Goal: Task Accomplishment & Management: Complete application form

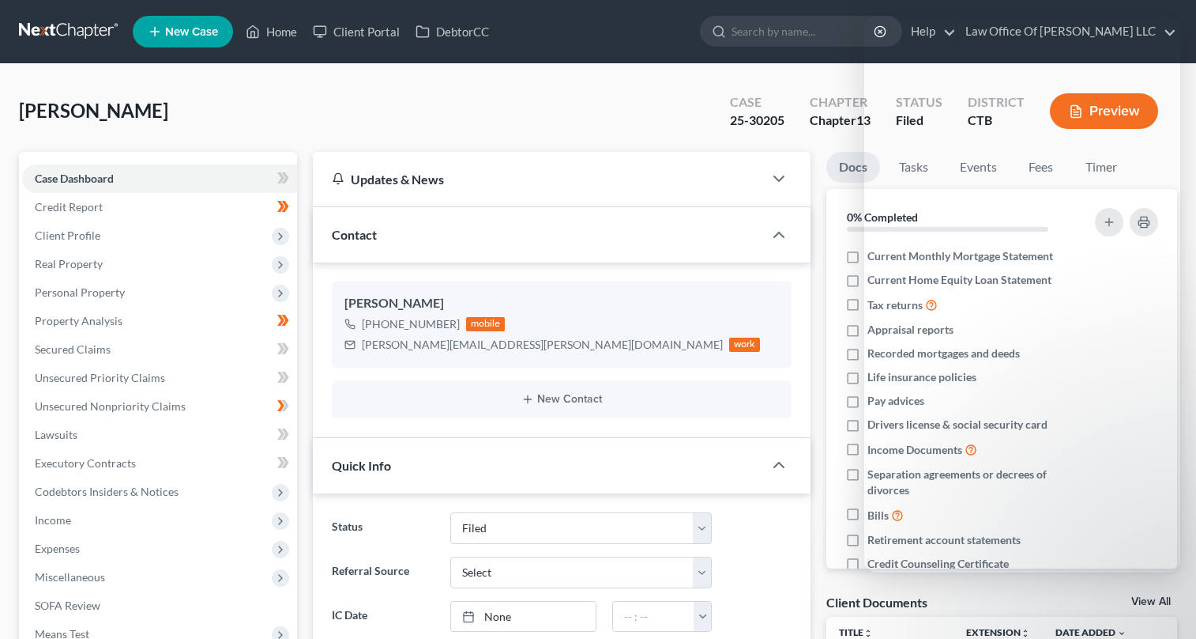
select select "6"
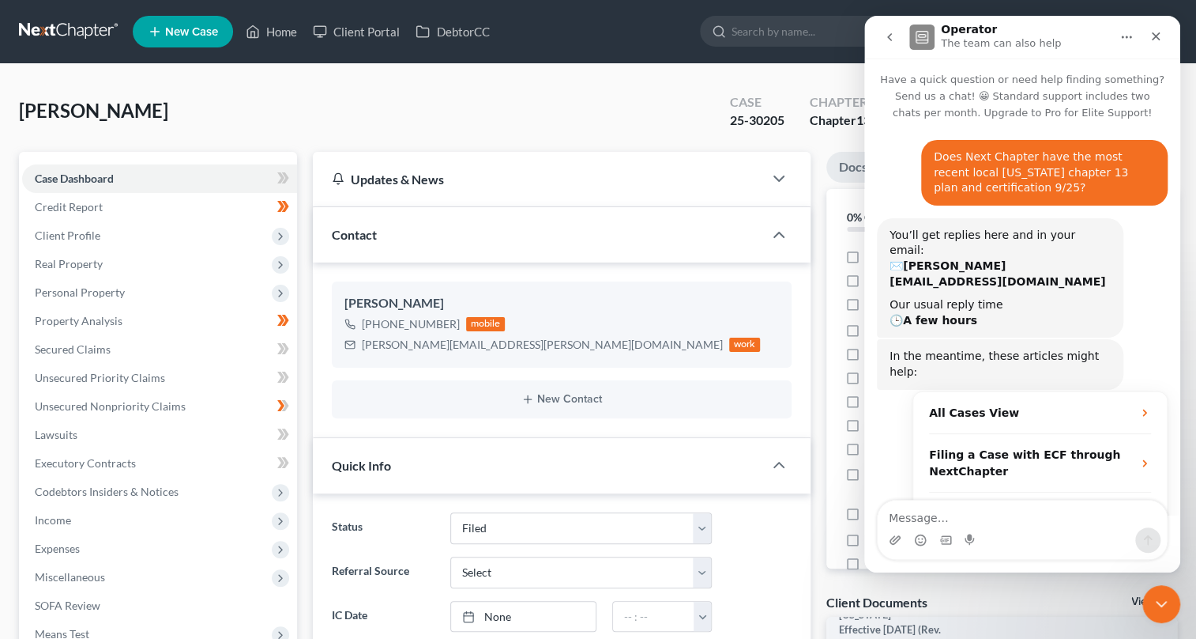
scroll to position [189, 0]
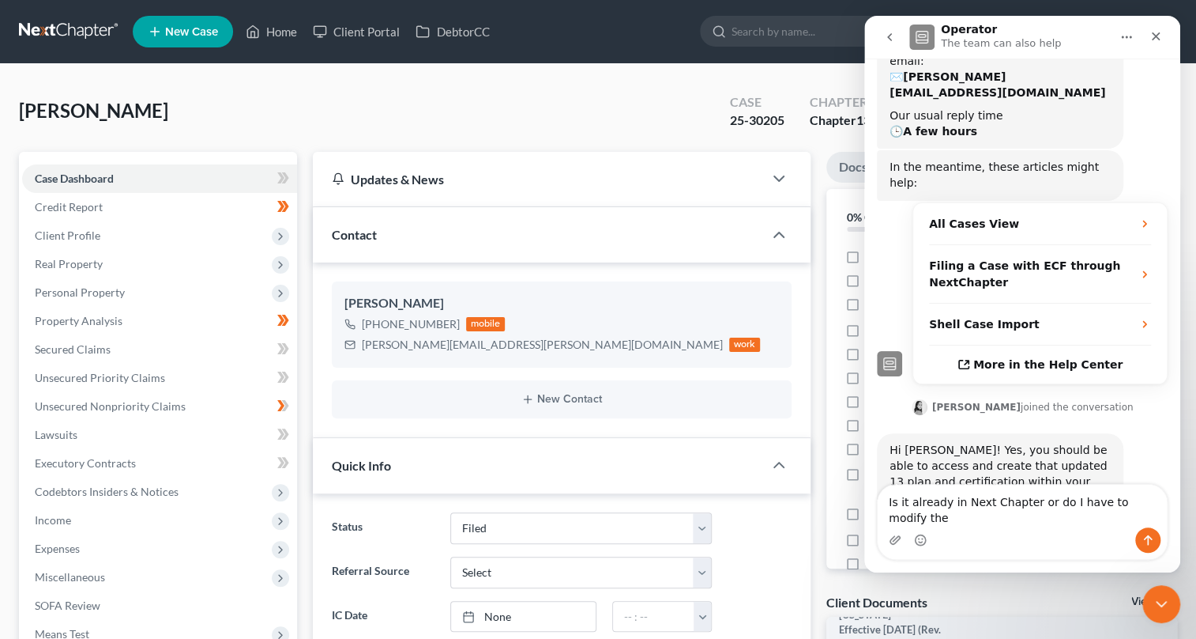
click at [1133, 515] on textarea "Is it already in Next Chapter or do I have to modify the" at bounding box center [1022, 505] width 289 height 43
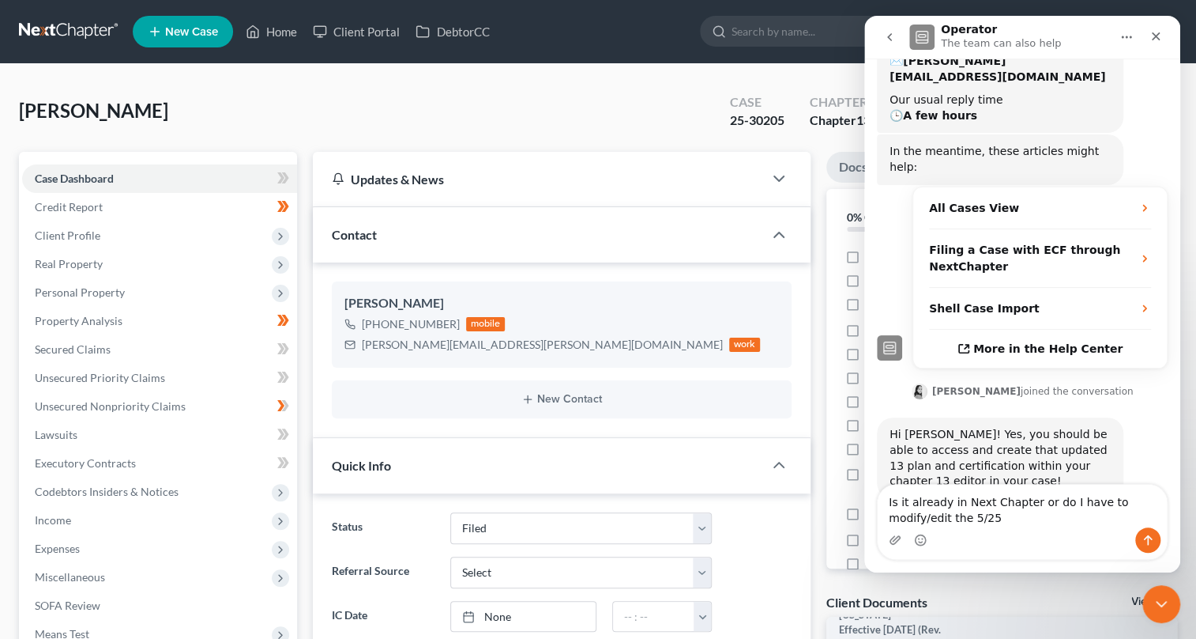
scroll to position [215, 0]
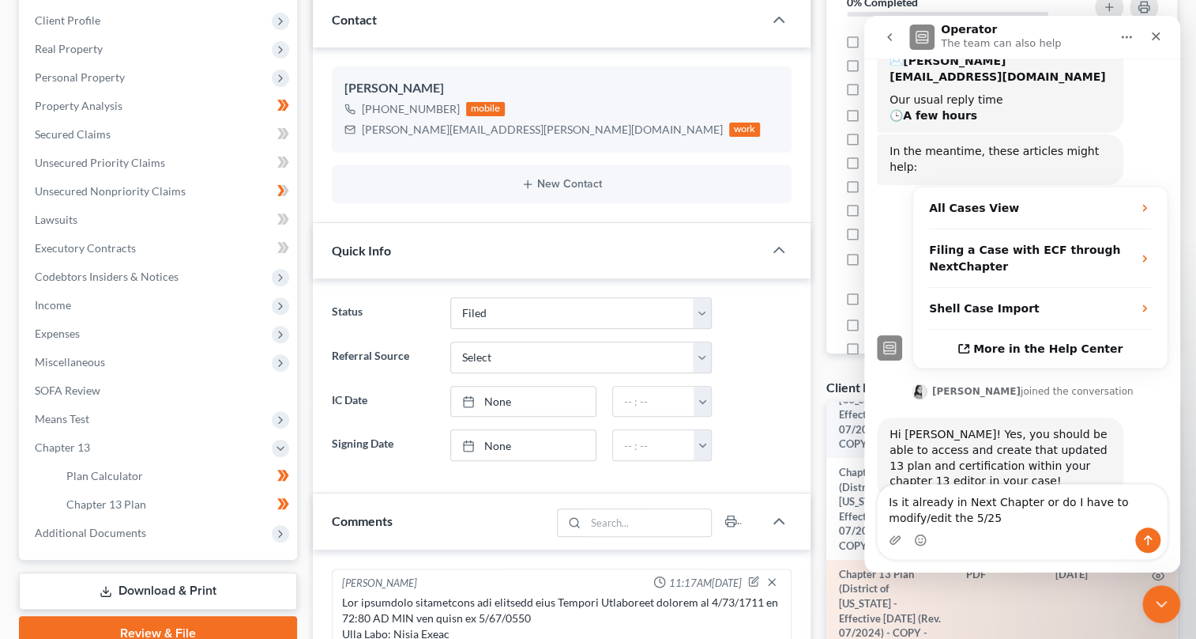
type textarea "Is it already in Next Chapter or do I have to modify/edit the 5/25"
click at [850, 598] on td "Chapter 13 Plan (District of Connecticut - Effective 12/1/17 (Rev. 07/2024) - C…" at bounding box center [890, 611] width 127 height 102
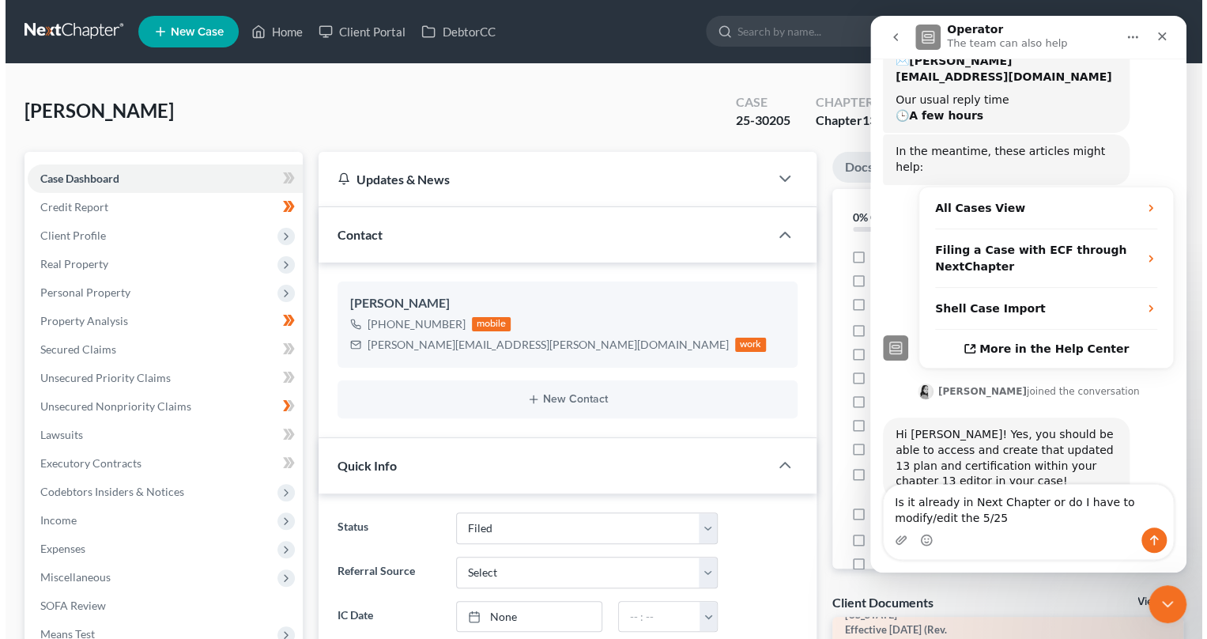
scroll to position [71, 0]
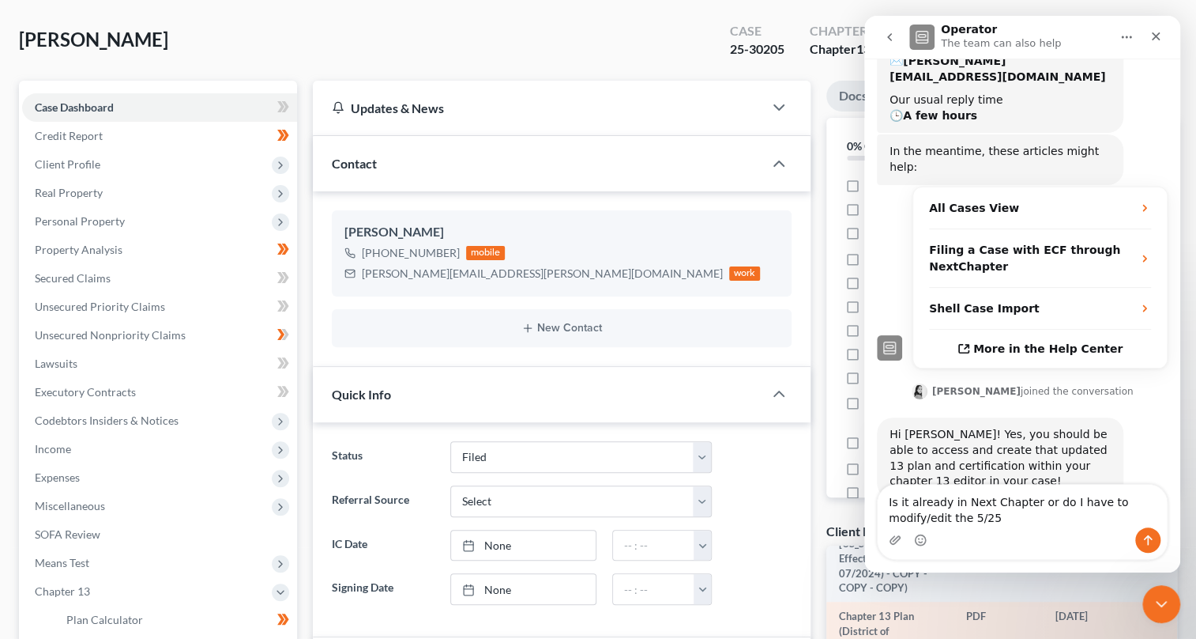
click at [1152, 616] on icon "button" at bounding box center [1158, 617] width 13 height 13
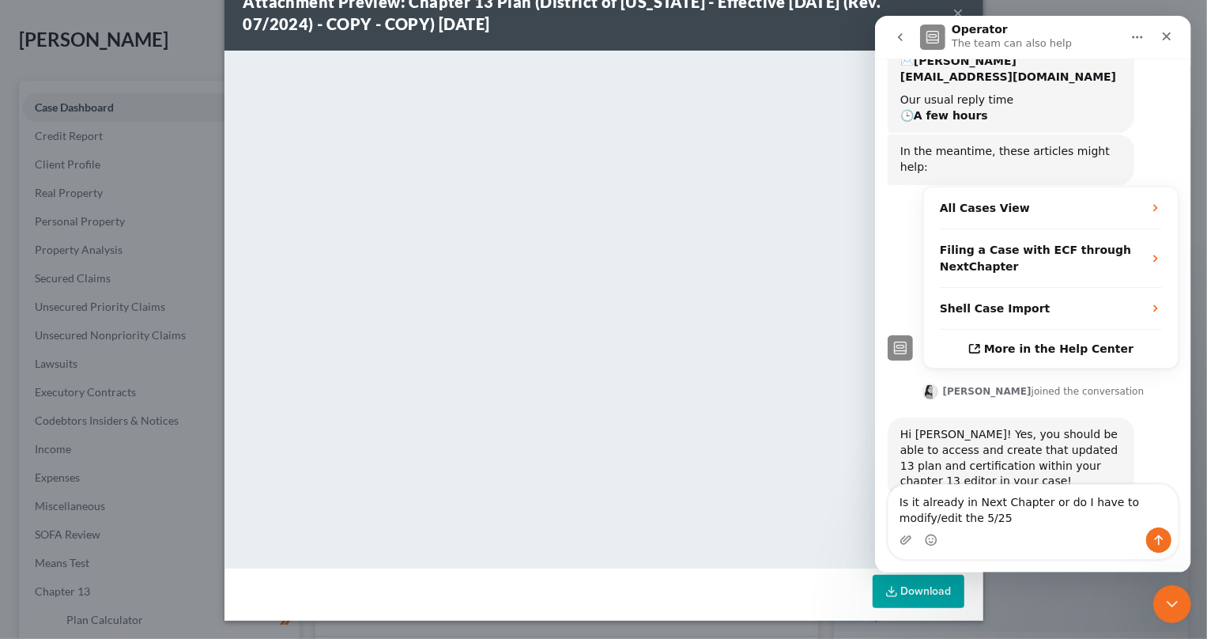
scroll to position [0, 0]
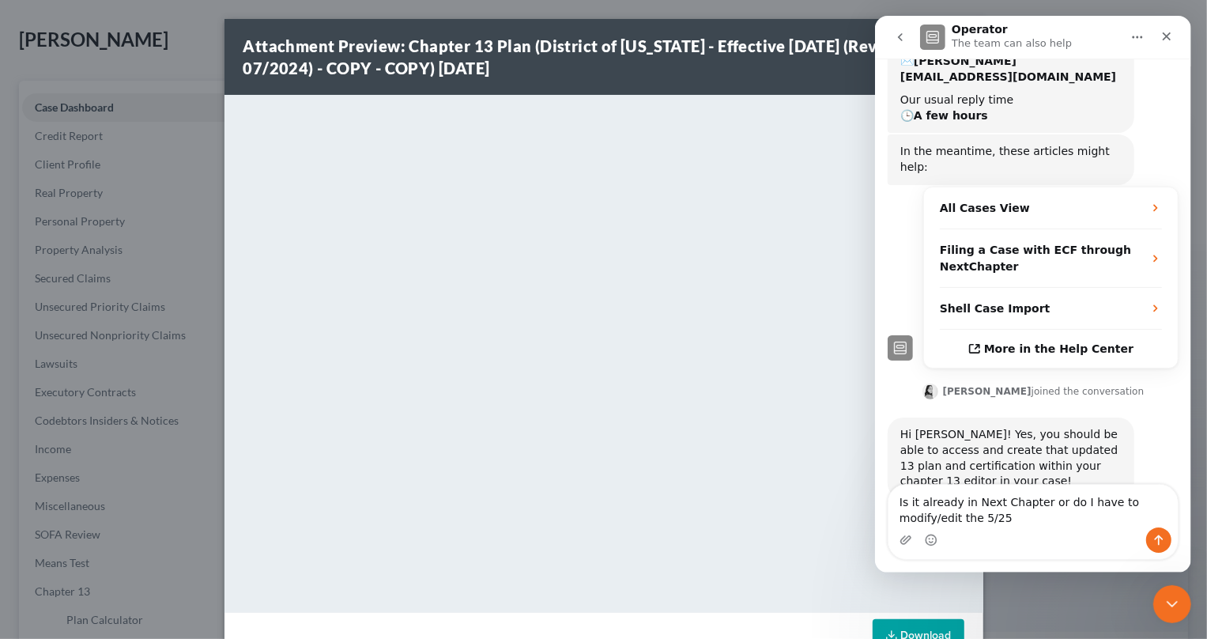
drag, startPoint x: 1095, startPoint y: 34, endPoint x: 1071, endPoint y: 36, distance: 24.5
click at [1071, 36] on div "Operator The team can also help" at bounding box center [1019, 38] width 201 height 28
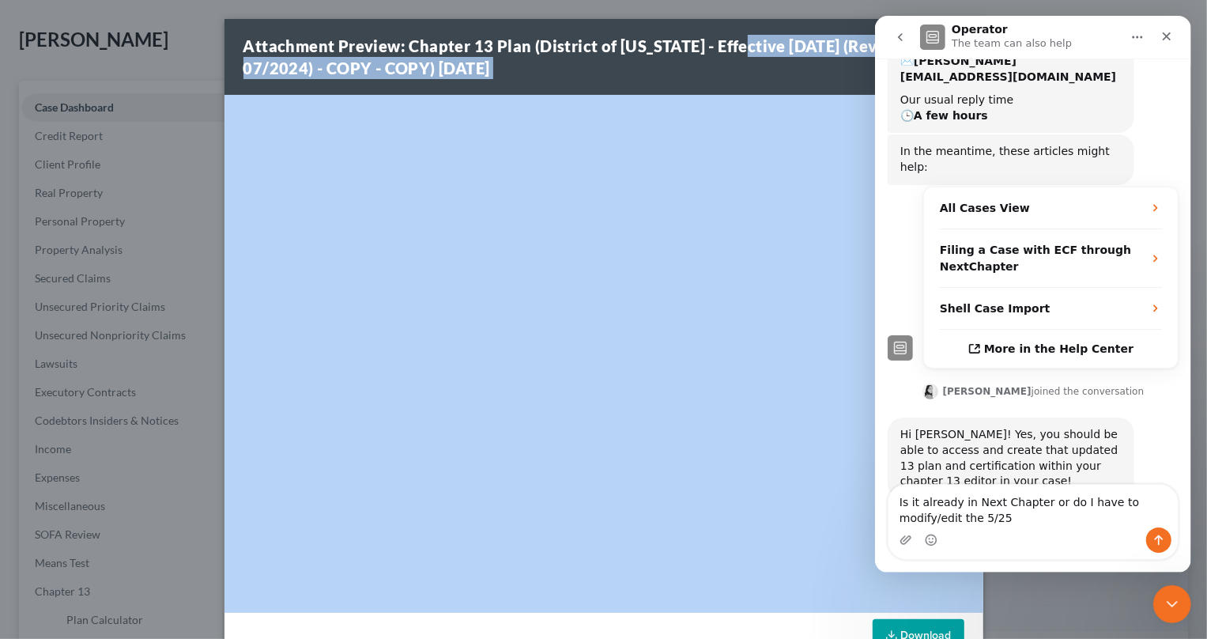
drag, startPoint x: 734, startPoint y: 47, endPoint x: 695, endPoint y: 94, distance: 61.7
click at [470, 13] on div "Attachment Preview: Chapter 13 Plan (District of Connecticut - Effective 12/1/1…" at bounding box center [603, 319] width 1207 height 639
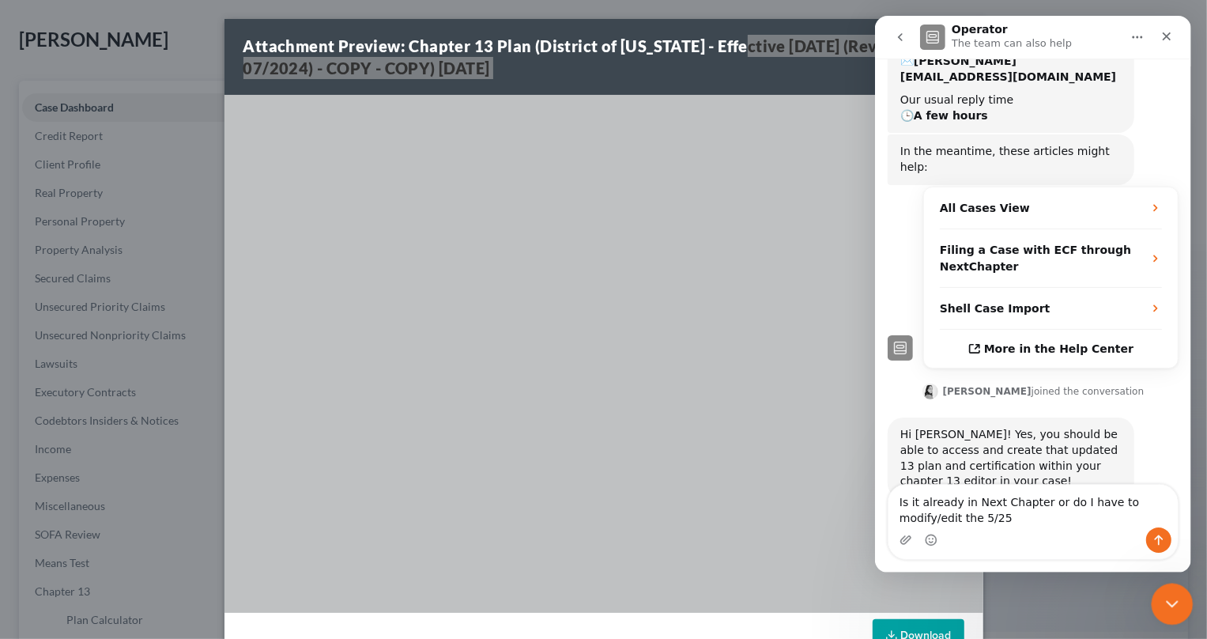
click at [1180, 595] on div "Close Intercom Messenger" at bounding box center [1170, 601] width 38 height 38
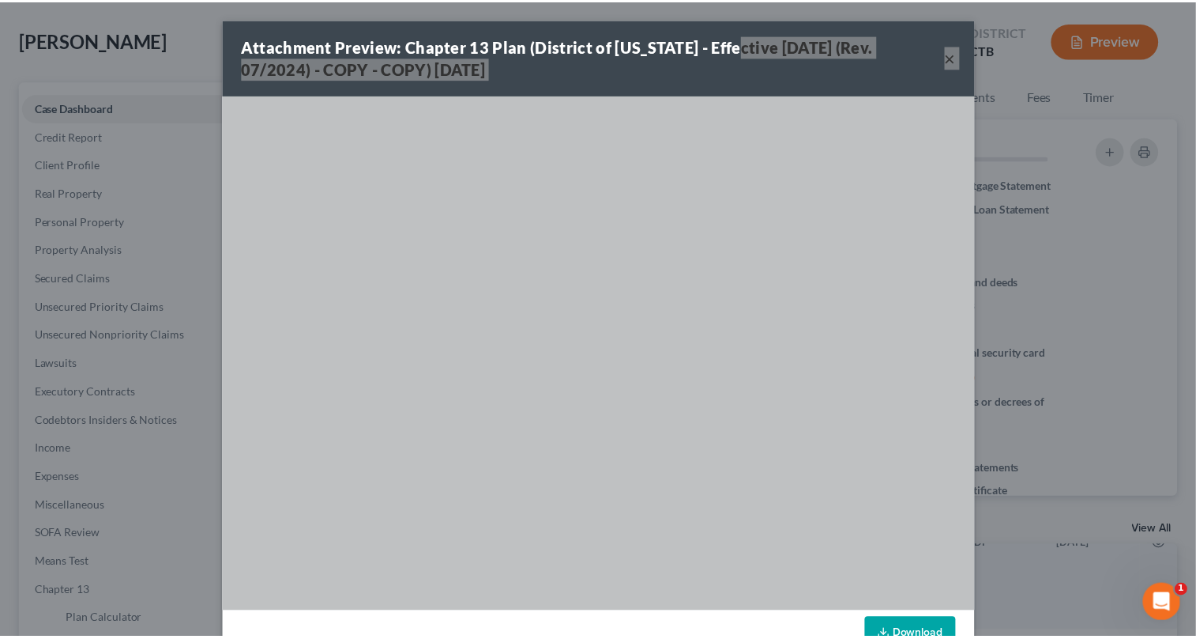
scroll to position [205, 0]
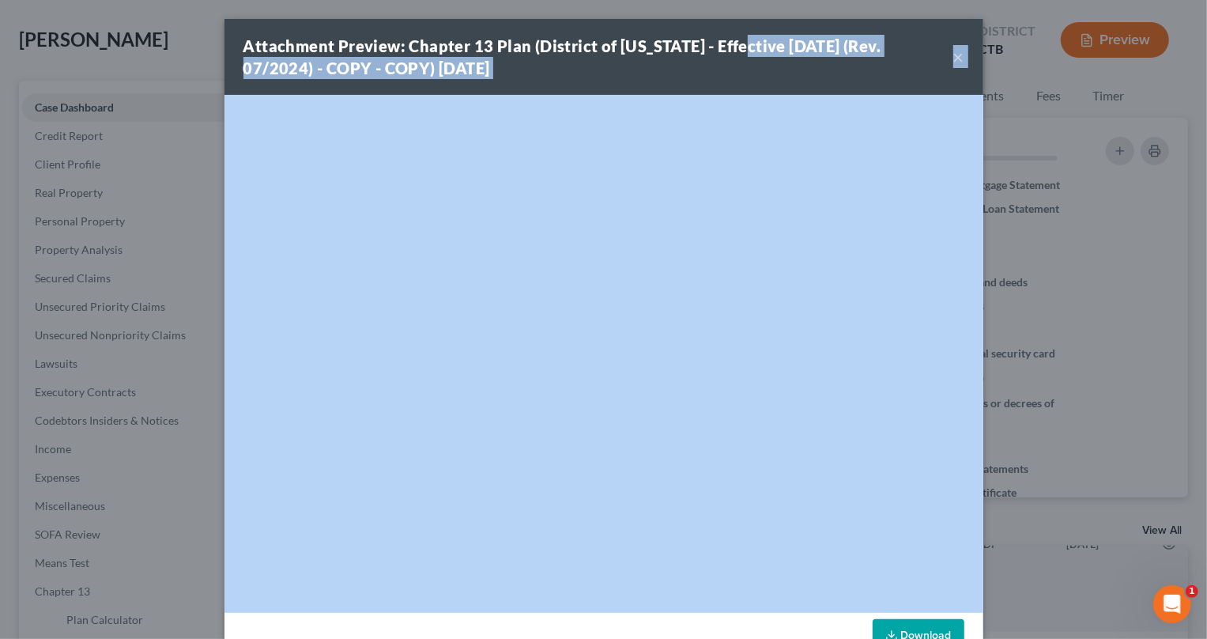
click at [955, 58] on button "×" at bounding box center [958, 56] width 11 height 19
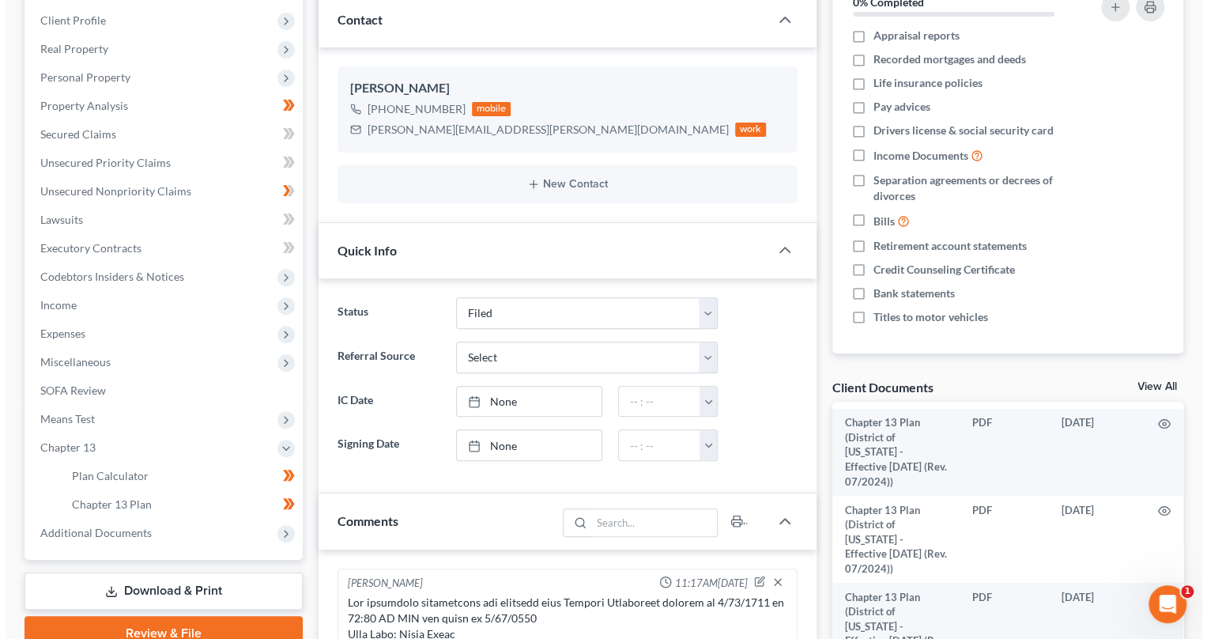
scroll to position [0, 0]
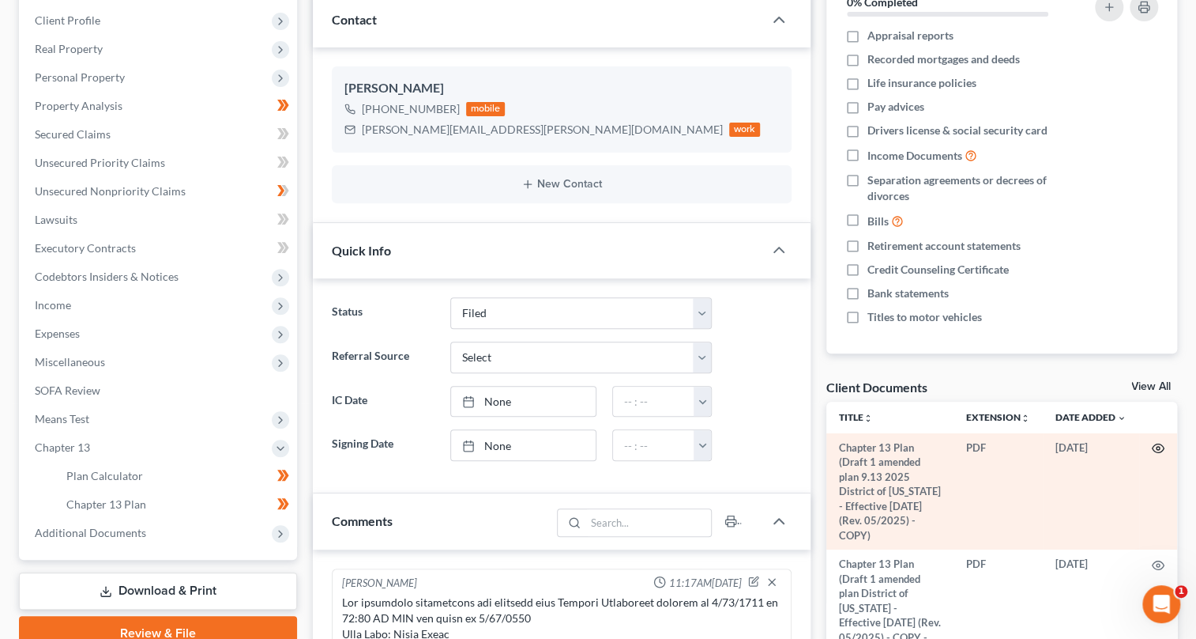
click at [1153, 449] on icon "button" at bounding box center [1159, 448] width 12 height 9
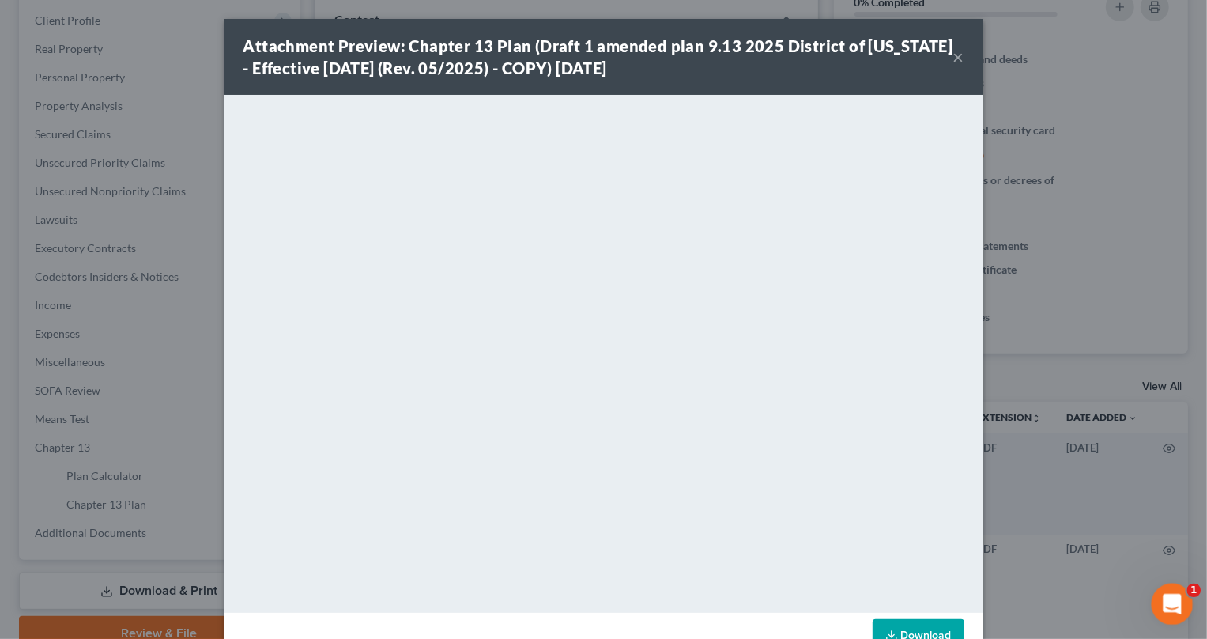
click at [1163, 601] on icon "Open Intercom Messenger" at bounding box center [1170, 602] width 26 height 26
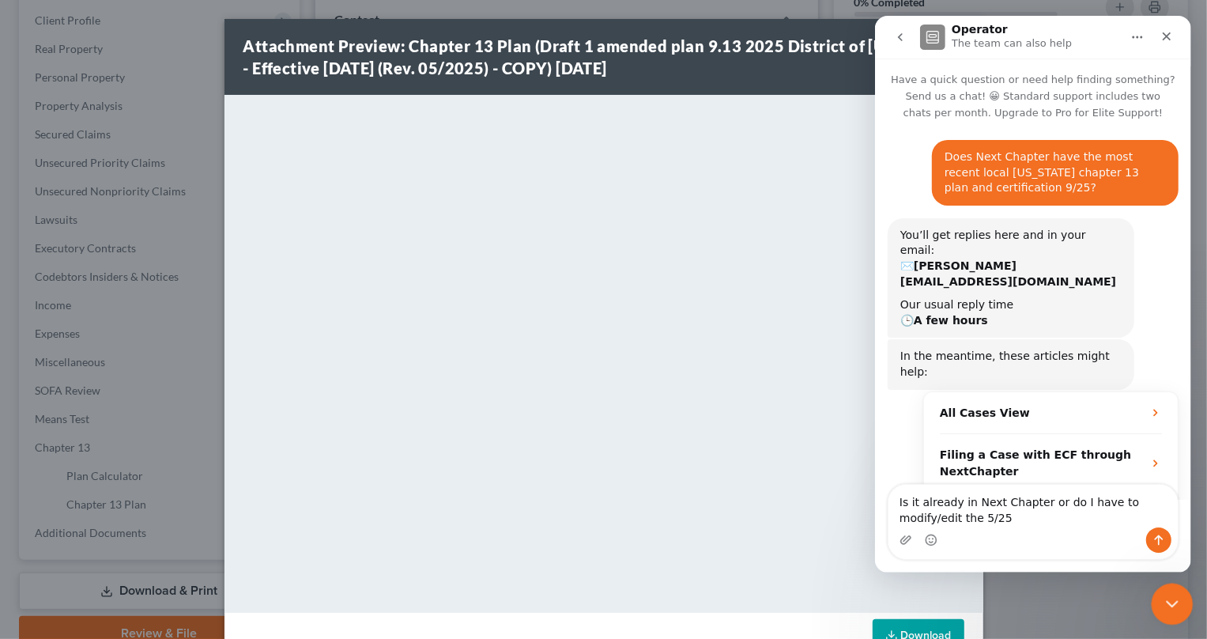
scroll to position [205, 0]
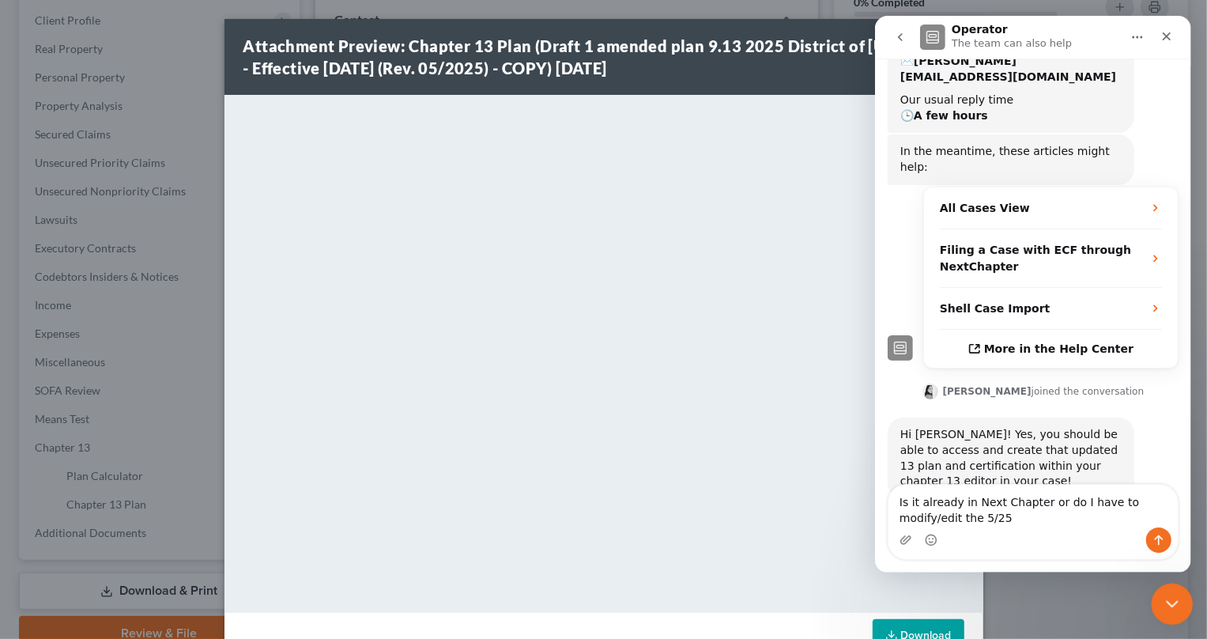
click at [1168, 599] on icon "Close Intercom Messenger" at bounding box center [1169, 601] width 19 height 19
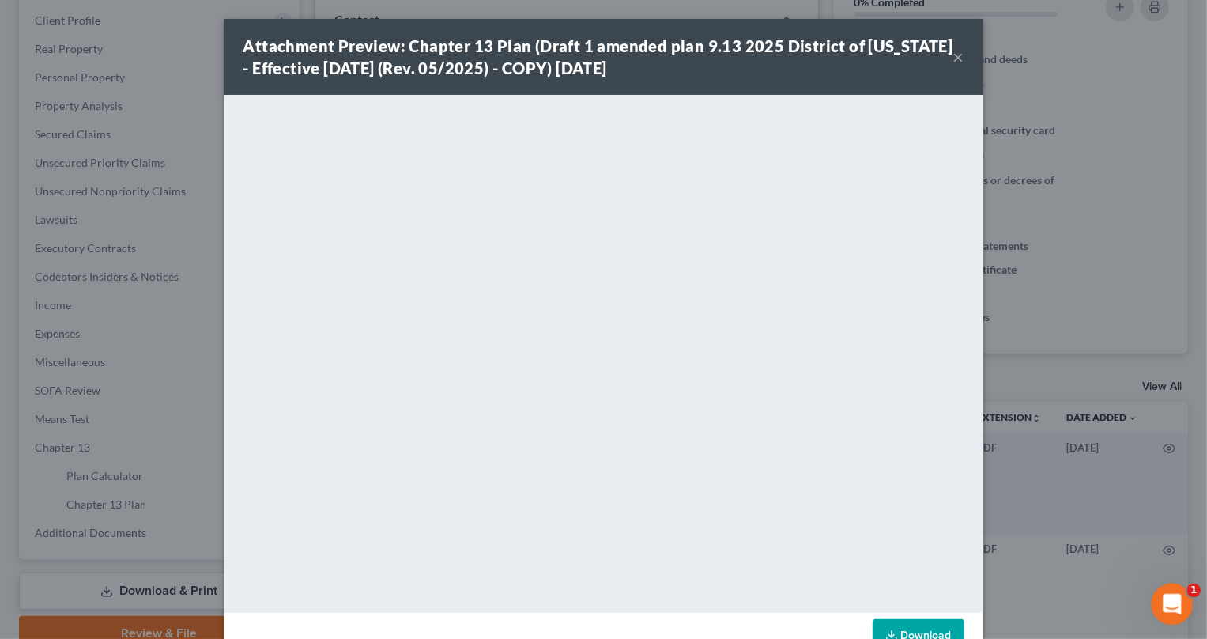
click at [1166, 599] on icon "Open Intercom Messenger" at bounding box center [1170, 602] width 26 height 26
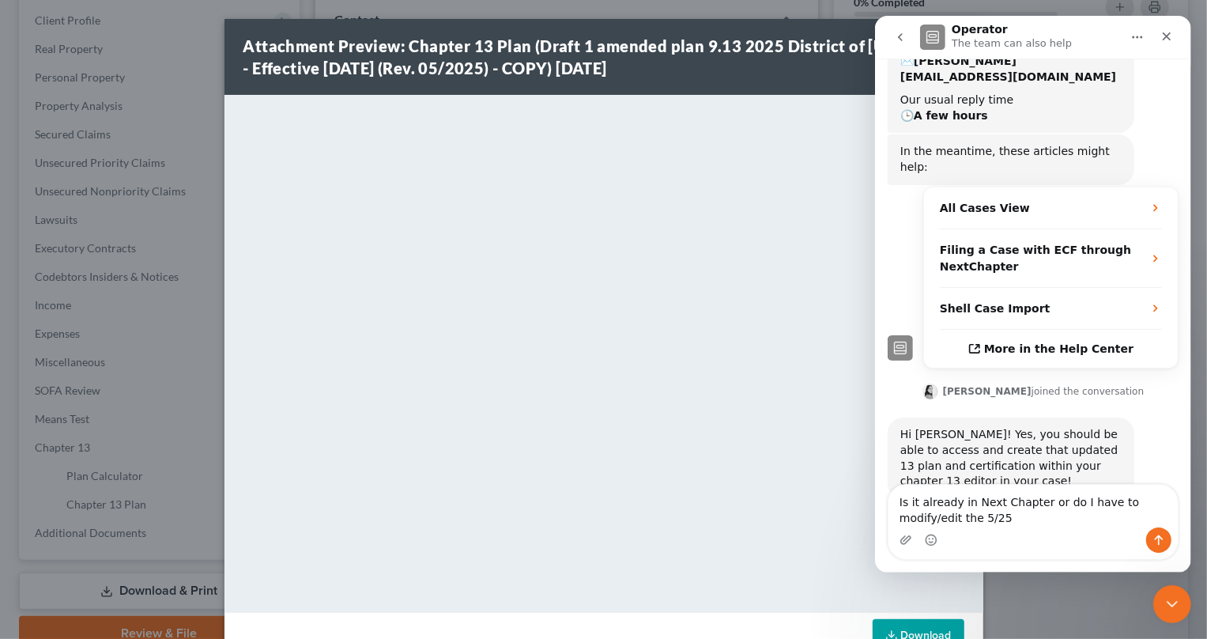
click at [908, 503] on textarea "Is it already in Next Chapter or do I have to modify/edit the 5/25" at bounding box center [1031, 505] width 289 height 43
click at [987, 502] on textarea "Is the 9/2025rev it already in Next Chapter or do I have to modify/edit the 5/25" at bounding box center [1031, 505] width 289 height 43
click at [1054, 500] on textarea "Is the 9/2025rev already in Next Chapter or do I have to modify/edit the 5/25" at bounding box center [1031, 505] width 289 height 43
click at [1055, 503] on textarea "Is the 9/2025rev already in Next Chapter or do I have to modify/edit the 5/25" at bounding box center [1031, 505] width 289 height 43
click at [1004, 517] on textarea "Is the 9/2025rev already in NextChapter or do I have to modify/edit the 5/25" at bounding box center [1031, 505] width 289 height 43
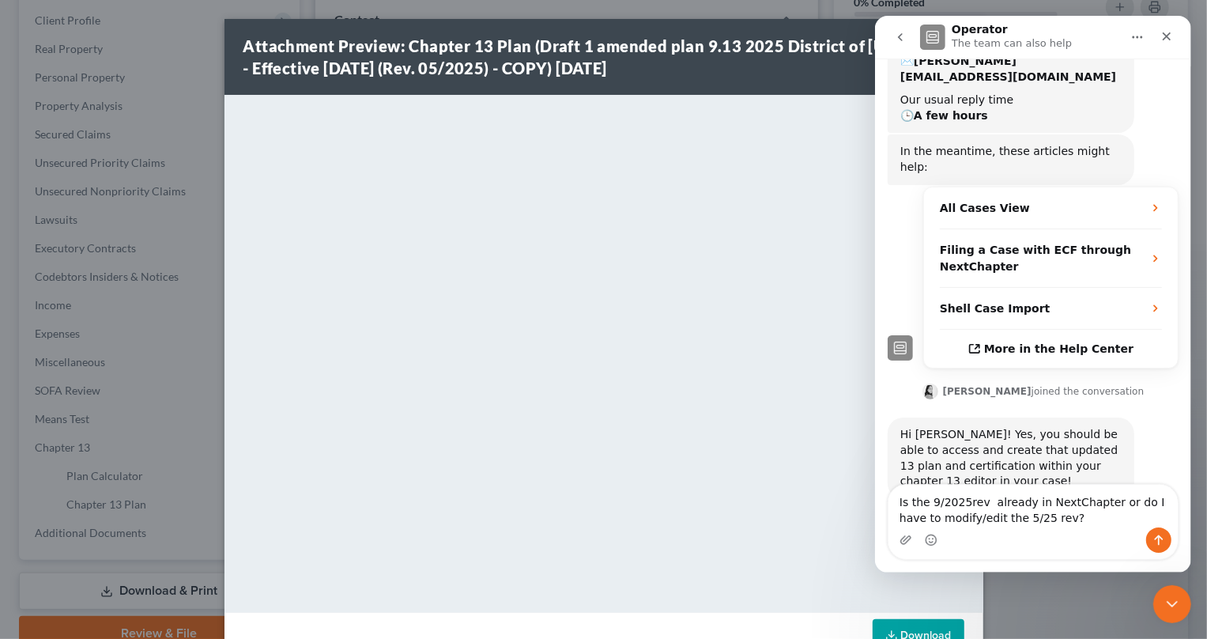
type textarea "Is the 9/2025rev already in NextChapter or do I have to modify/edit the 5/25 re…"
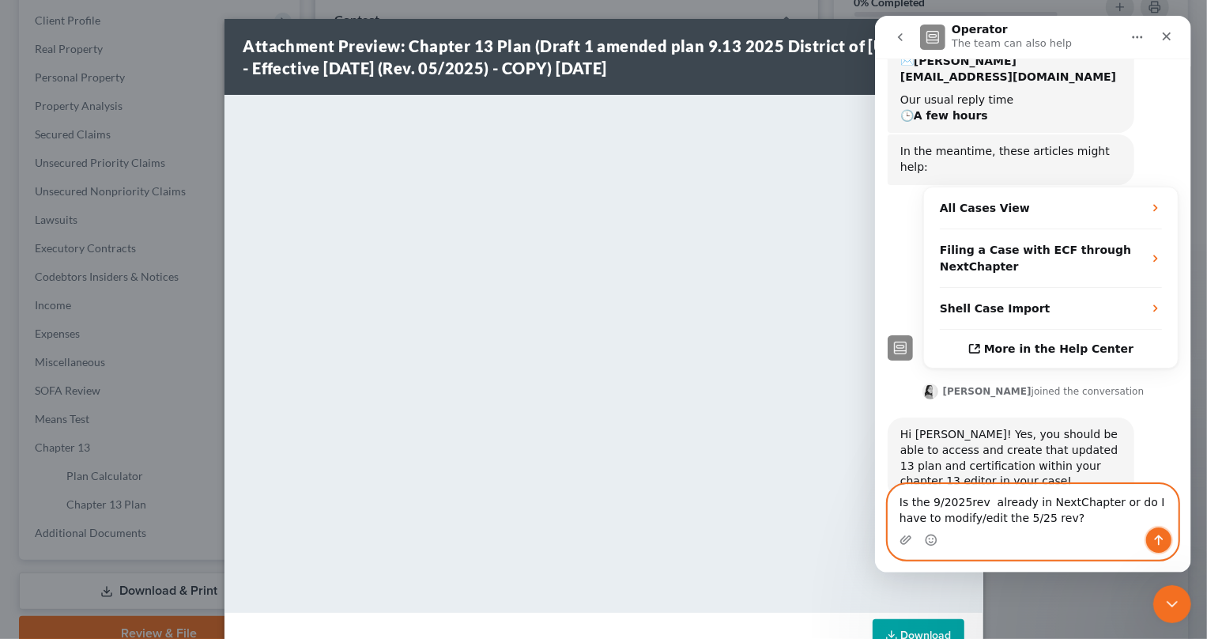
click at [1149, 535] on button "Send a message…" at bounding box center [1157, 539] width 25 height 25
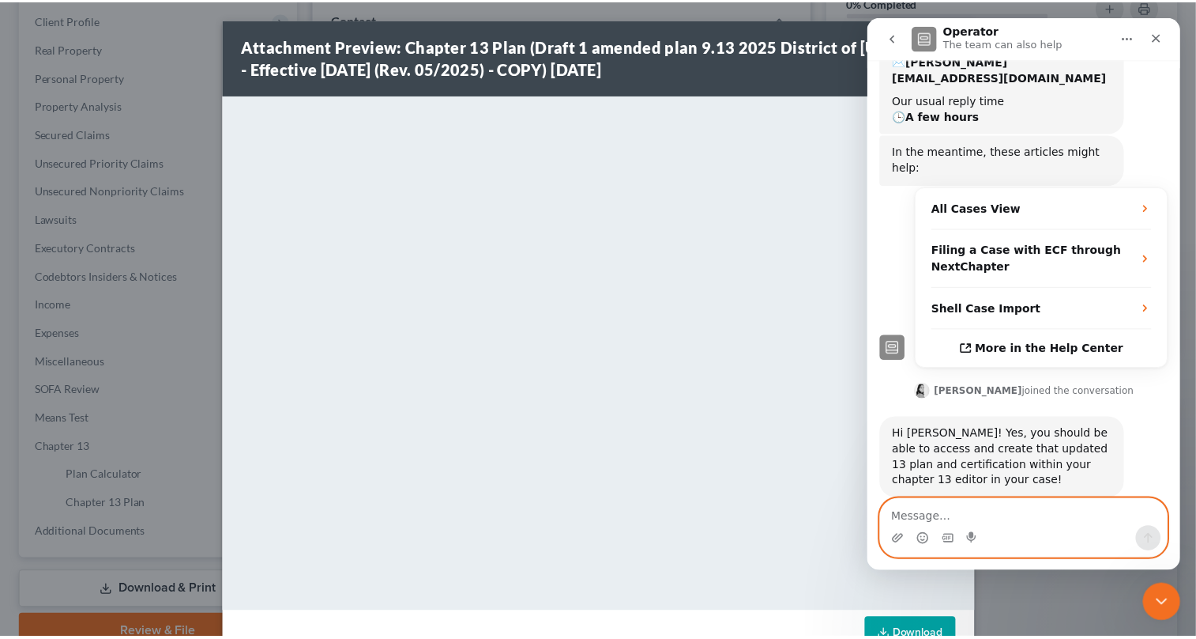
scroll to position [251, 0]
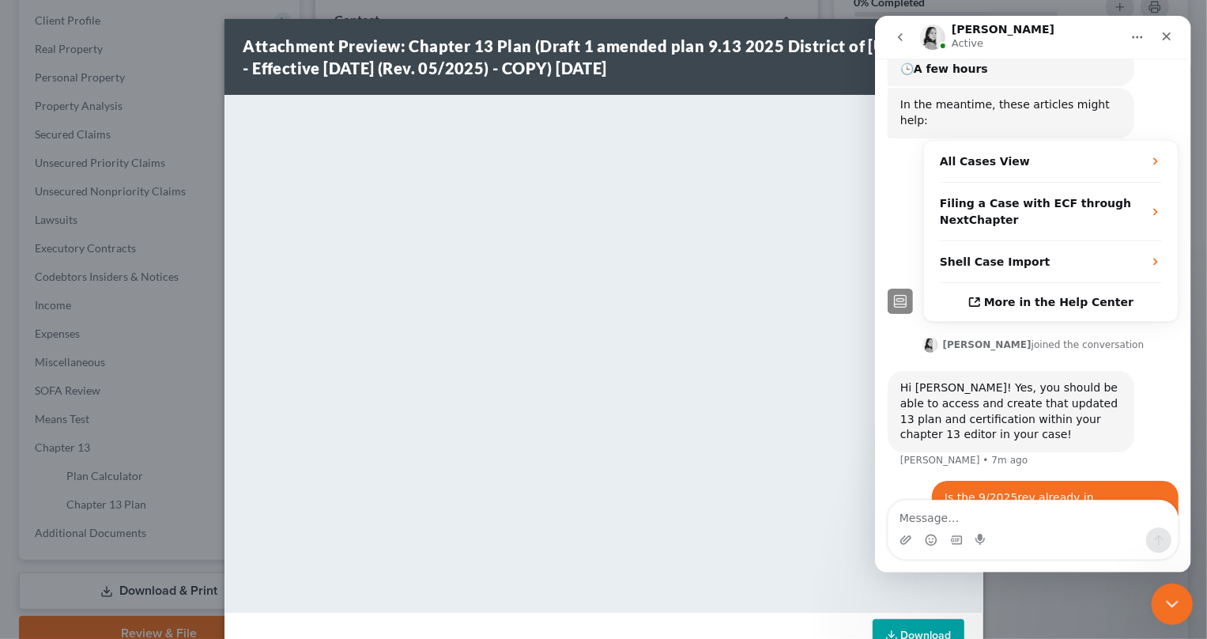
click at [1160, 600] on icon "Close Intercom Messenger" at bounding box center [1169, 601] width 19 height 19
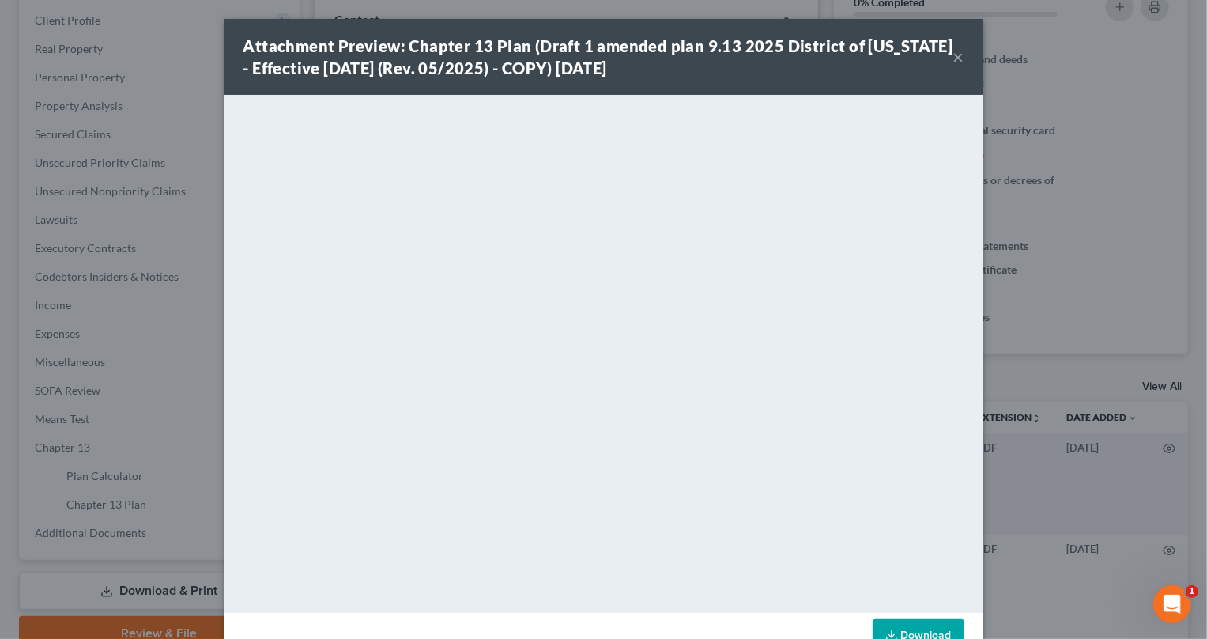
click at [953, 52] on button "×" at bounding box center [958, 56] width 11 height 19
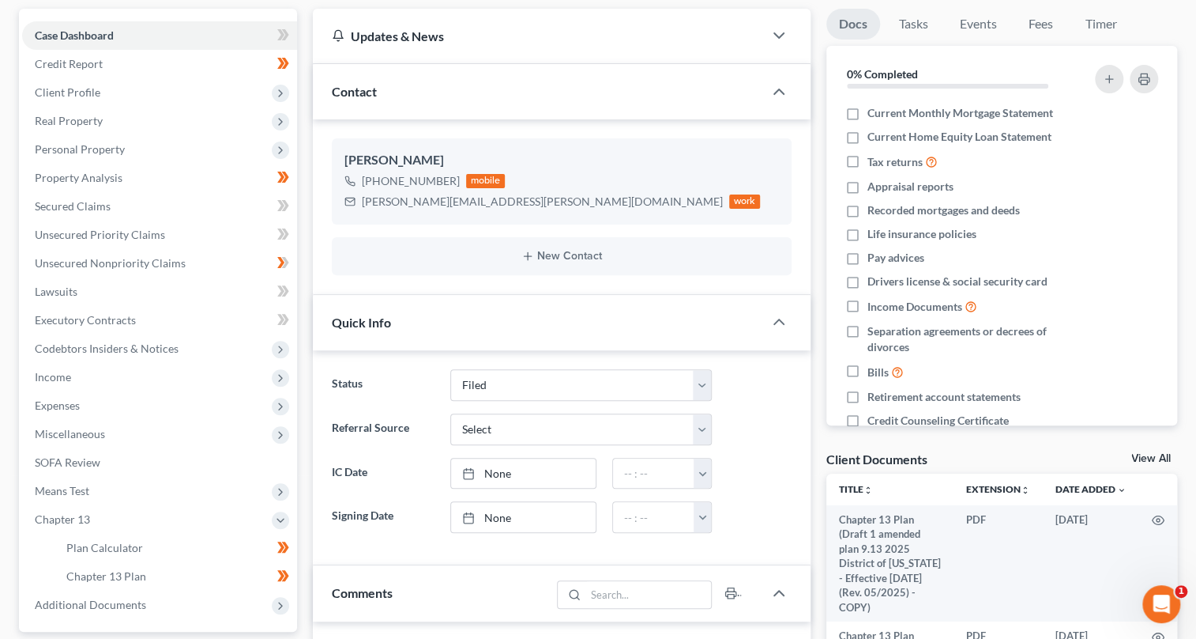
scroll to position [431, 0]
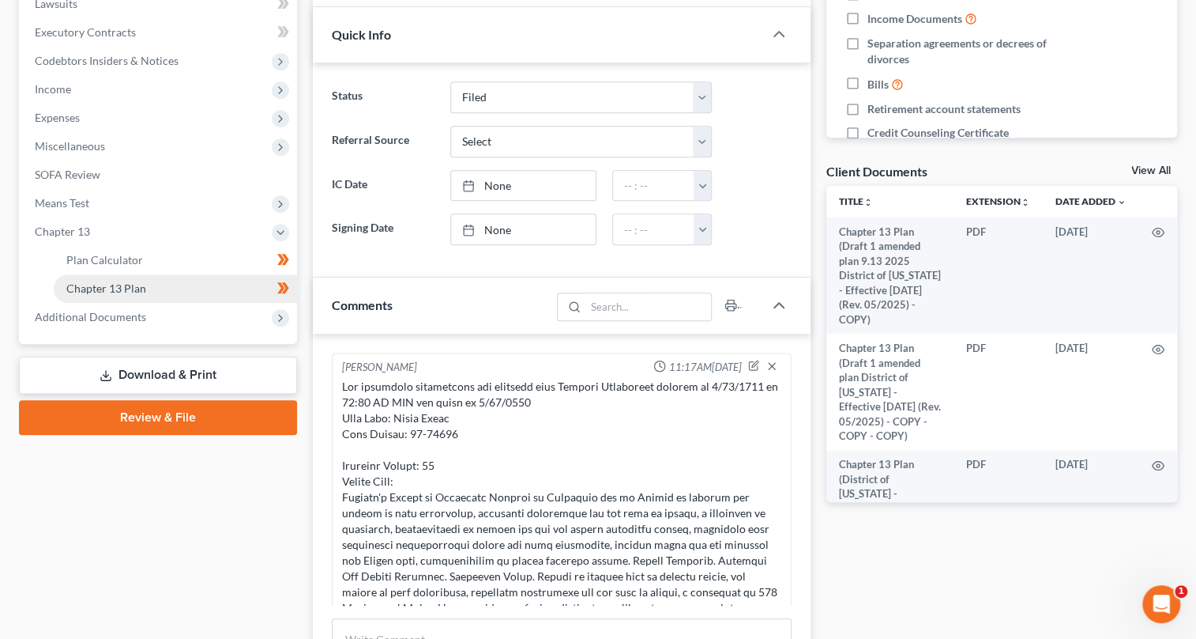
click at [106, 284] on span "Chapter 13 Plan" at bounding box center [106, 287] width 80 height 13
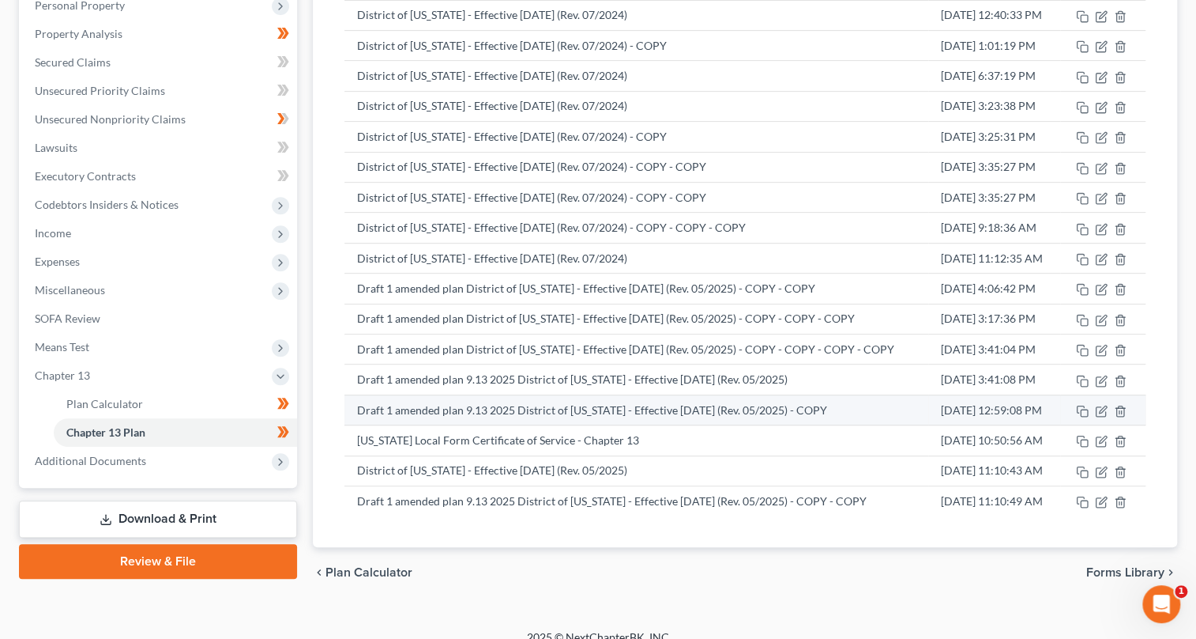
scroll to position [303, 0]
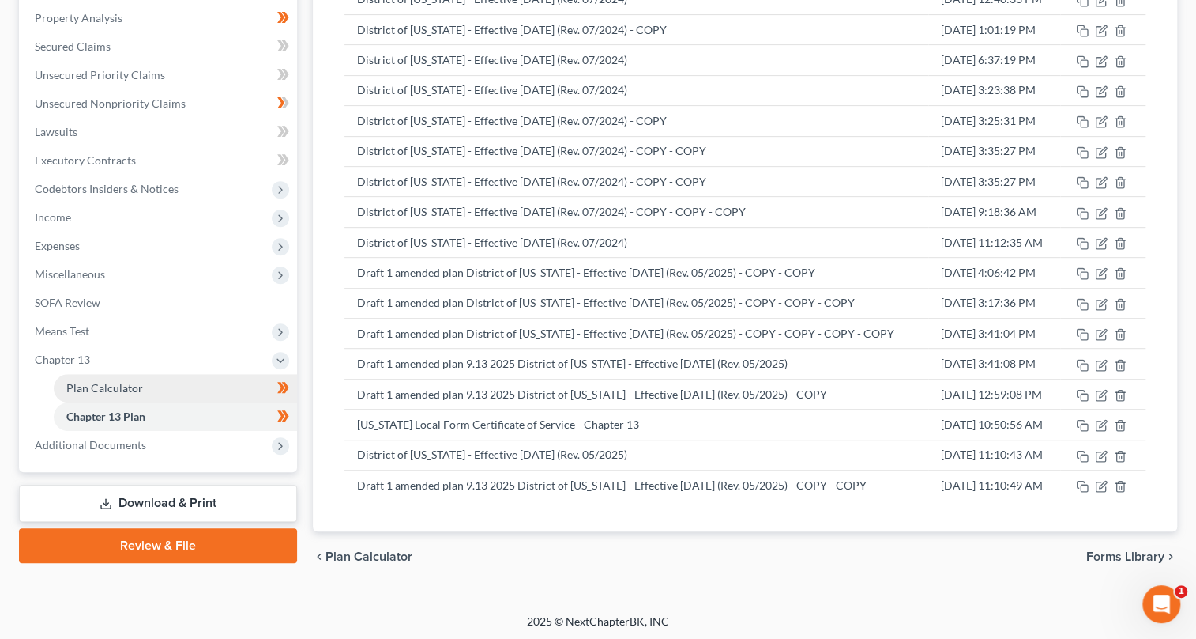
click at [161, 386] on link "Plan Calculator" at bounding box center [175, 388] width 243 height 28
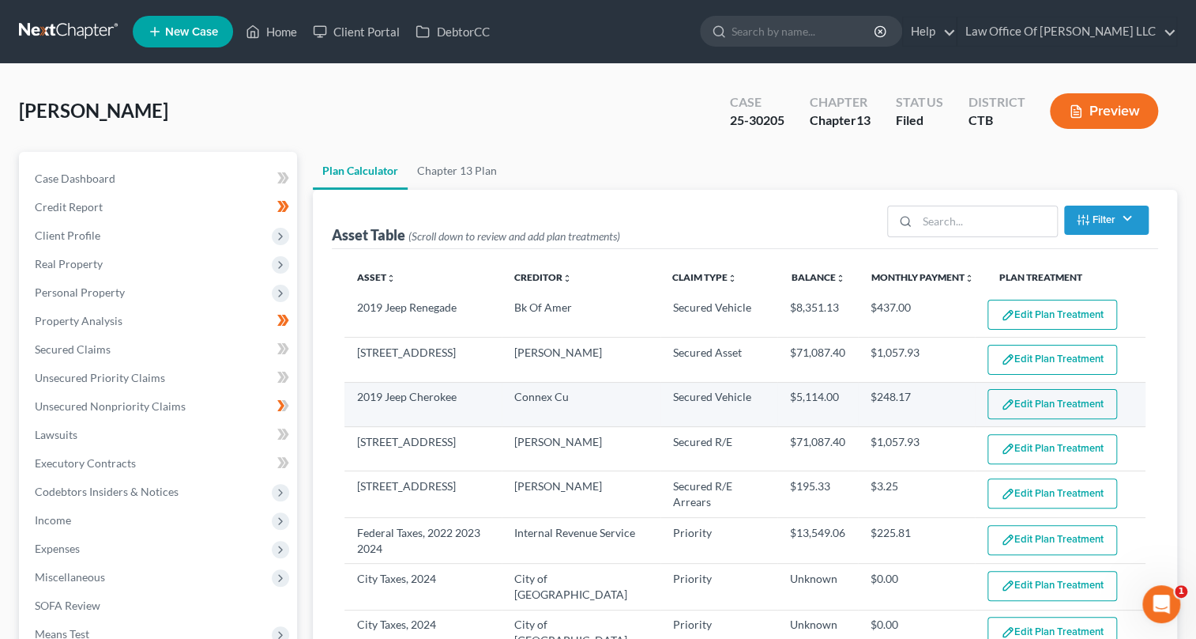
select select "59"
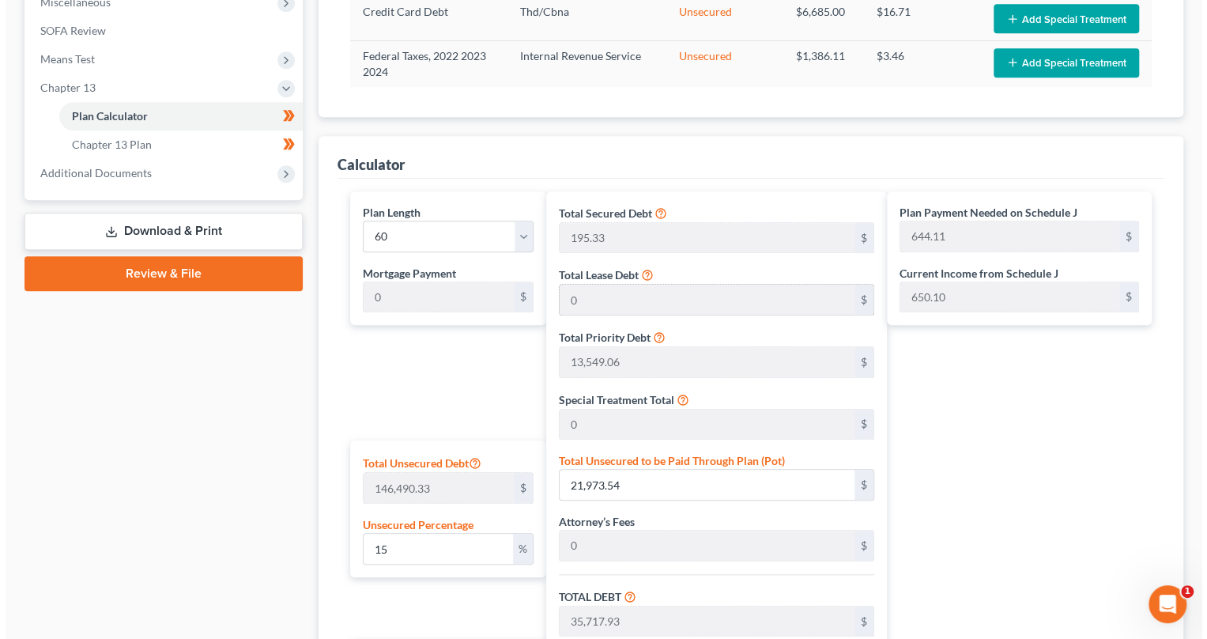
scroll to position [790, 0]
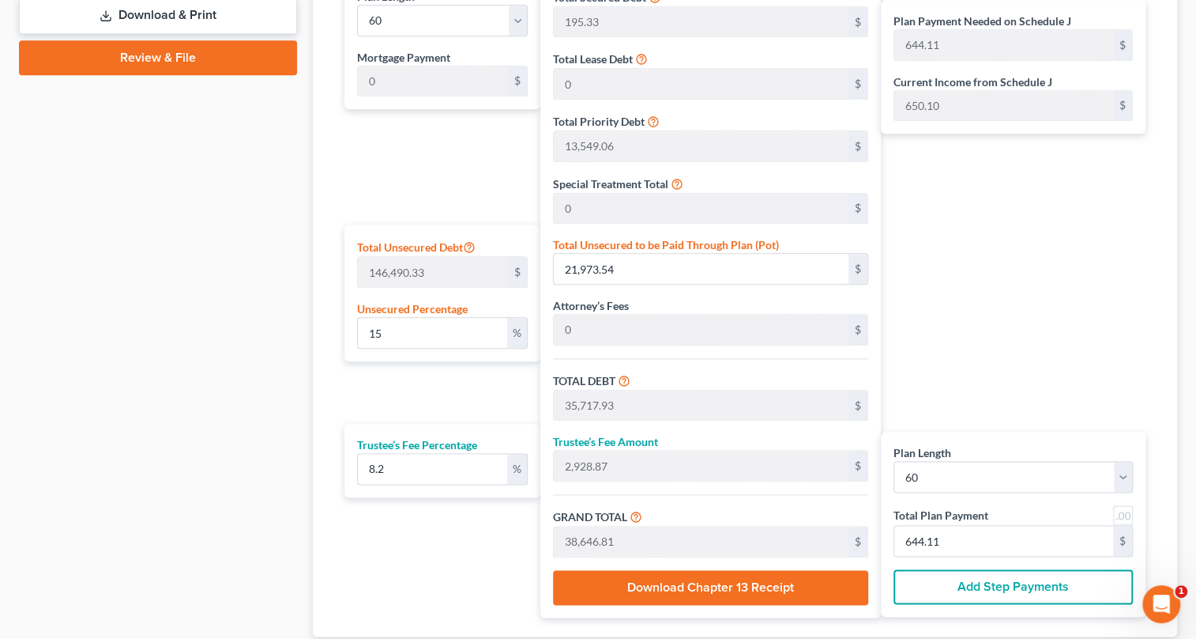
click at [773, 585] on button "Download Chapter 13 Receipt" at bounding box center [710, 587] width 315 height 35
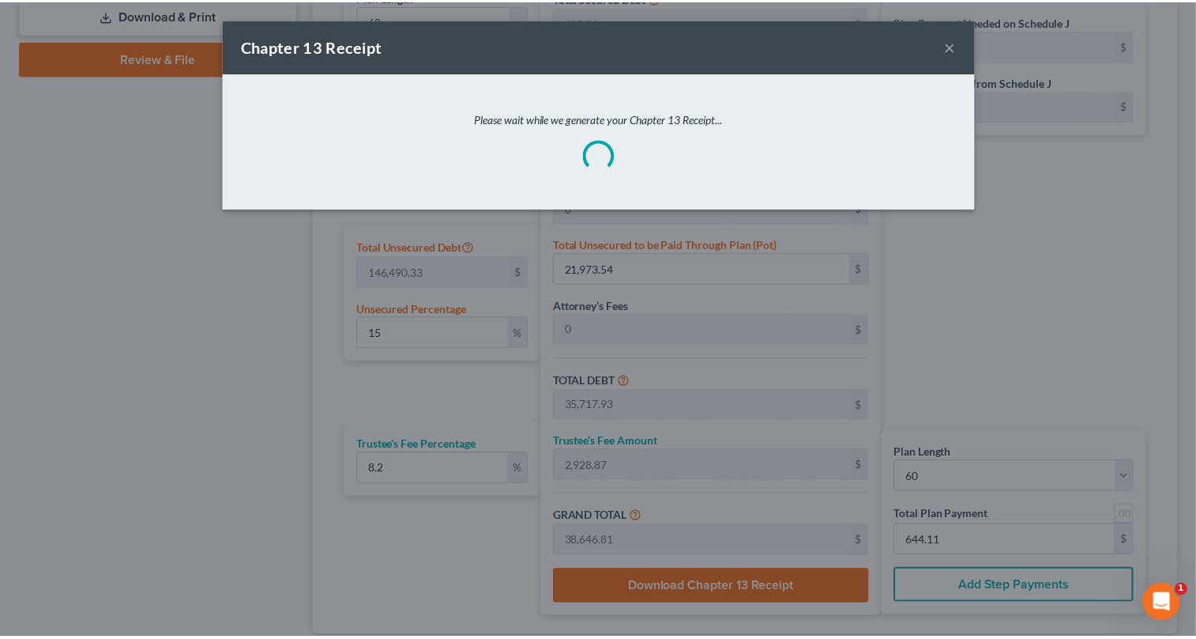
scroll to position [479, 0]
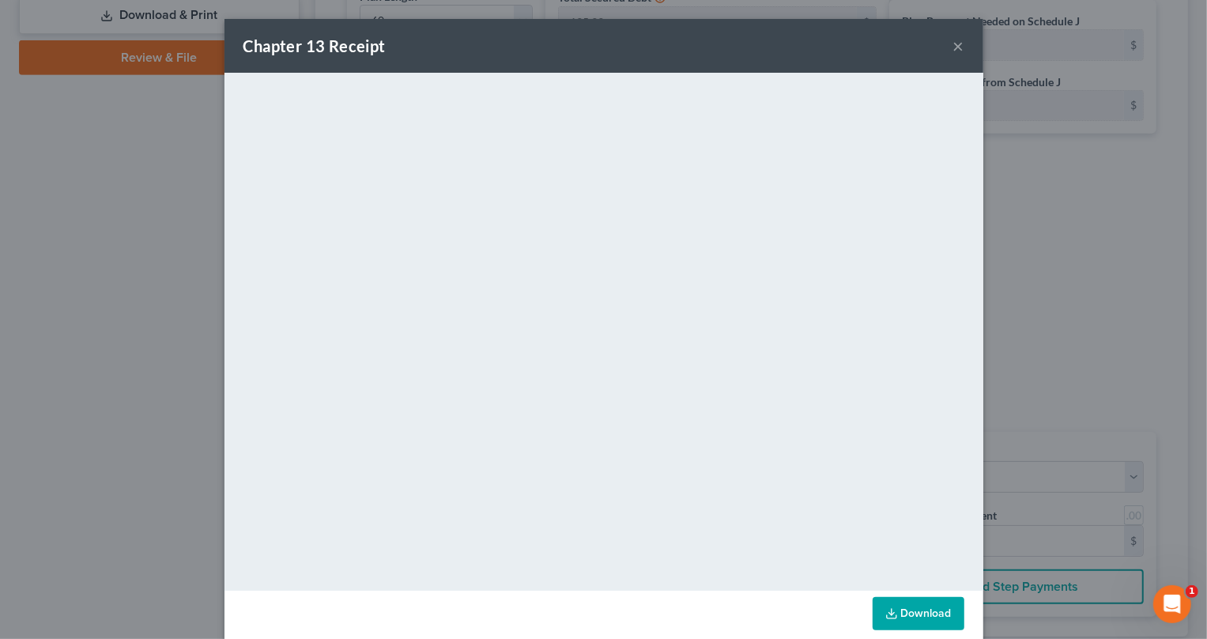
click at [953, 47] on button "×" at bounding box center [958, 45] width 11 height 19
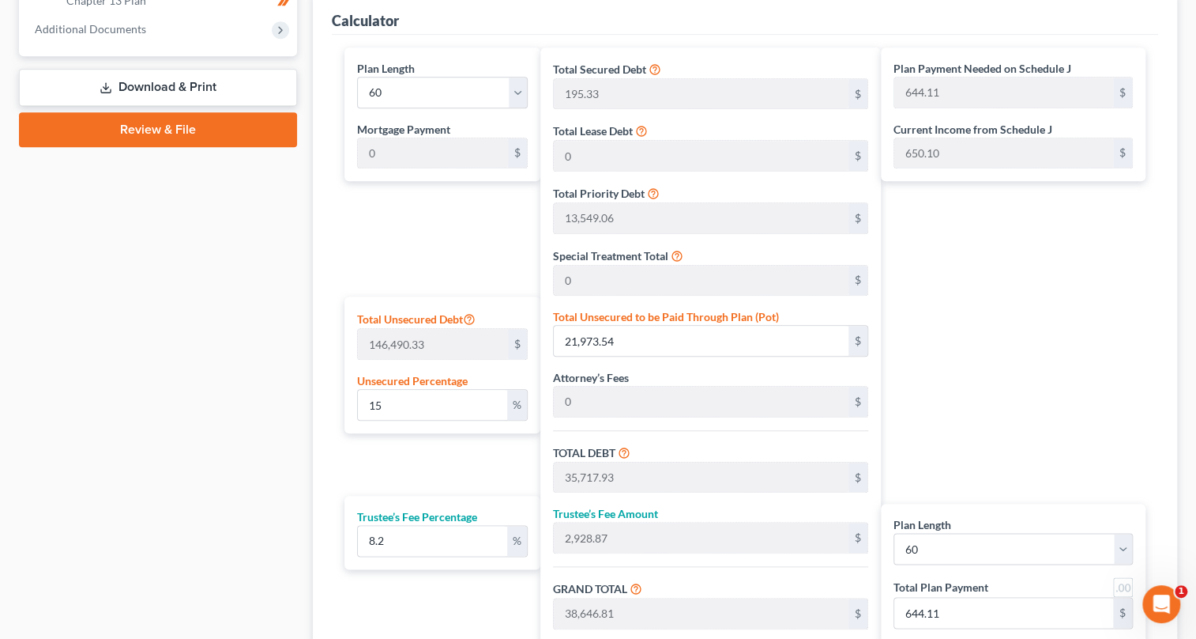
scroll to position [895, 0]
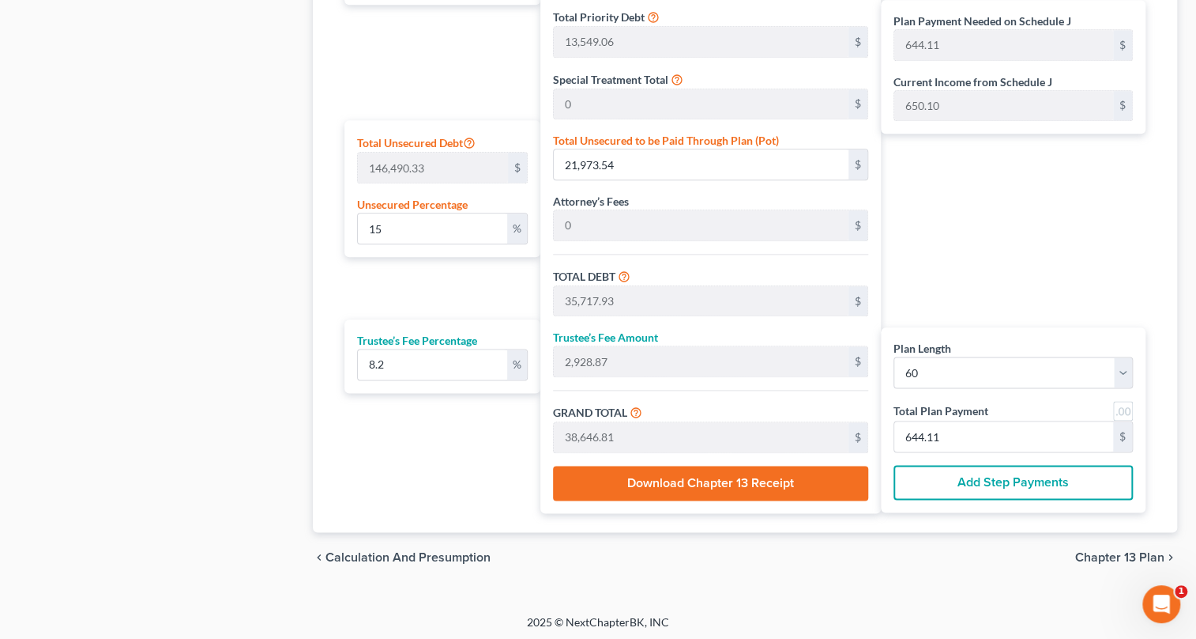
click at [1132, 554] on span "Chapter 13 Plan" at bounding box center [1120, 557] width 89 height 13
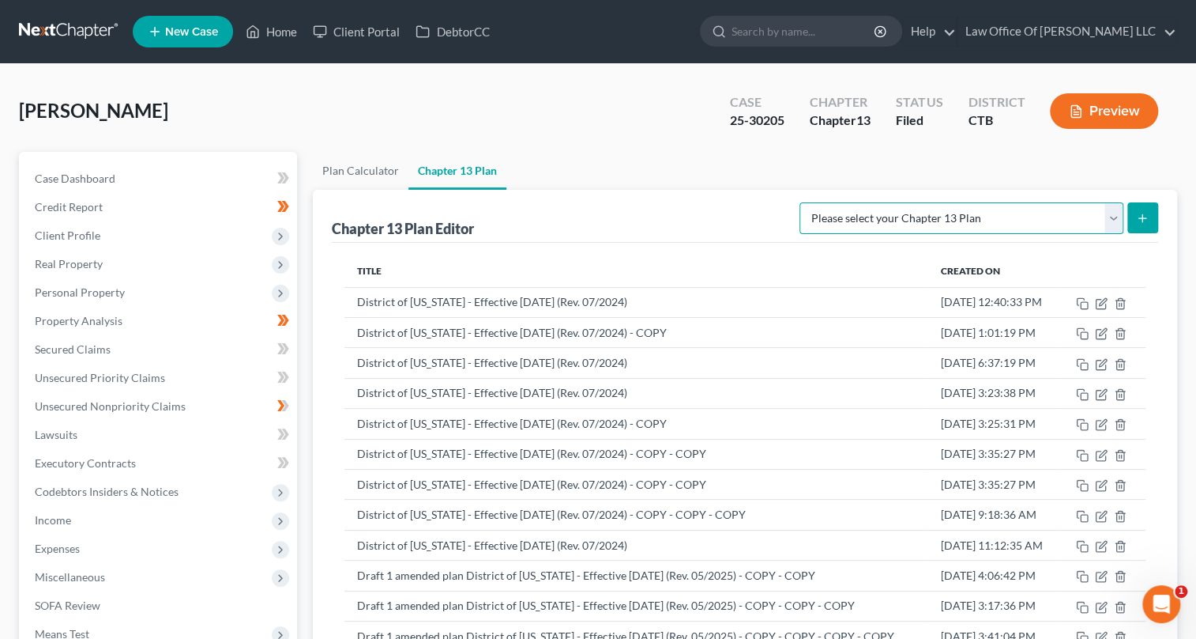
click at [1114, 212] on select "Please select your Chapter 13 Plan Connecticut Local Form Certificate of Servic…" at bounding box center [962, 218] width 324 height 32
click at [1162, 600] on icon "Open Intercom Messenger" at bounding box center [1160, 602] width 26 height 26
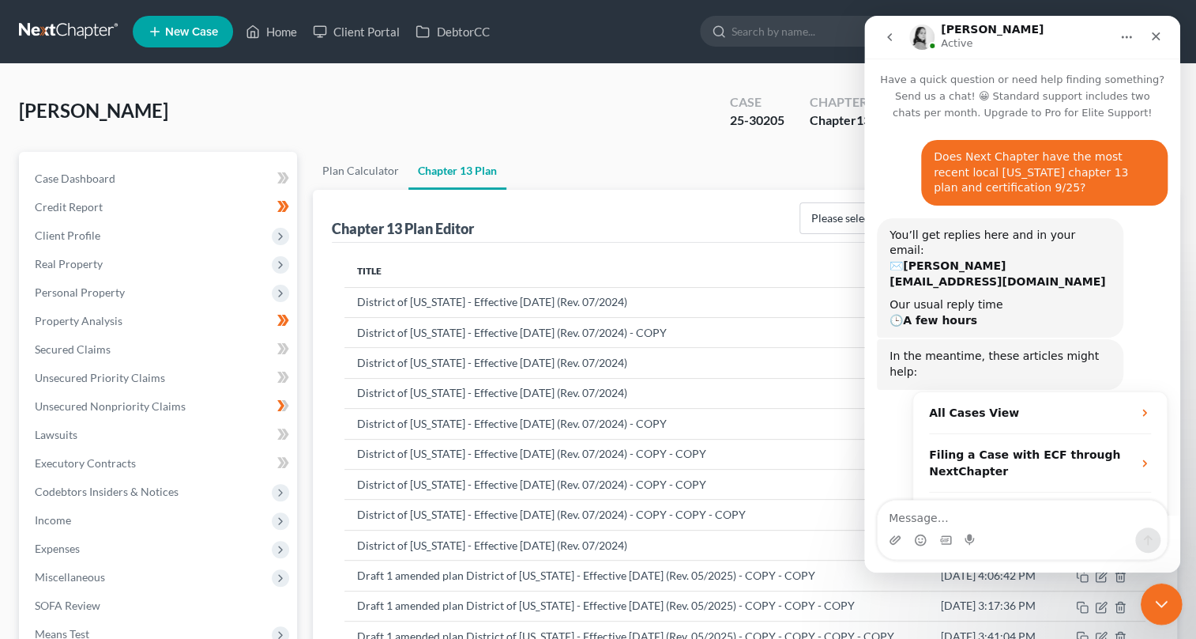
scroll to position [251, 0]
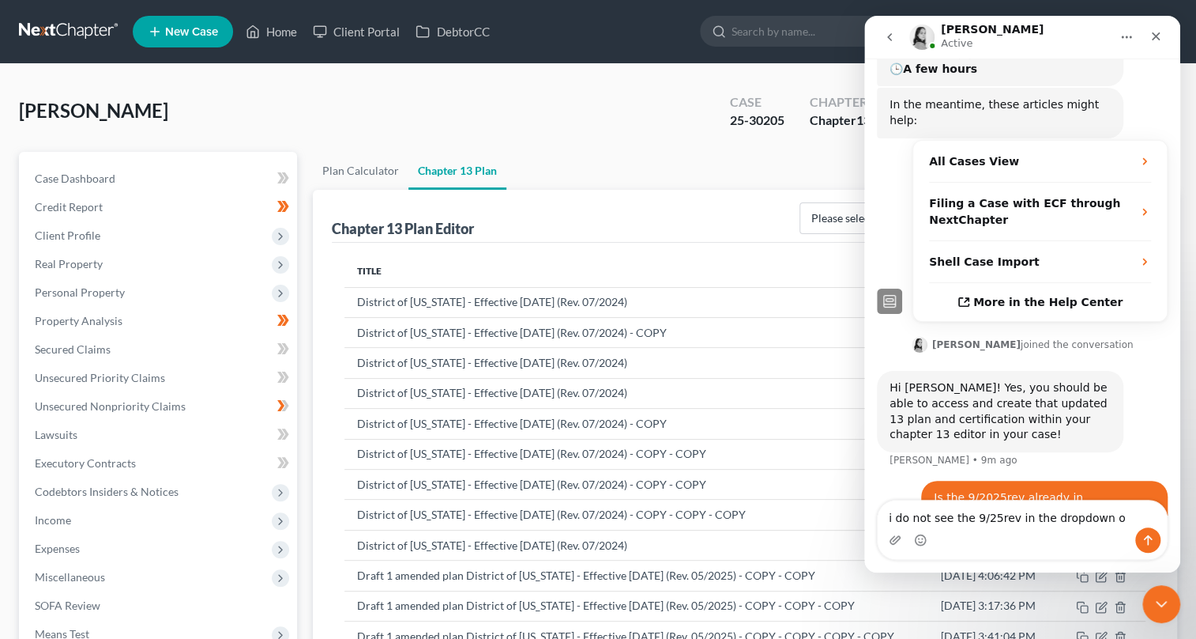
click at [1061, 519] on textarea "i do not see the 9/25rev in the dropdown o" at bounding box center [1022, 513] width 289 height 27
click at [1007, 514] on textarea "i do not see the 9/25rev in the drop down o" at bounding box center [1022, 513] width 289 height 27
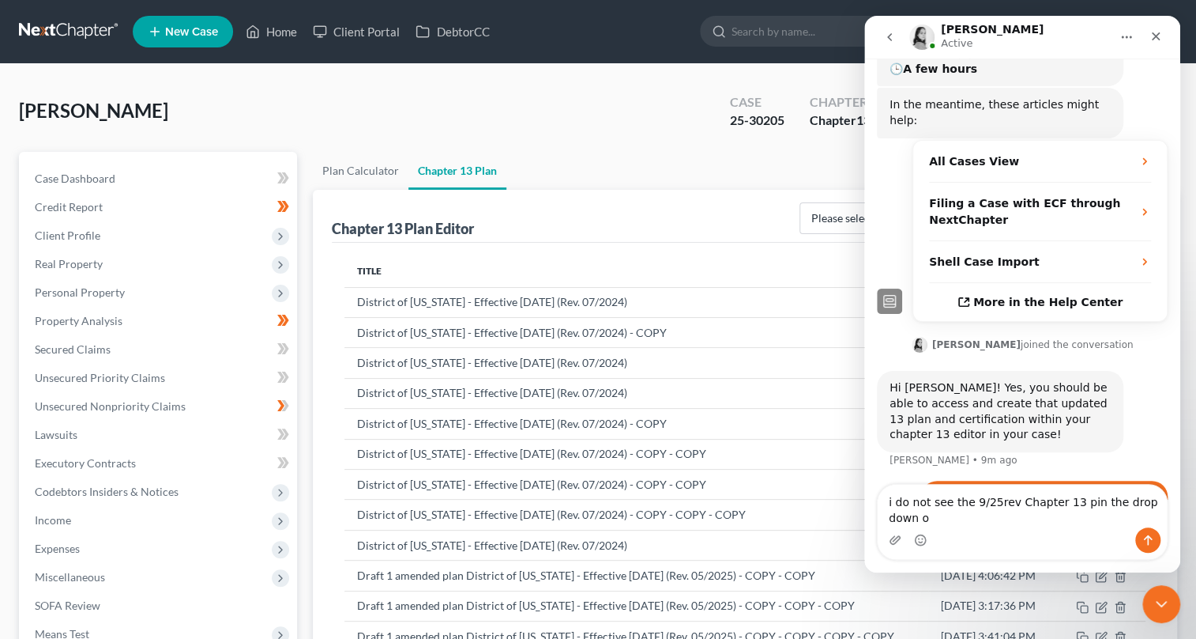
scroll to position [267, 0]
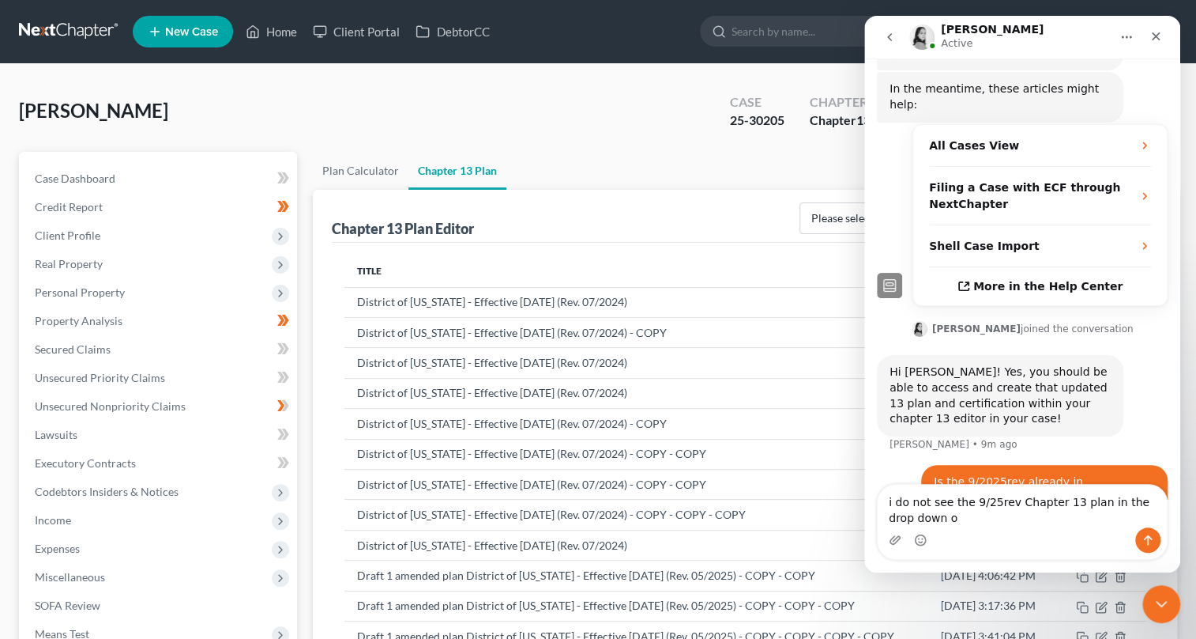
click at [936, 519] on textarea "i do not see the 9/25rev Chapter 13 plan in the drop down o" at bounding box center [1022, 505] width 289 height 43
type textarea "i do not see the 9/25rev Chapter 13 plan in the drop down options"
click at [1144, 533] on icon "Send a message…" at bounding box center [1148, 539] width 13 height 13
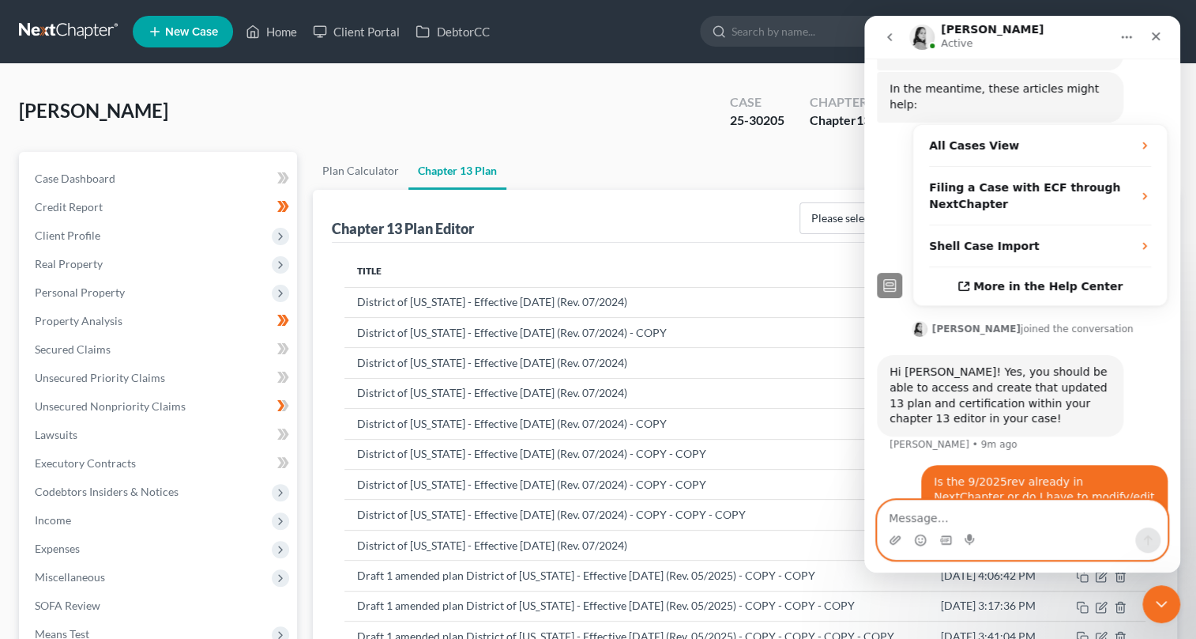
scroll to position [303, 0]
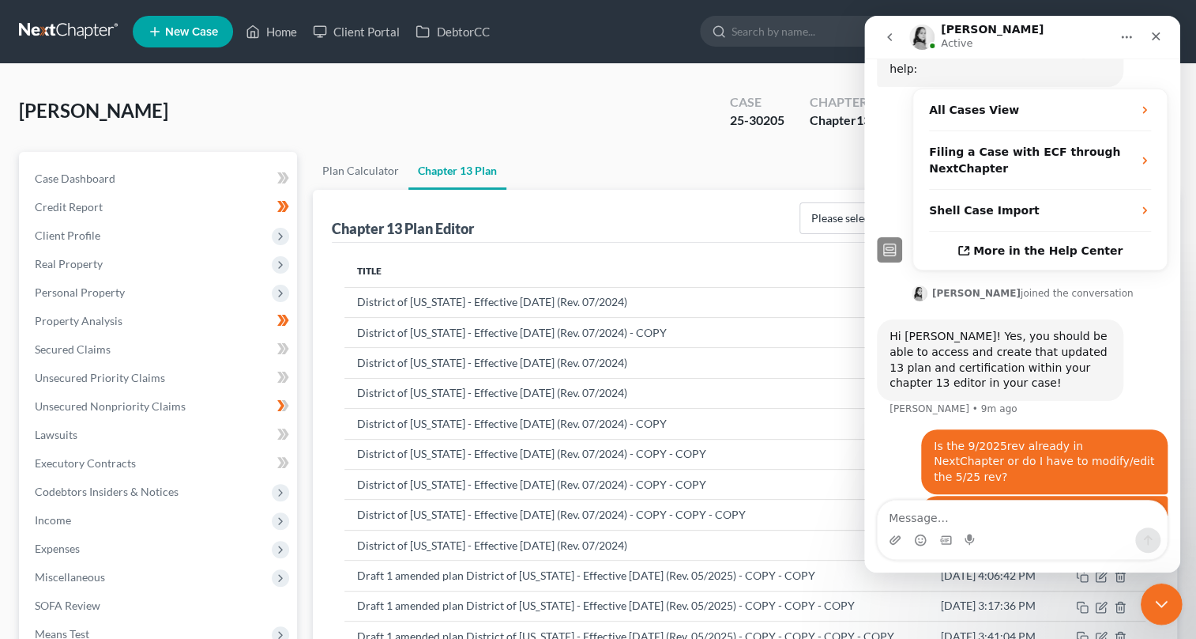
click at [1162, 599] on icon "Close Intercom Messenger" at bounding box center [1159, 601] width 11 height 6
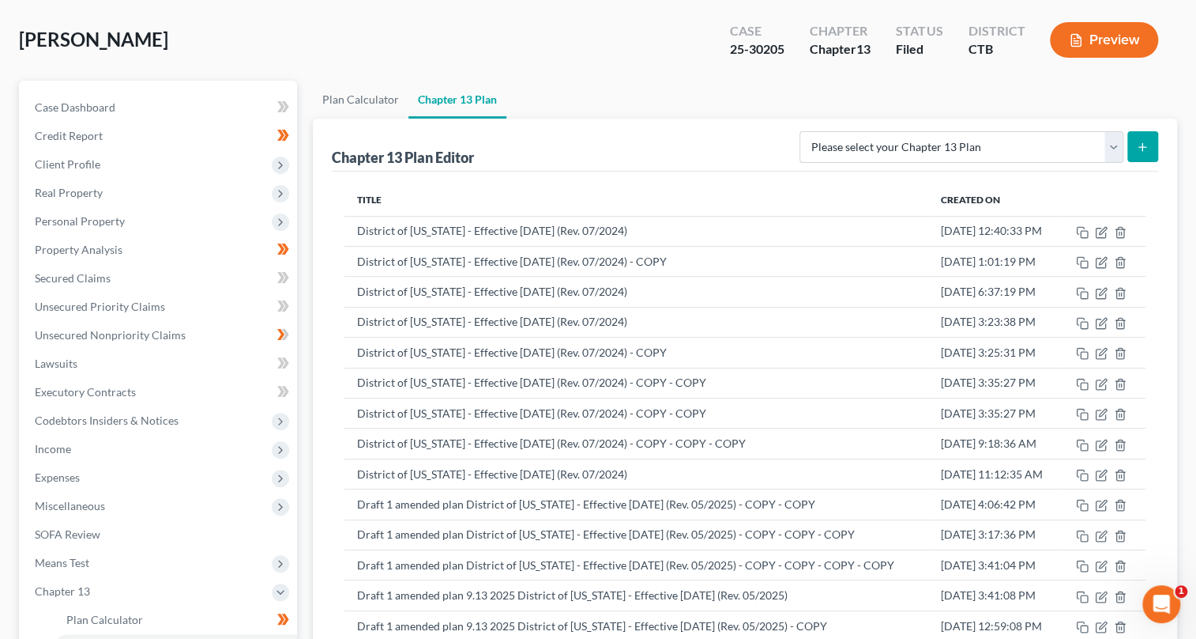
scroll to position [143, 0]
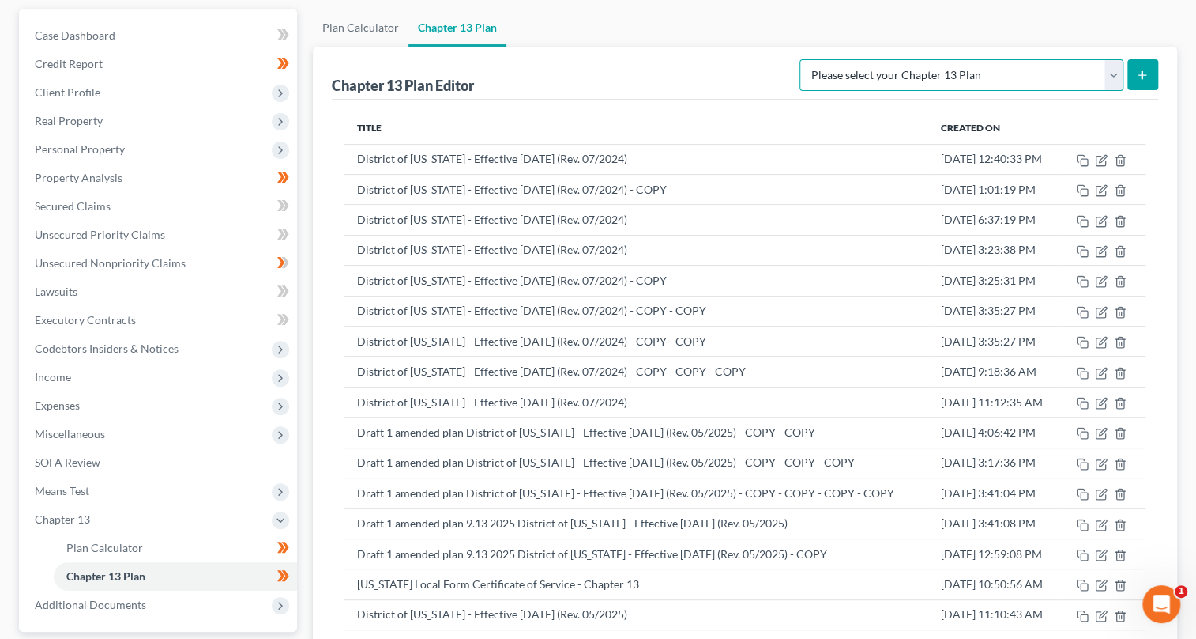
click at [1114, 77] on select "Please select your Chapter 13 Plan Connecticut Local Form Certificate of Servic…" at bounding box center [962, 75] width 324 height 32
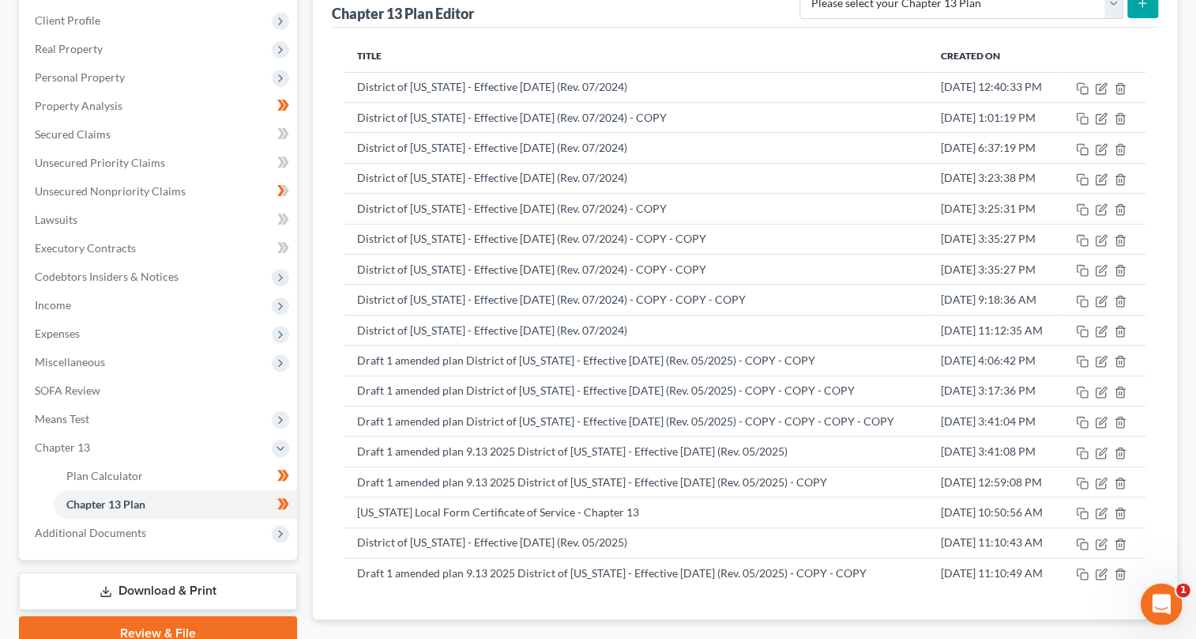
click at [1151, 601] on icon "Open Intercom Messenger" at bounding box center [1160, 602] width 26 height 26
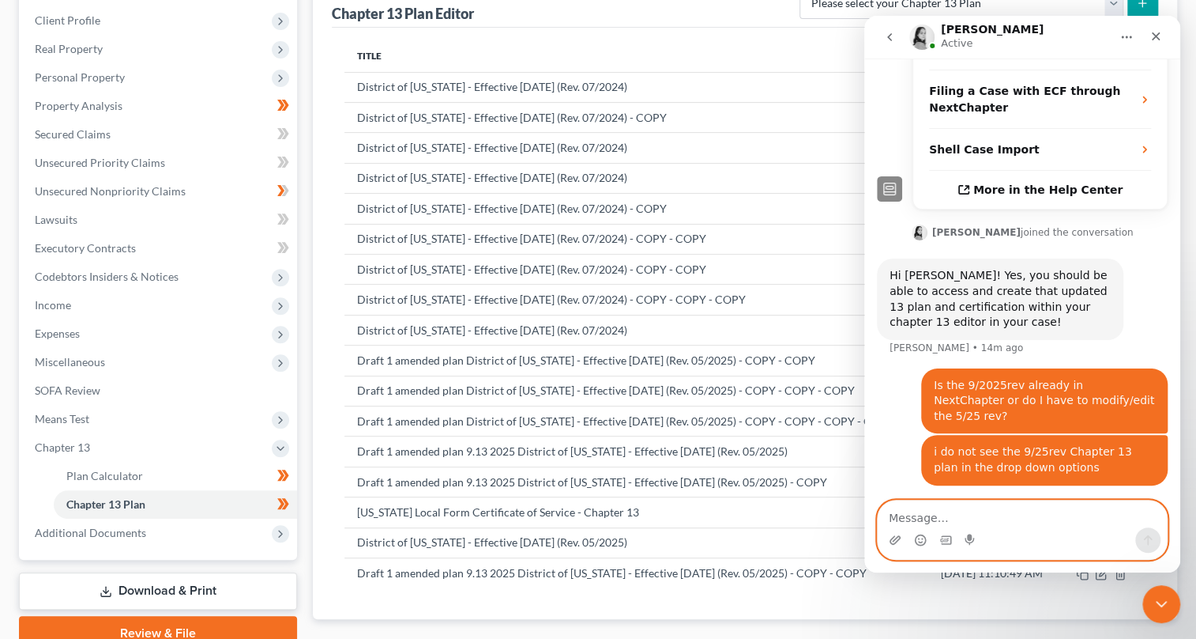
scroll to position [303, 0]
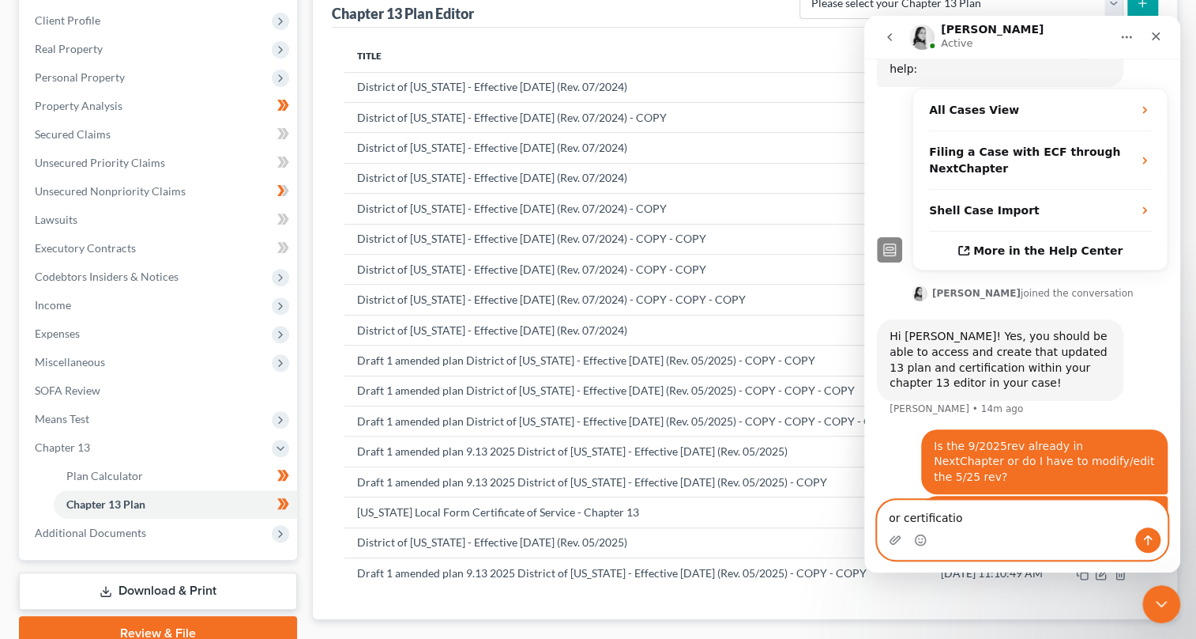
type textarea "or certification"
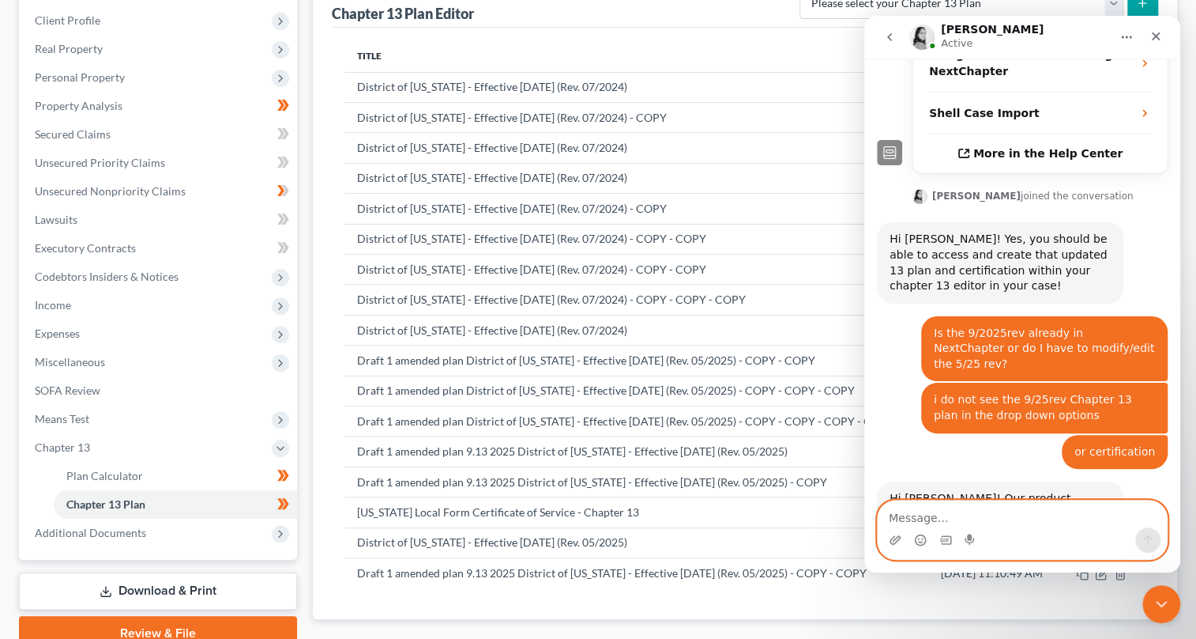
scroll to position [522, 0]
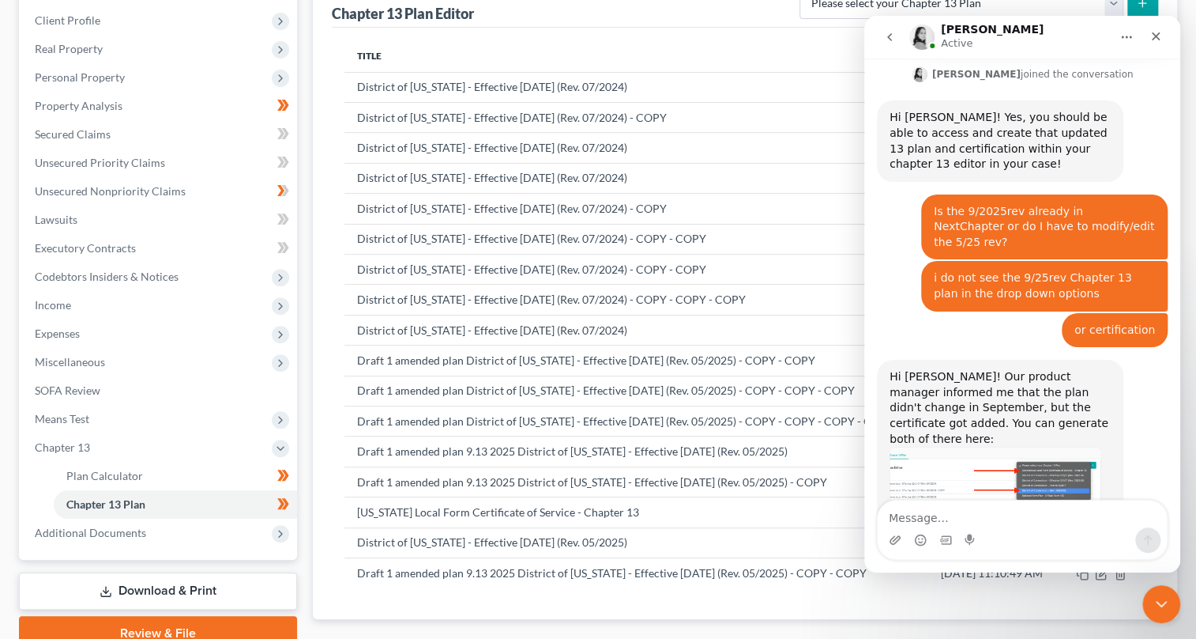
click at [1000, 447] on img "Lindsey says…" at bounding box center [996, 491] width 212 height 89
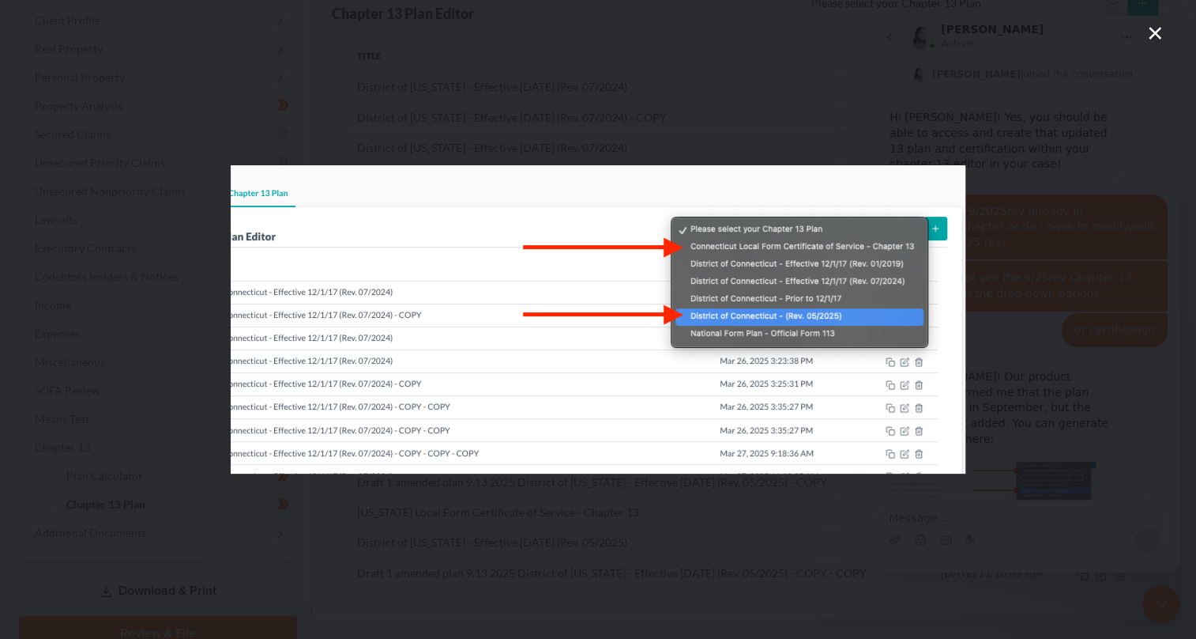
scroll to position [0, 0]
click at [998, 224] on div "Intercom messenger" at bounding box center [598, 319] width 1196 height 639
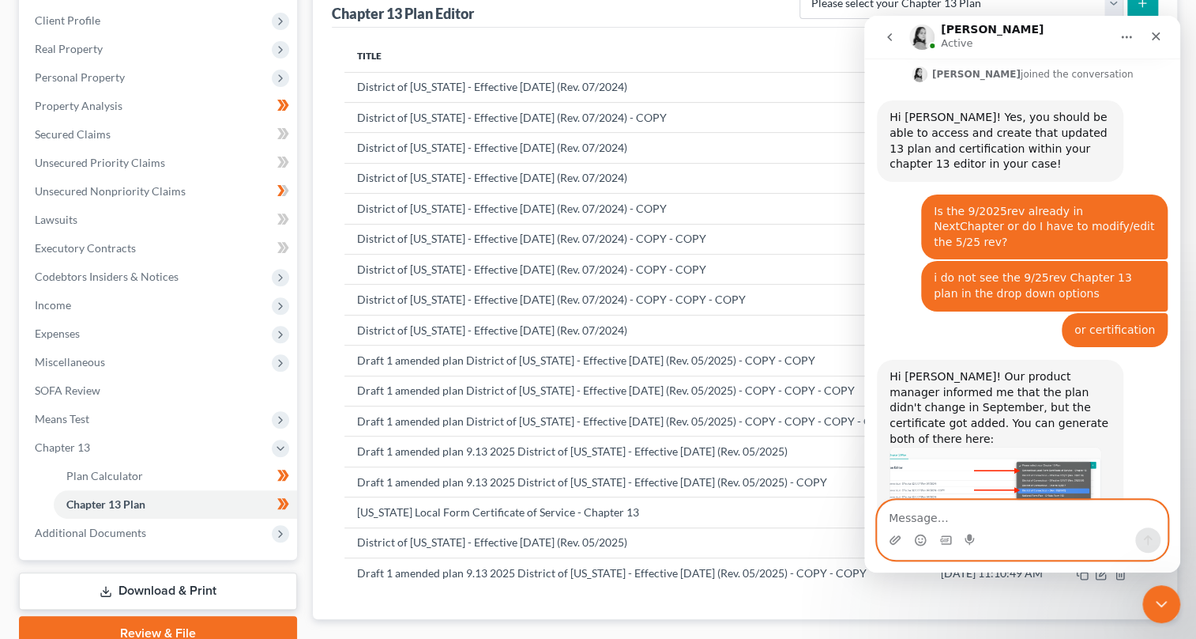
click at [906, 521] on textarea "Message…" at bounding box center [1022, 513] width 289 height 27
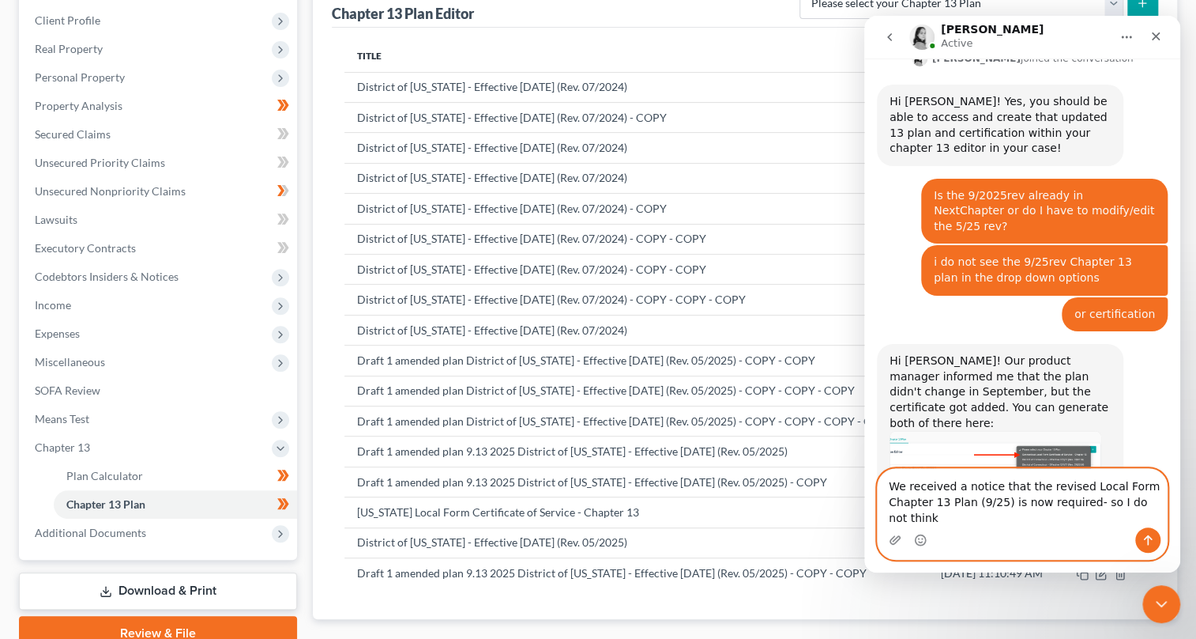
scroll to position [553, 0]
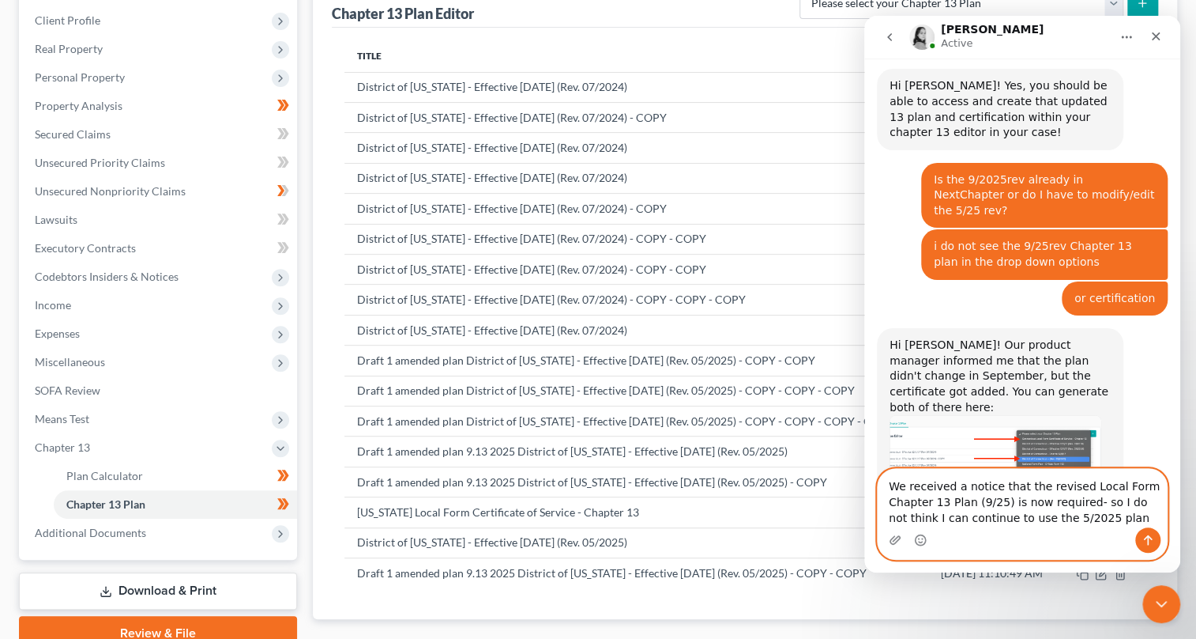
type textarea "We received a notice that the revised Local Form Chapter 13 Plan (9/25) is now …"
click at [1151, 543] on icon "Send a message…" at bounding box center [1148, 539] width 13 height 13
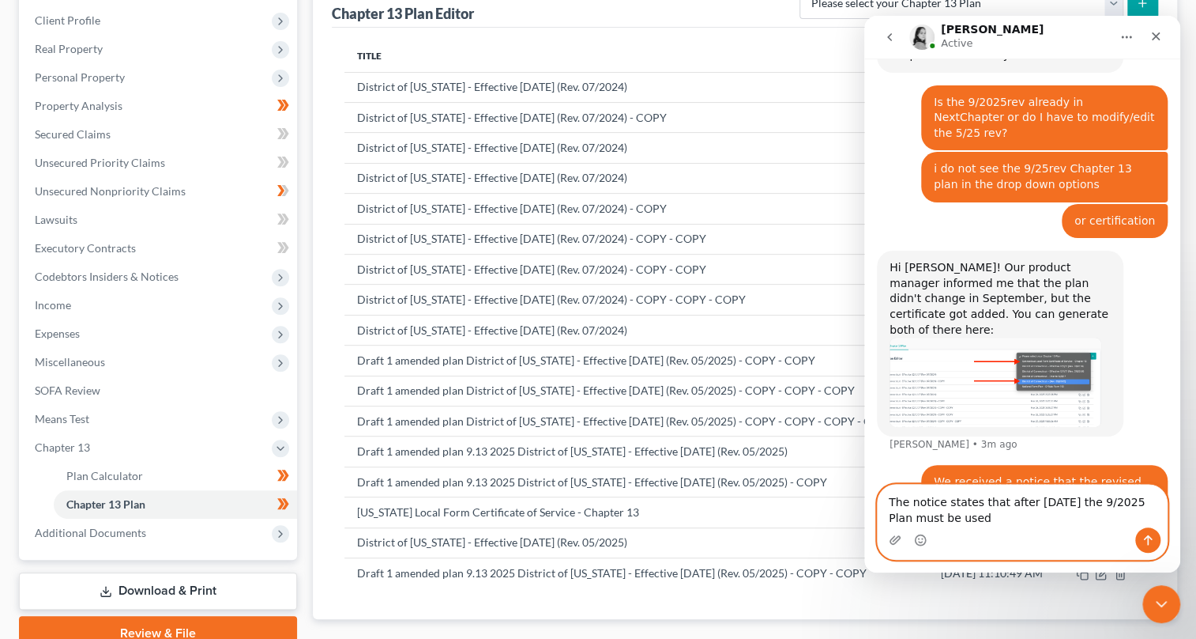
scroll to position [143, 0]
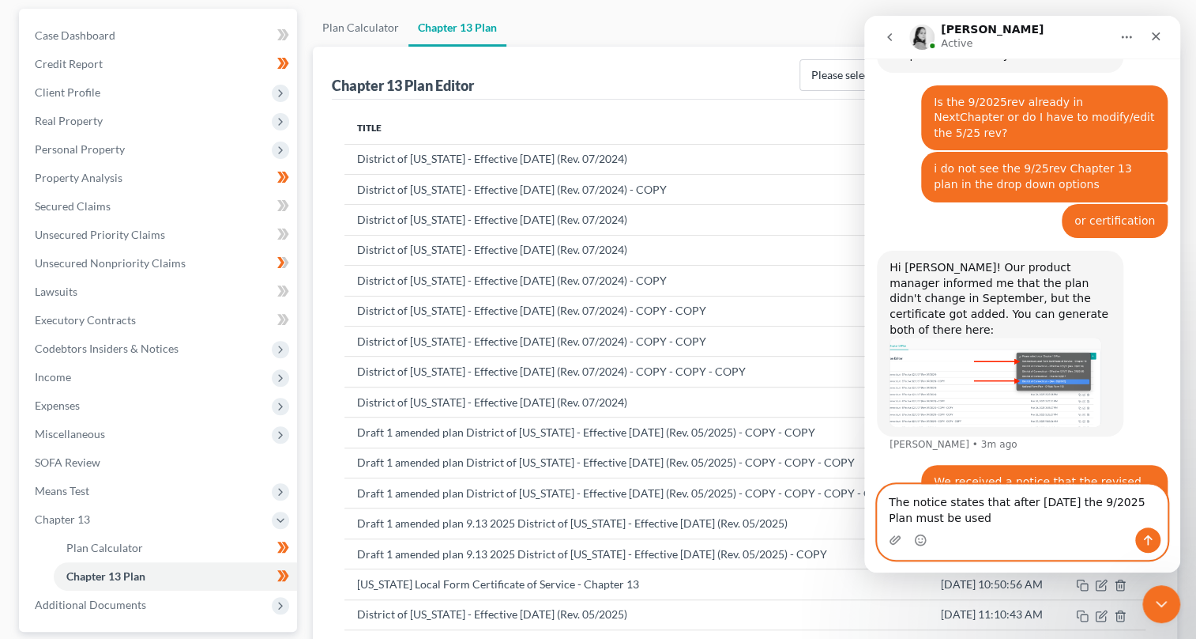
type textarea "The notice states that after [DATE] the 9/2025 Plan must be used"
click at [1145, 533] on icon "Send a message…" at bounding box center [1148, 539] width 13 height 13
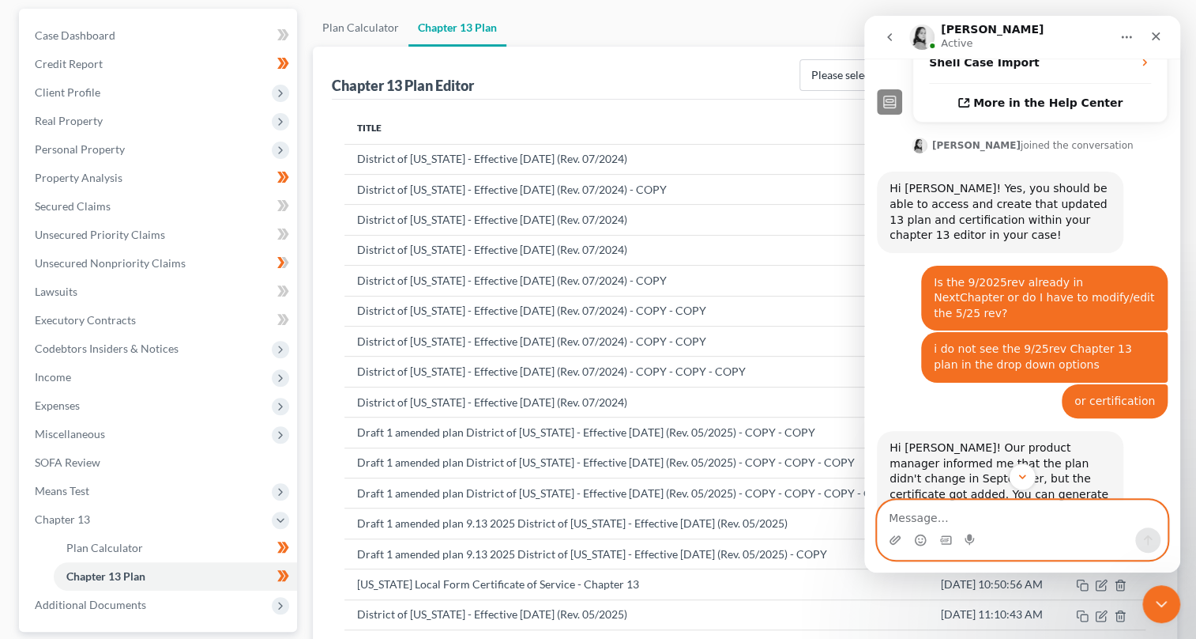
scroll to position [666, 0]
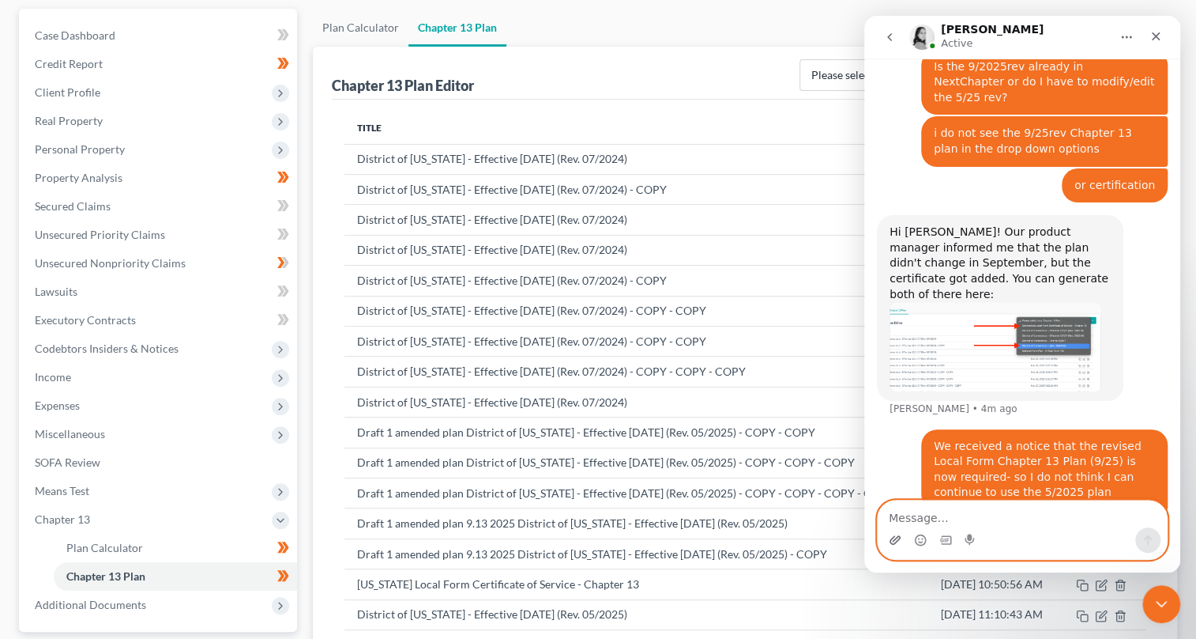
click at [896, 540] on icon "Upload attachment" at bounding box center [895, 539] width 11 height 9
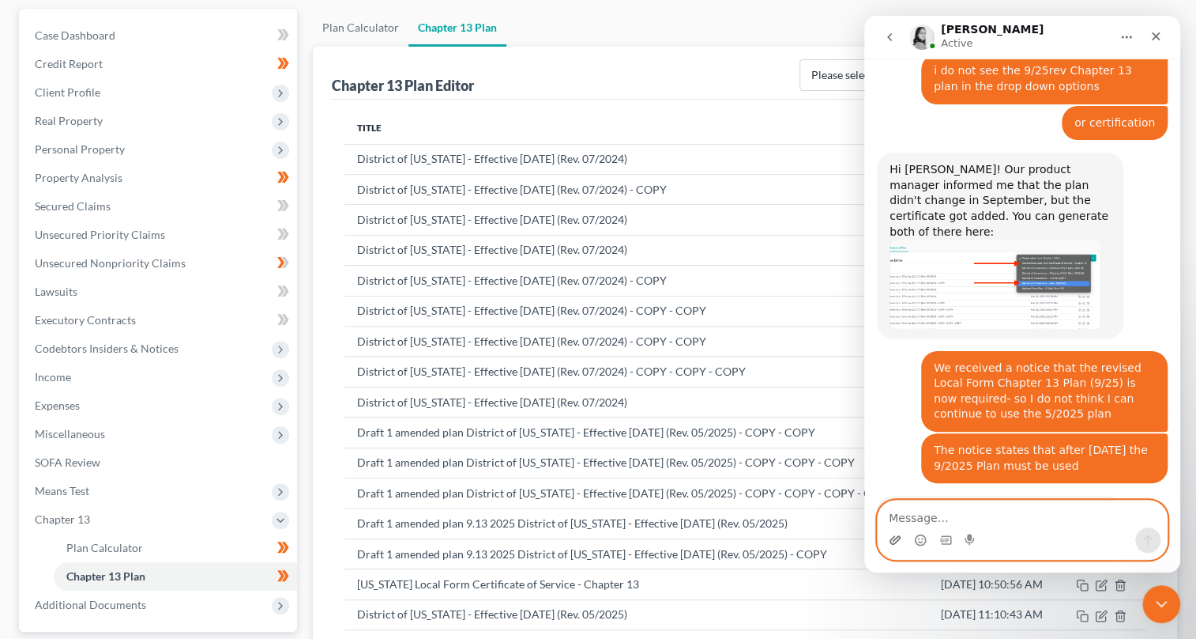
scroll to position [778, 0]
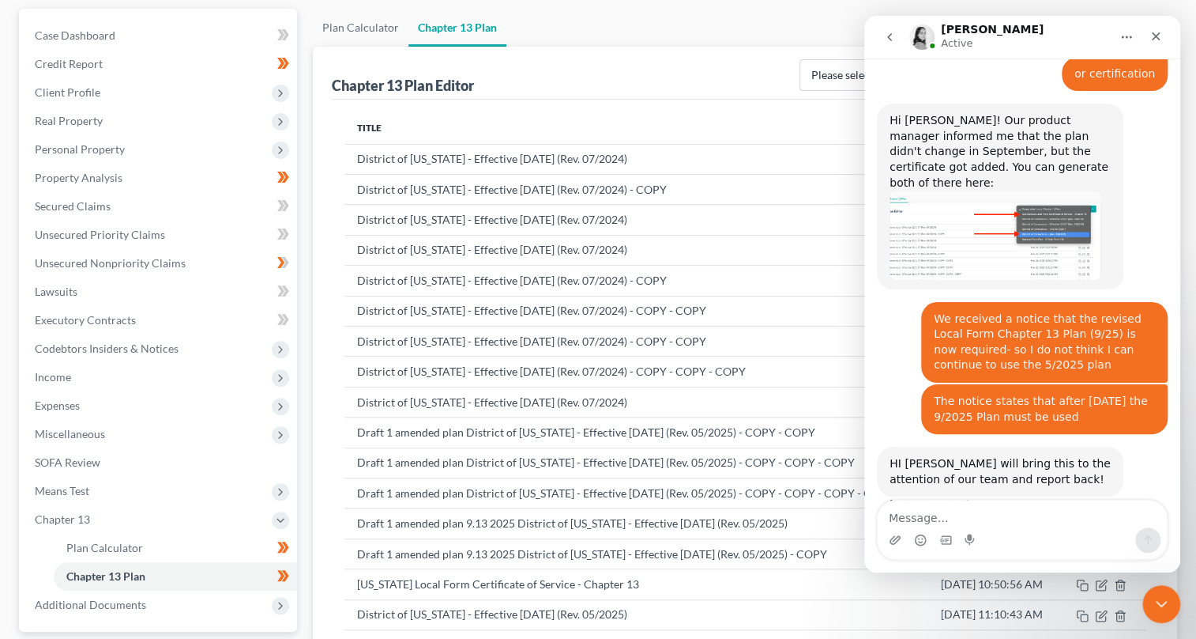
click at [1117, 535] on div "Notice.pdf" at bounding box center [1126, 543] width 57 height 17
click at [1112, 535] on div "Notice.pdf" at bounding box center [1126, 543] width 57 height 17
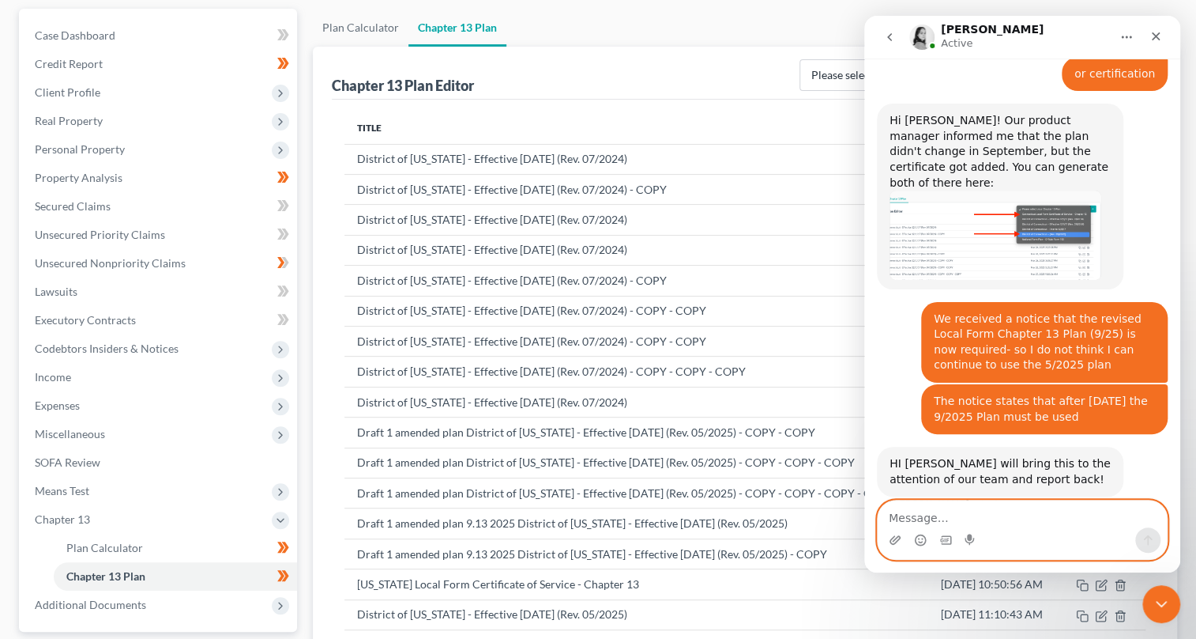
click at [934, 526] on textarea "Message…" at bounding box center [1022, 513] width 289 height 27
type textarea "Can you open the Notice attachment?"
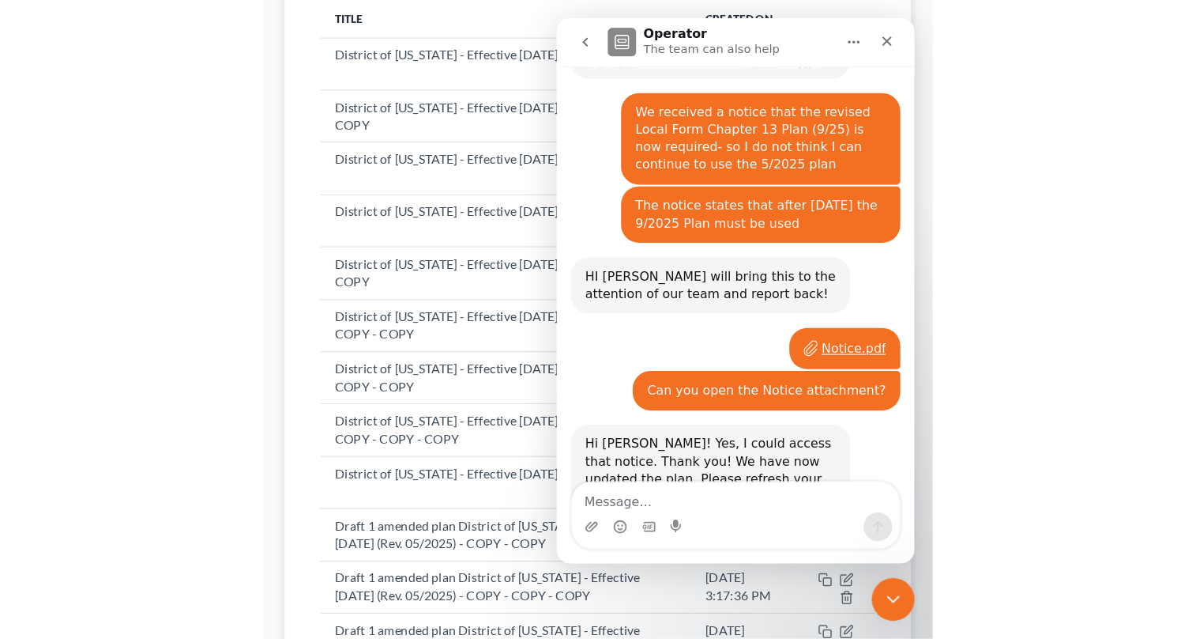
scroll to position [923, 0]
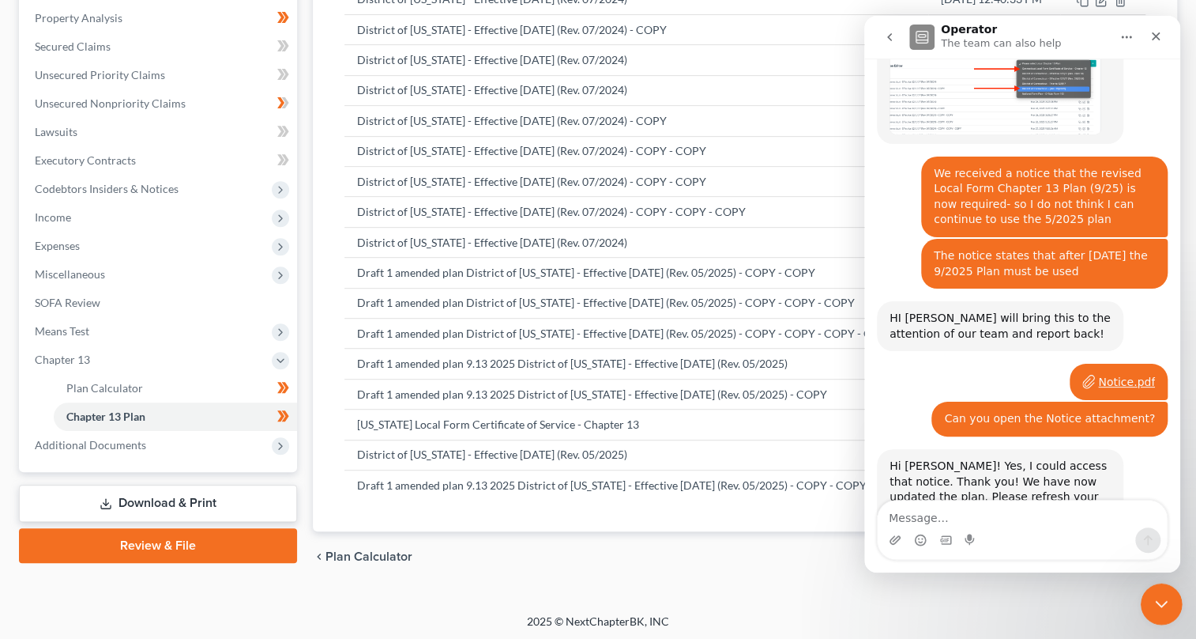
click at [1155, 598] on icon "Close Intercom Messenger" at bounding box center [1159, 601] width 19 height 19
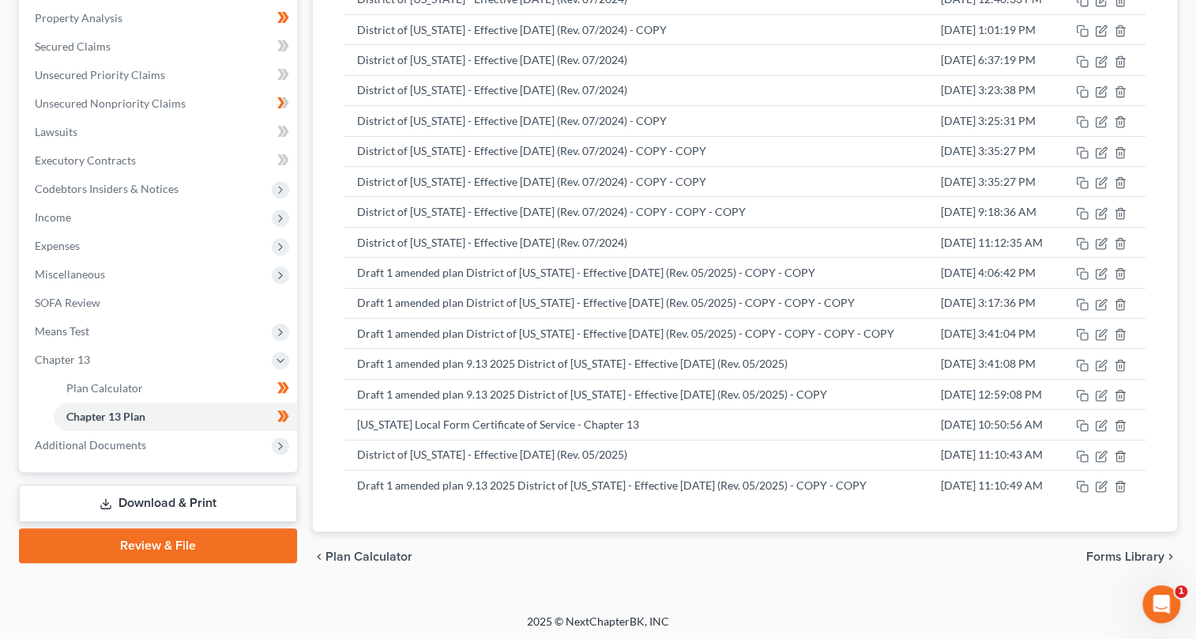
click at [277, 417] on body "Home New Case Client Portal DebtorCC Law Office Of [PERSON_NAME] LLC [PERSON_NA…" at bounding box center [598, 169] width 1196 height 944
click at [230, 409] on link "Chapter 13 Plan" at bounding box center [175, 416] width 243 height 28
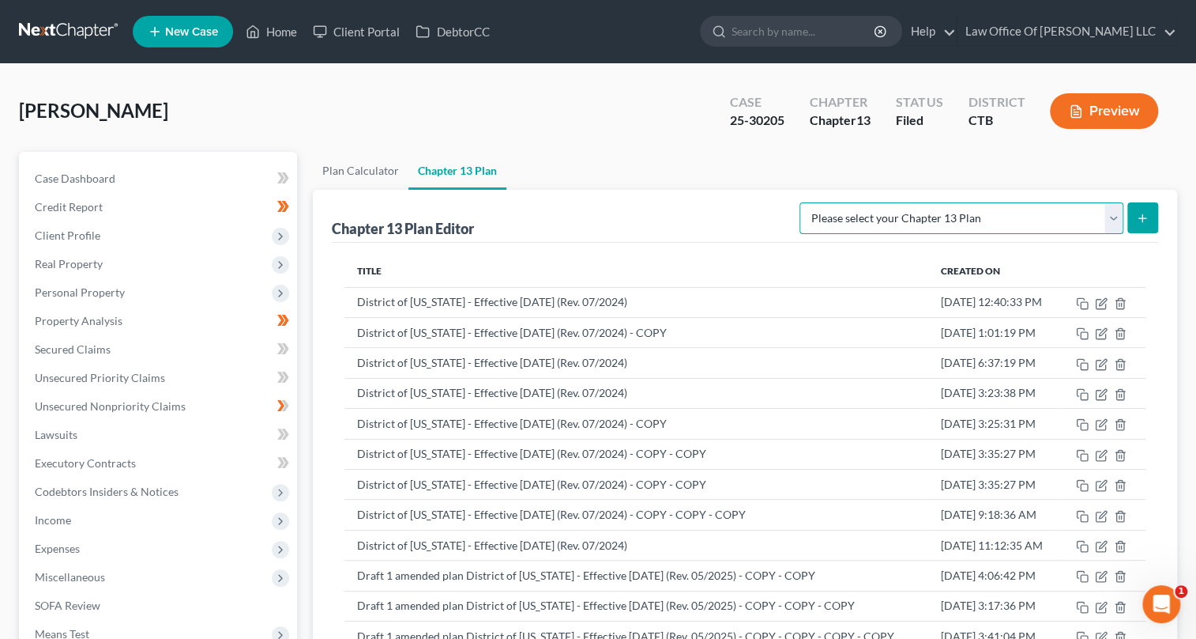
click at [1114, 219] on select "Please select your Chapter 13 Plan Connecticut Local Form Certificate of Servic…" at bounding box center [962, 218] width 324 height 32
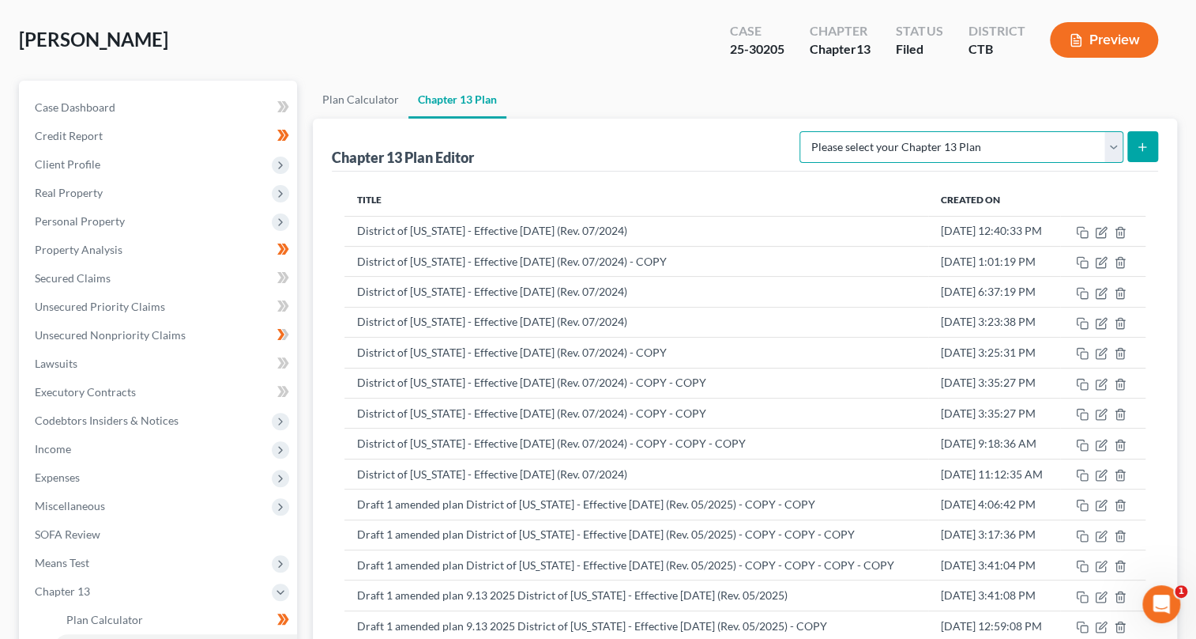
scroll to position [303, 0]
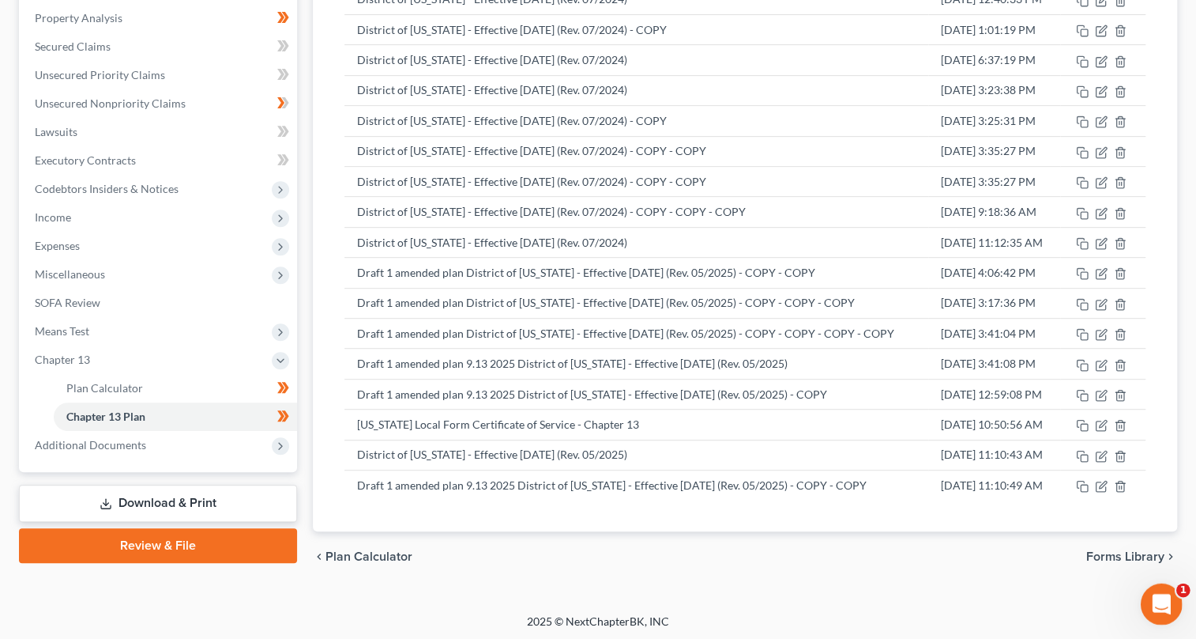
click at [1151, 592] on div "Open Intercom Messenger" at bounding box center [1159, 601] width 52 height 52
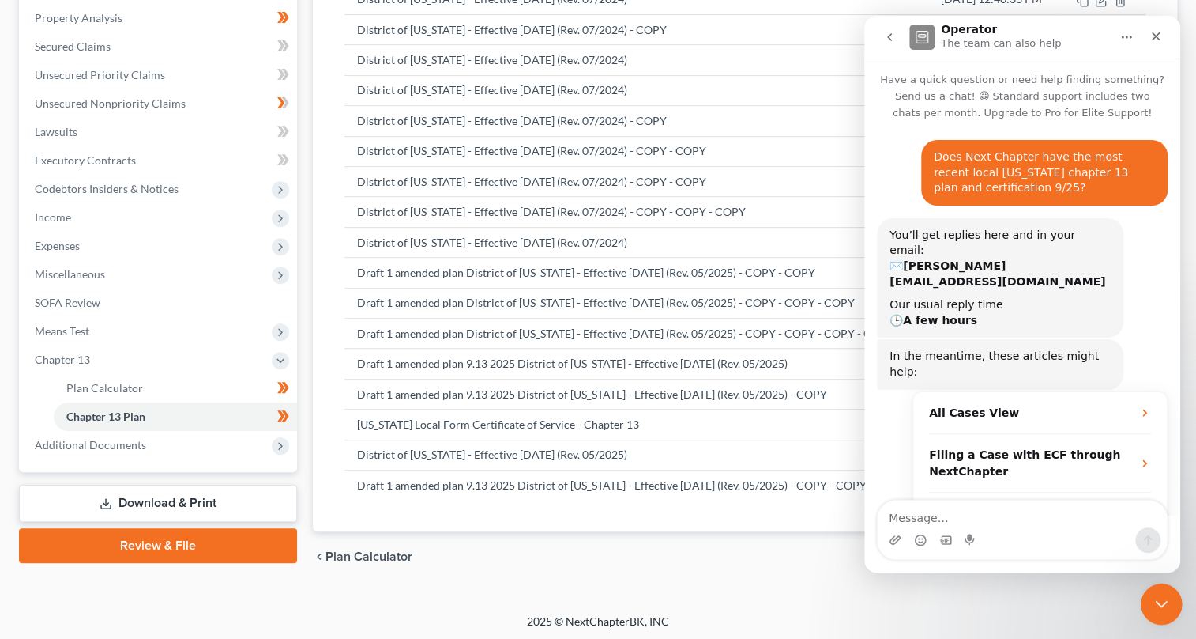
scroll to position [923, 0]
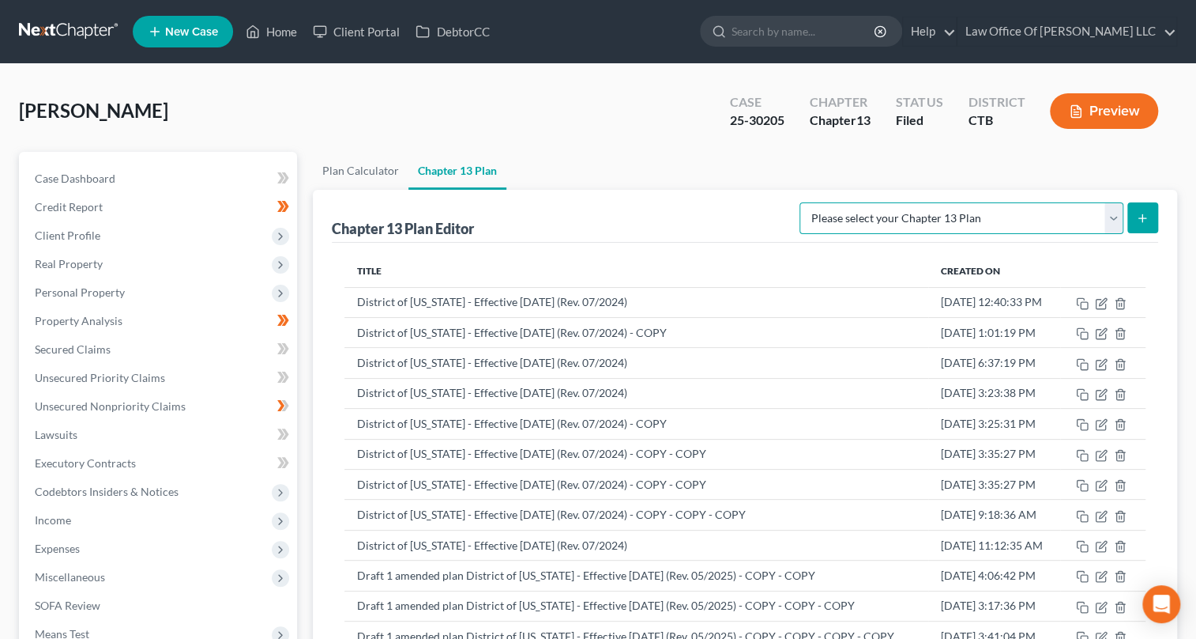
click at [1108, 209] on select "Please select your Chapter 13 Plan [US_STATE] Local Form Certificate of Service…" at bounding box center [962, 218] width 324 height 32
select select "0"
click at [800, 202] on select "Please select your Chapter 13 Plan [US_STATE] Local Form Certificate of Service…" at bounding box center [962, 218] width 324 height 32
click at [955, 266] on th "Created On" at bounding box center [995, 271] width 132 height 32
click at [1119, 217] on select "Please select your Chapter 13 Plan [US_STATE] Local Form Certificate of Service…" at bounding box center [962, 218] width 324 height 32
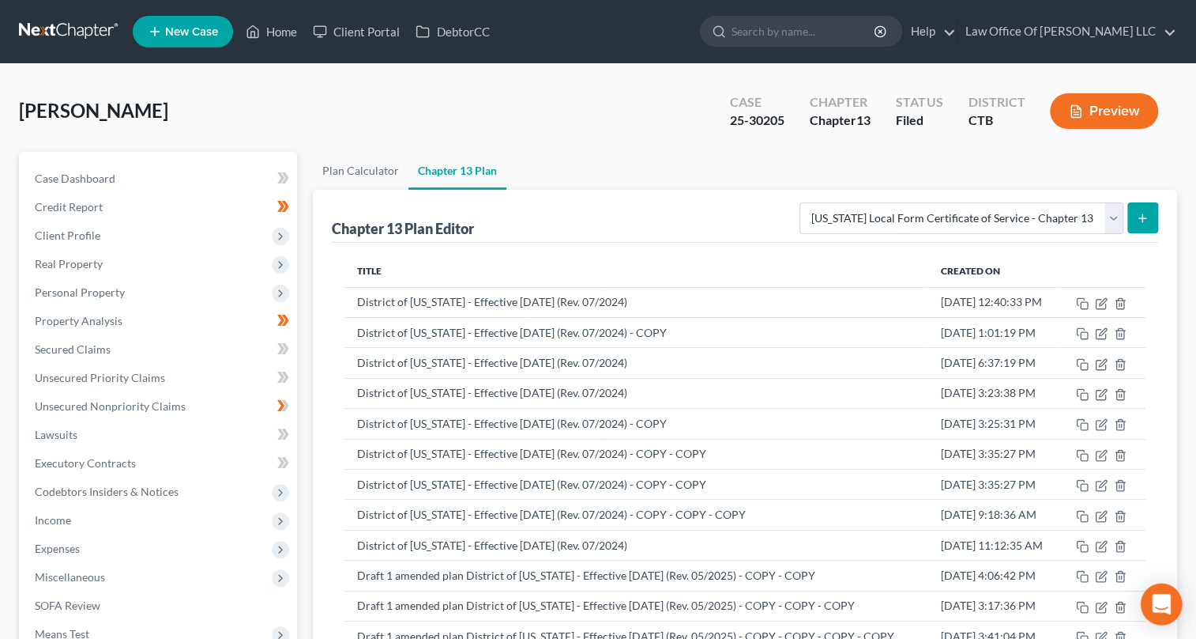
click at [1158, 597] on icon "Open Intercom Messenger" at bounding box center [1161, 603] width 18 height 21
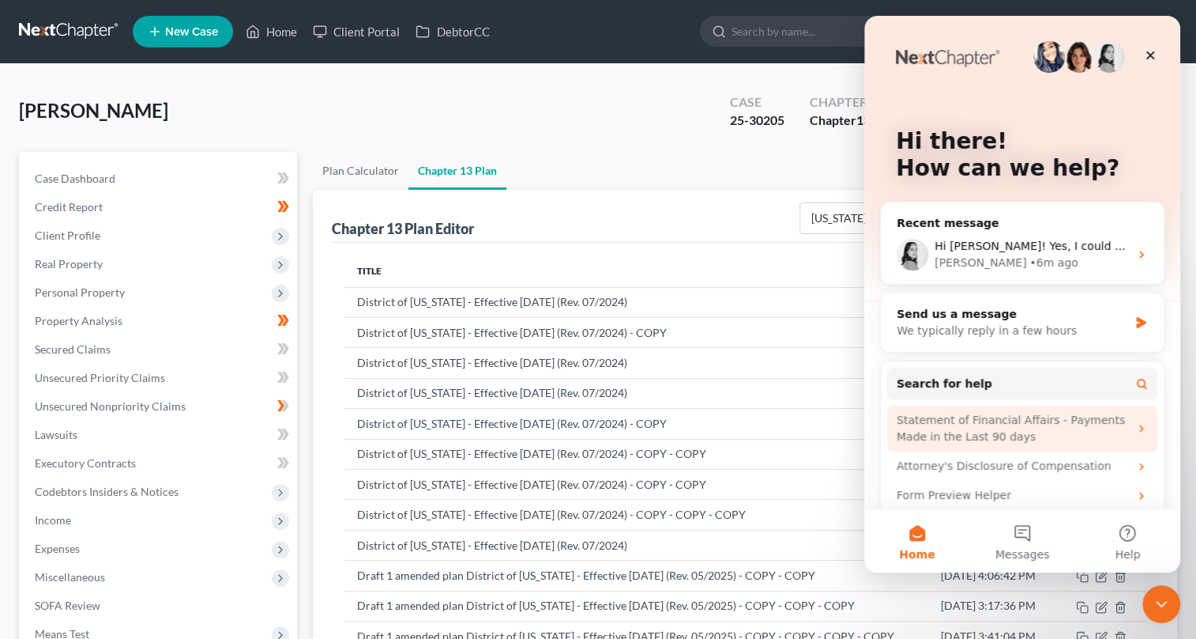
scroll to position [45, 0]
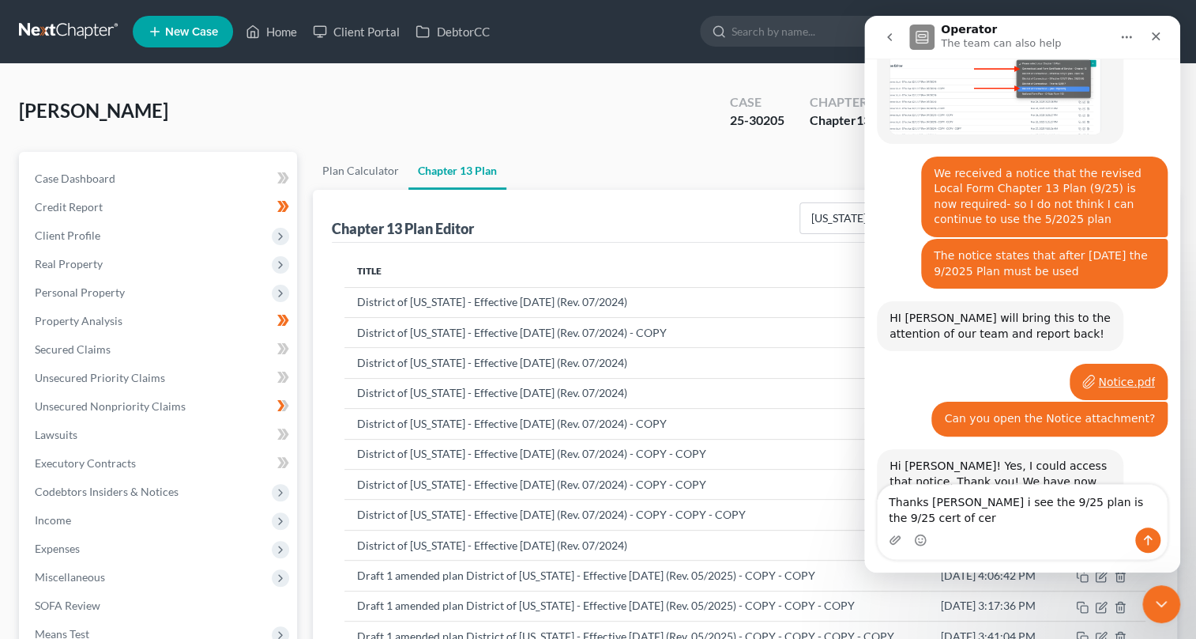
scroll to position [939, 0]
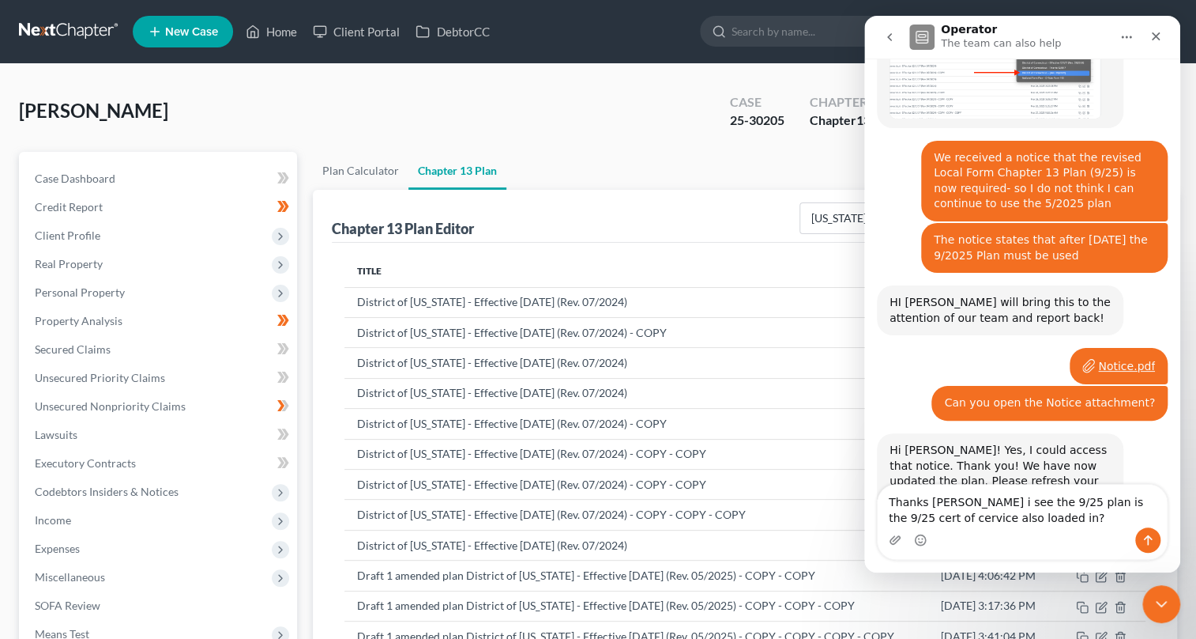
type textarea "Thanks [PERSON_NAME] i see the 9/25 plan is the 9/25 cert of cervice also loade…"
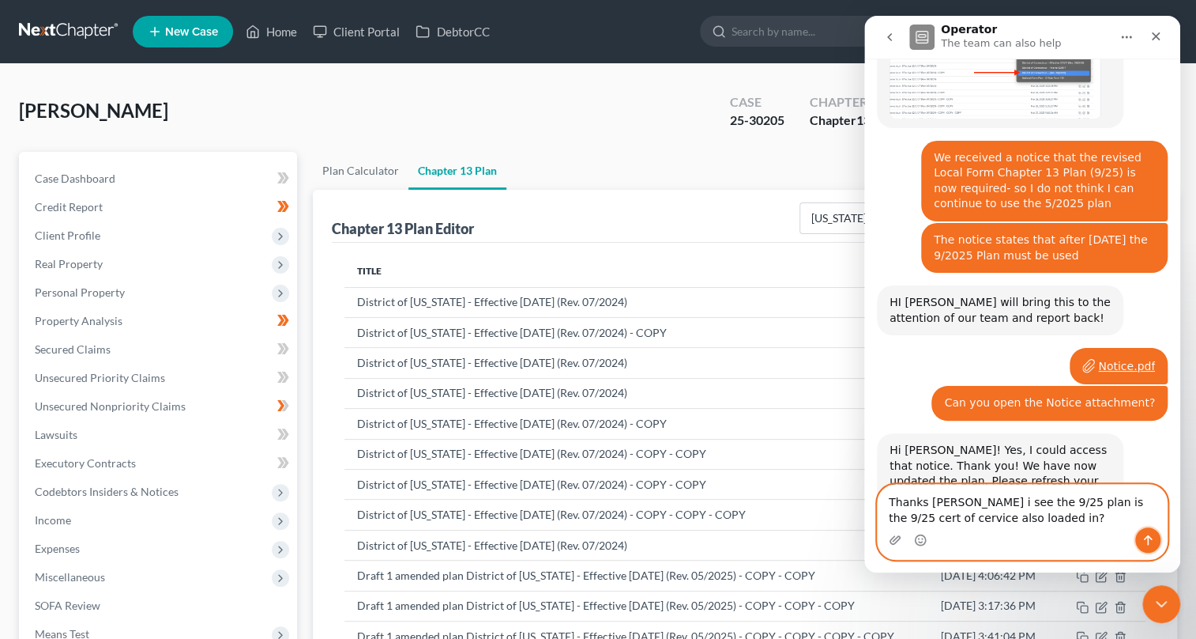
click at [1149, 543] on icon "Send a message…" at bounding box center [1148, 539] width 13 height 13
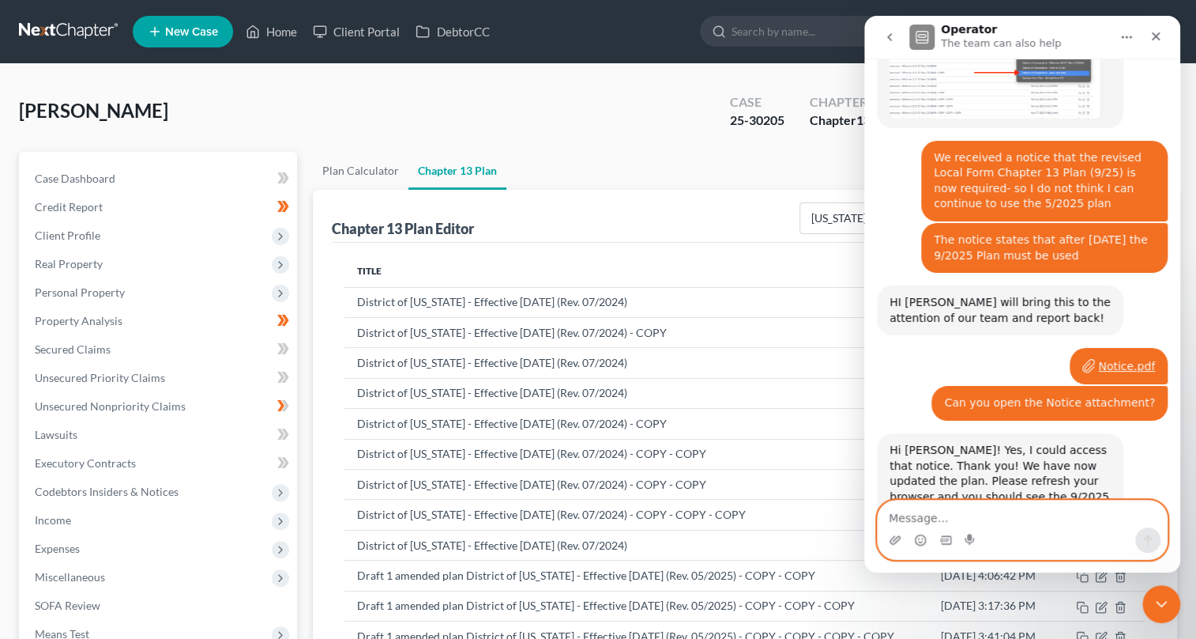
scroll to position [985, 0]
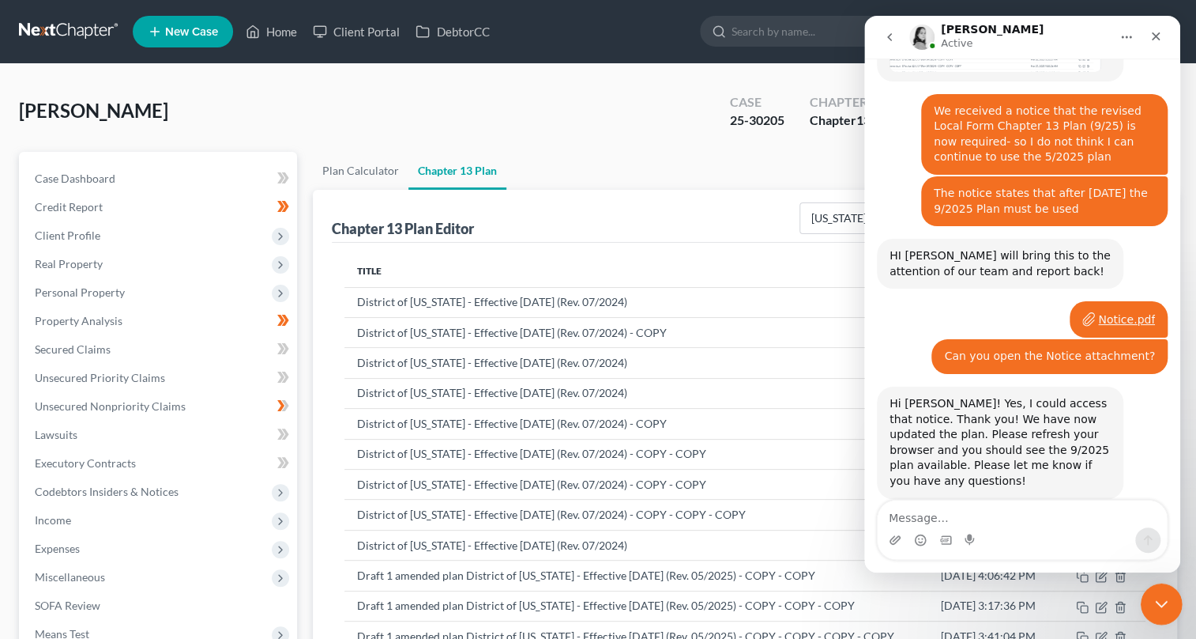
click at [1154, 597] on icon "Close Intercom Messenger" at bounding box center [1159, 601] width 19 height 19
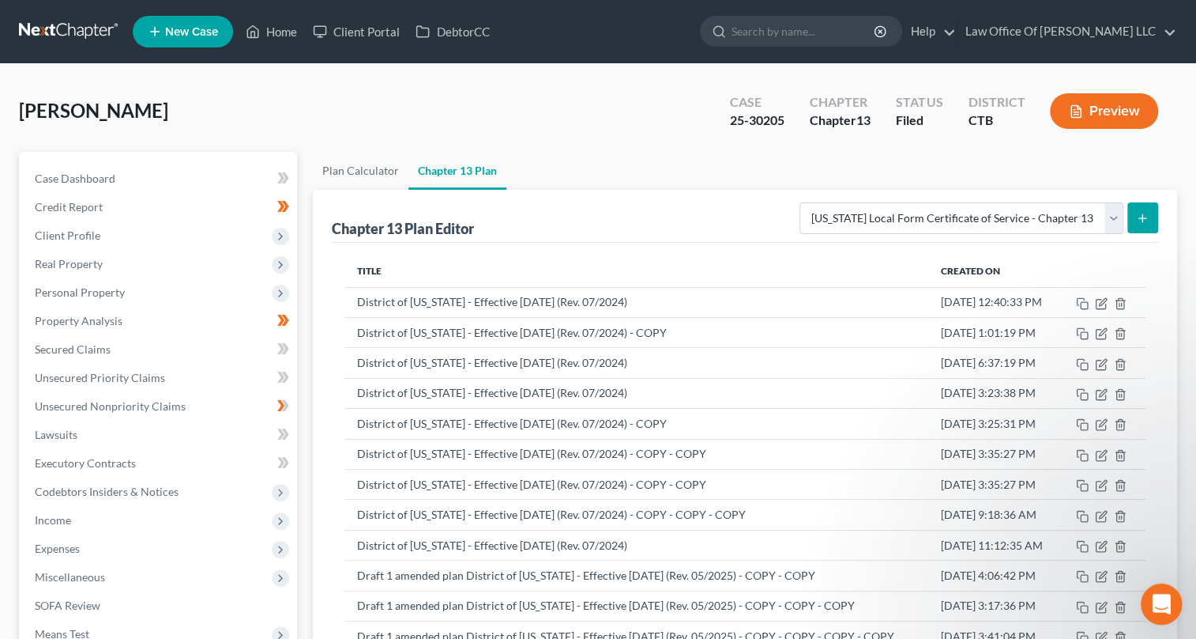
scroll to position [0, 0]
click at [1110, 218] on select "Please select your Chapter 13 Plan [US_STATE] Local Form Certificate of Service…" at bounding box center [962, 218] width 324 height 32
select select "5"
click at [800, 202] on select "Please select your Chapter 13 Plan [US_STATE] Local Form Certificate of Service…" at bounding box center [962, 218] width 324 height 32
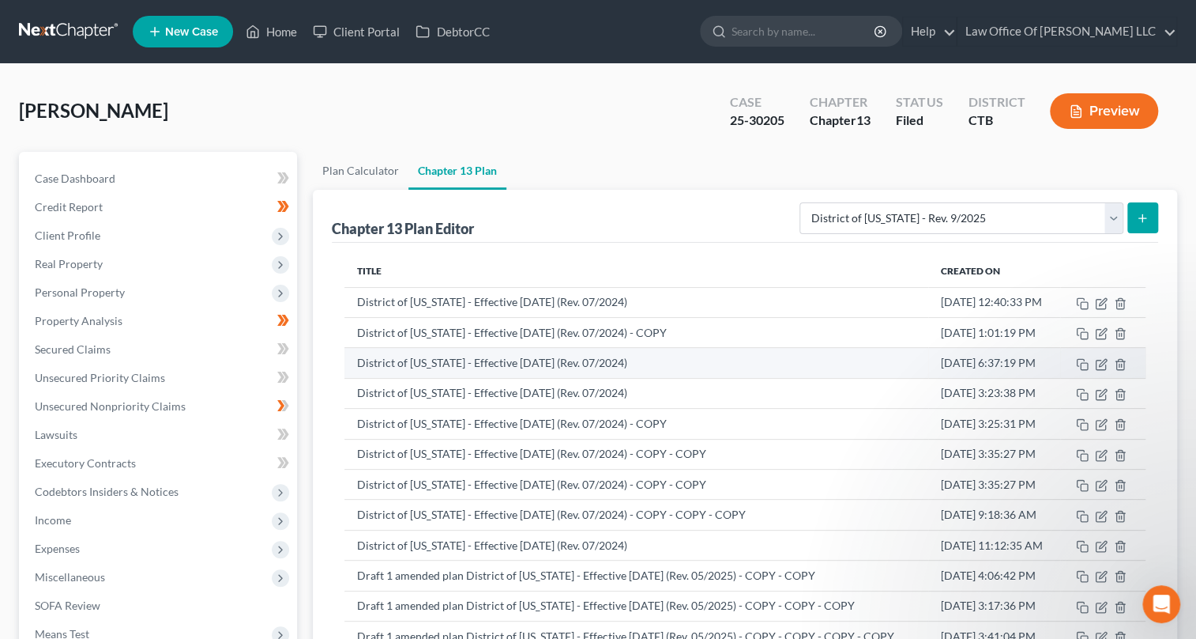
click at [995, 353] on td "[DATE] 6:37:19 PM" at bounding box center [995, 363] width 132 height 30
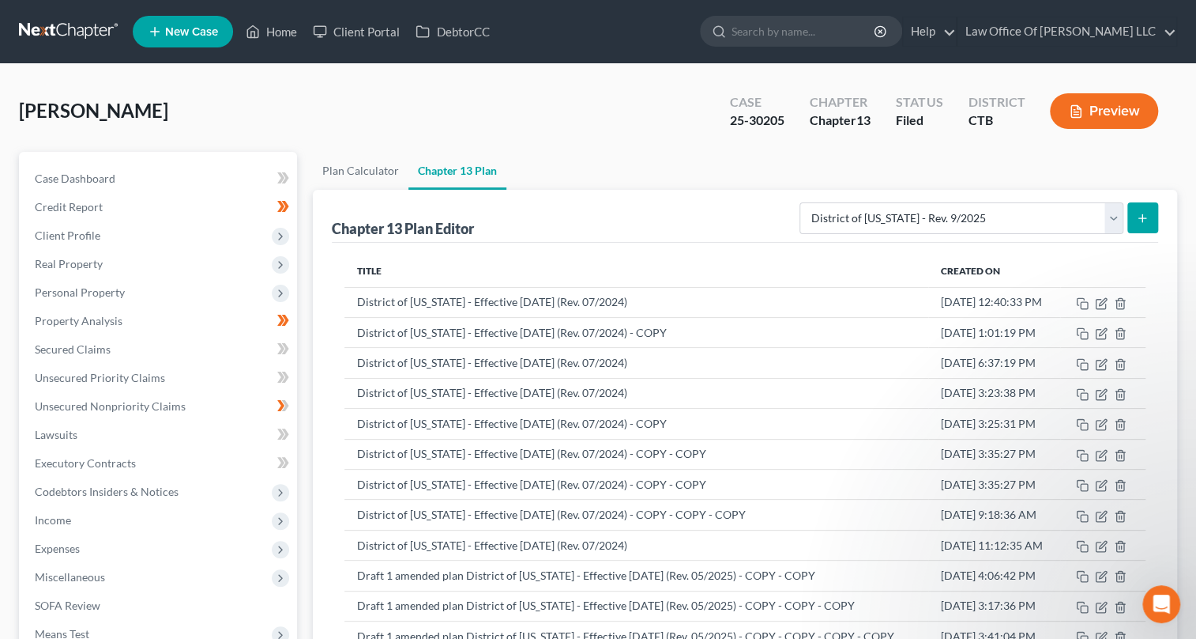
click at [1140, 220] on icon "submit" at bounding box center [1142, 218] width 13 height 13
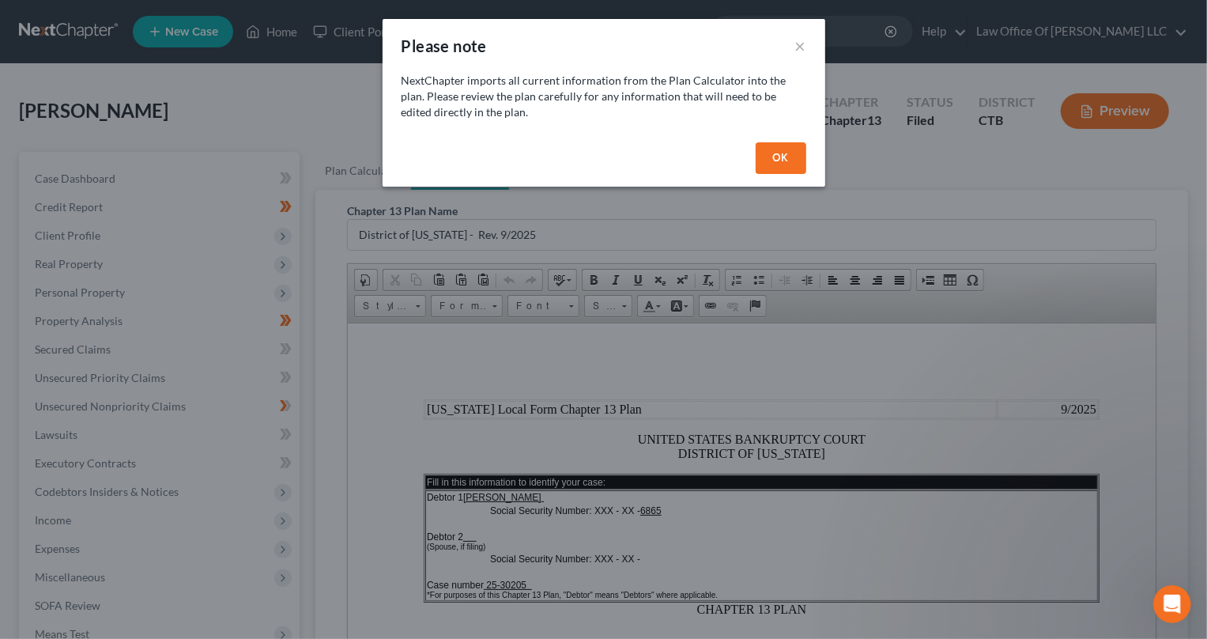
click at [796, 164] on button "OK" at bounding box center [780, 158] width 51 height 32
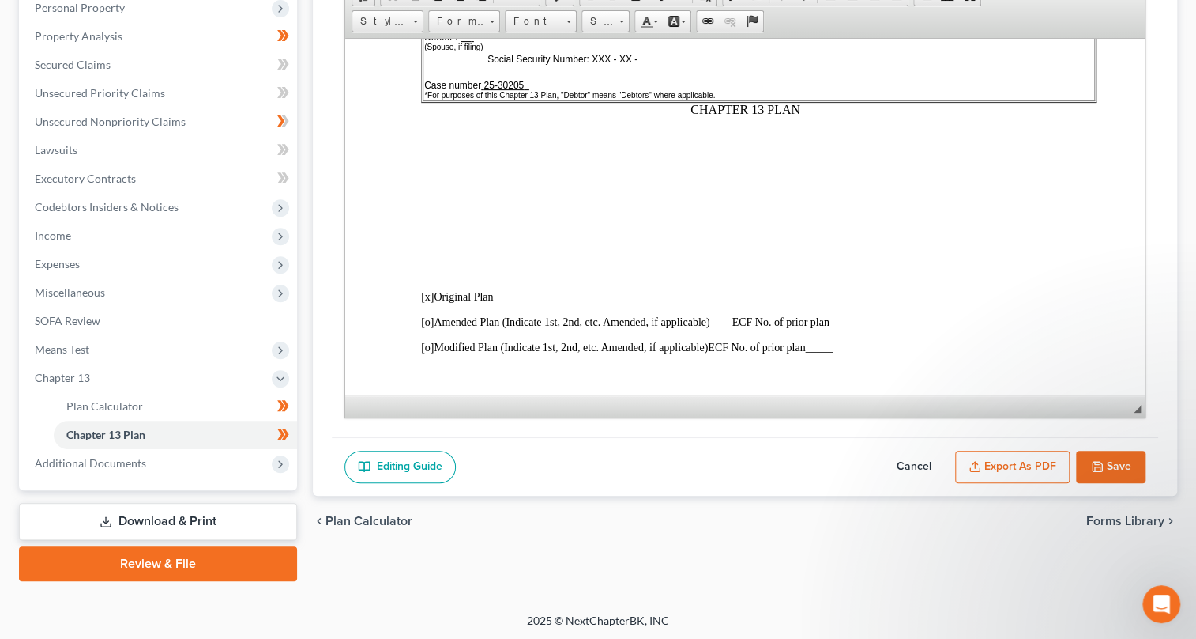
scroll to position [287, 0]
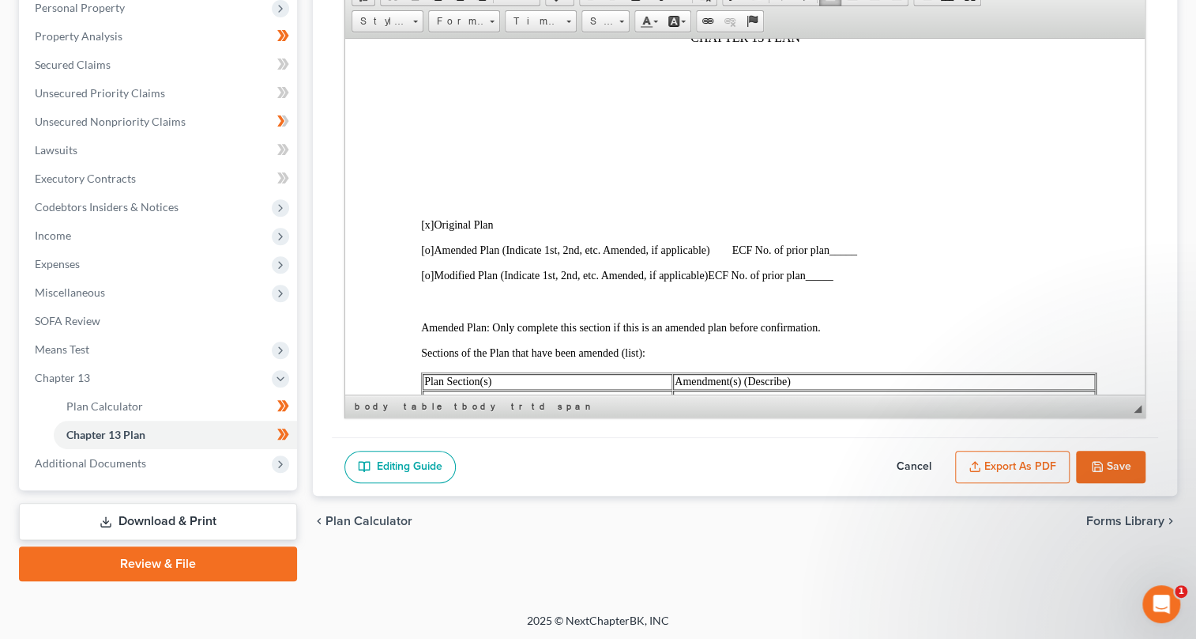
click at [430, 230] on span "[x]" at bounding box center [426, 224] width 13 height 12
click at [428, 255] on span "[o]" at bounding box center [426, 249] width 13 height 12
click at [832, 255] on span "ECF No. of prior plan _____" at bounding box center [796, 249] width 125 height 12
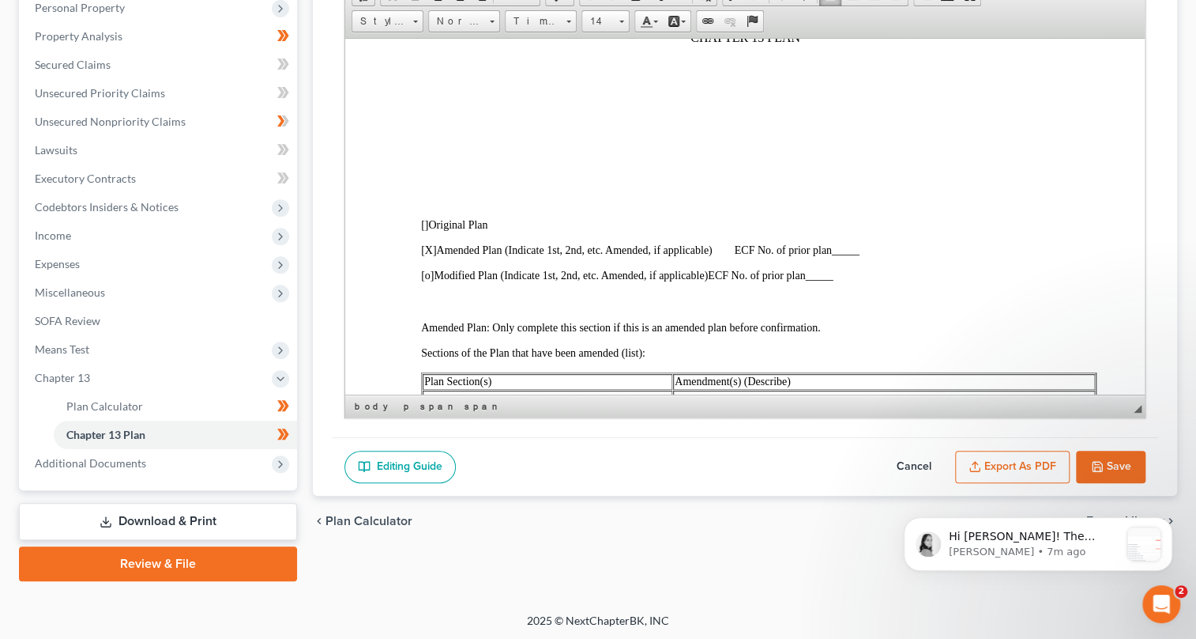
scroll to position [1161, 0]
click at [1069, 548] on p "[PERSON_NAME] • 31m ago" at bounding box center [1034, 551] width 171 height 14
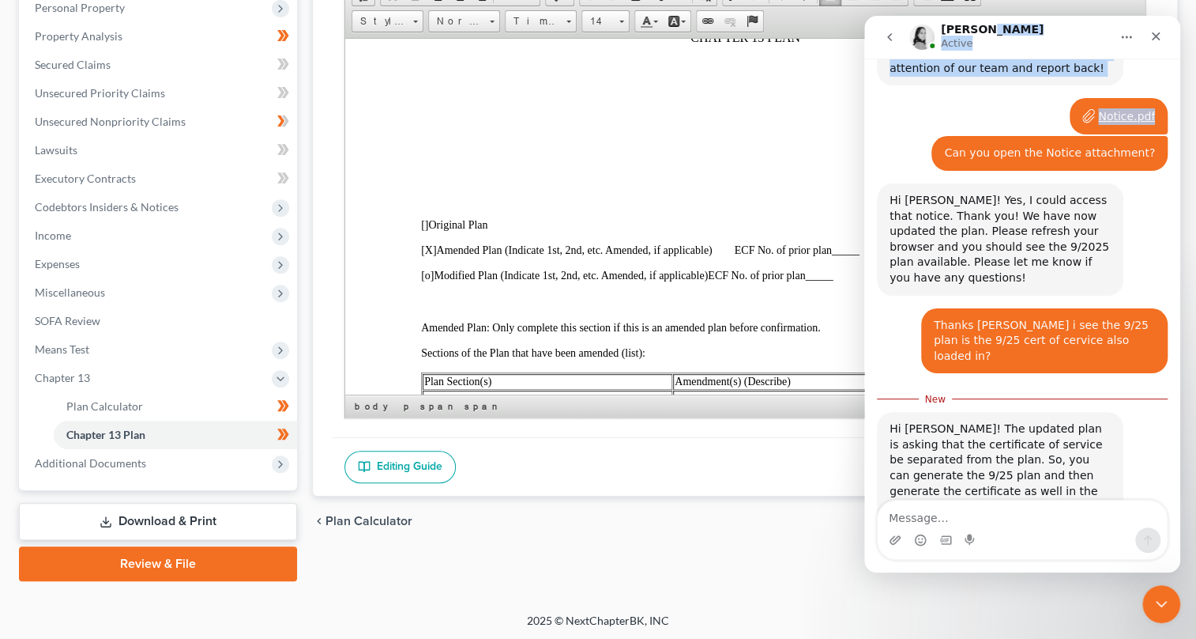
scroll to position [1170, 0]
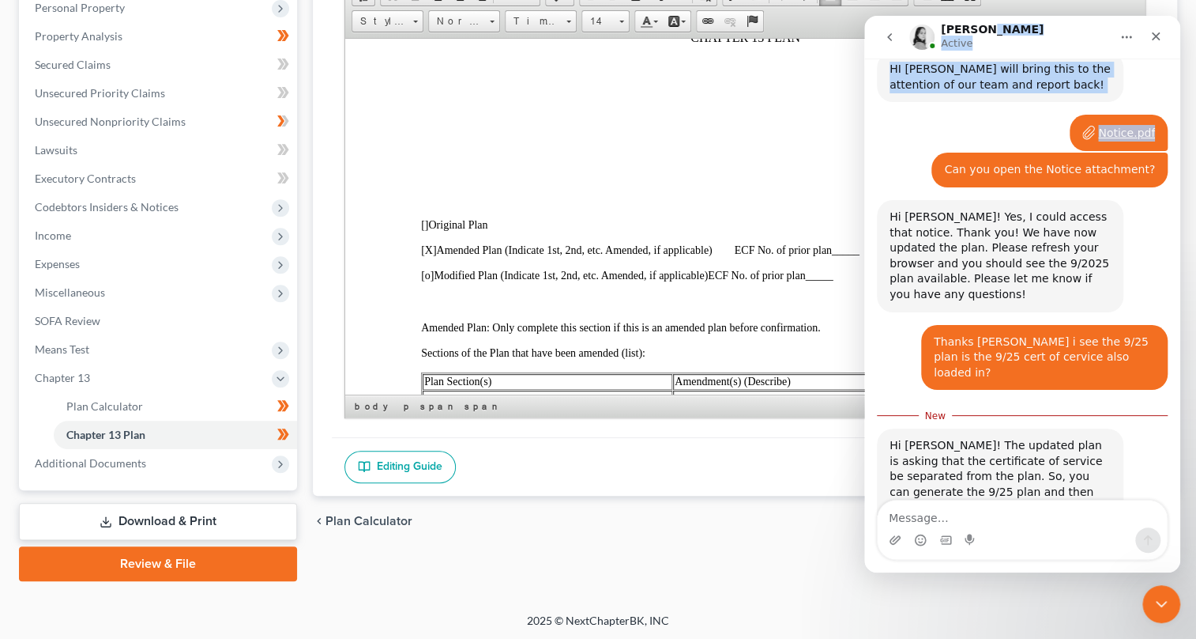
drag, startPoint x: 1082, startPoint y: 37, endPoint x: 932, endPoint y: 108, distance: 166.1
click at [927, 108] on div "[PERSON_NAME] Active Have a quick question or need help finding something? Send…" at bounding box center [1023, 294] width 316 height 556
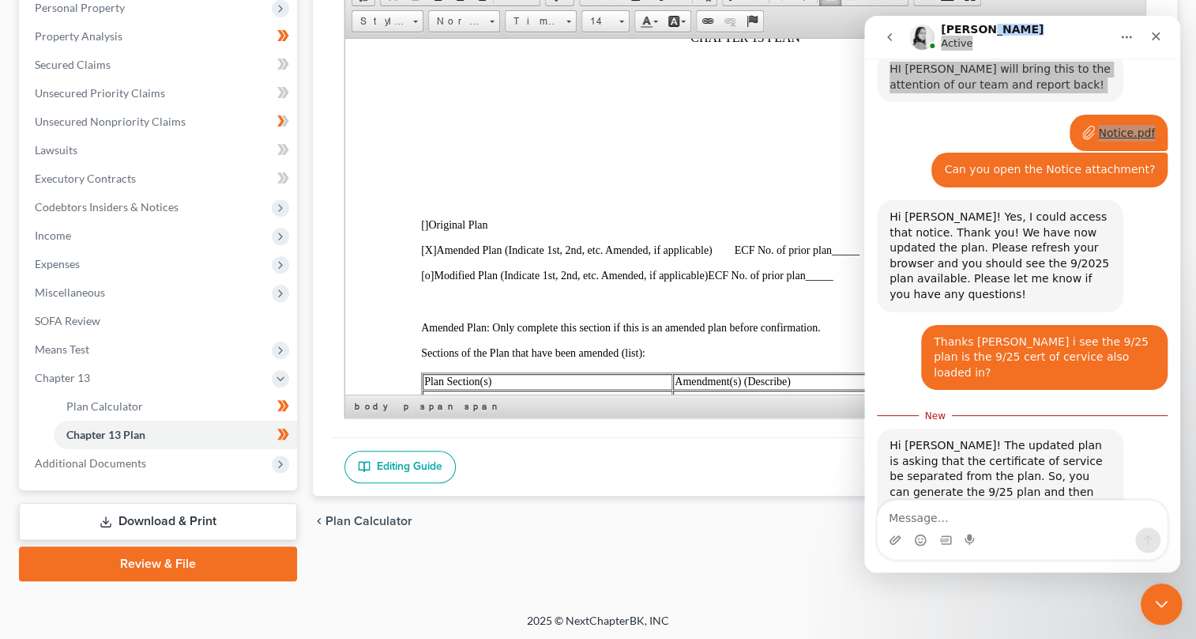
click at [1157, 604] on icon "Close Intercom Messenger" at bounding box center [1159, 601] width 19 height 19
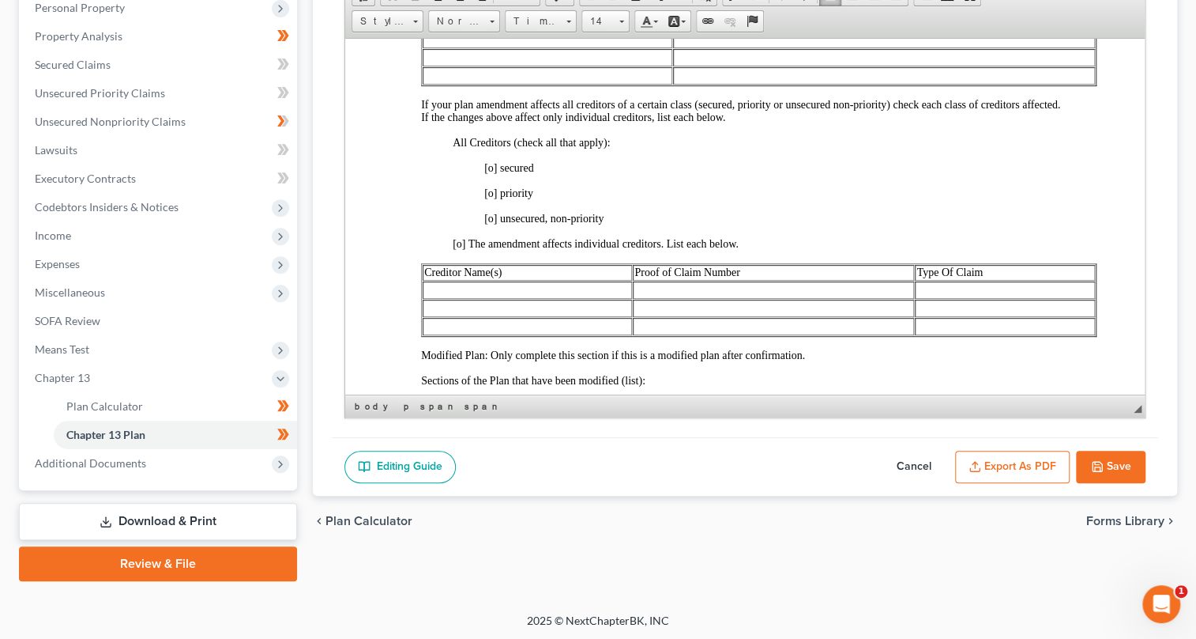
scroll to position [718, 0]
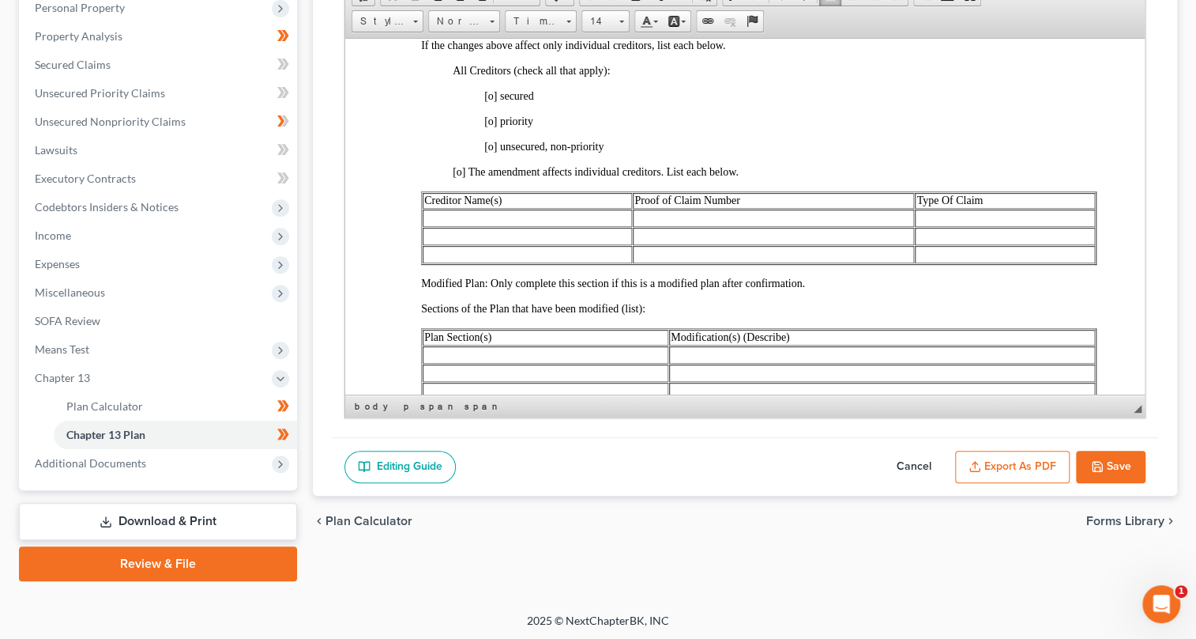
click at [1112, 462] on button "Save" at bounding box center [1111, 466] width 70 height 33
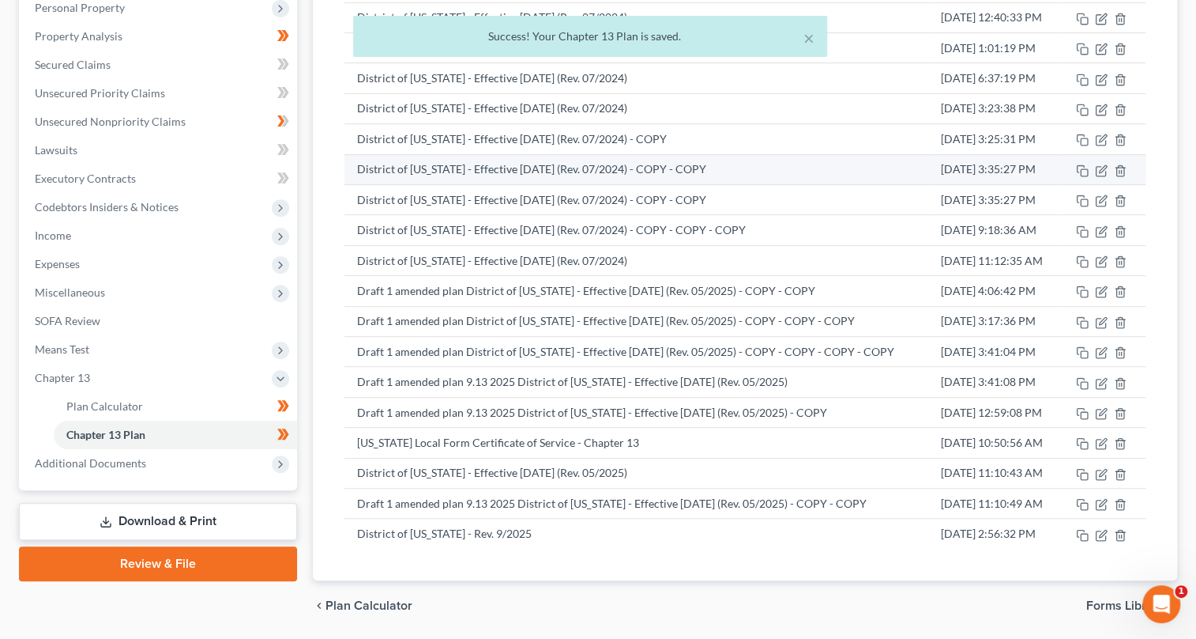
scroll to position [0, 0]
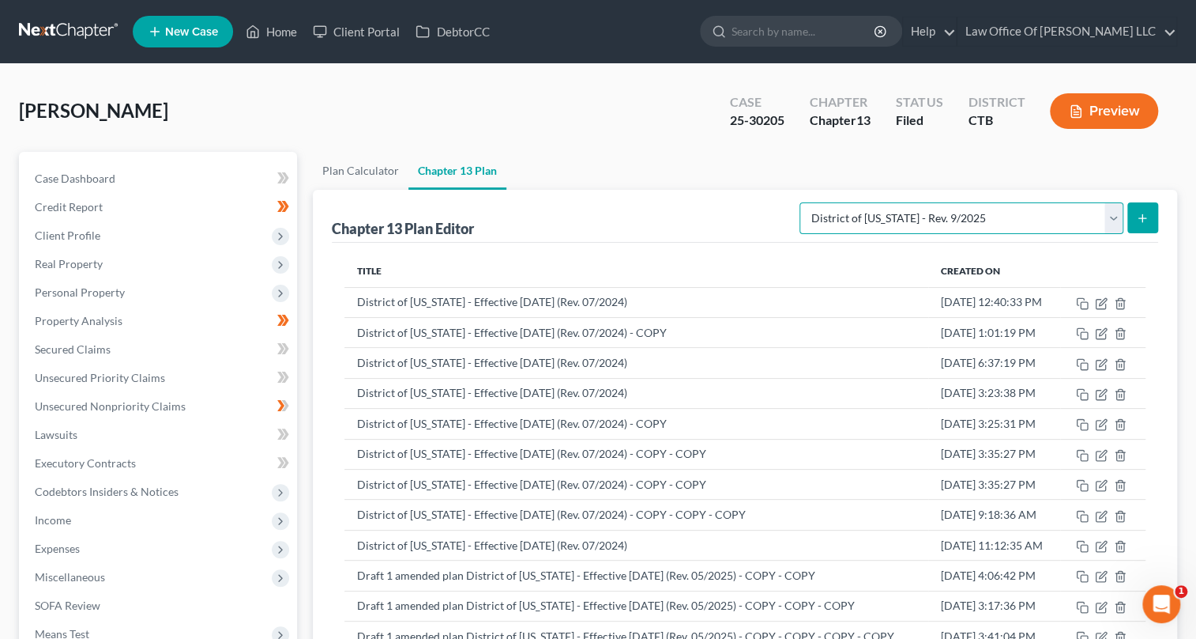
click at [1116, 218] on select "Please select your Chapter 13 Plan [US_STATE] Local Form Certificate of Service…" at bounding box center [962, 218] width 324 height 32
select select "0"
click at [800, 202] on select "Please select your Chapter 13 Plan [US_STATE] Local Form Certificate of Service…" at bounding box center [962, 218] width 324 height 32
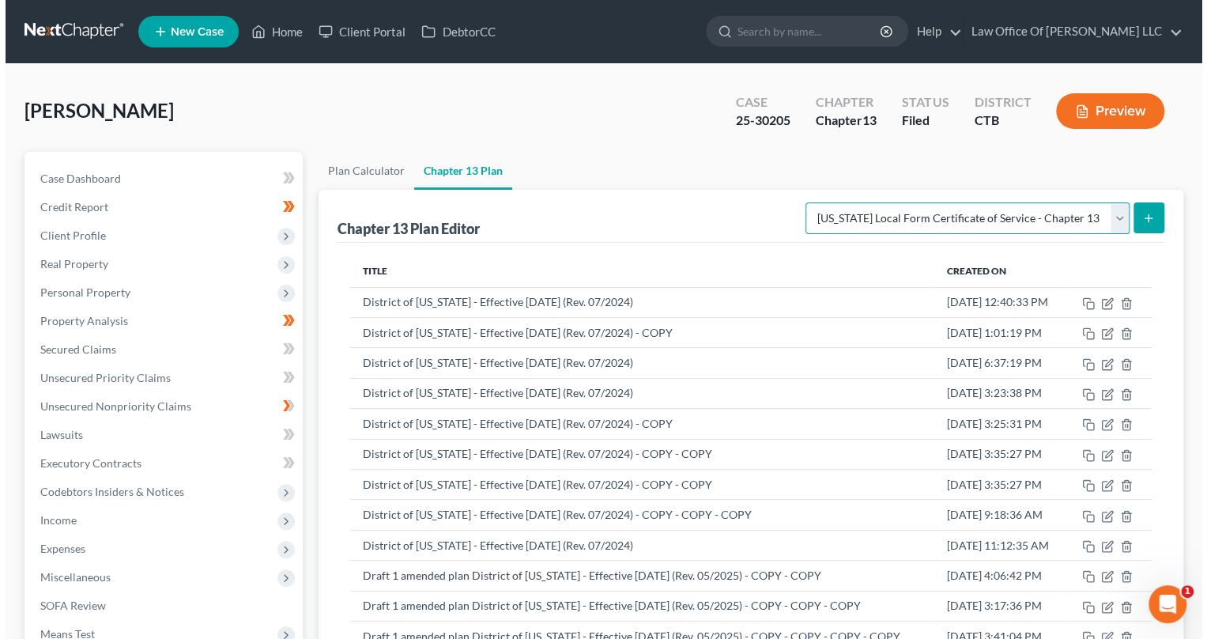
scroll to position [1186, 0]
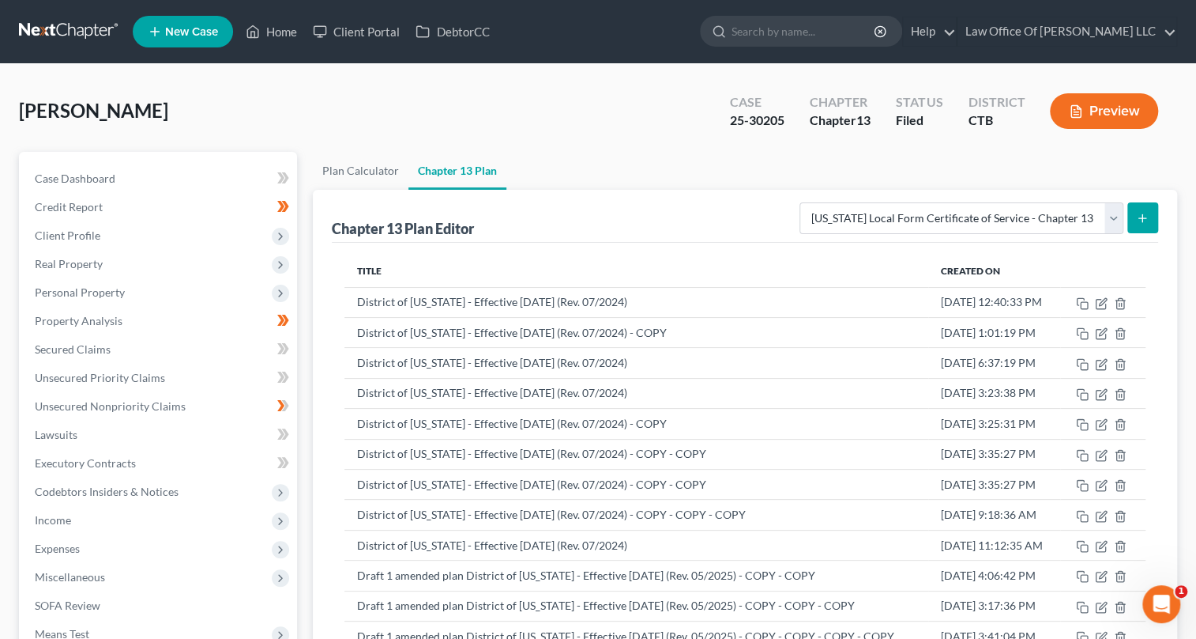
click at [1142, 223] on button "submit" at bounding box center [1143, 217] width 31 height 31
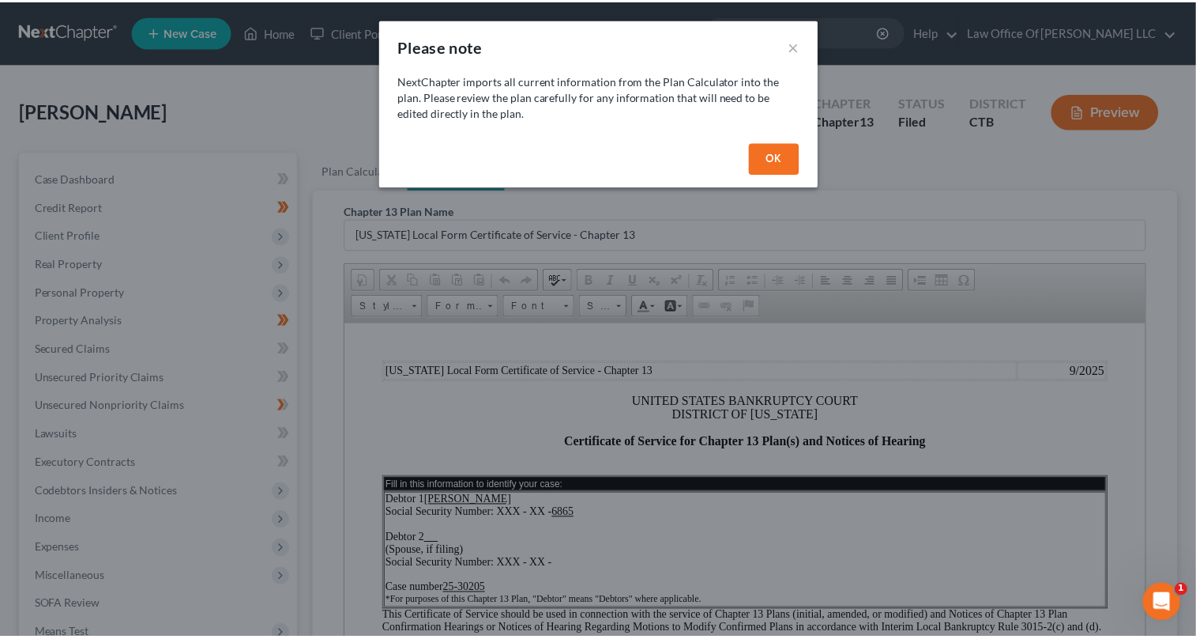
scroll to position [0, 0]
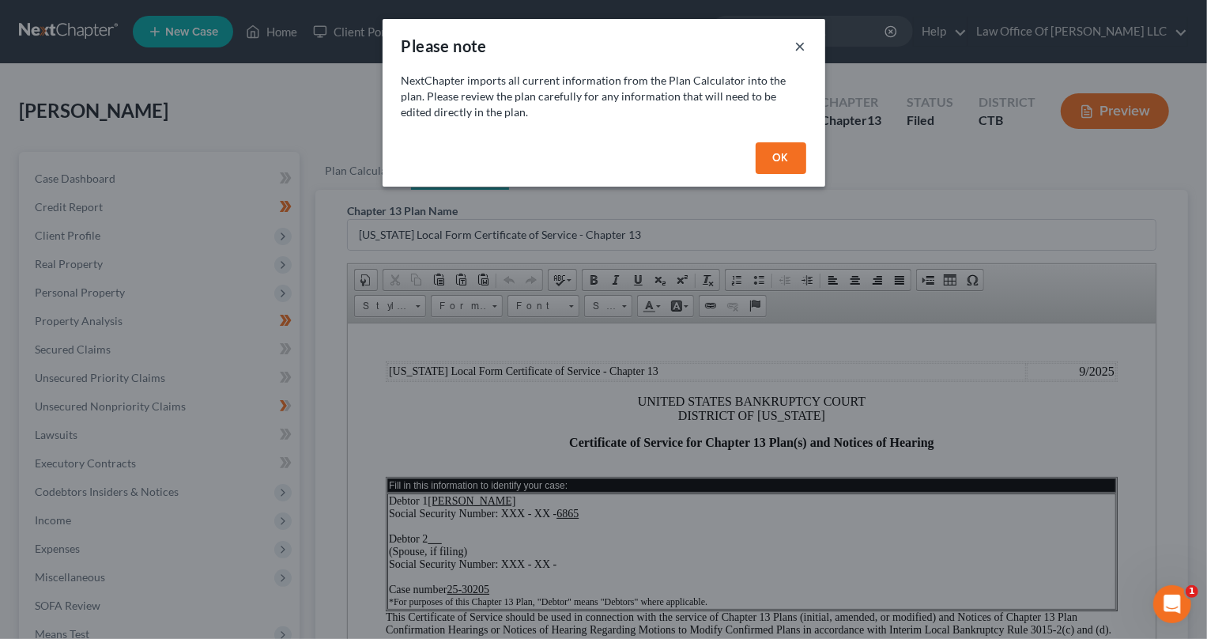
click at [798, 45] on button "×" at bounding box center [800, 45] width 11 height 19
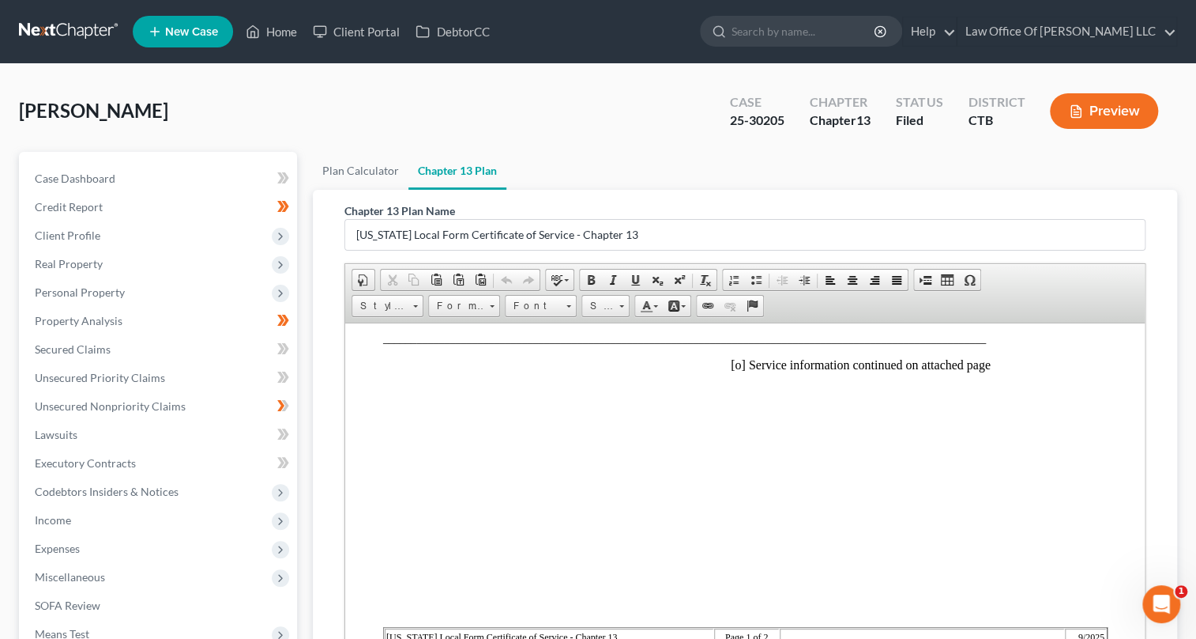
scroll to position [614, 0]
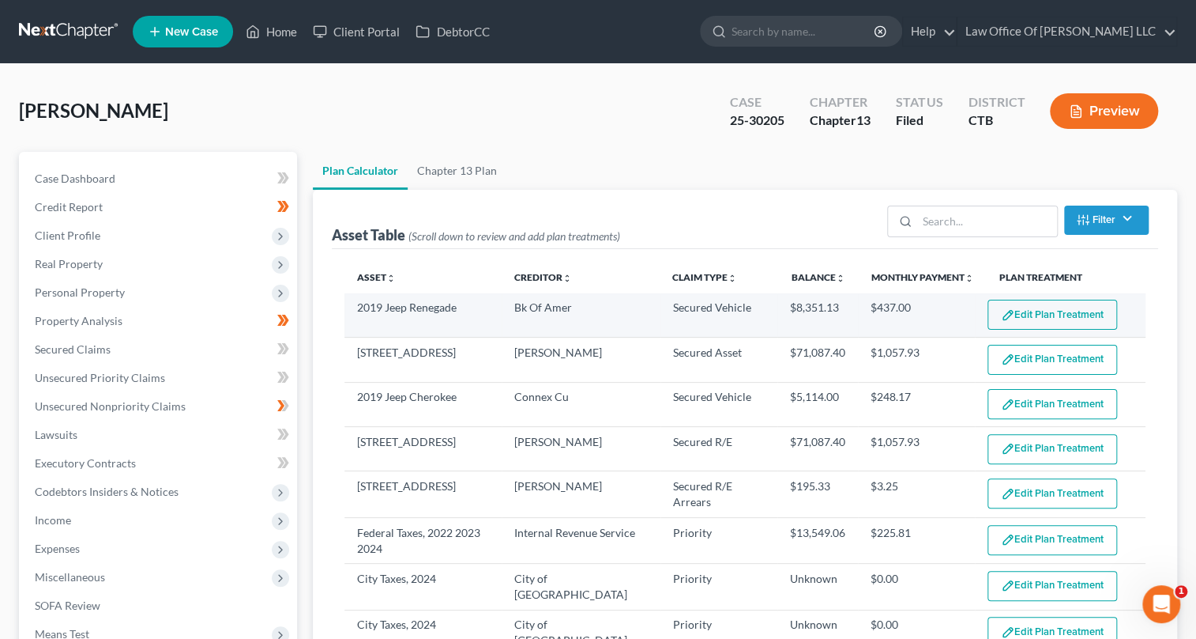
select select "59"
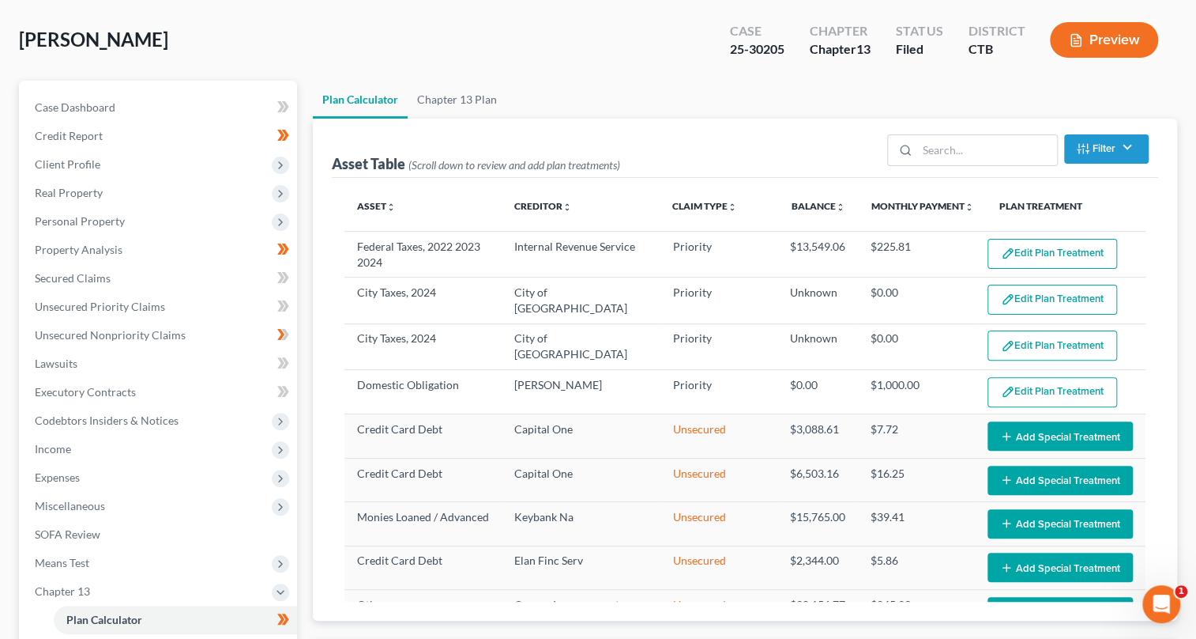
scroll to position [431, 0]
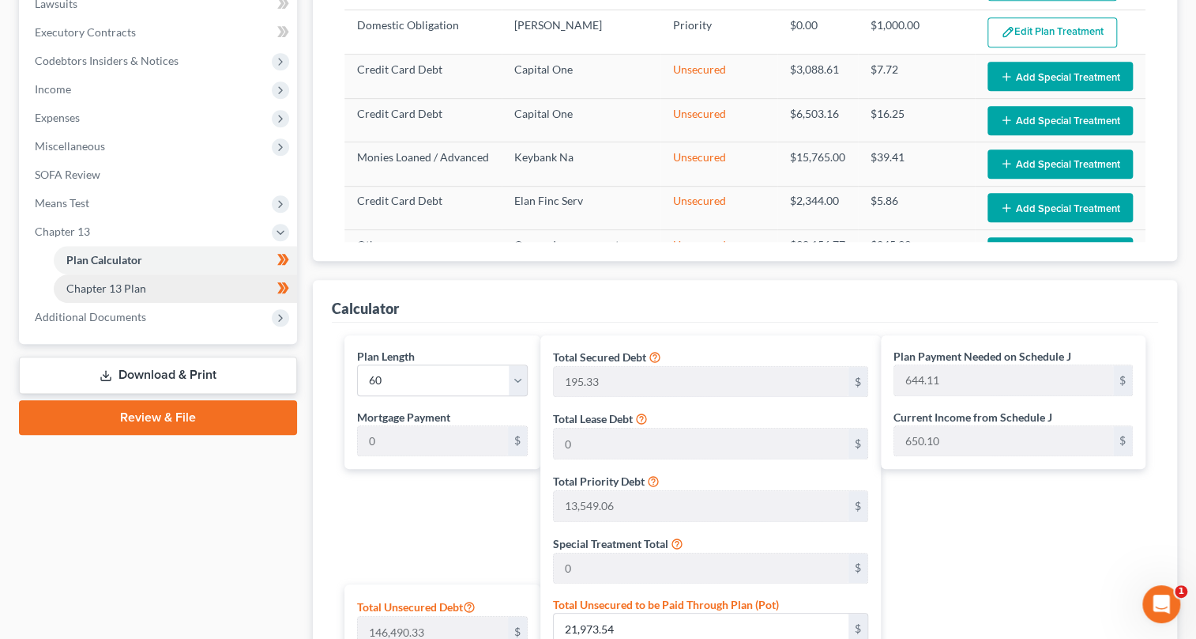
click at [128, 286] on span "Chapter 13 Plan" at bounding box center [106, 287] width 80 height 13
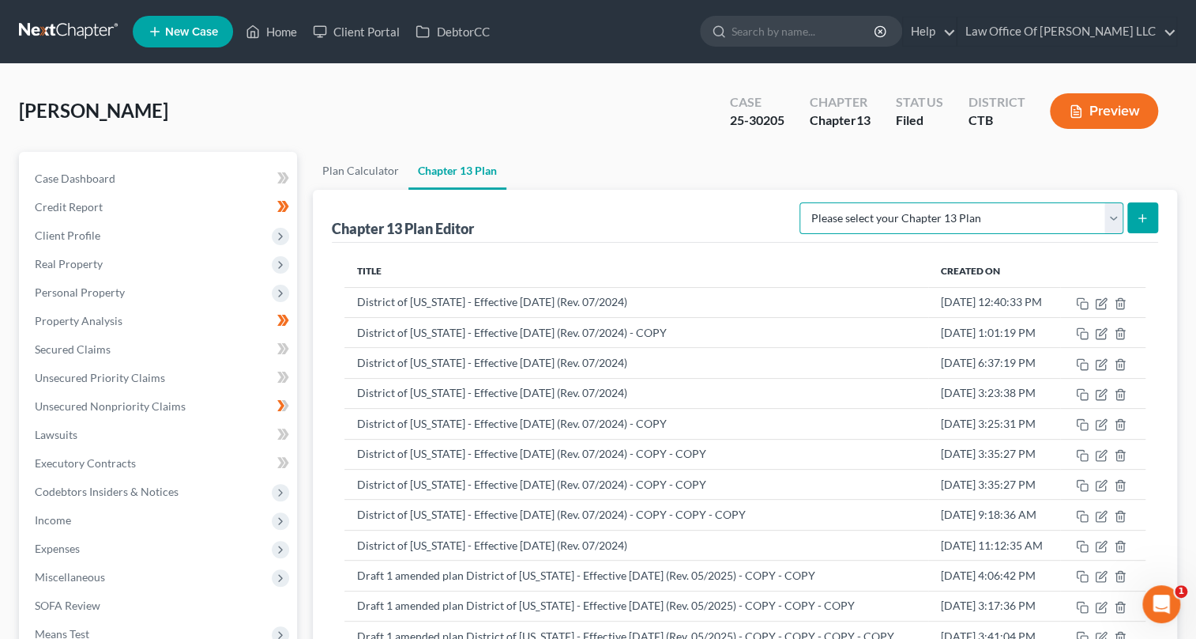
click at [1117, 209] on select "Please select your Chapter 13 Plan [US_STATE] Local Form Certificate of Service…" at bounding box center [962, 218] width 324 height 32
select select "0"
click at [800, 202] on select "Please select your Chapter 13 Plan [US_STATE] Local Form Certificate of Service…" at bounding box center [962, 218] width 324 height 32
click at [1143, 219] on line "submit" at bounding box center [1143, 217] width 0 height 7
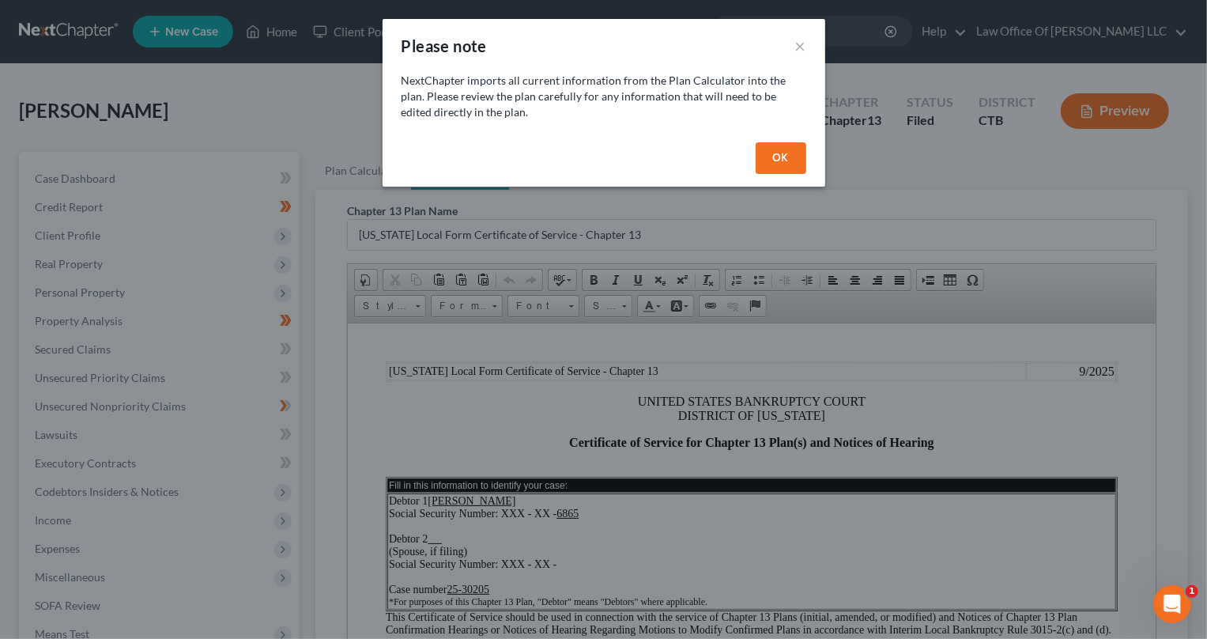
click at [777, 149] on button "OK" at bounding box center [780, 158] width 51 height 32
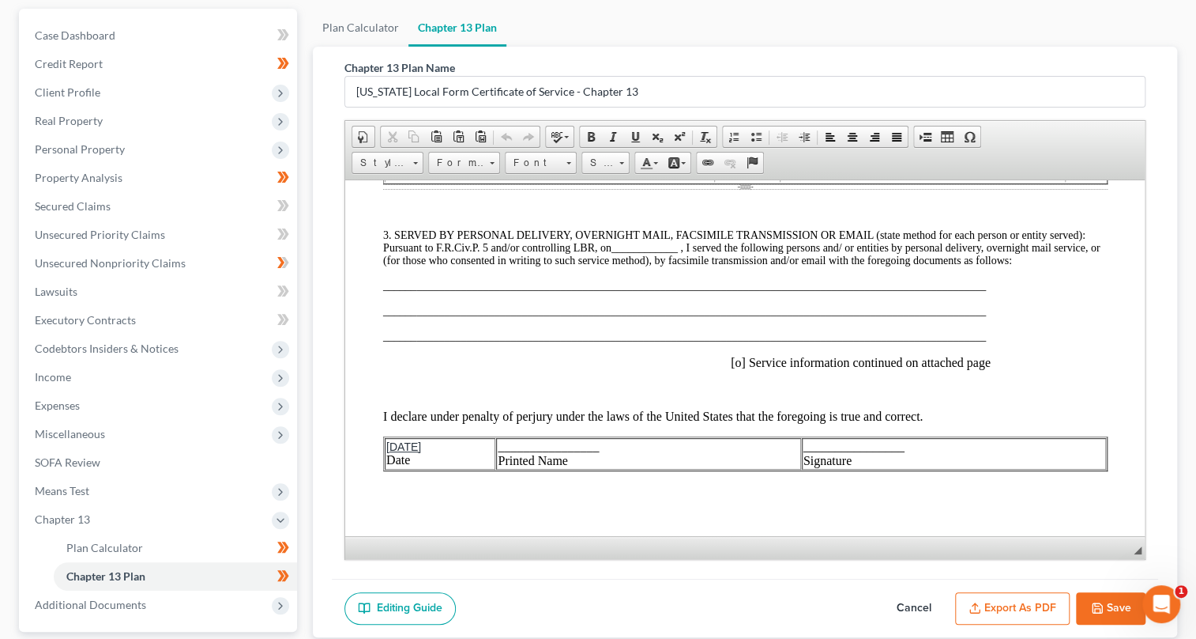
scroll to position [284, 0]
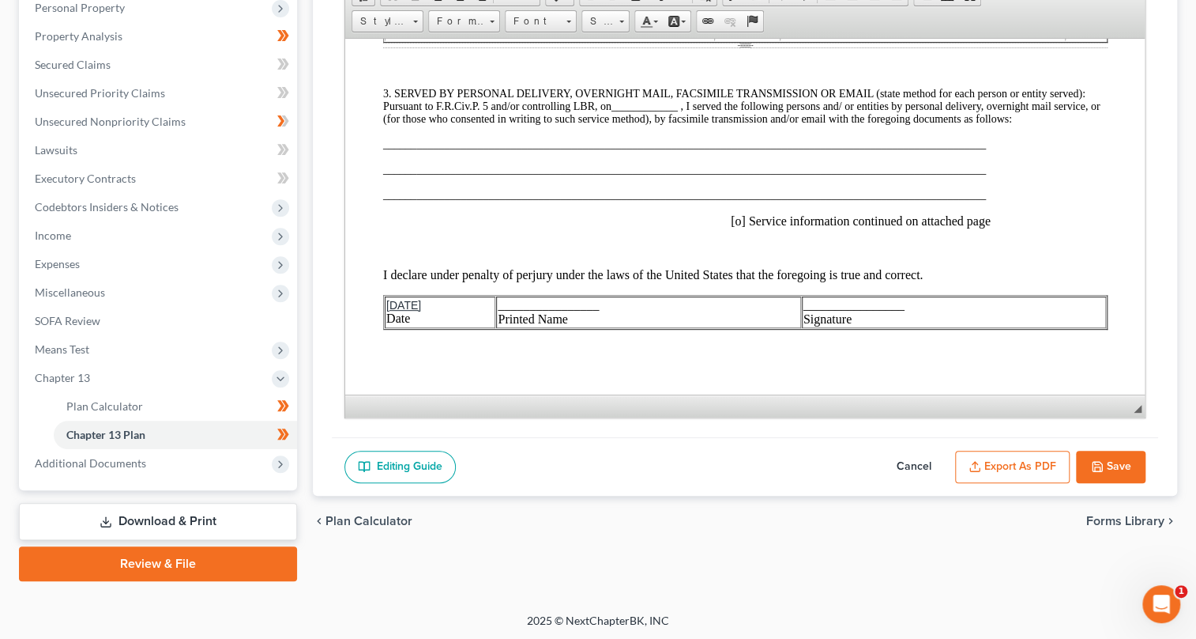
click at [1106, 473] on button "Save" at bounding box center [1111, 466] width 70 height 33
select select "0"
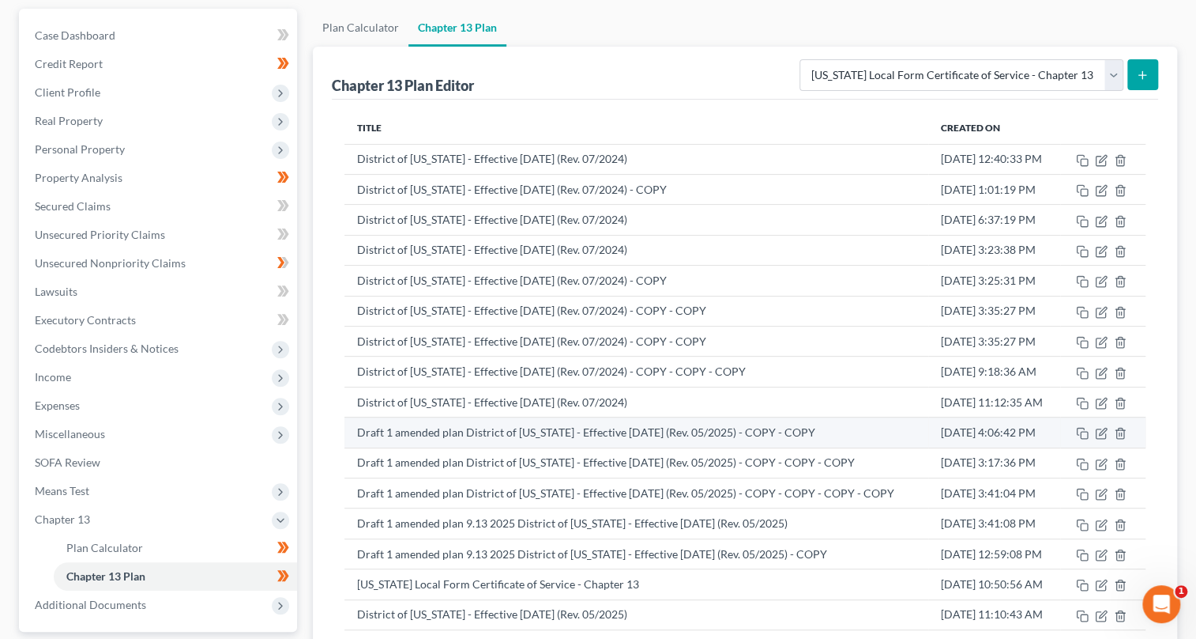
scroll to position [359, 0]
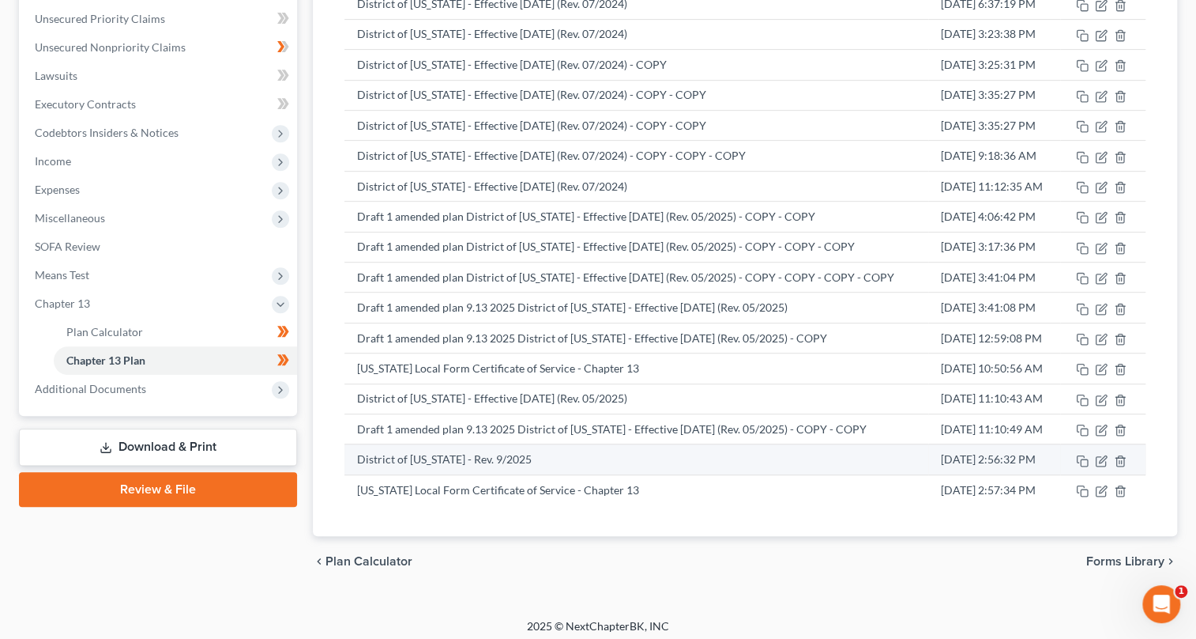
click at [570, 459] on td "District of [US_STATE] - Rev. 9/2025" at bounding box center [637, 459] width 584 height 30
click at [1102, 455] on icon "button" at bounding box center [1102, 458] width 7 height 7
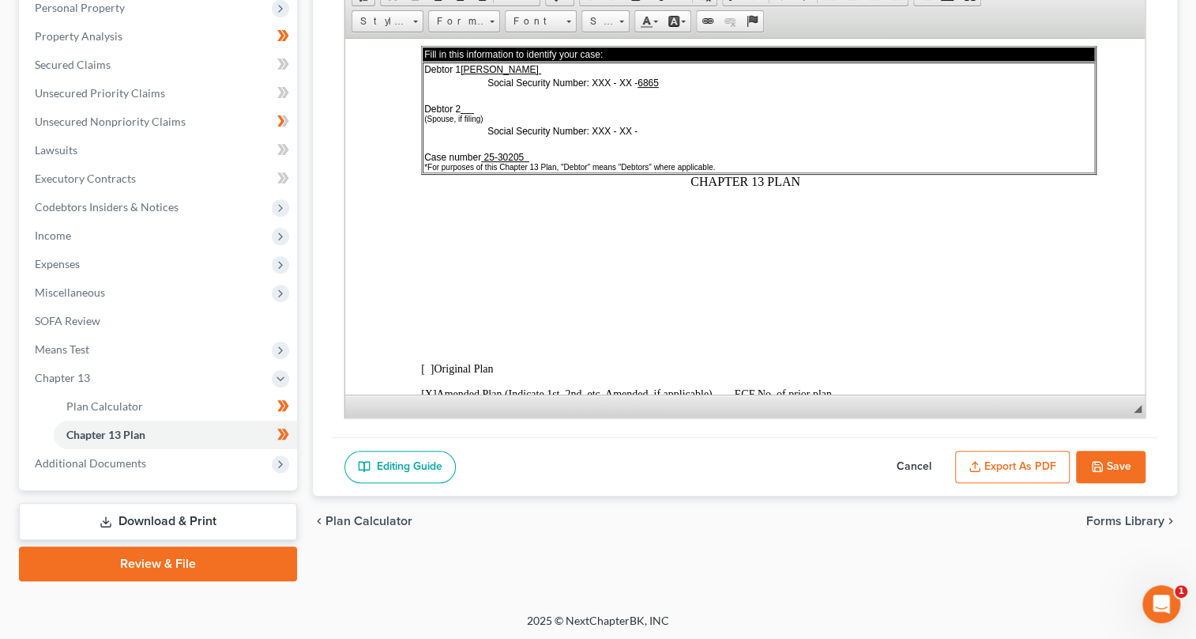
scroll to position [215, 0]
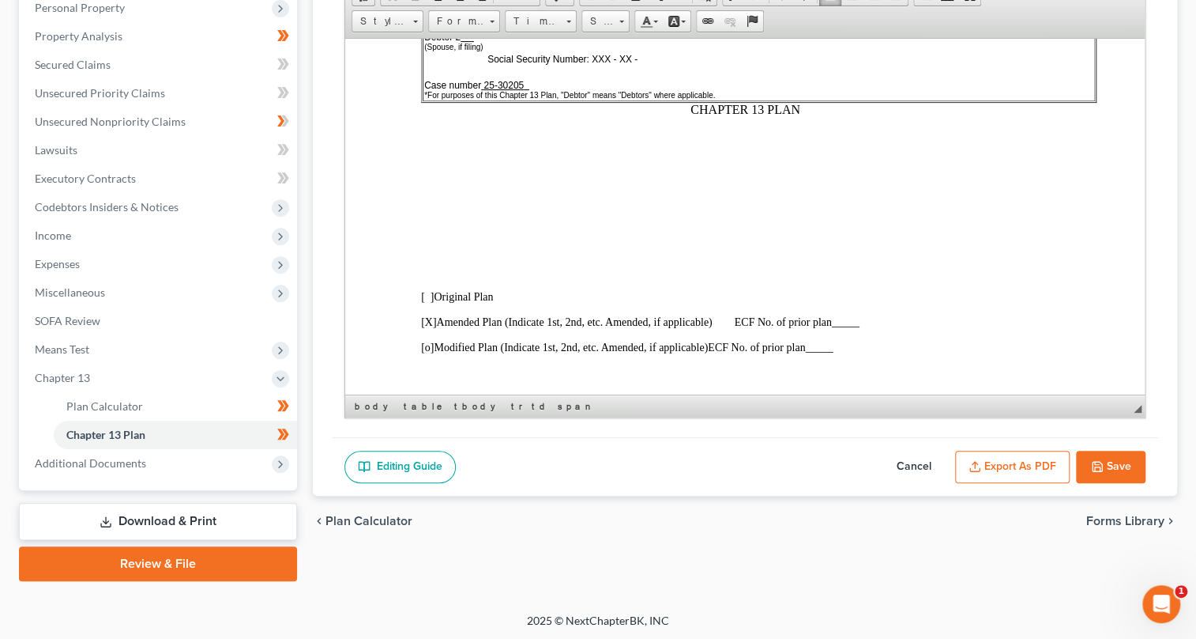
click at [838, 327] on span "_____" at bounding box center [845, 321] width 28 height 12
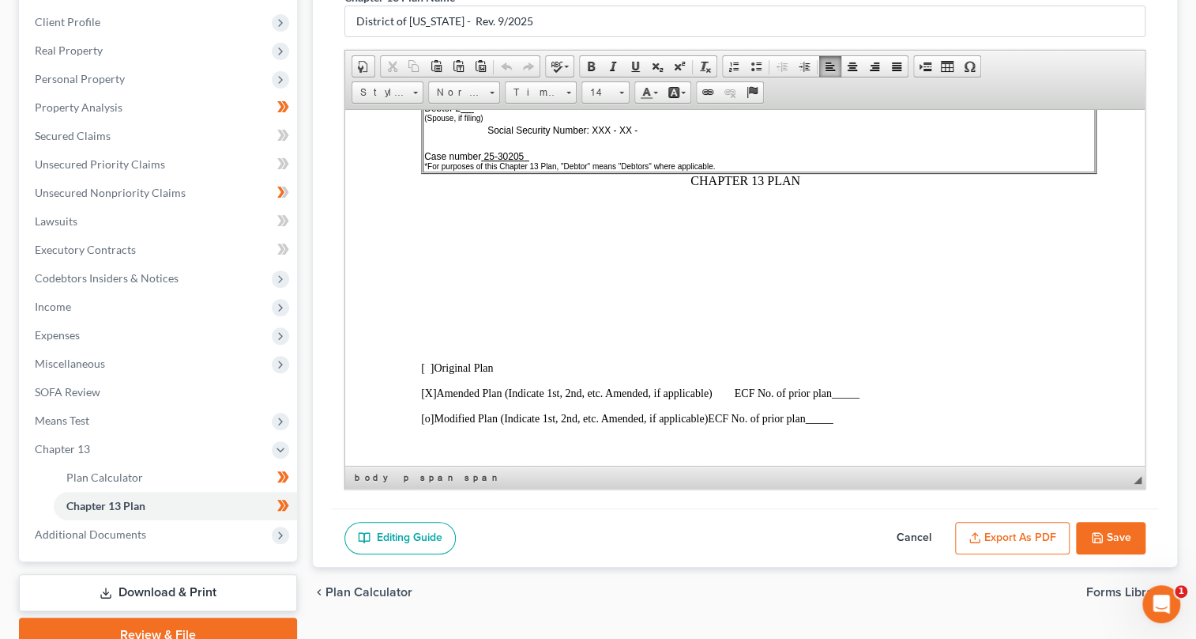
scroll to position [287, 0]
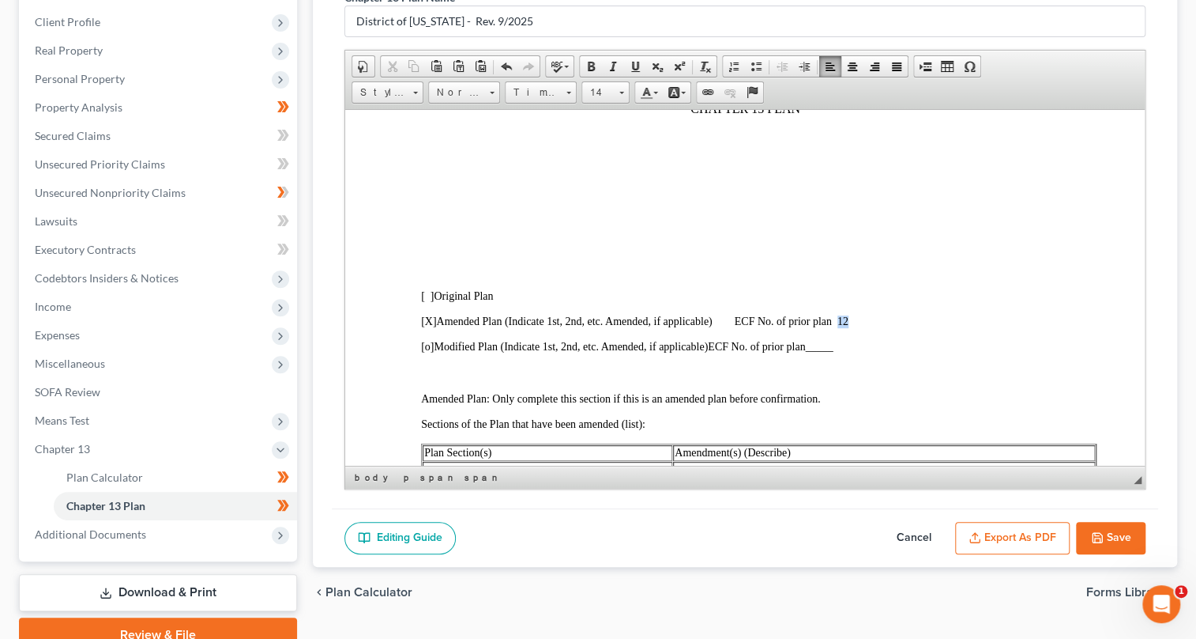
drag, startPoint x: 838, startPoint y: 329, endPoint x: 850, endPoint y: 328, distance: 11.9
click at [848, 326] on span "ECF No. of prior plan 12" at bounding box center [791, 321] width 114 height 12
click at [585, 60] on span at bounding box center [591, 66] width 13 height 13
click at [428, 352] on span "[o]" at bounding box center [426, 346] width 13 height 12
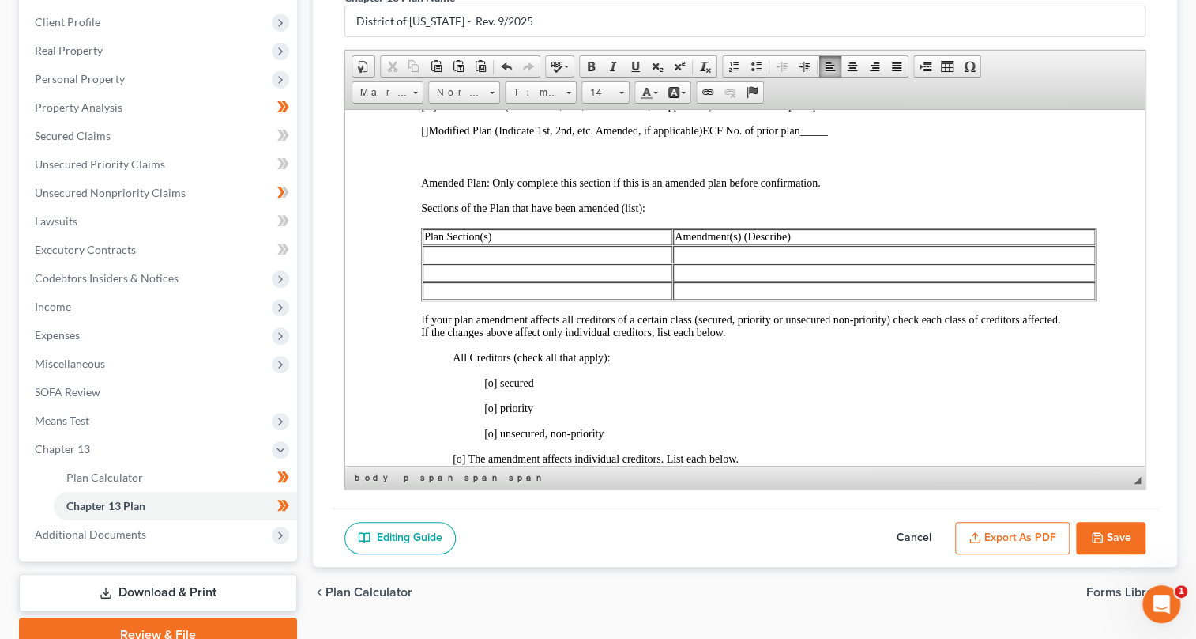
scroll to position [575, 0]
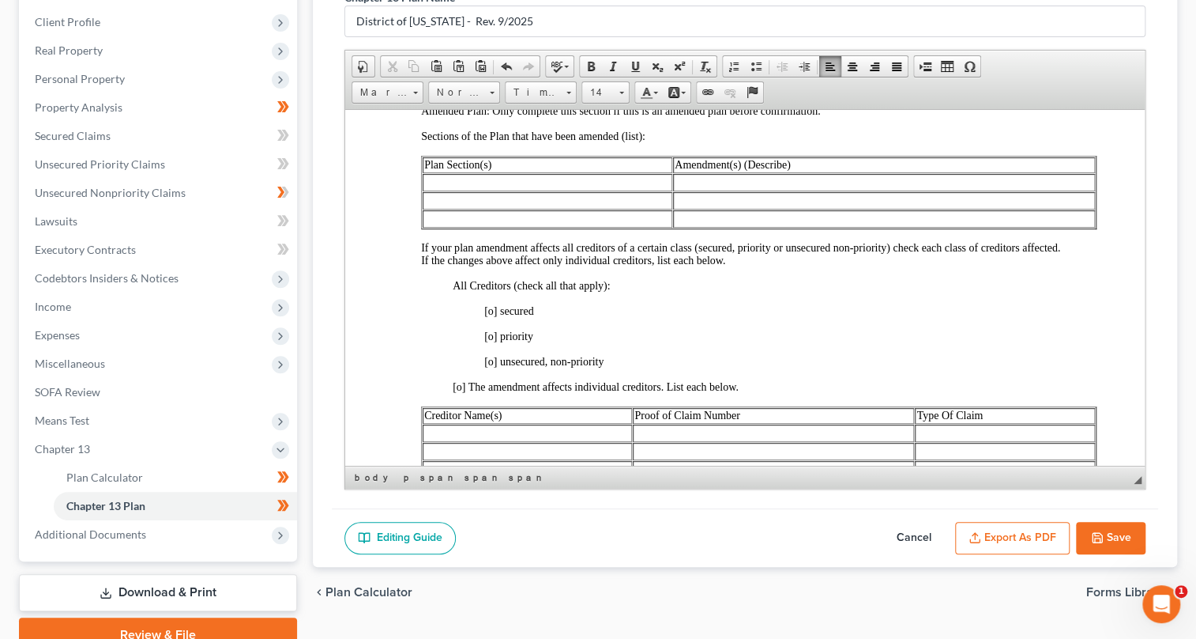
click at [490, 316] on span "[o] secured" at bounding box center [509, 310] width 50 height 12
click at [493, 341] on span "[o] priority" at bounding box center [508, 336] width 49 height 12
click at [488, 341] on span "[ x ] priority" at bounding box center [509, 336] width 51 height 12
click at [488, 367] on span "[o] unsecured, non-priority" at bounding box center [543, 361] width 119 height 12
click at [494, 316] on span "[x ] secured" at bounding box center [509, 310] width 50 height 12
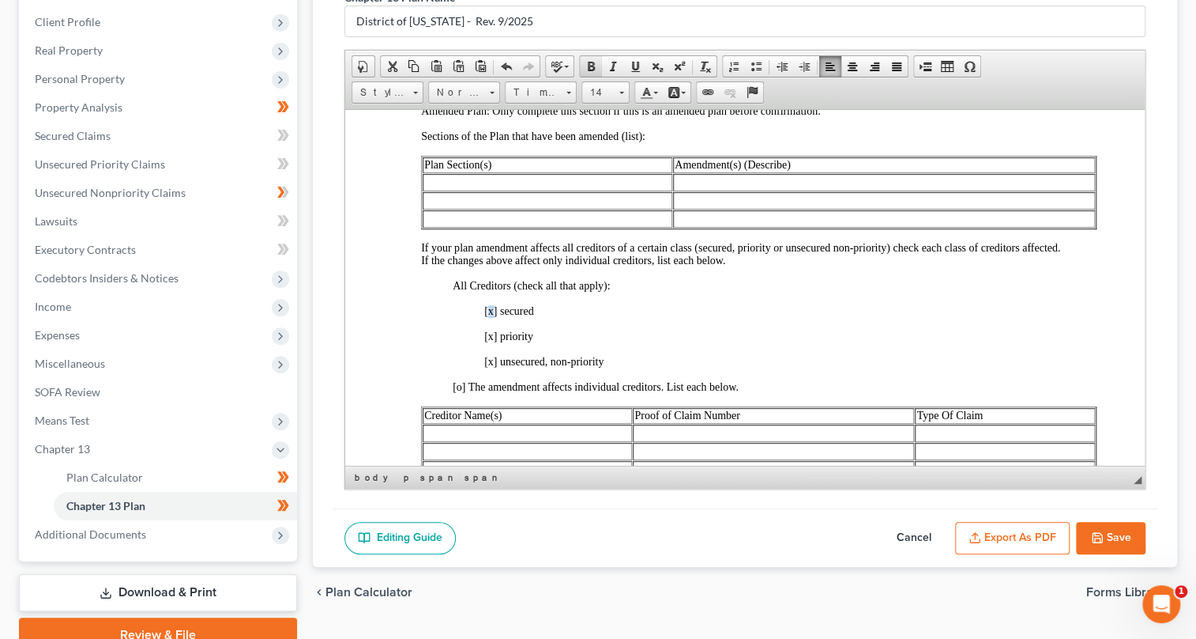
click at [593, 68] on span at bounding box center [591, 66] width 13 height 13
click at [487, 341] on span "[ x ] priority" at bounding box center [508, 336] width 49 height 12
click at [580, 63] on link "Bold" at bounding box center [591, 66] width 22 height 21
click at [560, 317] on p "[ x ] secured" at bounding box center [777, 310] width 586 height 13
click at [489, 367] on span "[x ] unsecured, non-priority" at bounding box center [543, 361] width 119 height 12
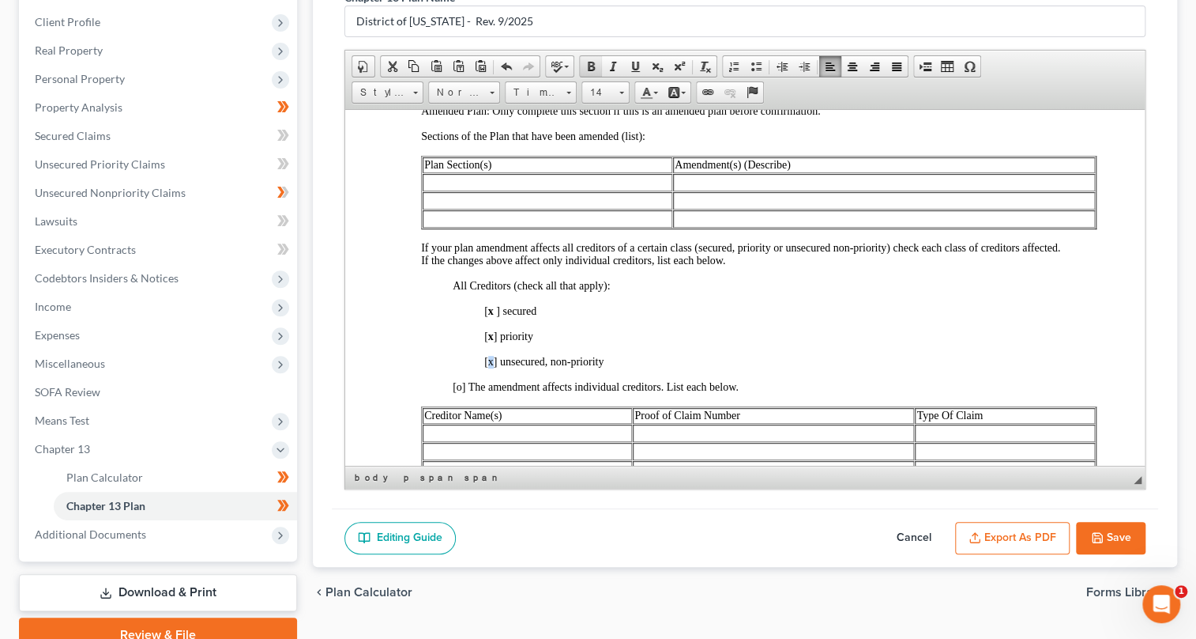
click at [585, 66] on span at bounding box center [591, 66] width 13 height 13
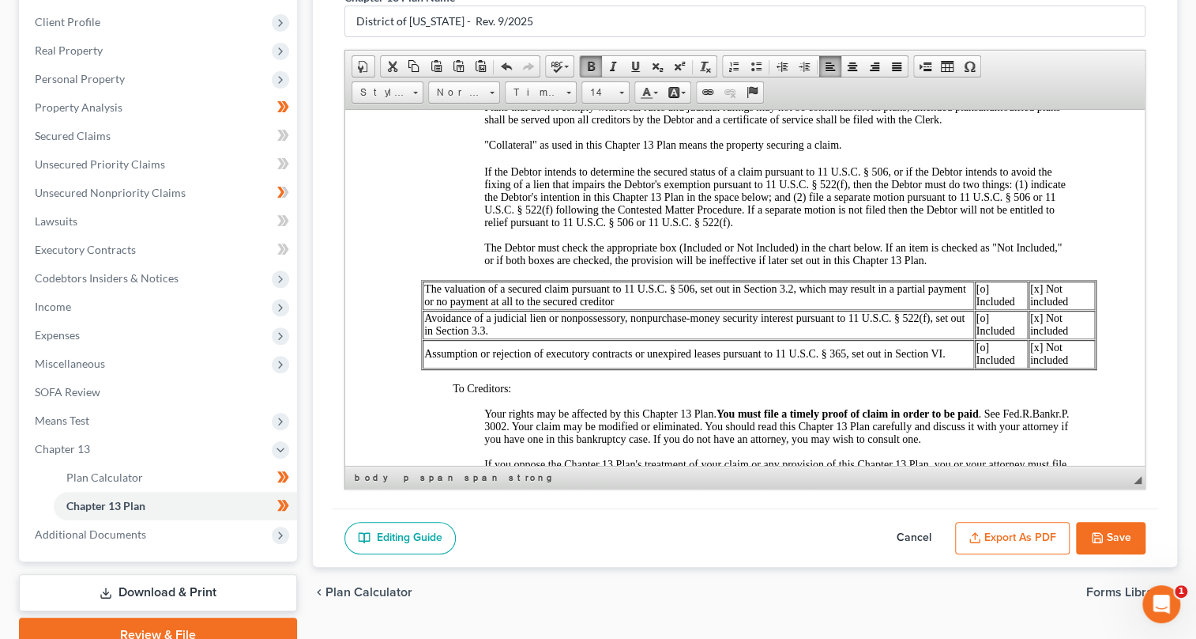
scroll to position [1509, 0]
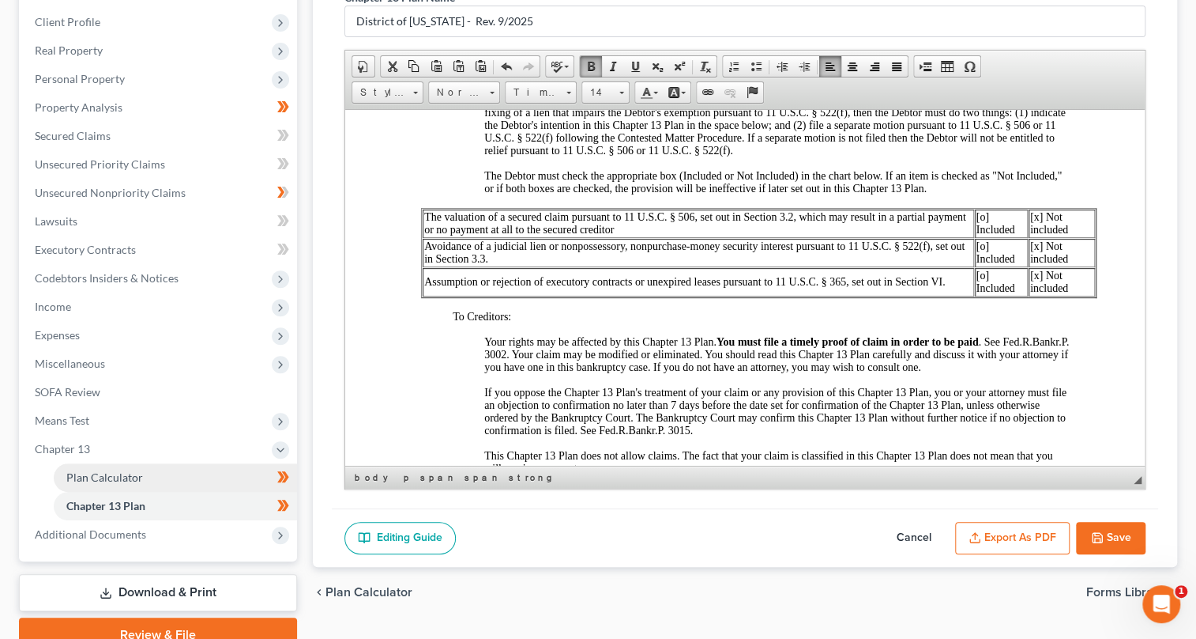
click at [145, 477] on link "Plan Calculator" at bounding box center [175, 477] width 243 height 28
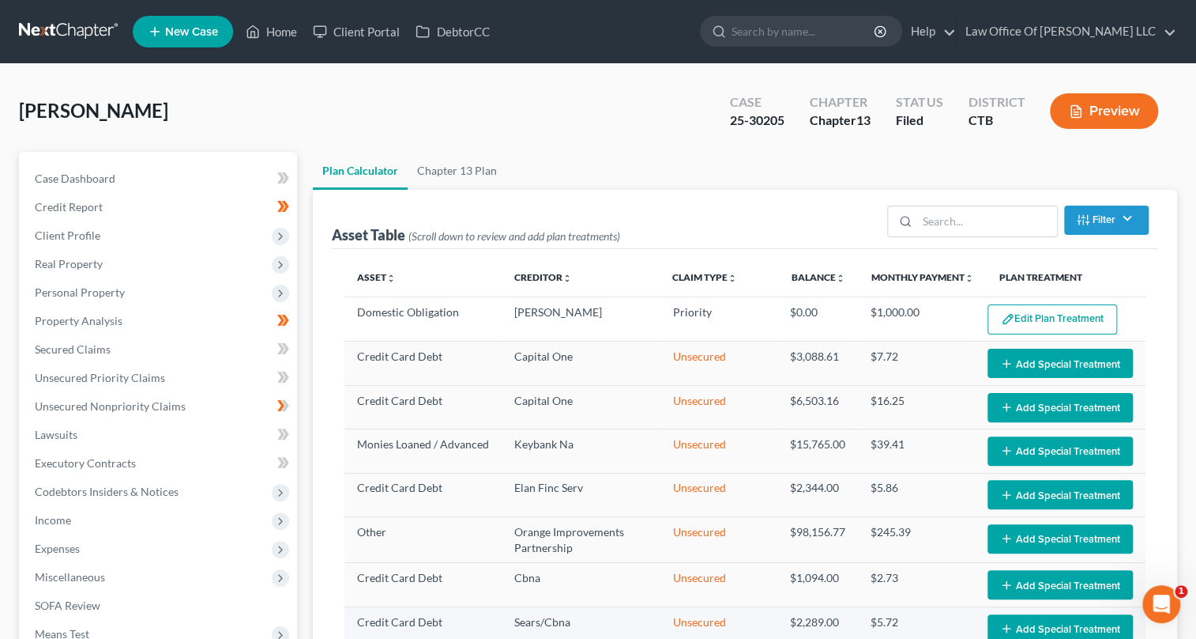
scroll to position [481, 0]
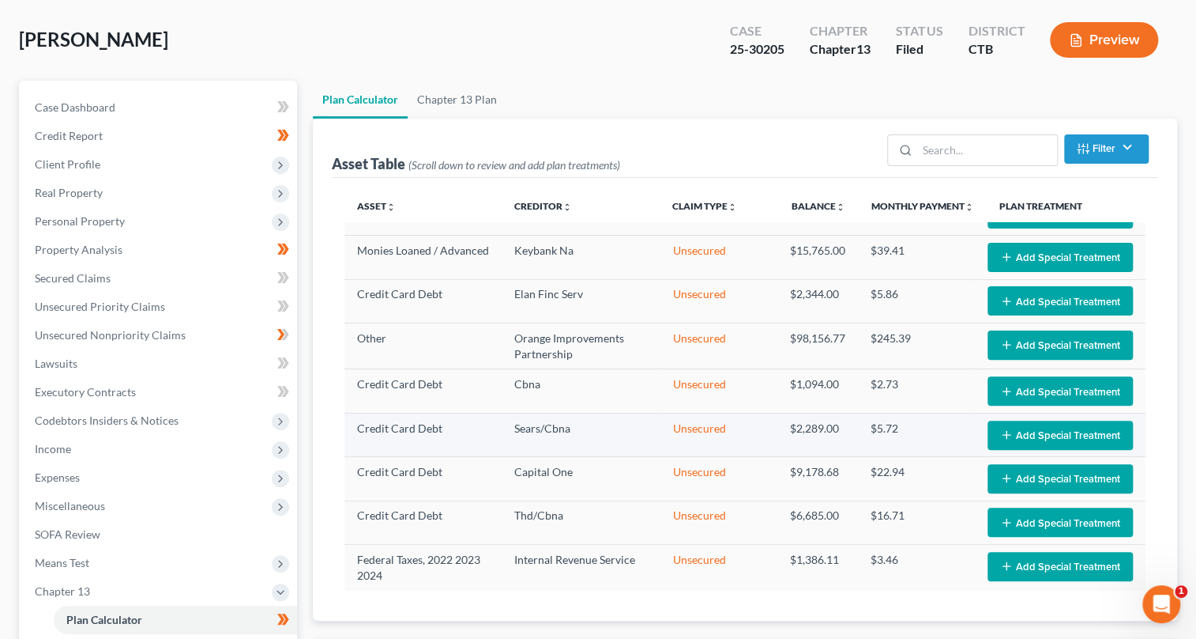
select select "59"
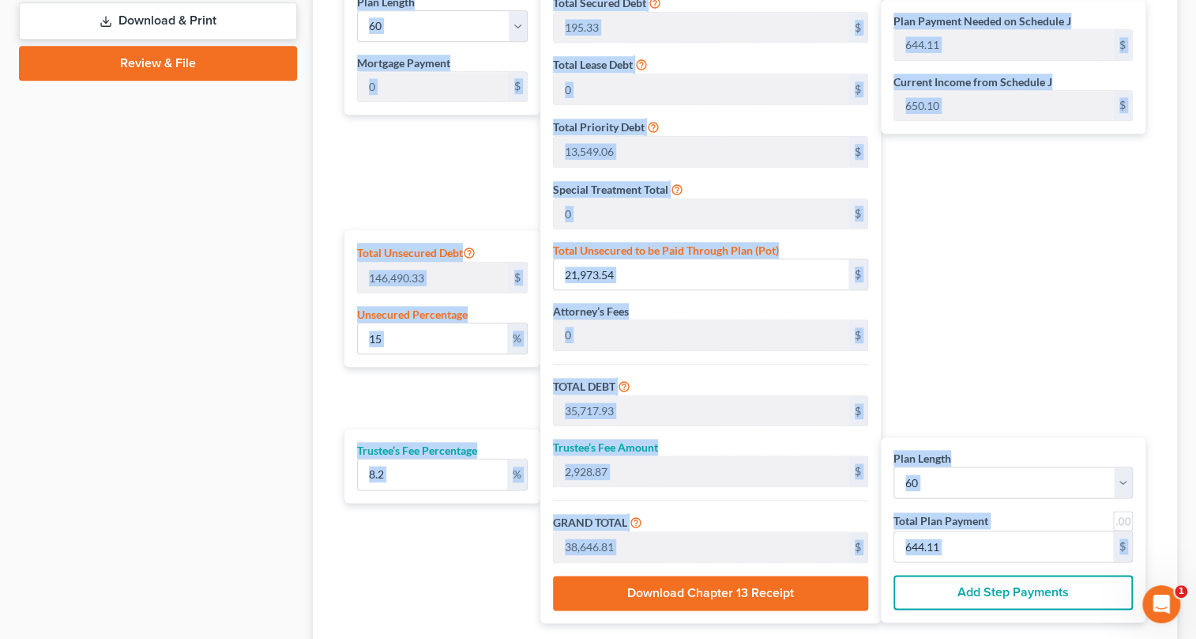
scroll to position [895, 0]
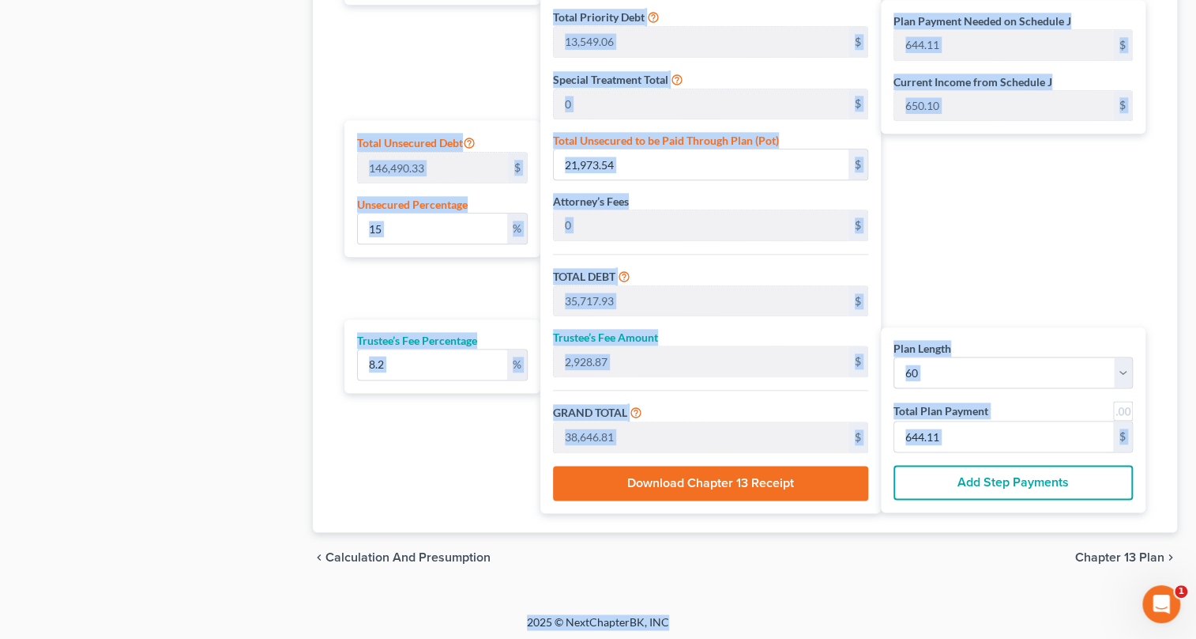
drag, startPoint x: 346, startPoint y: 325, endPoint x: 893, endPoint y: 593, distance: 609.3
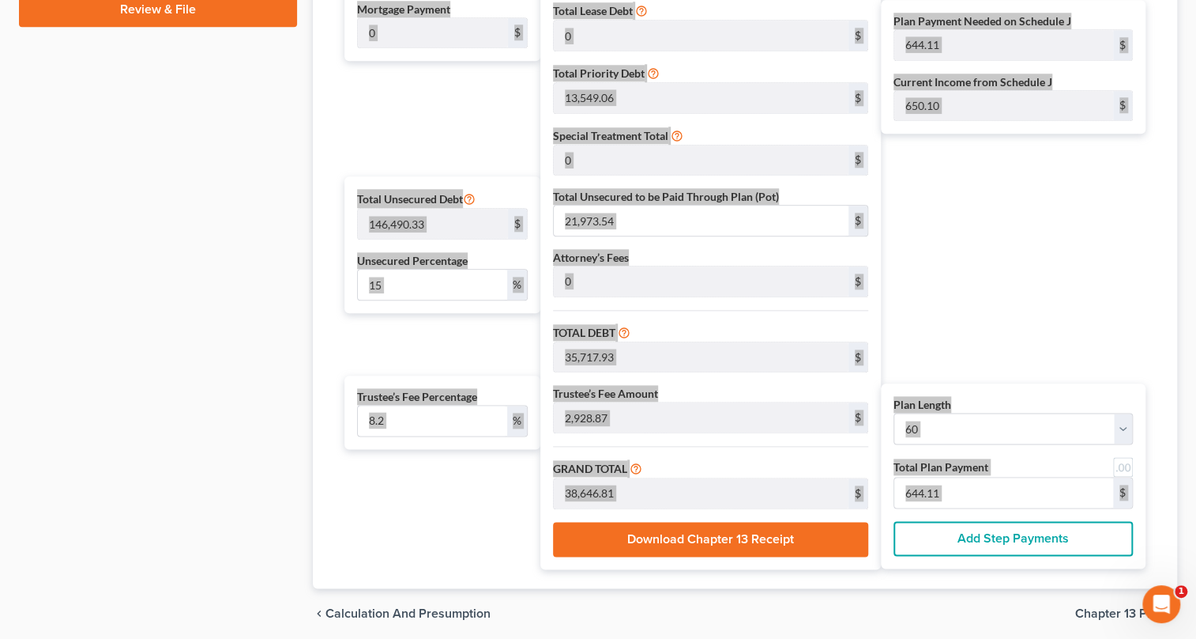
scroll to position [1186, 0]
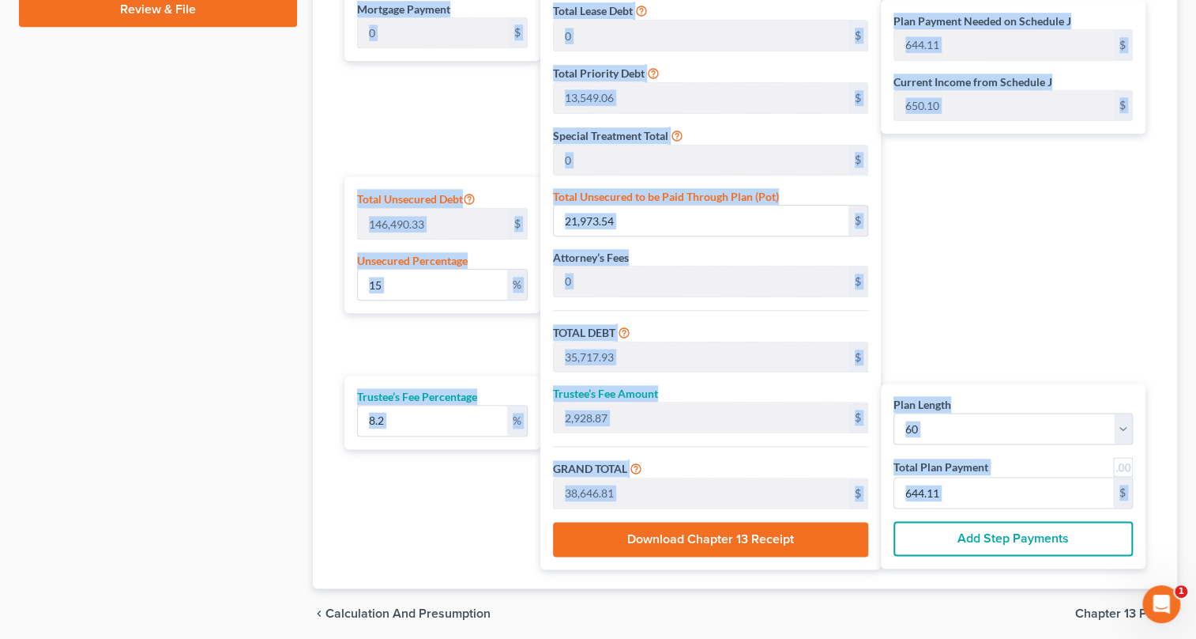
click at [755, 326] on div "TOTAL DEBT 35,717.93 $" at bounding box center [710, 348] width 315 height 50
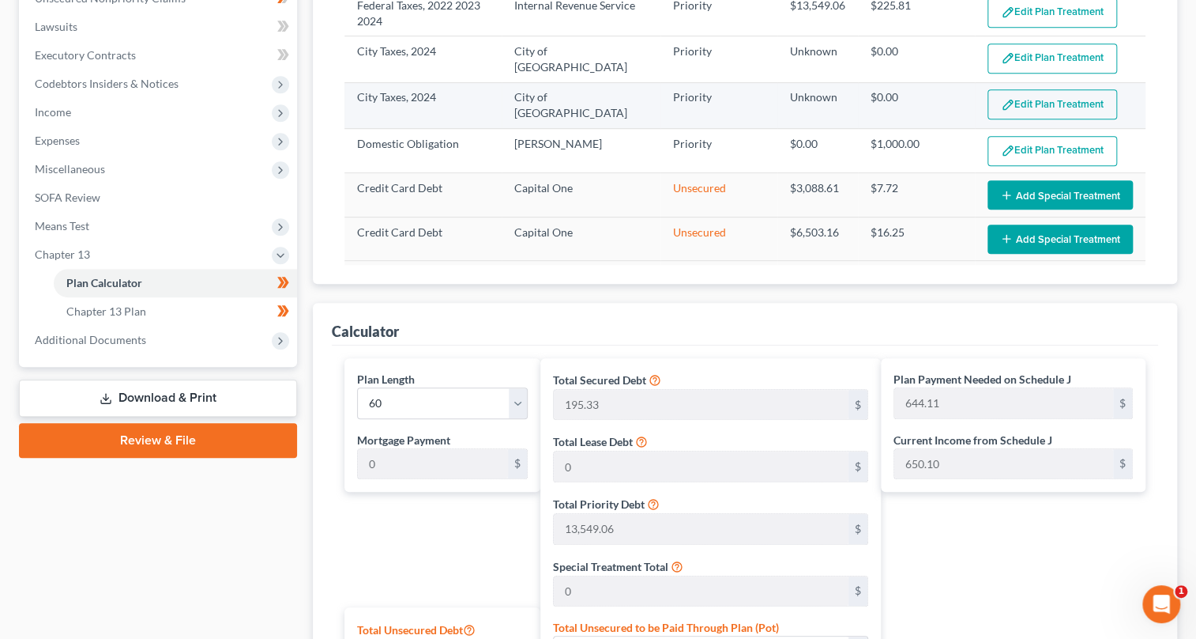
scroll to position [0, 0]
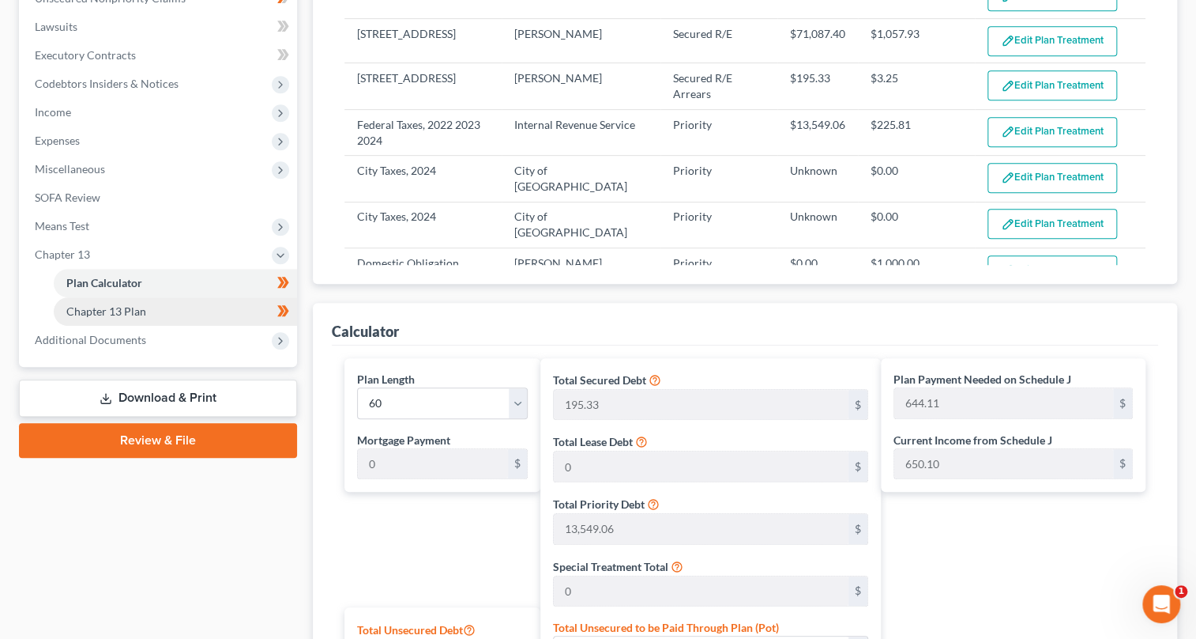
click at [266, 315] on link "Chapter 13 Plan" at bounding box center [175, 311] width 243 height 28
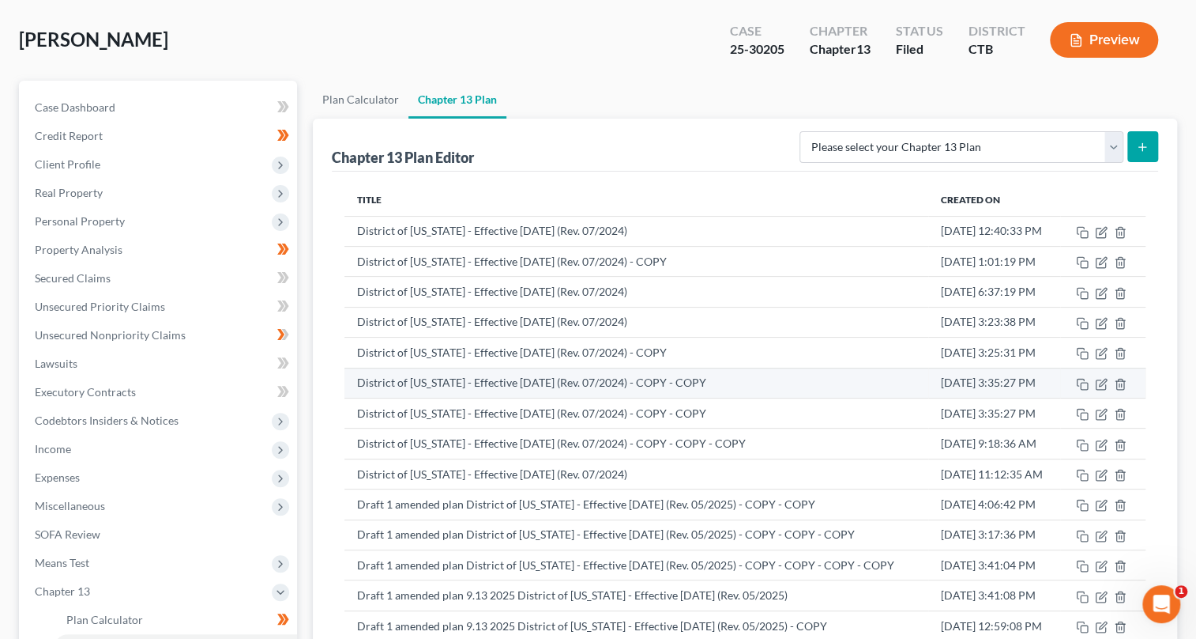
scroll to position [364, 0]
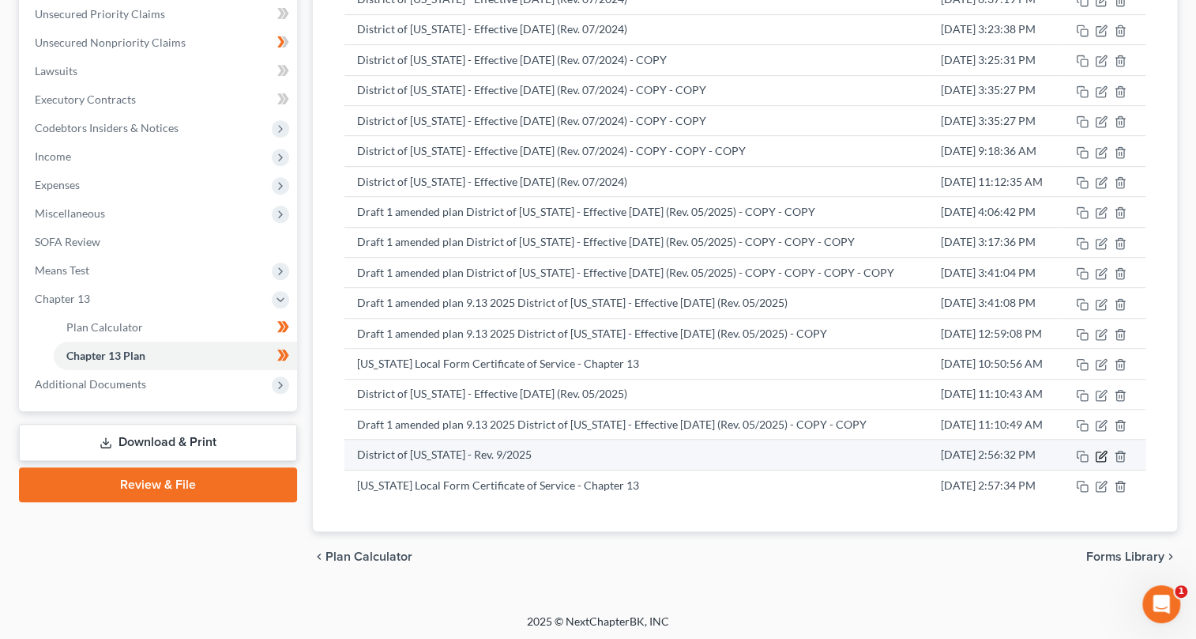
click at [1103, 450] on icon "button" at bounding box center [1102, 453] width 7 height 7
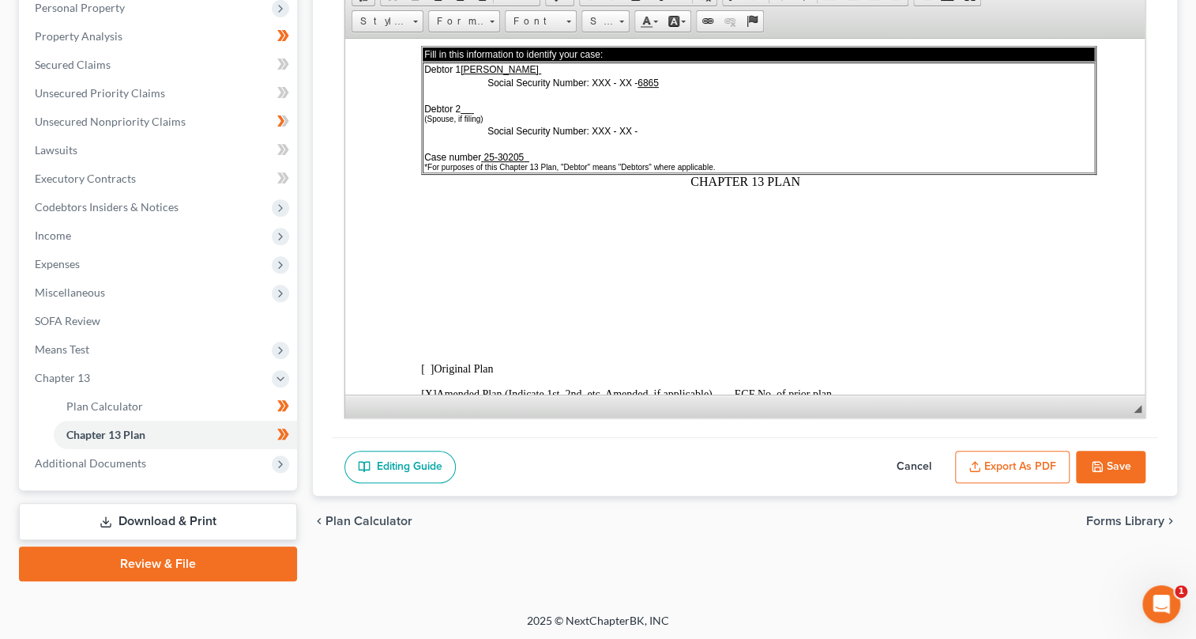
scroll to position [431, 0]
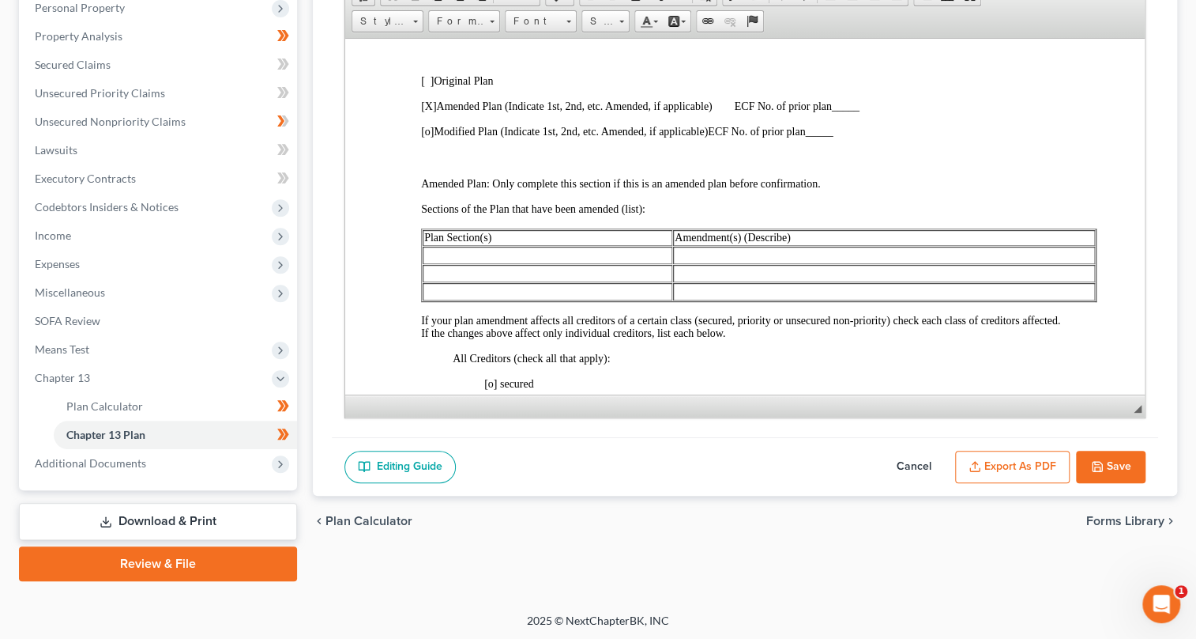
click at [835, 111] on span "ECF No. of prior plan _____" at bounding box center [796, 106] width 125 height 12
drag, startPoint x: 835, startPoint y: 115, endPoint x: 850, endPoint y: 113, distance: 15.9
click at [850, 112] on p "[X] Amended Plan (Indicate 1st, 2nd, etc. Amended, if applicable) ECF No. of pr…" at bounding box center [744, 106] width 649 height 13
click at [642, 17] on span at bounding box center [646, 21] width 13 height 13
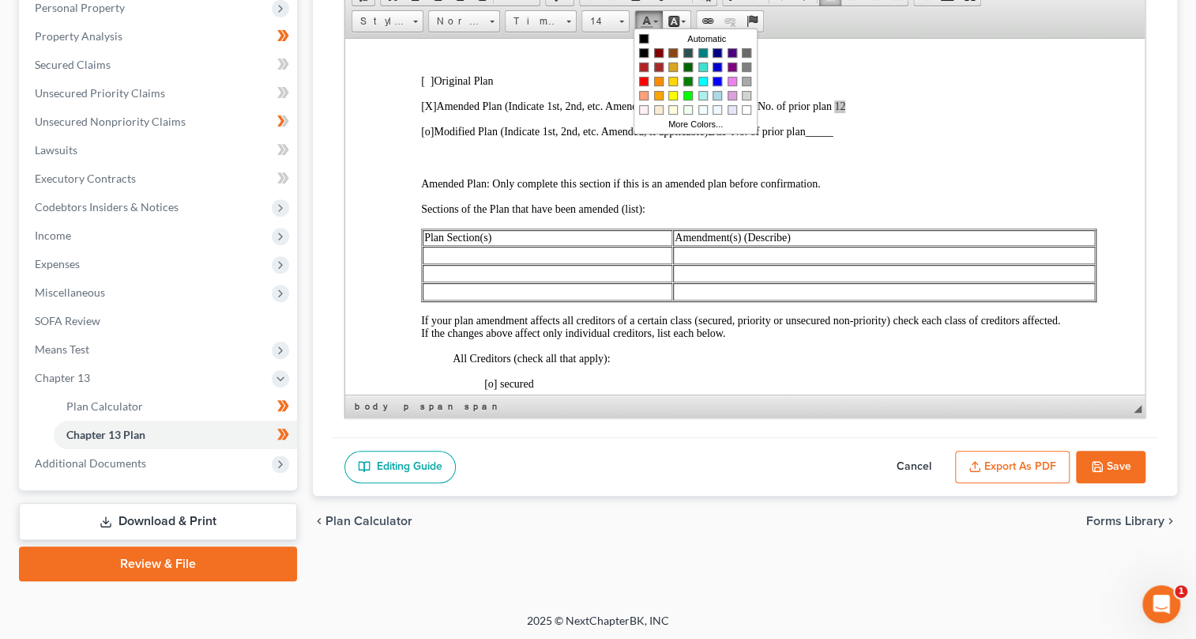
click at [642, 17] on span at bounding box center [646, 21] width 13 height 13
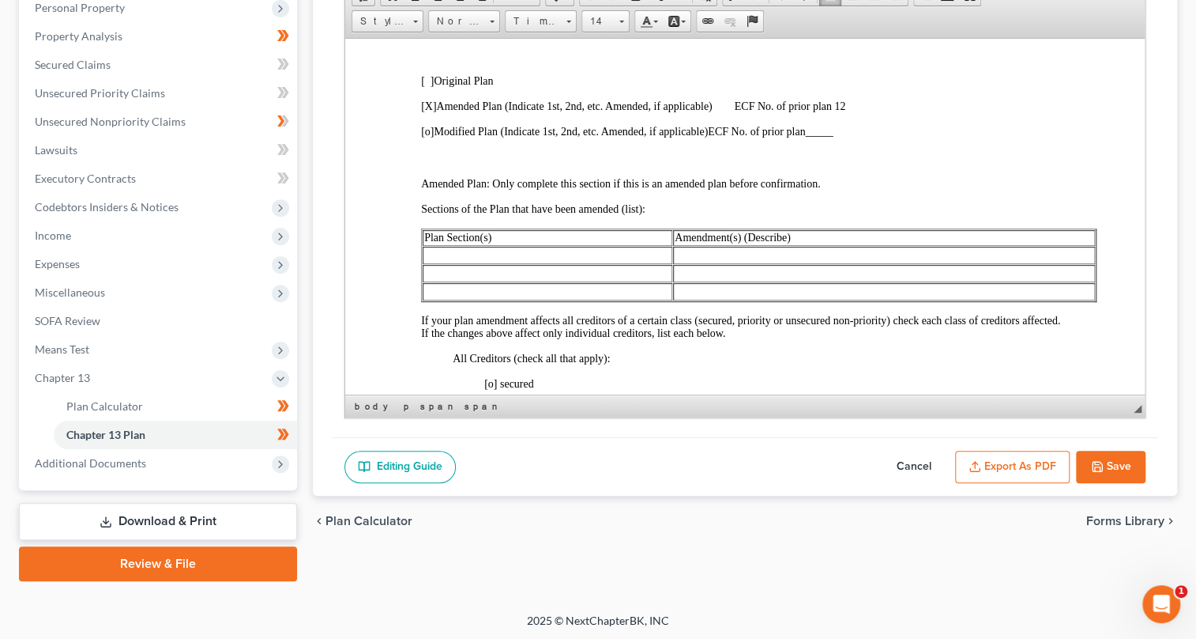
drag, startPoint x: 836, startPoint y: 115, endPoint x: 865, endPoint y: 114, distance: 29.3
click at [865, 112] on p "[X] Amended Plan (Indicate 1st, 2nd, etc. Amended, if applicable) ECF No. of pr…" at bounding box center [744, 106] width 649 height 13
click at [681, 21] on span at bounding box center [683, 22] width 5 height 2
click at [636, 57] on p at bounding box center [744, 54] width 649 height 14
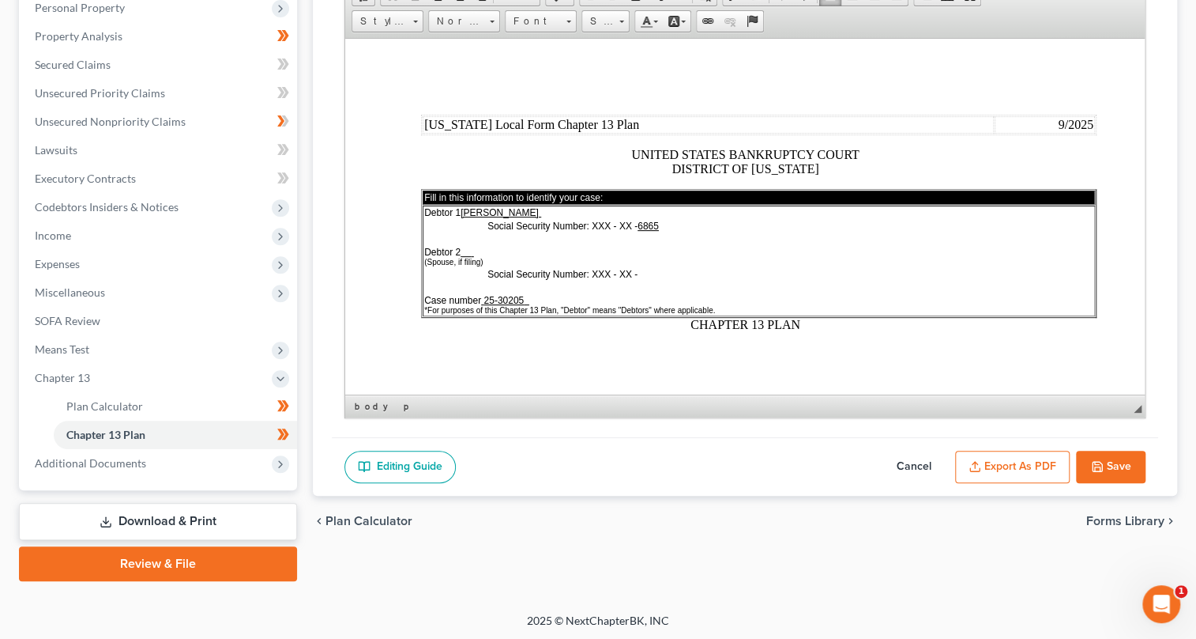
scroll to position [287, 0]
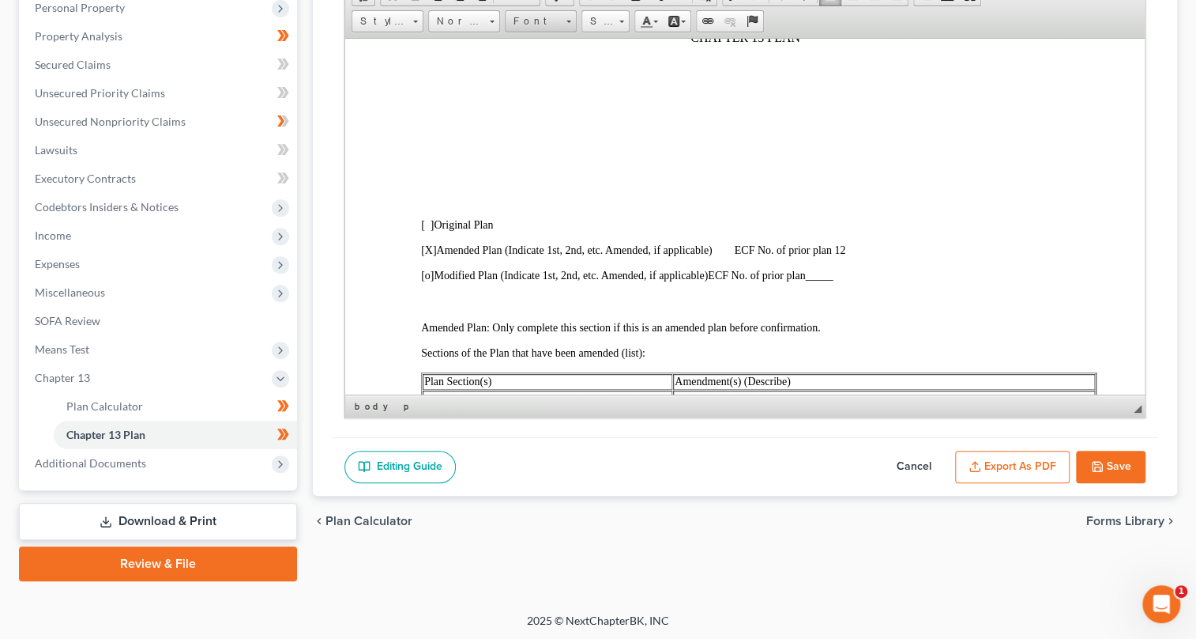
click at [570, 18] on link "Font" at bounding box center [541, 21] width 72 height 22
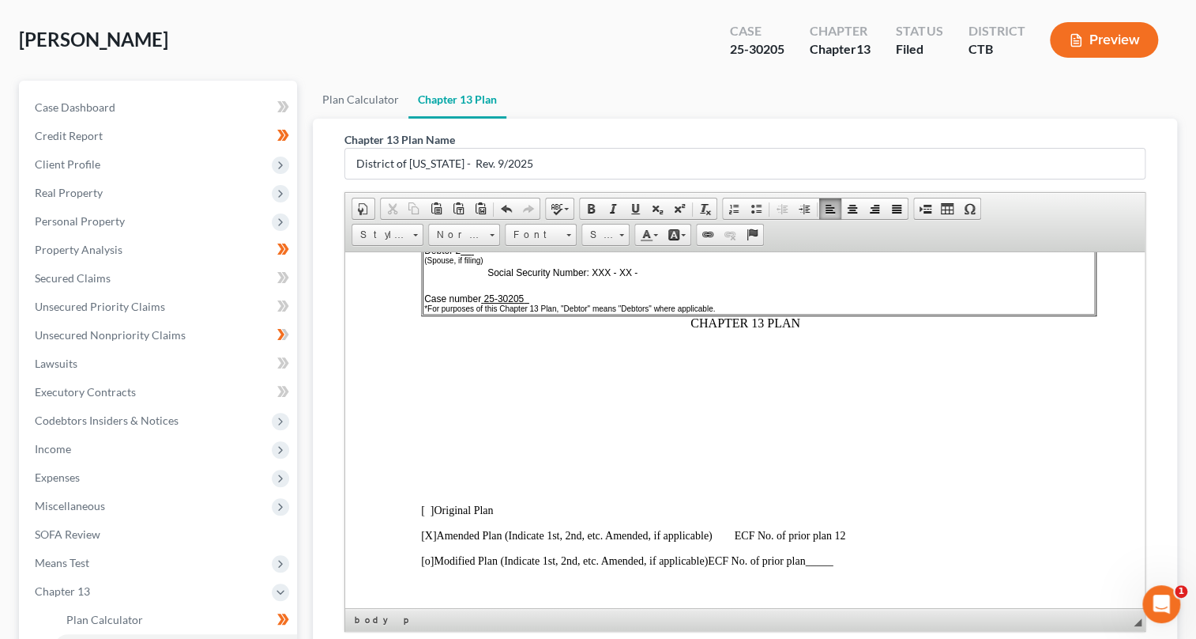
scroll to position [359, 0]
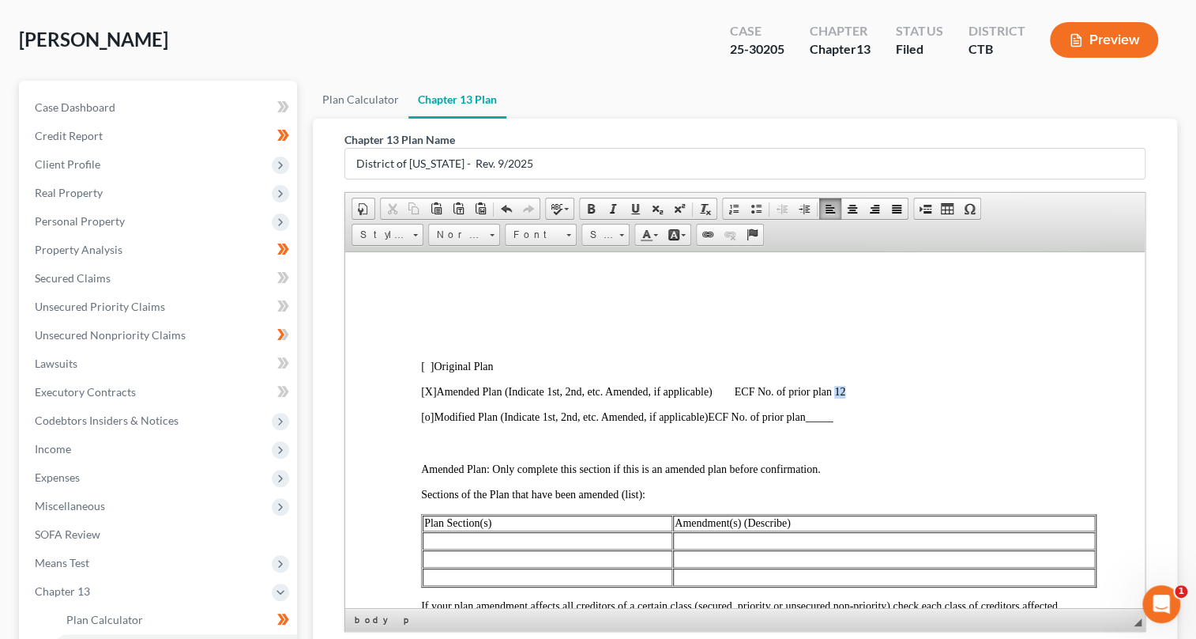
drag, startPoint x: 848, startPoint y: 399, endPoint x: 836, endPoint y: 403, distance: 12.5
click at [836, 398] on p "[X] Amended Plan (Indicate 1st, 2nd, etc. Amended, if applicable) ECF No. of pr…" at bounding box center [744, 391] width 649 height 13
click at [586, 211] on span at bounding box center [591, 208] width 13 height 13
click at [431, 422] on span "[o]" at bounding box center [426, 416] width 13 height 12
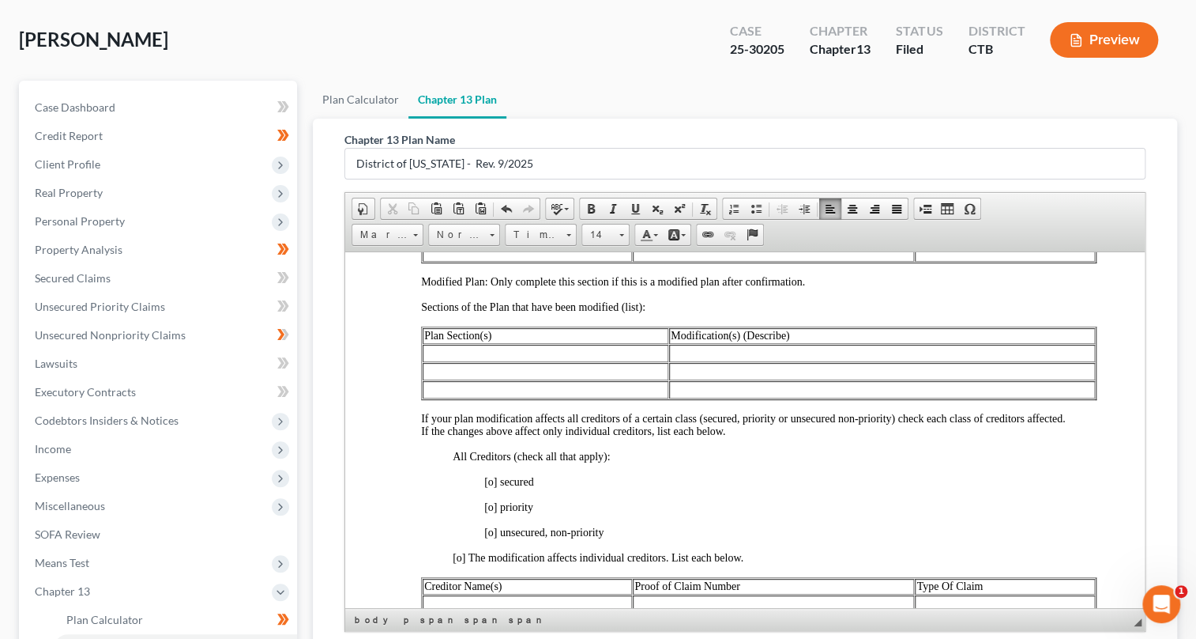
scroll to position [1005, 0]
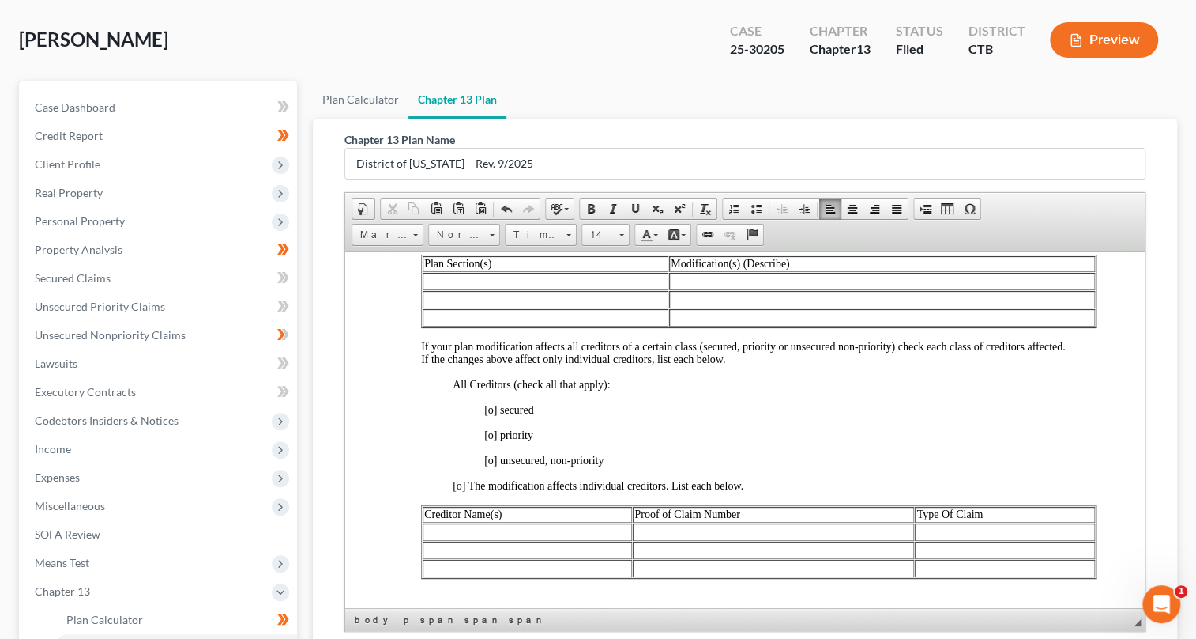
click at [494, 415] on span "[o] secured" at bounding box center [509, 407] width 50 height 13
click at [488, 440] on span "[o] priority" at bounding box center [508, 434] width 49 height 12
click at [487, 465] on span "[o] unsecured, non-priority" at bounding box center [543, 460] width 119 height 12
click at [493, 415] on span "[x ] secured" at bounding box center [509, 409] width 50 height 12
drag, startPoint x: 591, startPoint y: 203, endPoint x: 575, endPoint y: 241, distance: 41.4
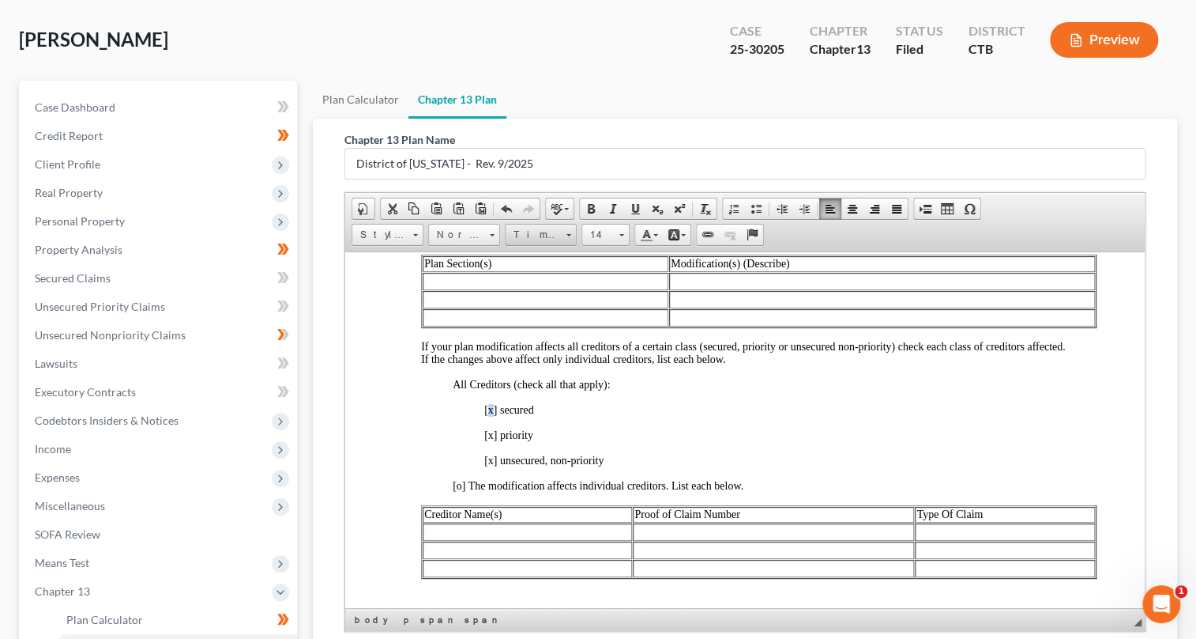
click at [591, 204] on span at bounding box center [591, 208] width 13 height 13
click at [490, 440] on span "[x ] priority" at bounding box center [508, 434] width 49 height 12
click at [587, 204] on span at bounding box center [591, 208] width 13 height 13
drag, startPoint x: 487, startPoint y: 480, endPoint x: 499, endPoint y: 480, distance: 11.9
click at [499, 465] on span "[x ] unsecured, non-priority" at bounding box center [543, 460] width 119 height 12
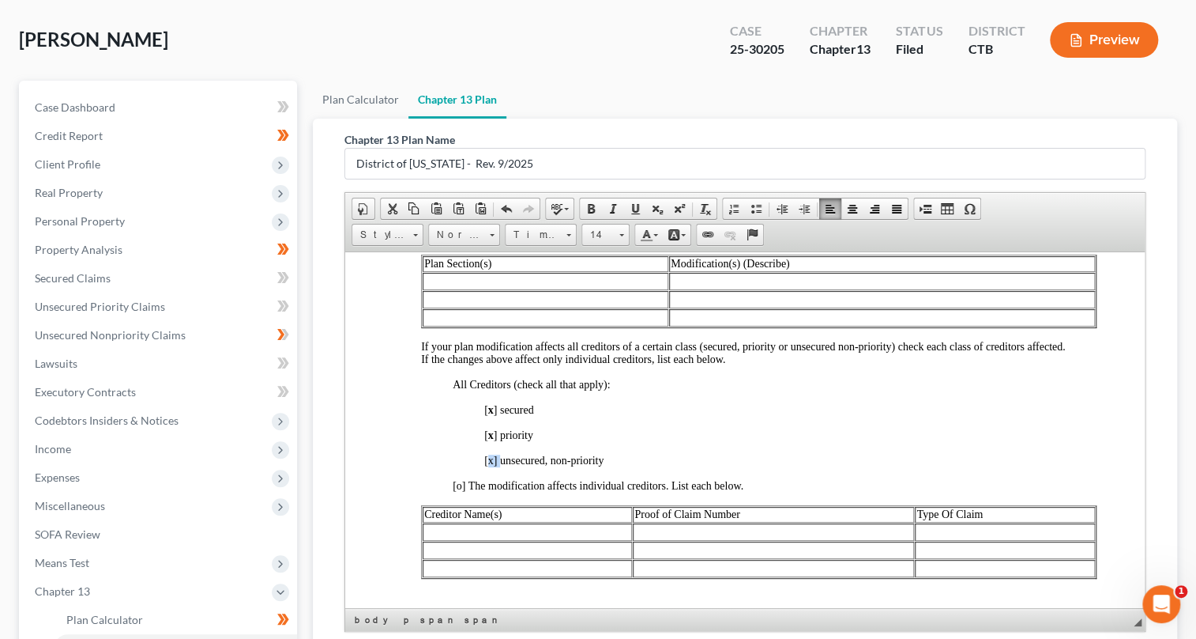
click at [493, 465] on span "[x ] unsecured, non-priority" at bounding box center [543, 460] width 119 height 12
click at [487, 465] on span "[x ] unsecured, non-priority" at bounding box center [543, 460] width 119 height 12
click at [591, 202] on span at bounding box center [591, 208] width 13 height 13
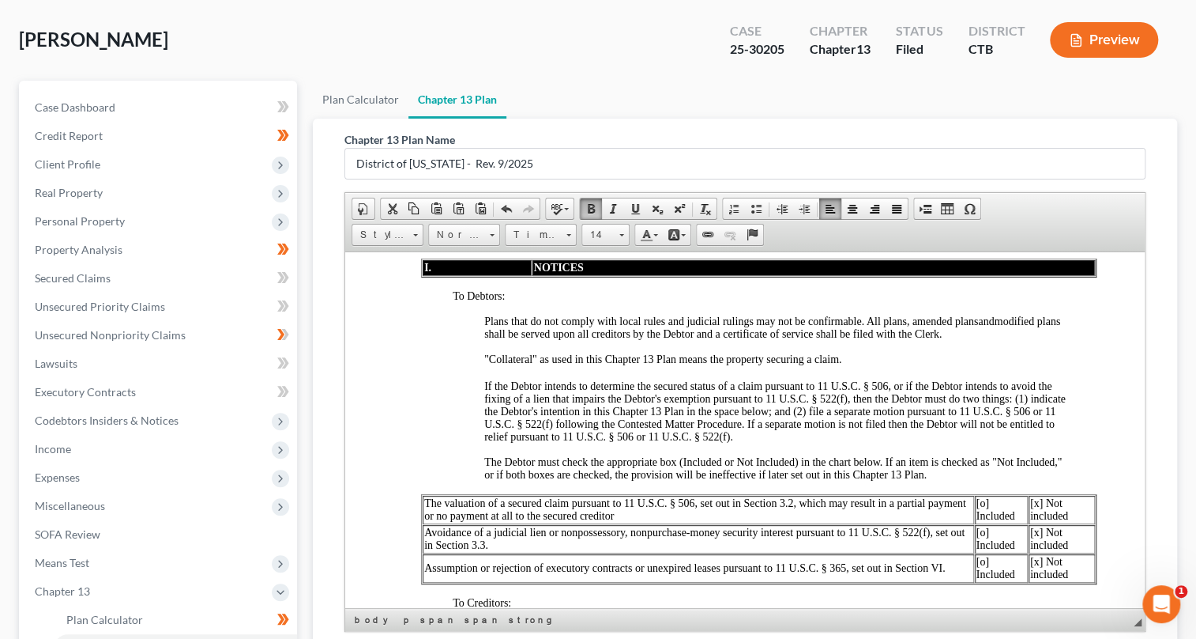
scroll to position [1509, 0]
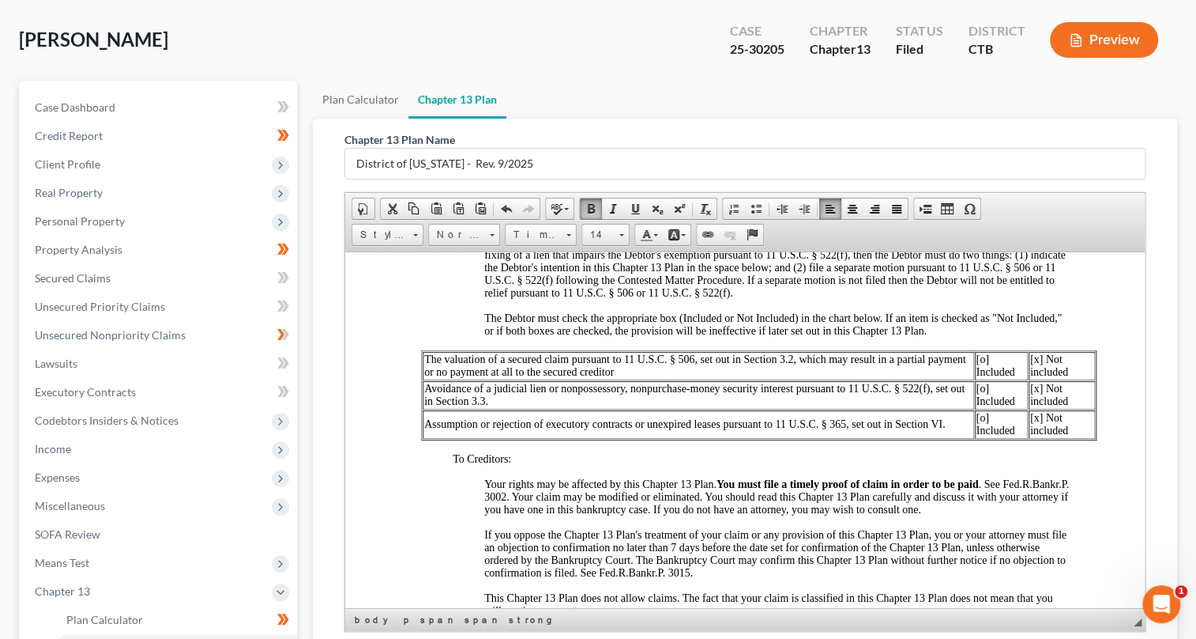
click at [985, 377] on span "[o] Included" at bounding box center [995, 364] width 39 height 24
click at [985, 406] on span "[o] Included" at bounding box center [995, 394] width 39 height 24
click at [984, 435] on span "[o] Included" at bounding box center [995, 423] width 39 height 24
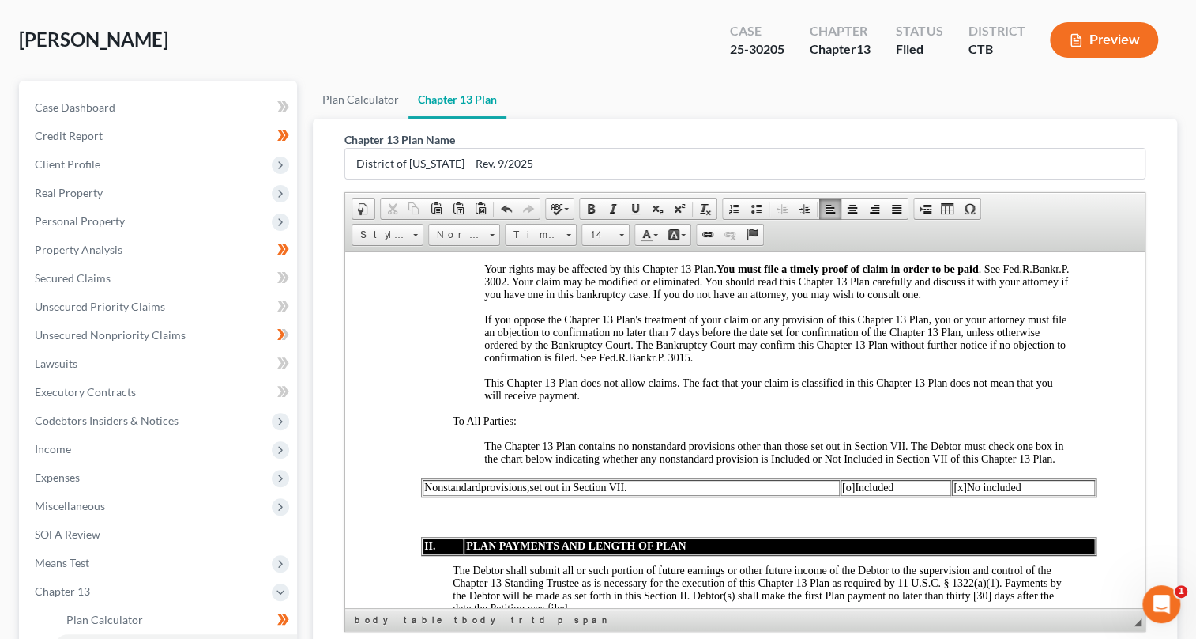
scroll to position [1581, 0]
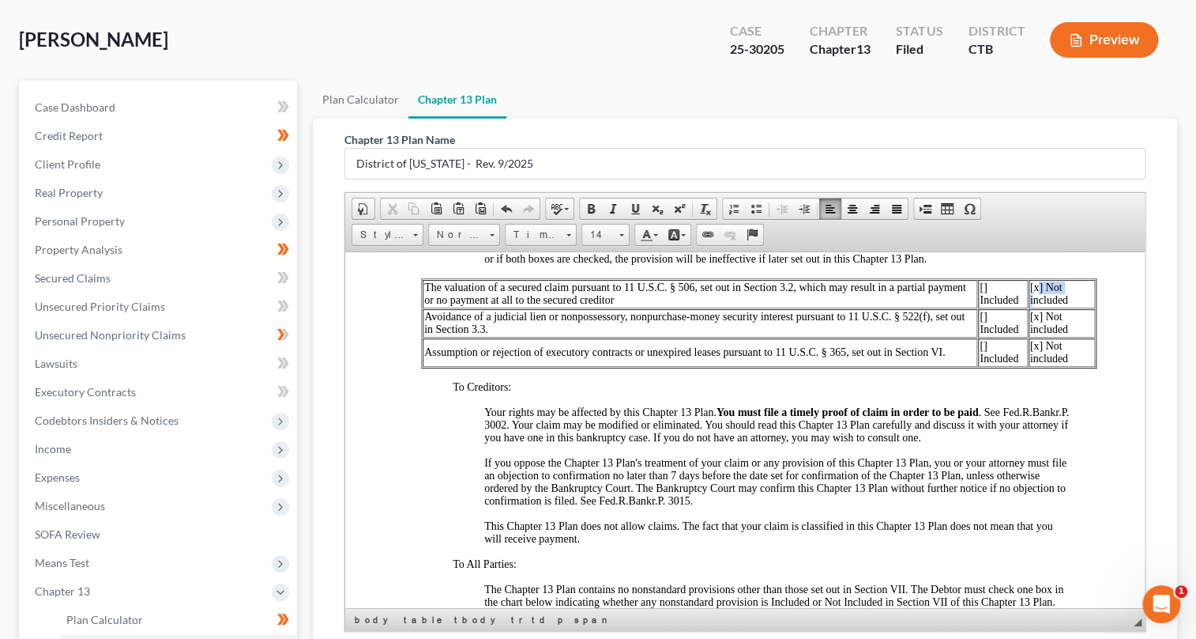
click at [1038, 305] on span "[x] Not included" at bounding box center [1049, 293] width 38 height 24
click at [1034, 305] on span "[x] Not included" at bounding box center [1049, 293] width 38 height 24
click at [582, 203] on link "Bold" at bounding box center [591, 208] width 22 height 21
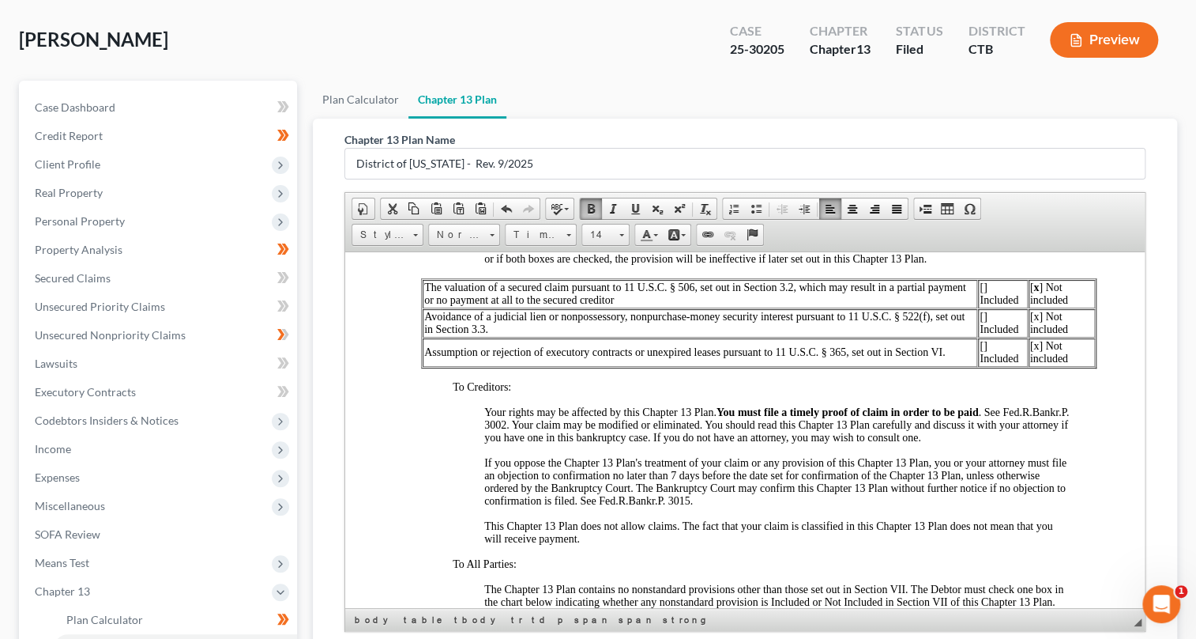
click at [1032, 334] on span "[x] Not included" at bounding box center [1049, 322] width 38 height 24
click at [1038, 334] on span "[x] Not included" at bounding box center [1049, 322] width 38 height 24
click at [1035, 334] on span "[x] Not included" at bounding box center [1049, 322] width 38 height 24
click at [1032, 334] on span "[x] Not included" at bounding box center [1049, 322] width 38 height 24
click at [590, 204] on span at bounding box center [591, 208] width 13 height 13
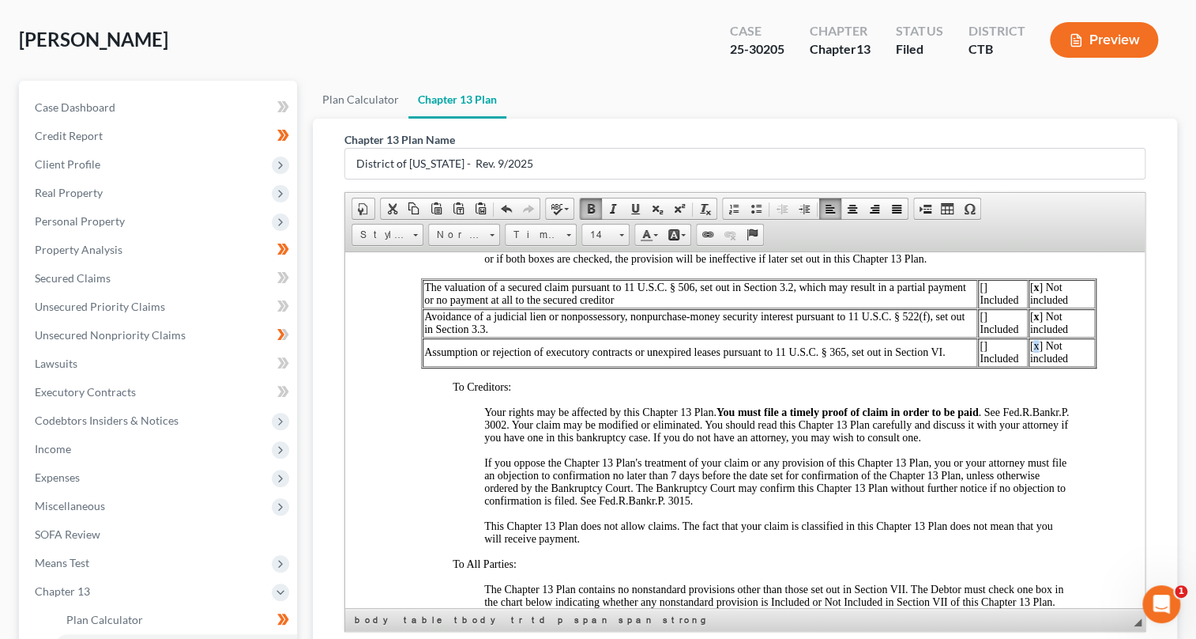
click at [1032, 364] on span "[x] Not included" at bounding box center [1049, 351] width 38 height 24
click at [581, 205] on link "Bold" at bounding box center [591, 208] width 22 height 21
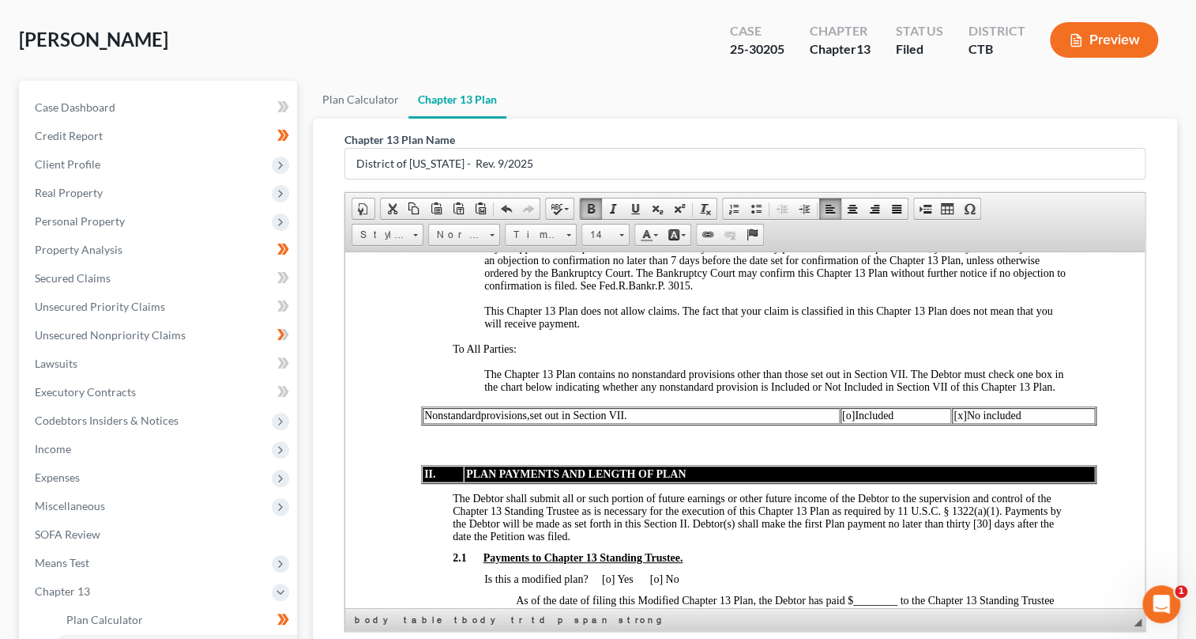
click at [848, 420] on span "[o]" at bounding box center [848, 415] width 13 height 12
click at [956, 420] on span "[x]" at bounding box center [958, 415] width 13 height 12
click at [585, 206] on span at bounding box center [591, 208] width 13 height 13
click at [763, 393] on p "The Chapter 13 Plan contains no nonstandard provisions other than those set out…" at bounding box center [777, 379] width 586 height 25
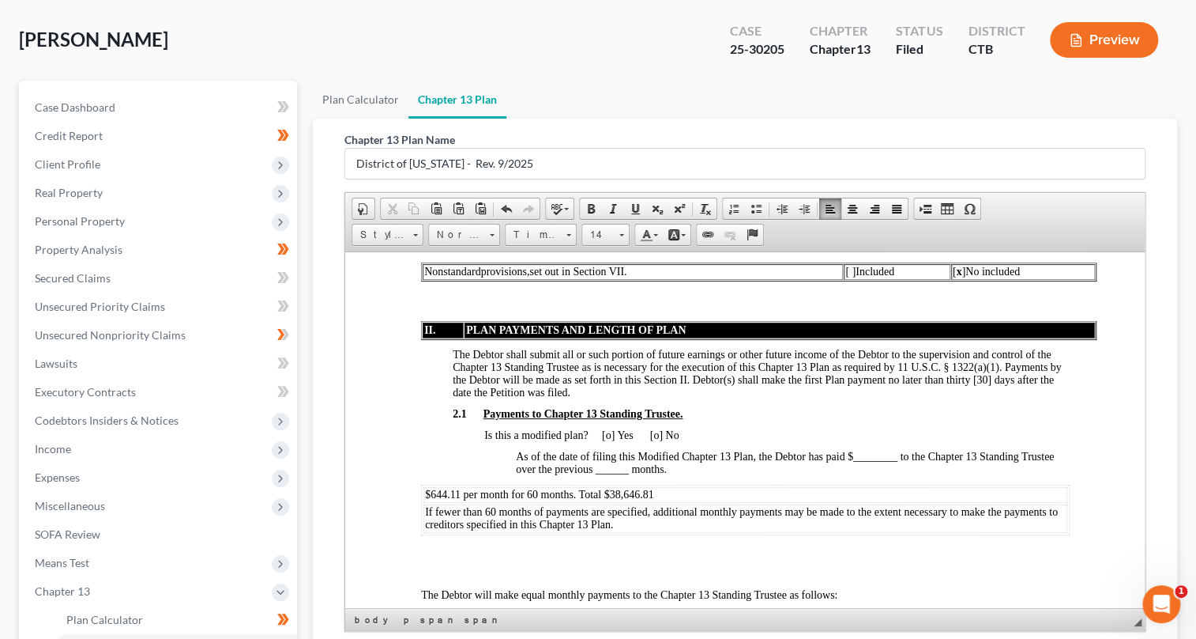
scroll to position [2011, 0]
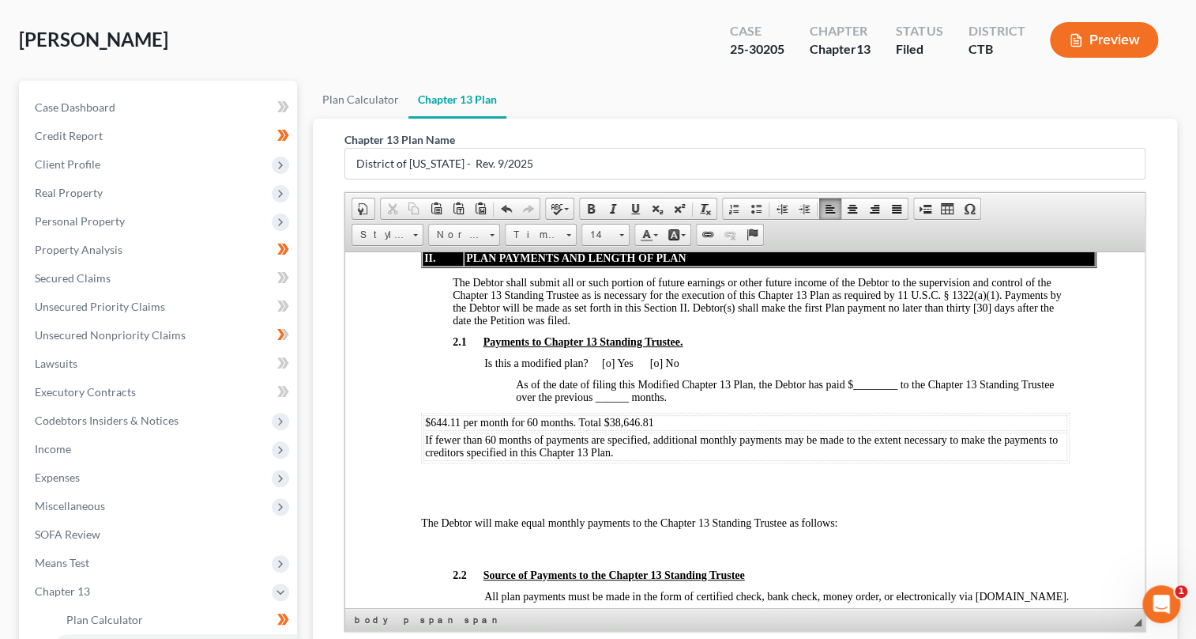
click at [610, 368] on span "Is this a modified plan? [o] Yes [o] No" at bounding box center [581, 362] width 195 height 12
click at [660, 368] on span "Is this a modified plan? [ ] Yes [o] No" at bounding box center [579, 362] width 190 height 12
click at [652, 368] on span "Is this a modified plan? [ ] Yes [x] No" at bounding box center [577, 362] width 187 height 12
click at [585, 202] on span at bounding box center [591, 208] width 13 height 13
click at [767, 369] on p "Is this a modified plan? [ ] Yes [ x ] No" at bounding box center [777, 362] width 586 height 13
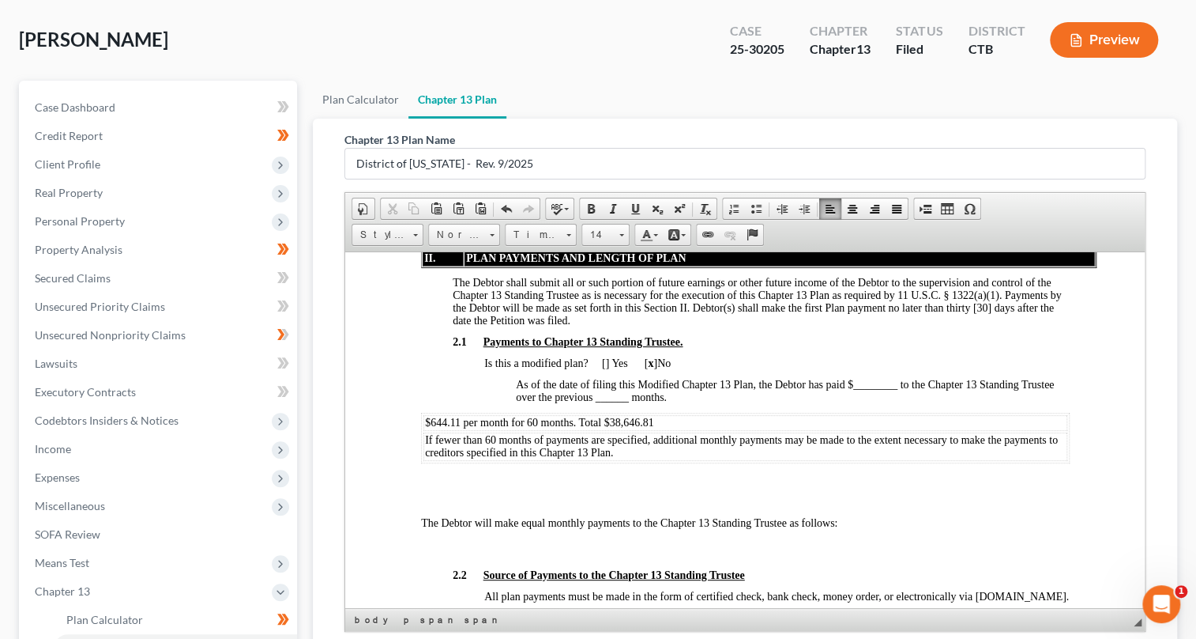
scroll to position [2083, 0]
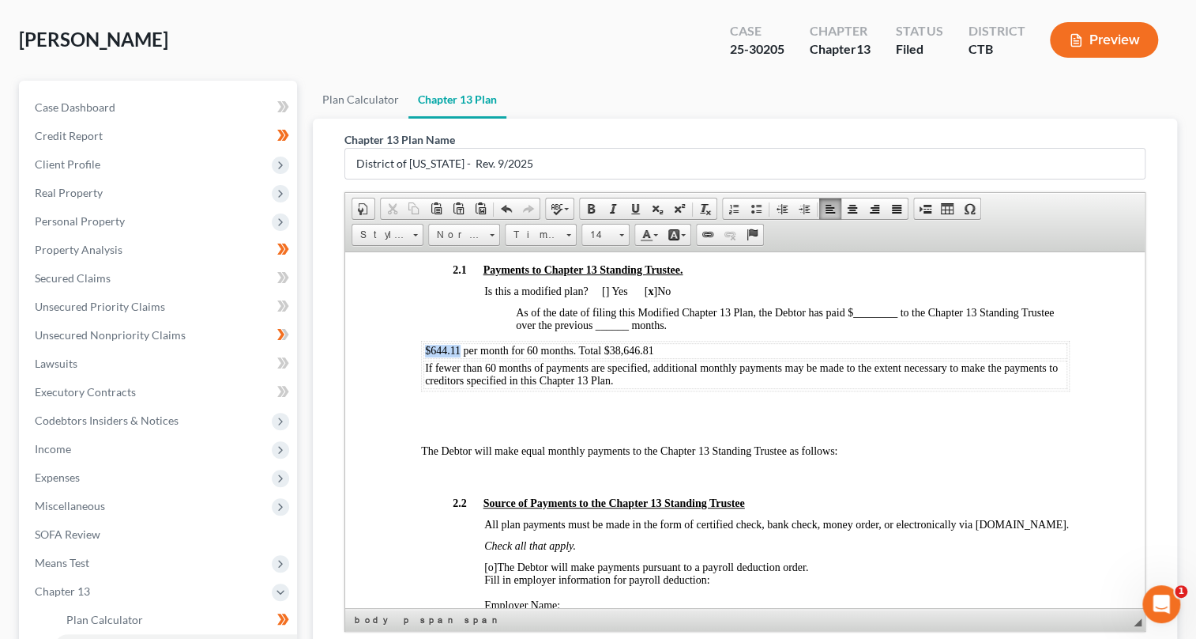
drag, startPoint x: 423, startPoint y: 400, endPoint x: 458, endPoint y: 398, distance: 35.6
click at [458, 358] on td "$644.11 per month for 60 months. Total $38,646.81" at bounding box center [745, 350] width 644 height 16
click at [582, 209] on link "Bold" at bounding box center [591, 208] width 22 height 21
drag, startPoint x: 526, startPoint y: 403, endPoint x: 534, endPoint y: 402, distance: 7.9
click at [534, 356] on span "$644.11 per month for 60 months. Total $38,646.81" at bounding box center [537, 350] width 226 height 12
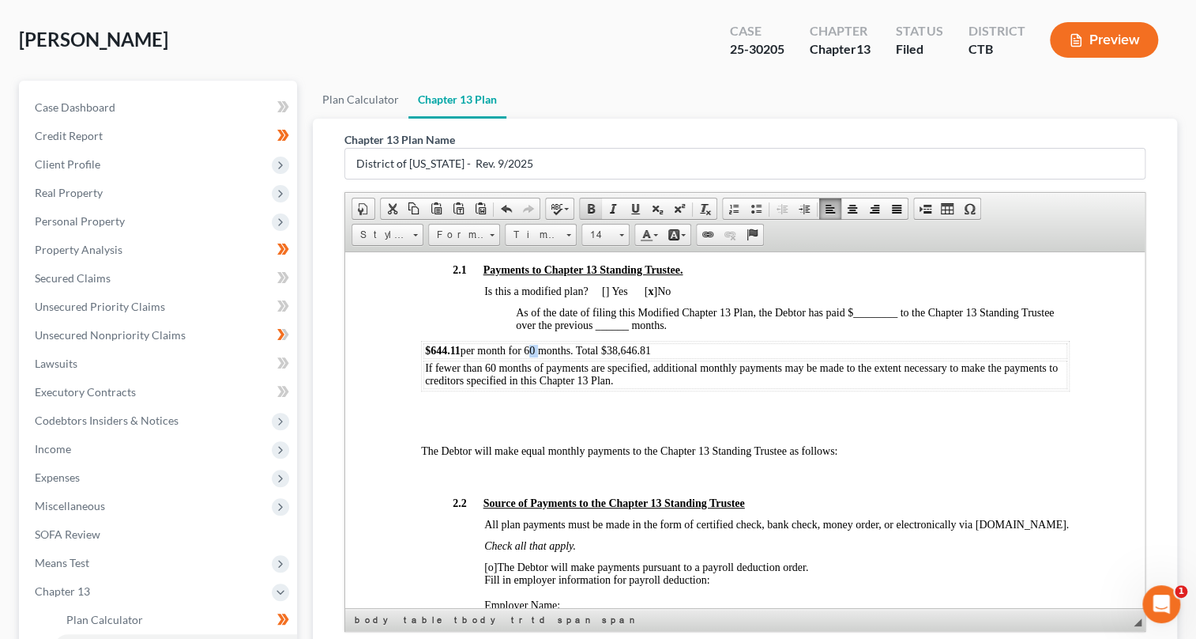
click at [586, 209] on span at bounding box center [591, 208] width 13 height 13
drag, startPoint x: 601, startPoint y: 398, endPoint x: 651, endPoint y: 398, distance: 49.8
click at [645, 356] on span "$644.11 per month for 60 months. Total $38,646.81" at bounding box center [534, 350] width 220 height 12
click at [586, 205] on span at bounding box center [591, 208] width 13 height 13
click at [748, 330] on span "As of the date of filing this Modified Chapter 13 Plan, the Debtor has paid $__…" at bounding box center [784, 318] width 538 height 24
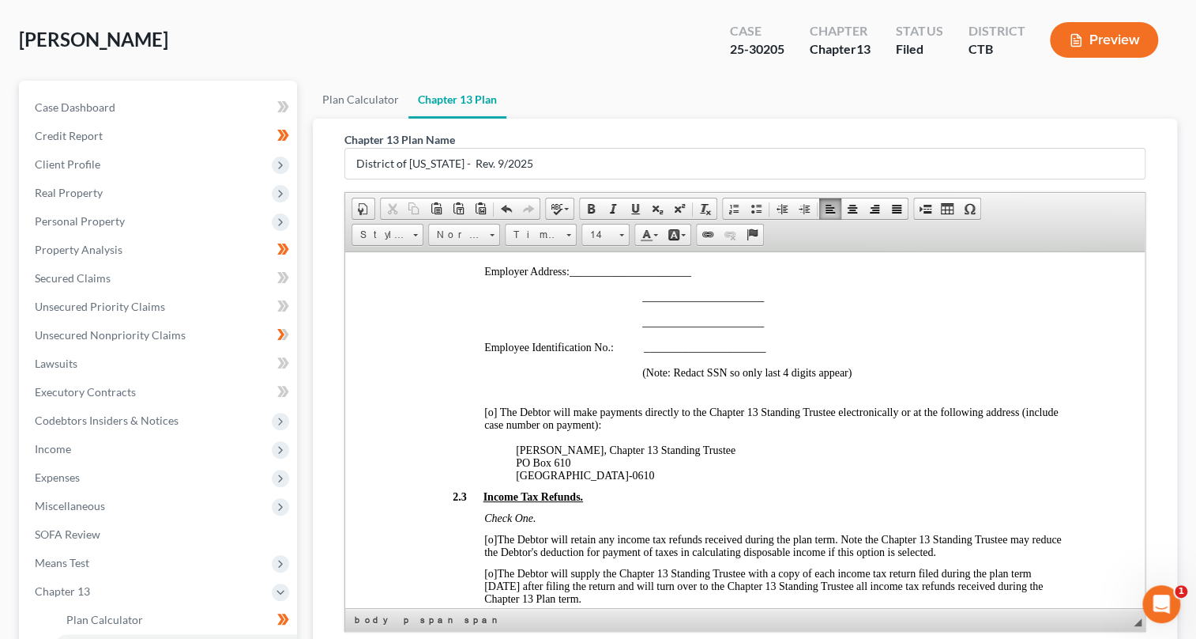
scroll to position [2371, 0]
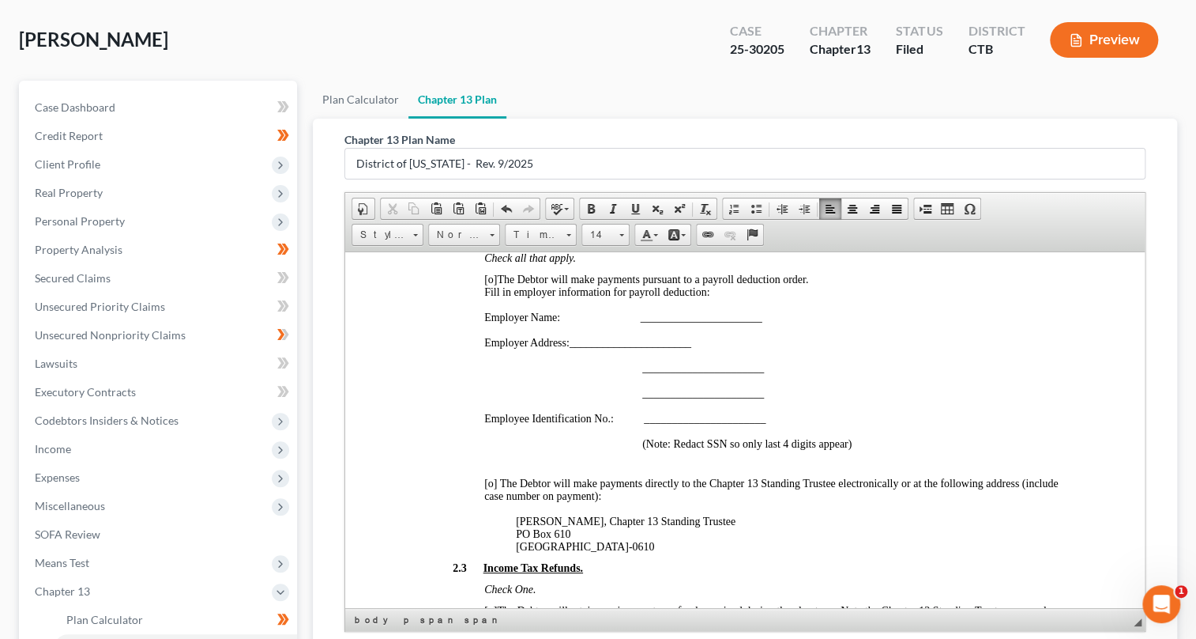
click at [492, 284] on span "[o]" at bounding box center [490, 279] width 13 height 12
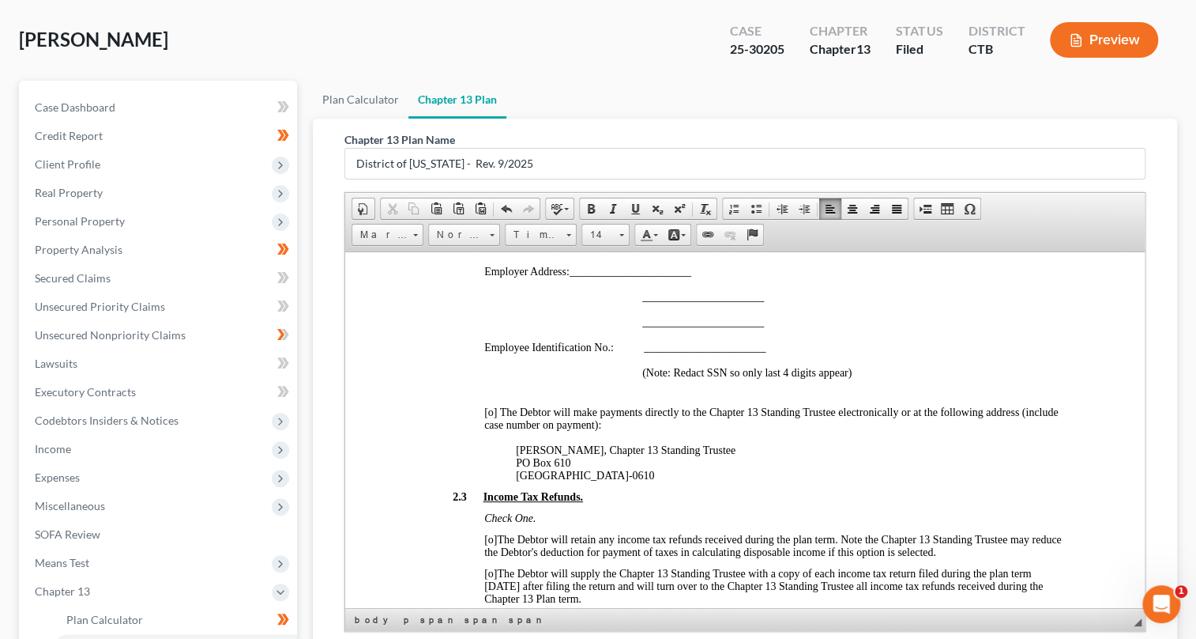
click at [490, 417] on span "[o]" at bounding box center [490, 411] width 13 height 12
click at [491, 417] on span "[x ]" at bounding box center [490, 411] width 13 height 12
click at [592, 207] on span at bounding box center [591, 208] width 13 height 13
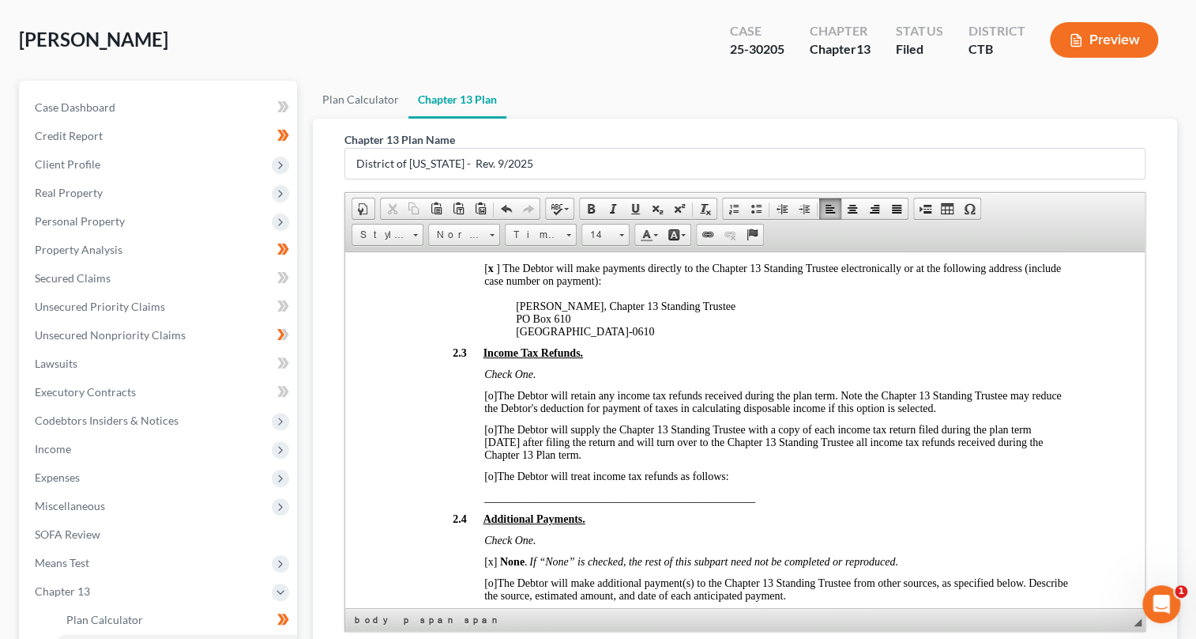
click at [489, 401] on span "[o]" at bounding box center [490, 395] width 13 height 12
click at [491, 401] on span "[x ]" at bounding box center [490, 395] width 13 height 12
click at [586, 203] on span at bounding box center [591, 208] width 13 height 13
click at [600, 337] on p "[PERSON_NAME], Chapter 13 Standing Trustee [STREET_ADDRESS]" at bounding box center [792, 319] width 554 height 38
click at [490, 435] on span "[o]" at bounding box center [490, 429] width 13 height 12
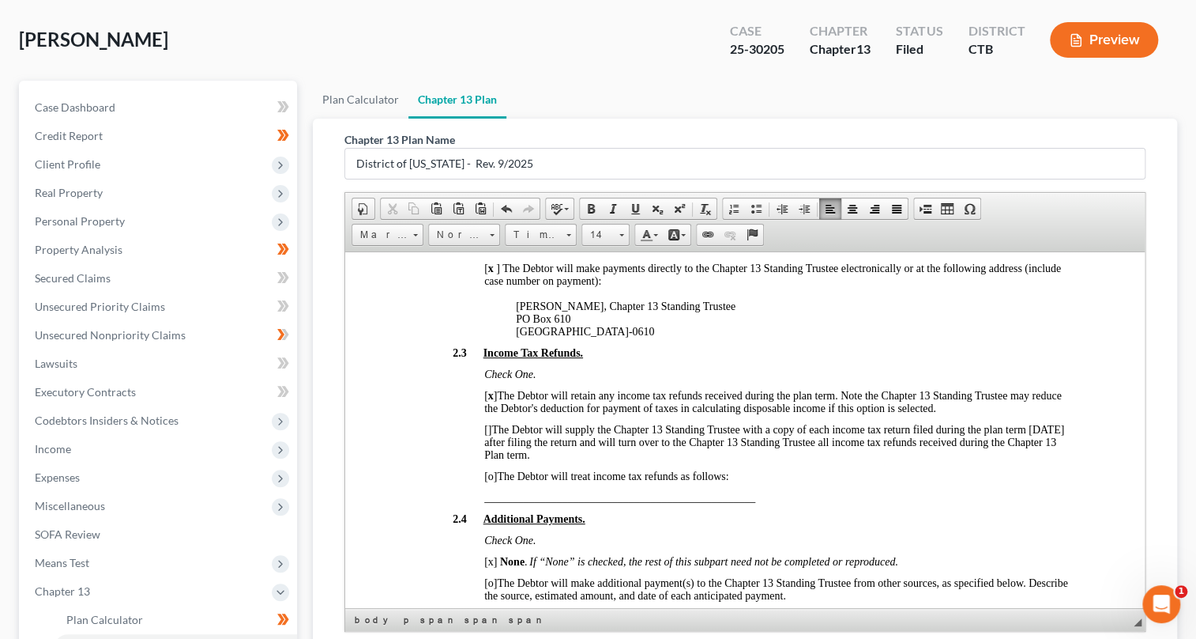
click at [491, 481] on span "[o]" at bounding box center [490, 475] width 13 height 12
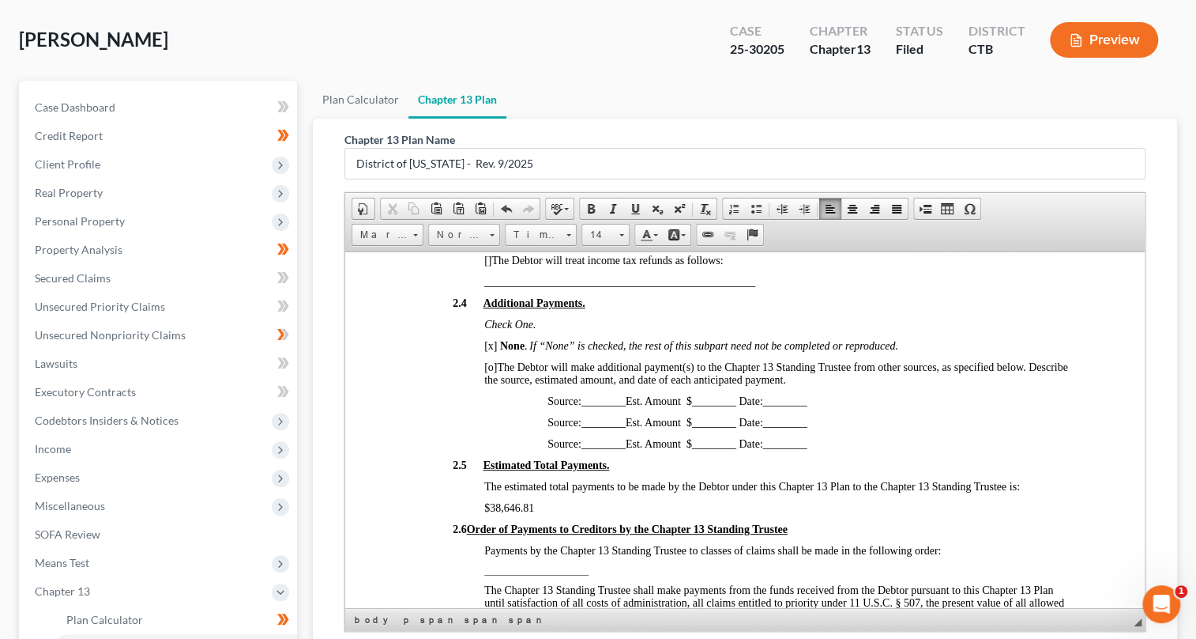
scroll to position [2873, 0]
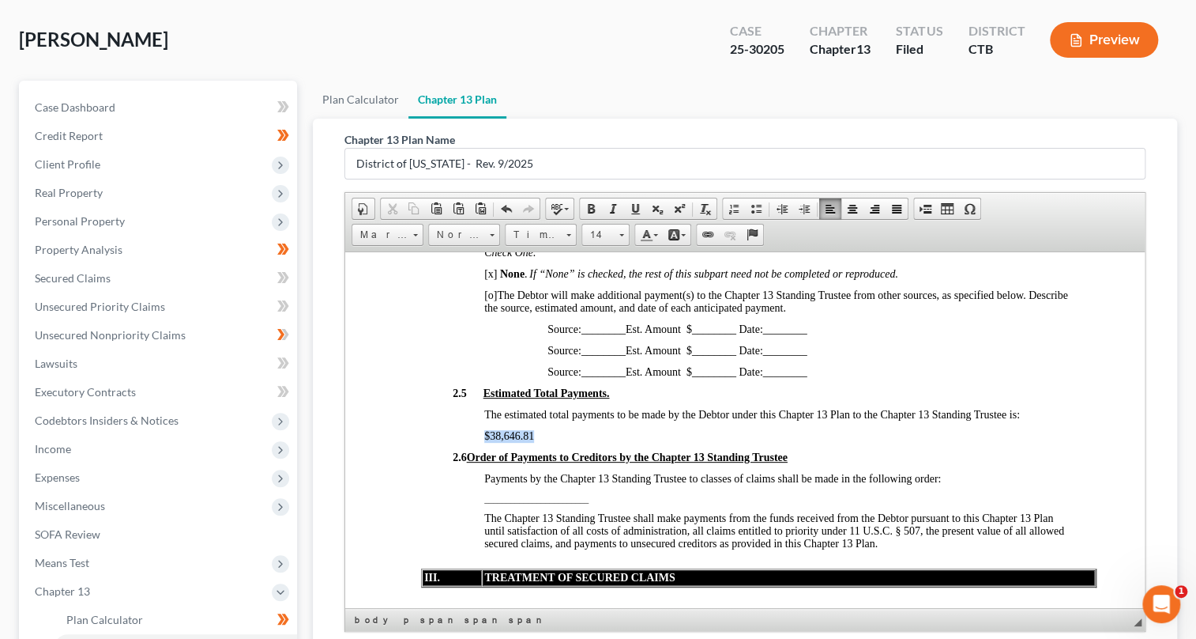
drag, startPoint x: 479, startPoint y: 511, endPoint x: 540, endPoint y: 507, distance: 61.0
click at [586, 205] on span at bounding box center [591, 208] width 13 height 13
click at [627, 399] on p "2.5 Estimated Total Payments." at bounding box center [760, 392] width 617 height 13
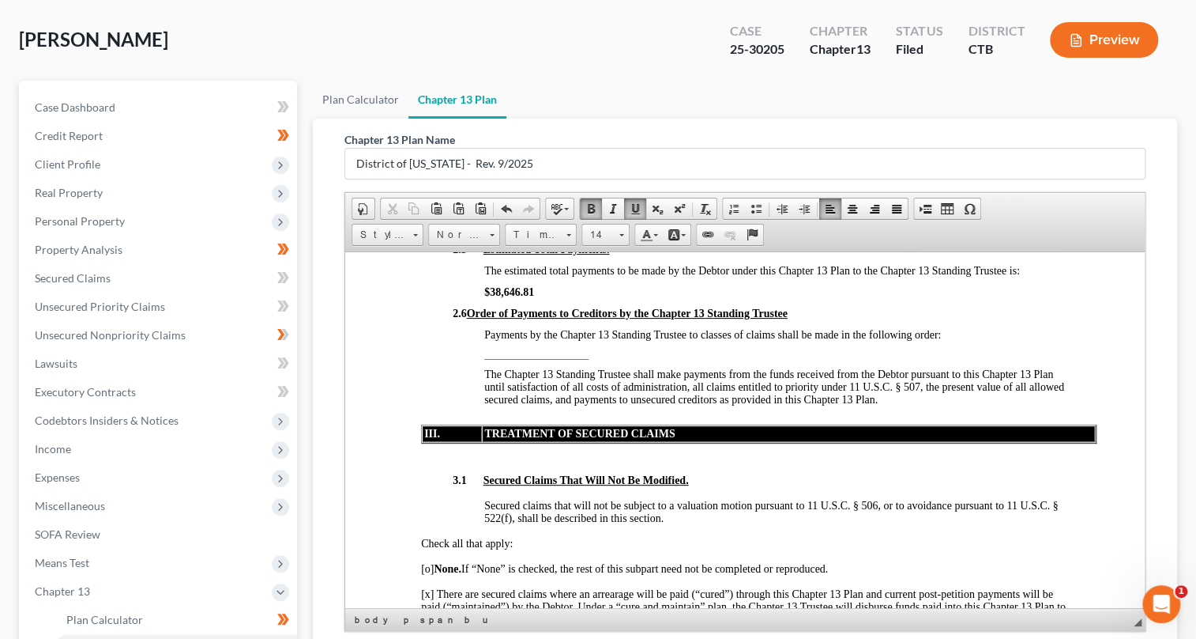
click at [495, 359] on span "________________________" at bounding box center [536, 353] width 104 height 9
click at [485, 359] on span "________________________" at bounding box center [536, 353] width 104 height 9
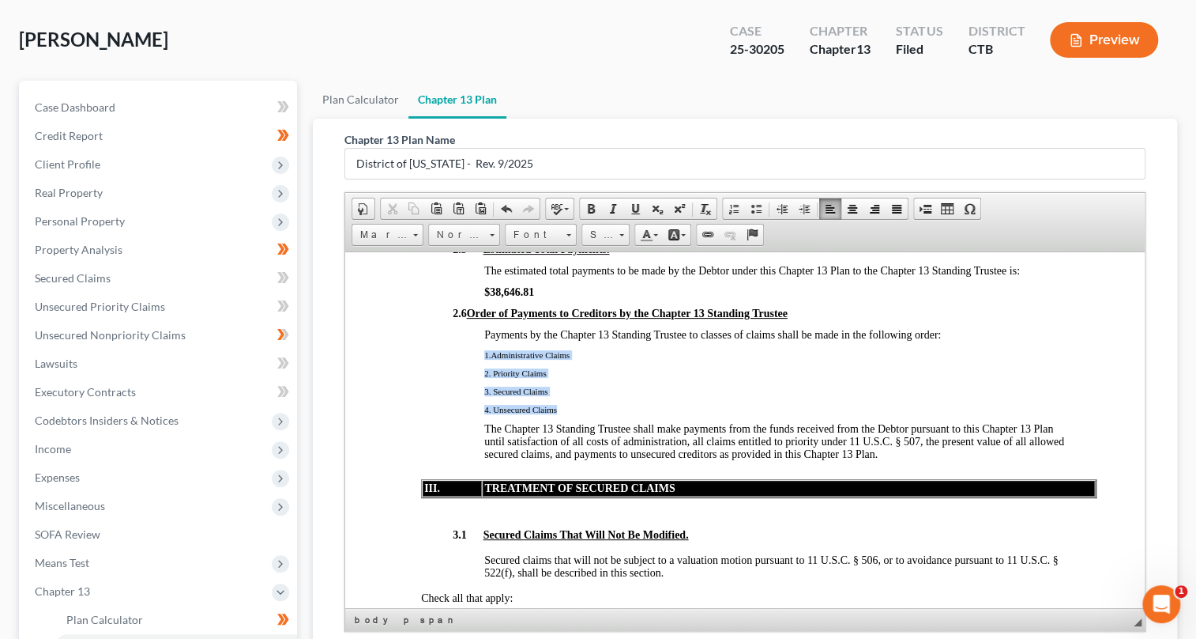
drag, startPoint x: 477, startPoint y: 426, endPoint x: 558, endPoint y: 490, distance: 102.9
click at [593, 207] on span at bounding box center [591, 208] width 13 height 13
click at [654, 377] on p "2. Priority Claims" at bounding box center [777, 371] width 586 height 9
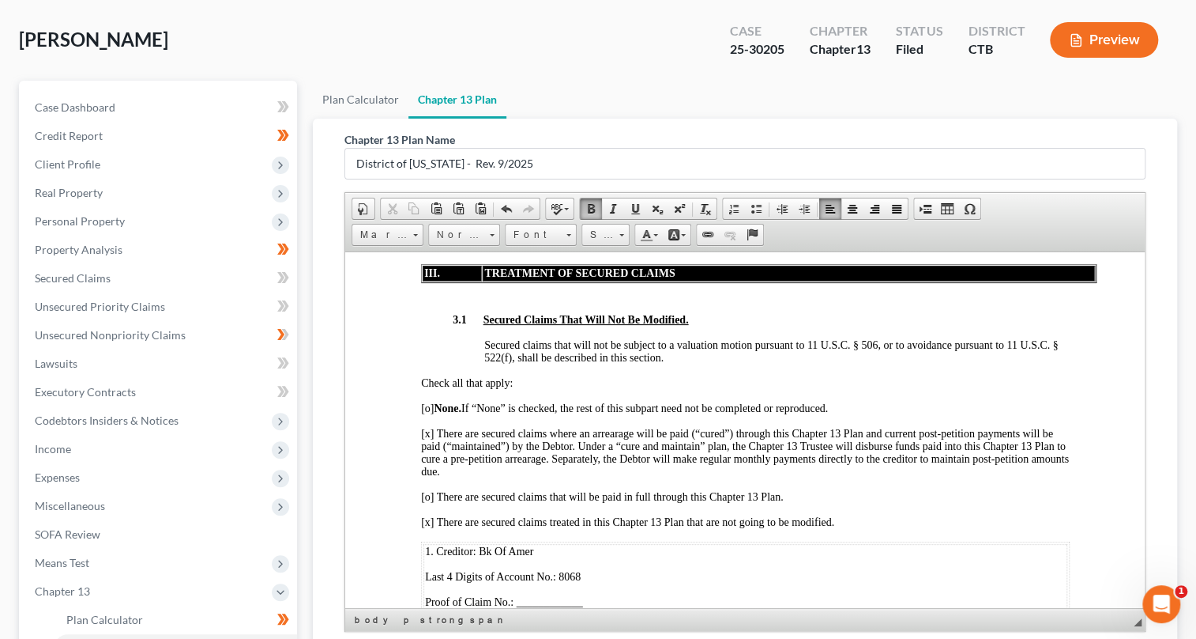
scroll to position [3304, 0]
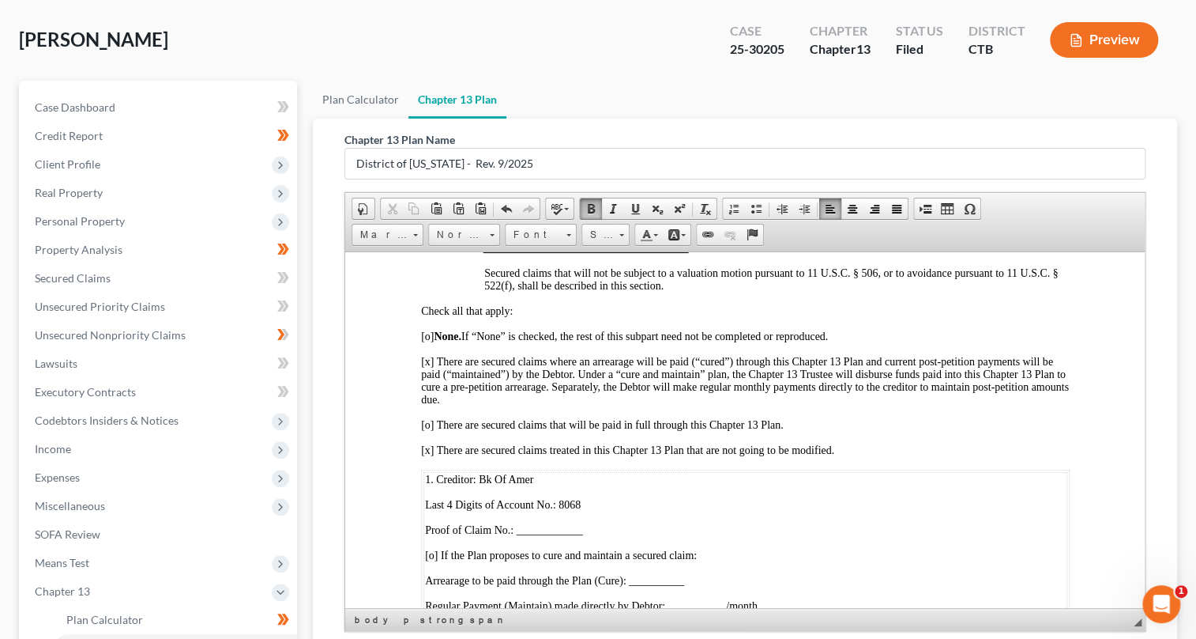
click at [428, 341] on span "[o] None. If “None” is checked, the rest of this subpart need not be completed …" at bounding box center [623, 336] width 407 height 12
click at [428, 405] on span "[x] There are secured claims where an arrearage will be paid (“cured”) through …" at bounding box center [744, 380] width 648 height 50
click at [594, 208] on span at bounding box center [591, 208] width 13 height 13
click at [590, 291] on span "Secured claims that will not be subject to a valuation motion pursuant to 11 U.…" at bounding box center [771, 278] width 574 height 24
click at [431, 430] on span "[o] There are secured claims that will be paid in full through this Chapter 13 …" at bounding box center [601, 424] width 363 height 12
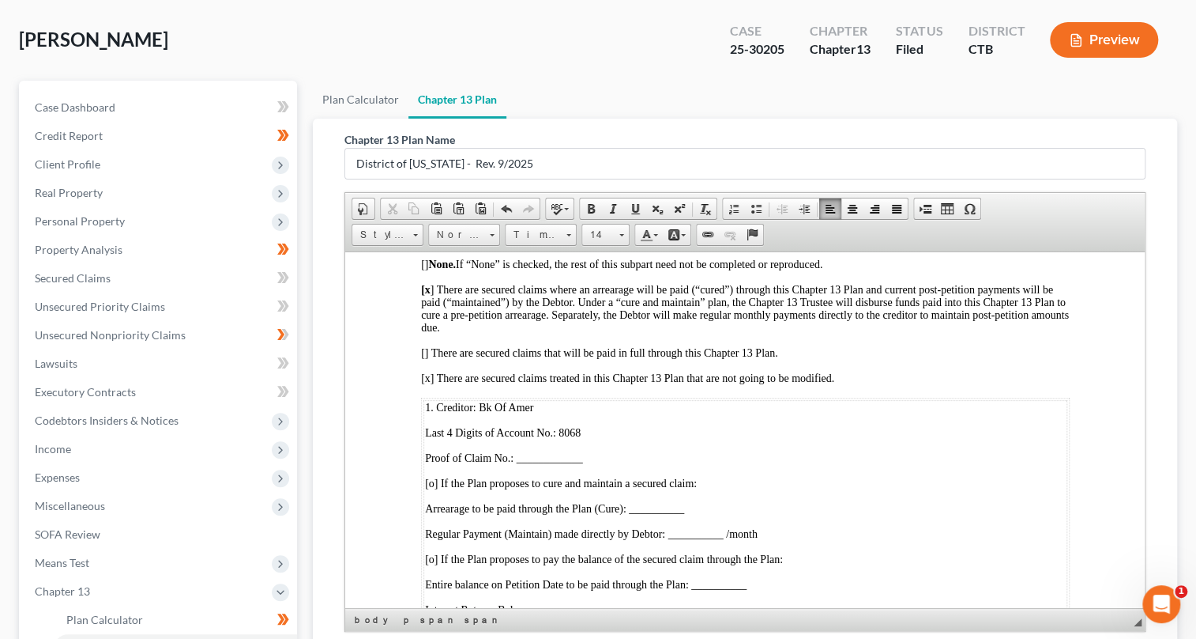
scroll to position [1228, 0]
click at [424, 383] on span "[x] There are secured claims treated in this Chapter 13 Plan that are not going…" at bounding box center [626, 377] width 413 height 12
click at [587, 205] on span at bounding box center [591, 208] width 13 height 13
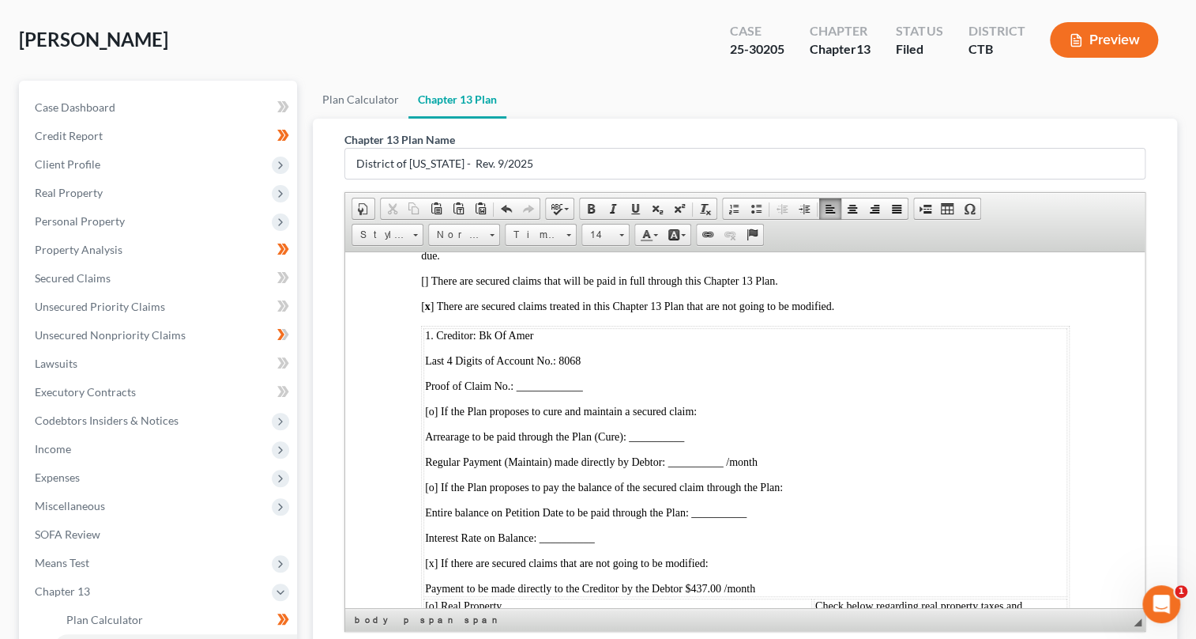
scroll to position [3520, 0]
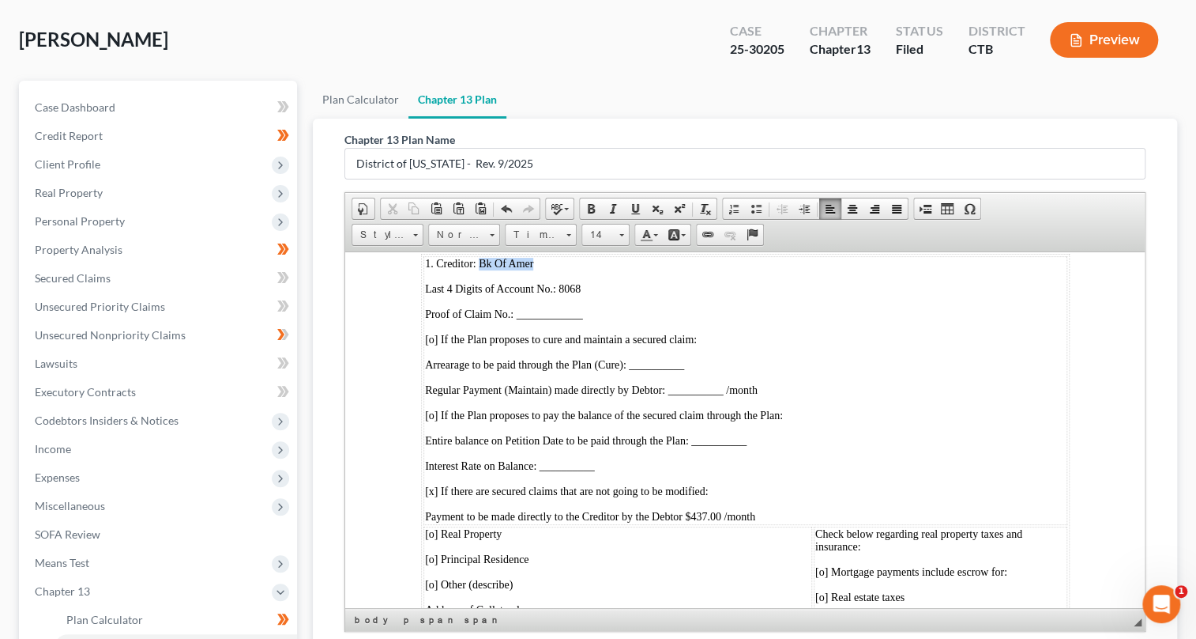
drag, startPoint x: 479, startPoint y: 354, endPoint x: 541, endPoint y: 348, distance: 62.0
click at [541, 269] on p "1. Creditor: Bk Of Amer" at bounding box center [744, 263] width 641 height 13
click at [593, 205] on span at bounding box center [591, 208] width 13 height 13
drag, startPoint x: 556, startPoint y: 374, endPoint x: 597, endPoint y: 374, distance: 41.1
click at [597, 295] on p "Last 4 Digits of Account No.: 8068" at bounding box center [744, 288] width 641 height 13
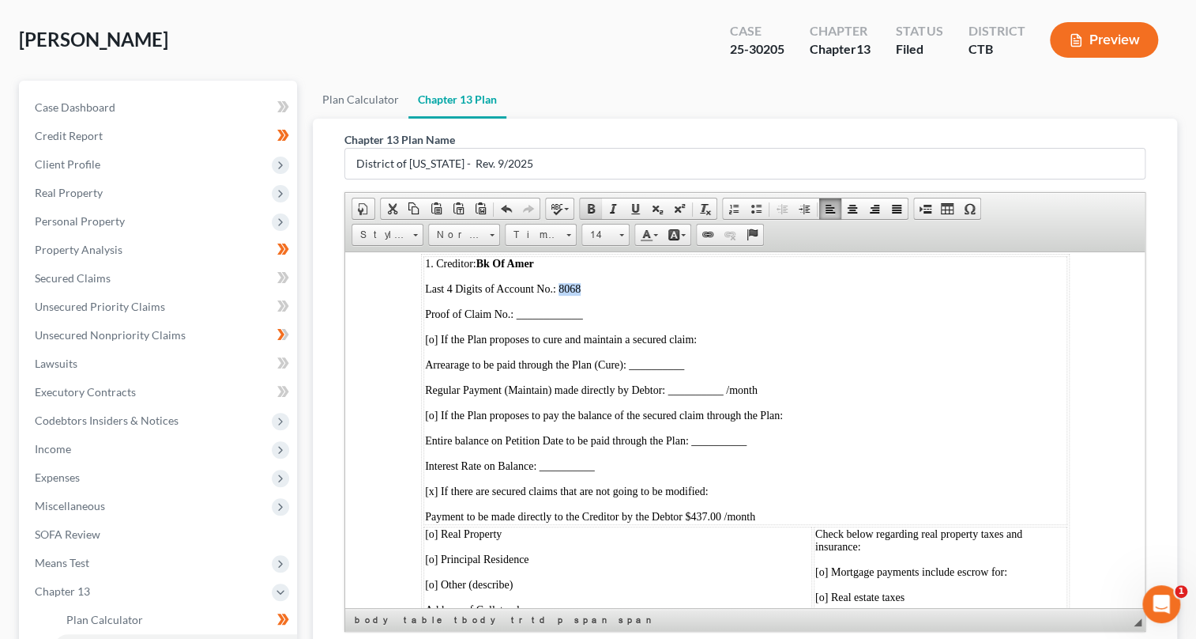
click at [590, 208] on span at bounding box center [591, 208] width 13 height 13
click at [509, 319] on span "Proof of Claim No.: ____________" at bounding box center [503, 313] width 158 height 12
drag, startPoint x: 510, startPoint y: 401, endPoint x: 524, endPoint y: 401, distance: 14.2
click at [524, 319] on span "Proof of Claim No.2-1" at bounding box center [474, 313] width 100 height 12
click at [591, 213] on link "Bold" at bounding box center [591, 208] width 22 height 21
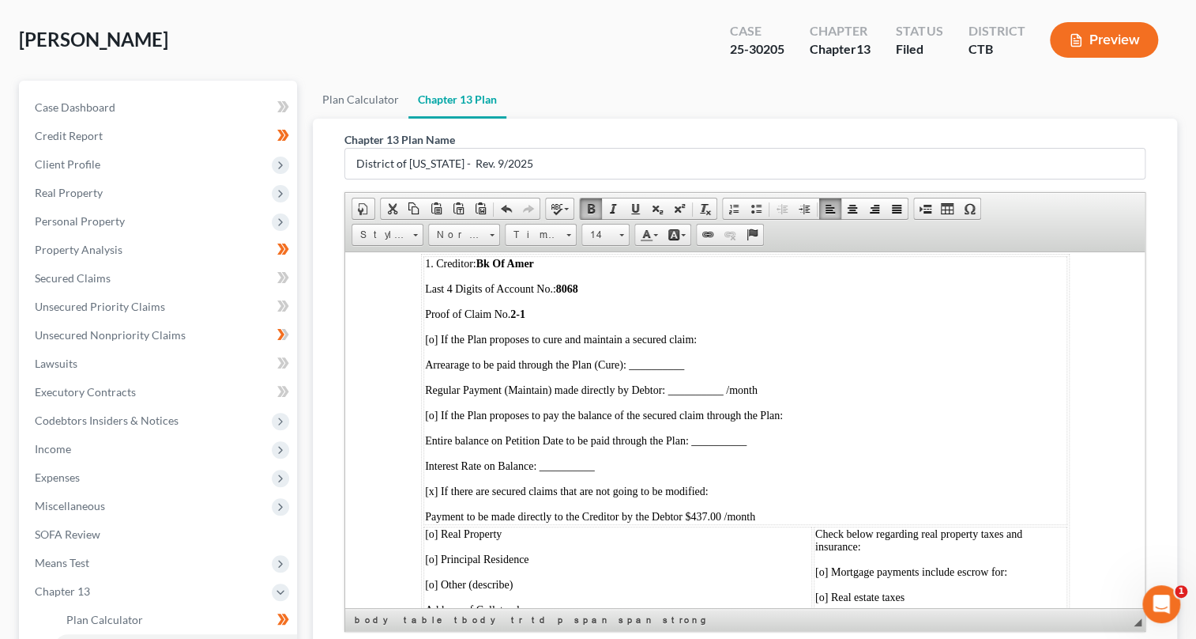
scroll to position [3592, 0]
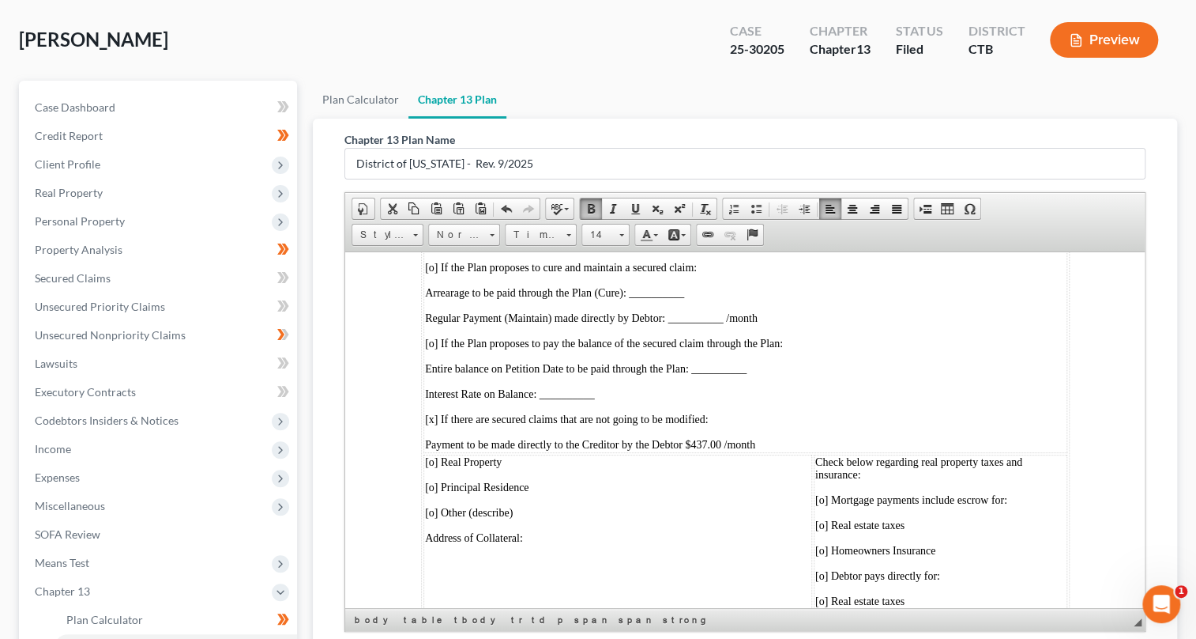
click at [431, 273] on span "[o] If the Plan proposes to cure and maintain a secured claim:" at bounding box center [560, 267] width 272 height 12
drag, startPoint x: 89, startPoint y: 106, endPoint x: 599, endPoint y: 51, distance: 513.4
click at [599, 51] on div "[PERSON_NAME] Upgraded Case 25-30205 Chapter Chapter 13 Status Filed District C…" at bounding box center [598, 46] width 1159 height 69
click at [425, 273] on span "[ ] If the Plan proposes to cure and maintain a secured claim:" at bounding box center [557, 267] width 266 height 12
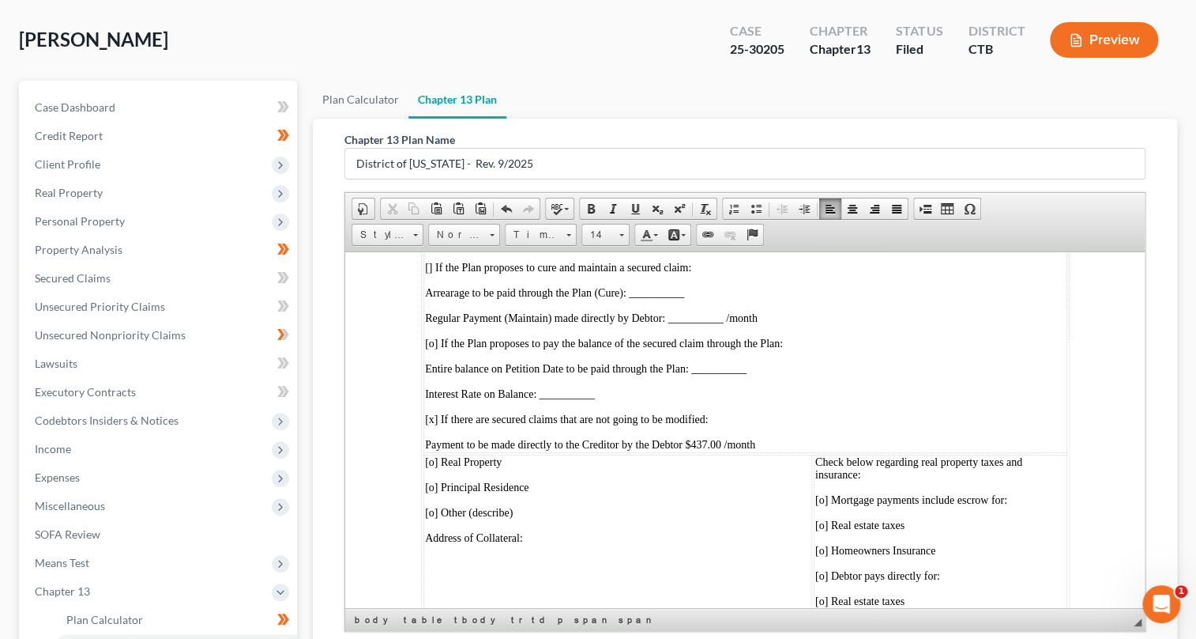
click at [428, 273] on span "[ ] If the Plan proposes to cure and maintain a secured claim:" at bounding box center [557, 267] width 266 height 12
click at [431, 349] on span "[o] If the Plan proposes to pay the balance of the secured claim through the Pl…" at bounding box center [603, 343] width 358 height 12
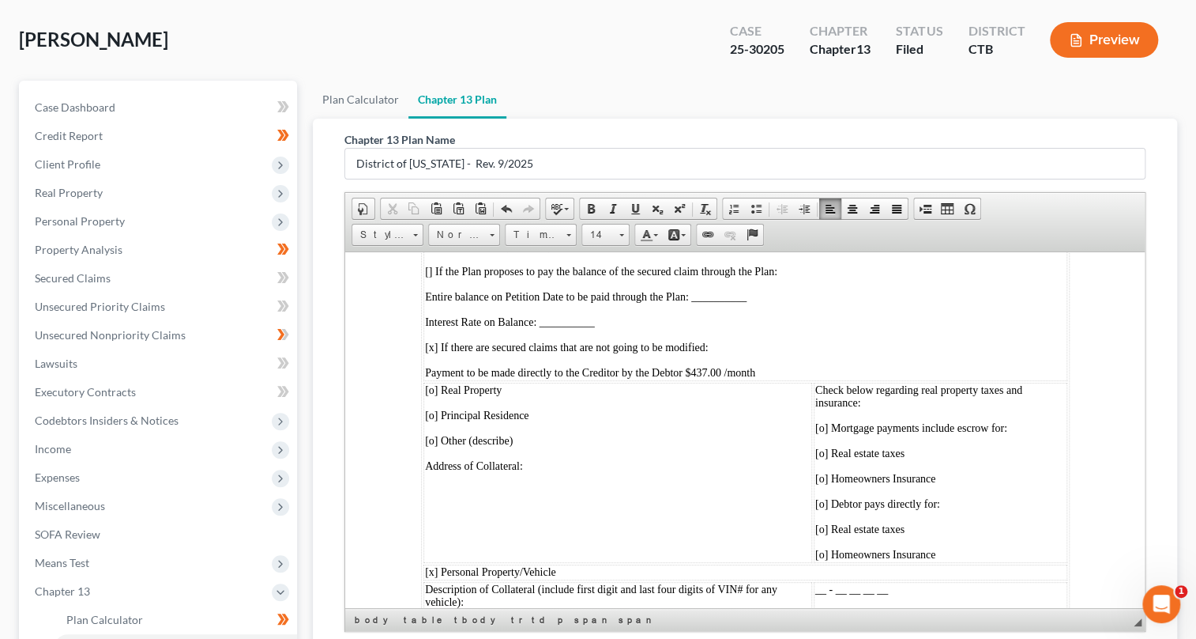
drag, startPoint x: 693, startPoint y: 462, endPoint x: 779, endPoint y: 462, distance: 86.1
click at [779, 379] on p "Payment to be made directly to the Creditor by the Debtor $437.00 /month" at bounding box center [744, 372] width 641 height 13
click at [590, 205] on span at bounding box center [591, 208] width 13 height 13
click at [874, 380] on td "1. Creditor: Bk Of Amer Last 4 Digits of Account No.: 8068 Proof of Claim No. 2…" at bounding box center [745, 245] width 644 height 269
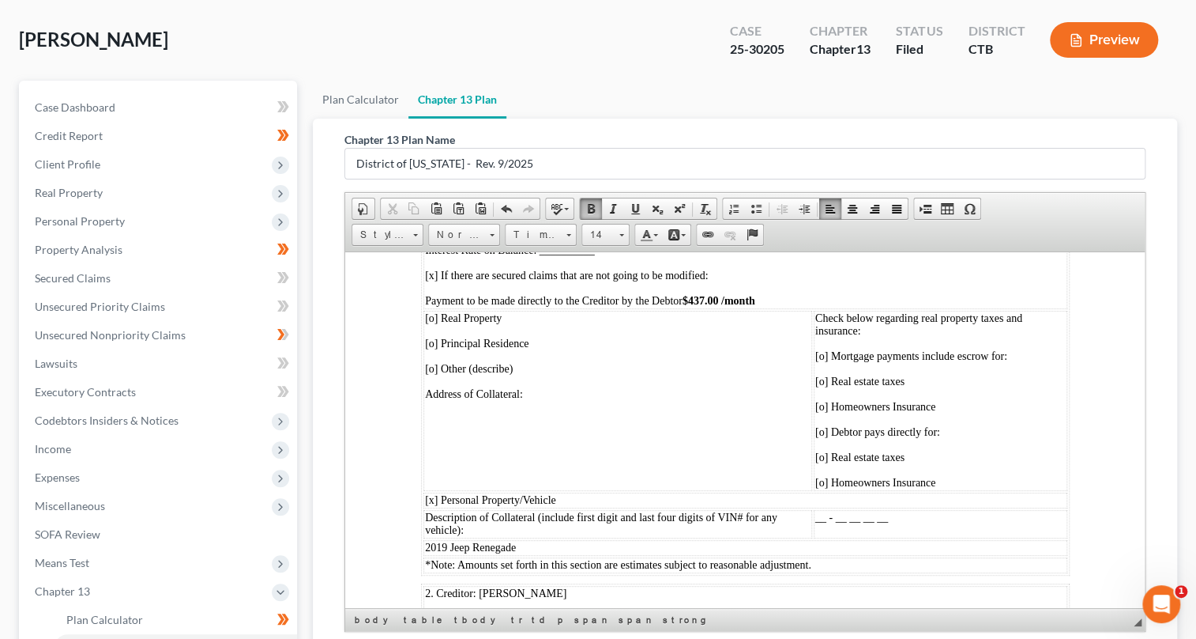
scroll to position [3808, 0]
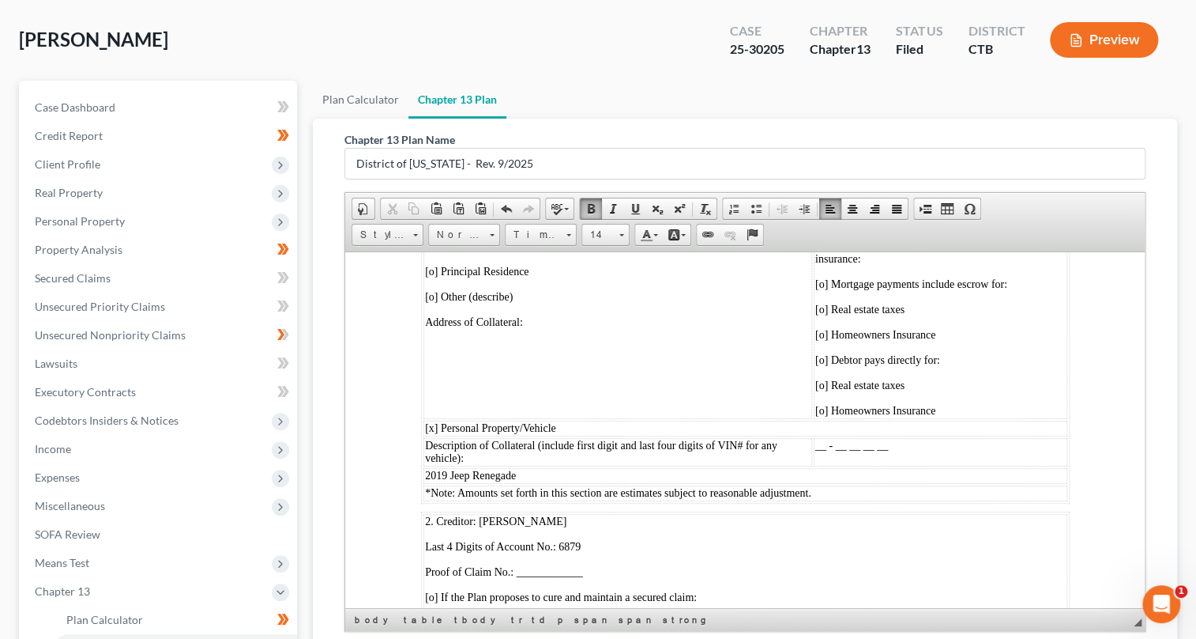
click at [431, 251] on span "[o] Real Property" at bounding box center [462, 245] width 77 height 12
click at [443, 277] on span "[o] Principal Residence" at bounding box center [476, 271] width 104 height 12
click at [446, 302] on span "[o] Other (describe)" at bounding box center [468, 296] width 88 height 12
click at [816, 289] on span "[o] Mortgage payments include escrow for:" at bounding box center [911, 283] width 192 height 12
click at [827, 315] on span "[o] Real estate taxes" at bounding box center [859, 309] width 89 height 12
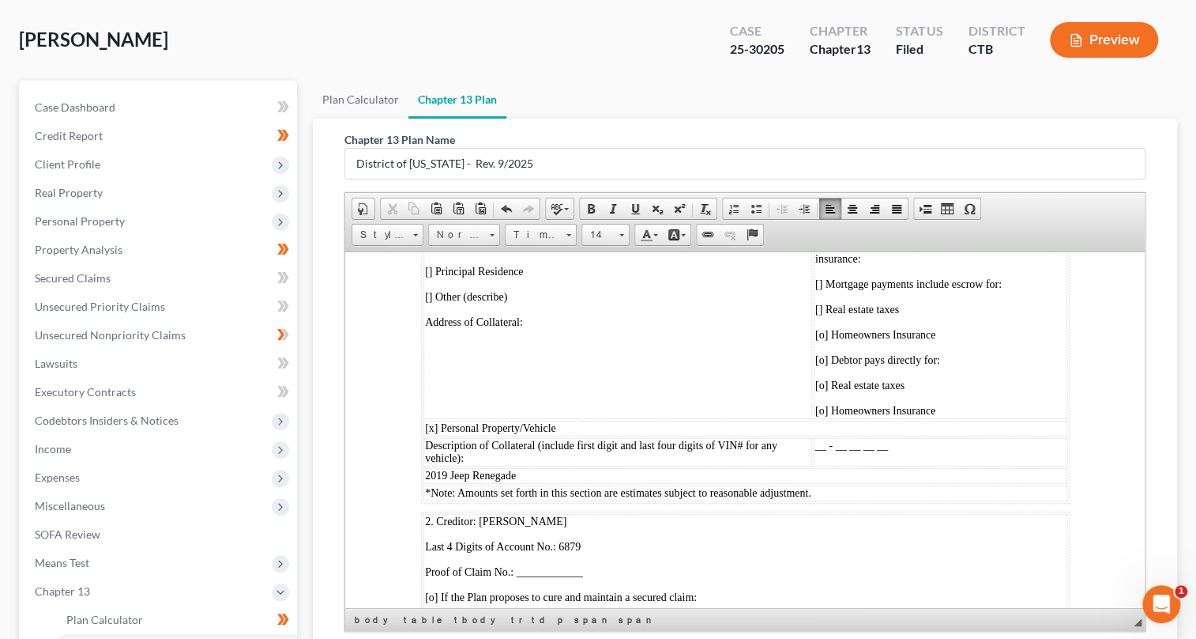
click at [830, 340] on span "[o] Homeowners Insurance" at bounding box center [875, 334] width 120 height 12
click at [829, 340] on span "[o] Homeowners Insurance" at bounding box center [875, 334] width 120 height 12
click at [816, 365] on span "[o] Debtor pays directly for:" at bounding box center [877, 359] width 125 height 12
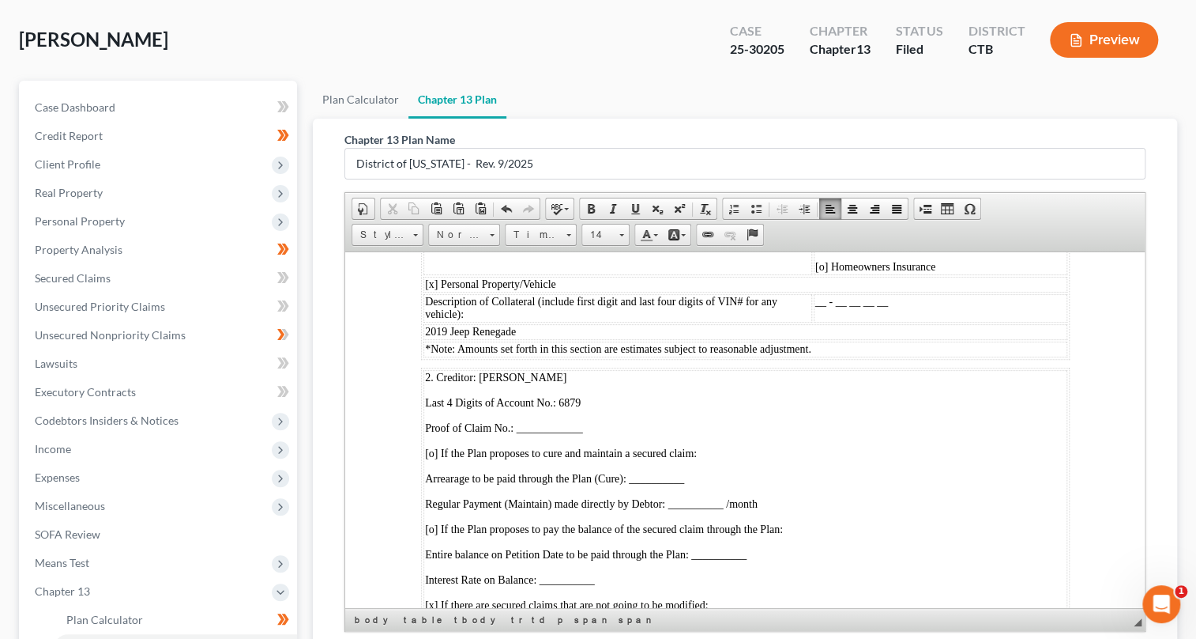
drag, startPoint x: 826, startPoint y: 337, endPoint x: 826, endPoint y: 349, distance: 11.9
click at [826, 274] on td "Check below regarding real property taxes and insurance: [ ] Mortgage payments …" at bounding box center [940, 184] width 254 height 180
click at [827, 274] on td "Check below regarding real property taxes and insurance: [ ] Mortgage payments …" at bounding box center [940, 184] width 254 height 180
click at [827, 247] on span "[o] Real estate taxes" at bounding box center [859, 241] width 89 height 12
click at [827, 272] on span "[o] Homeowners Insurance" at bounding box center [875, 266] width 120 height 12
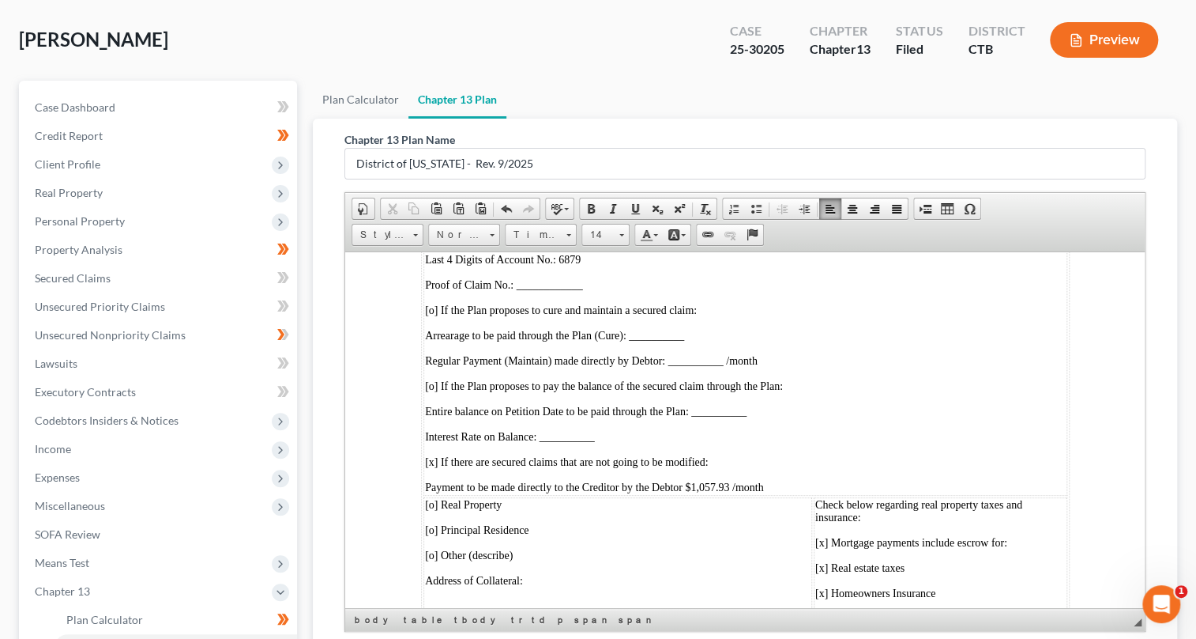
scroll to position [4022, 0]
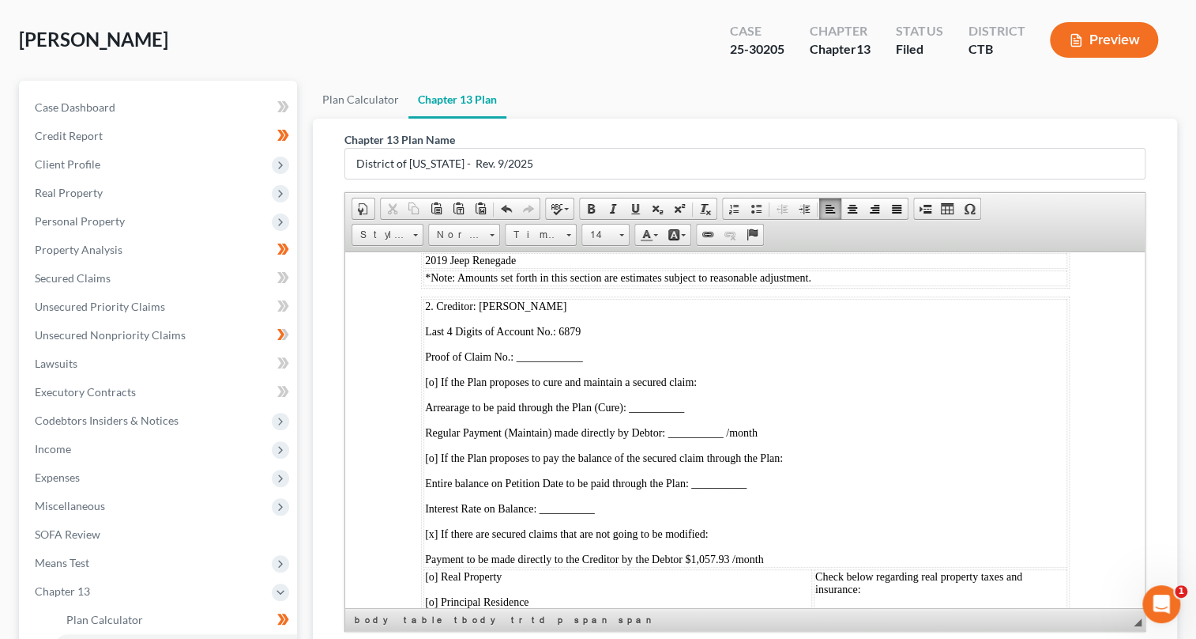
click at [427, 218] on span "[x] Personal Property/Vehicle" at bounding box center [489, 212] width 131 height 12
click at [428, 218] on span "[x] Personal Property/Vehicle" at bounding box center [489, 212] width 131 height 12
click at [590, 205] on span at bounding box center [591, 208] width 13 height 13
drag, startPoint x: 424, startPoint y: 350, endPoint x: 518, endPoint y: 349, distance: 94.1
click at [518, 266] on p "2019 Jeep Renegade" at bounding box center [744, 260] width 641 height 13
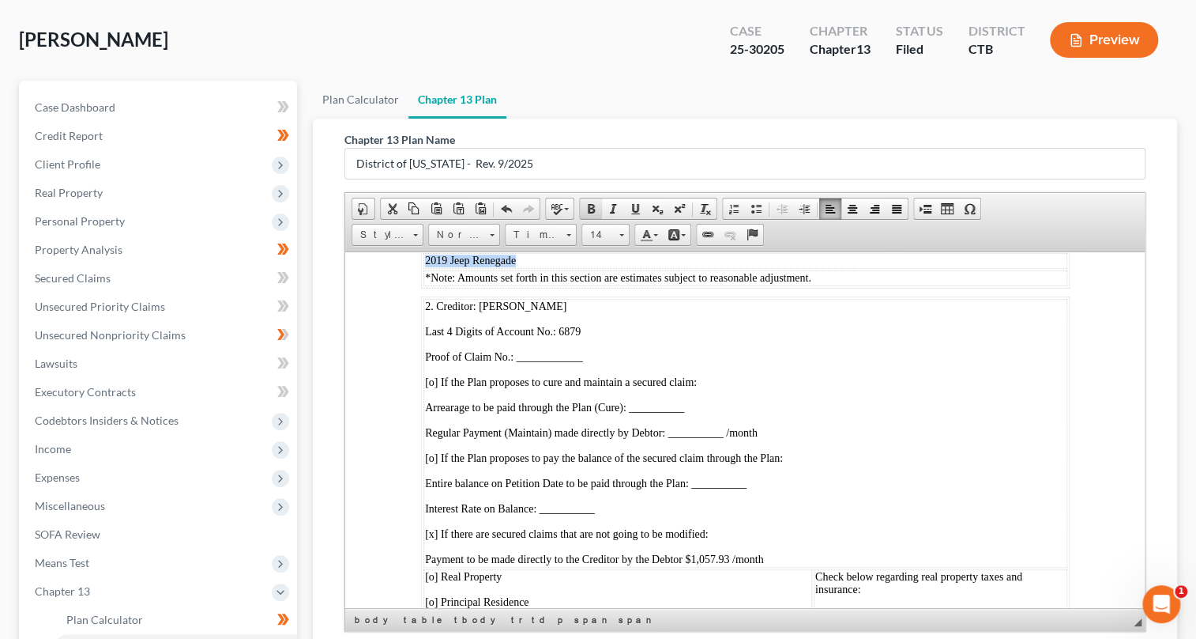
click at [588, 205] on span at bounding box center [591, 208] width 13 height 13
click at [587, 266] on p "2019 Jeep Renegade" at bounding box center [744, 260] width 641 height 13
click at [804, 251] on td "Description of Collateral (include first digit and last four digits of VIN# for…" at bounding box center [617, 236] width 389 height 28
click at [815, 236] on span "__ - __ __ __ __" at bounding box center [851, 230] width 73 height 12
click at [821, 236] on span "Z - __ __ __ __" at bounding box center [848, 230] width 66 height 12
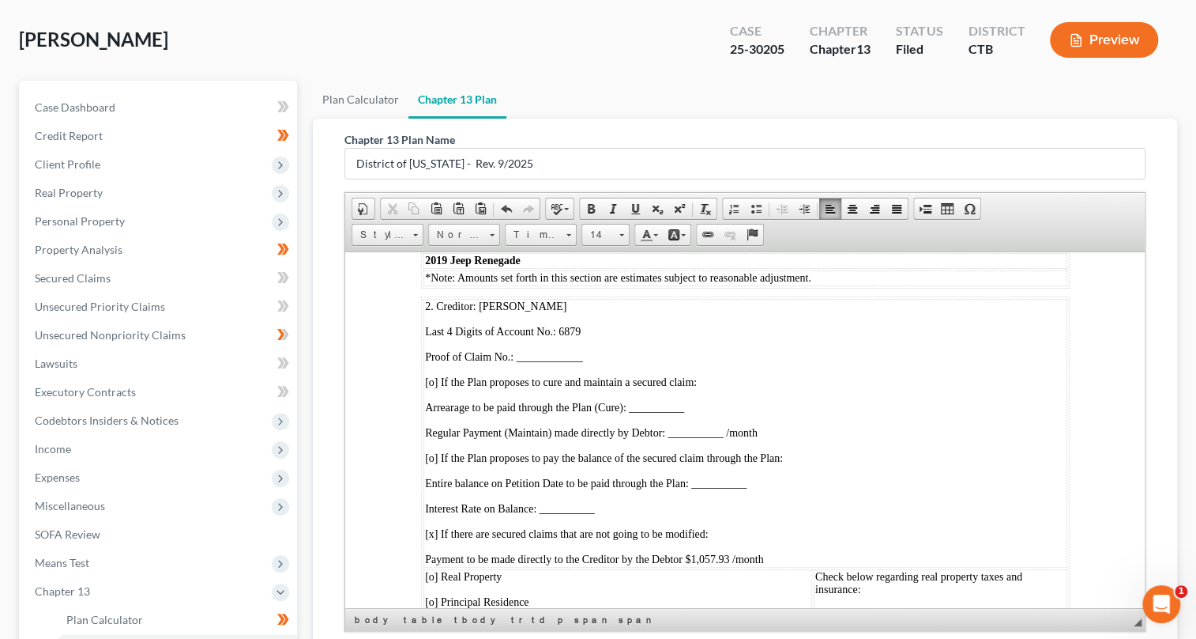
drag, startPoint x: 806, startPoint y: 322, endPoint x: 855, endPoint y: 326, distance: 49.1
click at [855, 251] on td "Z - 4111" at bounding box center [940, 236] width 254 height 28
click at [582, 208] on link "Bold" at bounding box center [591, 208] width 22 height 21
click at [874, 380] on body "[US_STATE] Local Form Chapter 13 Plan 9/2025 UNITED STATES BANKRUPTCY COURT DIS…" at bounding box center [744, 649] width 649 height 8688
click at [430, 218] on span "[ x] Personal Property/Vehicle" at bounding box center [489, 212] width 131 height 12
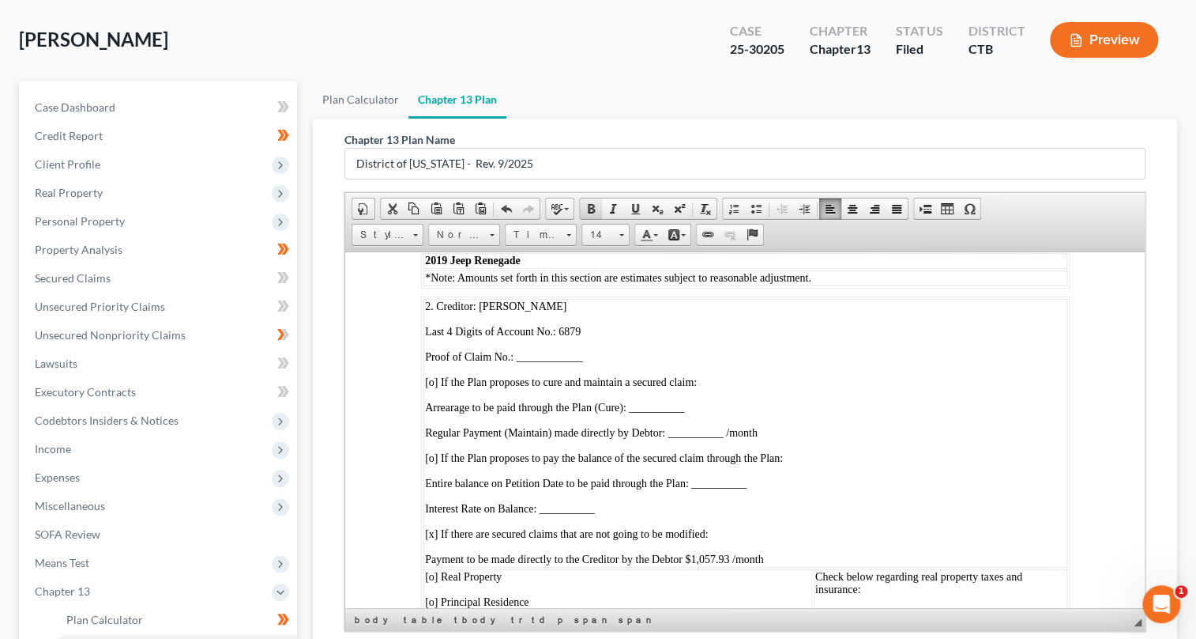
click at [581, 203] on link "Bold" at bounding box center [591, 208] width 22 height 21
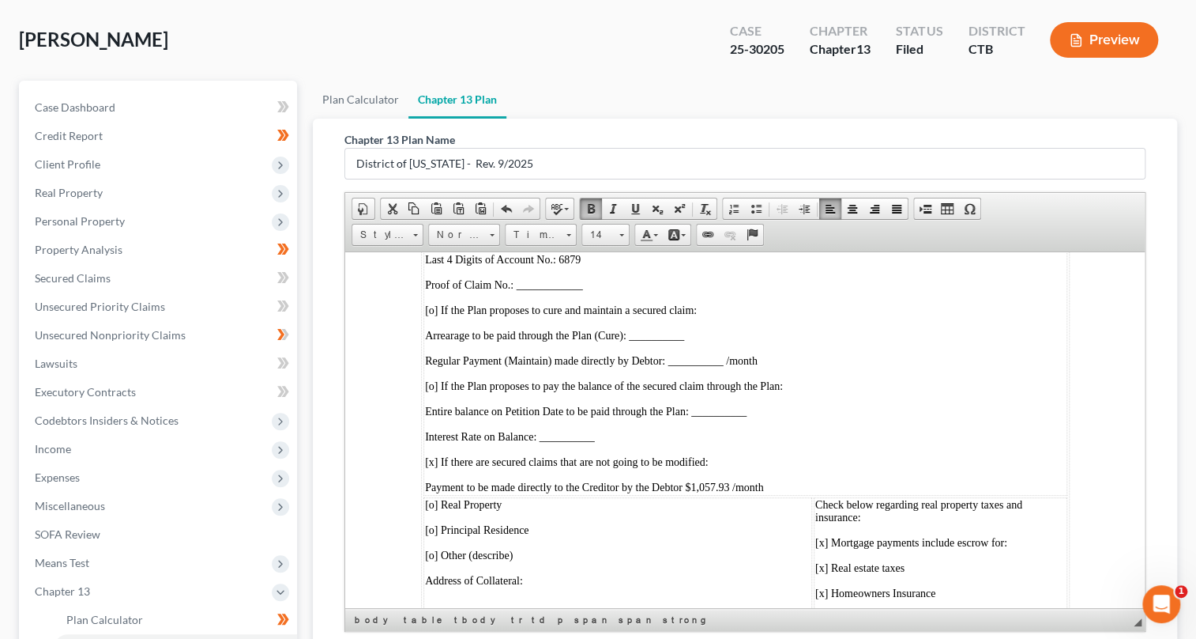
drag, startPoint x: 475, startPoint y: 322, endPoint x: 542, endPoint y: 322, distance: 67.2
click at [542, 240] on p "2. Creditor: [PERSON_NAME]" at bounding box center [744, 234] width 641 height 13
click at [588, 211] on span at bounding box center [591, 208] width 13 height 13
drag, startPoint x: 553, startPoint y: 352, endPoint x: 606, endPoint y: 347, distance: 53.2
click at [606, 266] on p "Last 4 Digits of Account No.: 6879" at bounding box center [744, 259] width 641 height 13
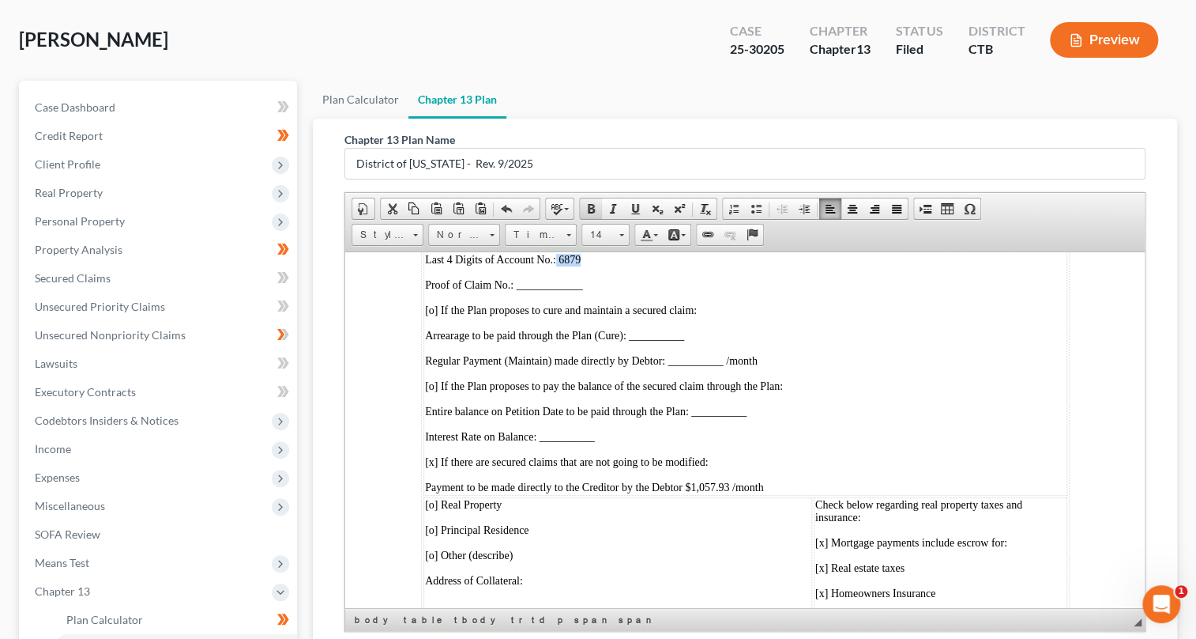
click at [592, 208] on span at bounding box center [591, 208] width 13 height 13
click at [434, 315] on span "[o] If the Plan proposes to cure and maintain a secured claim:" at bounding box center [560, 309] width 272 height 12
click at [435, 391] on span "[o] If the Plan proposes to pay the balance of the secured claim through the Pl…" at bounding box center [603, 385] width 358 height 12
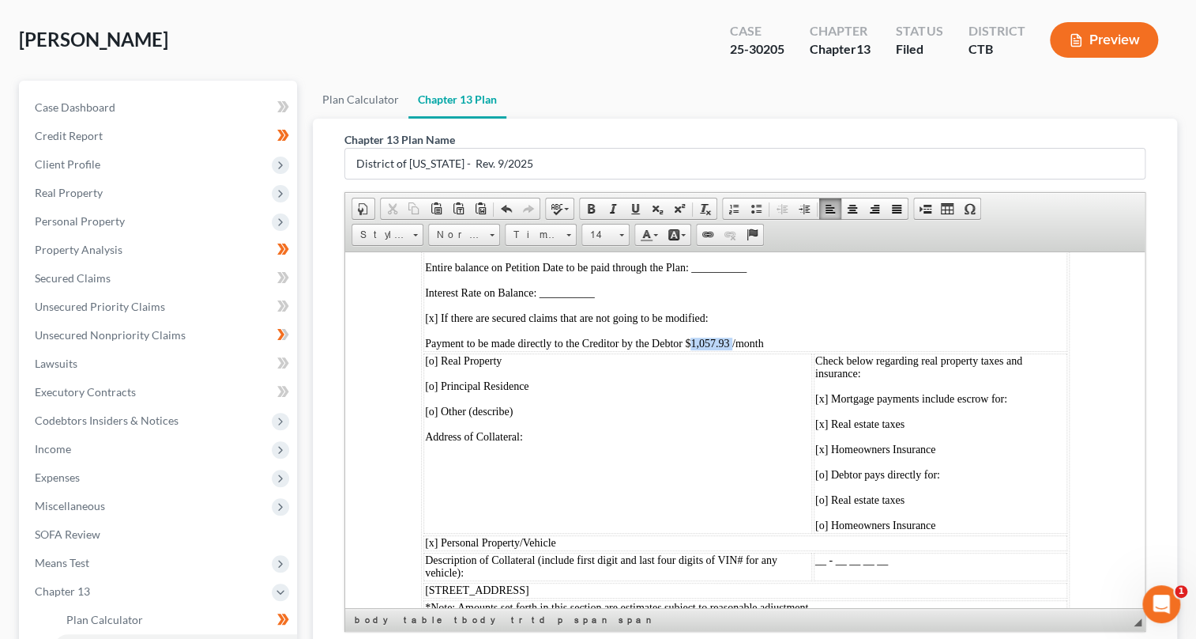
drag, startPoint x: 695, startPoint y: 436, endPoint x: 739, endPoint y: 436, distance: 44.3
click at [739, 349] on span "Payment to be made directly to the Creditor by the Debtor $1,057.93 /month" at bounding box center [593, 343] width 338 height 12
click at [586, 209] on span at bounding box center [591, 208] width 13 height 13
click at [865, 299] on p "Interest Rate on Balance: __________" at bounding box center [744, 292] width 641 height 13
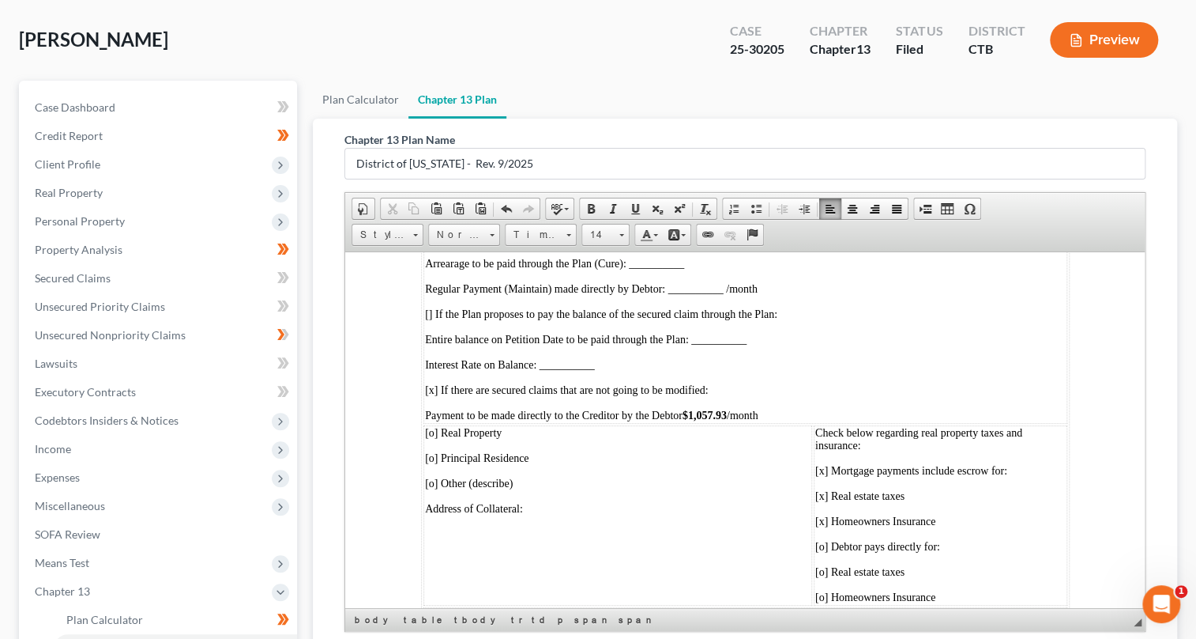
scroll to position [4094, 0]
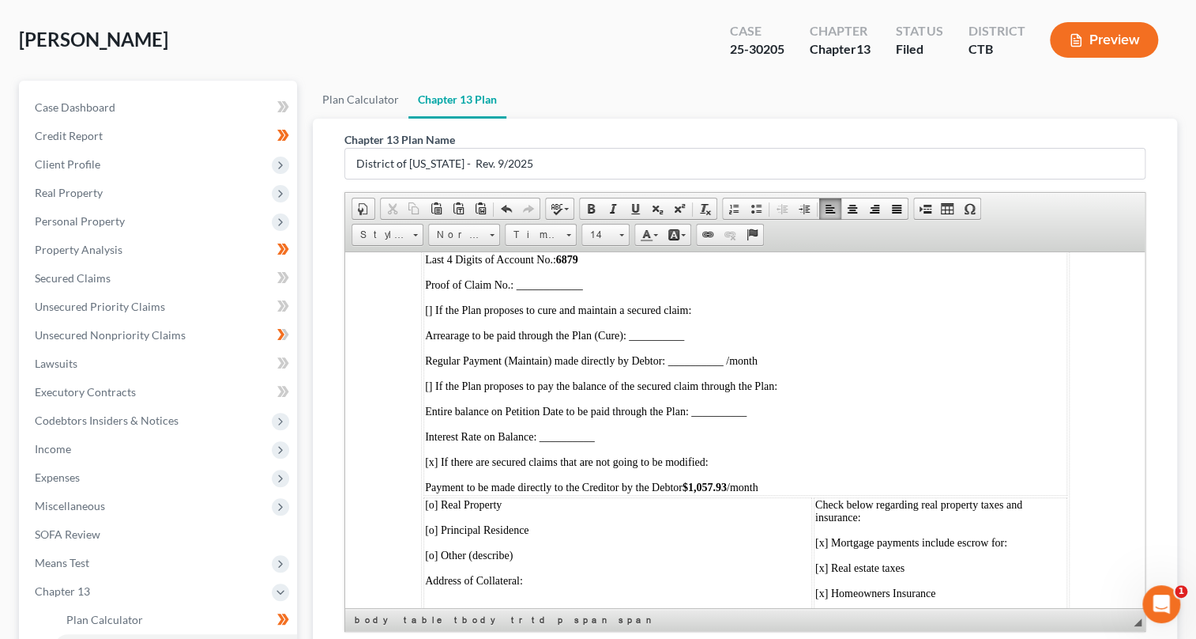
click at [510, 290] on span "Proof of Claim No.: ____________" at bounding box center [503, 284] width 158 height 12
click at [515, 290] on span "Proof of Claim No.: ____________" at bounding box center [503, 284] width 158 height 12
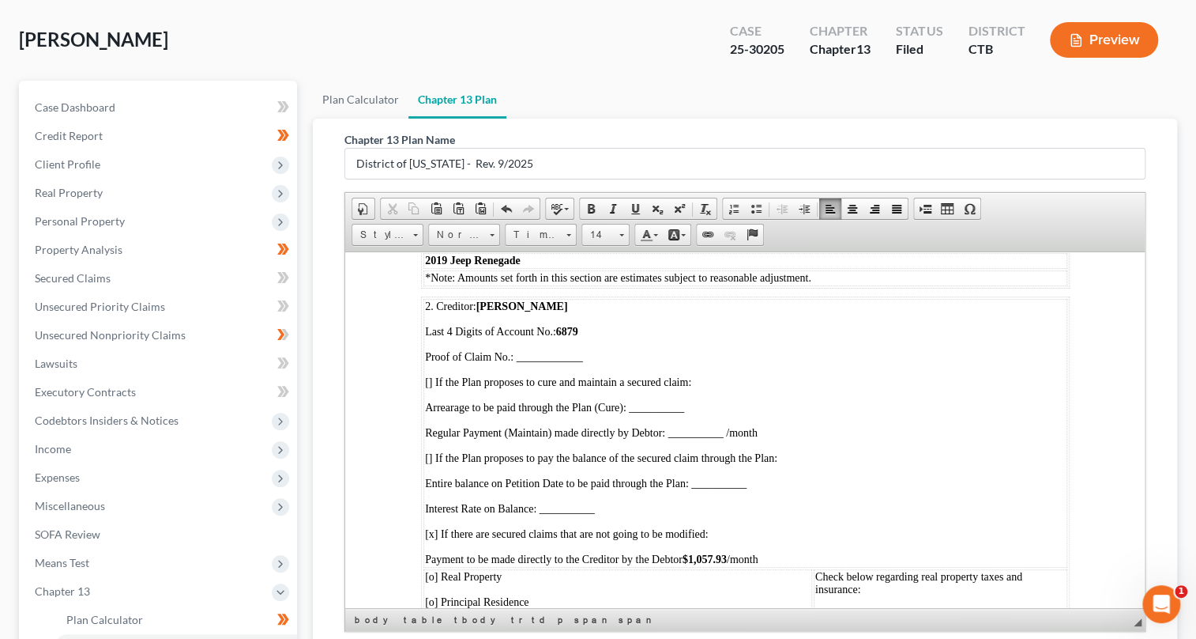
scroll to position [3951, 0]
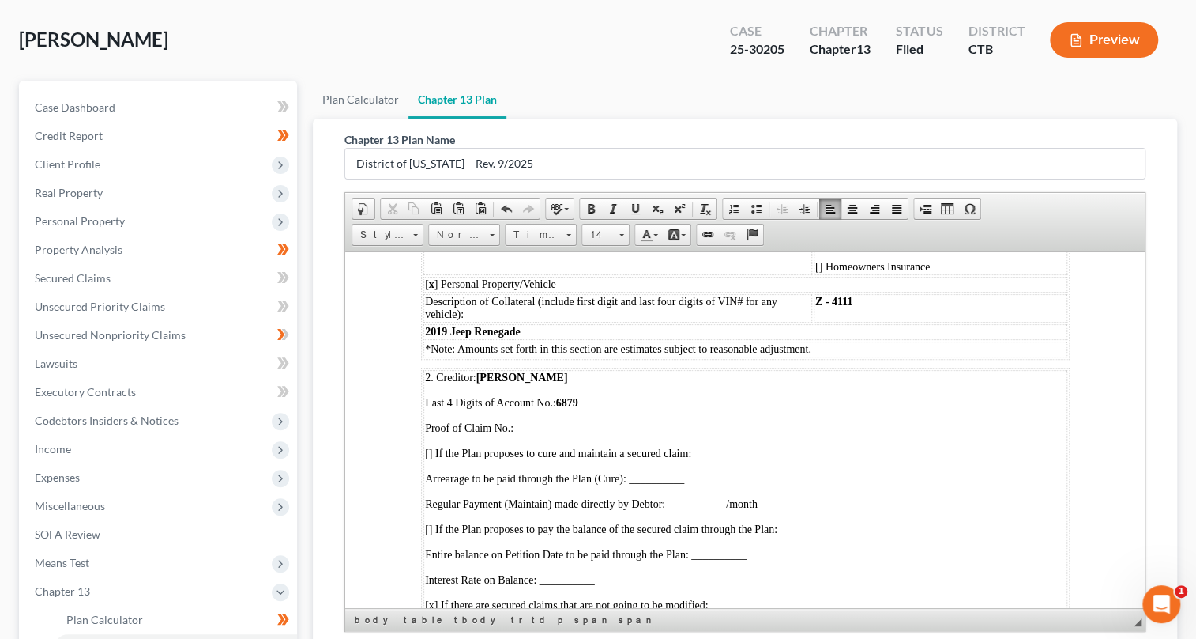
click at [556, 383] on p "2. Creditor: [PERSON_NAME]" at bounding box center [744, 377] width 641 height 13
click at [512, 433] on span "Proof of Claim No.: ____________" at bounding box center [503, 427] width 158 height 12
drag, startPoint x: 514, startPoint y: 523, endPoint x: 527, endPoint y: 522, distance: 12.7
click at [527, 434] on p "Proof of Claim No.:5-1" at bounding box center [744, 427] width 641 height 13
click at [589, 205] on span at bounding box center [591, 208] width 13 height 13
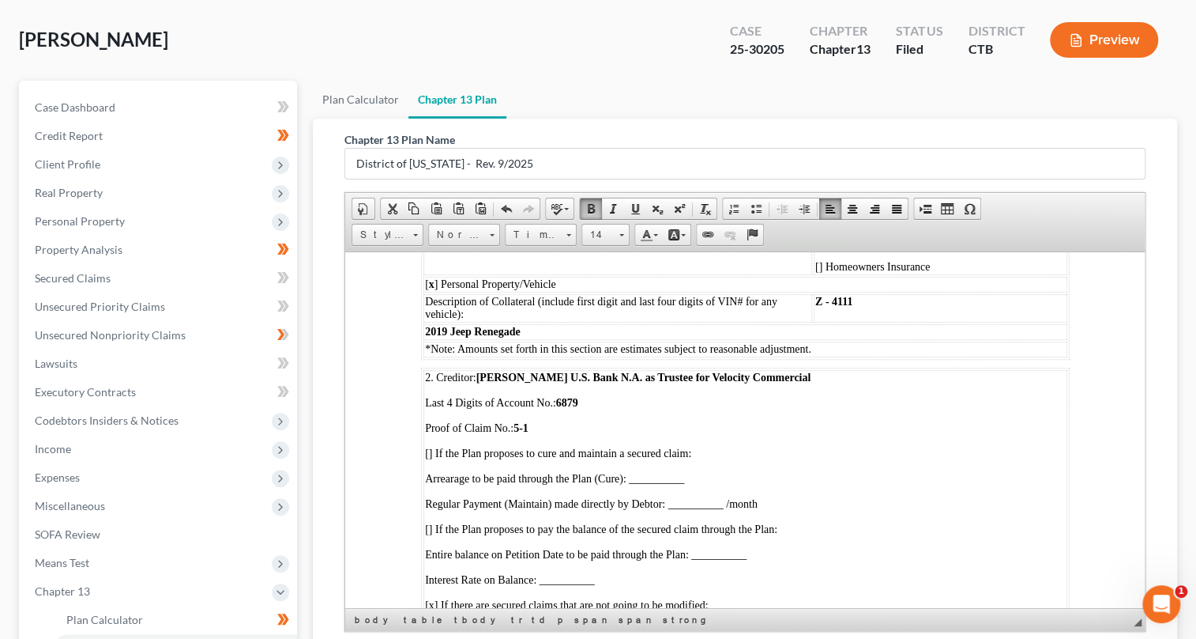
click at [605, 409] on p "Last 4 Digits of Account No.: 6879" at bounding box center [744, 402] width 641 height 13
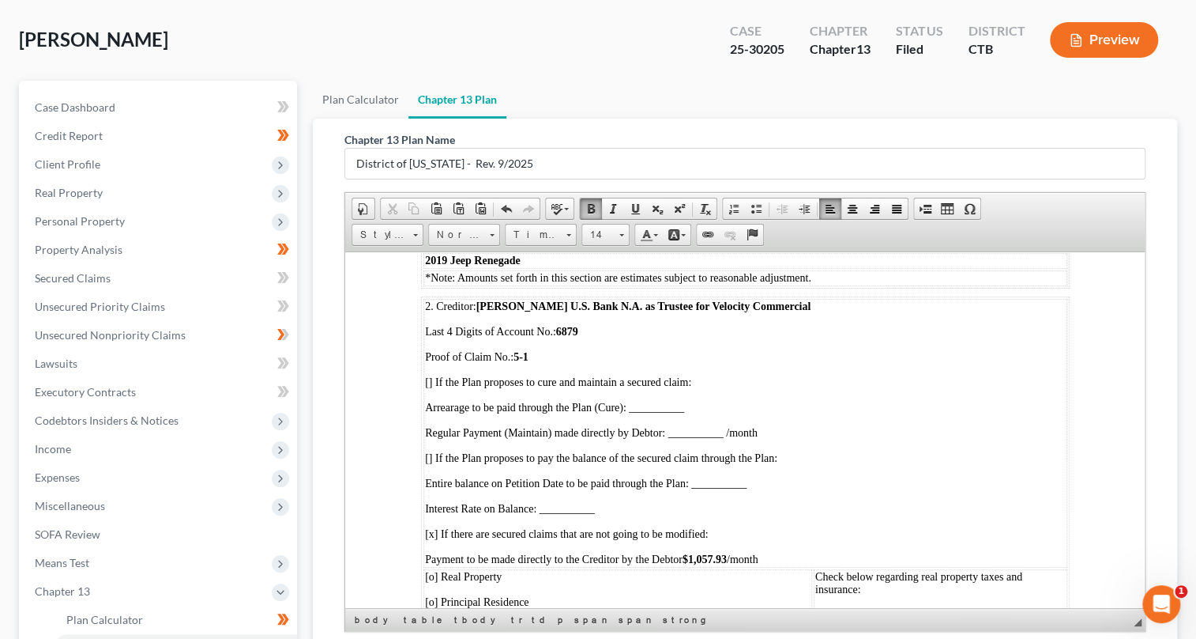
click at [636, 413] on span "Arrearage to be paid through the Plan (Cure): __________" at bounding box center [553, 407] width 259 height 12
click at [429, 387] on span "[ ] If the Plan proposes to cure and maintain a secured claim:" at bounding box center [557, 381] width 266 height 12
click at [637, 413] on span "Arrearage to be paid through the Plan (Cure): __________" at bounding box center [555, 407] width 262 height 12
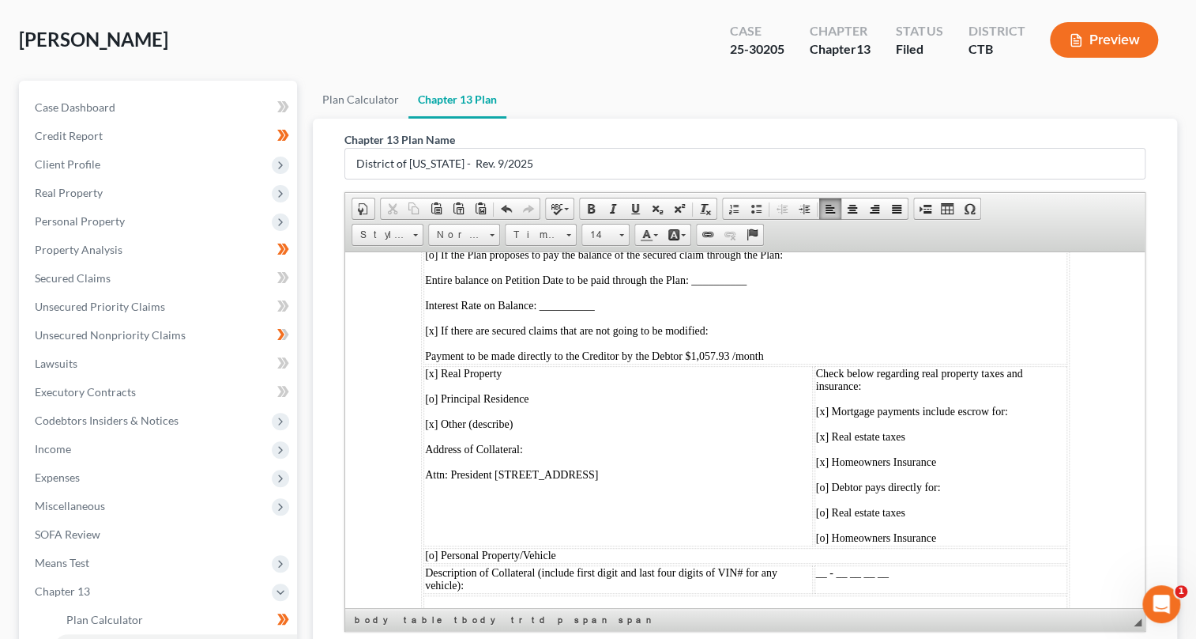
scroll to position [5388, 0]
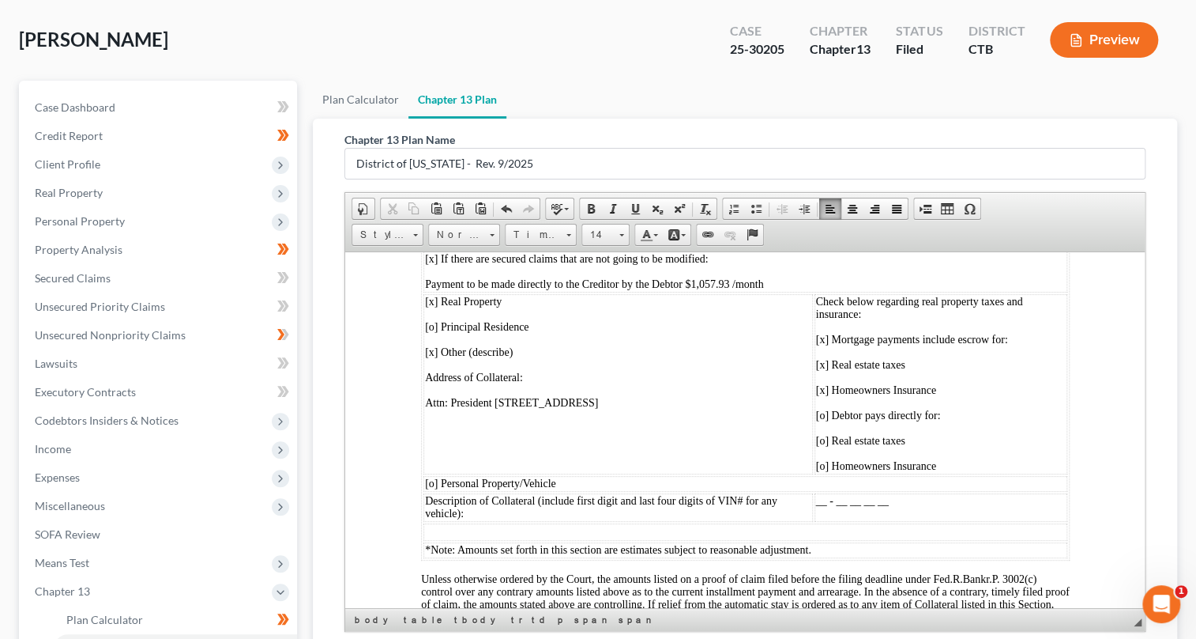
drag, startPoint x: 423, startPoint y: 506, endPoint x: 717, endPoint y: 506, distance: 294.0
click at [717, 473] on td "[x] Real Property  [o] Principal Residence  [x] Other (describe) Address of Col…" at bounding box center [618, 383] width 390 height 180
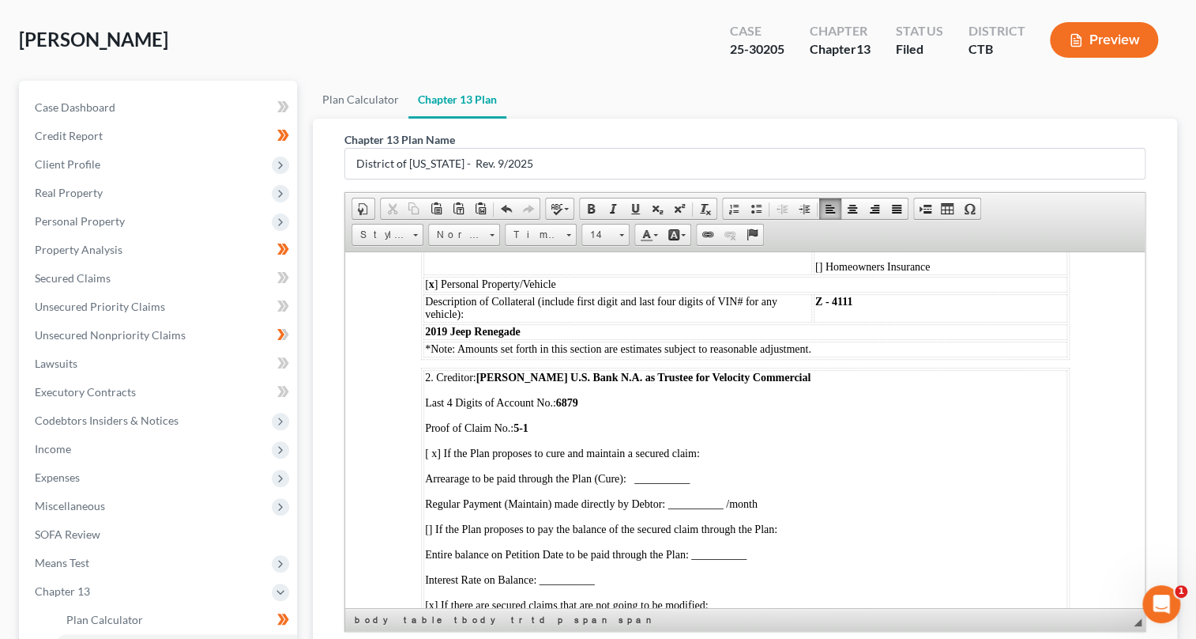
scroll to position [4022, 0]
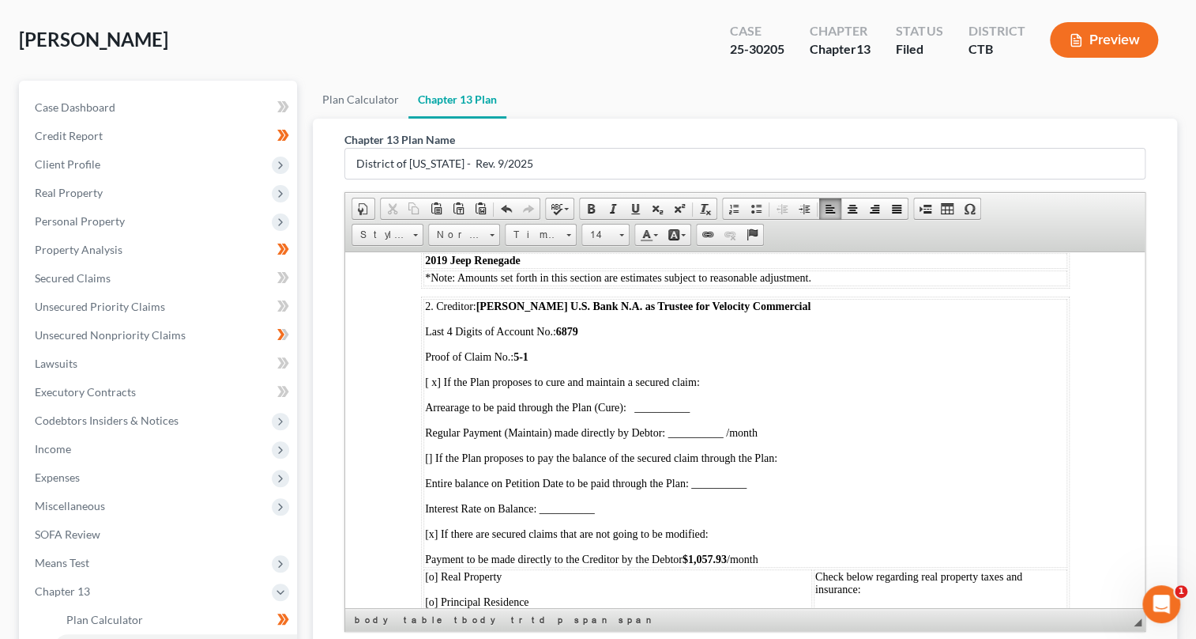
click at [642, 413] on span "Arrearage to be paid through the Plan (Cure): __________" at bounding box center [556, 407] width 265 height 12
click at [639, 413] on span "Arrearage to be paid through the Plan (Cure): 195.33" at bounding box center [542, 407] width 237 height 12
drag, startPoint x: 639, startPoint y: 498, endPoint x: 673, endPoint y: 498, distance: 34.8
click at [665, 413] on span "Arrearage to be paid through the Plan (Cure): $ 195.33" at bounding box center [544, 407] width 240 height 12
click at [596, 212] on link "Bold" at bounding box center [591, 208] width 22 height 21
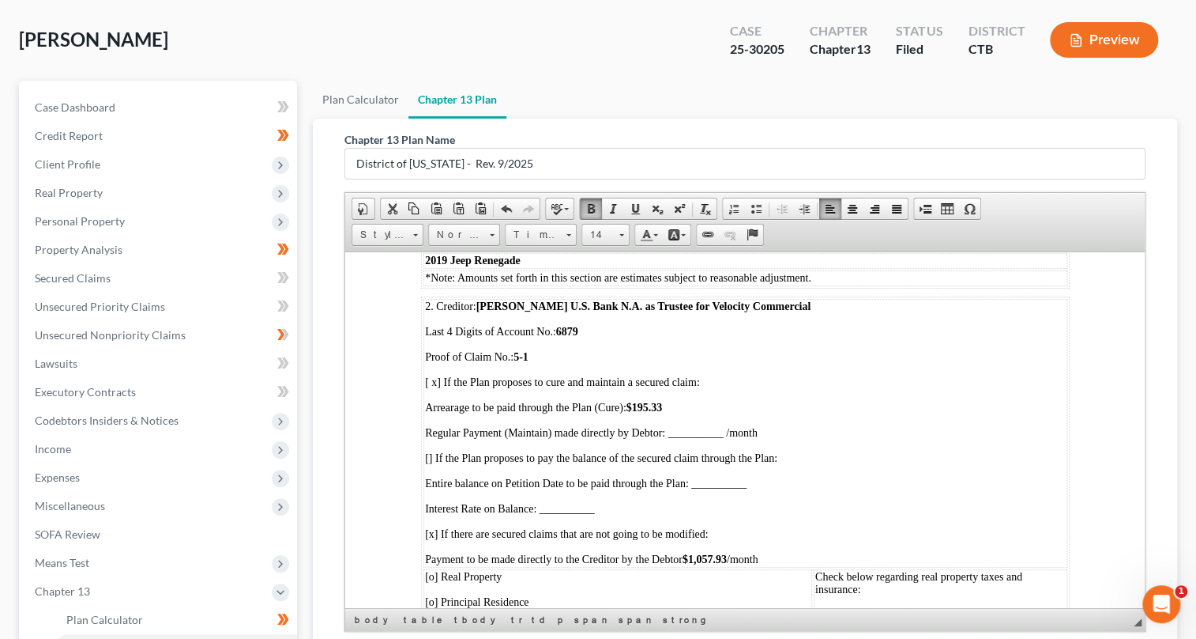
click at [803, 488] on td "2. Creditor: [PERSON_NAME] U.S. Bank N.A. as Trustee for Velocity Commercial La…" at bounding box center [745, 432] width 644 height 269
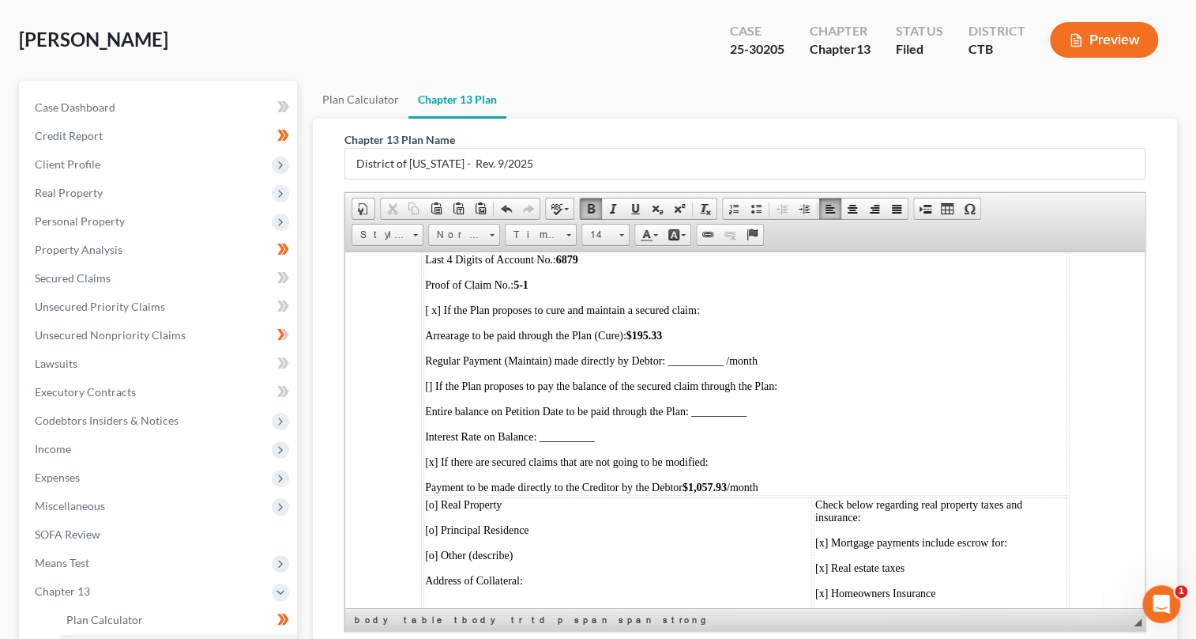
click at [678, 366] on span "Regular Payment (Maintain) made directly by Debtor: __________ /month" at bounding box center [590, 360] width 333 height 12
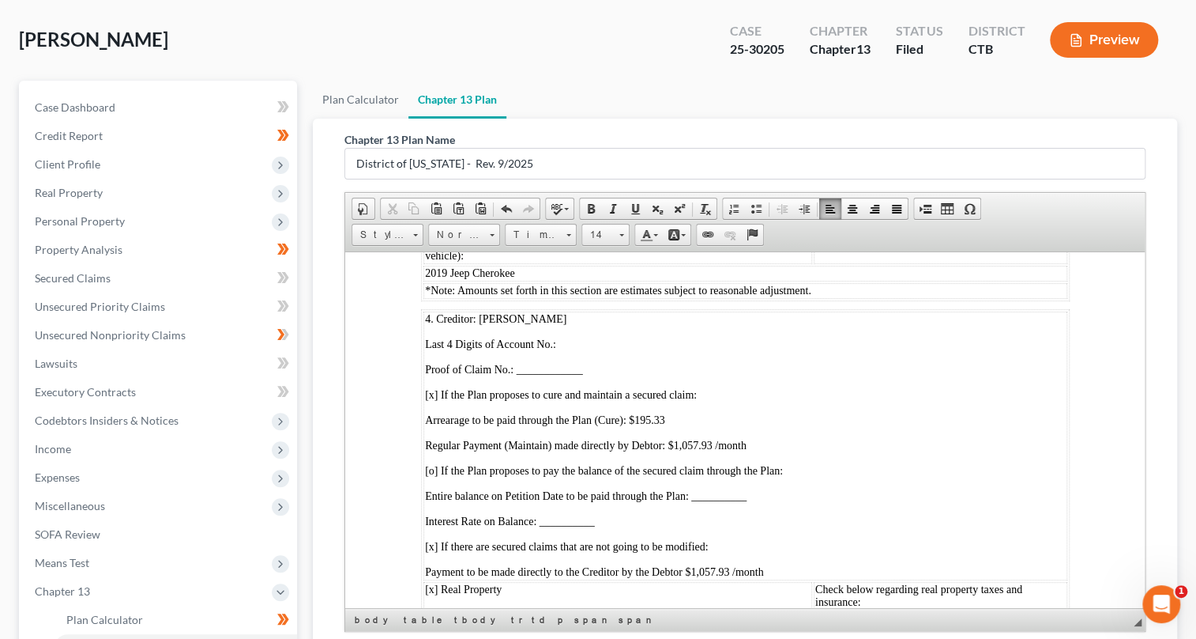
scroll to position [5244, 0]
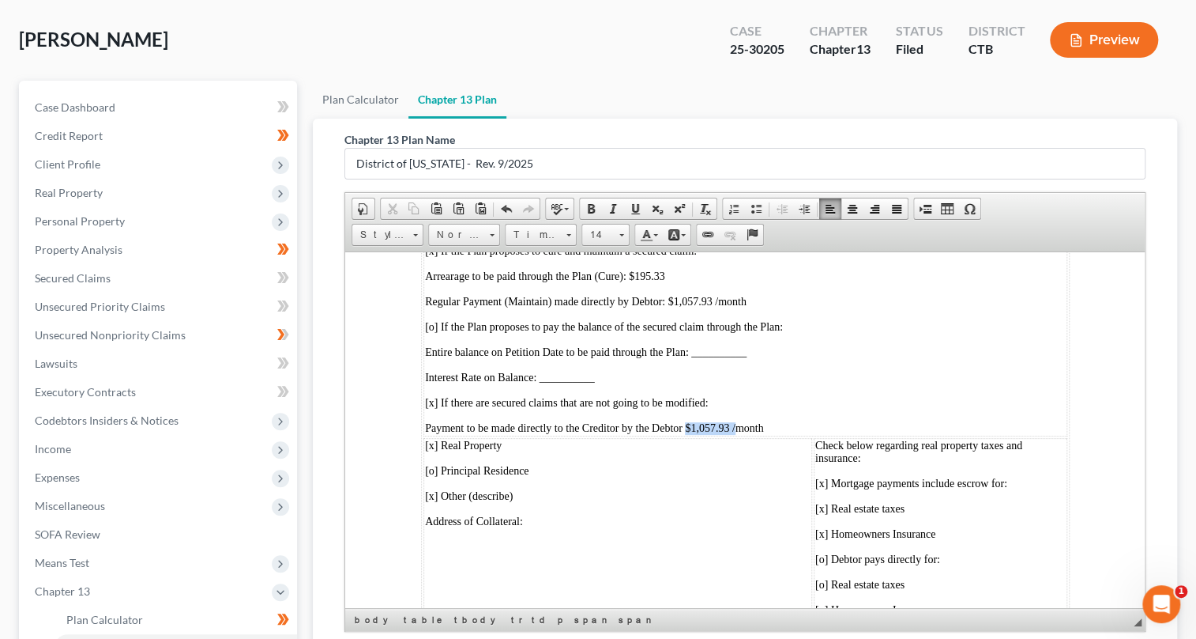
drag, startPoint x: 692, startPoint y: 529, endPoint x: 741, endPoint y: 530, distance: 49.0
click at [741, 433] on span "Payment to be made directly to the Creditor by the Debtor $1,057.93 /month" at bounding box center [593, 427] width 338 height 12
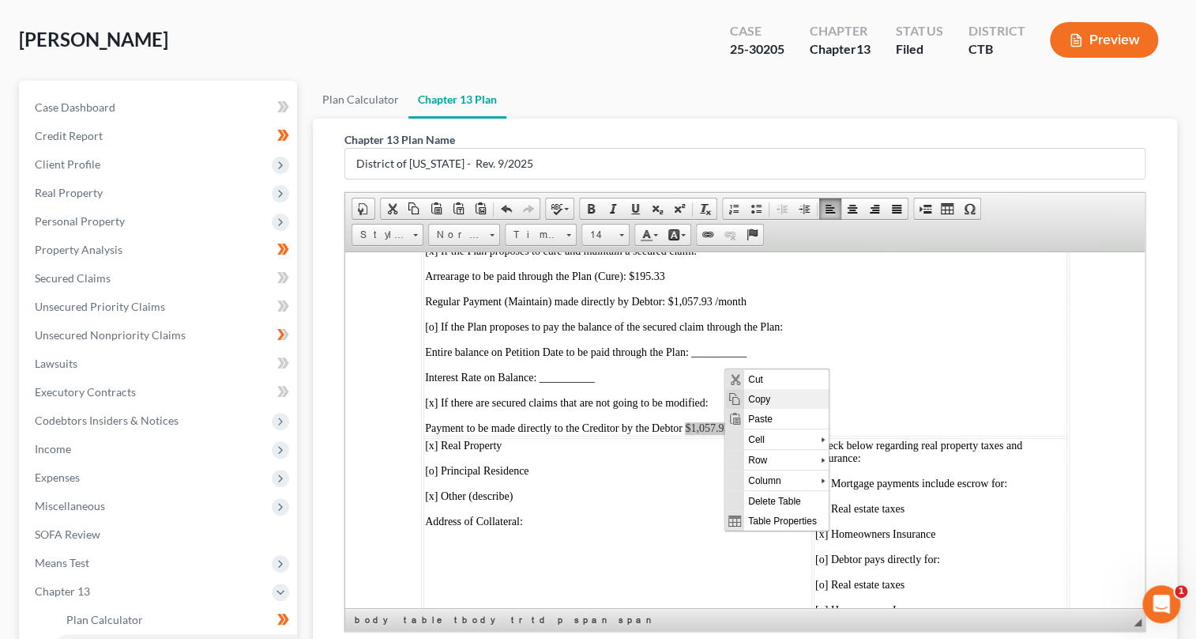
click at [758, 398] on span "Copy" at bounding box center [786, 399] width 85 height 20
copy span "$1,057.93"
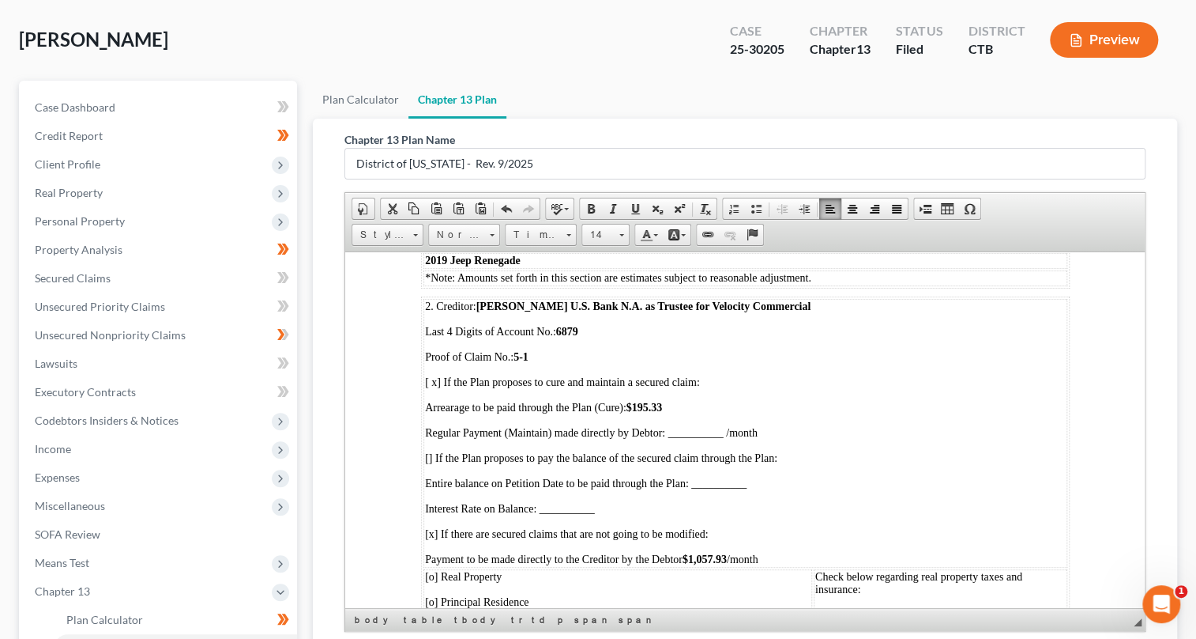
scroll to position [4166, 0]
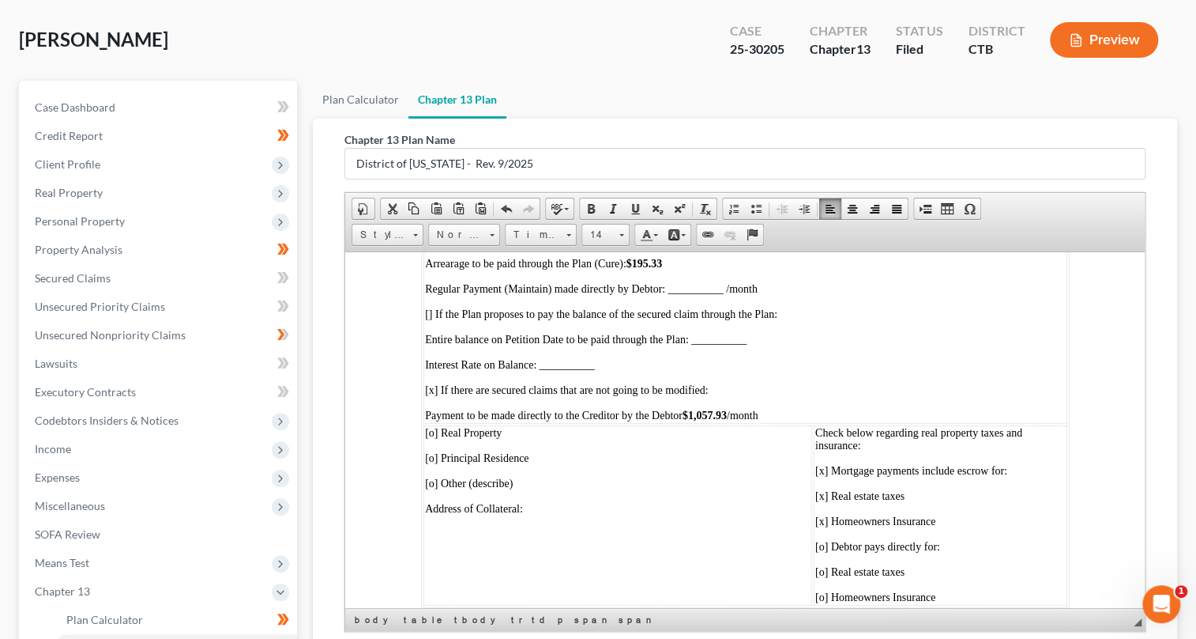
click at [676, 294] on span "Regular Payment (Maintain) made directly by Debtor: __________ /month" at bounding box center [590, 288] width 333 height 12
click at [717, 393] on span "Paste" at bounding box center [737, 392] width 85 height 20
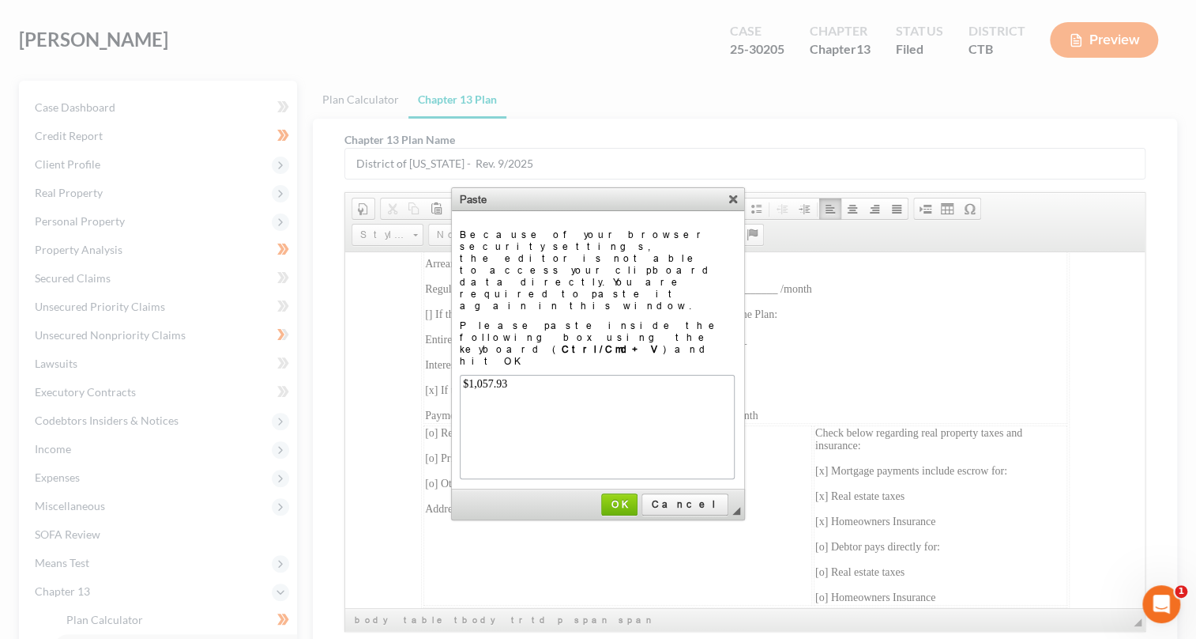
scroll to position [0, 0]
click at [636, 498] on span "OK" at bounding box center [619, 504] width 33 height 12
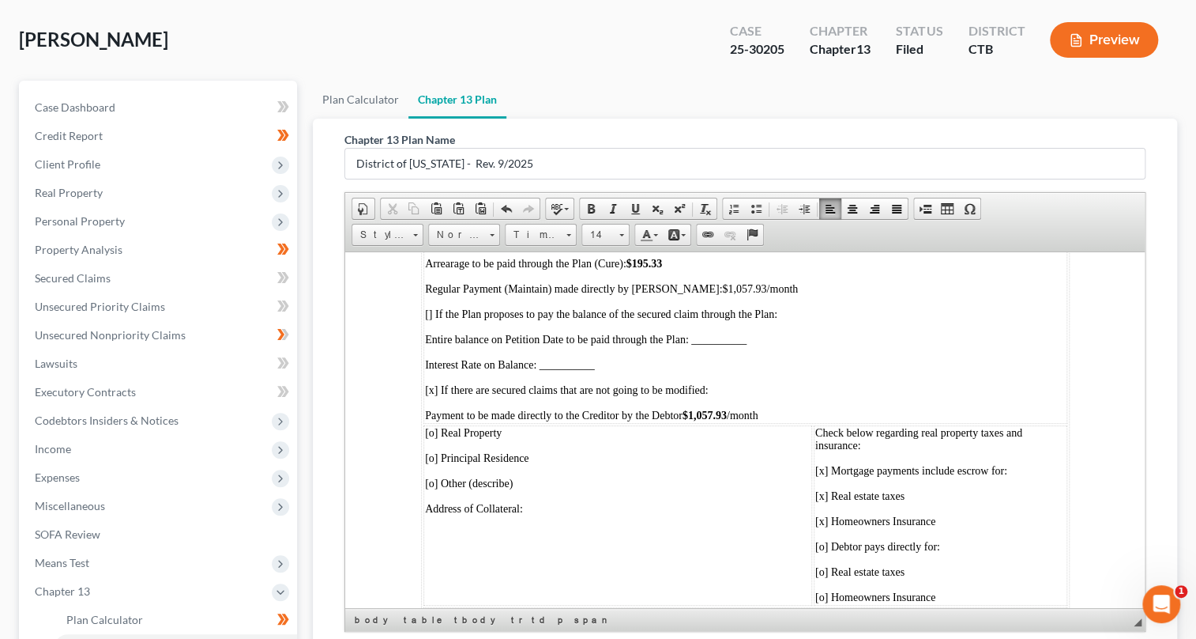
drag, startPoint x: 678, startPoint y: 378, endPoint x: 720, endPoint y: 381, distance: 42.0
click at [722, 294] on span "$1,057.93" at bounding box center [744, 288] width 44 height 12
click at [585, 209] on span at bounding box center [591, 208] width 13 height 13
click at [807, 374] on td "2. Creditor: [PERSON_NAME] U.S. Bank N.A. as Trustee for Velocity Commercial La…" at bounding box center [745, 288] width 644 height 269
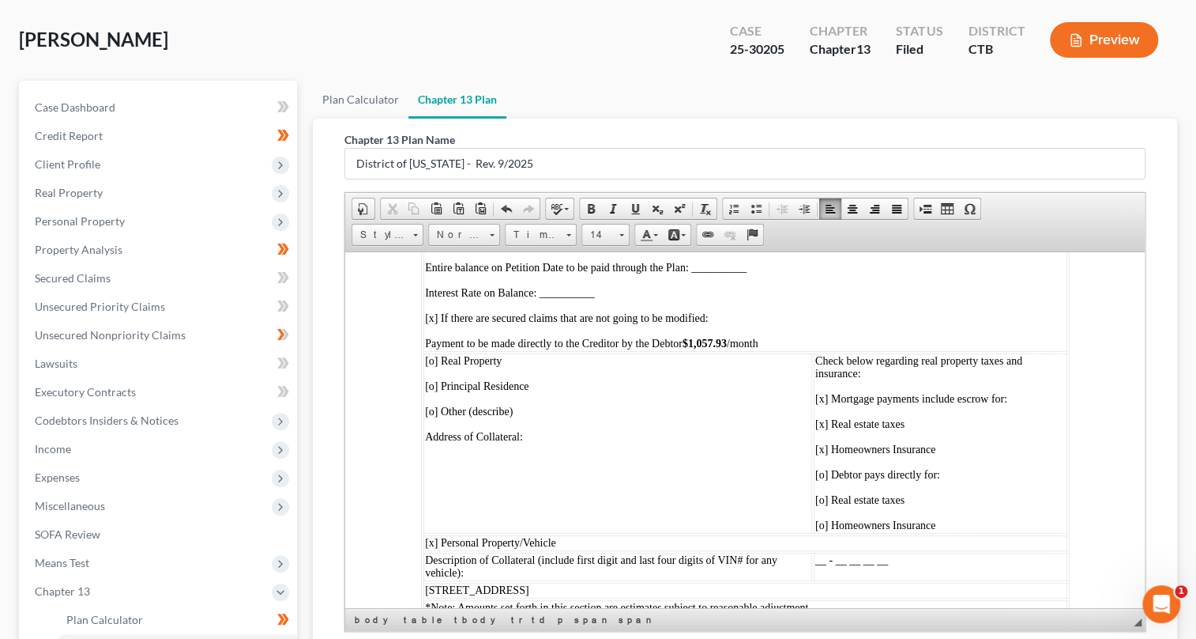
click at [431, 323] on span "[x] If there are secured claims that are not going to be modified:" at bounding box center [565, 317] width 283 height 12
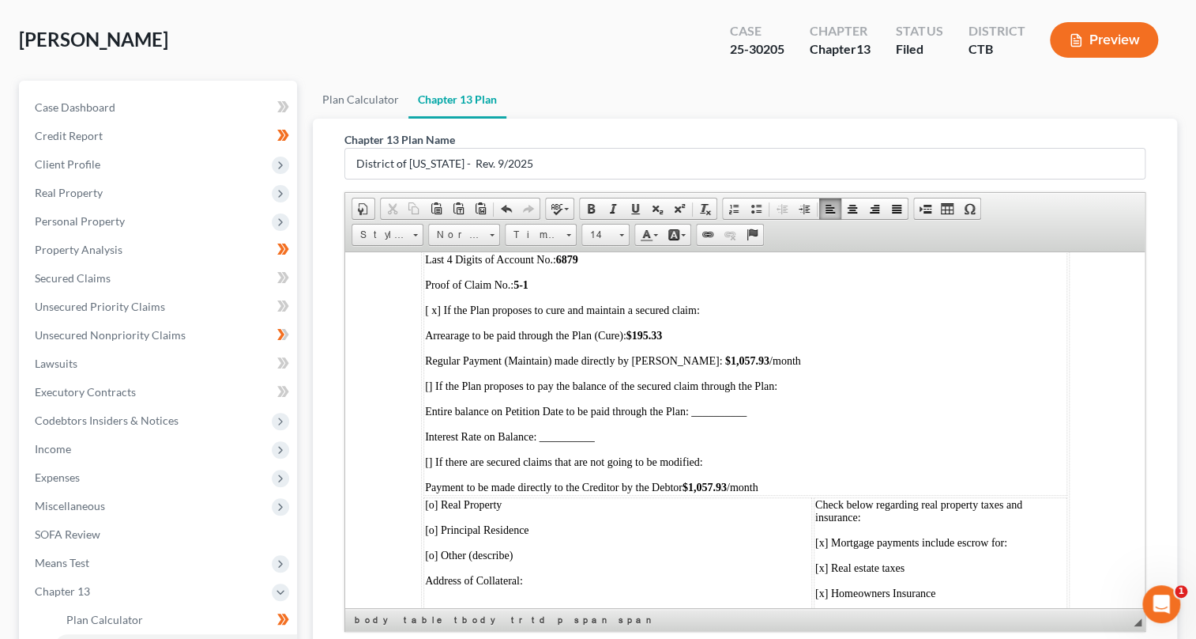
scroll to position [4166, 0]
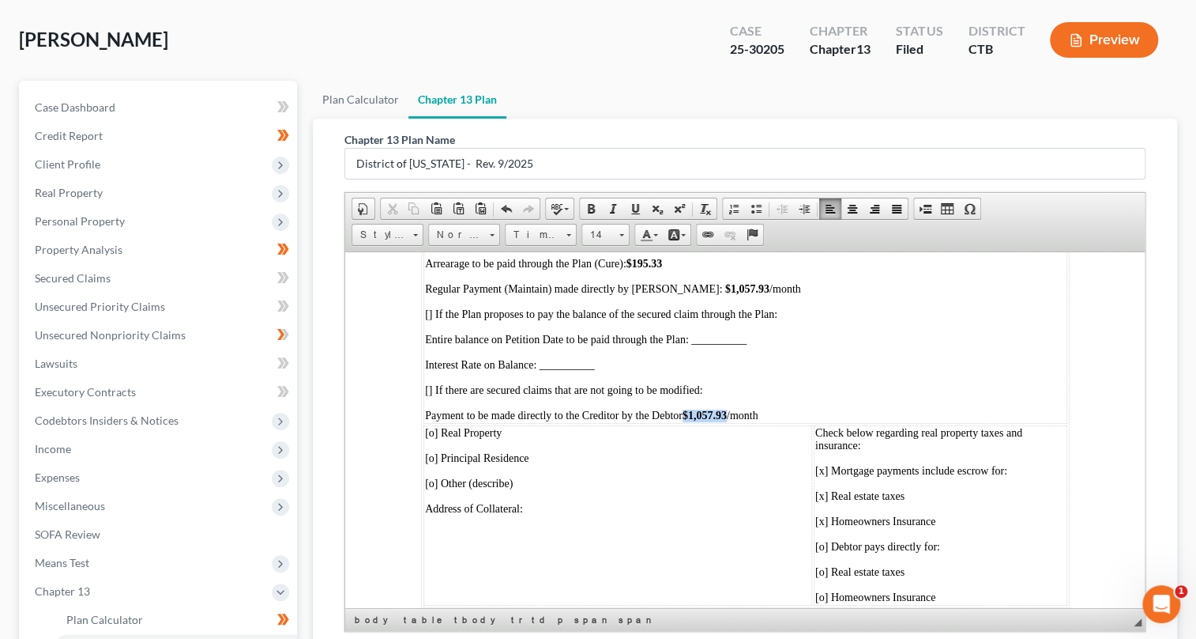
drag, startPoint x: 694, startPoint y: 509, endPoint x: 738, endPoint y: 509, distance: 44.3
click at [726, 420] on strong "$1,057.93" at bounding box center [704, 415] width 44 height 12
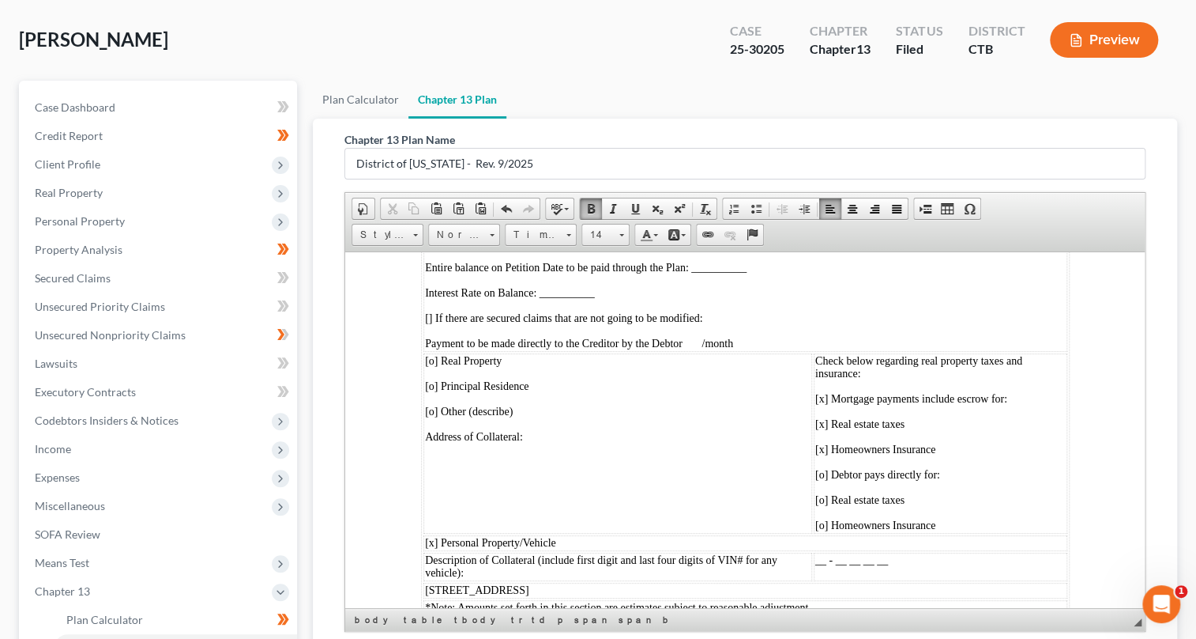
click at [432, 366] on span "[o] Real Property" at bounding box center [462, 360] width 77 height 12
click at [446, 391] on span "[o] Principal Residence" at bounding box center [476, 385] width 104 height 12
click at [444, 416] on span "[o] Other (describe)" at bounding box center [468, 411] width 88 height 12
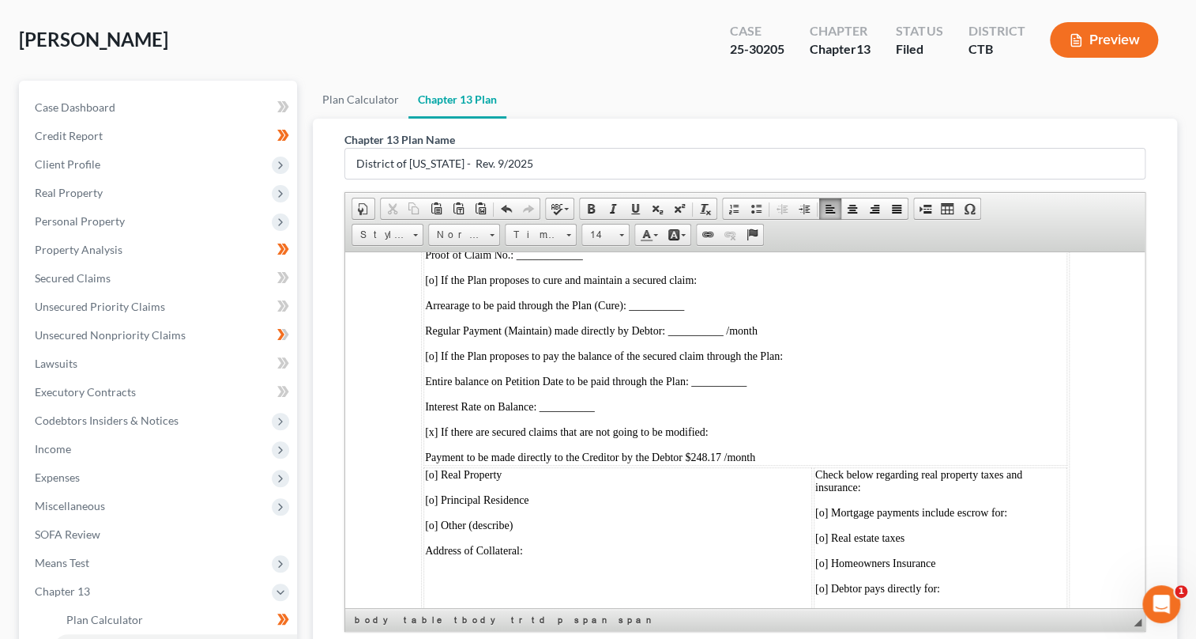
scroll to position [4598, 0]
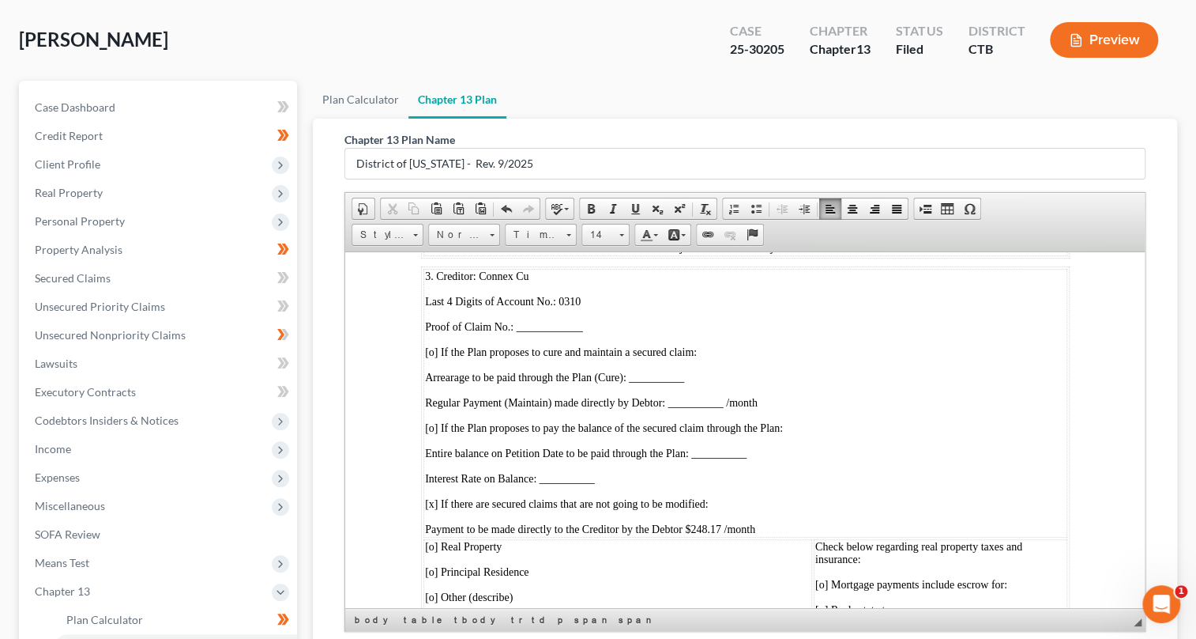
drag, startPoint x: 421, startPoint y: 326, endPoint x: 607, endPoint y: 330, distance: 185.8
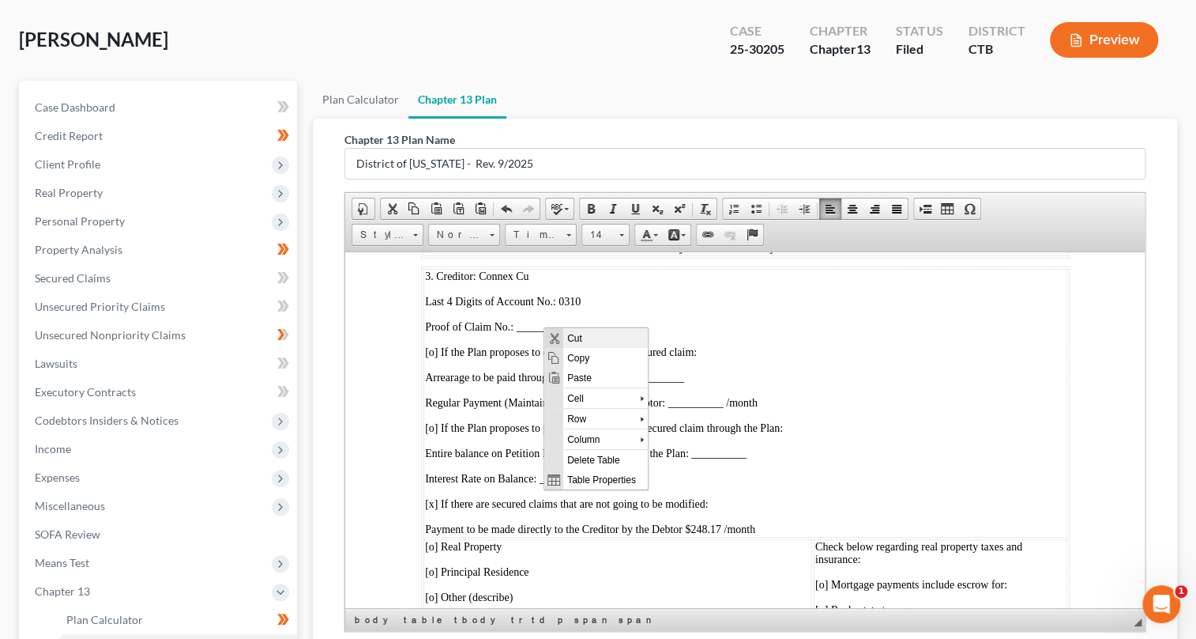
click at [578, 333] on span "Cut" at bounding box center [605, 338] width 85 height 20
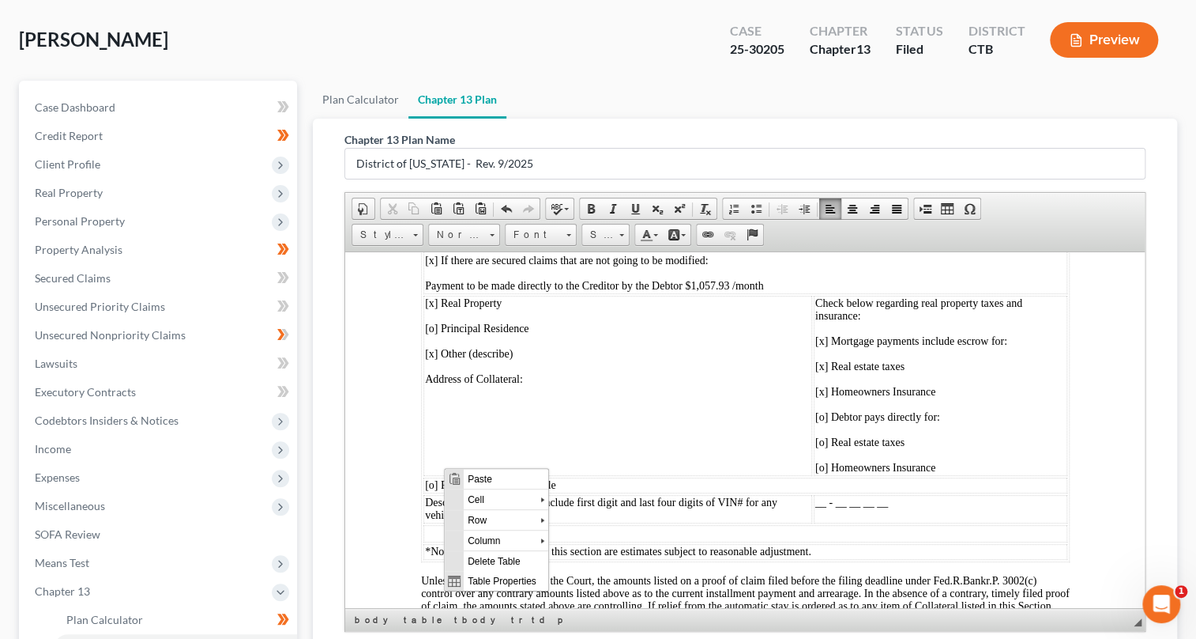
scroll to position [5532, 0]
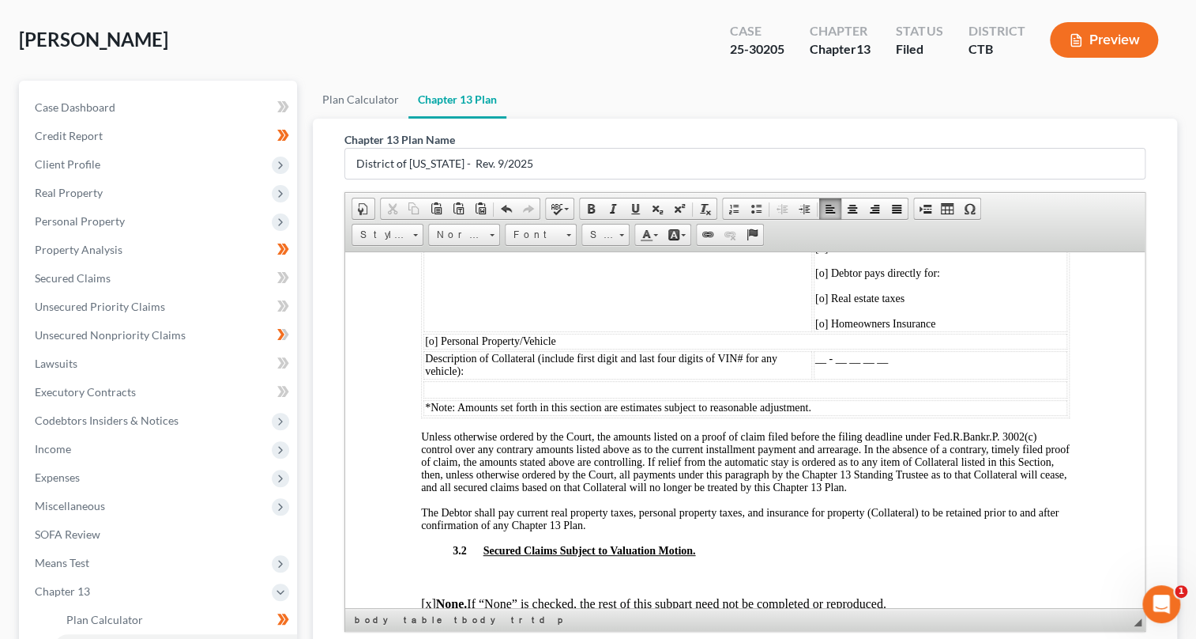
click at [442, 331] on td "[x] Real Property  [o] Principal Residence  [x] Other (describe) Address of Col…" at bounding box center [617, 241] width 389 height 180
drag, startPoint x: 485, startPoint y: 382, endPoint x: 589, endPoint y: 506, distance: 161.0
click at [485, 382] on span "Paste" at bounding box center [509, 383] width 85 height 20
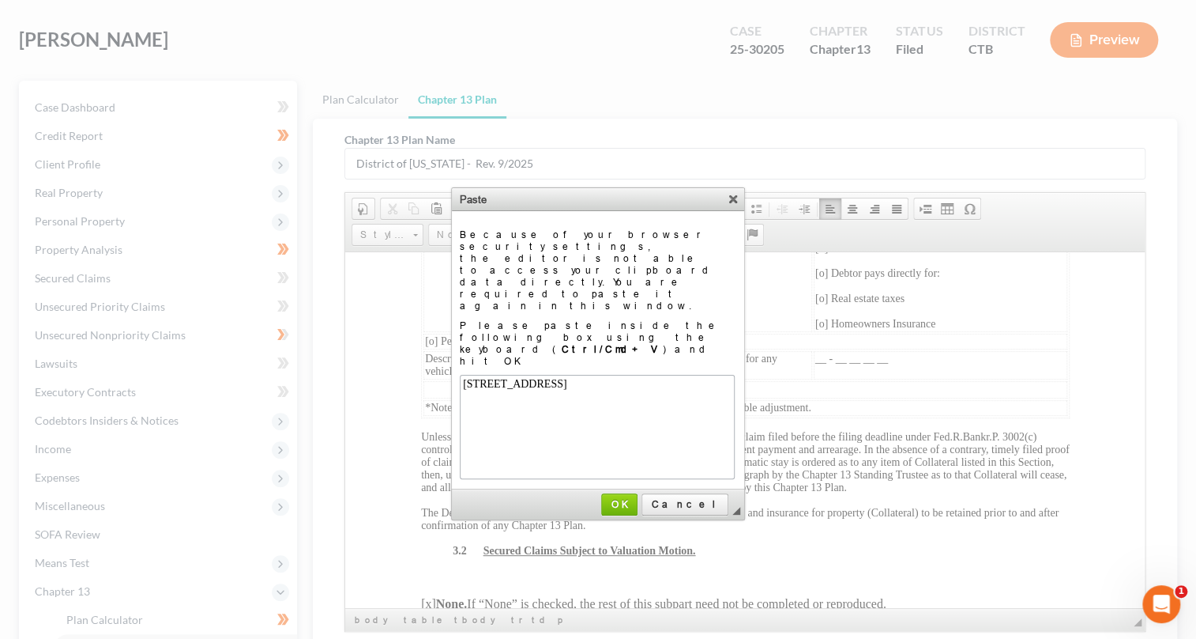
scroll to position [0, 0]
drag, startPoint x: 652, startPoint y: 434, endPoint x: 290, endPoint y: 174, distance: 445.6
click at [636, 498] on span "OK" at bounding box center [619, 504] width 33 height 12
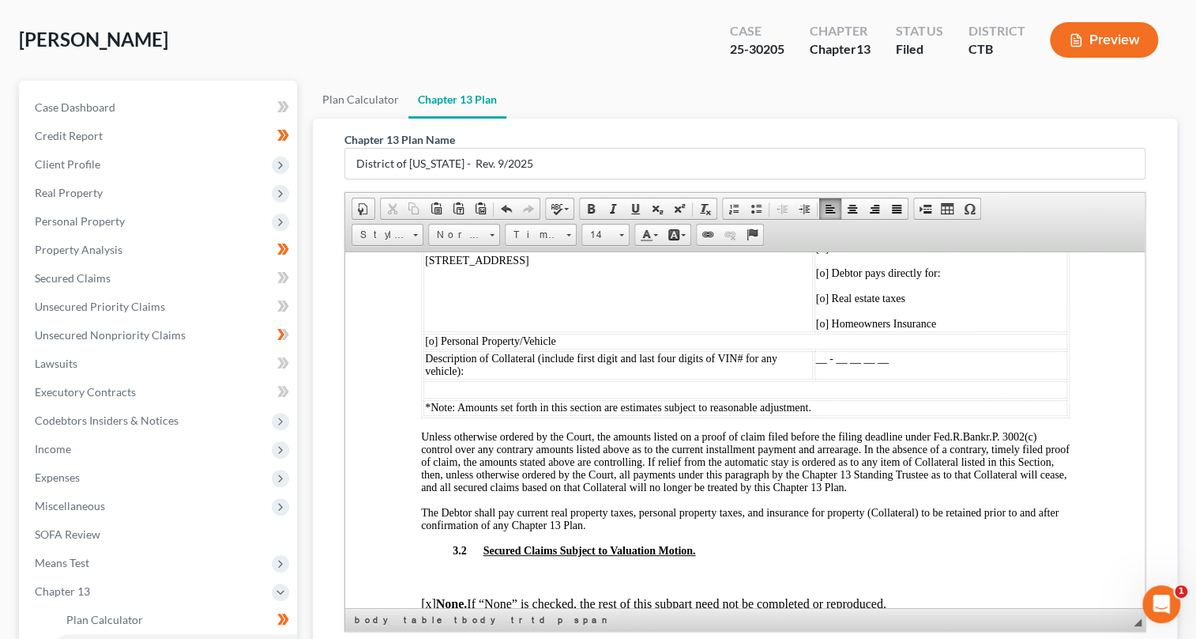
drag, startPoint x: 424, startPoint y: 366, endPoint x: 601, endPoint y: 370, distance: 177.1
click at [601, 266] on p "[STREET_ADDRESS]" at bounding box center [617, 260] width 386 height 13
click at [586, 209] on span at bounding box center [591, 208] width 13 height 13
click at [641, 241] on p "Address of Collateral:" at bounding box center [617, 234] width 386 height 13
click at [817, 278] on span "[o] Debtor pays directly for:" at bounding box center [878, 272] width 125 height 12
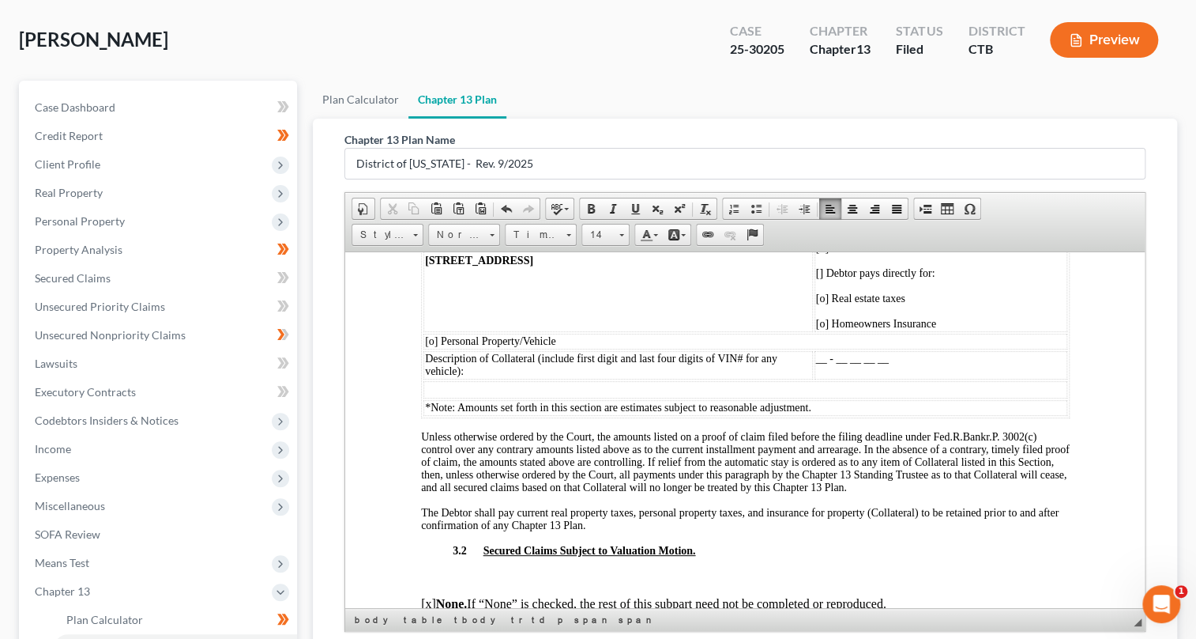
click at [826, 303] on span "[o] Real estate taxes" at bounding box center [860, 298] width 89 height 12
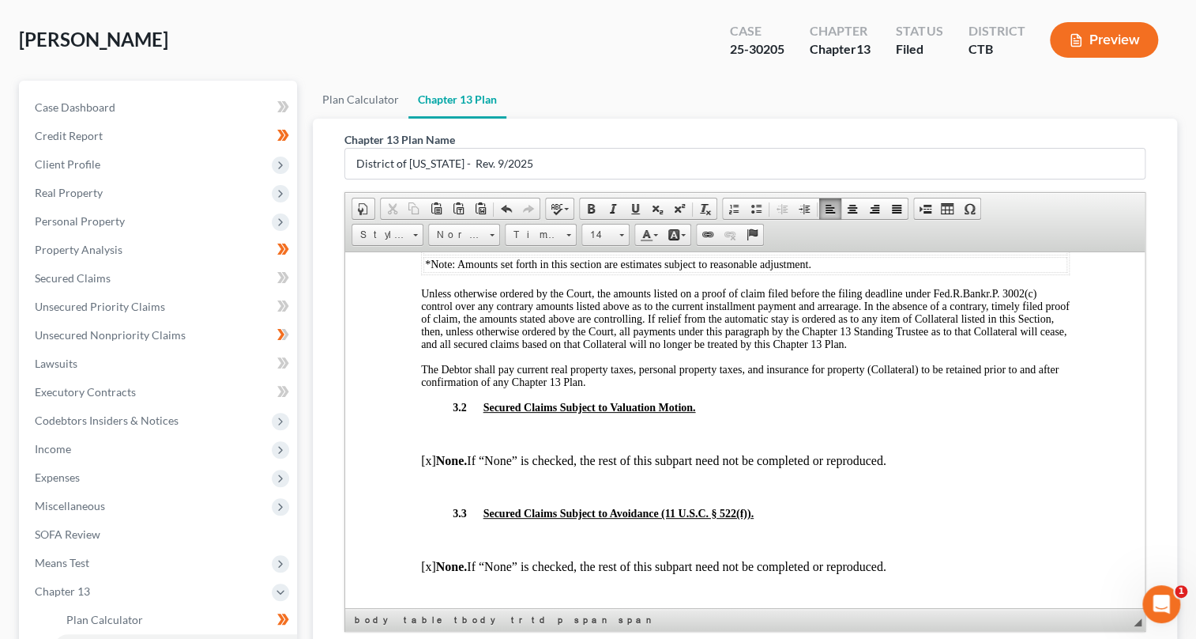
click at [827, 186] on span "[o] Homeowners Insurance" at bounding box center [876, 180] width 120 height 12
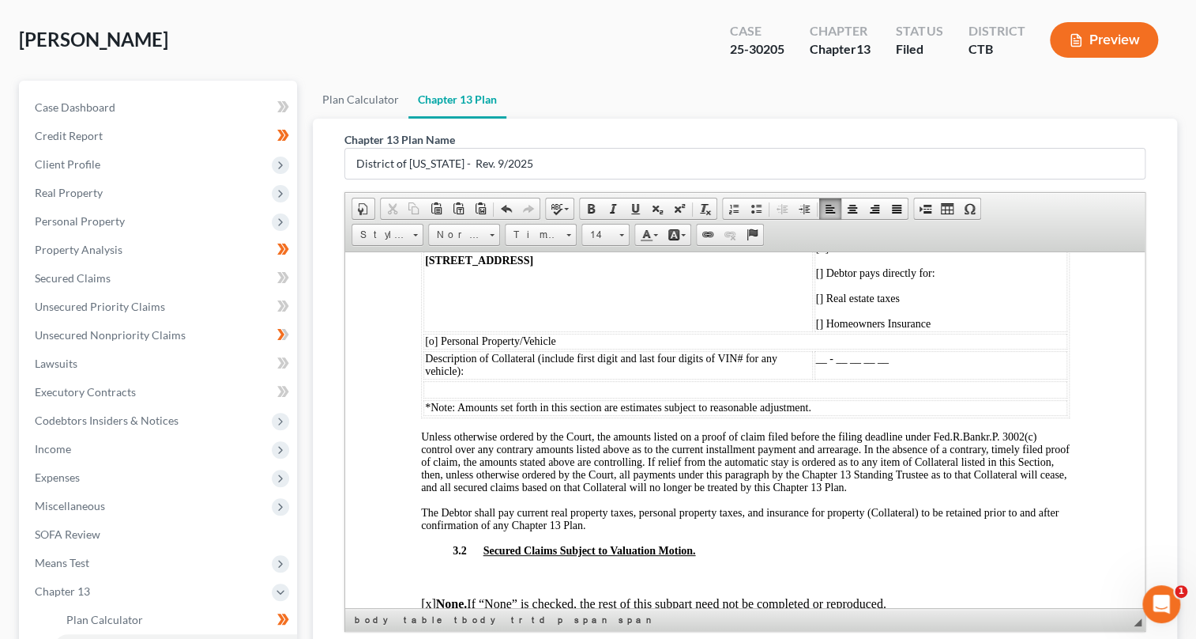
scroll to position [5460, 0]
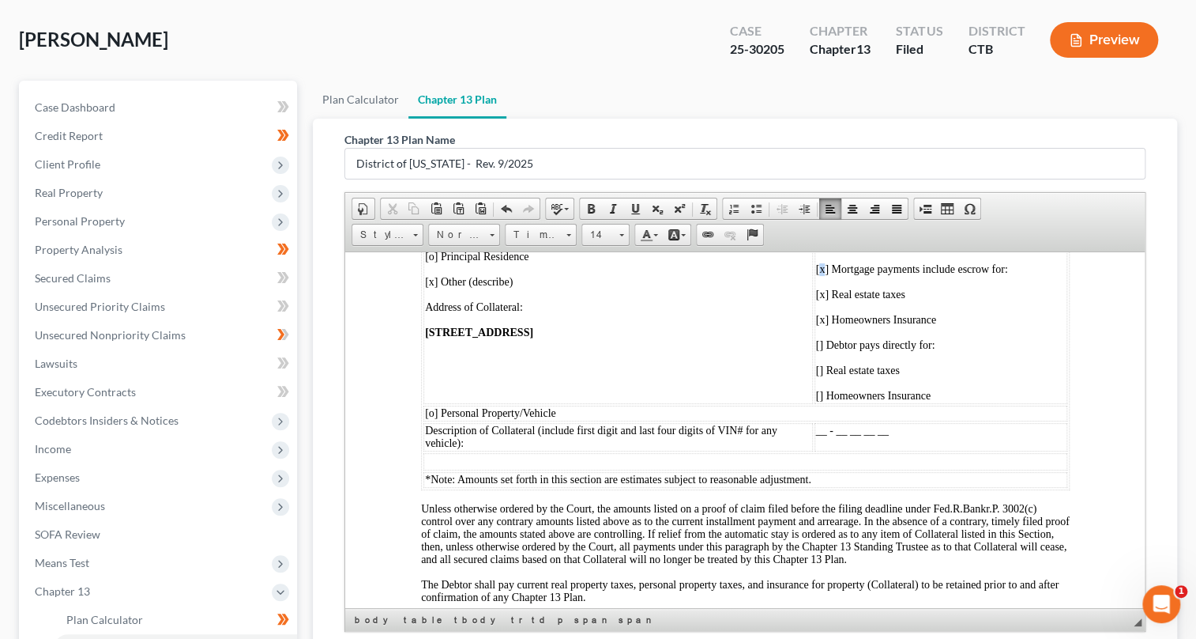
click at [818, 274] on span "[x] Mortgage payments include escrow for:" at bounding box center [912, 268] width 192 height 12
click at [585, 209] on span at bounding box center [591, 208] width 13 height 13
click at [829, 300] on span "[x] Real estate taxes" at bounding box center [860, 294] width 89 height 12
click at [823, 300] on span "[x] Real estate taxes" at bounding box center [860, 294] width 89 height 12
click at [585, 203] on span at bounding box center [591, 208] width 13 height 13
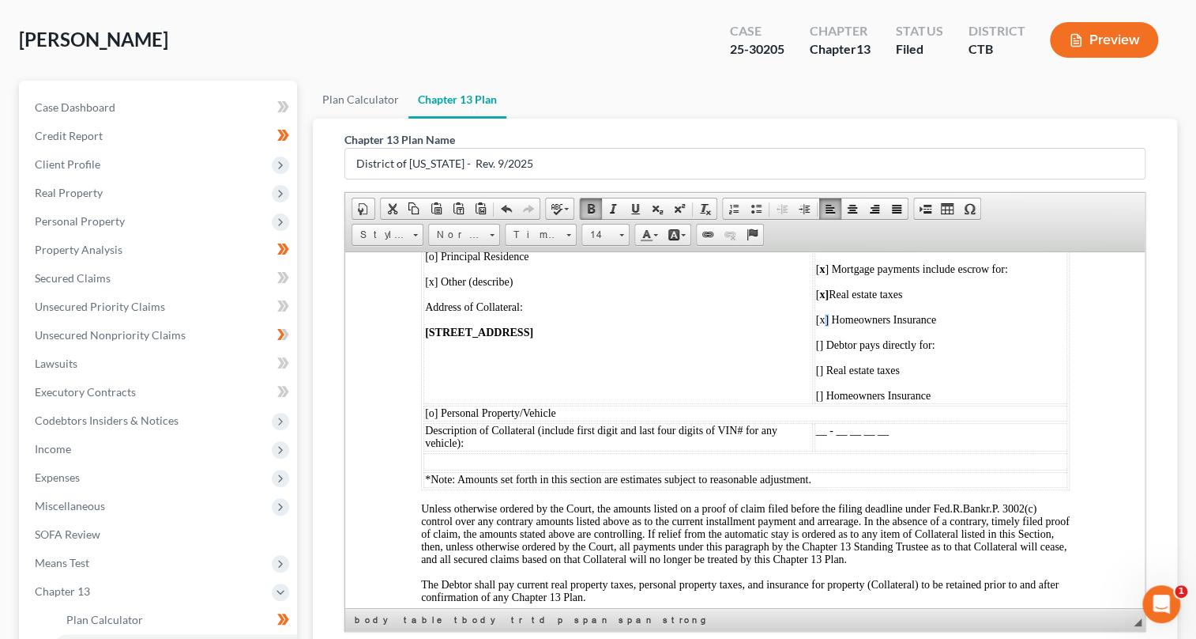
click at [822, 325] on span "[x] Homeowners Insurance" at bounding box center [876, 319] width 120 height 12
click at [589, 205] on span at bounding box center [591, 208] width 13 height 13
click at [755, 313] on p "Address of Collateral:" at bounding box center [617, 306] width 386 height 13
click at [443, 262] on span "[o] Principal Residence" at bounding box center [476, 256] width 104 height 12
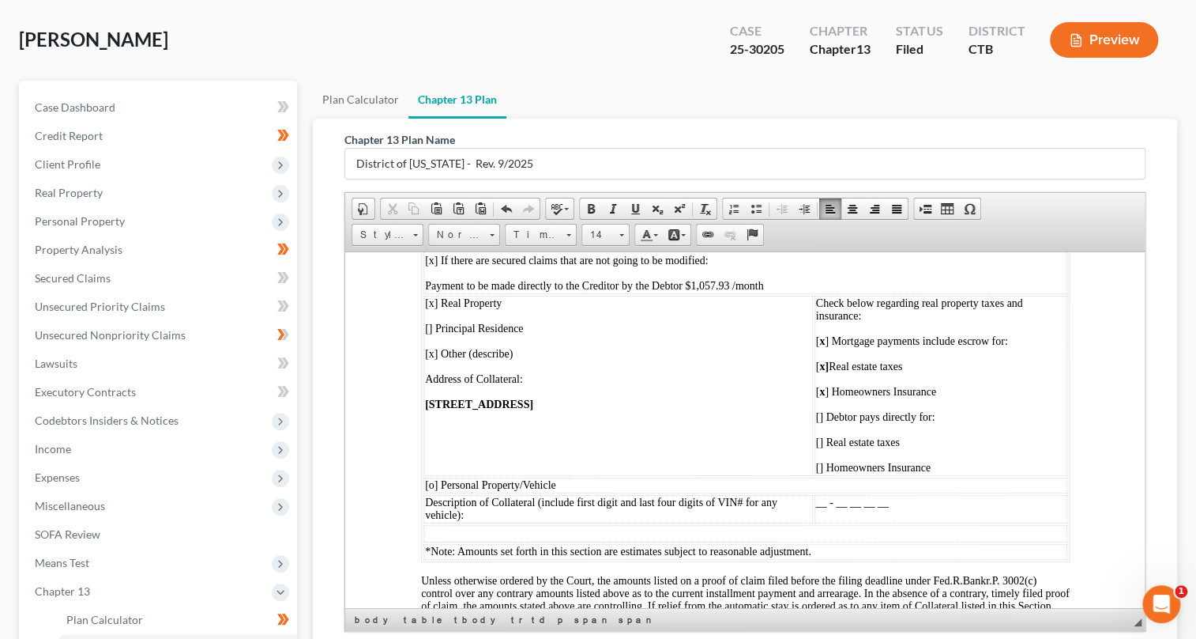
scroll to position [5316, 0]
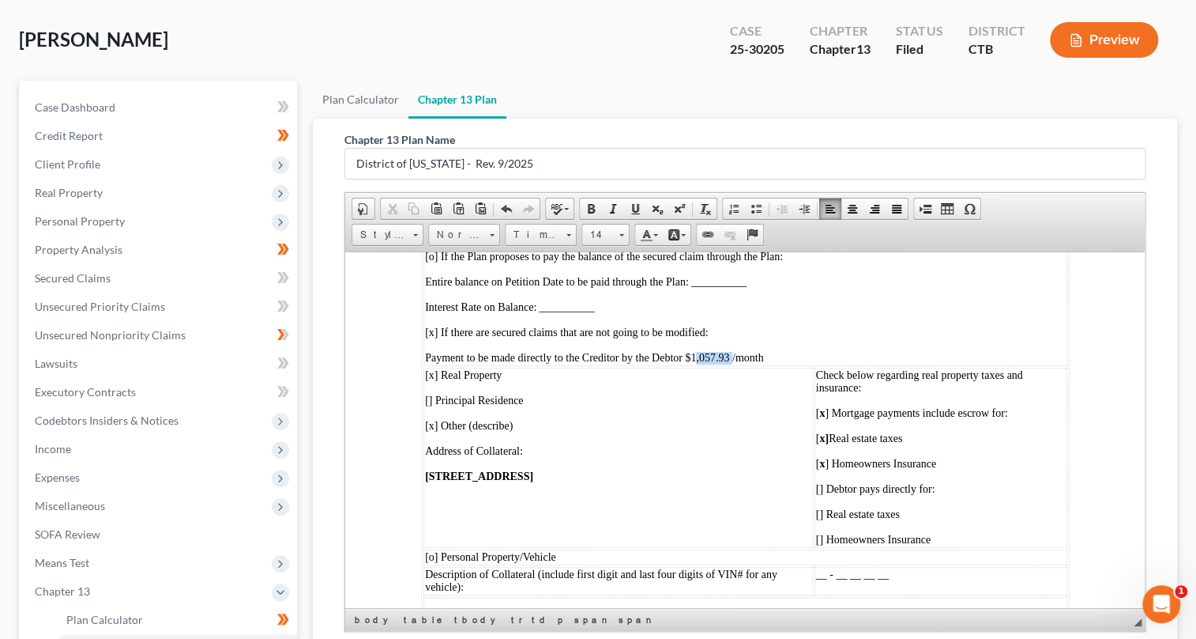
drag, startPoint x: 701, startPoint y: 459, endPoint x: 739, endPoint y: 459, distance: 37.9
click at [739, 363] on span "Payment to be made directly to the Creditor by the Debtor $1,057.93 /month" at bounding box center [593, 357] width 338 height 12
click at [592, 205] on span at bounding box center [591, 208] width 13 height 13
click at [700, 363] on span "Payment to be made directly to the Creditor by the Debtor $ 1,057.93 /month" at bounding box center [592, 357] width 336 height 12
click at [585, 208] on span at bounding box center [591, 208] width 13 height 13
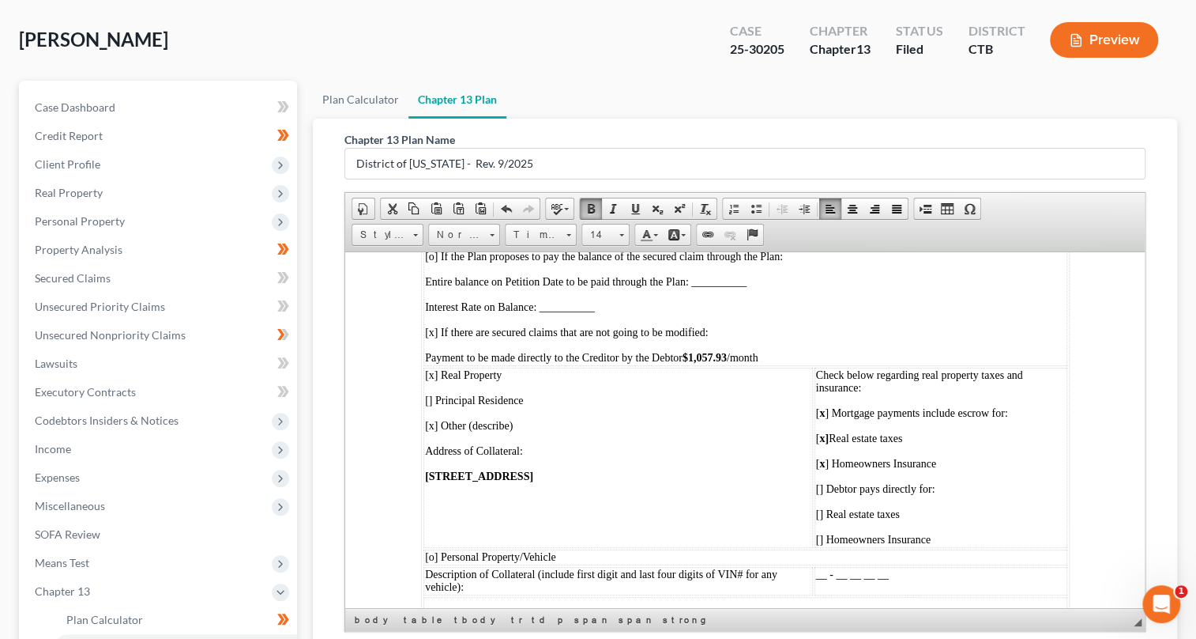
drag, startPoint x: 678, startPoint y: 337, endPoint x: 722, endPoint y: 337, distance: 44.3
click at [722, 236] on span "Regular Payment (Maintain) made directly by Debtor: $1,057.93 /month" at bounding box center [585, 230] width 322 height 12
click at [592, 205] on span at bounding box center [591, 208] width 13 height 13
drag, startPoint x: 639, startPoint y: 311, endPoint x: 676, endPoint y: 311, distance: 37.9
click at [676, 212] on p "Arrearage to be paid through the Plan (Cure): $195.33" at bounding box center [744, 205] width 641 height 13
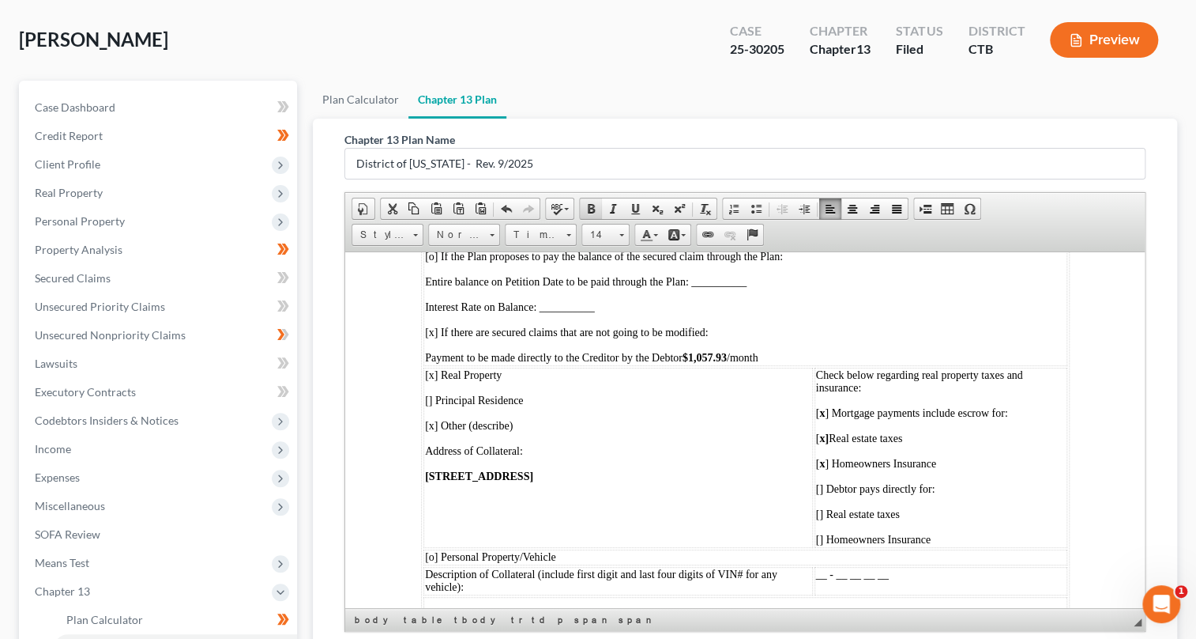
click at [585, 205] on span at bounding box center [591, 208] width 13 height 13
click at [830, 348] on td "4. Creditor: [PERSON_NAME] Last 4 Digits of Account No.: Proof of Claim No.: __…" at bounding box center [745, 230] width 644 height 269
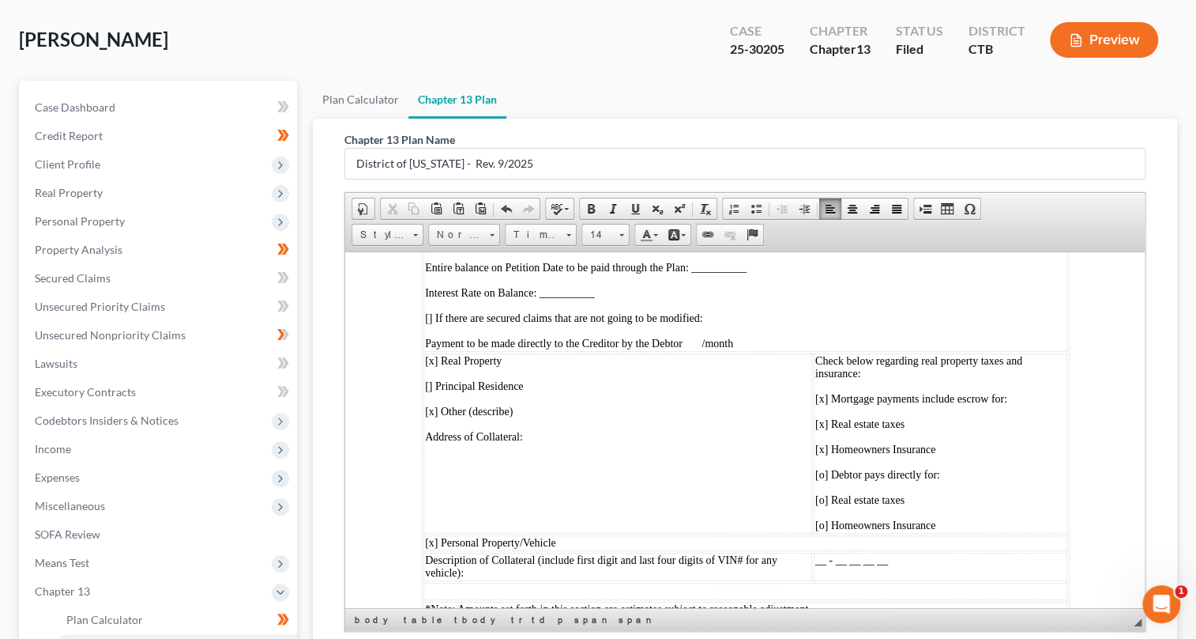
scroll to position [4310, 0]
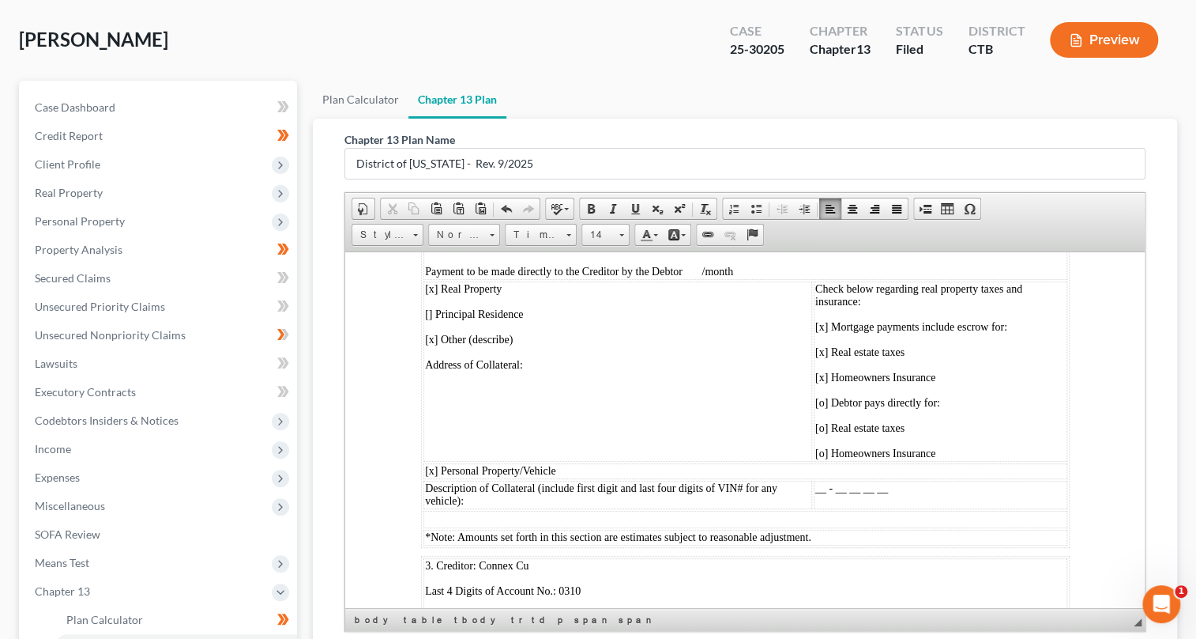
click at [447, 398] on p at bounding box center [617, 390] width 386 height 14
click at [484, 499] on span "Paste" at bounding box center [509, 498] width 85 height 20
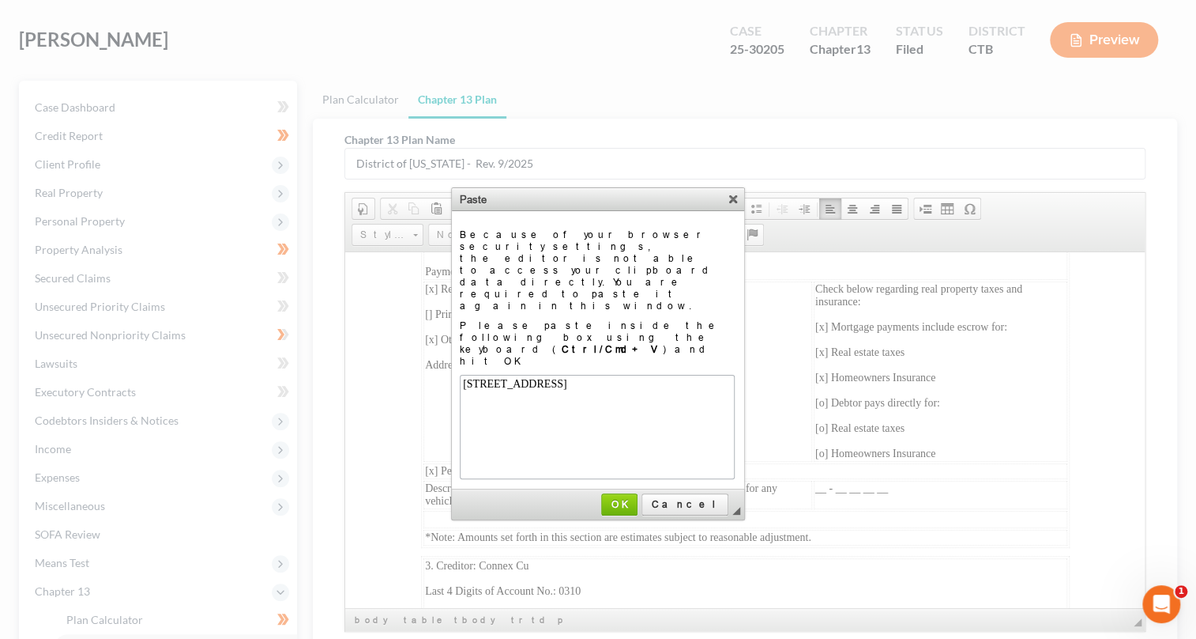
scroll to position [0, 0]
click at [636, 498] on span "OK" at bounding box center [619, 504] width 33 height 12
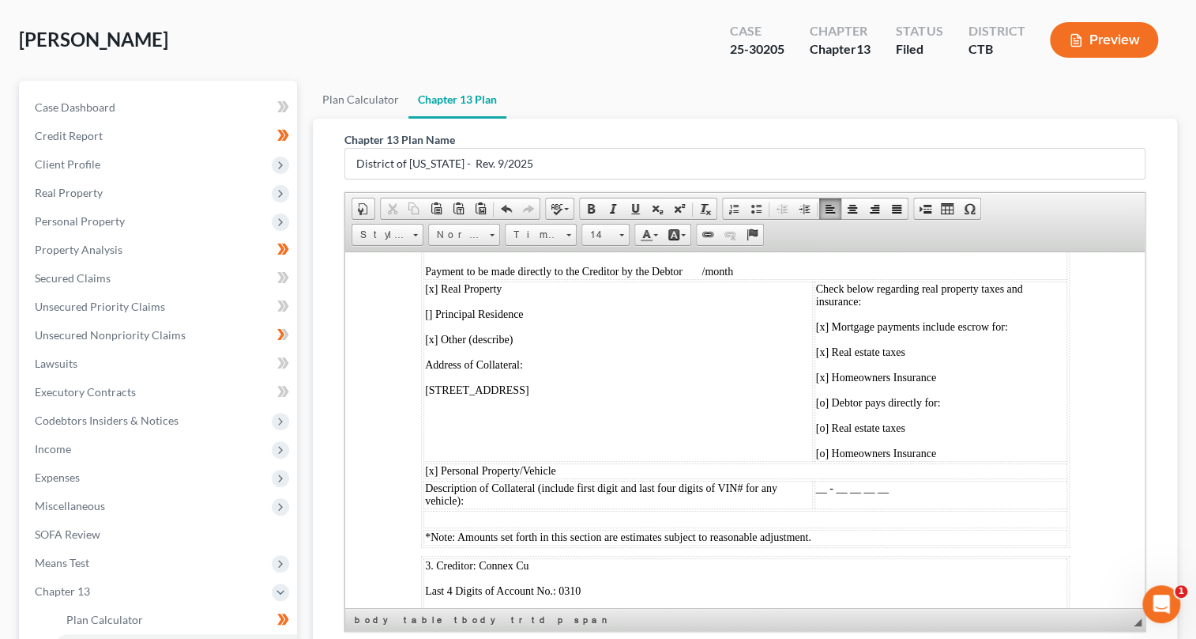
drag, startPoint x: 424, startPoint y: 486, endPoint x: 621, endPoint y: 492, distance: 197.6
click at [621, 461] on td "[x ] Real Property  [ ] Principal Residence  [x ] Other (describe) Address of C…" at bounding box center [618, 371] width 390 height 180
click at [587, 209] on span at bounding box center [591, 208] width 13 height 13
click at [661, 396] on p "[STREET_ADDRESS]" at bounding box center [617, 389] width 386 height 13
click at [816, 408] on span "[o] Debtor pays directly for:" at bounding box center [878, 402] width 125 height 12
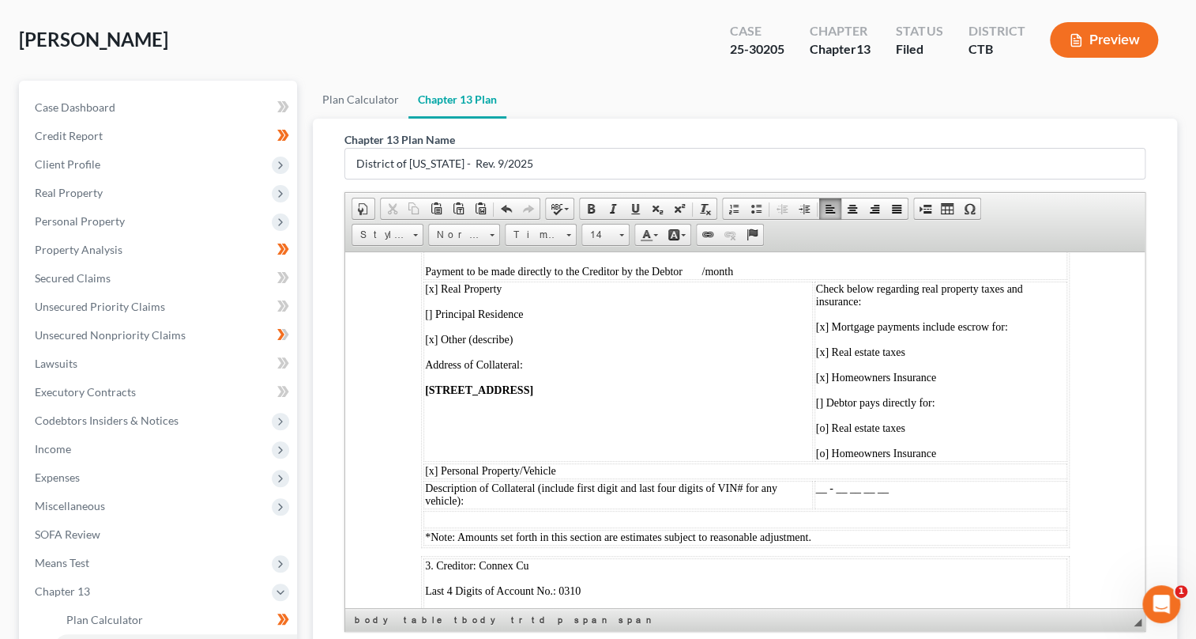
click at [825, 433] on span "[o] Real estate taxes" at bounding box center [860, 427] width 89 height 12
click at [823, 458] on span "[o] Homeowners Insurance" at bounding box center [876, 453] width 120 height 12
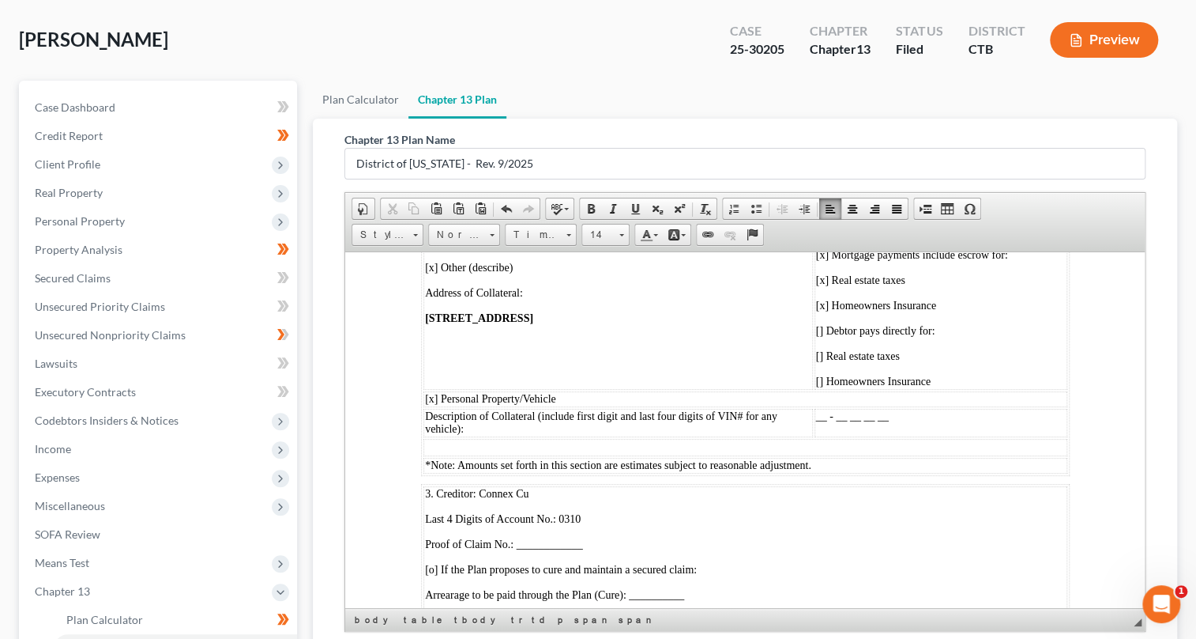
click at [428, 222] on span "[x ] Real Property" at bounding box center [462, 216] width 77 height 12
click at [591, 208] on span at bounding box center [591, 208] width 13 height 13
click at [439, 273] on span "[x ] Other (describe)" at bounding box center [468, 267] width 88 height 12
drag, startPoint x: 582, startPoint y: 205, endPoint x: 582, endPoint y: 243, distance: 37.9
click at [582, 205] on link "Bold" at bounding box center [591, 208] width 22 height 21
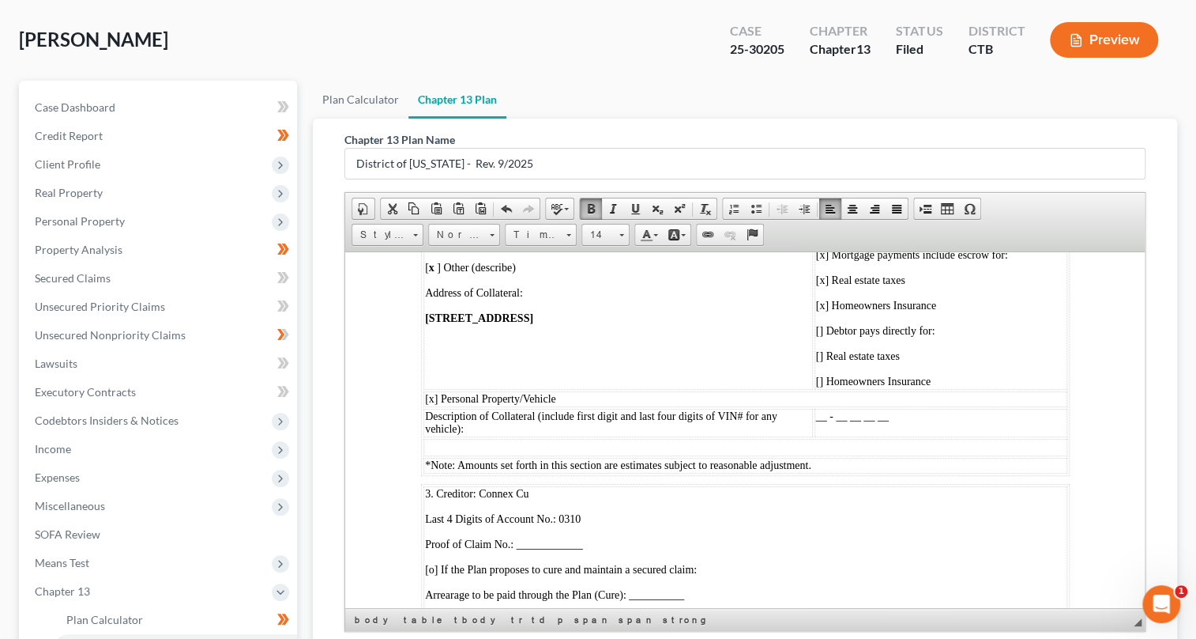
click at [628, 389] on td "[ x ] Real Property  [ ] Principal Residence  [ x ] Other (describe) Address of…" at bounding box center [618, 299] width 390 height 180
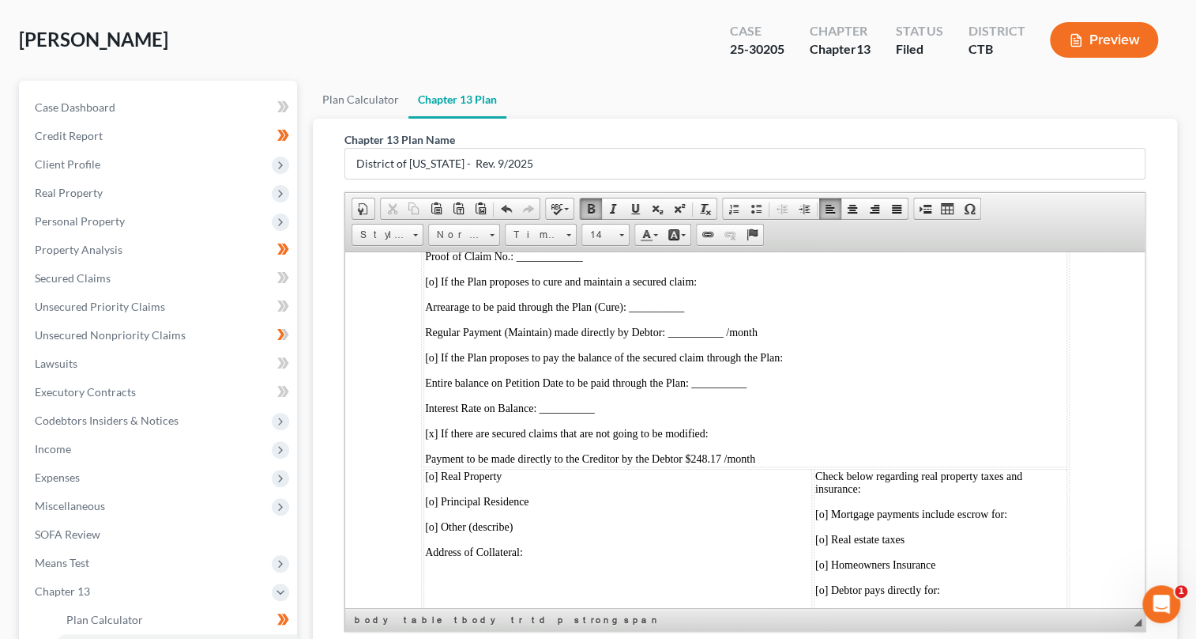
scroll to position [4598, 0]
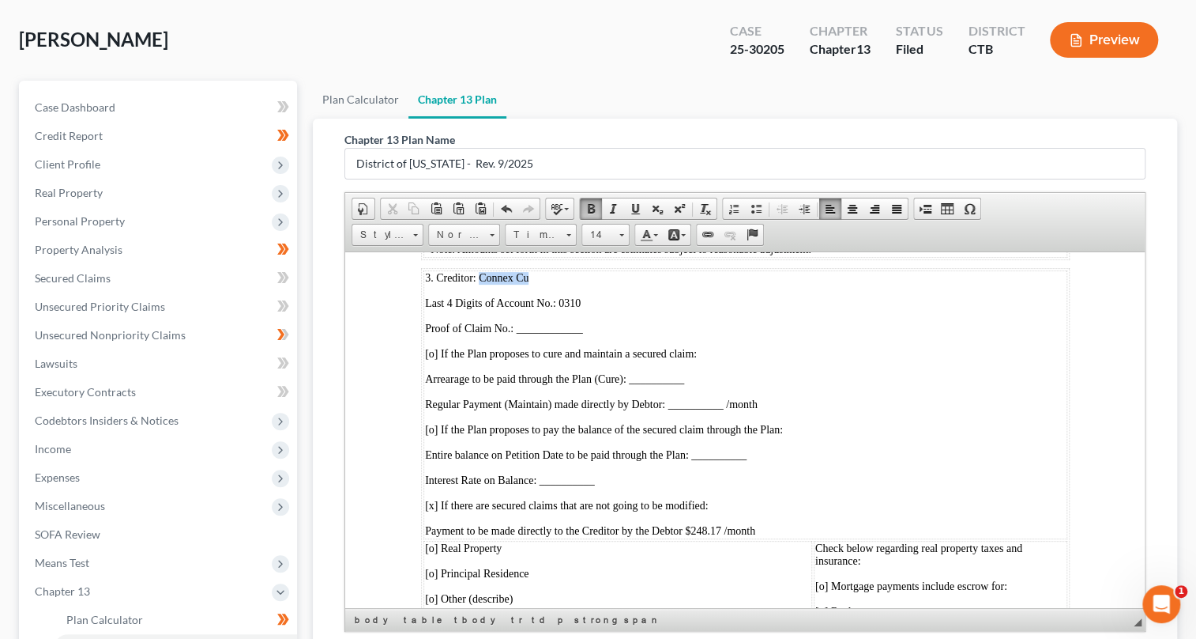
drag, startPoint x: 477, startPoint y: 375, endPoint x: 570, endPoint y: 377, distance: 93.3
click at [570, 284] on p "3. Creditor: Connex Cu" at bounding box center [744, 277] width 641 height 13
click at [593, 209] on span at bounding box center [591, 208] width 13 height 13
click at [667, 334] on p "Proof of Claim No.: ____________" at bounding box center [744, 328] width 641 height 13
drag, startPoint x: 556, startPoint y: 401, endPoint x: 596, endPoint y: 398, distance: 39.6
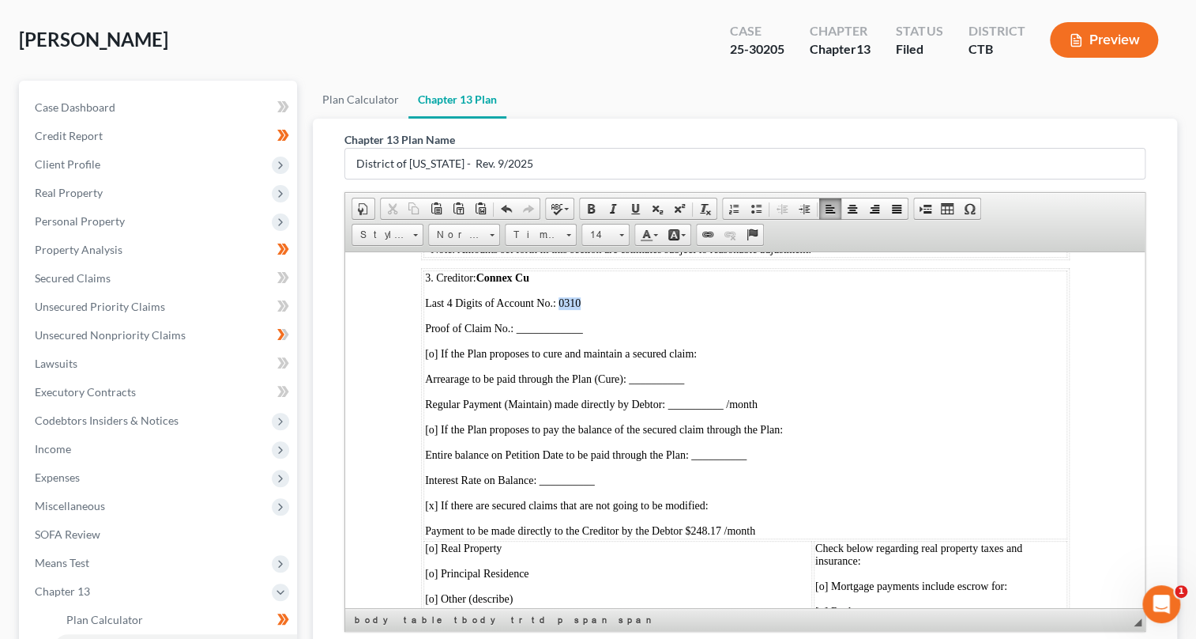
click at [596, 309] on p "Last 4 Digits of Account No.: 0310" at bounding box center [744, 302] width 641 height 13
click at [590, 213] on link "Bold" at bounding box center [591, 208] width 22 height 21
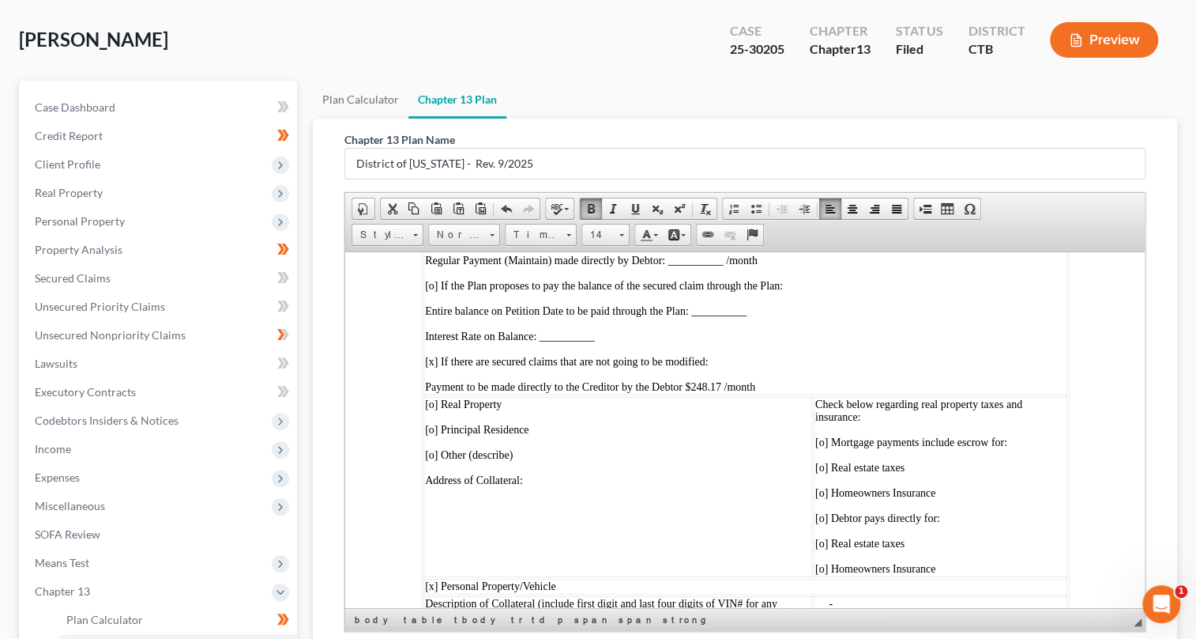
scroll to position [4813, 0]
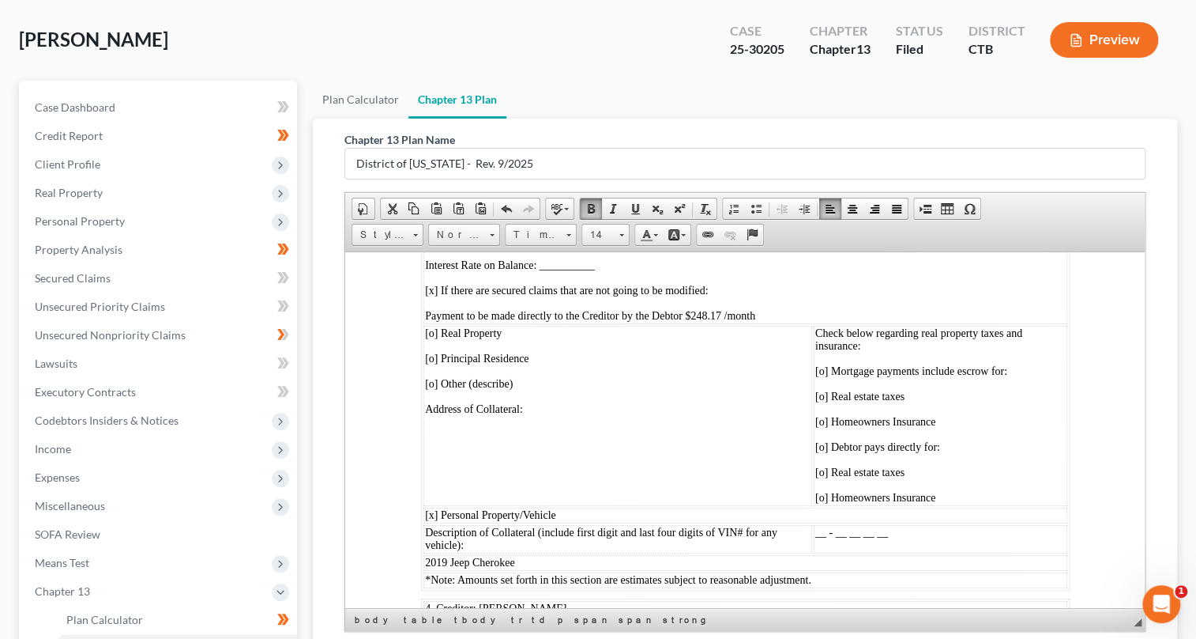
click at [816, 376] on span "[o] Mortgage payments include escrow for:" at bounding box center [911, 370] width 192 height 12
click at [826, 401] on span "[o] Real estate taxes" at bounding box center [859, 396] width 89 height 12
click at [829, 427] on span "[o] Homeowners Insurance" at bounding box center [875, 421] width 120 height 12
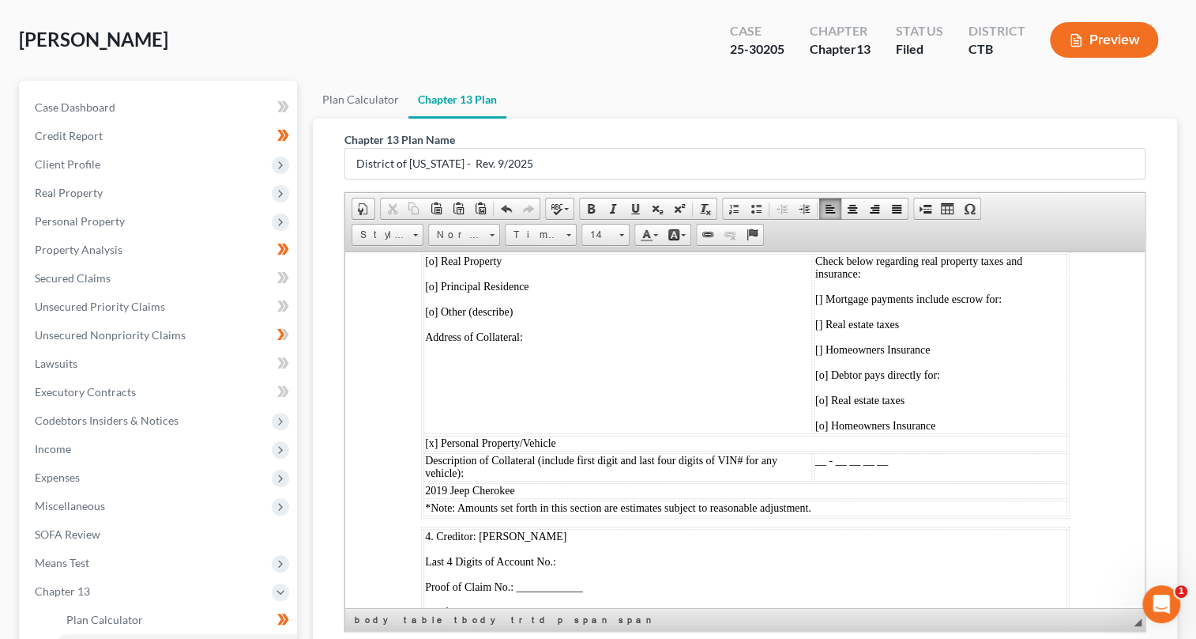
click at [815, 380] on span "[o] Debtor pays directly for:" at bounding box center [877, 374] width 125 height 12
click at [823, 405] on span "[o] Real estate taxes" at bounding box center [859, 400] width 89 height 12
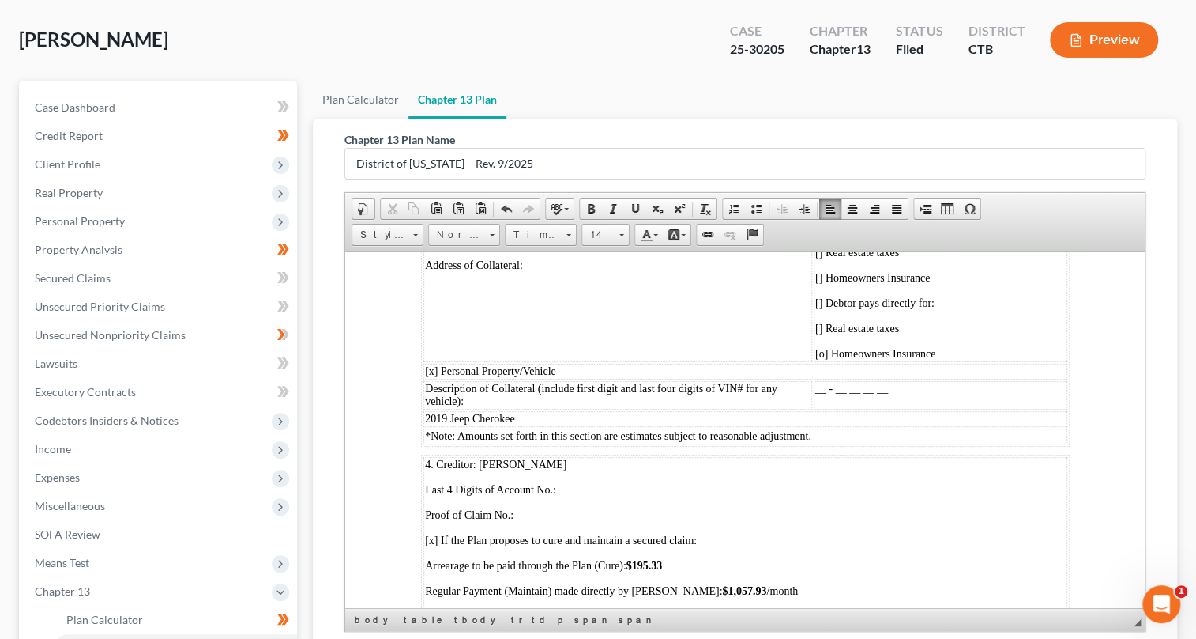
scroll to position [5028, 0]
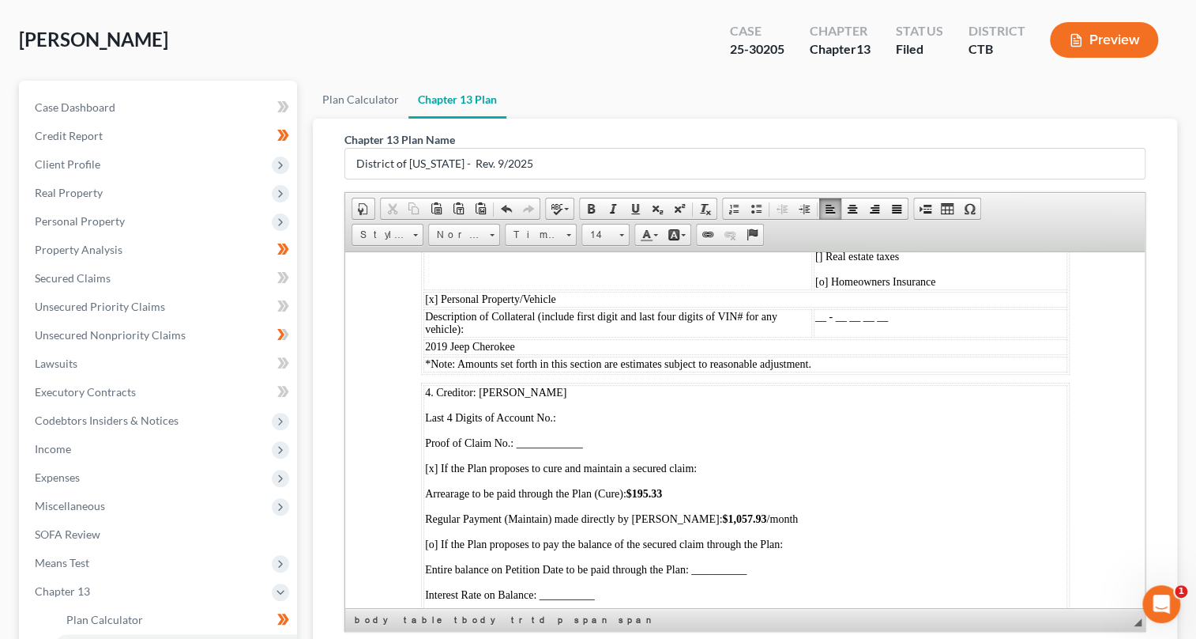
click at [822, 287] on span "[o] Homeowners Insurance" at bounding box center [875, 281] width 120 height 12
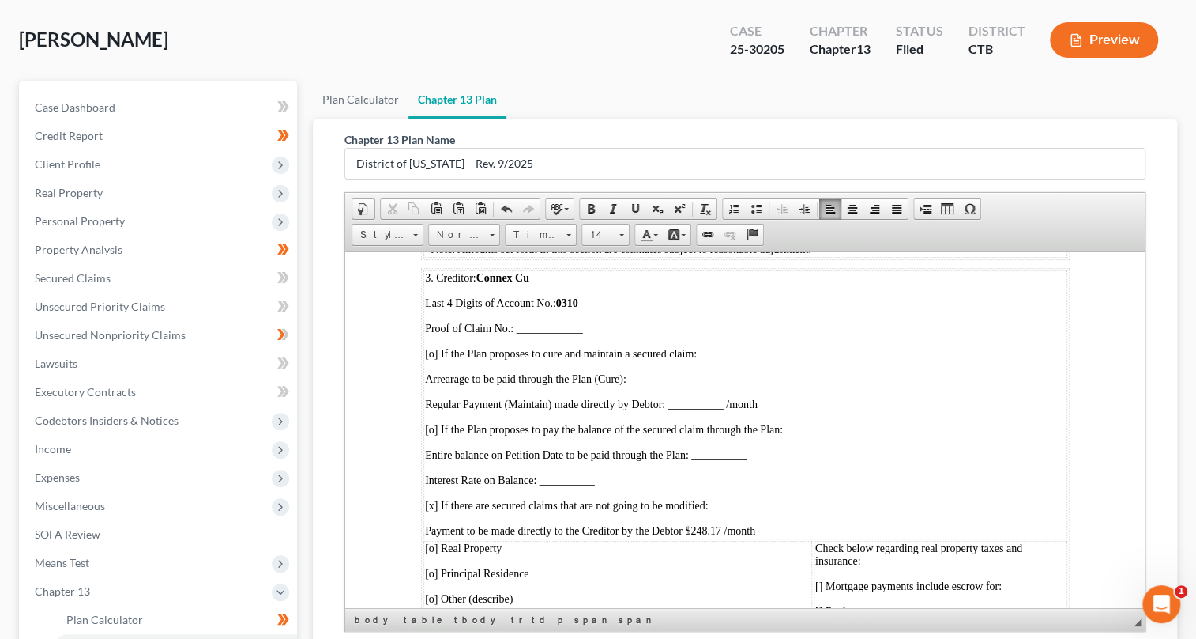
scroll to position [4526, 0]
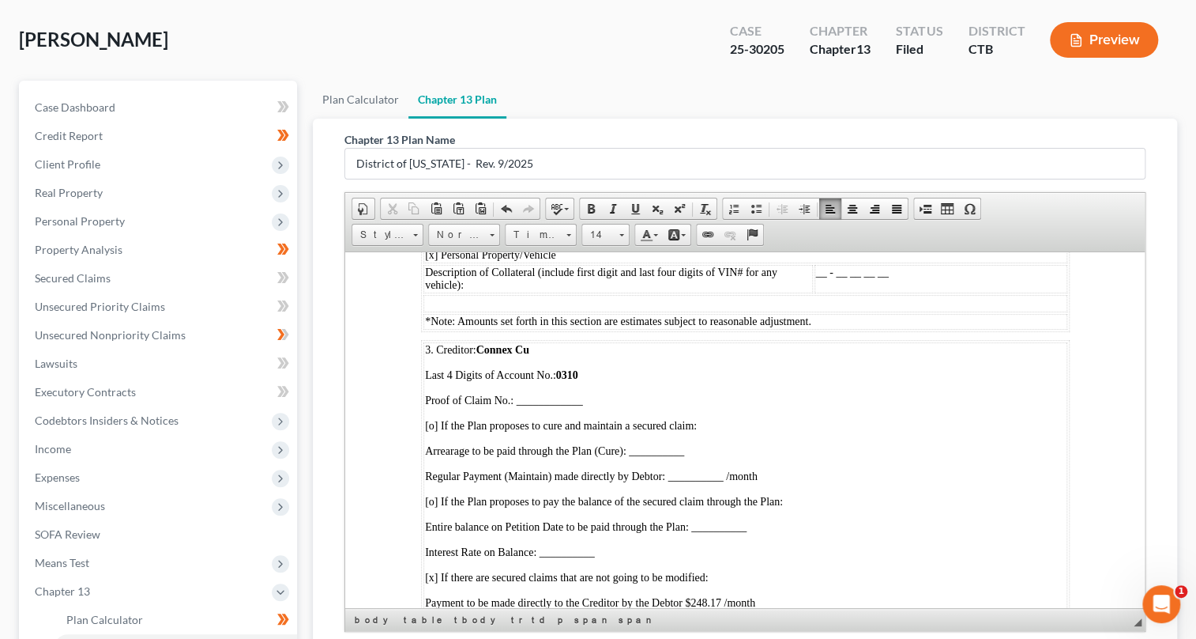
click at [431, 260] on span "[x] Personal Property/Vehicle" at bounding box center [489, 254] width 131 height 12
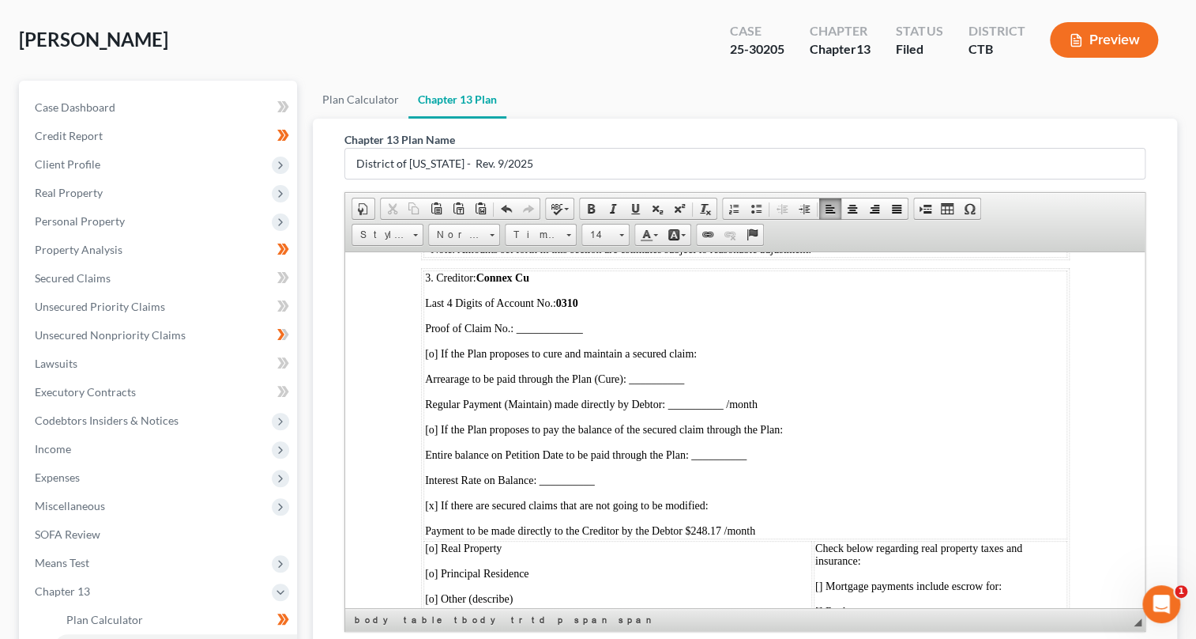
scroll to position [4670, 0]
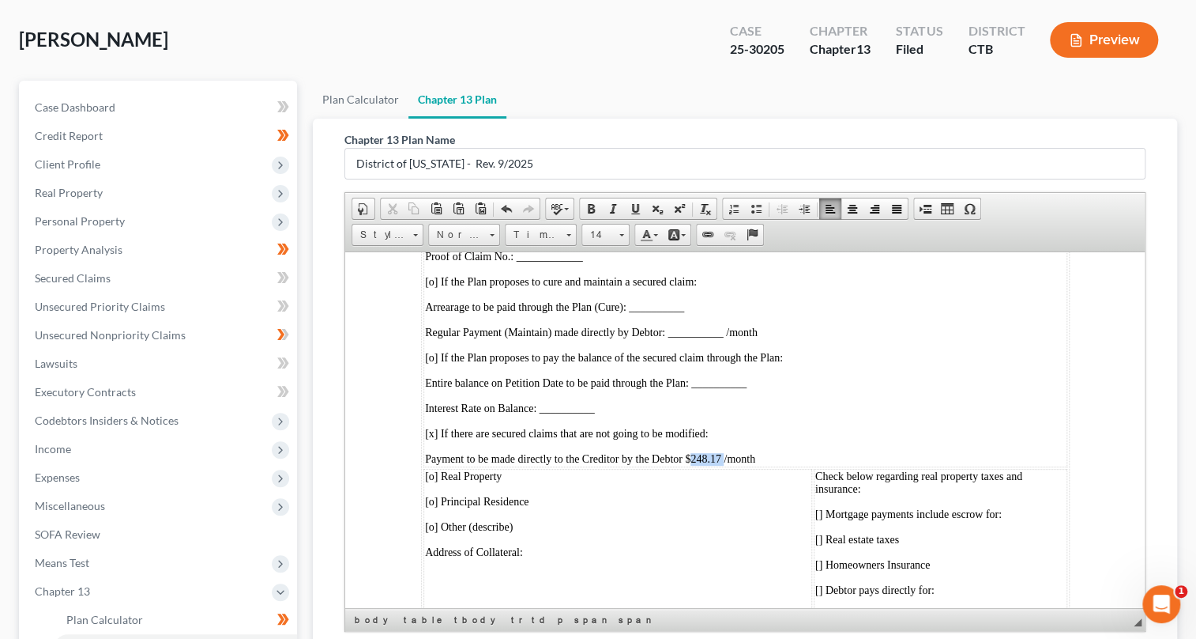
drag, startPoint x: 695, startPoint y: 559, endPoint x: 732, endPoint y: 559, distance: 37.1
click at [732, 464] on span "Payment to be made directly to the Creditor by the Debtor $248.17 /month" at bounding box center [589, 458] width 330 height 12
click at [590, 210] on span at bounding box center [591, 208] width 13 height 13
click at [818, 447] on td "3. Creditor: Connex Cu Last 4 Digits of Account No.: 0310 Proof of Claim No.: _…" at bounding box center [745, 332] width 644 height 269
click at [431, 363] on span "[o] If the Plan proposes to pay the balance of the secured claim through the Pl…" at bounding box center [603, 357] width 358 height 12
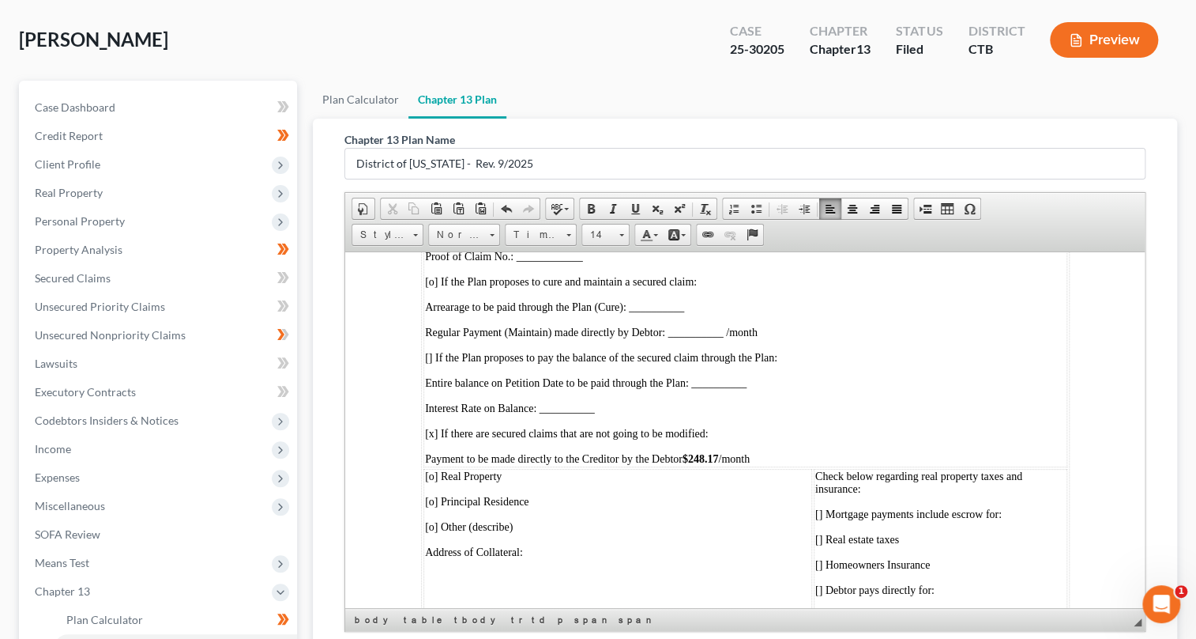
click at [431, 287] on span "[o] If the Plan proposes to cure and maintain a secured claim:" at bounding box center [560, 281] width 272 height 12
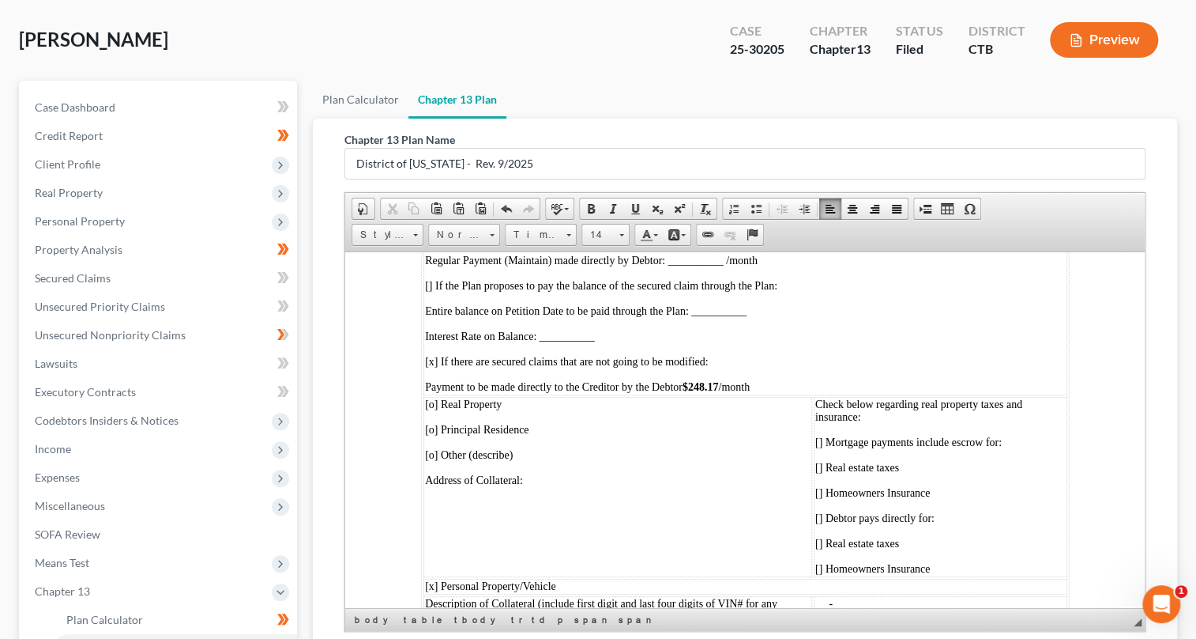
scroll to position [4813, 0]
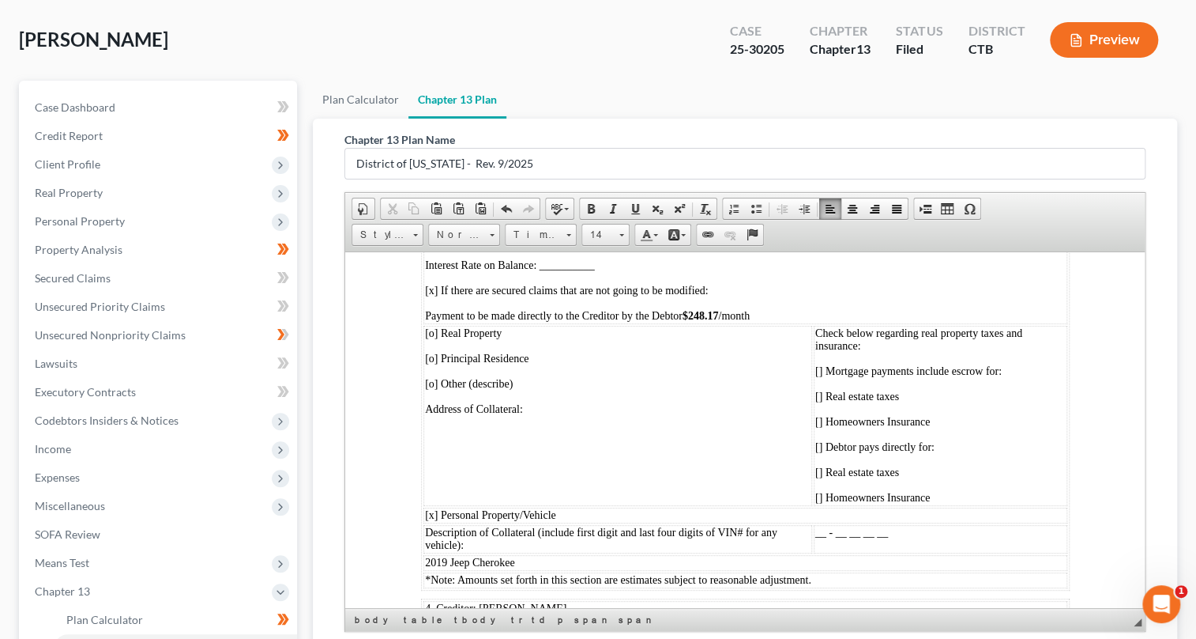
click at [431, 338] on span "[o] Real Property" at bounding box center [462, 332] width 77 height 12
click at [443, 465] on td "[ ] Real Property  [o] Principal Residence  [o] Other (describe) Address of Col…" at bounding box center [617, 415] width 389 height 180
click at [443, 364] on span "[o] Principal Residence" at bounding box center [476, 358] width 104 height 12
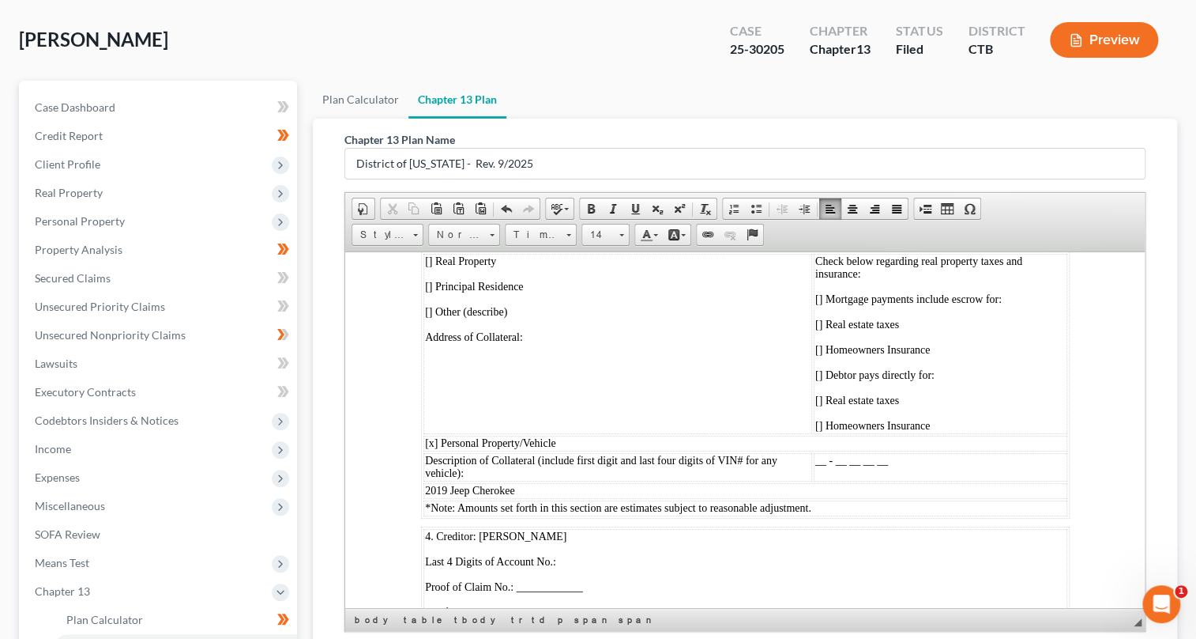
scroll to position [4957, 0]
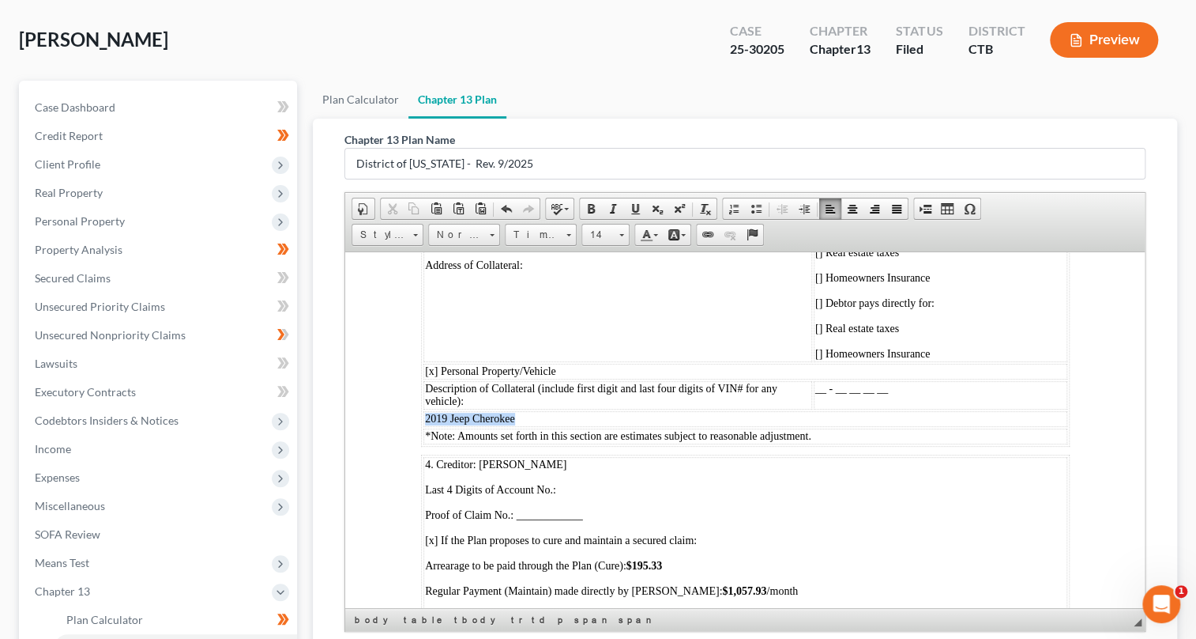
drag, startPoint x: 425, startPoint y: 520, endPoint x: 531, endPoint y: 520, distance: 105.9
click at [531, 424] on p "2019 Jeep Cherokee" at bounding box center [744, 418] width 641 height 13
click at [590, 206] on span at bounding box center [591, 208] width 13 height 13
click at [627, 361] on td "[ ] Real Property  [ ] Principal Residence  [ ] Other (describe) Address of Col…" at bounding box center [617, 271] width 389 height 180
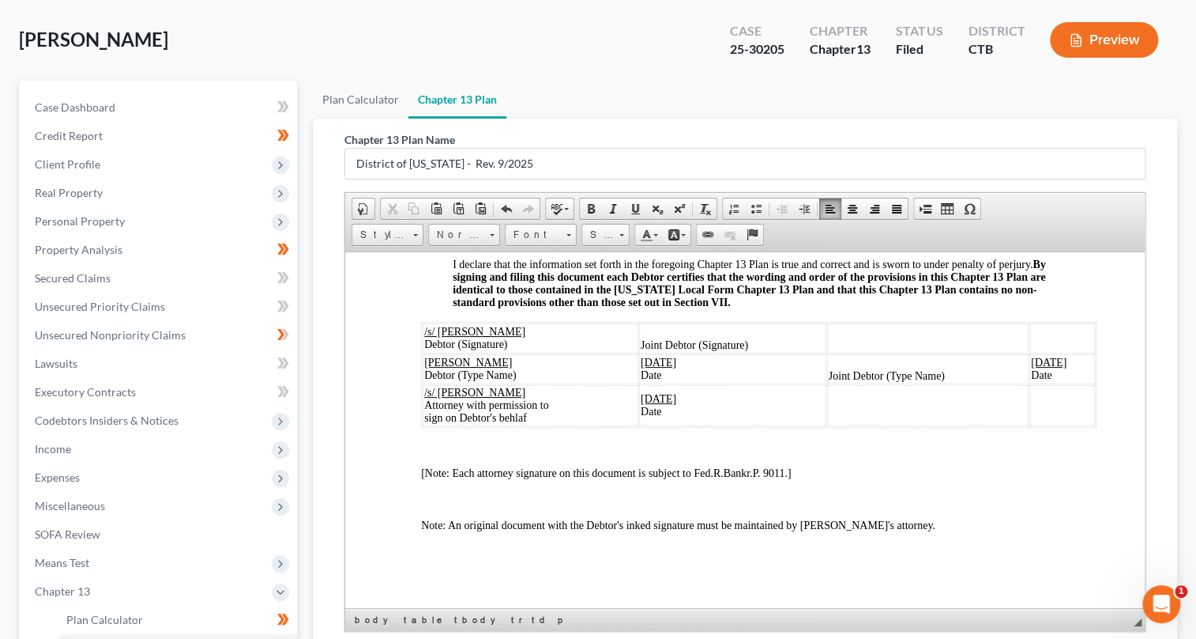
scroll to position [284, 0]
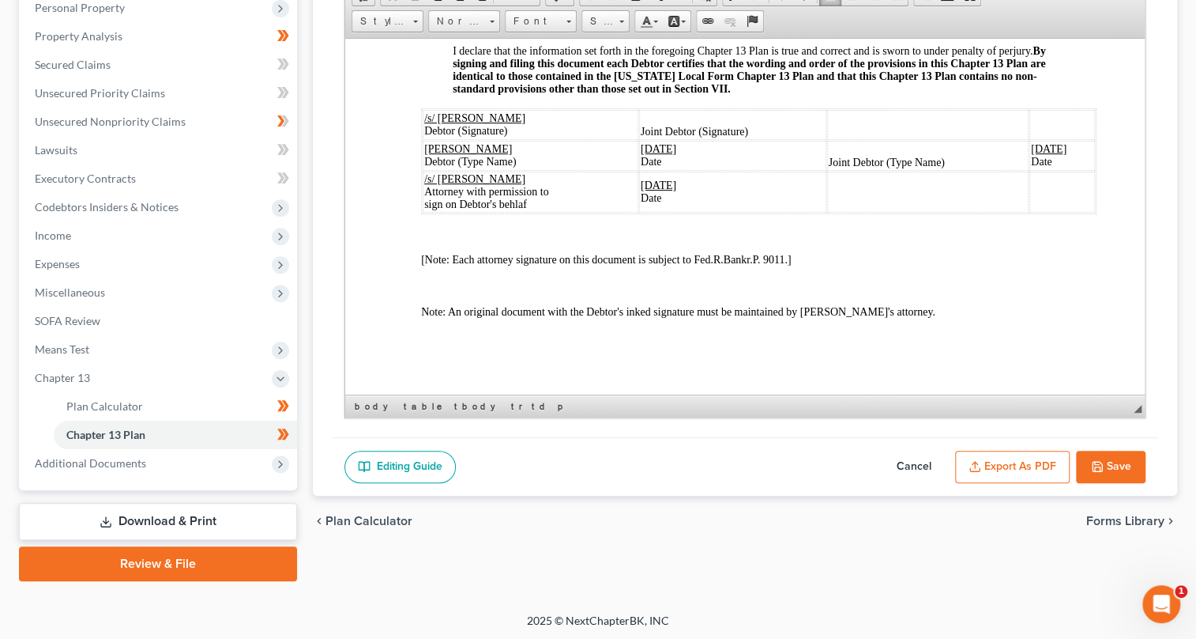
click at [1113, 461] on button "Save" at bounding box center [1111, 466] width 70 height 33
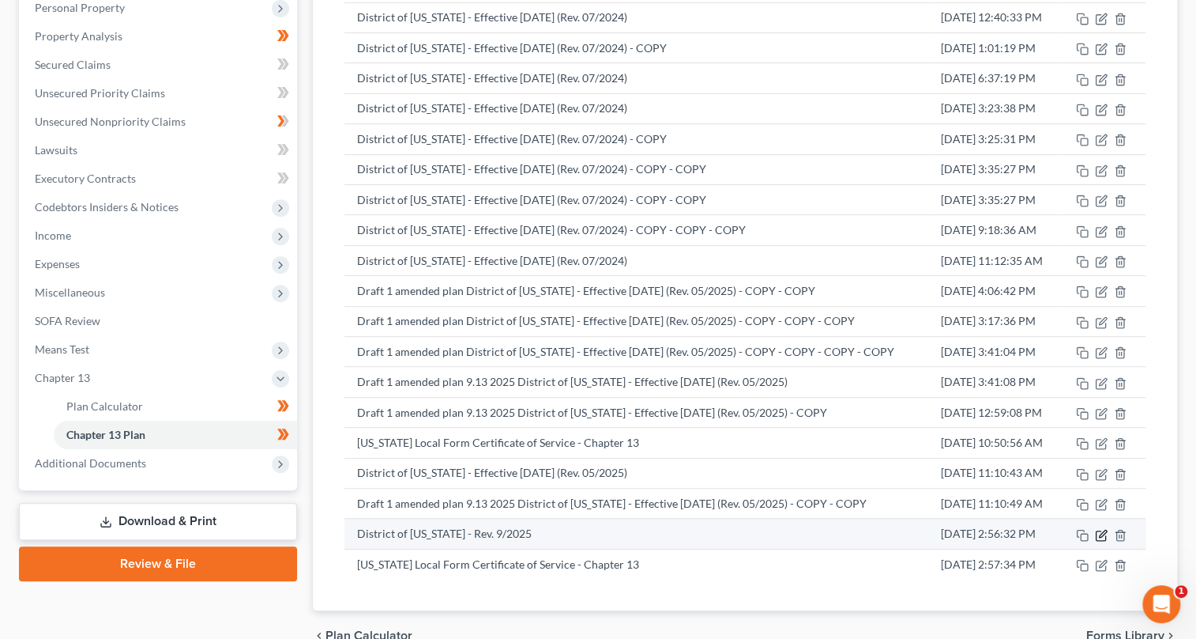
click at [1100, 531] on icon "button" at bounding box center [1102, 532] width 7 height 7
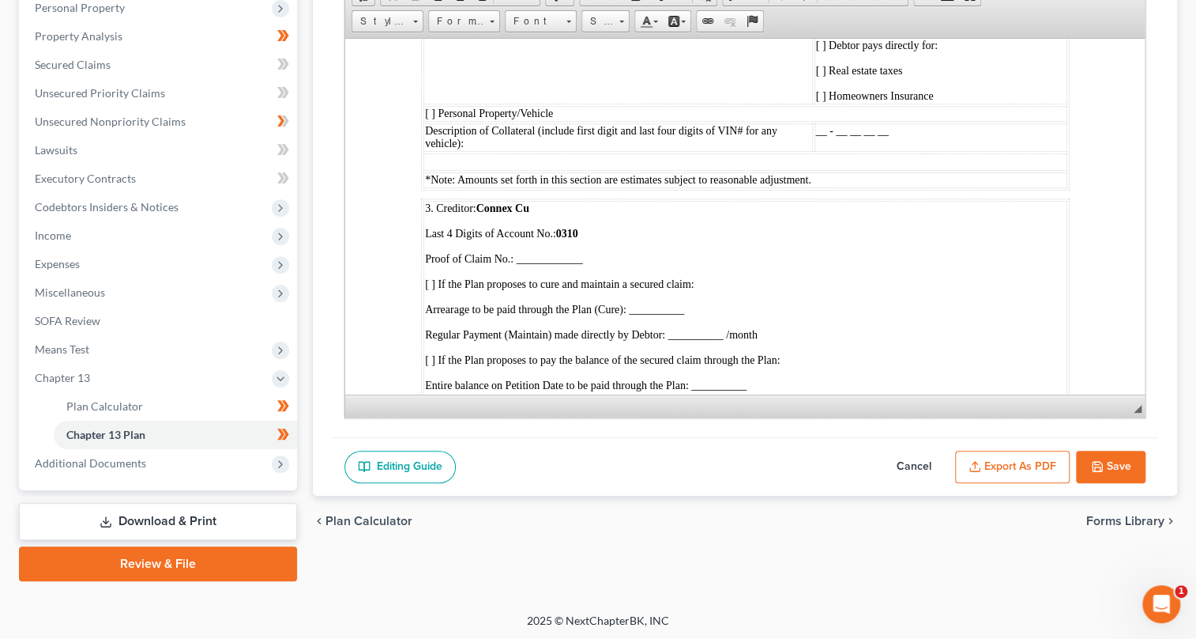
scroll to position [4382, 0]
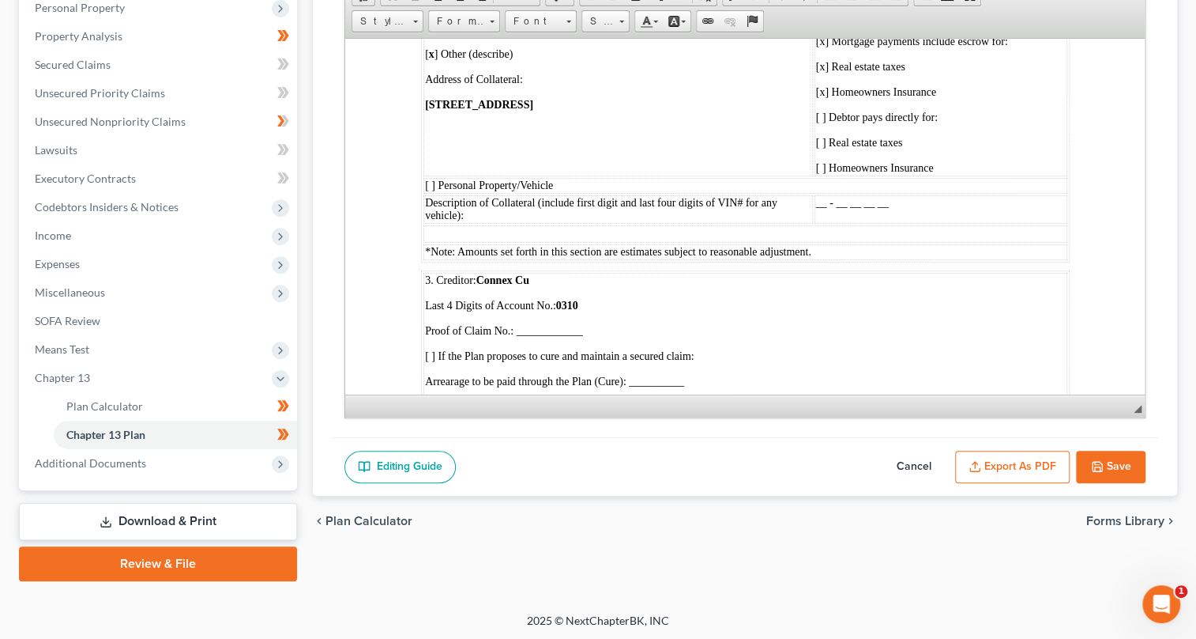
click at [631, 111] on p "[STREET_ADDRESS]" at bounding box center [617, 104] width 386 height 13
click at [533, 110] on span "[STREET_ADDRESS]" at bounding box center [478, 104] width 108 height 12
click at [617, 111] on p "[STREET_ADDRESS]" at bounding box center [617, 104] width 386 height 13
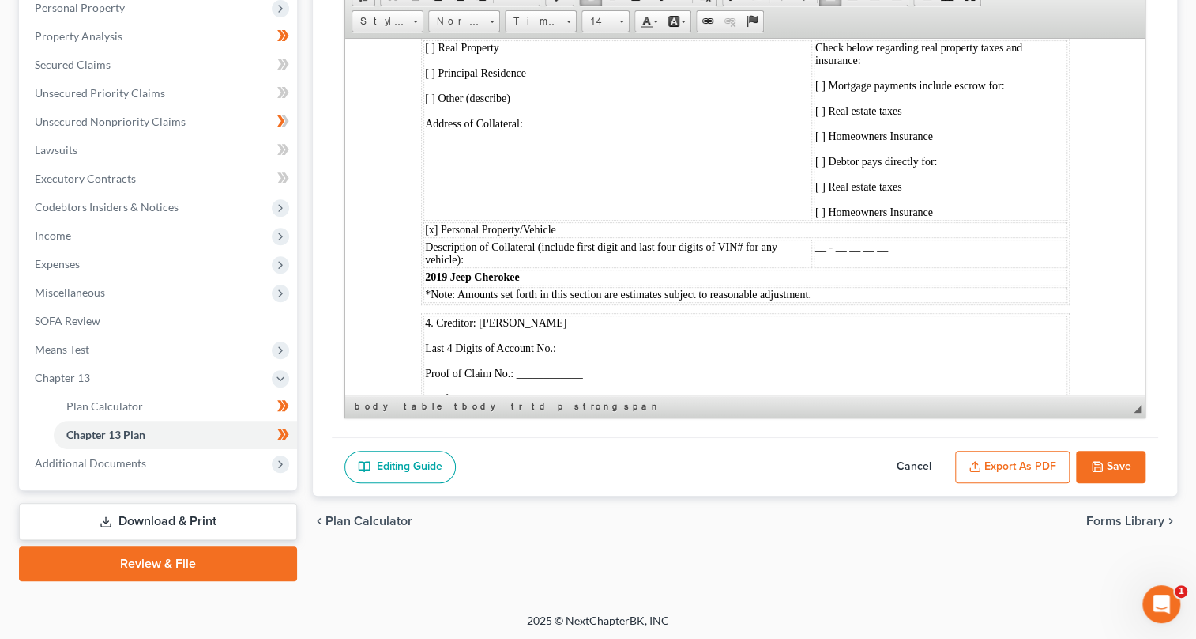
scroll to position [4957, 0]
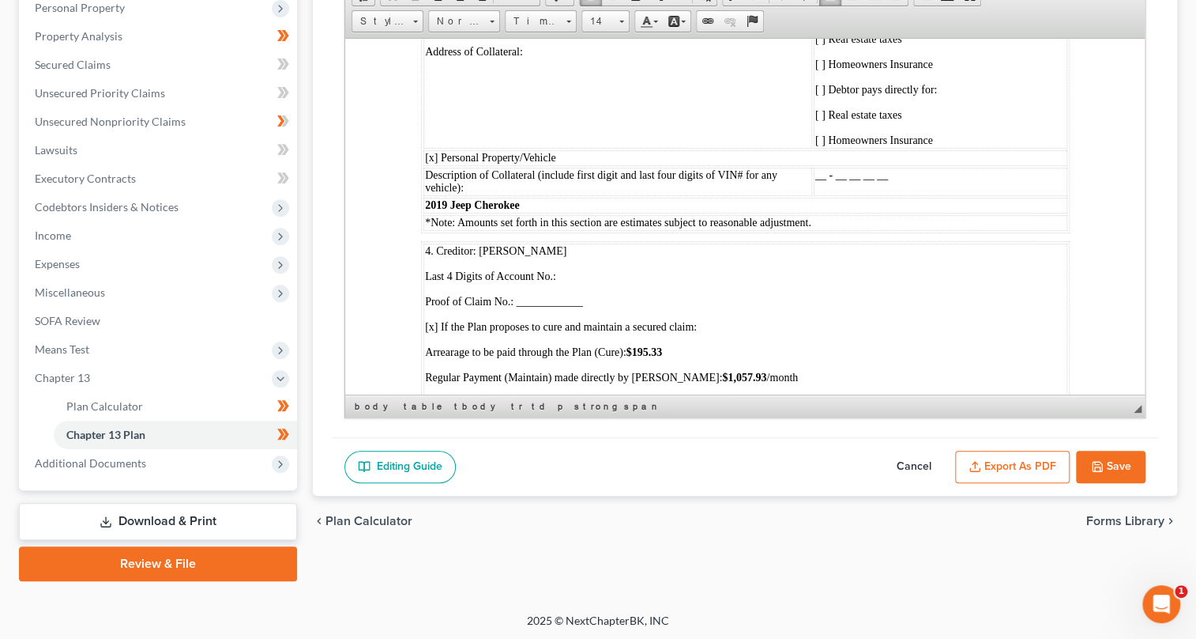
click at [815, 180] on span "__ - __ __ __ __" at bounding box center [851, 174] width 73 height 12
click at [815, 180] on span "_1_ - __ __ __ __" at bounding box center [854, 174] width 78 height 12
click at [827, 180] on span "1_ - __ __ __ __" at bounding box center [851, 174] width 73 height 12
drag, startPoint x: 810, startPoint y: 276, endPoint x: 864, endPoint y: 271, distance: 53.9
click at [864, 181] on p "1_ - 1846" at bounding box center [940, 174] width 251 height 13
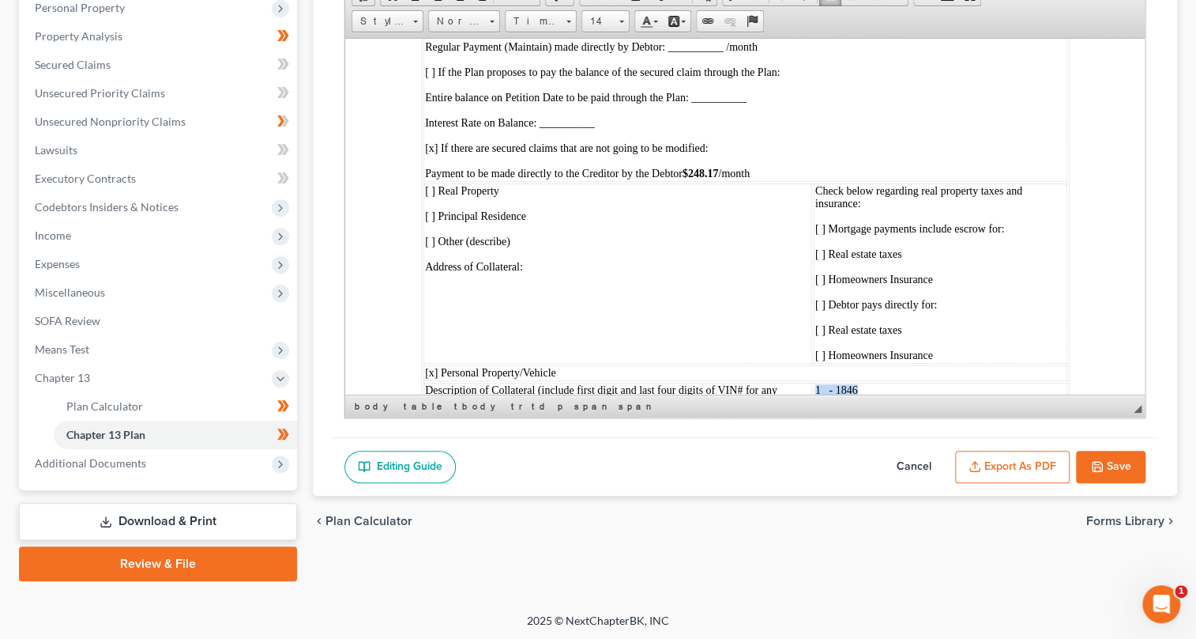
scroll to position [141, 0]
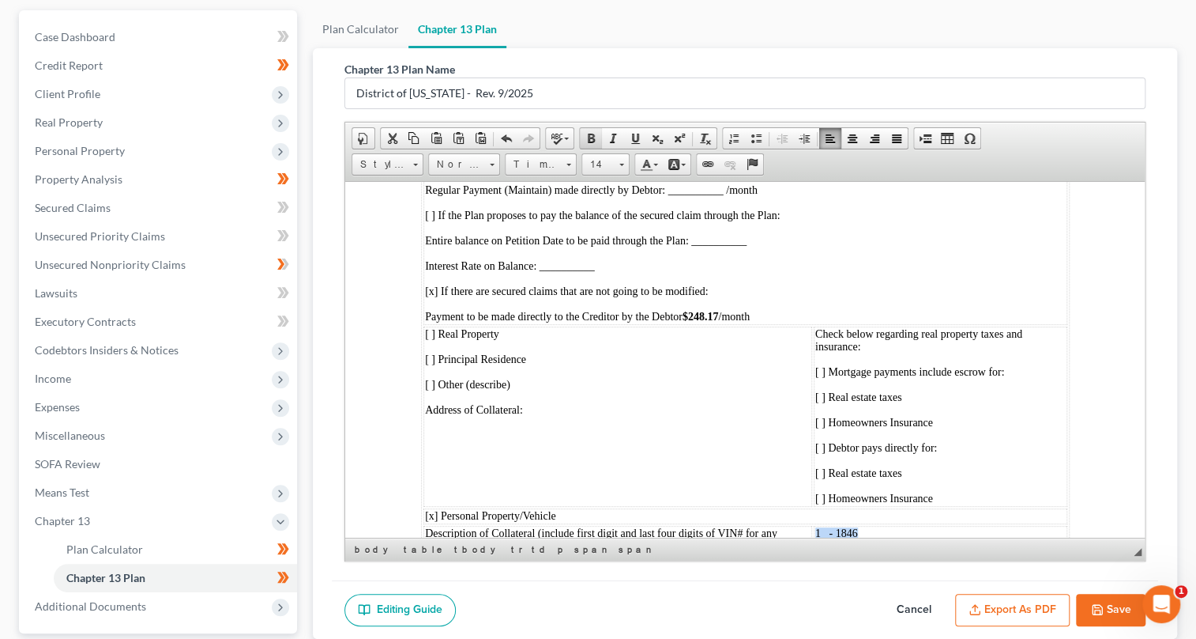
click at [585, 137] on span at bounding box center [591, 138] width 13 height 13
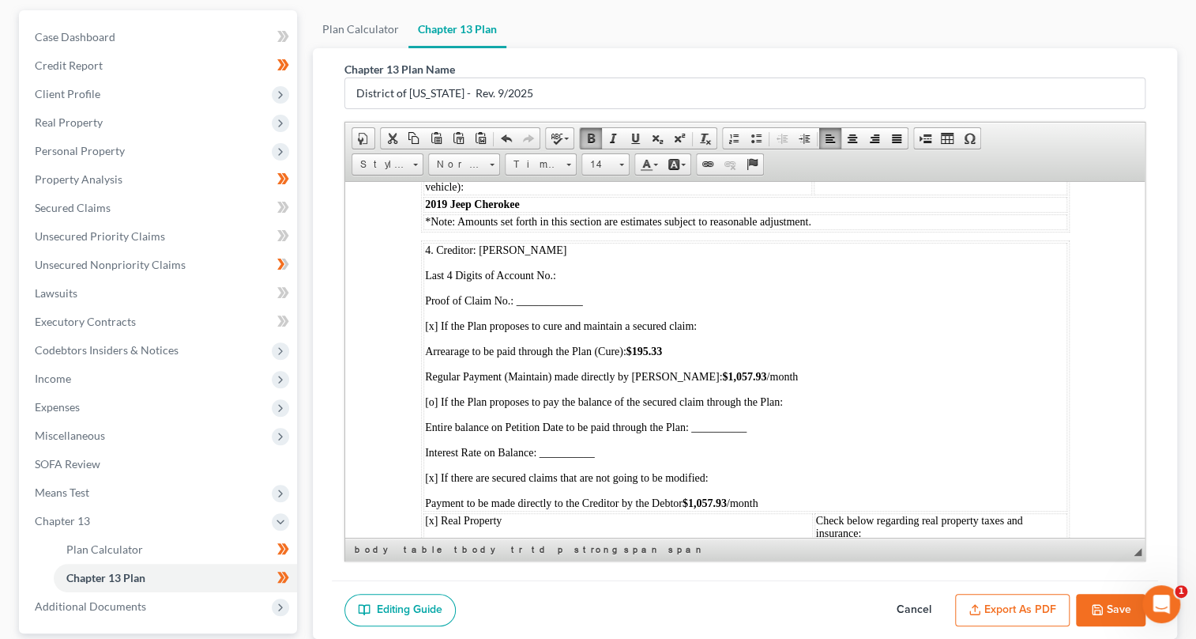
scroll to position [5172, 0]
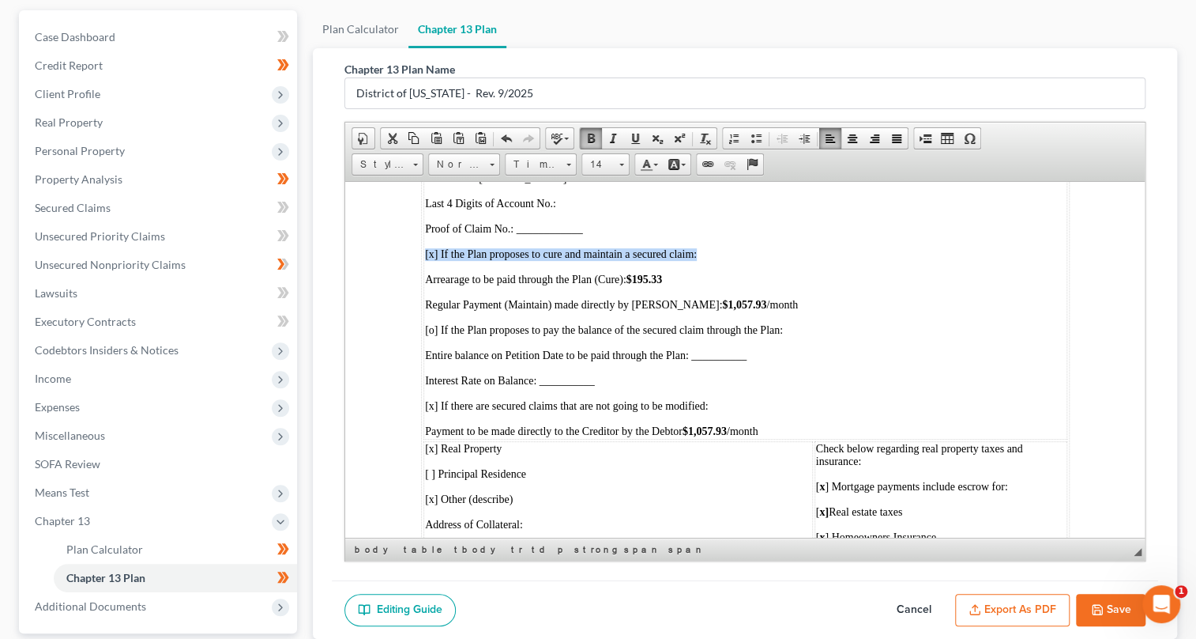
click at [895, 334] on td "4. Creditor: [PERSON_NAME] Last 4 Digits of Account No.: Proof of Claim No.: __…" at bounding box center [745, 304] width 644 height 269
click at [423, 280] on td "4. Creditor: [PERSON_NAME] Last 4 Digits of Account No.: Proof of Claim No.: __…" at bounding box center [745, 304] width 644 height 269
drag, startPoint x: 435, startPoint y: 280, endPoint x: 571, endPoint y: 269, distance: 136.4
click at [571, 269] on table "4. Creditor: [PERSON_NAME] Last 4 Digits of Account No.: Proof of Claim No.: __…" at bounding box center [744, 437] width 649 height 539
click at [487, 183] on span "4. Creditor: [PERSON_NAME]" at bounding box center [494, 177] width 141 height 12
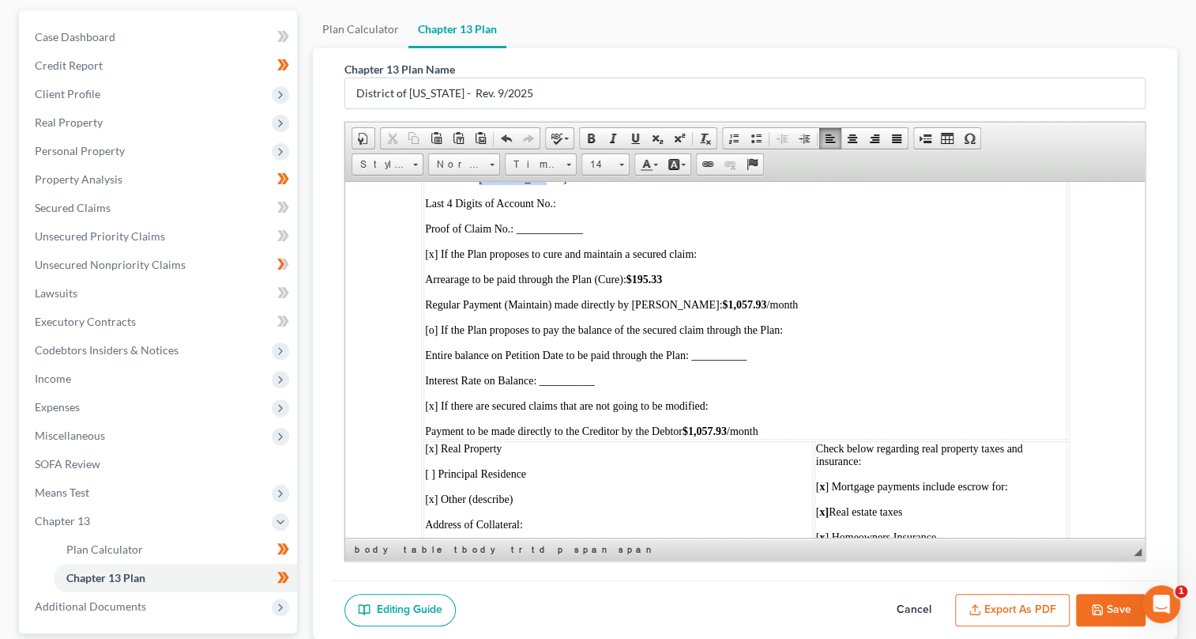
drag, startPoint x: 477, startPoint y: 282, endPoint x: 545, endPoint y: 276, distance: 68.3
click at [545, 184] on p "4. Creditor: [PERSON_NAME]" at bounding box center [744, 177] width 641 height 13
click at [433, 259] on span "[x] If the Plan proposes to cure and maintain a secured claim:" at bounding box center [560, 253] width 272 height 12
click at [432, 335] on span "[o] If the Plan proposes to pay the balance of the secured claim through the Pl…" at bounding box center [603, 329] width 358 height 12
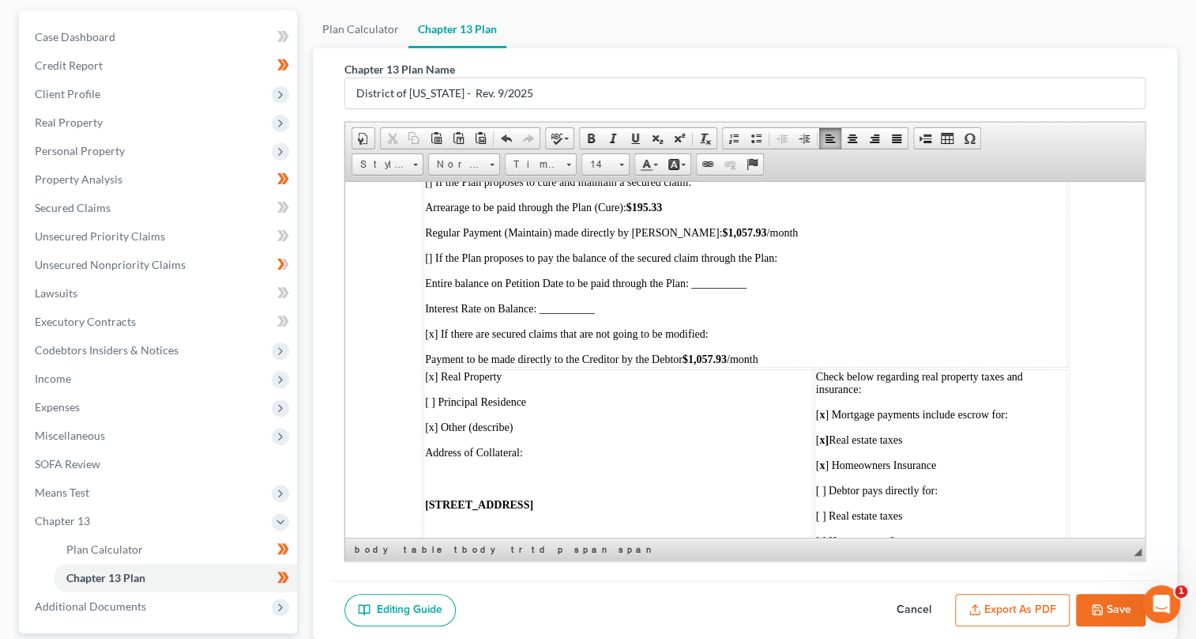
scroll to position [5316, 0]
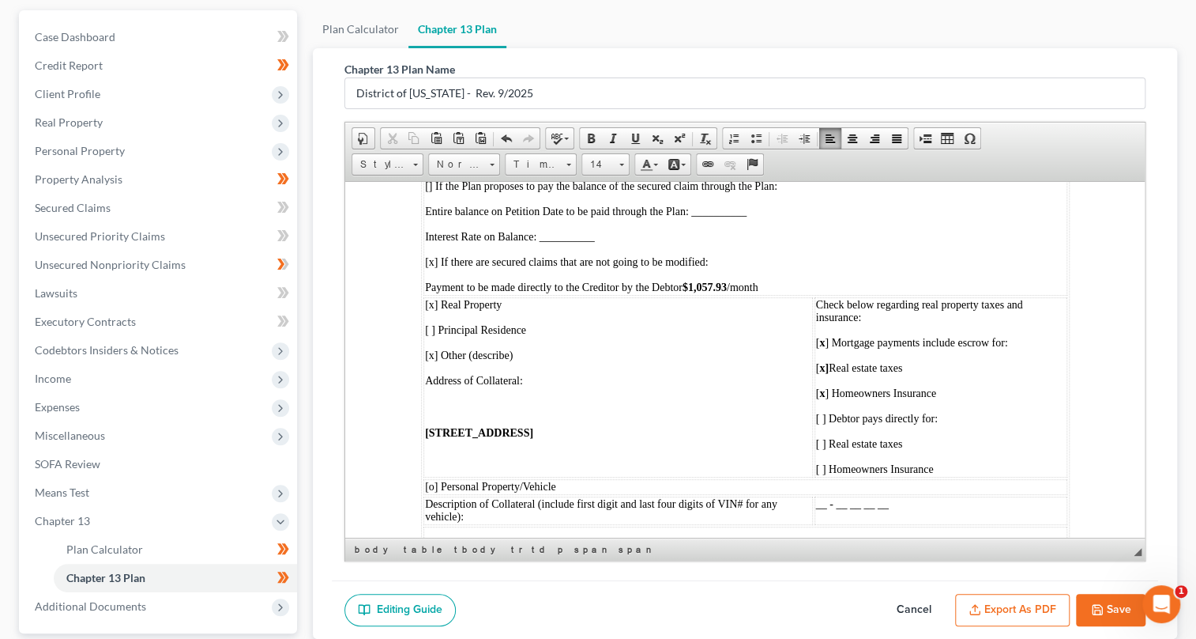
click at [431, 310] on span "[x] Real Property" at bounding box center [462, 304] width 77 height 12
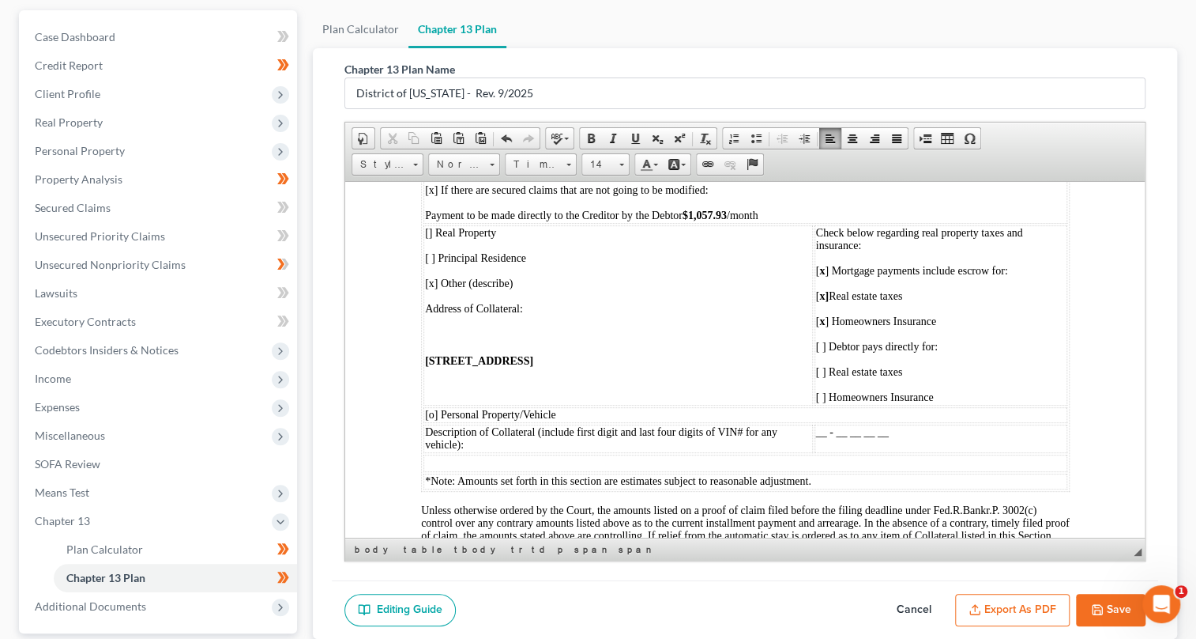
click at [819, 276] on span "[ x ] Mortgage payments include escrow for:" at bounding box center [912, 270] width 192 height 12
click at [818, 276] on span "[ x ] Mortgage payments include escrow for:" at bounding box center [912, 270] width 192 height 12
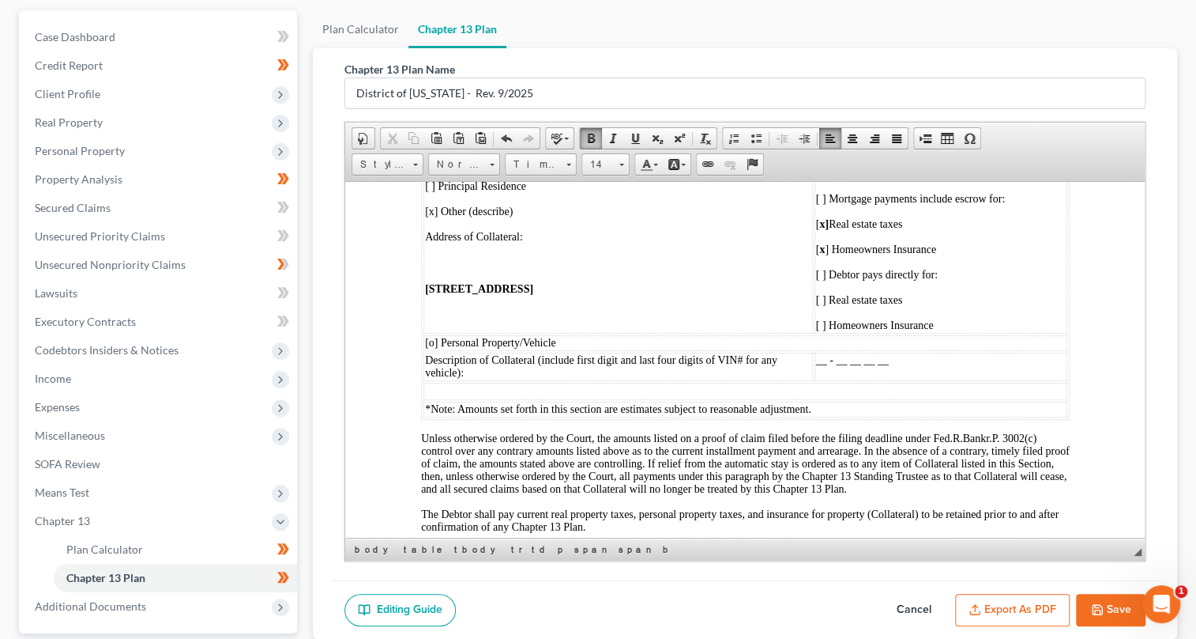
click at [828, 229] on strong "x]" at bounding box center [823, 223] width 9 height 12
click at [824, 254] on strong "x" at bounding box center [822, 249] width 6 height 12
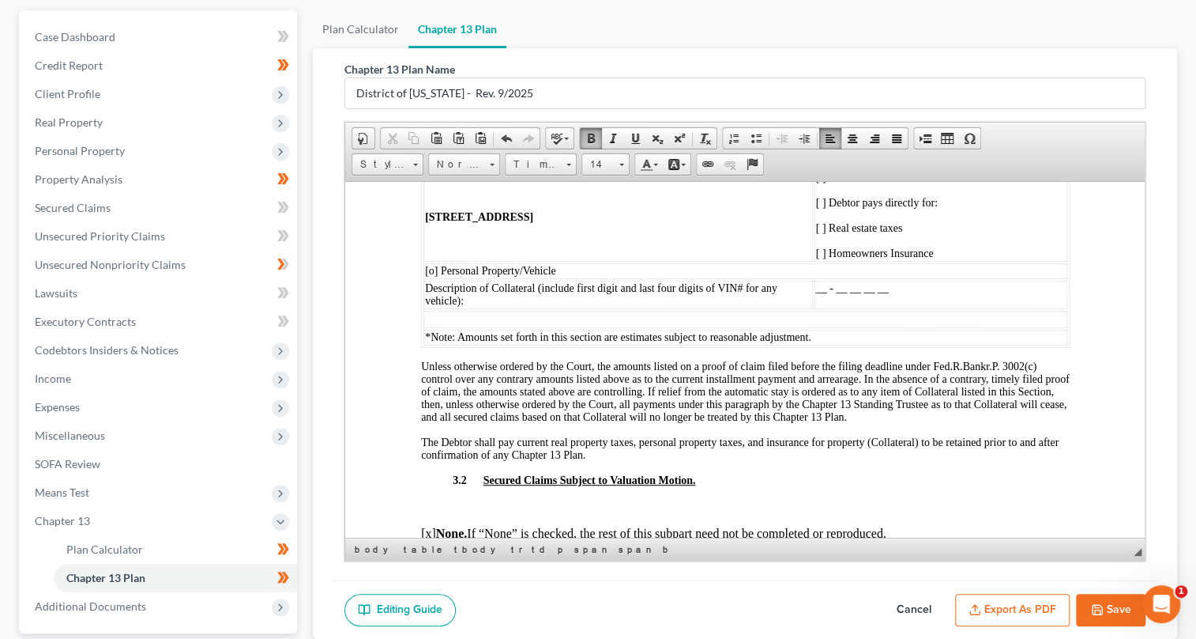
click at [434, 276] on span "[o] Personal Property/Vehicle" at bounding box center [489, 270] width 131 height 12
drag, startPoint x: 616, startPoint y: 315, endPoint x: 424, endPoint y: 327, distance: 192.5
click at [424, 261] on td "[ ] Real Property  [ ] Principal Residence  [x] Other (describe) Address of Col…" at bounding box center [618, 171] width 390 height 180
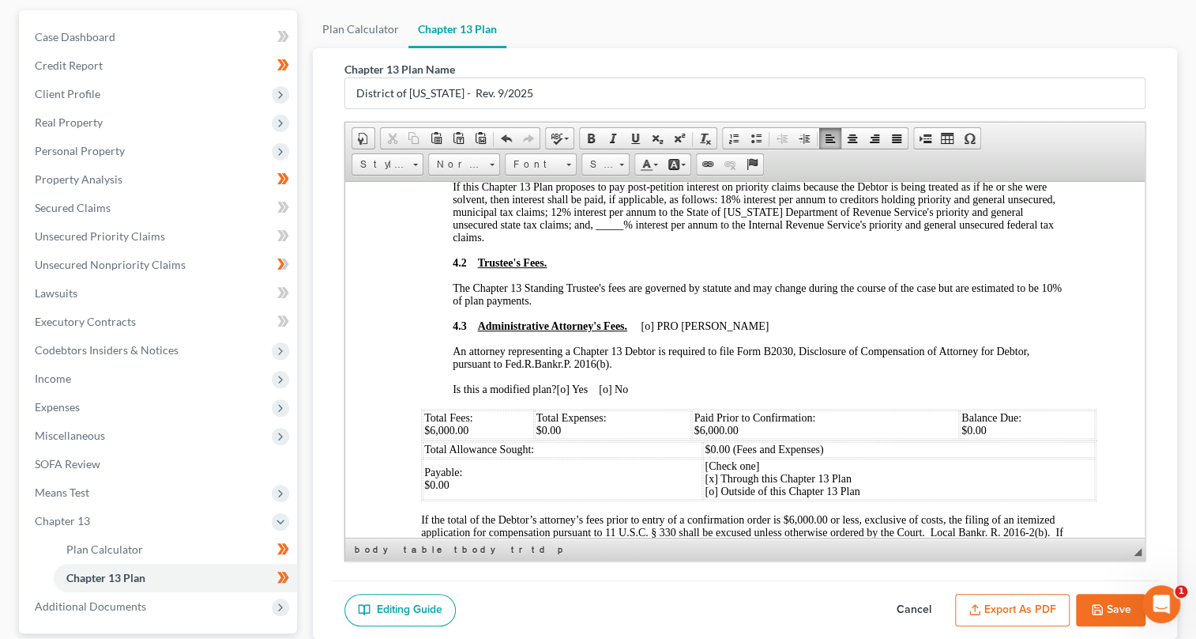
scroll to position [6393, 0]
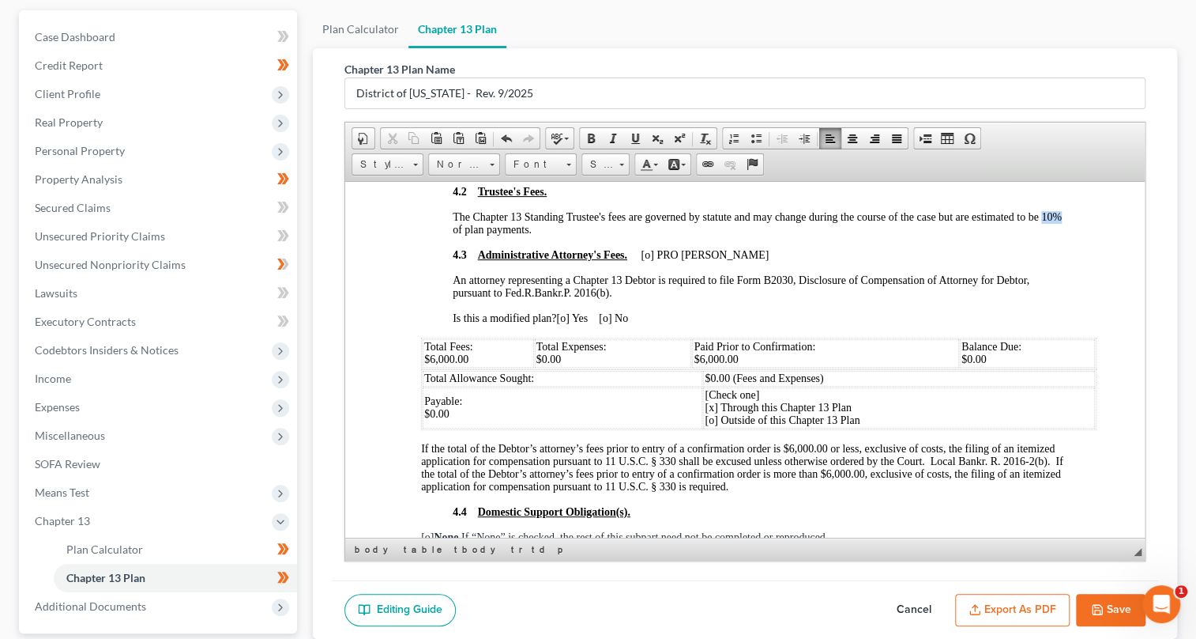
drag, startPoint x: 452, startPoint y: 353, endPoint x: 469, endPoint y: 353, distance: 17.4
click at [469, 235] on span "The Chapter 13 Standing Trustee's fees are governed by statute and may change d…" at bounding box center [756, 222] width 609 height 24
click at [588, 136] on span at bounding box center [591, 138] width 13 height 13
click at [725, 235] on span "The Chapter 13 Standing Trustee's fees are governed by statute and may change d…" at bounding box center [738, 222] width 573 height 24
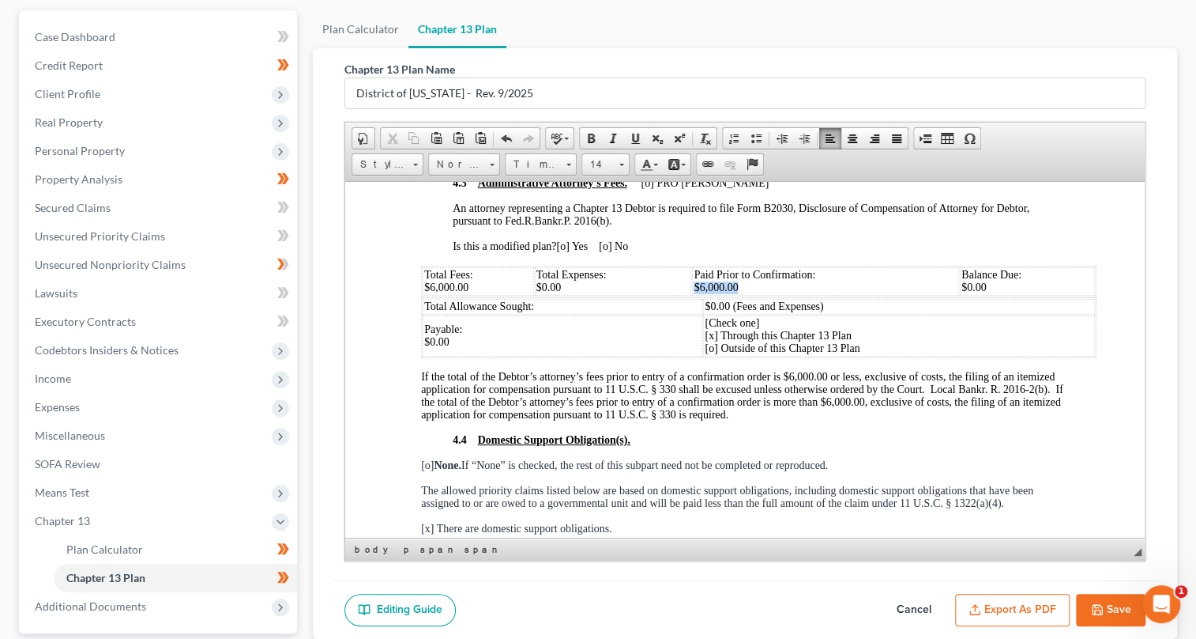
drag, startPoint x: 692, startPoint y: 411, endPoint x: 743, endPoint y: 406, distance: 50.8
click at [743, 295] on td "Paid Prior to Confirmation: $6,000.00" at bounding box center [824, 280] width 267 height 28
click at [585, 141] on span at bounding box center [591, 138] width 13 height 13
click at [666, 295] on td "Total Expenses: $0.00" at bounding box center [612, 280] width 157 height 28
drag, startPoint x: 424, startPoint y: 411, endPoint x: 473, endPoint y: 410, distance: 49.0
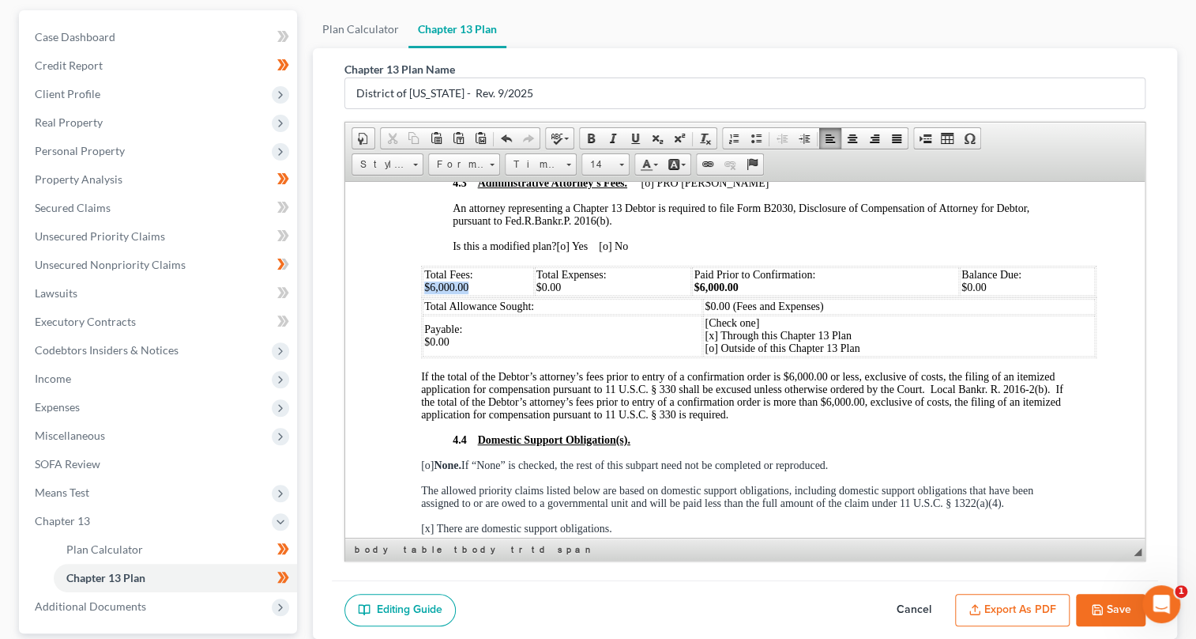
click at [473, 295] on td "Total Fees: $6,000.00" at bounding box center [477, 280] width 111 height 28
drag, startPoint x: 585, startPoint y: 138, endPoint x: 585, endPoint y: 165, distance: 27.7
click at [585, 138] on span at bounding box center [591, 138] width 13 height 13
click at [711, 353] on span "[Check one] [x] Through this Chapter 13 Plan [o] Outside of this Chapter 13 Plan" at bounding box center [781, 334] width 155 height 37
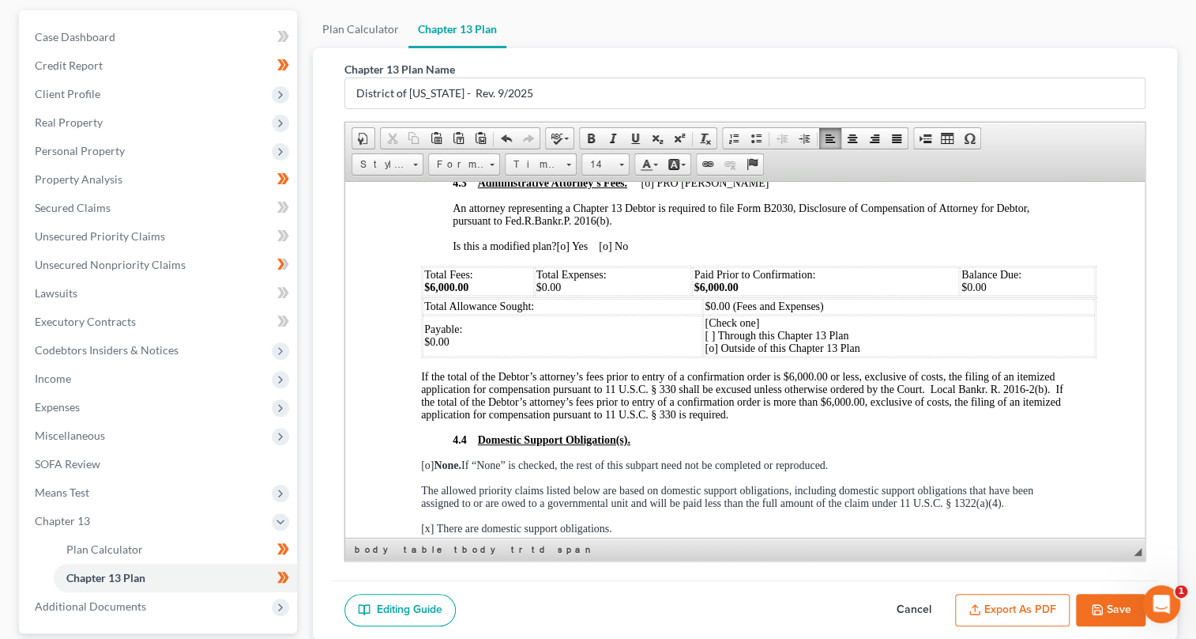
click at [713, 353] on span "[Check one] [ ] Through this Chapter 13 Plan [o] Outside of this Chapter 13 Plan" at bounding box center [781, 334] width 155 height 37
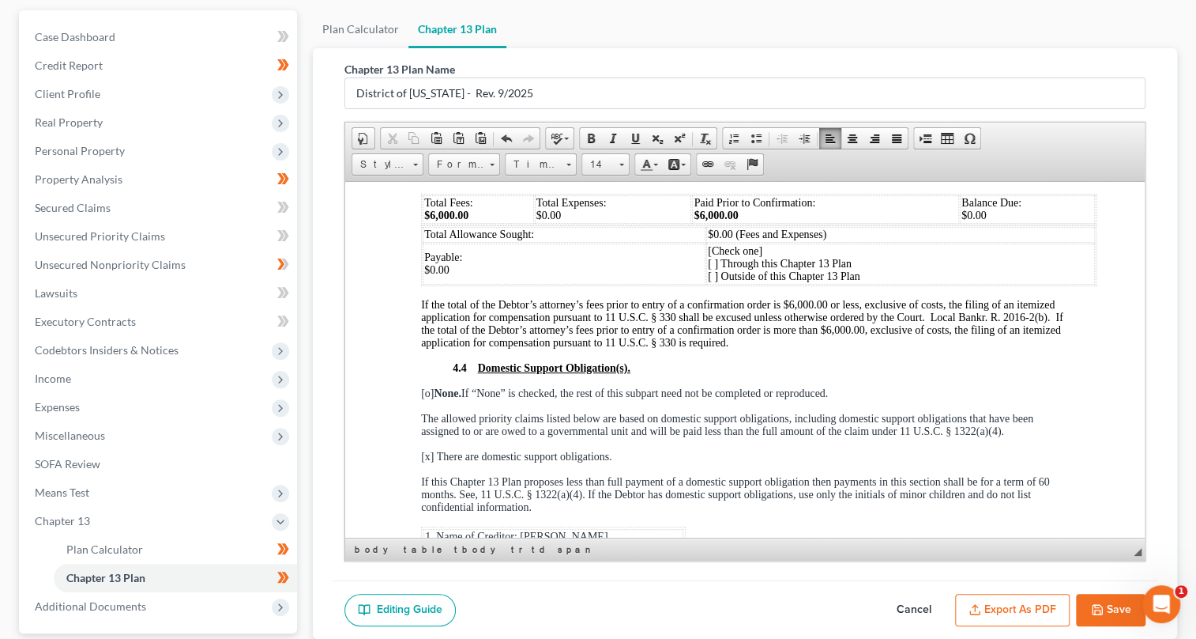
click at [543, 220] on span "$0.00" at bounding box center [548, 215] width 25 height 12
drag, startPoint x: 536, startPoint y: 337, endPoint x: 577, endPoint y: 337, distance: 41.1
click at [577, 223] on td "Total Expenses: $313.00" at bounding box center [612, 208] width 157 height 28
click at [588, 129] on link "Bold" at bounding box center [591, 138] width 22 height 21
click at [639, 180] on p "Is this a modified plan? [o] Yes [o] No" at bounding box center [760, 174] width 617 height 13
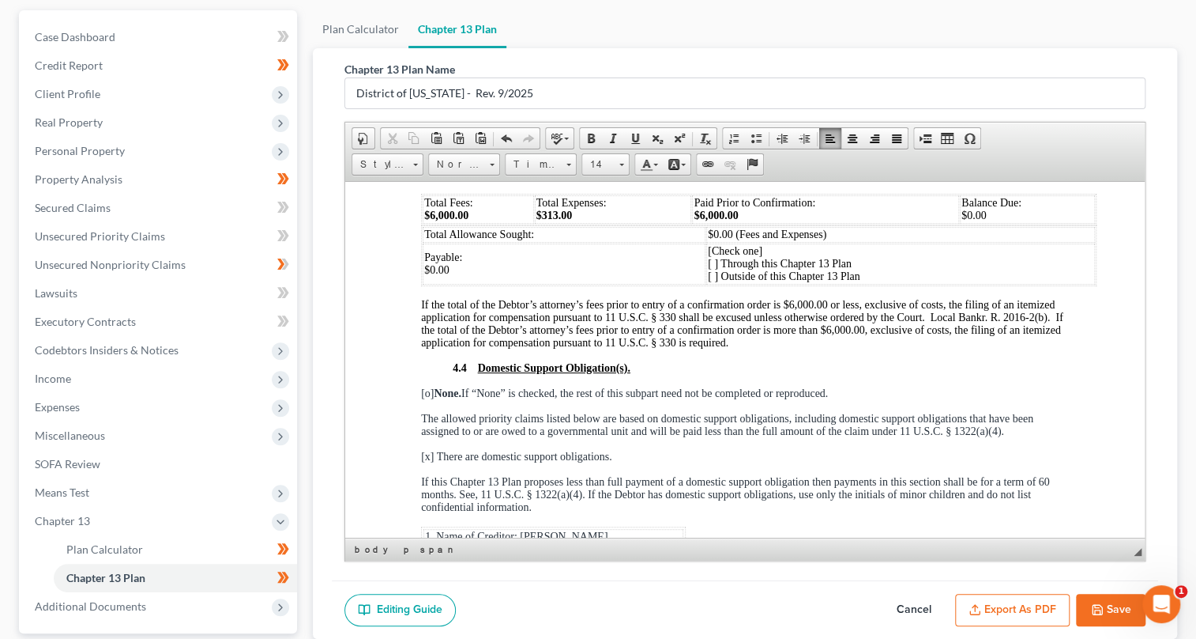
click at [614, 179] on span "[o] Yes [o] No" at bounding box center [592, 174] width 72 height 12
click at [571, 179] on span "[o] Yes [ ] No" at bounding box center [589, 174] width 66 height 12
click at [646, 116] on span "[o]" at bounding box center [646, 110] width 13 height 12
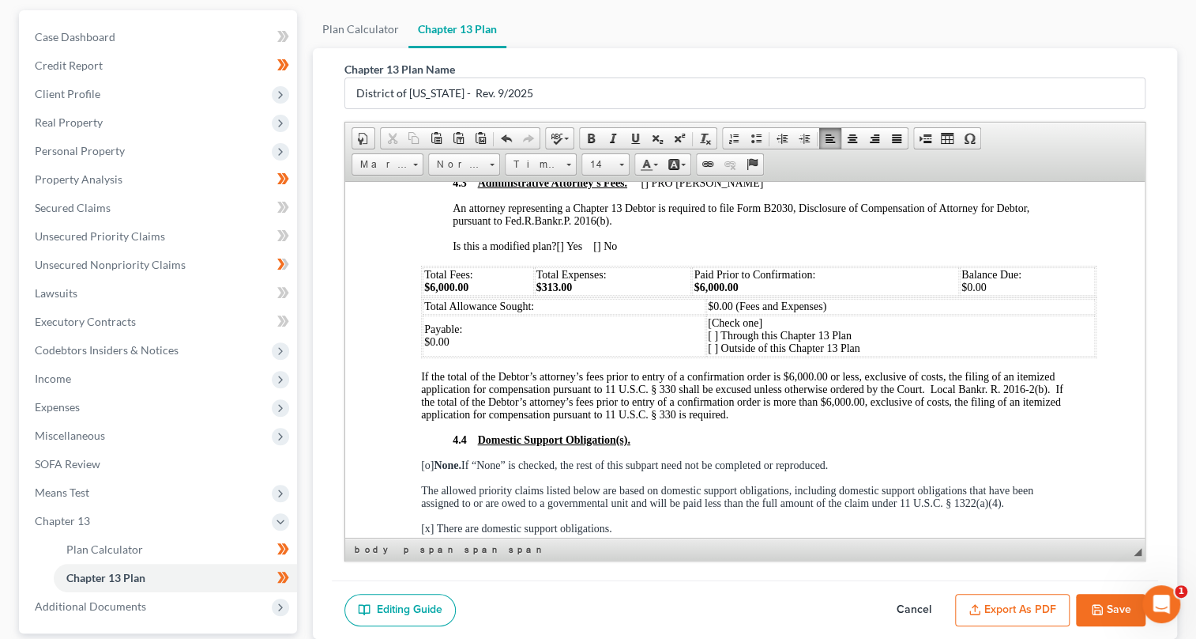
scroll to position [6393, 0]
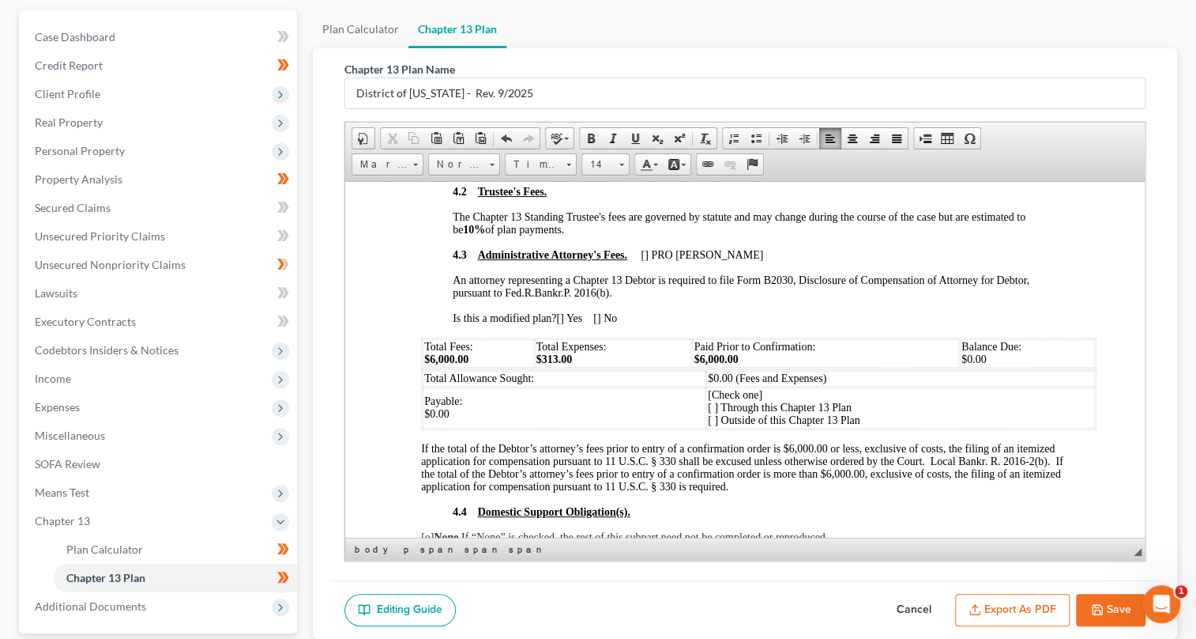
click at [730, 171] on span "If this Chapter 13 Plan proposes to pay post-petition interest on priority clai…" at bounding box center [753, 140] width 603 height 62
click at [722, 171] on span "If this Chapter 13 Plan proposes to pay post-petition interest on priority clai…" at bounding box center [757, 140] width 611 height 62
drag, startPoint x: 590, startPoint y: 277, endPoint x: 631, endPoint y: 276, distance: 41.9
click at [631, 171] on span "If this Chapter 13 Plan proposes to pay post-petition interest on priority clai…" at bounding box center [752, 140] width 601 height 62
click at [684, 198] on p "4.2 Trustee's Fees." at bounding box center [760, 191] width 617 height 13
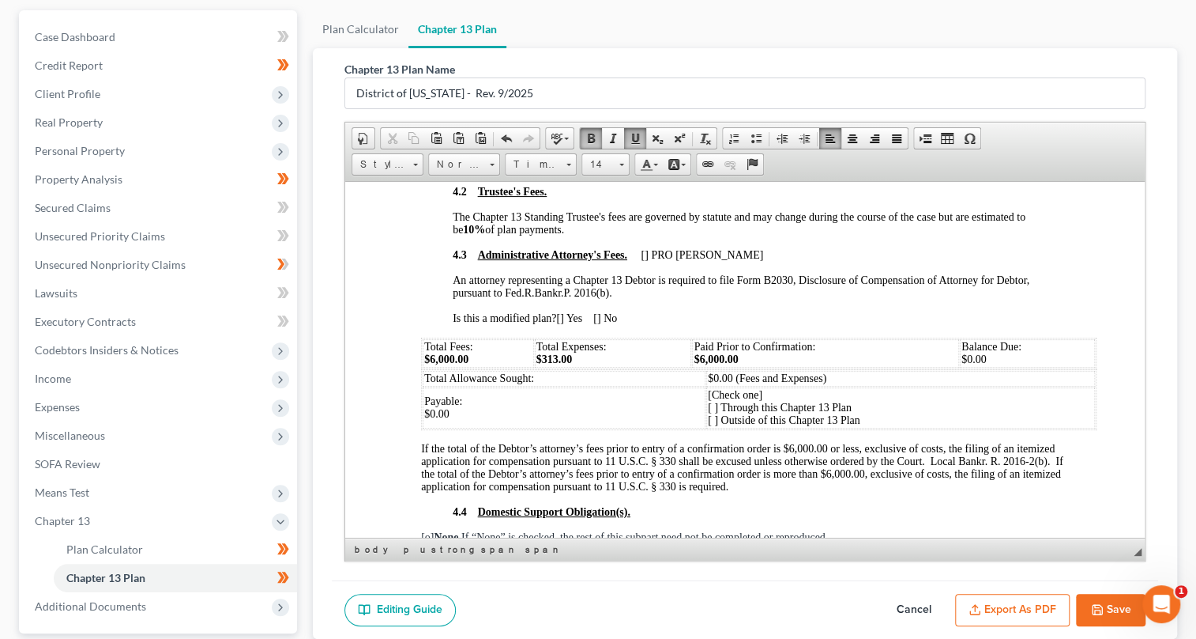
drag, startPoint x: 622, startPoint y: 276, endPoint x: 713, endPoint y: 281, distance: 91.0
click at [713, 171] on span "If this Chapter 13 Plan proposes to pay post-petition interest on priority clai…" at bounding box center [752, 140] width 601 height 62
click at [587, 139] on span at bounding box center [591, 138] width 13 height 13
click at [728, 198] on p "4.2 Trustee's Fees." at bounding box center [760, 191] width 617 height 13
drag, startPoint x: 740, startPoint y: 252, endPoint x: 725, endPoint y: 252, distance: 15.8
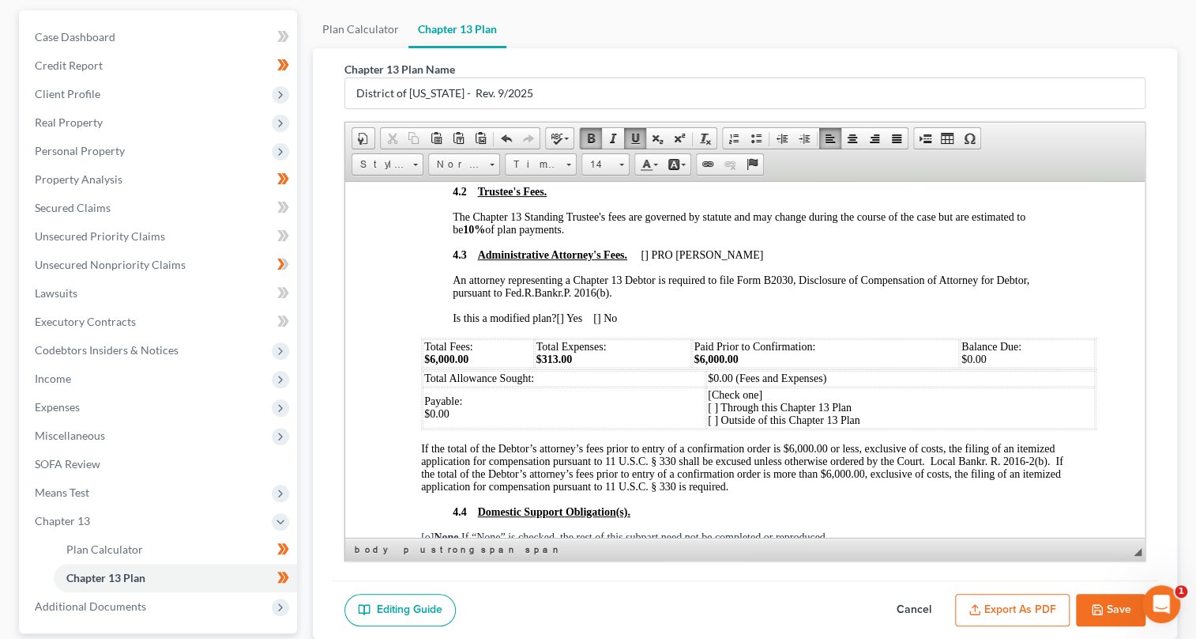
click at [725, 171] on span "If this Chapter 13 Plan proposes to pay post-petition interest on priority clai…" at bounding box center [756, 140] width 608 height 62
click at [722, 171] on span "If this Chapter 13 Plan proposes to pay post-petition interest on priority clai…" at bounding box center [756, 140] width 608 height 62
click at [718, 171] on span "If this Chapter 13 Plan proposes to pay post-petition interest on priority clai…" at bounding box center [756, 140] width 608 height 62
click at [603, 171] on span "If this Chapter 13 Plan proposes to pay post-petition interest on priority clai…" at bounding box center [756, 140] width 608 height 62
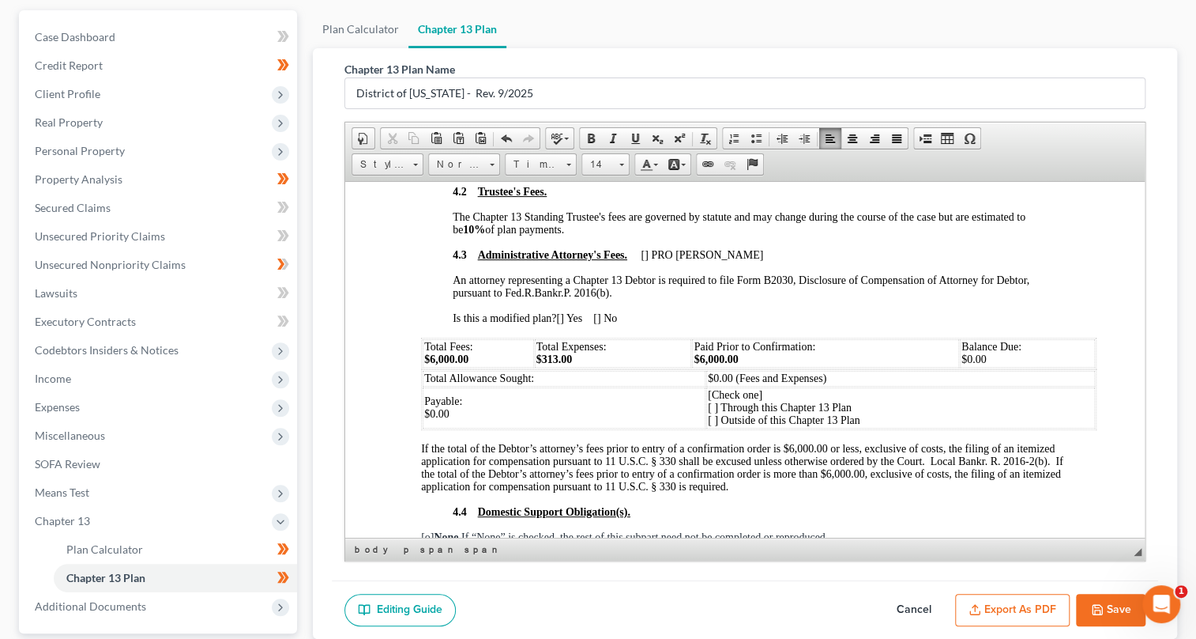
click at [601, 171] on span "If this Chapter 13 Plan proposes to pay post-petition interest on priority clai…" at bounding box center [756, 140] width 608 height 62
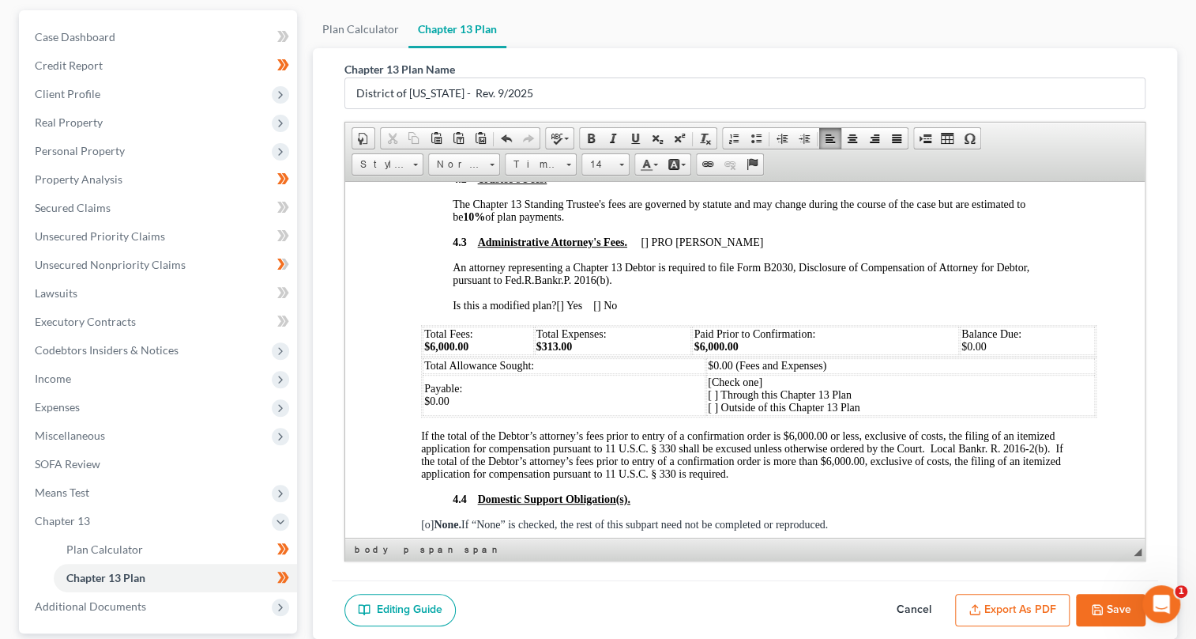
click at [718, 159] on span "If this Chapter 13 Plan proposes to pay post-petition interest on priority clai…" at bounding box center [760, 134] width 616 height 50
drag, startPoint x: 719, startPoint y: 250, endPoint x: 741, endPoint y: 248, distance: 22.2
click at [741, 159] on span "If this Chapter 13 Plan proposes to pay post-petition interest on priority clai…" at bounding box center [760, 134] width 616 height 50
click at [591, 135] on span at bounding box center [591, 138] width 13 height 13
click at [599, 159] on span "If this Chapter 13 Plan proposes to pay post-petition interest on priority clai…" at bounding box center [760, 134] width 616 height 50
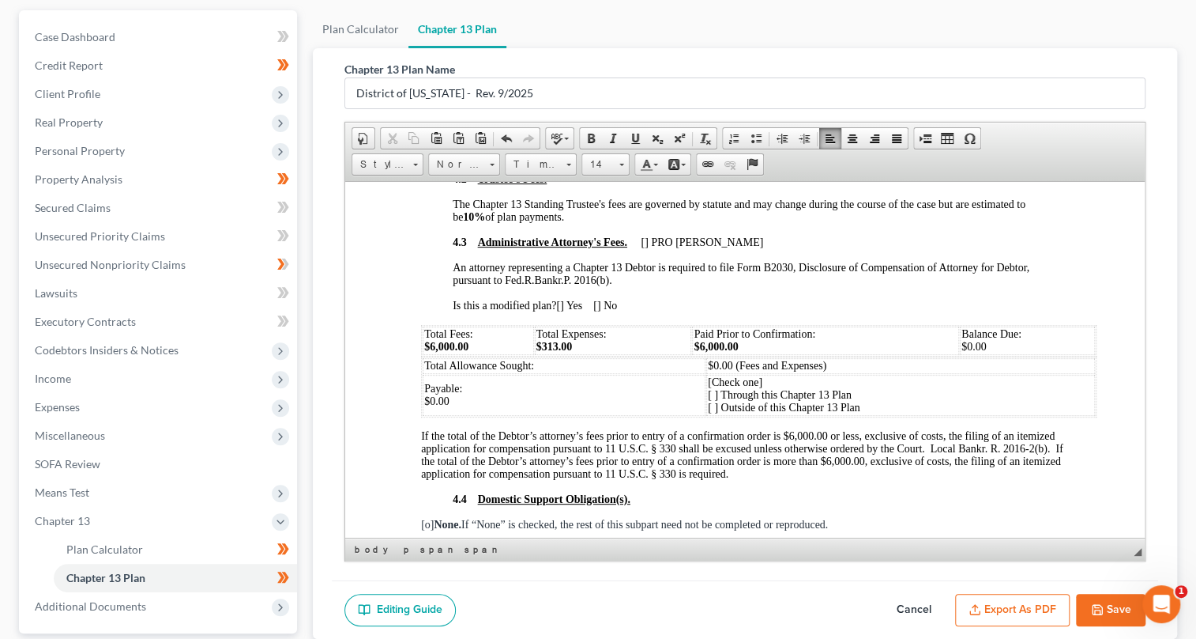
drag, startPoint x: 603, startPoint y: 261, endPoint x: 616, endPoint y: 262, distance: 12.7
click at [616, 159] on span "If this Chapter 13 Plan proposes to pay post-petition interest on priority clai…" at bounding box center [760, 134] width 616 height 50
drag, startPoint x: 601, startPoint y: 265, endPoint x: 617, endPoint y: 262, distance: 16.8
click at [617, 159] on span "If this Chapter 13 Plan proposes to pay post-petition interest on priority clai…" at bounding box center [760, 134] width 616 height 50
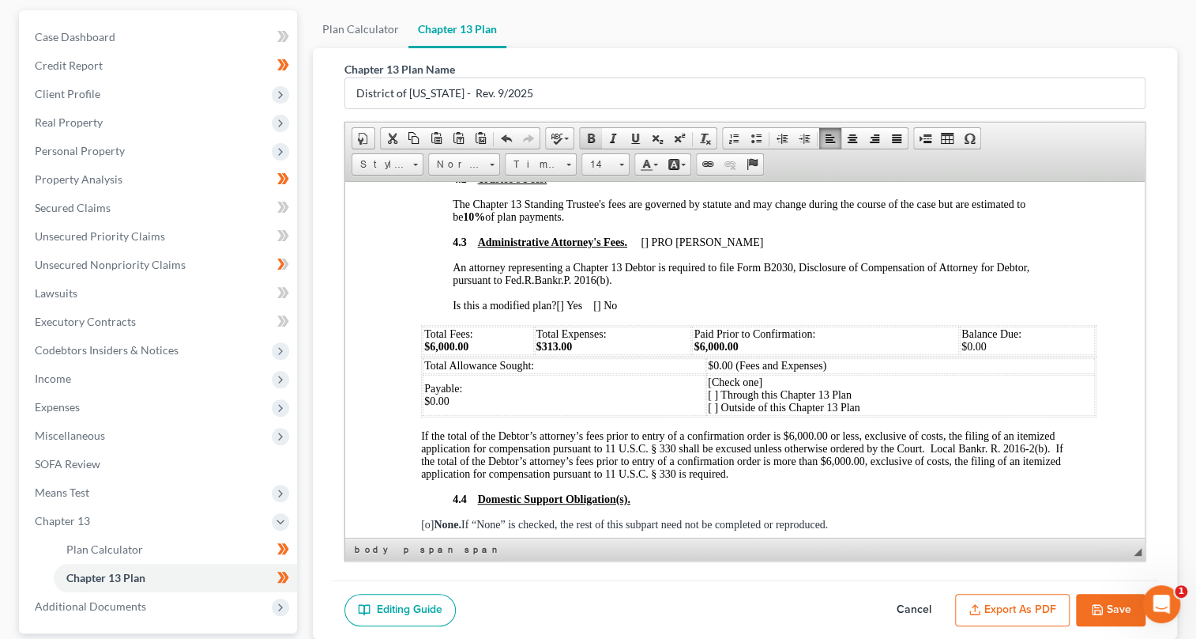
drag, startPoint x: 587, startPoint y: 133, endPoint x: 245, endPoint y: 2, distance: 366.5
click at [587, 133] on span at bounding box center [591, 138] width 13 height 13
click at [661, 222] on span "The Chapter 13 Standing Trustee's fees are governed by statute and may change d…" at bounding box center [738, 210] width 573 height 24
click at [627, 159] on span "If this Chapter 13 Plan proposes to pay post-petition interest on priority clai…" at bounding box center [759, 134] width 615 height 50
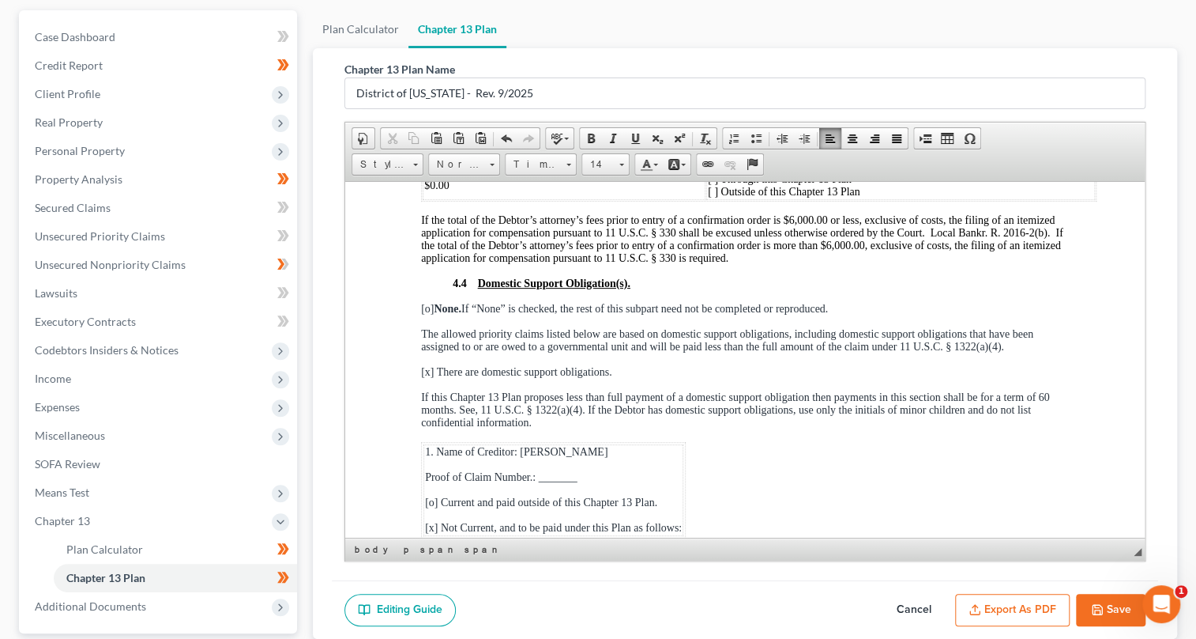
scroll to position [6681, 0]
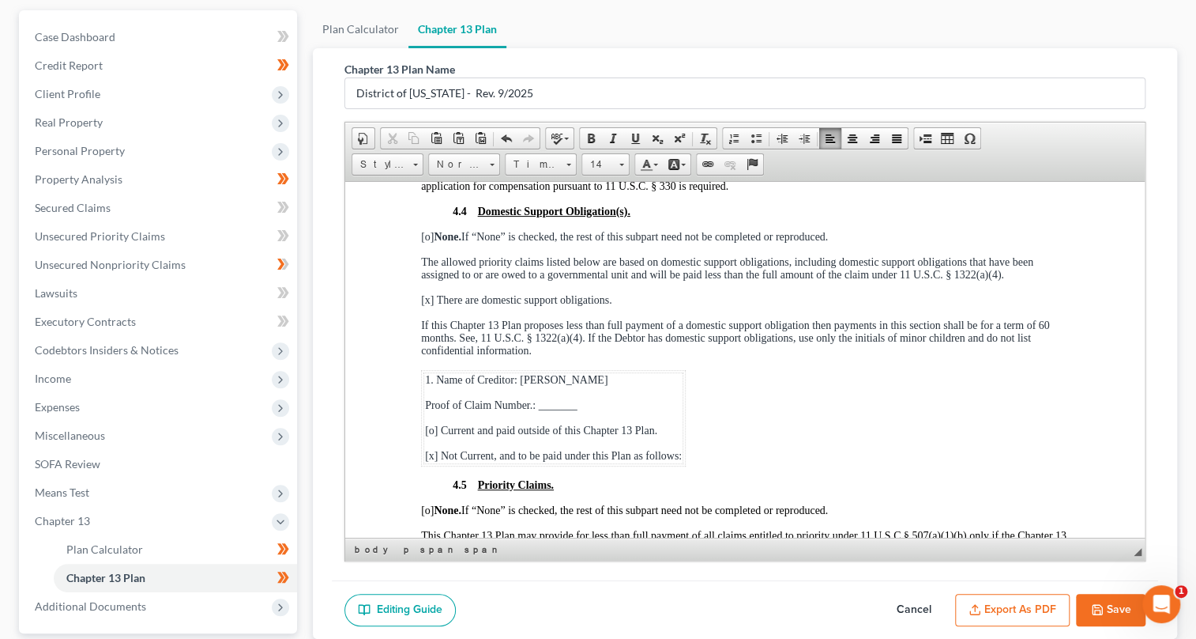
click at [429, 242] on span "[o] None. If “None” is checked, the rest of this subpart need not be completed …" at bounding box center [623, 236] width 407 height 12
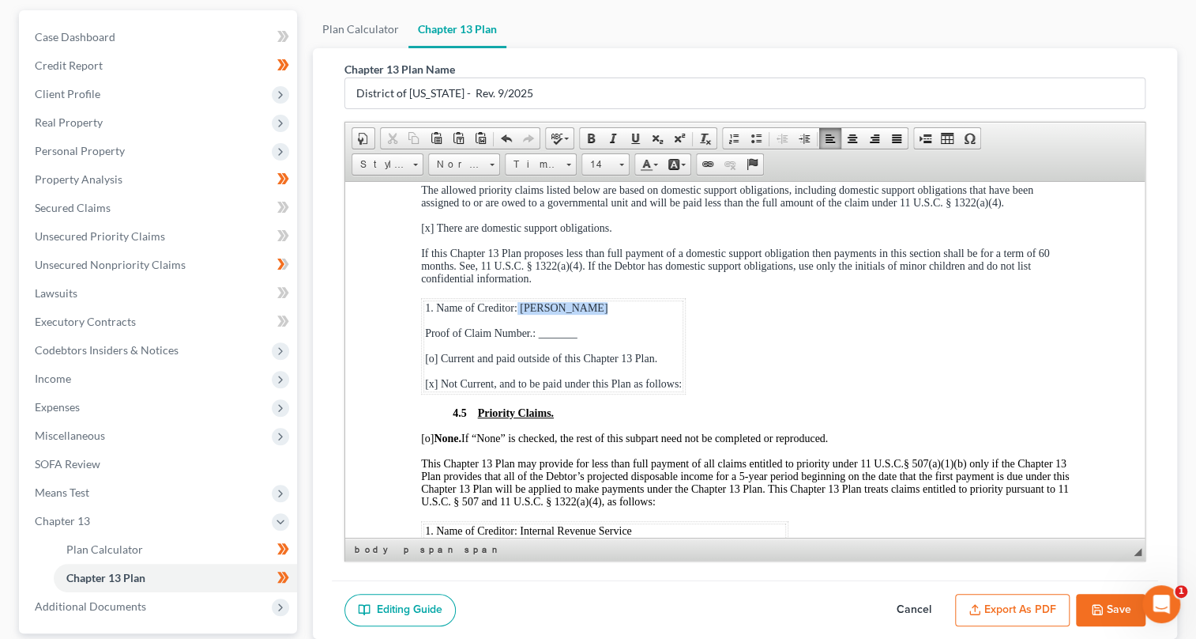
drag, startPoint x: 515, startPoint y: 450, endPoint x: 609, endPoint y: 440, distance: 94.5
click at [609, 394] on table "1. Name of Creditor: [PERSON_NAME] Proof of Claim Number.: _______ [o] Current …" at bounding box center [552, 345] width 265 height 96
click at [586, 134] on span at bounding box center [591, 138] width 13 height 13
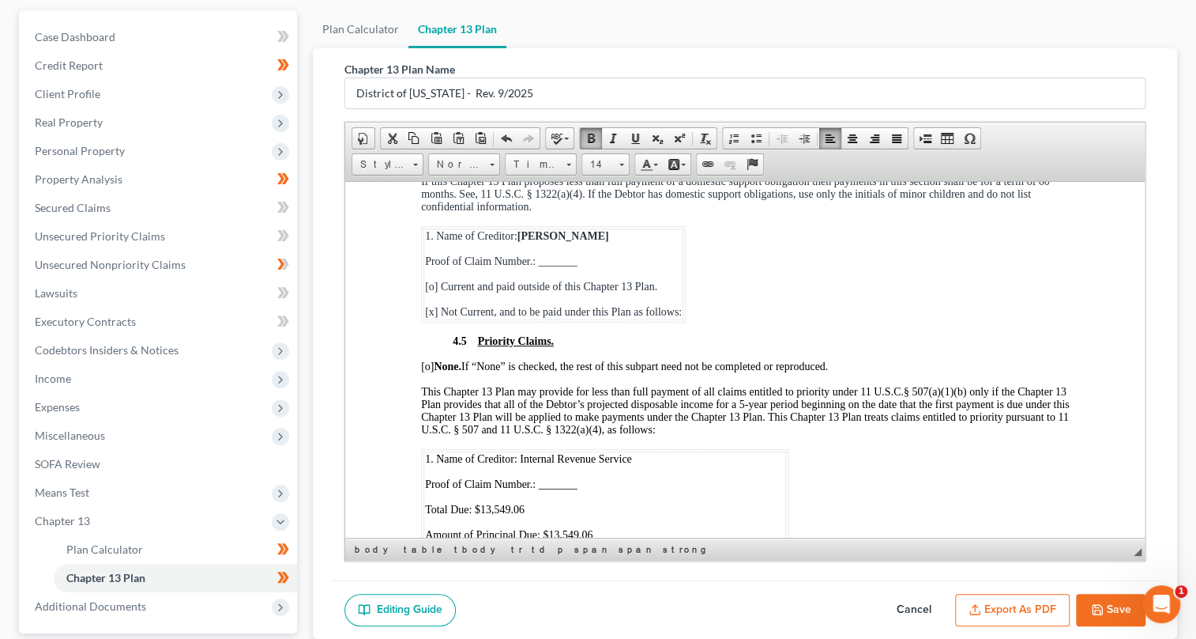
click at [428, 317] on span "[x] Not Current, and to be paid under this Plan as follows:" at bounding box center [552, 311] width 257 height 12
click at [435, 292] on span "[o] Current and paid outside of this Chapter 13 Plan." at bounding box center [540, 286] width 232 height 12
drag, startPoint x: 429, startPoint y: 429, endPoint x: 439, endPoint y: 426, distance: 10.7
click at [439, 292] on span "[X ] Current and paid outside of this Chapter 13 Plan." at bounding box center [541, 286] width 235 height 12
click at [586, 132] on span at bounding box center [591, 138] width 13 height 13
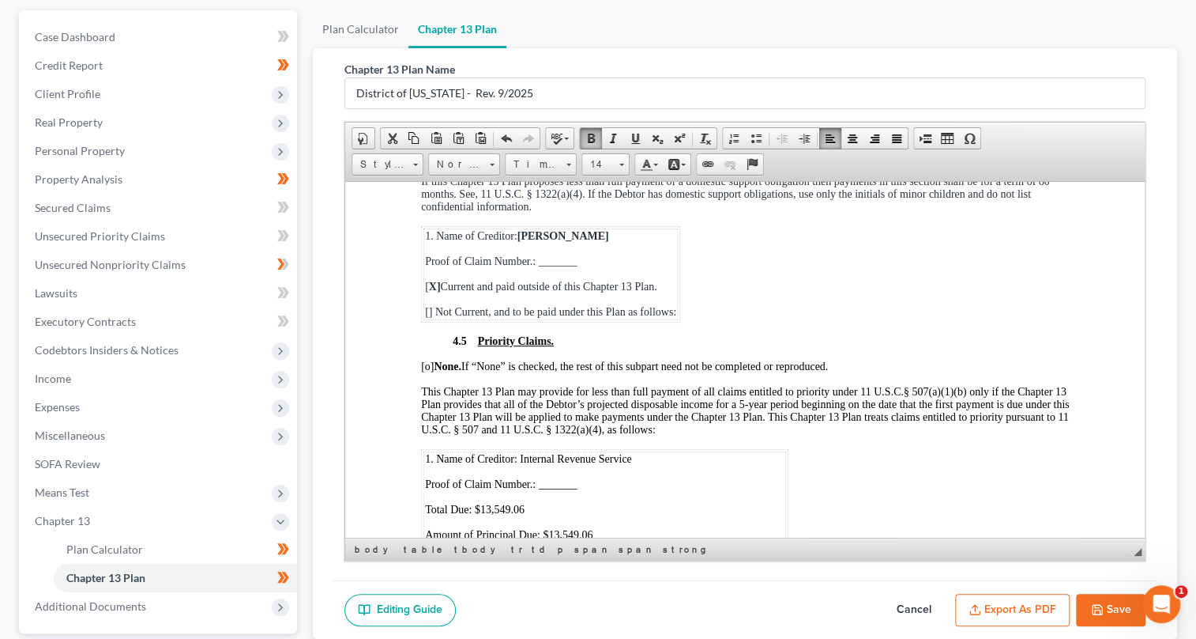
click at [431, 317] on span "[ ] Not Current, and to be paid under this Plan as follows:" at bounding box center [549, 311] width 251 height 12
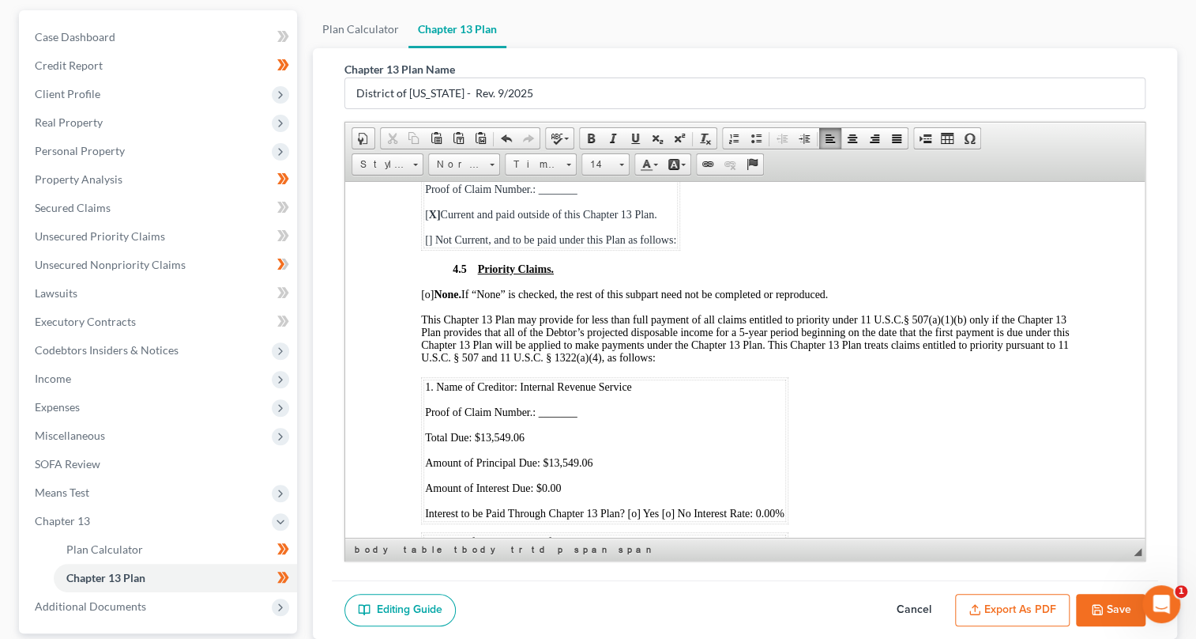
scroll to position [6969, 0]
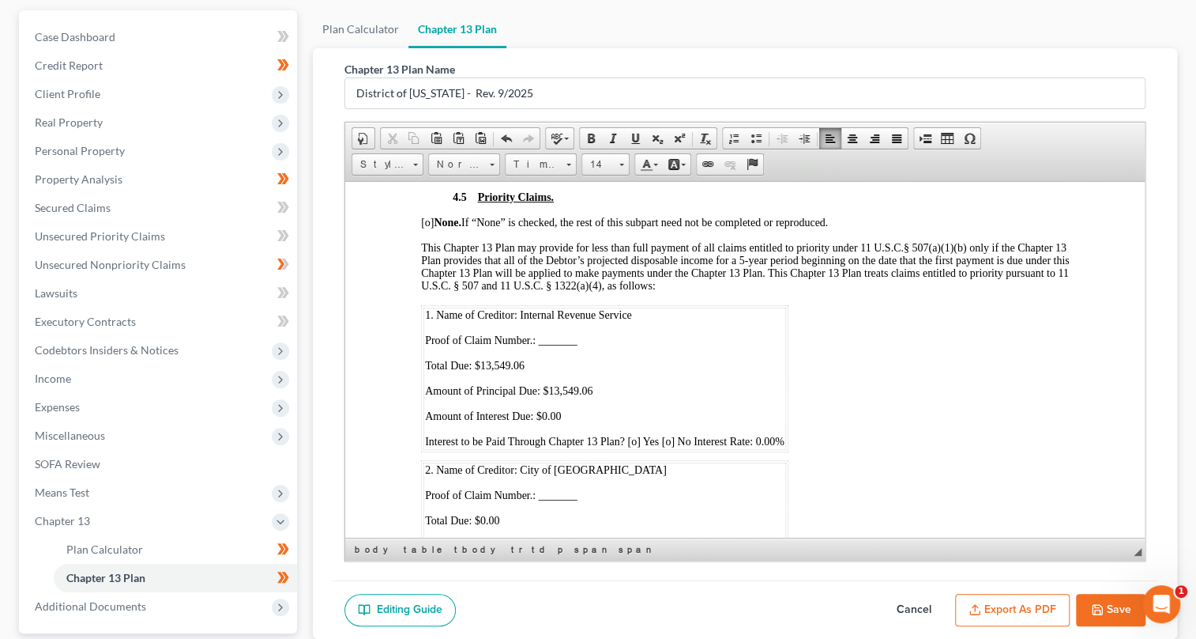
click at [429, 228] on span "[o] None. If “None” is checked, the rest of this subpart need not be completed …" at bounding box center [623, 222] width 407 height 12
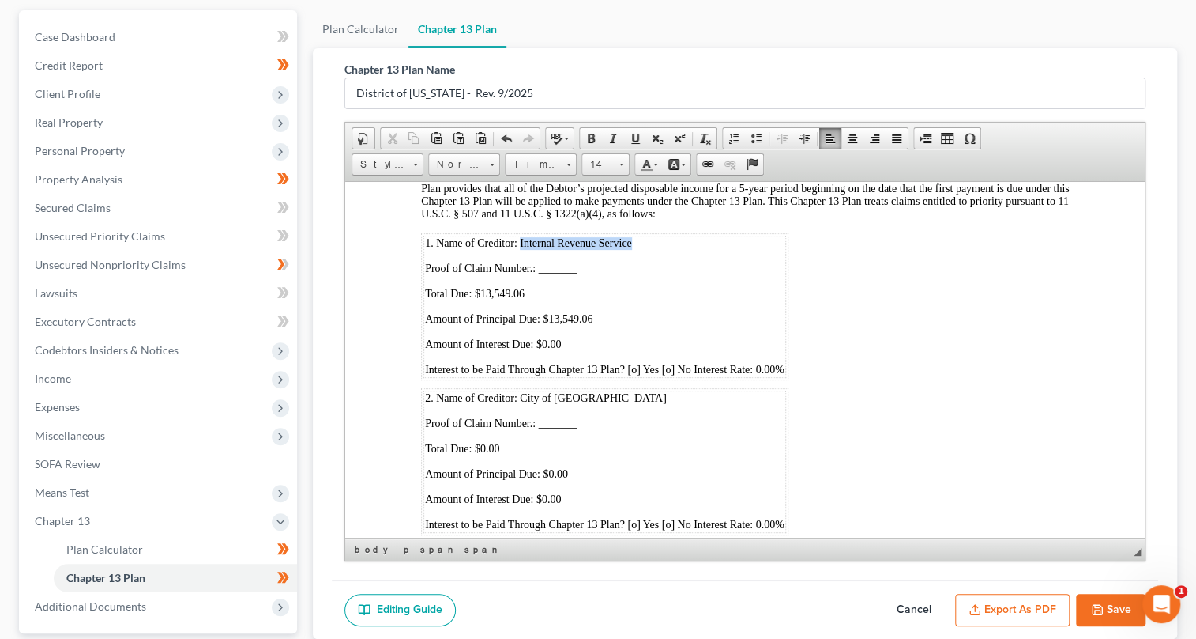
drag, startPoint x: 518, startPoint y: 386, endPoint x: 629, endPoint y: 388, distance: 110.6
click at [629, 248] on span "1. Name of Creditor: Internal Revenue Service" at bounding box center [527, 242] width 207 height 12
click at [589, 137] on span at bounding box center [591, 138] width 13 height 13
click at [588, 274] on p "Proof of Claim Number.: _______" at bounding box center [604, 268] width 360 height 13
click at [534, 273] on span "Proof of Claim Number.: _______" at bounding box center [500, 268] width 153 height 12
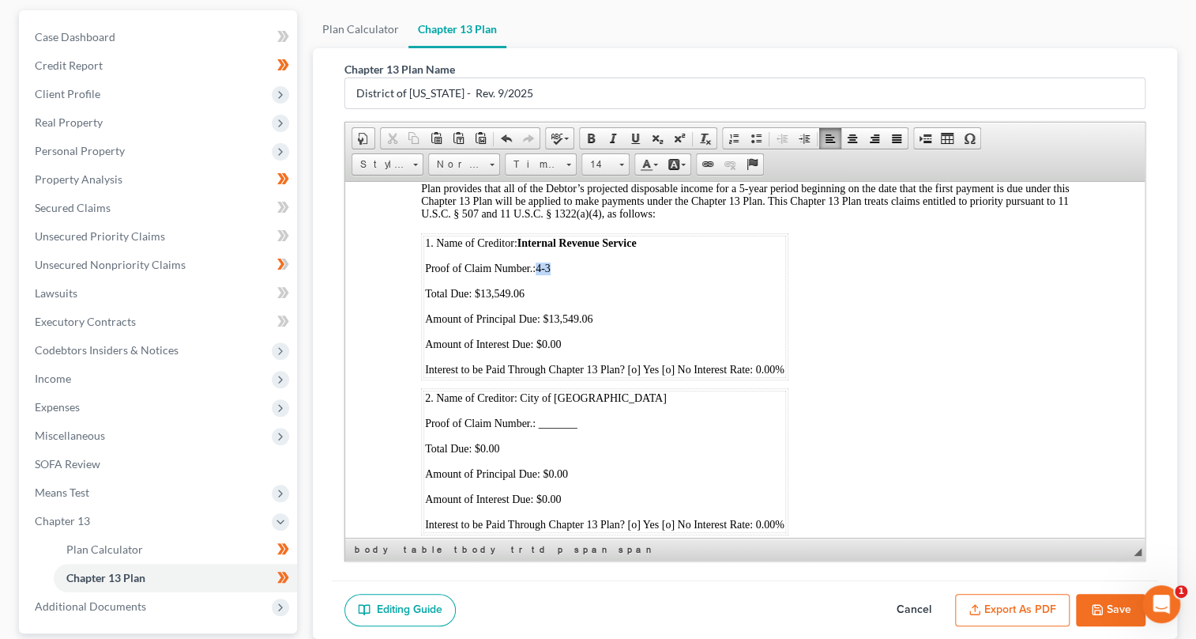
drag, startPoint x: 533, startPoint y: 411, endPoint x: 553, endPoint y: 410, distance: 19.8
click at [553, 274] on p "Proof of Claim Number.:4-3" at bounding box center [604, 268] width 360 height 13
click at [587, 132] on span at bounding box center [591, 138] width 13 height 13
click at [630, 300] on p "Total Due: $13,549.06" at bounding box center [604, 293] width 360 height 13
drag, startPoint x: 473, startPoint y: 436, endPoint x: 541, endPoint y: 431, distance: 68.1
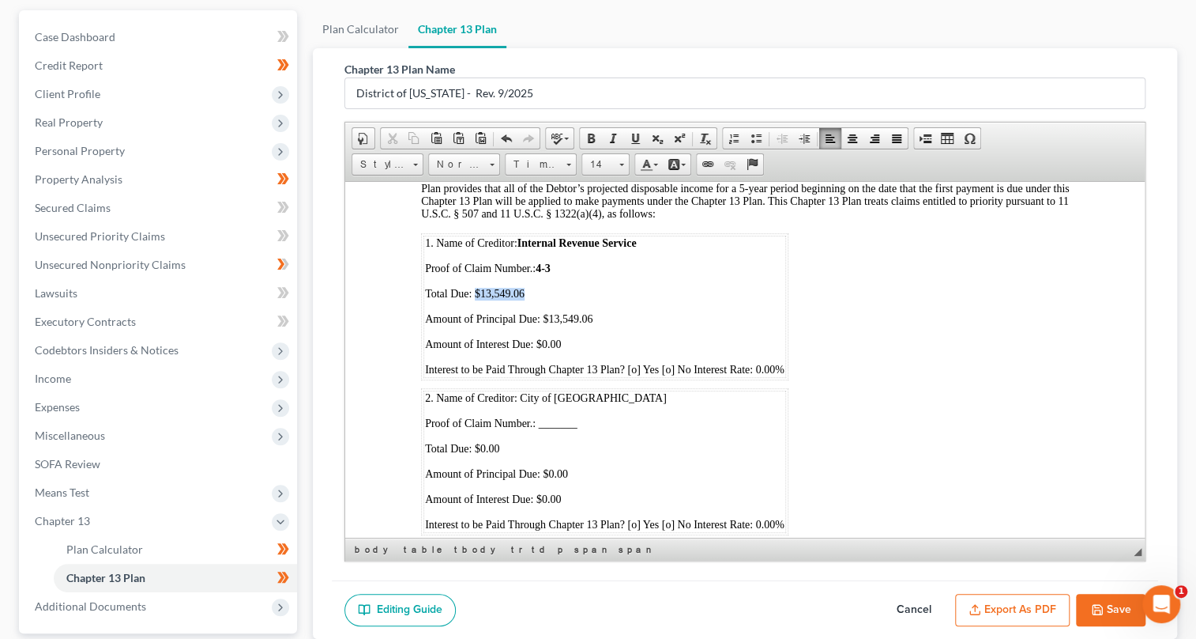
click at [541, 300] on p "Total Due: $13,549.06" at bounding box center [604, 293] width 360 height 13
click at [588, 138] on span at bounding box center [591, 138] width 13 height 13
click at [626, 377] on td "1. Name of Creditor: Internal Revenue Service Proof of Claim Number.: 4-3 Total…" at bounding box center [604, 306] width 363 height 142
drag, startPoint x: 540, startPoint y: 464, endPoint x: 609, endPoint y: 459, distance: 69.7
click at [609, 325] on p "Amount of Principal Due: $13,549.06" at bounding box center [604, 318] width 360 height 13
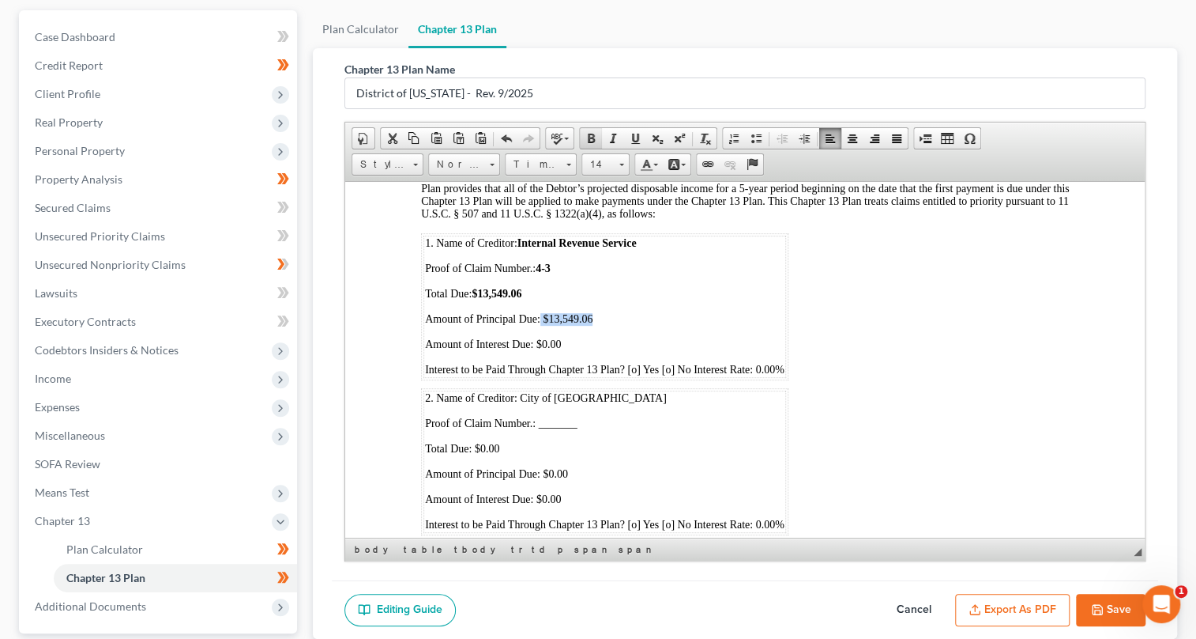
click at [589, 138] on span at bounding box center [591, 138] width 13 height 13
click at [656, 377] on td "1. Name of Creditor: Internal Revenue Service Proof of Claim Number.: 4-3 Total…" at bounding box center [604, 306] width 363 height 142
drag, startPoint x: 533, startPoint y: 489, endPoint x: 575, endPoint y: 487, distance: 41.2
click at [574, 350] on p "Amount of Interest Due: $0.00" at bounding box center [604, 343] width 360 height 13
click at [590, 134] on span at bounding box center [591, 138] width 13 height 13
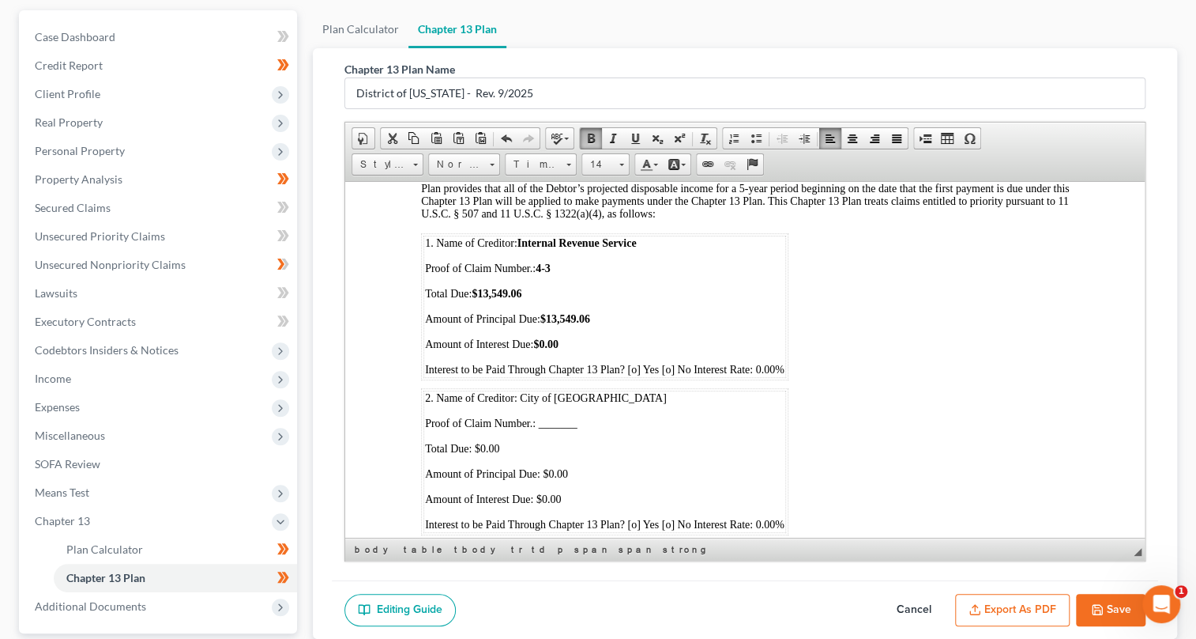
click at [623, 325] on p "Amount of Principal Due: $13,549.06" at bounding box center [604, 318] width 360 height 13
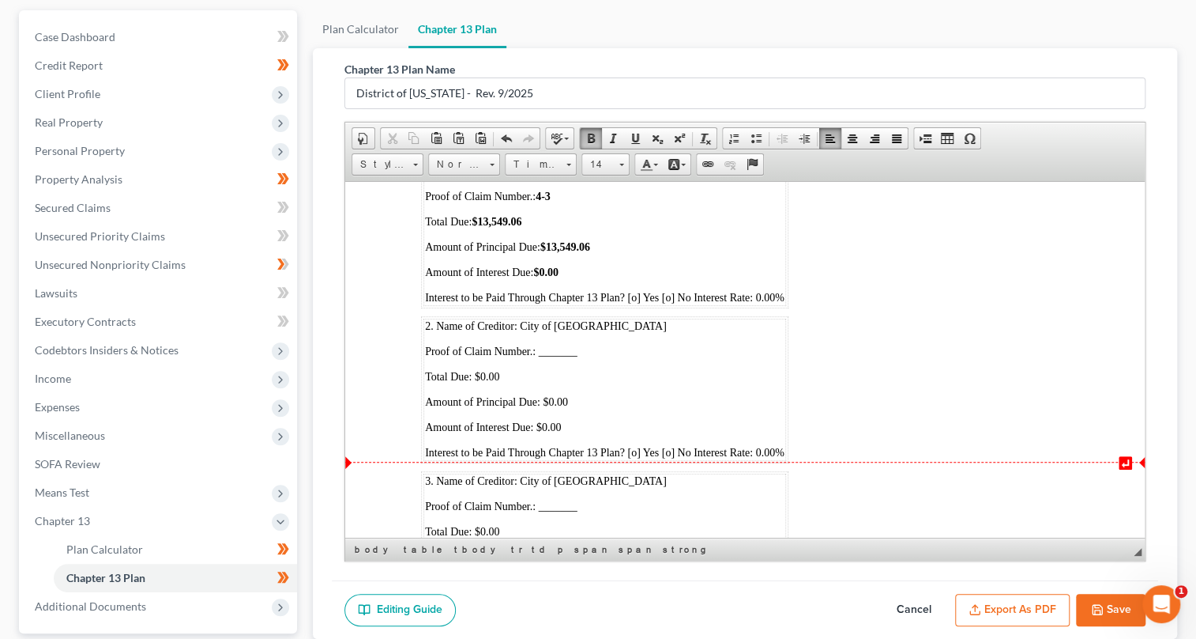
click at [673, 303] on span "Interest to be Paid Through Chapter 13 Plan? [o] Yes [o] No Interest Rate: 0.00%" at bounding box center [604, 297] width 360 height 12
click at [669, 303] on span "Interest to be Paid Through Chapter 13 Plan? [o] Yes [o] No Interest Rate: 0.00%" at bounding box center [604, 297] width 360 height 12
click at [669, 303] on span "Interest to be Paid Through Chapter 13 Plan? [o] Yes [X ] No Interest Rate: 0.0…" at bounding box center [605, 297] width 362 height 12
click at [585, 138] on span at bounding box center [591, 138] width 13 height 13
click at [633, 303] on span "Interest to be Paid Through Chapter 13 Plan? [o] Yes [ X ] No Interest Rate: 0.…" at bounding box center [605, 297] width 362 height 12
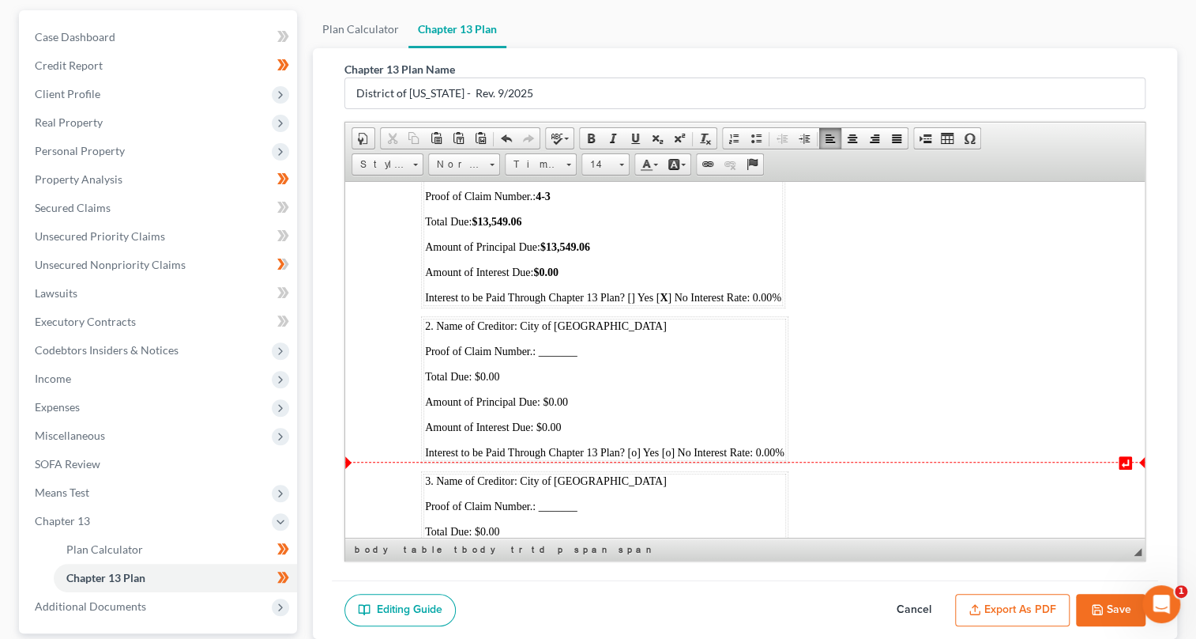
scroll to position [7184, 0]
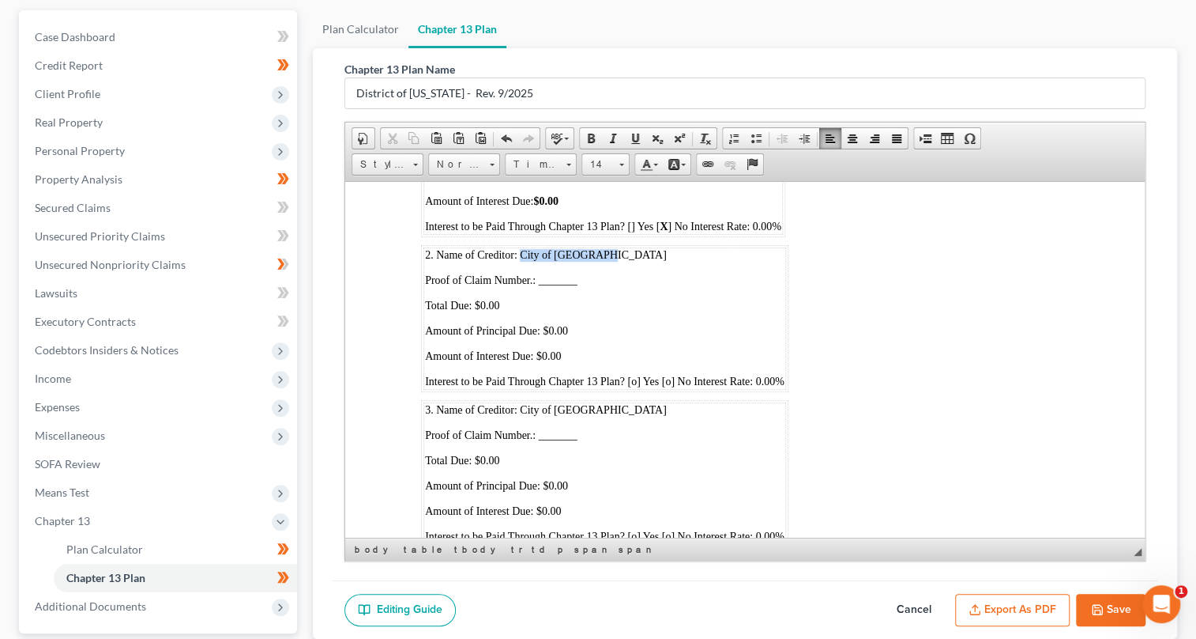
drag, startPoint x: 519, startPoint y: 401, endPoint x: 627, endPoint y: 401, distance: 107.5
click at [627, 261] on p "2. Name of Creditor: City of [GEOGRAPHIC_DATA]" at bounding box center [604, 254] width 360 height 13
drag, startPoint x: 474, startPoint y: 450, endPoint x: 516, endPoint y: 446, distance: 42.1
click at [516, 311] on p "Total Due: $0.00" at bounding box center [604, 305] width 360 height 13
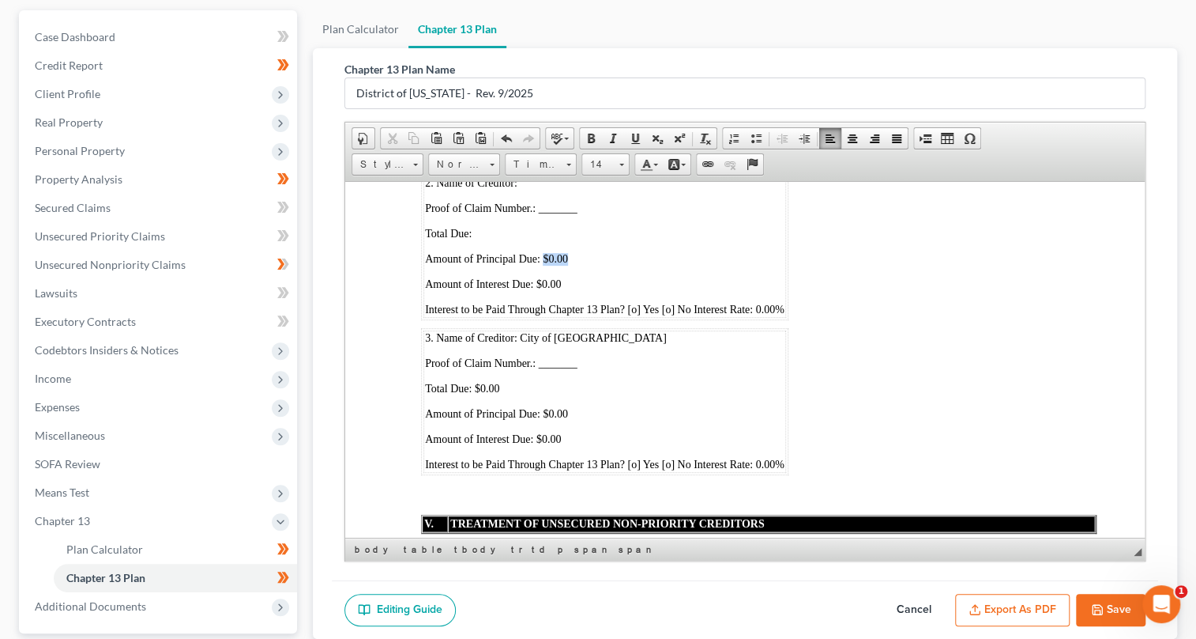
drag, startPoint x: 541, startPoint y: 404, endPoint x: 605, endPoint y: 401, distance: 64.1
click at [605, 265] on p "Amount of Principal Due: $0.00" at bounding box center [604, 258] width 360 height 13
drag, startPoint x: 535, startPoint y: 429, endPoint x: 604, endPoint y: 425, distance: 68.9
click at [604, 290] on p "Amount of Interest Due: $0.00" at bounding box center [604, 283] width 360 height 13
click at [629, 315] on span "Interest to be Paid Through Chapter 13 Plan? [o] Yes [o] No Interest Rate: 0.00%" at bounding box center [604, 309] width 360 height 12
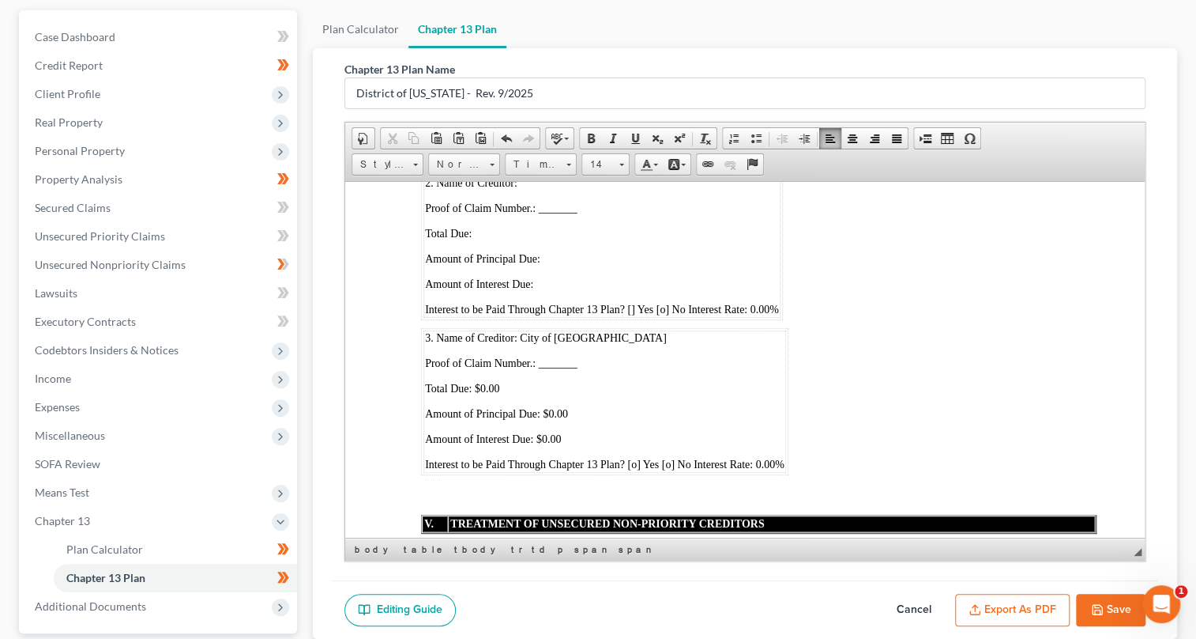
click at [663, 315] on span "Interest to be Paid Through Chapter 13 Plan? [ ] Yes [o] No Interest Rate: 0.00%" at bounding box center [601, 309] width 354 height 12
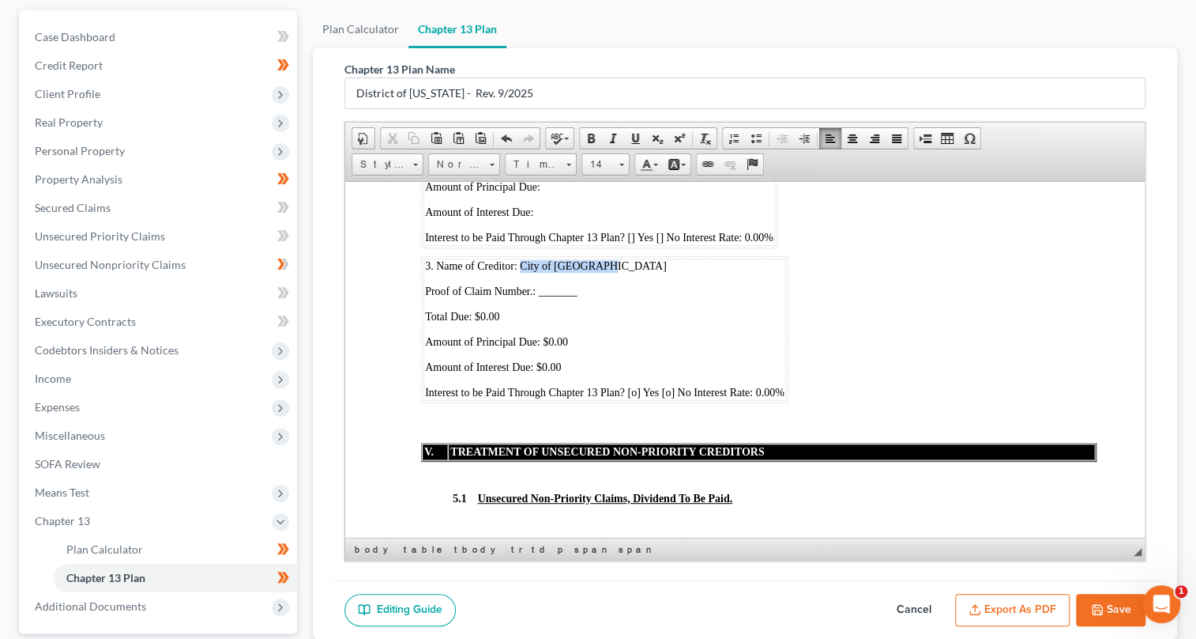
drag, startPoint x: 518, startPoint y: 413, endPoint x: 621, endPoint y: 410, distance: 102.8
click at [621, 272] on p "3. Name of Creditor: City of [GEOGRAPHIC_DATA]" at bounding box center [604, 265] width 360 height 13
drag, startPoint x: 473, startPoint y: 463, endPoint x: 535, endPoint y: 458, distance: 61.9
click at [535, 322] on p "Total Due: $0.00" at bounding box center [604, 316] width 360 height 13
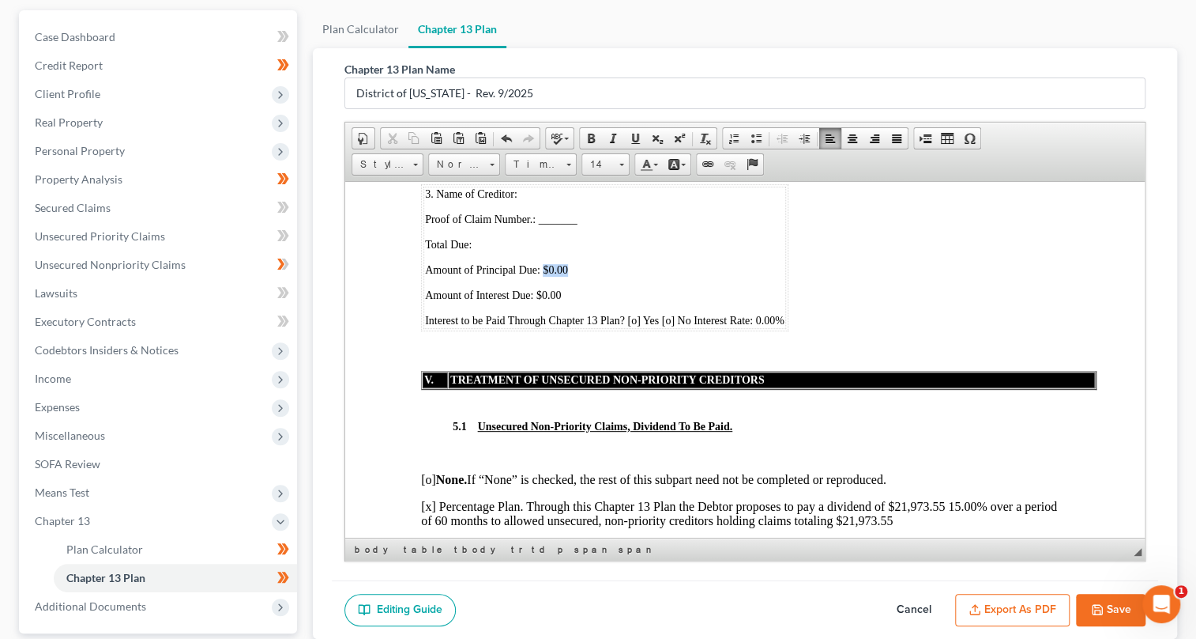
drag, startPoint x: 541, startPoint y: 418, endPoint x: 606, endPoint y: 410, distance: 65.3
click at [606, 276] on p "Amount of Principal Due: $0.00" at bounding box center [604, 269] width 360 height 13
drag, startPoint x: 533, startPoint y: 444, endPoint x: 609, endPoint y: 435, distance: 76.5
click at [609, 301] on p "Amount of Interest Due: $0.00" at bounding box center [604, 294] width 360 height 13
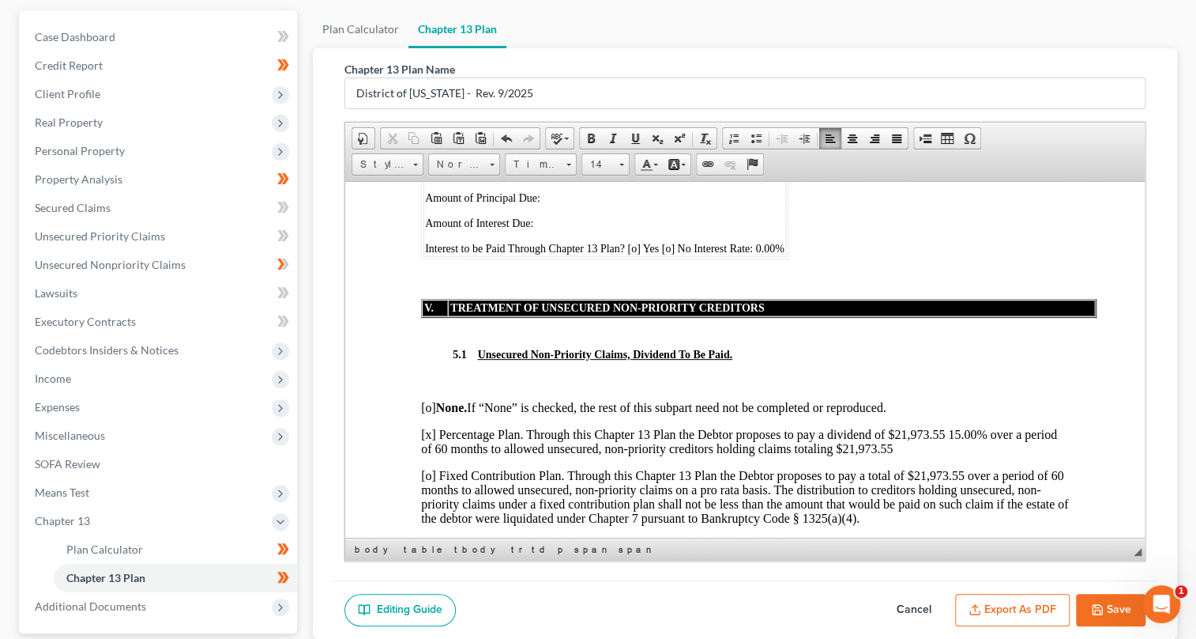
click at [630, 254] on span "Interest to be Paid Through Chapter 13 Plan? [o] Yes [o] No Interest Rate: 0.00%" at bounding box center [604, 248] width 360 height 12
click at [659, 254] on span "Interest to be Paid Through Chapter 13 Plan? [ ] Yes [o] No Interest Rate: 0.00%" at bounding box center [601, 248] width 354 height 12
click at [661, 258] on table "3. Name of Creditor: Proof of Claim Number.: _______ Total Due: Amount of Princ…" at bounding box center [601, 184] width 362 height 147
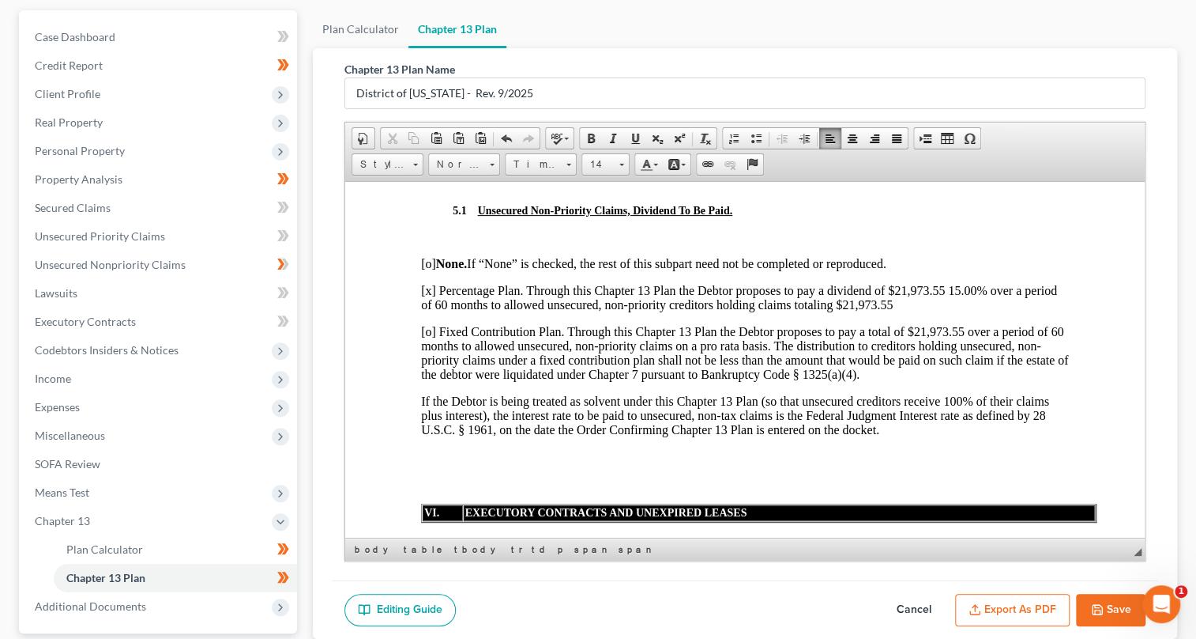
scroll to position [7687, 0]
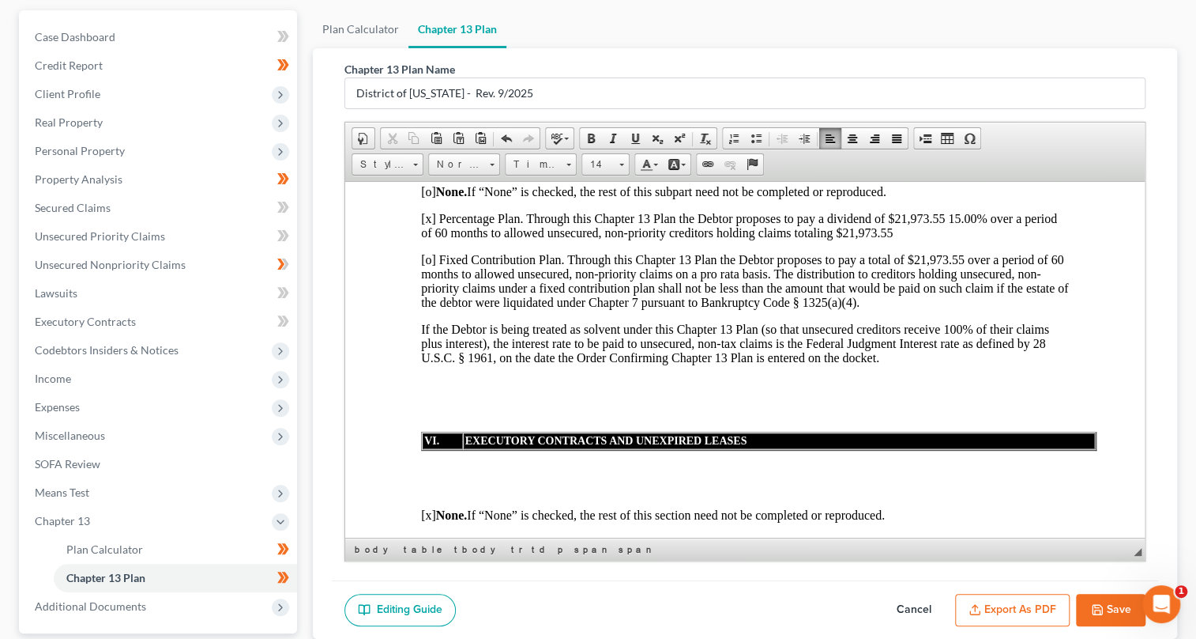
click at [431, 198] on p "[o] None. If “None” is checked, the rest of this subpart need not be completed …" at bounding box center [744, 191] width 649 height 14
drag, startPoint x: 887, startPoint y: 368, endPoint x: 985, endPoint y: 366, distance: 98.0
click at [985, 239] on p "[x] Percentage Plan. Through this Chapter 13 Plan the Debtor proposes to pay a …" at bounding box center [744, 225] width 649 height 28
click at [585, 134] on span at bounding box center [591, 138] width 13 height 13
click at [974, 198] on p "[ ] None. If “None” is checked, the rest of this subpart need not be completed …" at bounding box center [744, 191] width 649 height 14
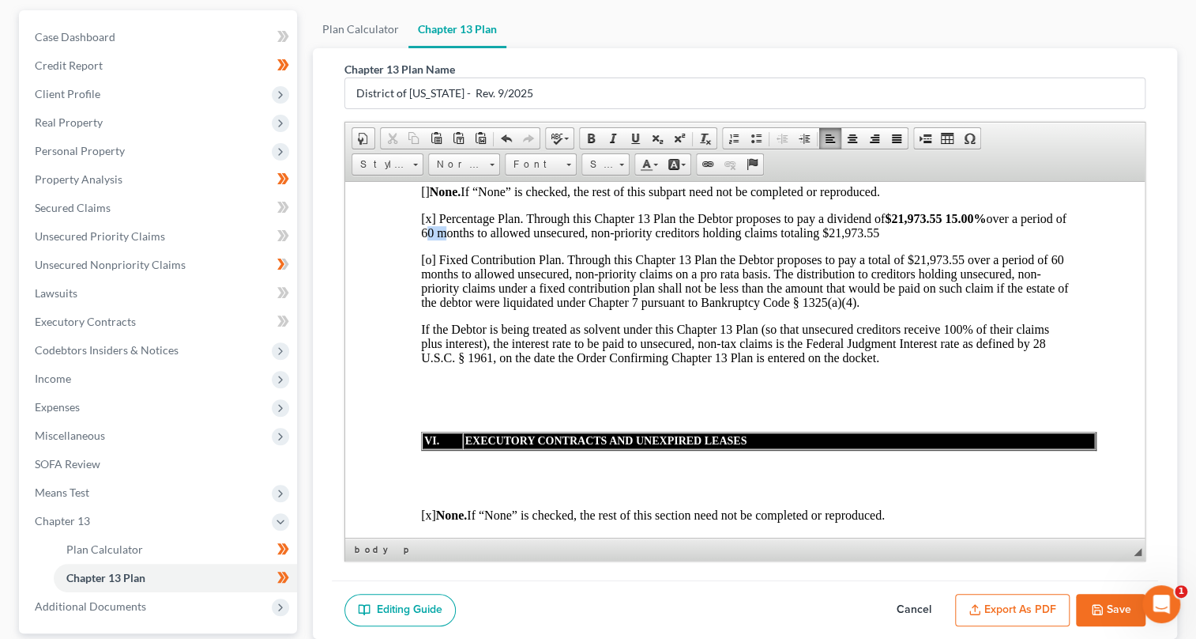
drag, startPoint x: 471, startPoint y: 386, endPoint x: 484, endPoint y: 386, distance: 12.6
click at [484, 239] on p "[x] Percentage Plan. Through this Chapter 13 Plan the Debtor proposes to pay a …" at bounding box center [744, 225] width 649 height 28
click at [585, 139] on span at bounding box center [591, 138] width 13 height 13
drag, startPoint x: 872, startPoint y: 386, endPoint x: 948, endPoint y: 386, distance: 75.1
click at [948, 239] on p "[x] Percentage Plan. Through this Chapter 13 Plan the Debtor proposes to pay a …" at bounding box center [744, 225] width 649 height 28
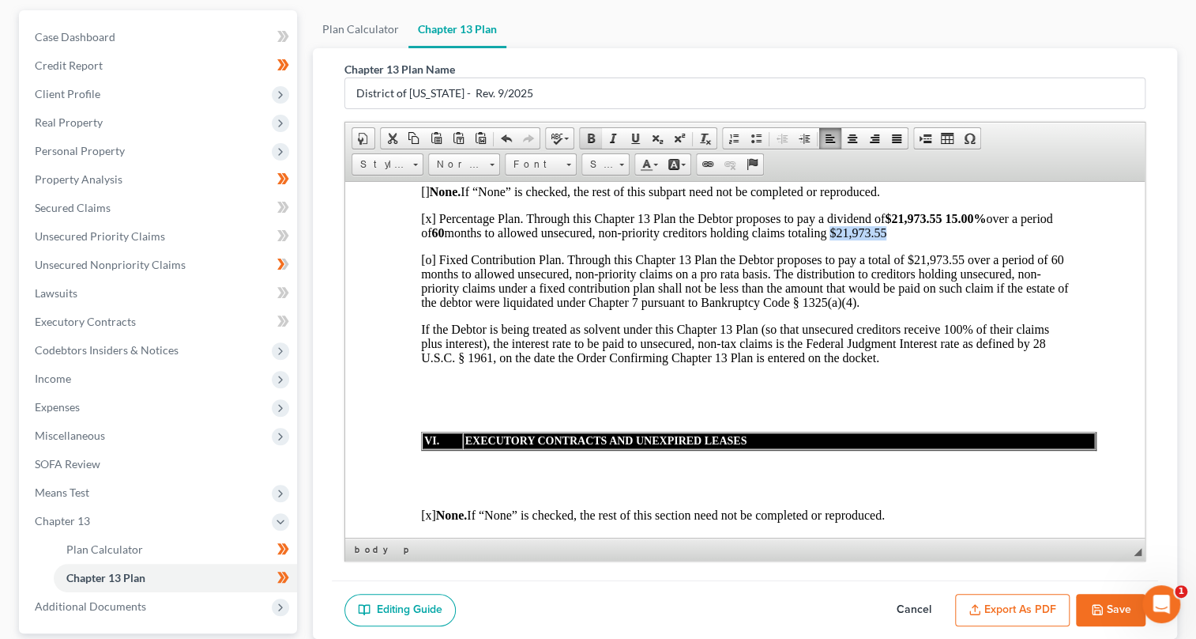
click at [586, 139] on span at bounding box center [591, 138] width 13 height 13
click at [1035, 198] on p "[ ] None. If “None” is checked, the rest of this subpart need not be completed …" at bounding box center [744, 191] width 649 height 14
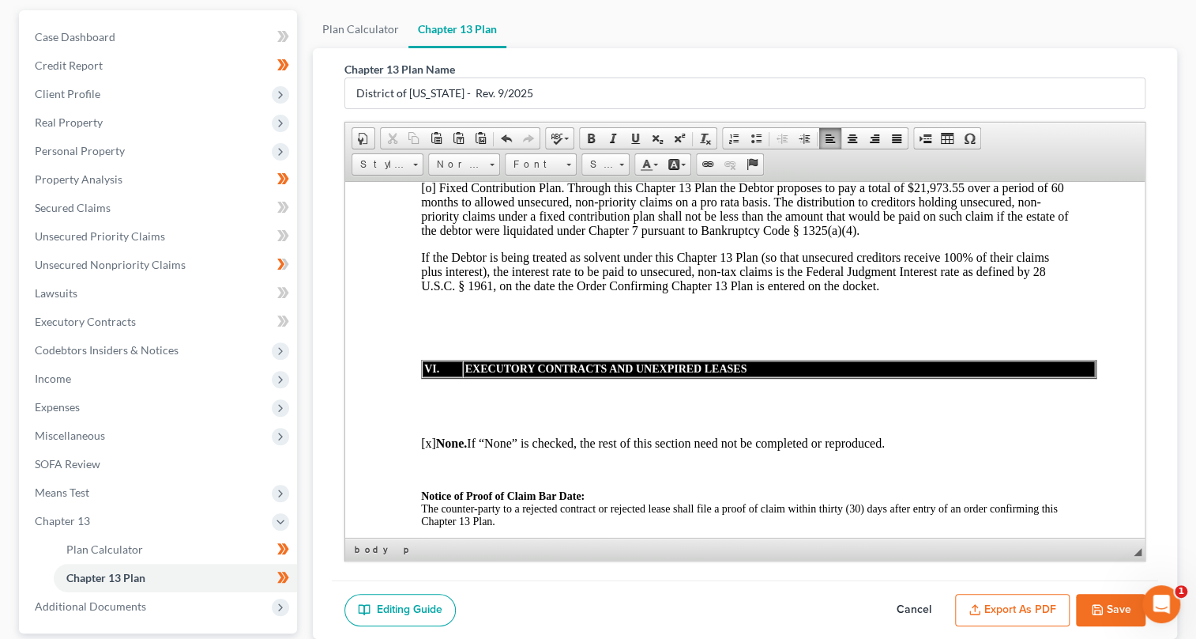
click at [429, 237] on p "[o] Fixed Contribution Plan. Through this Chapter 13 Plan the Debtor proposes t…" at bounding box center [744, 208] width 649 height 57
click at [884, 168] on p "[x] Percentage Plan. Through this Chapter 13 Plan the Debtor proposes to pay a …" at bounding box center [744, 153] width 649 height 28
click at [887, 153] on strong "$21,973.55 15.00%" at bounding box center [934, 145] width 101 height 13
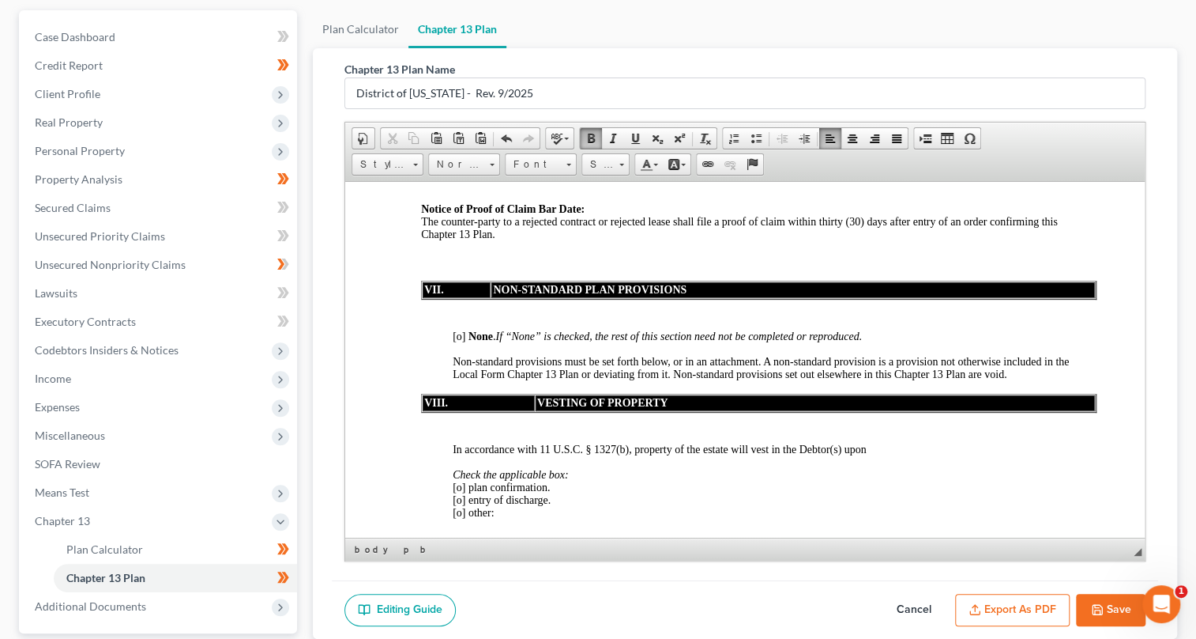
scroll to position [8118, 0]
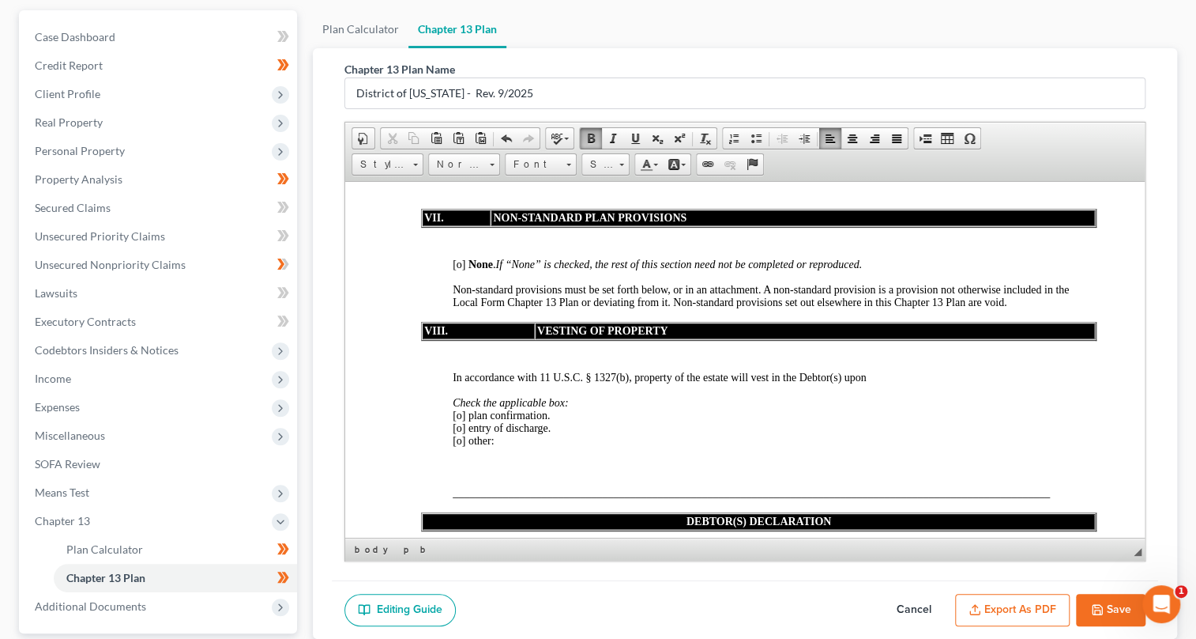
click at [458, 269] on span "[o]" at bounding box center [458, 264] width 13 height 12
click at [462, 269] on span "[x ]" at bounding box center [458, 264] width 13 height 12
click at [585, 134] on span at bounding box center [591, 138] width 13 height 13
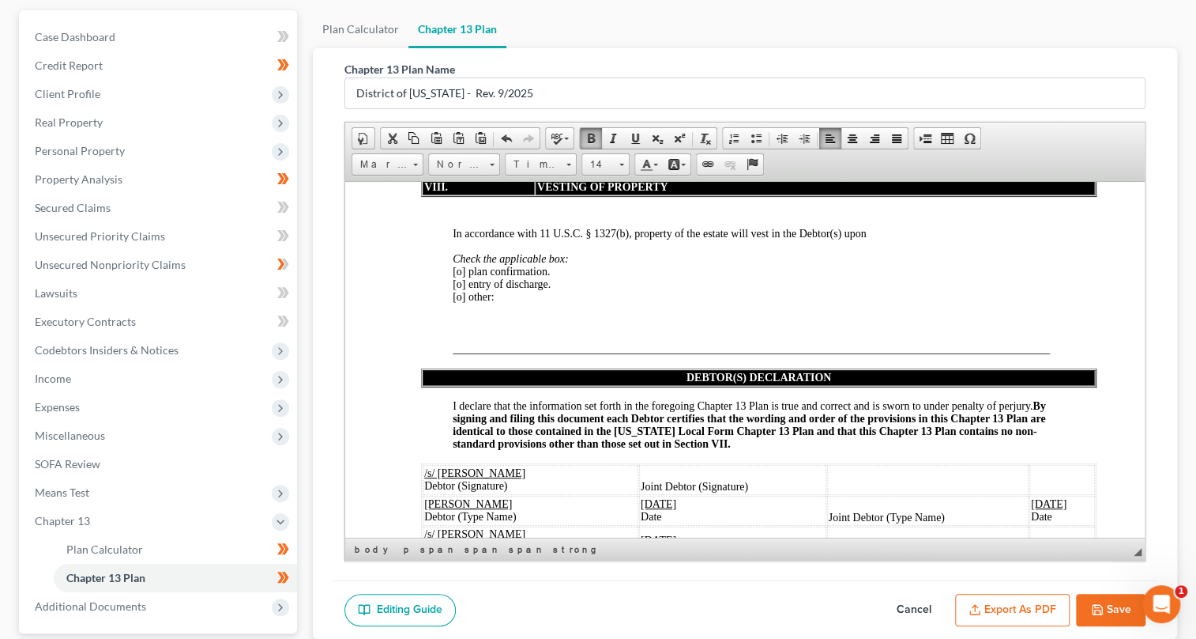
scroll to position [8333, 0]
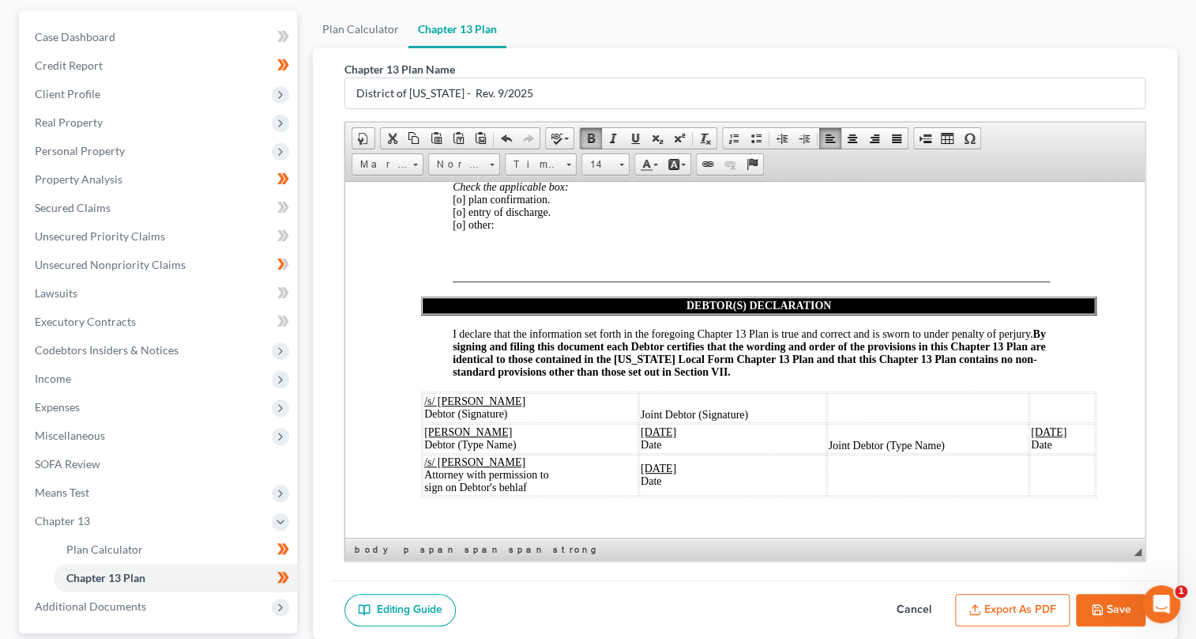
click at [458, 205] on span "[o] plan confirmation." at bounding box center [500, 199] width 97 height 12
click at [462, 230] on span "[o] entry of discharge. [o] other:" at bounding box center [501, 217] width 98 height 24
click at [459, 230] on span "[ ] entry of discharge. [o] other:" at bounding box center [498, 217] width 92 height 24
drag, startPoint x: 464, startPoint y: 374, endPoint x: 455, endPoint y: 371, distance: 9.2
click at [455, 205] on span "[X ] plan confirmation." at bounding box center [502, 199] width 100 height 12
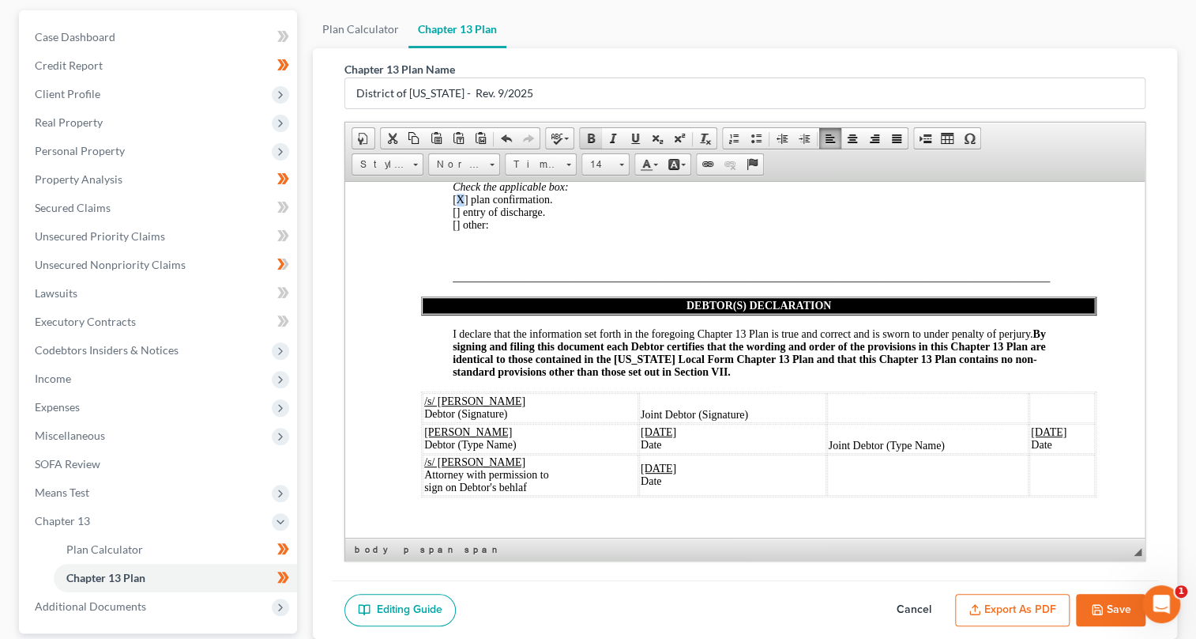
drag, startPoint x: 582, startPoint y: 137, endPoint x: 228, endPoint y: 14, distance: 374.6
click at [585, 137] on span at bounding box center [591, 138] width 13 height 13
click at [575, 258] on div at bounding box center [744, 250] width 649 height 14
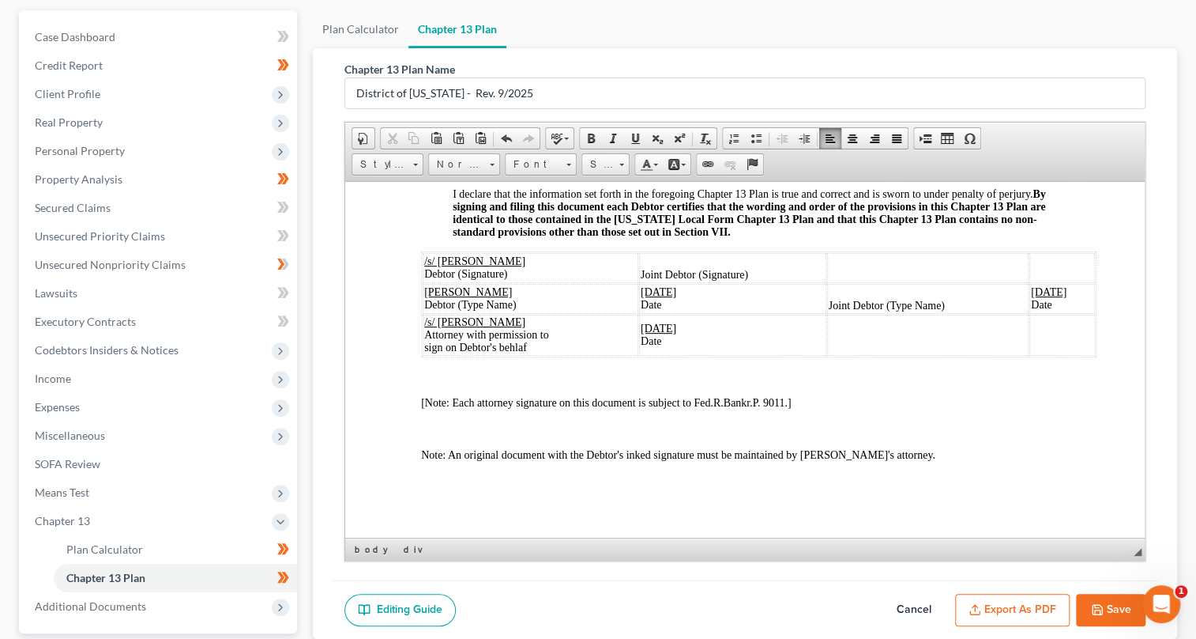
scroll to position [8651, 0]
click at [1115, 605] on button "Save" at bounding box center [1111, 609] width 70 height 33
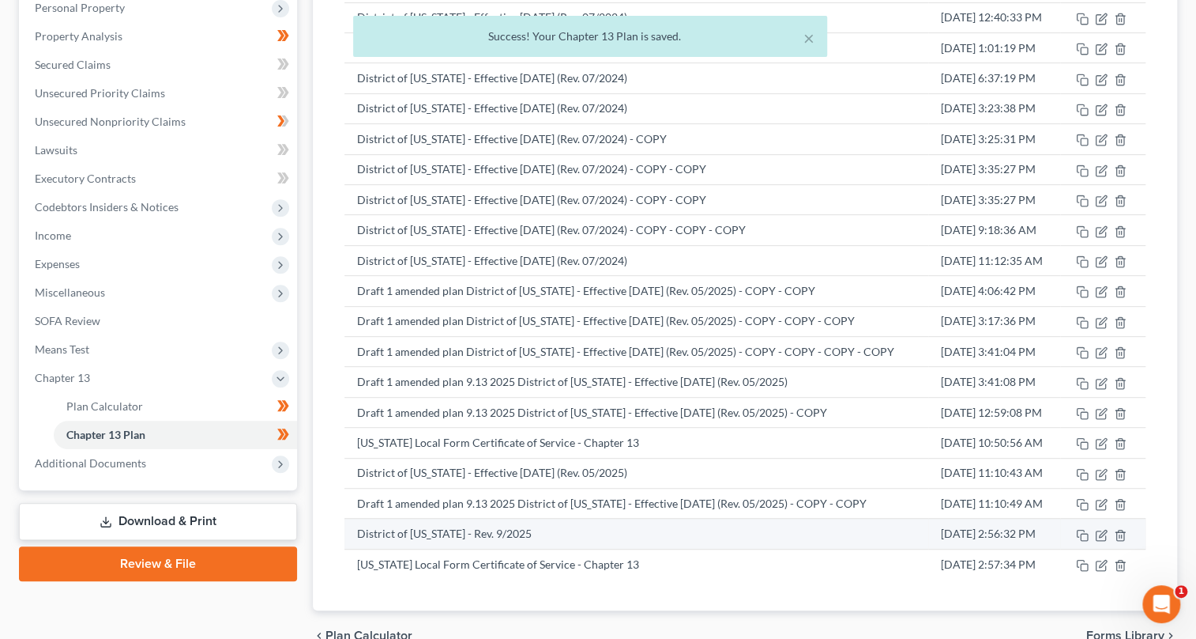
scroll to position [356, 0]
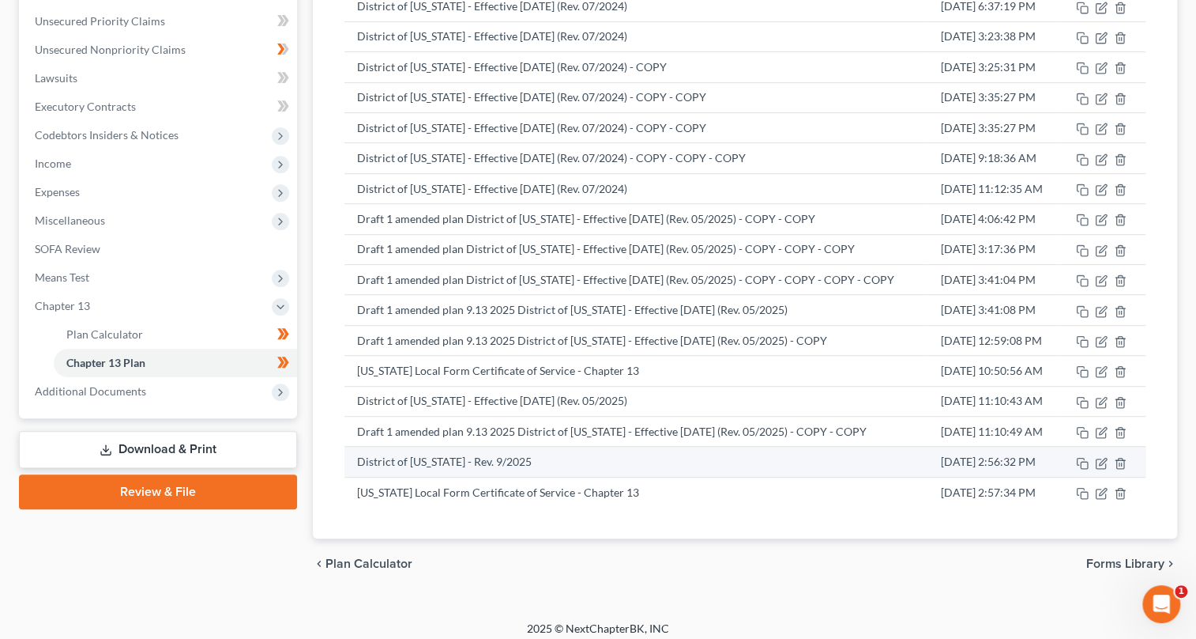
click at [563, 459] on td "District of [US_STATE] - Rev. 9/2025" at bounding box center [637, 462] width 584 height 30
click at [1098, 459] on icon "button" at bounding box center [1101, 463] width 13 height 13
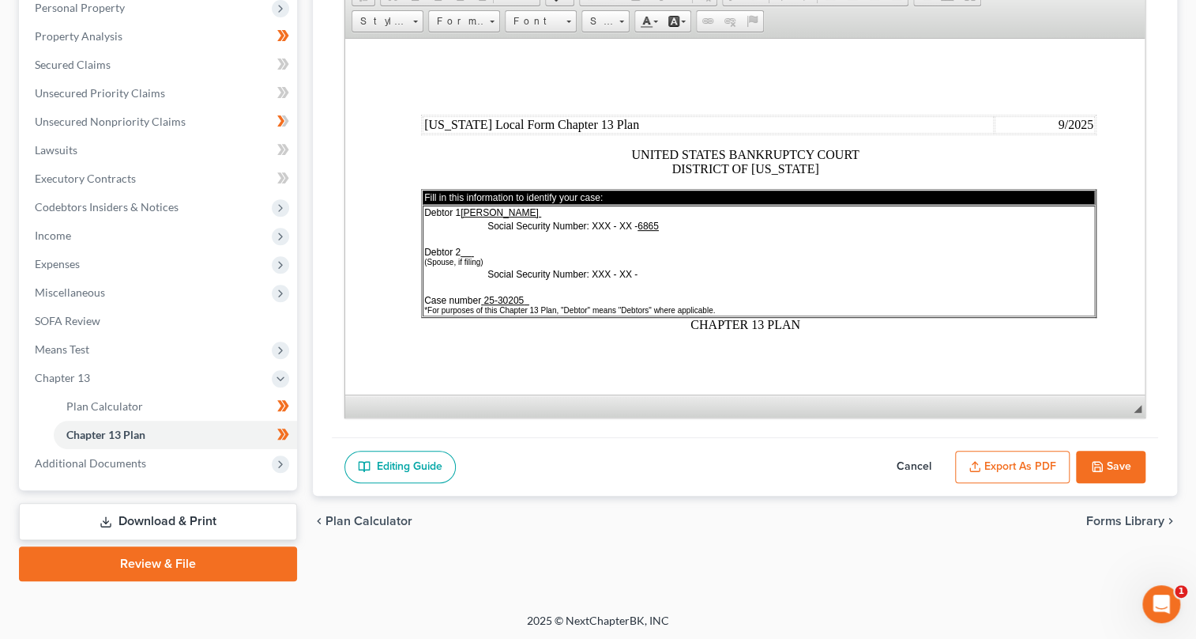
scroll to position [0, 0]
click at [1011, 457] on button "Export as PDF" at bounding box center [1012, 466] width 115 height 33
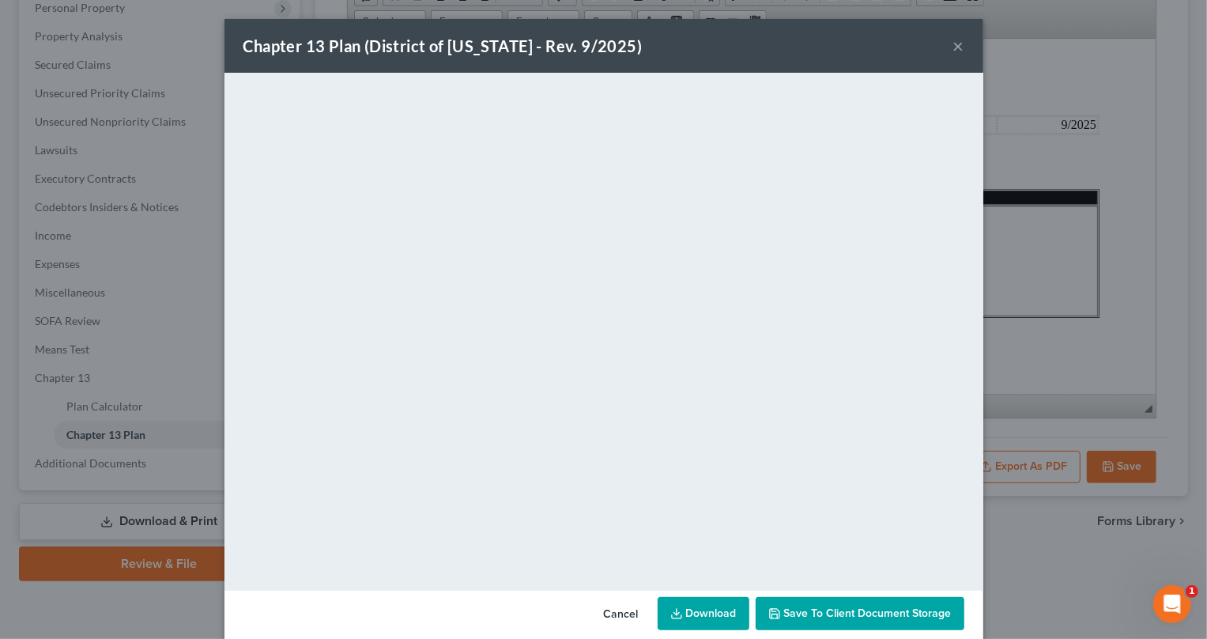
click at [730, 612] on link "Download" at bounding box center [704, 613] width 92 height 33
click at [953, 47] on button "×" at bounding box center [958, 45] width 11 height 19
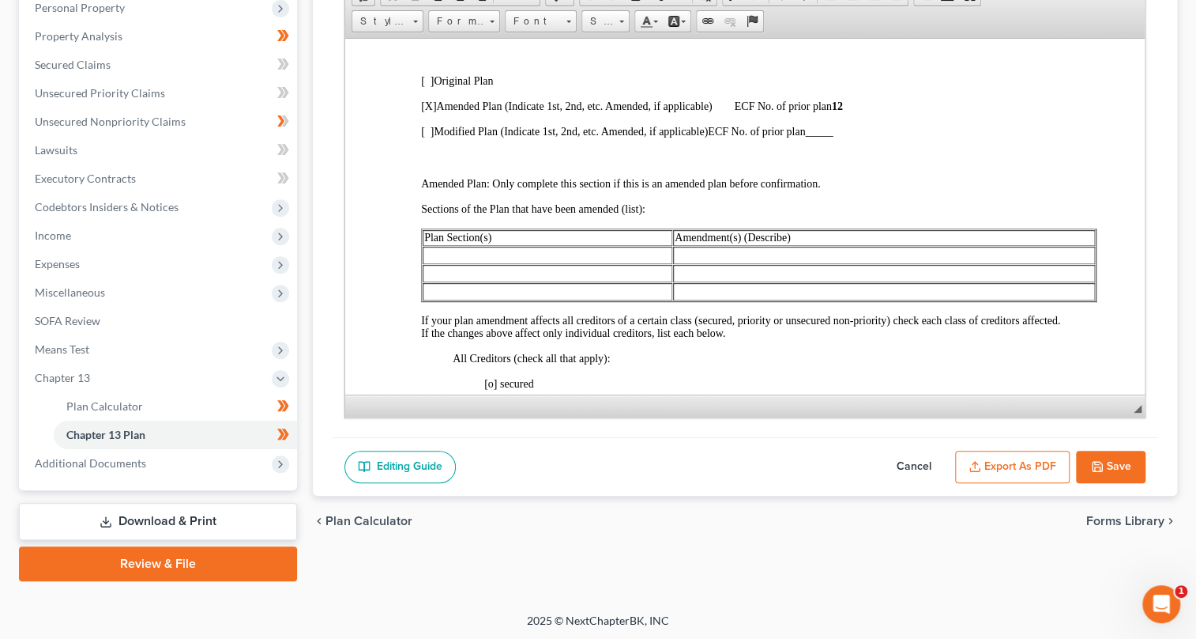
scroll to position [575, 0]
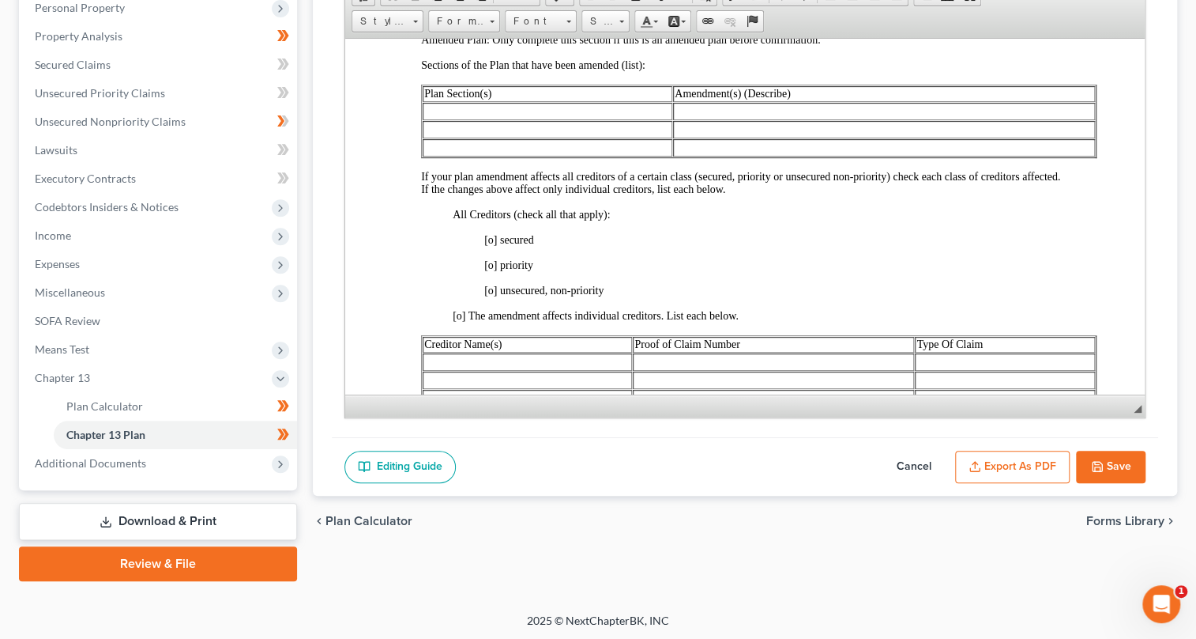
drag, startPoint x: 493, startPoint y: 257, endPoint x: 489, endPoint y: 264, distance: 8.1
click at [492, 245] on span "[o] secured" at bounding box center [509, 239] width 50 height 12
click at [491, 270] on span "[o] priority" at bounding box center [508, 264] width 49 height 12
click at [492, 296] on span "[o] unsecured, non-priority" at bounding box center [543, 290] width 119 height 12
click at [458, 321] on span "[o] The amendment affects individual creditors. List each below." at bounding box center [595, 315] width 286 height 12
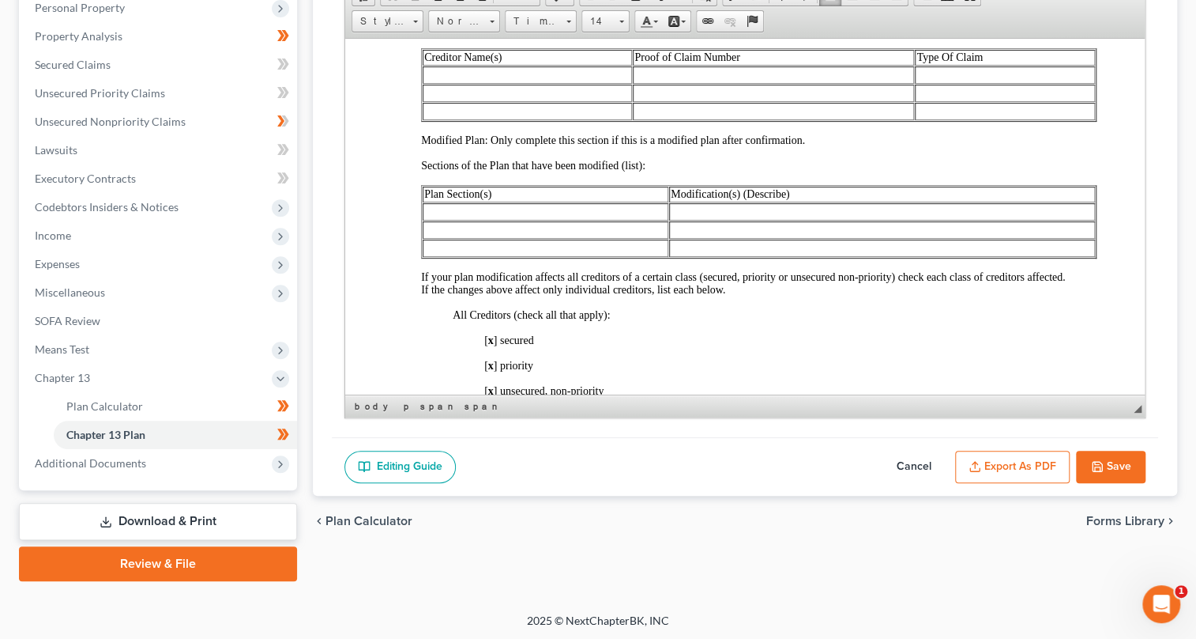
scroll to position [933, 0]
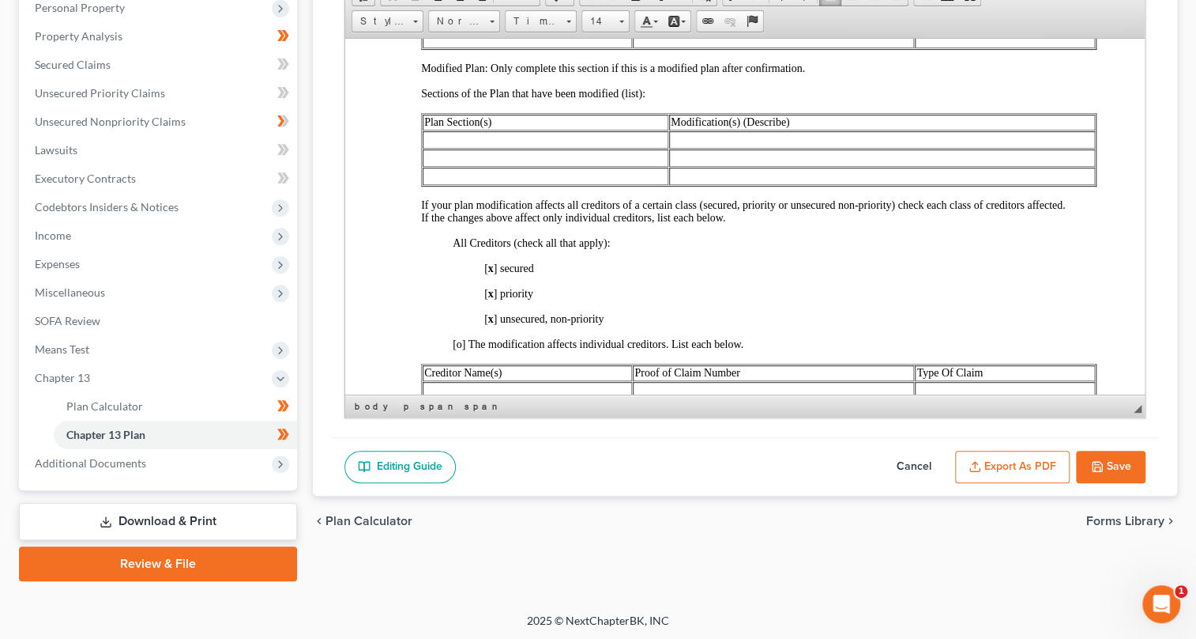
click at [491, 273] on strong "x" at bounding box center [491, 268] width 6 height 12
click at [493, 299] on span "[ x ] priority" at bounding box center [508, 293] width 49 height 12
click at [491, 324] on strong "x" at bounding box center [491, 318] width 6 height 12
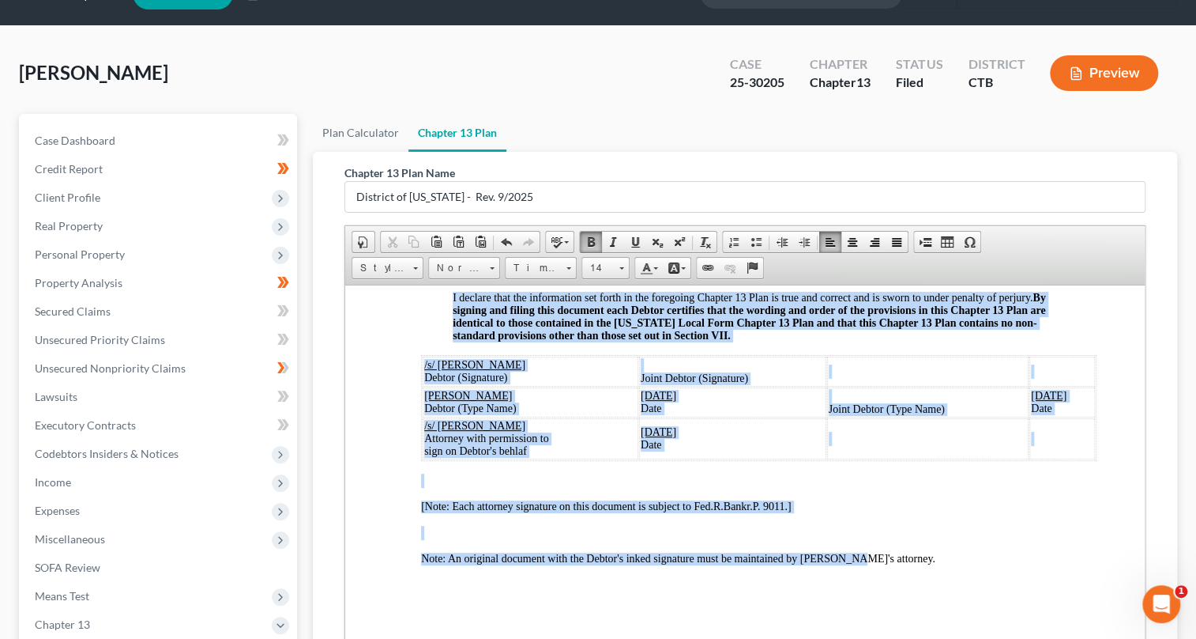
scroll to position [284, 0]
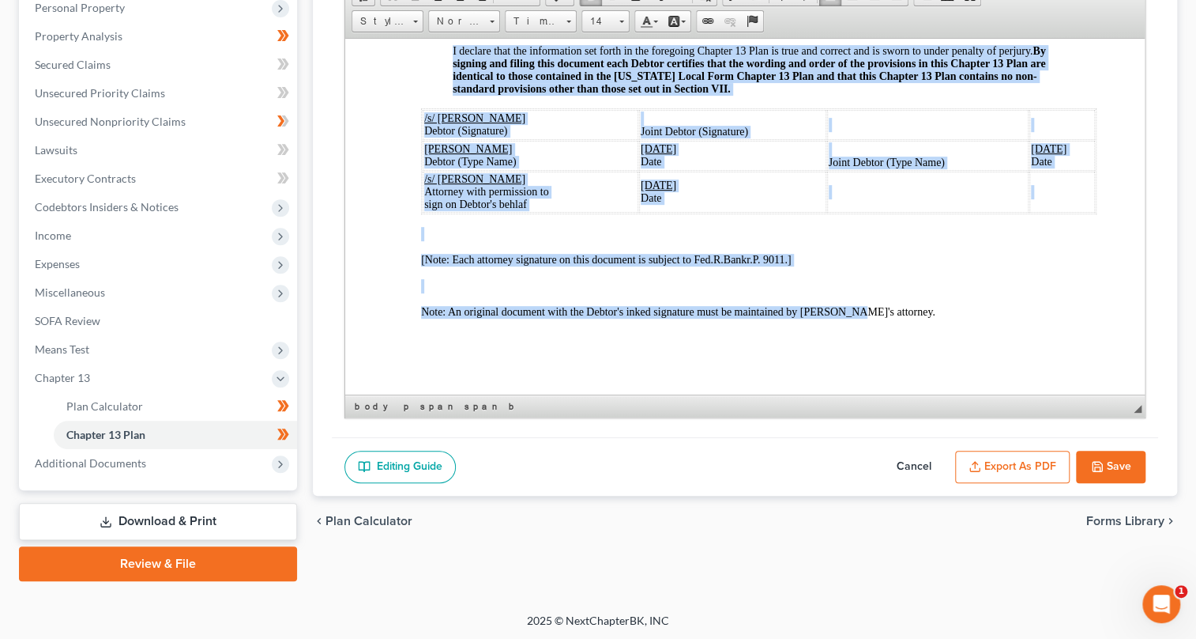
drag, startPoint x: 425, startPoint y: 115, endPoint x: 844, endPoint y: 654, distance: 682.6
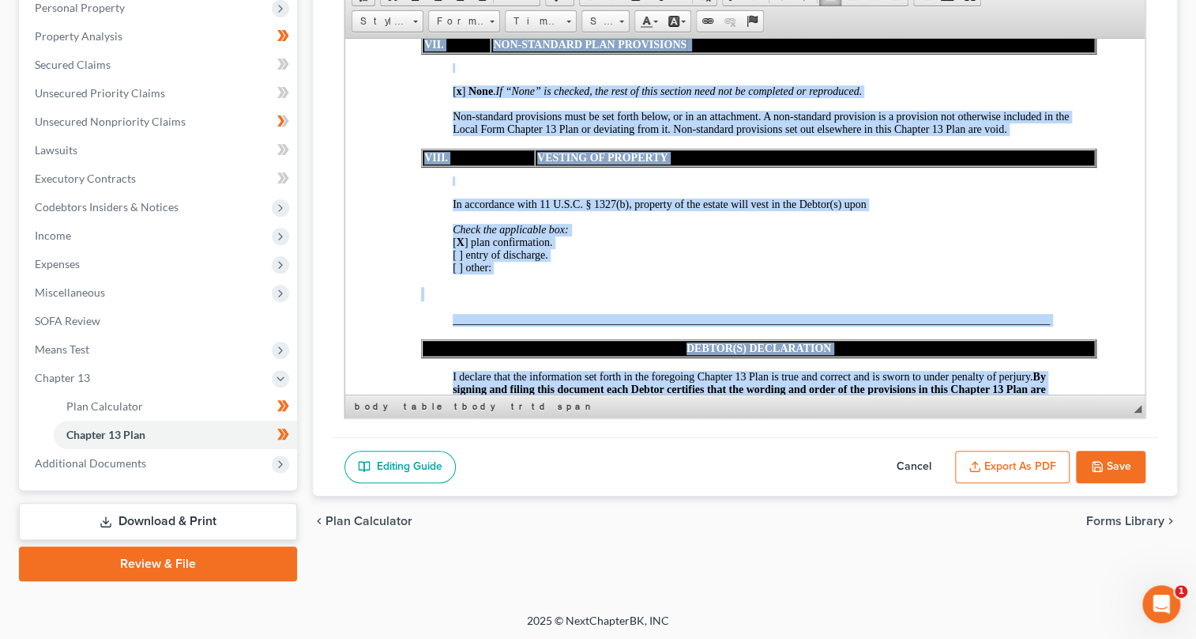
scroll to position [7789, 0]
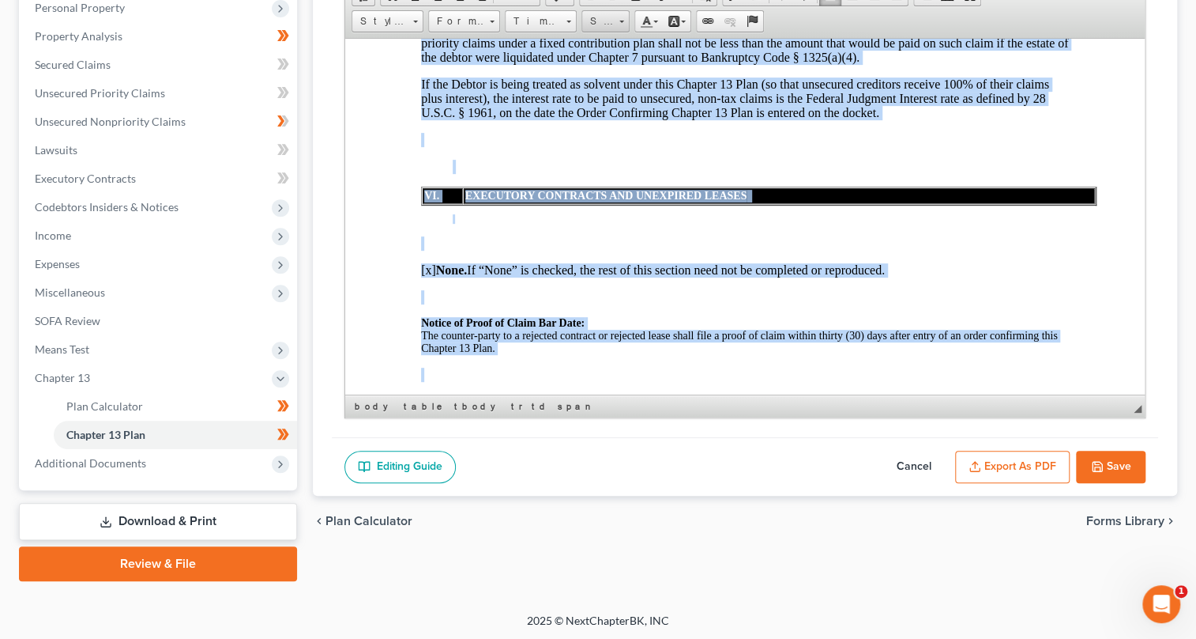
click at [621, 16] on span at bounding box center [622, 19] width 4 height 15
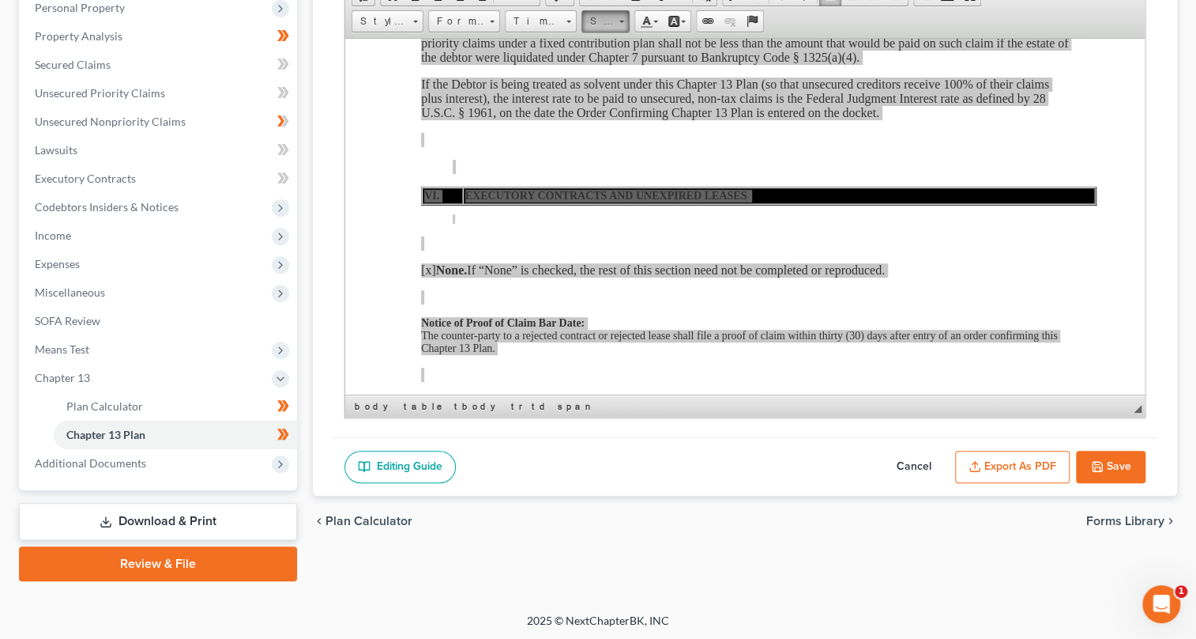
scroll to position [17, 0]
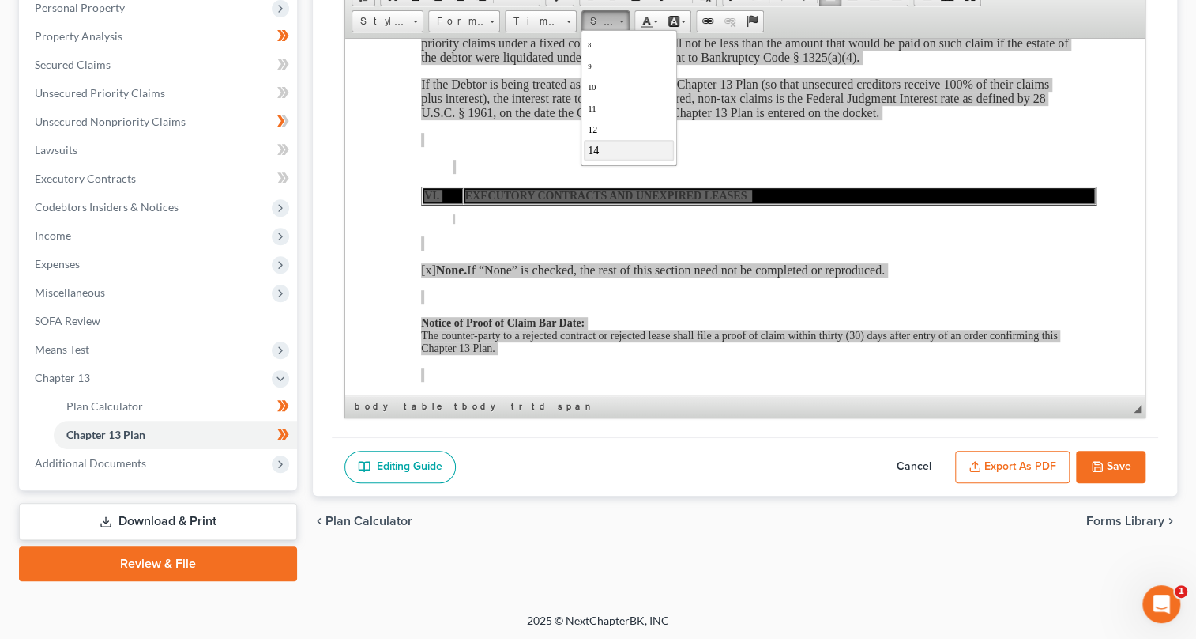
click at [601, 151] on link "14" at bounding box center [628, 149] width 90 height 21
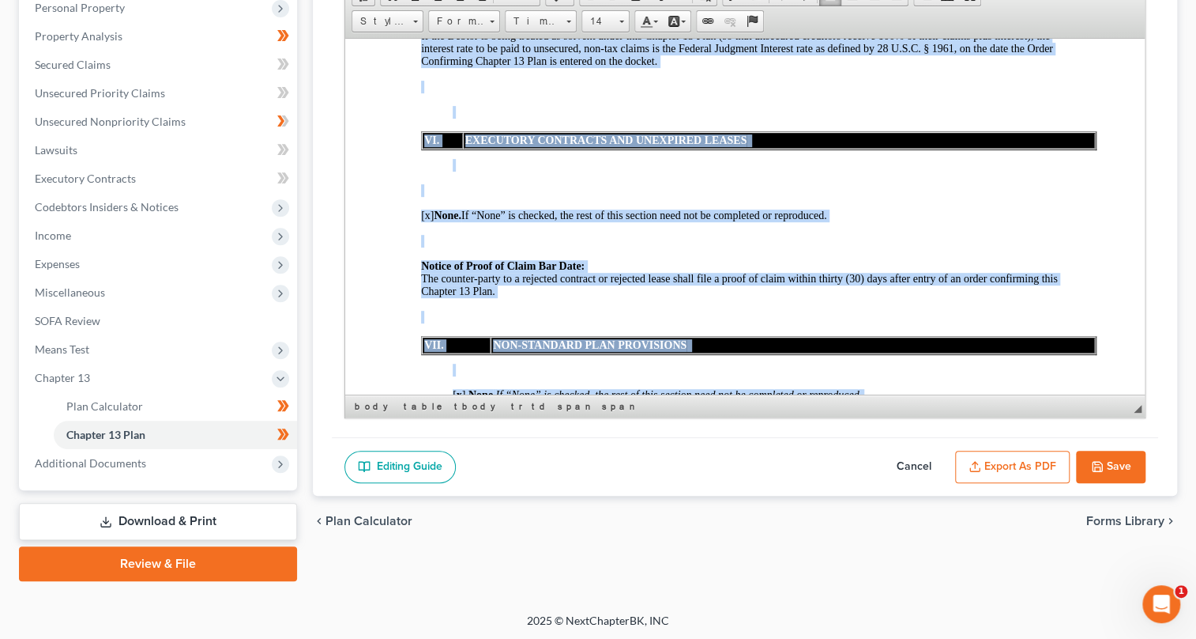
scroll to position [7720, 0]
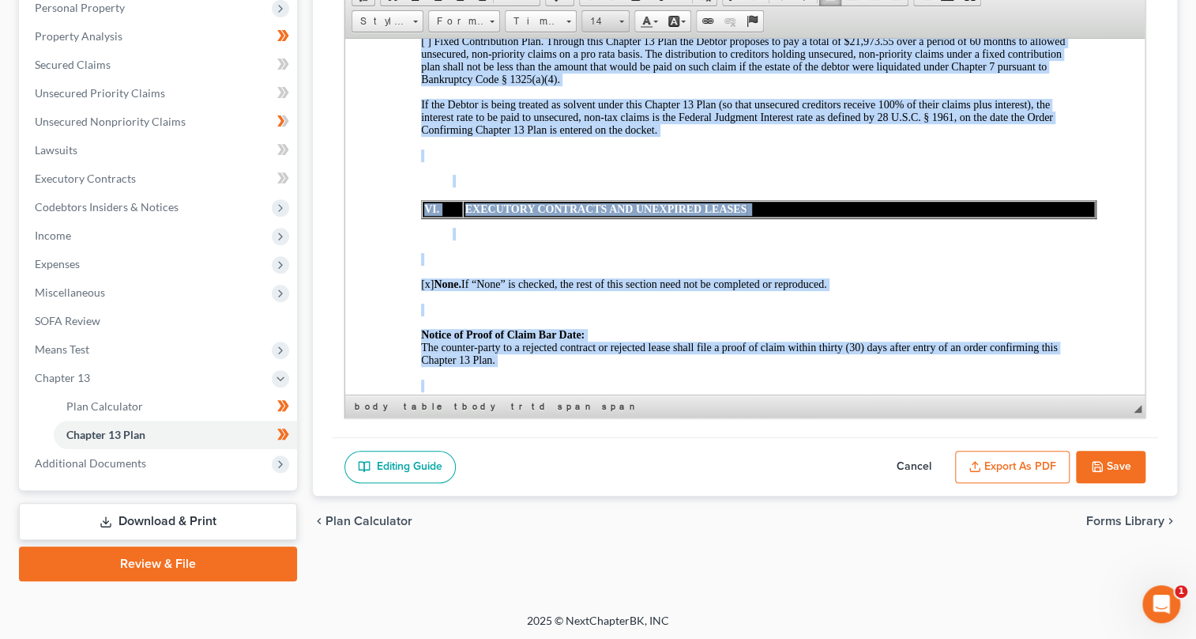
click at [621, 21] on span at bounding box center [622, 22] width 5 height 2
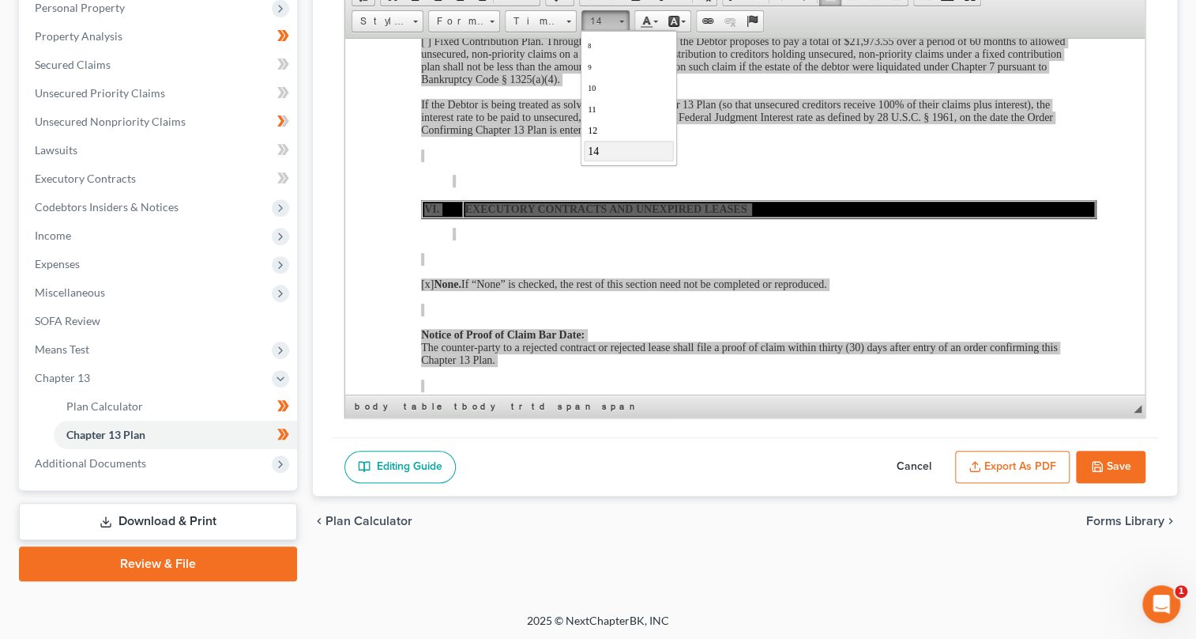
scroll to position [88, 0]
click at [617, 145] on link "20" at bounding box center [628, 146] width 90 height 24
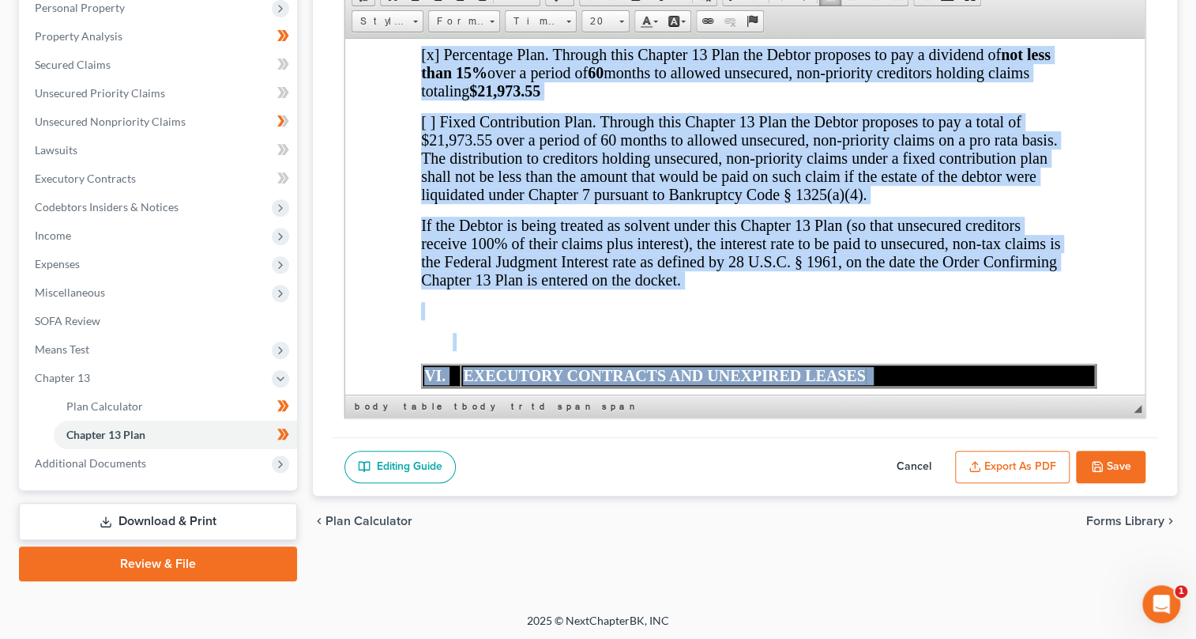
scroll to position [10186, 0]
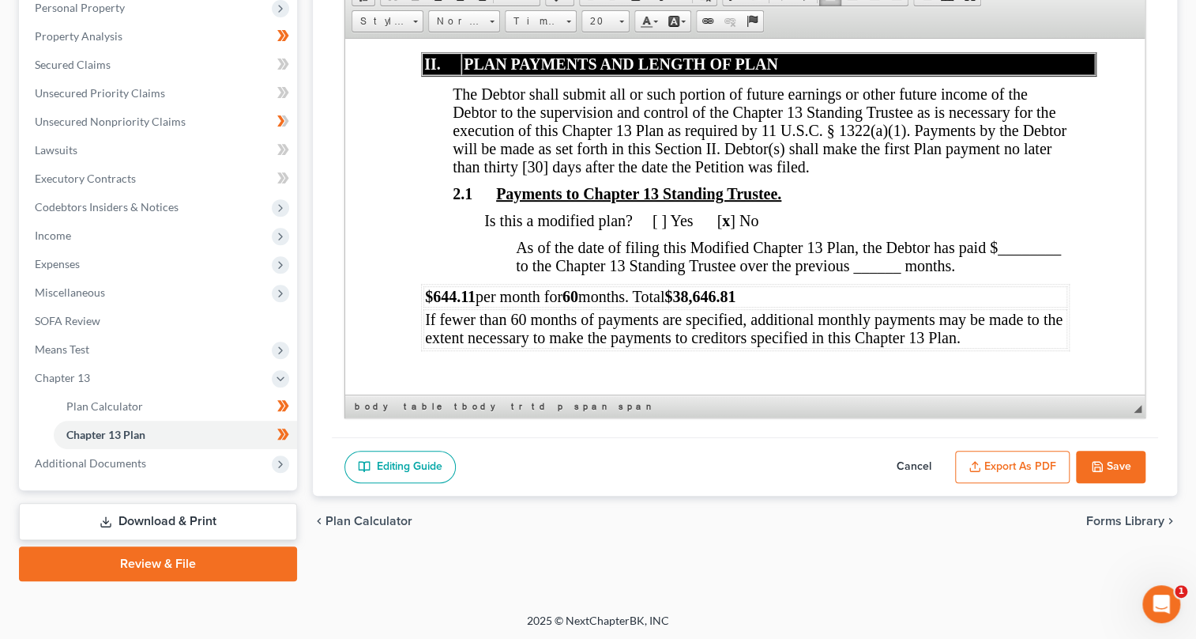
scroll to position [2558, 0]
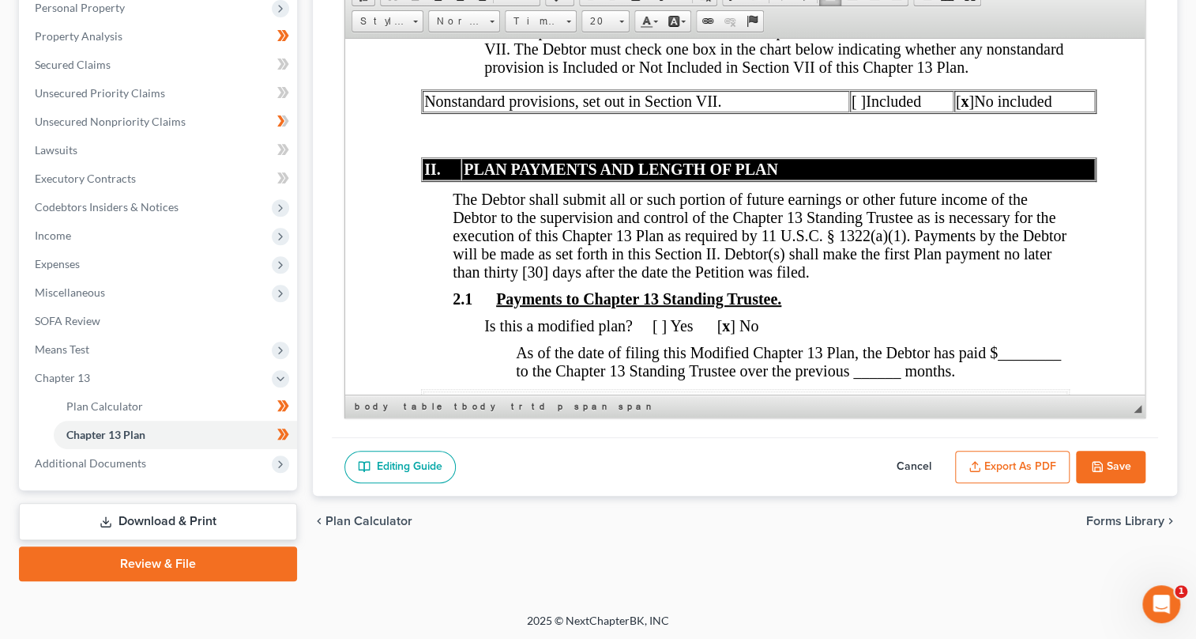
drag, startPoint x: 1139, startPoint y: 370, endPoint x: 1490, endPoint y: 161, distance: 408.2
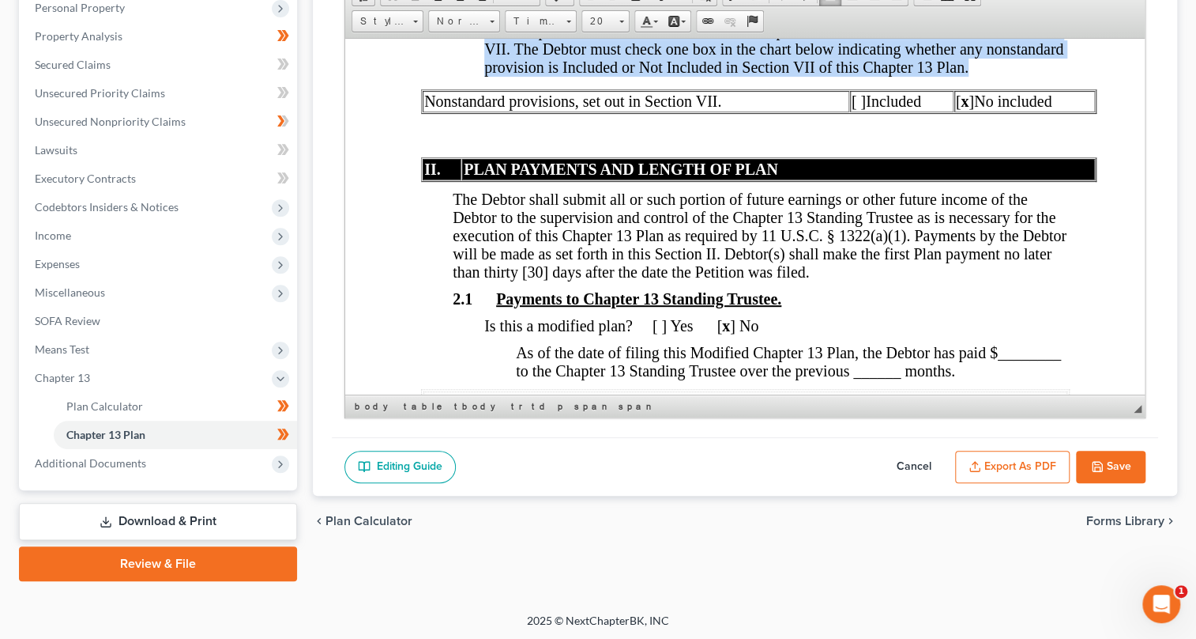
drag, startPoint x: 466, startPoint y: 106, endPoint x: 947, endPoint y: 153, distance: 482.8
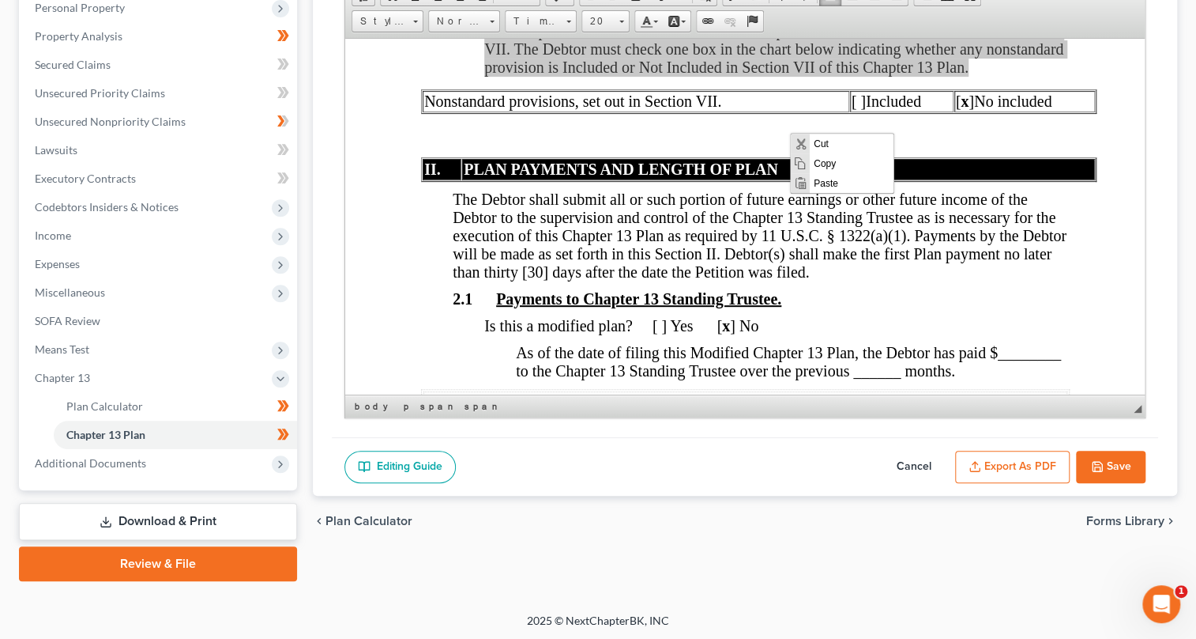
scroll to position [0, 0]
click at [816, 156] on span "Copy" at bounding box center [852, 163] width 84 height 20
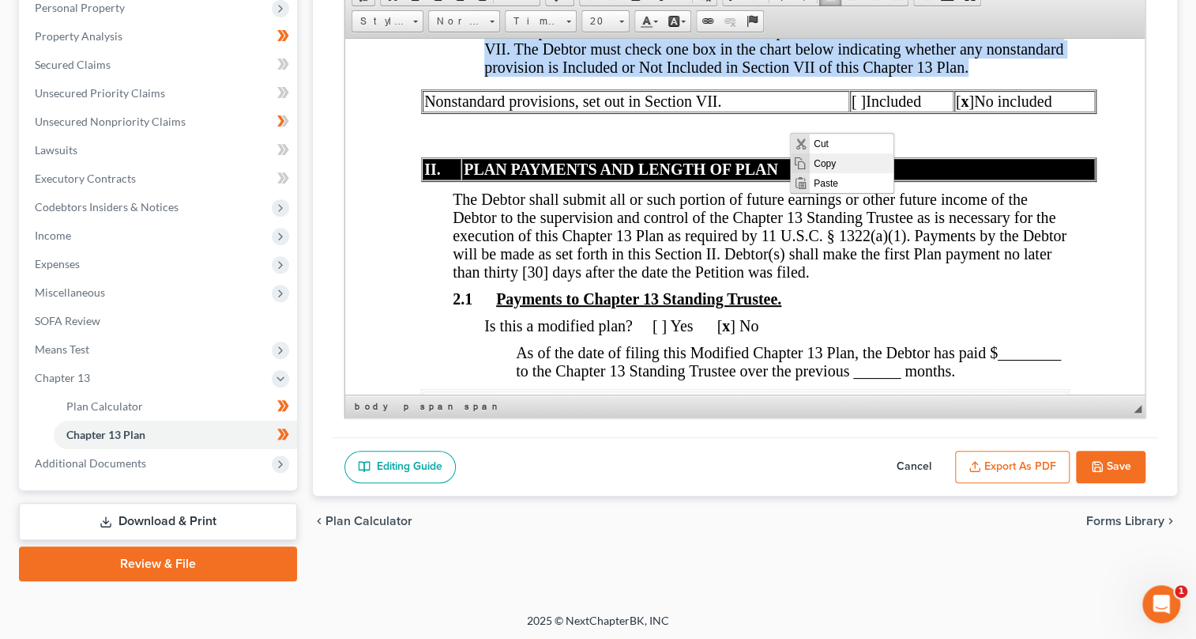
copy span "The Chapter 13 Plan contains no nonstandard provisions other than those set out…"
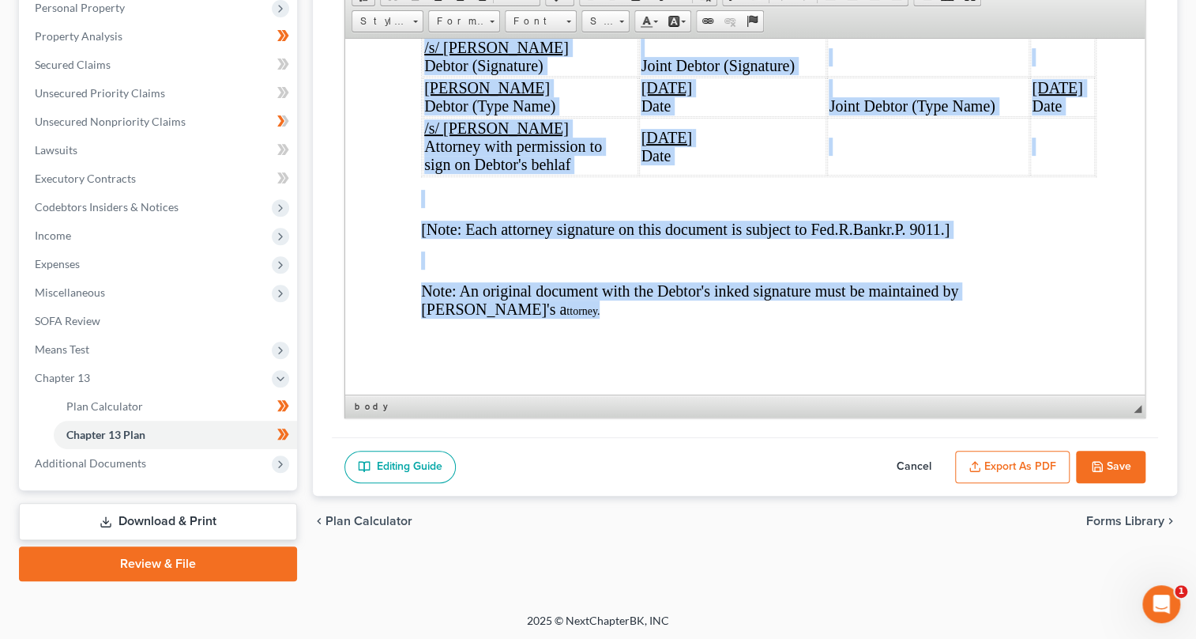
scroll to position [11657, 0]
drag, startPoint x: 411, startPoint y: 126, endPoint x: 586, endPoint y: 382, distance: 310.6
click at [620, 21] on span at bounding box center [622, 22] width 5 height 2
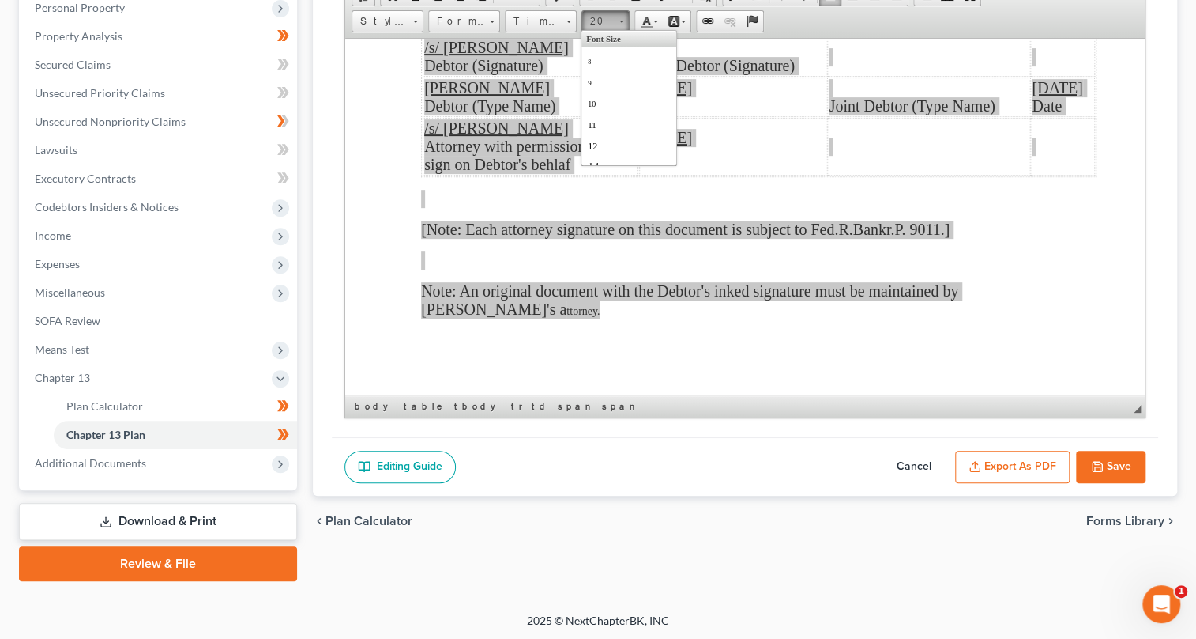
scroll to position [142, 0]
click at [605, 70] on link "18" at bounding box center [628, 67] width 90 height 23
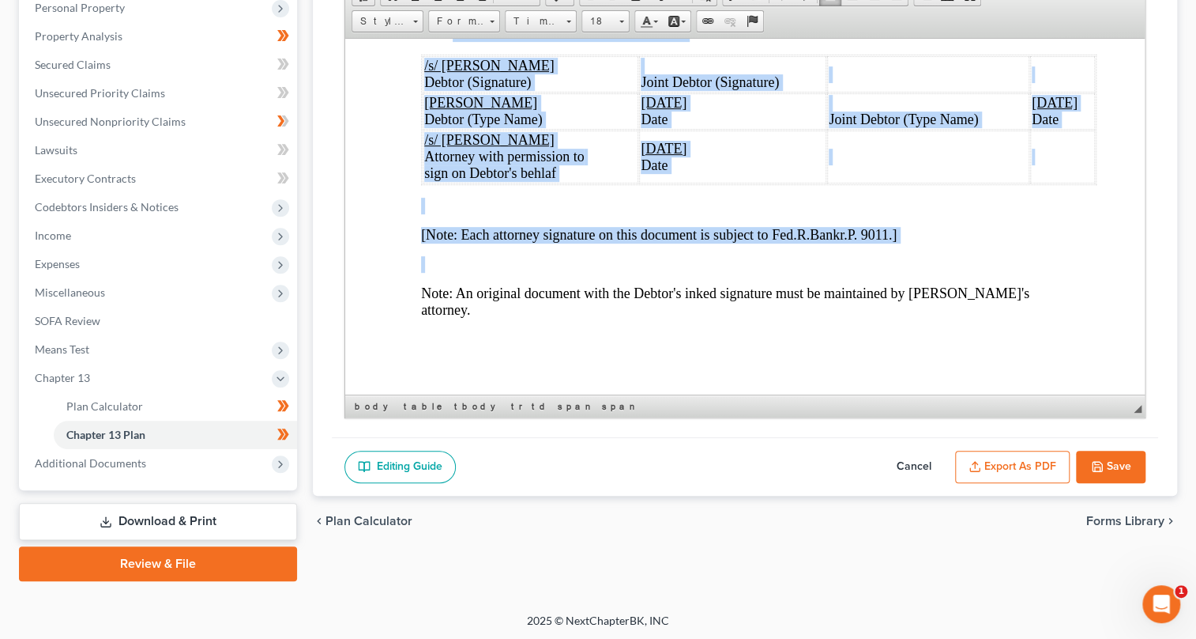
scroll to position [10417, 0]
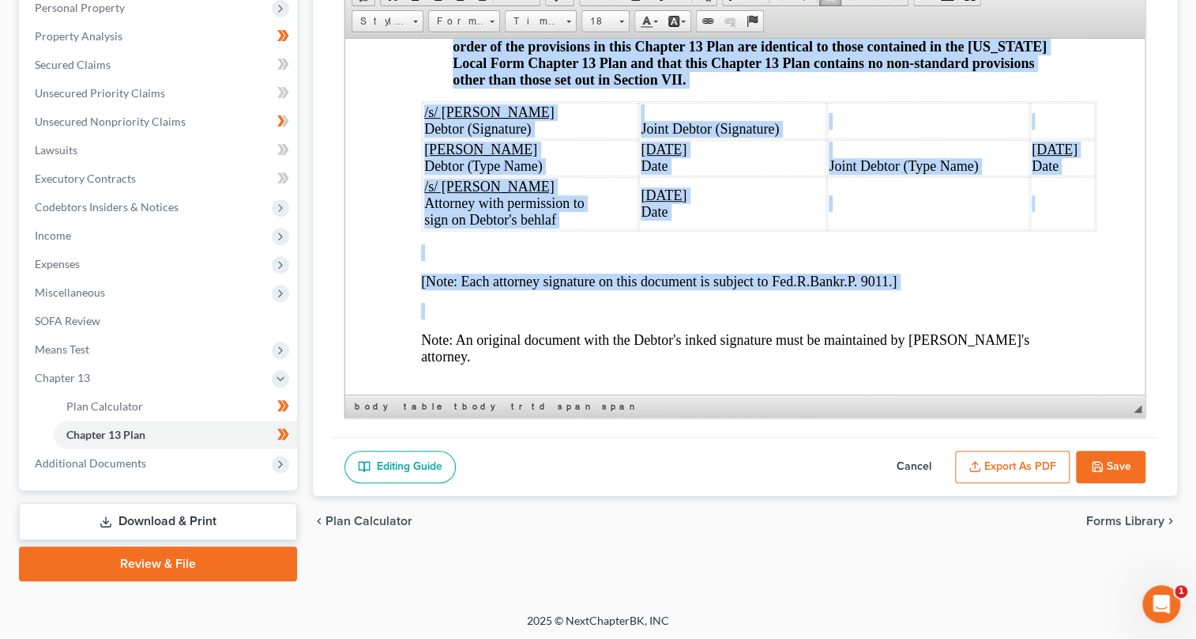
click at [936, 302] on p at bounding box center [744, 310] width 649 height 17
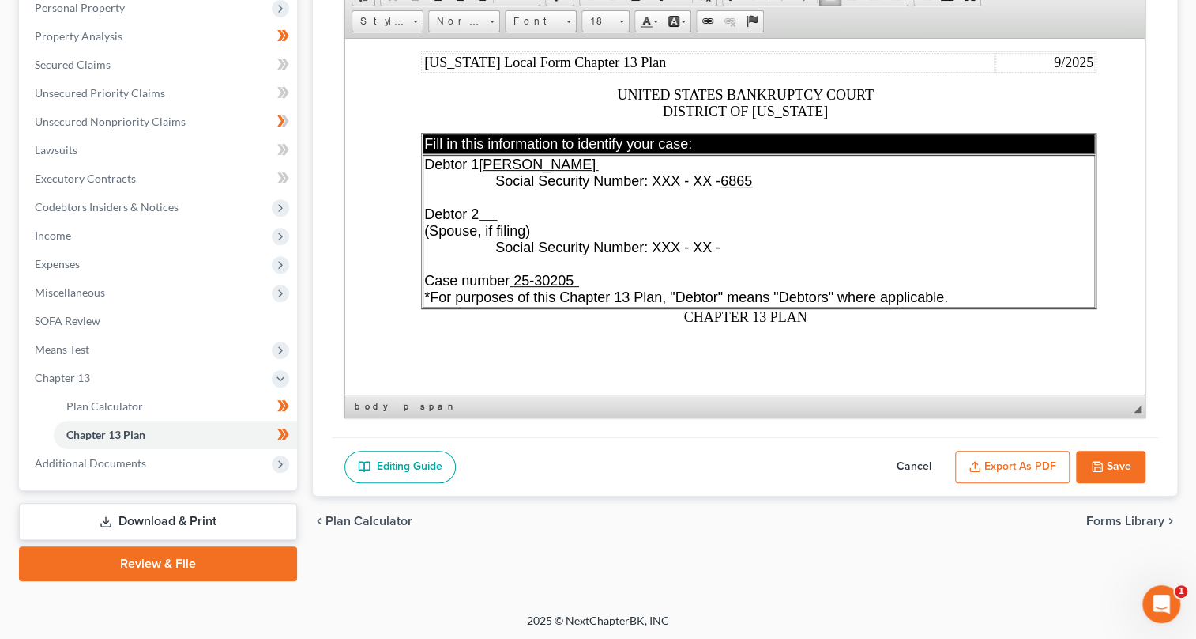
scroll to position [0, 0]
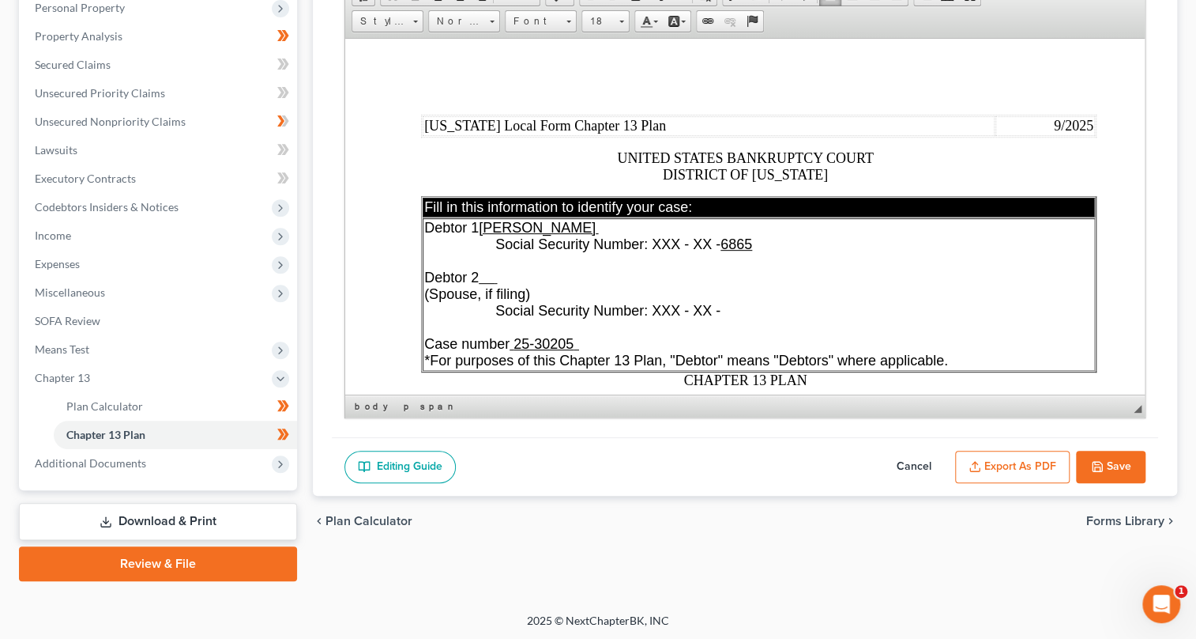
click at [1125, 467] on button "Save" at bounding box center [1111, 466] width 70 height 33
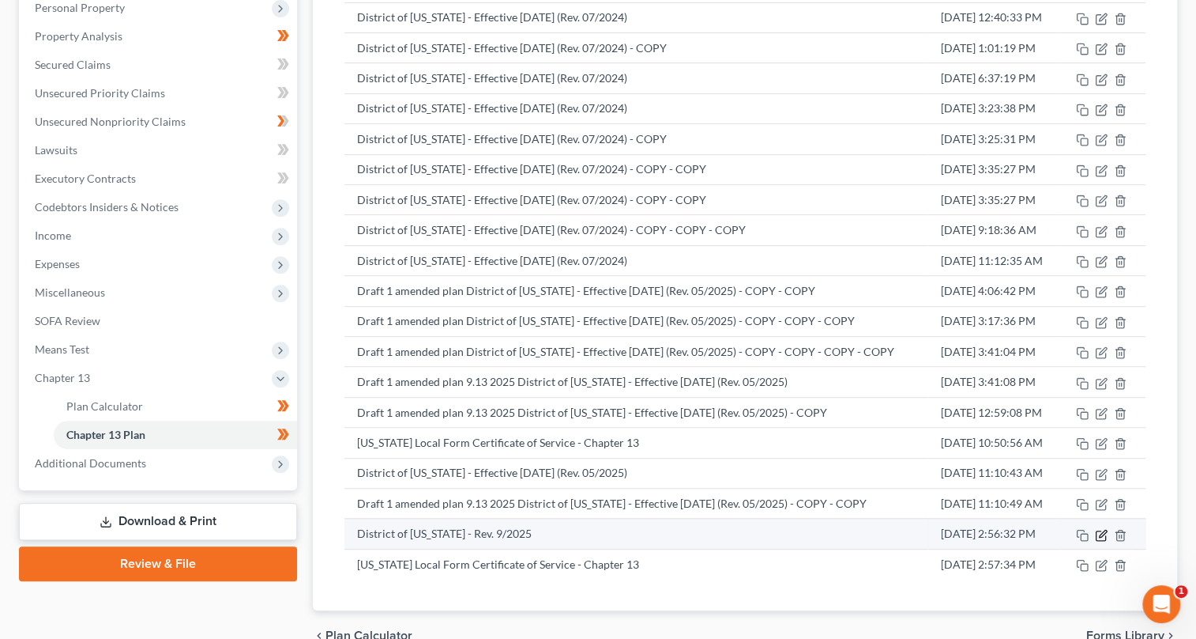
click at [1102, 533] on icon "button" at bounding box center [1102, 532] width 7 height 7
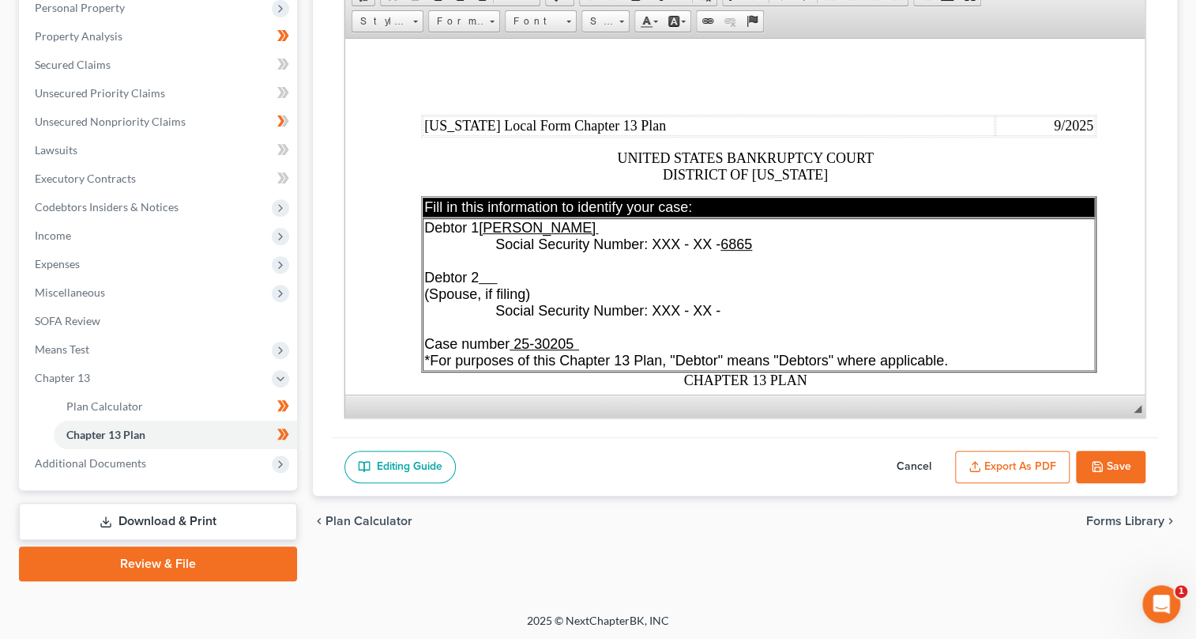
click at [1019, 472] on button "Export as PDF" at bounding box center [1012, 466] width 115 height 33
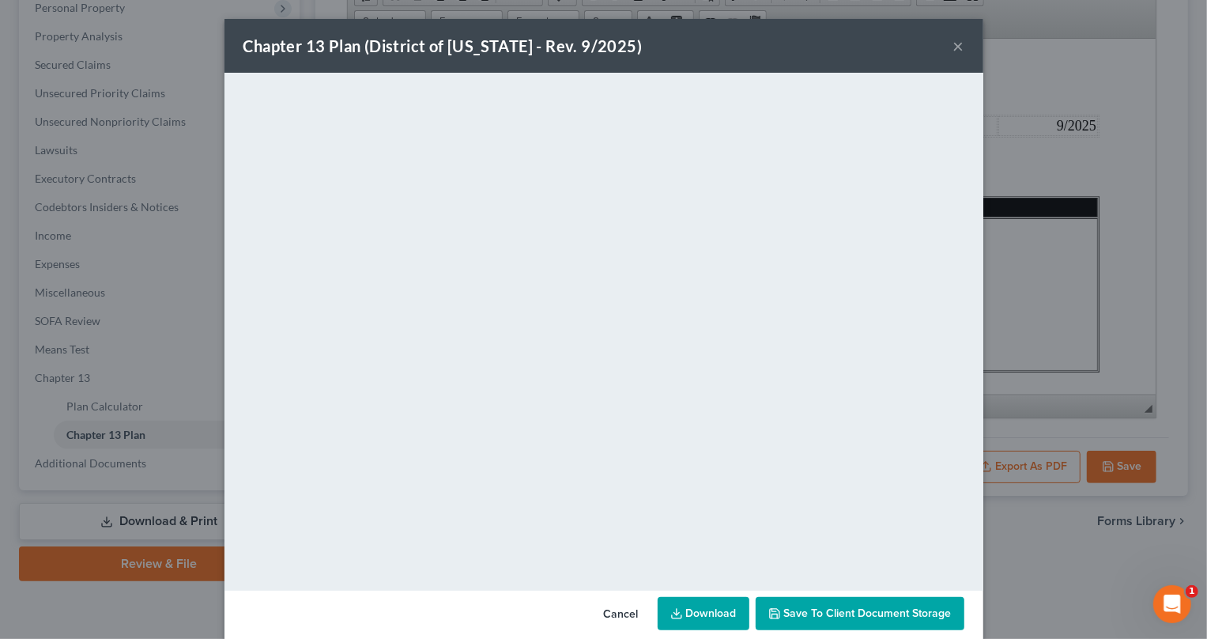
click at [953, 43] on button "×" at bounding box center [958, 45] width 11 height 19
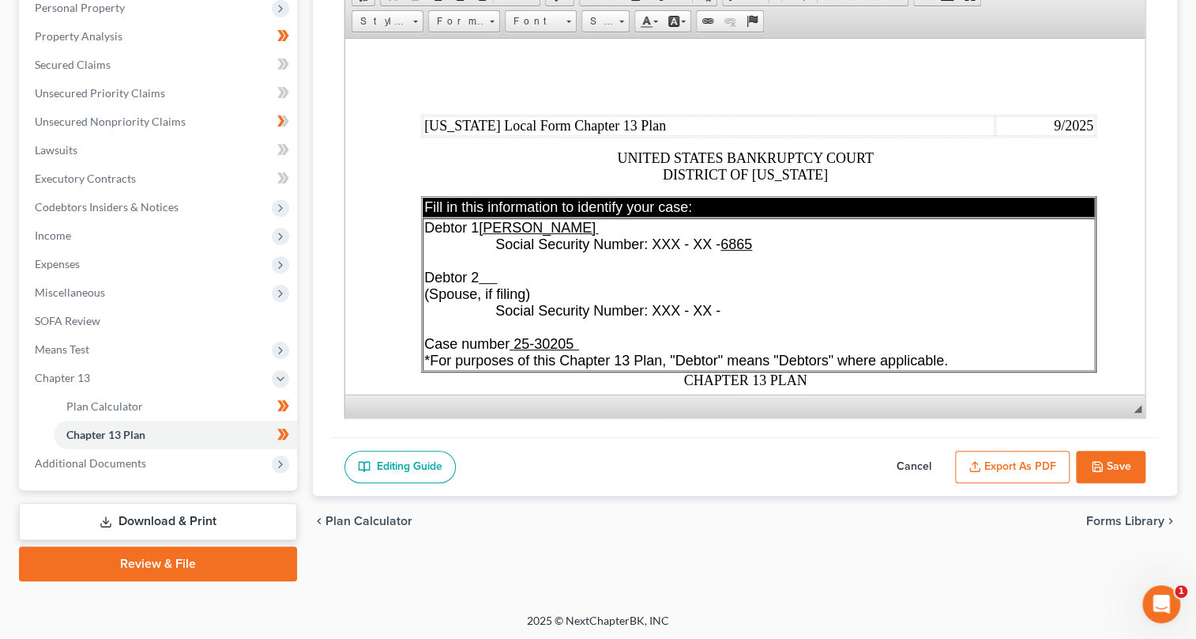
scroll to position [143, 0]
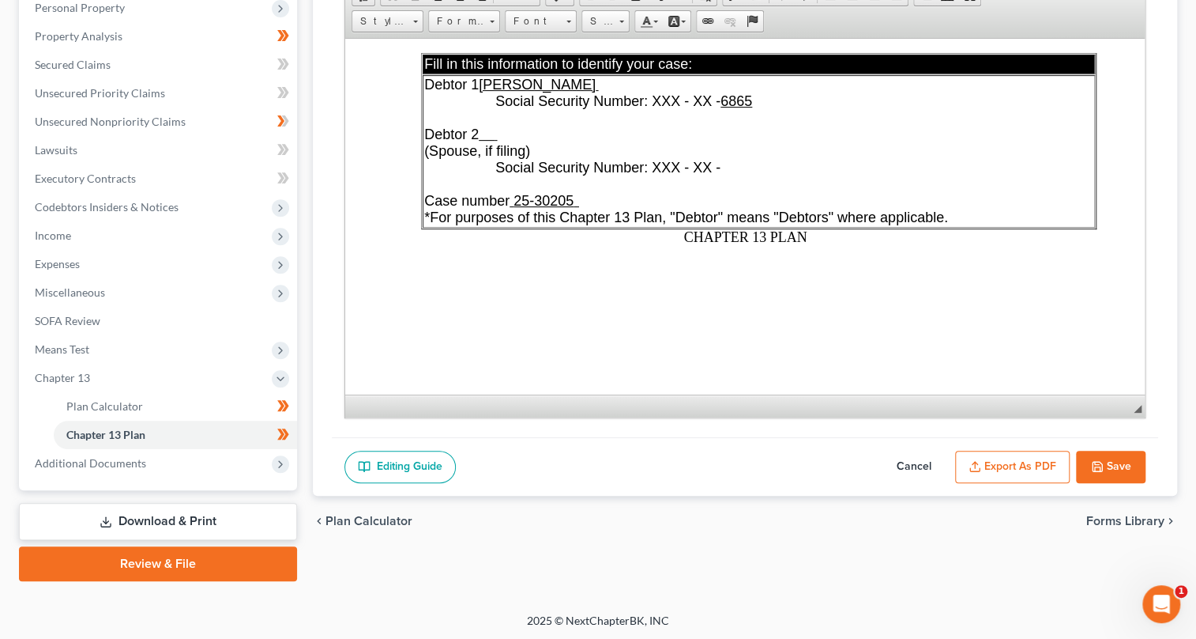
click at [683, 231] on span "CHAPTER 13 PLAN" at bounding box center [744, 236] width 123 height 16
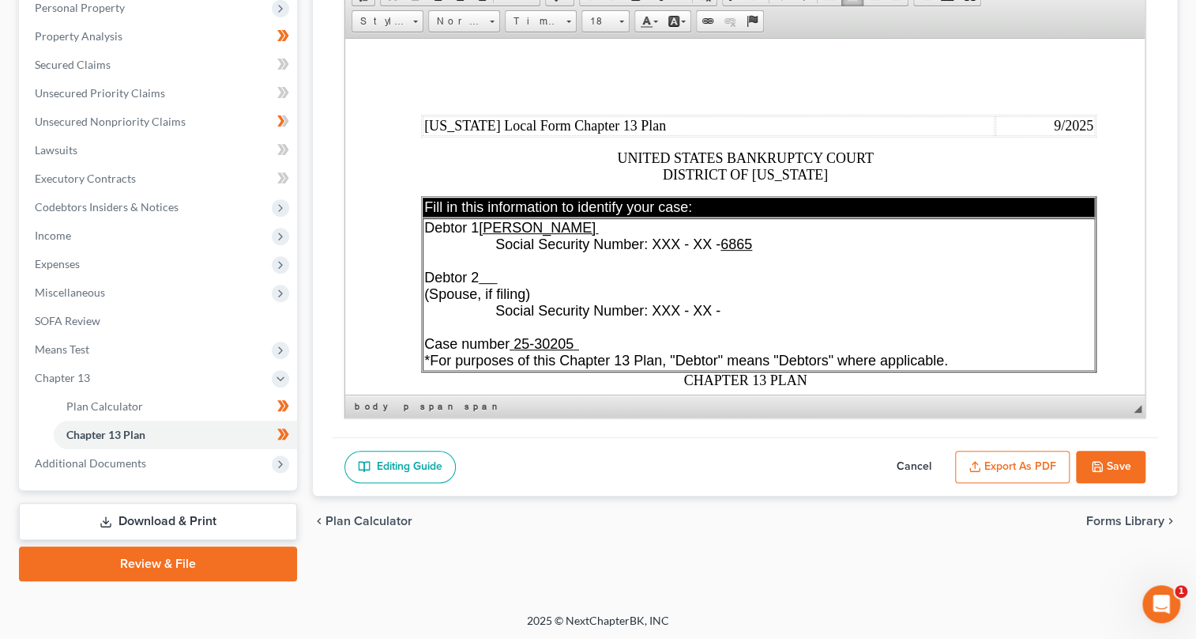
scroll to position [71, 0]
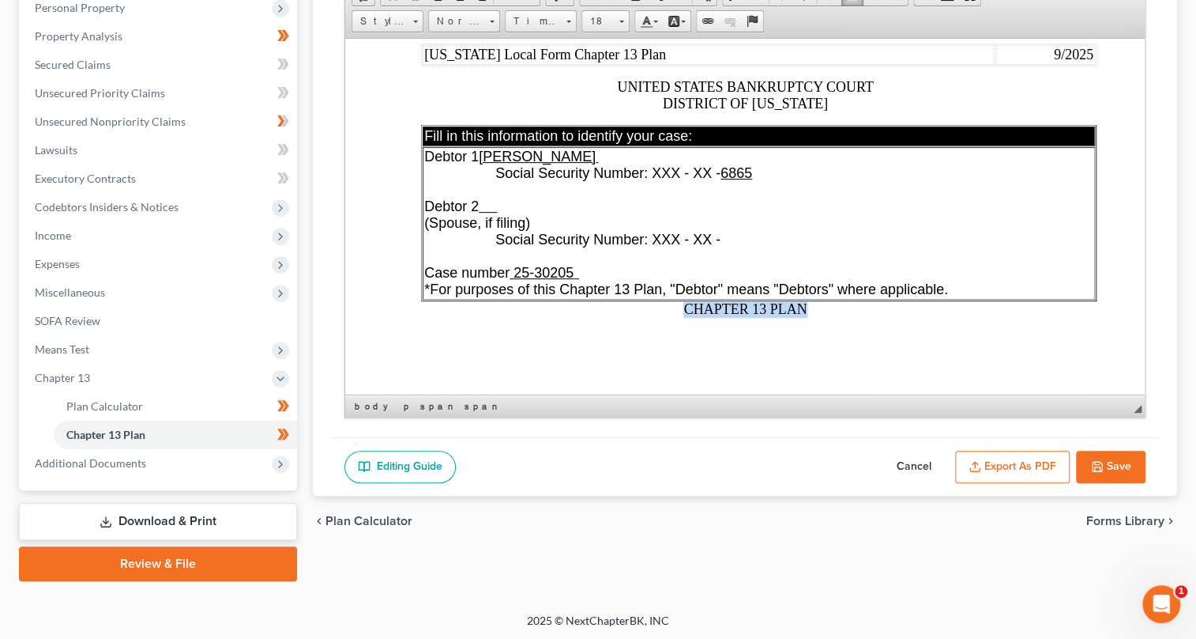
drag, startPoint x: 807, startPoint y: 307, endPoint x: 676, endPoint y: 309, distance: 130.4
click at [676, 309] on p "CHAPTER 13 PLAN" at bounding box center [744, 274] width 649 height 85
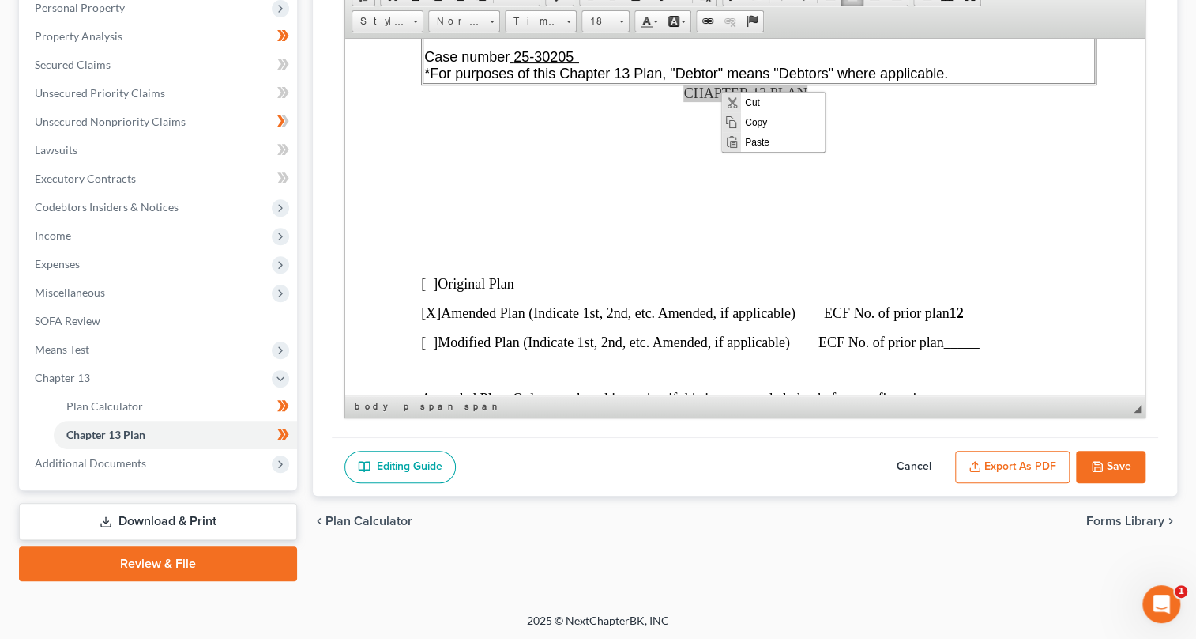
scroll to position [0, 0]
click at [747, 100] on span "Cut" at bounding box center [783, 102] width 84 height 20
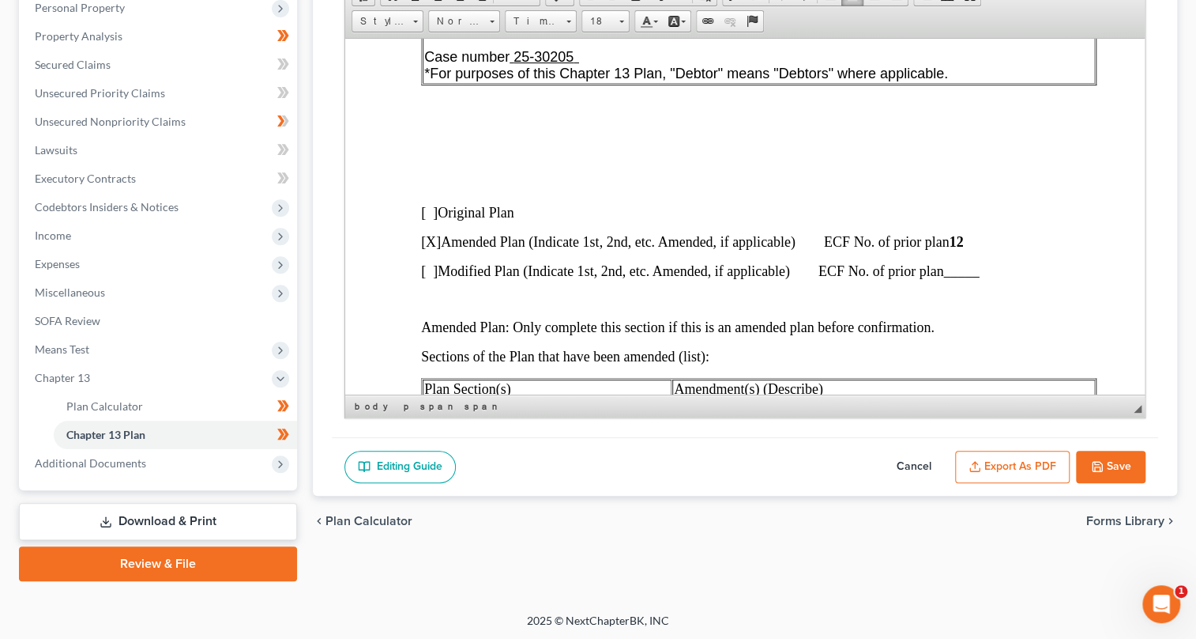
click at [635, 136] on p at bounding box center [744, 130] width 649 height 14
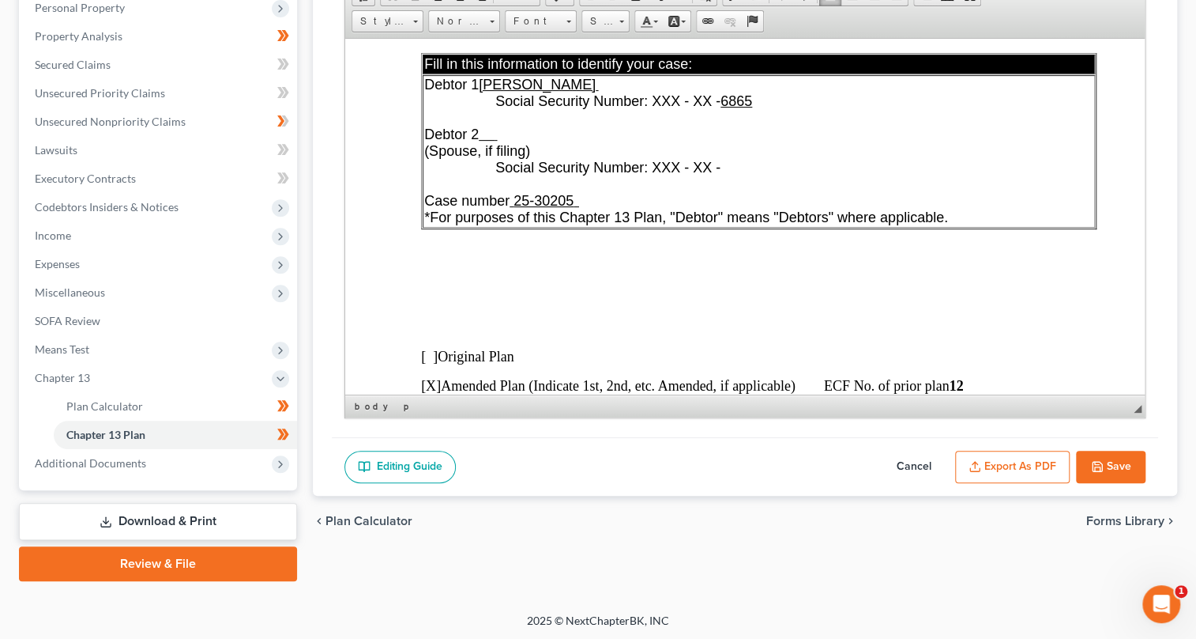
drag, startPoint x: 1094, startPoint y: 115, endPoint x: 985, endPoint y: 122, distance: 109.3
click at [985, 122] on td "Debtor 1 [PERSON_NAME] Social Security Number: XXX - XX - 6865 Debtor 2 (Spouse…" at bounding box center [758, 150] width 673 height 153
click at [488, 292] on span "Paste" at bounding box center [512, 294] width 84 height 20
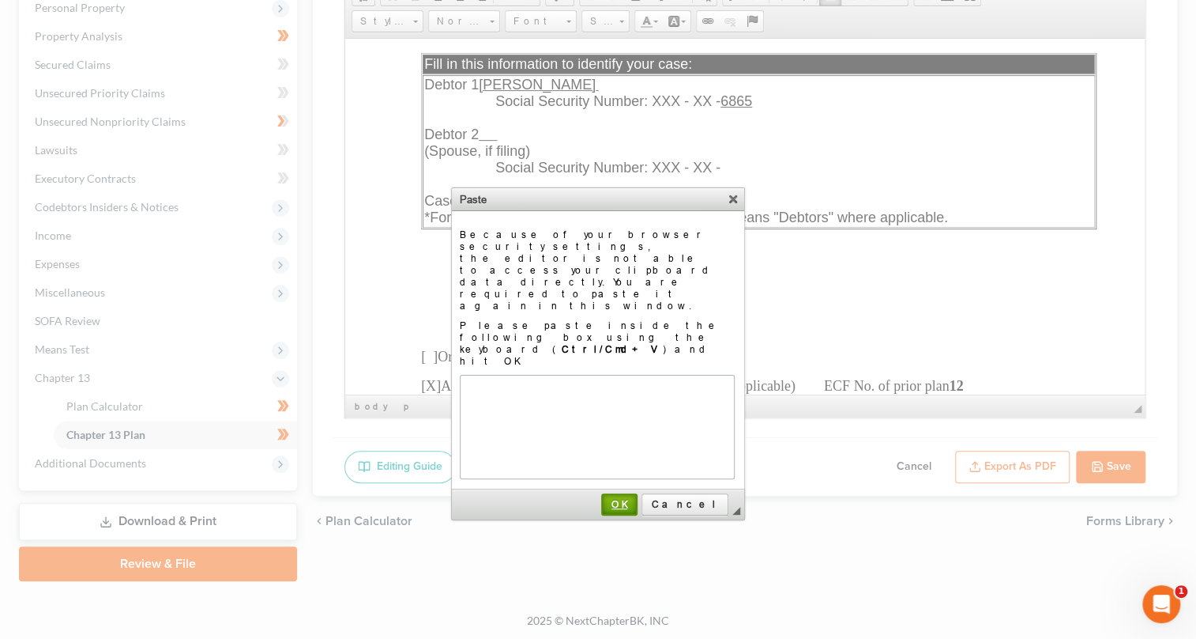
click at [636, 498] on span "OK" at bounding box center [619, 504] width 33 height 12
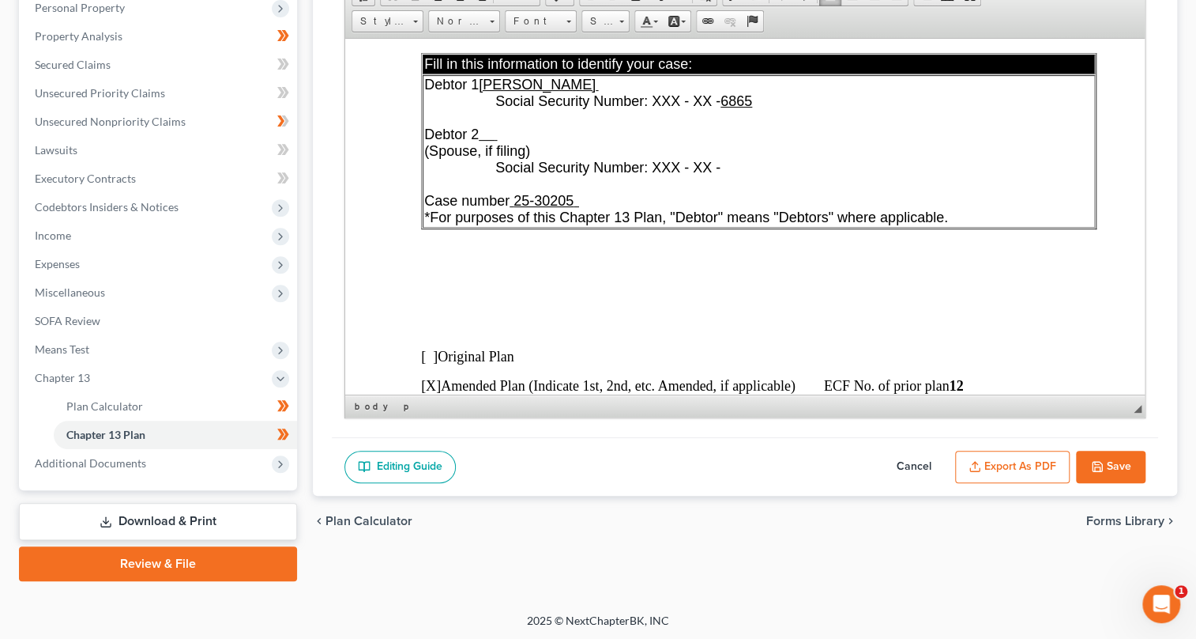
drag, startPoint x: 469, startPoint y: 293, endPoint x: 814, endPoint y: 329, distance: 346.4
click at [444, 281] on p at bounding box center [744, 274] width 649 height 14
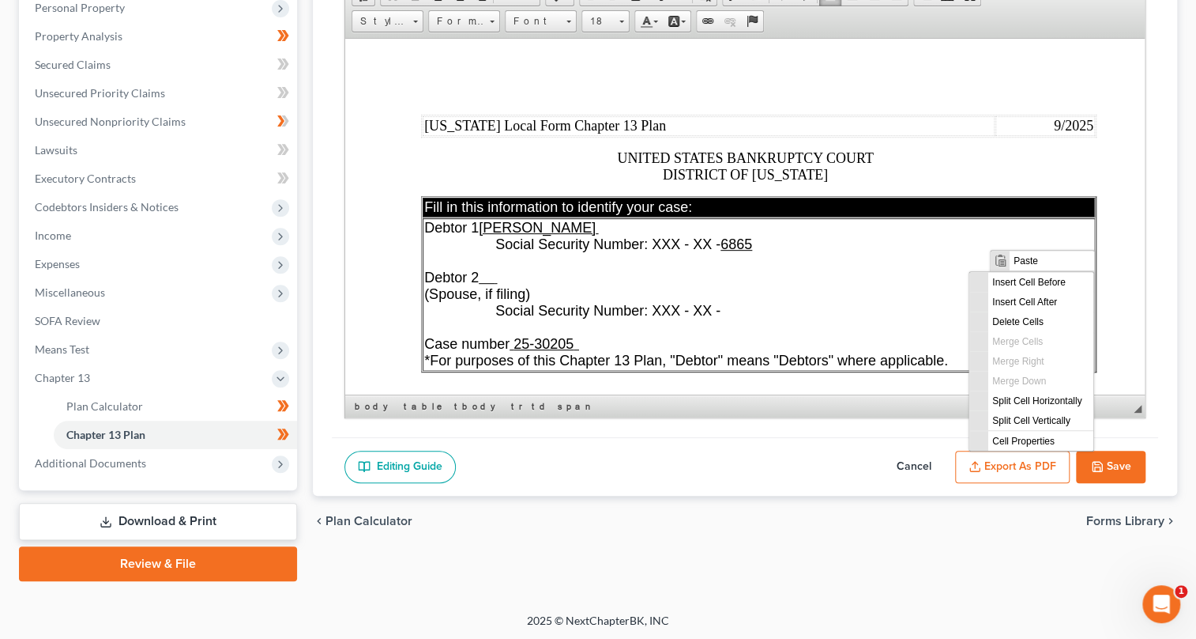
scroll to position [0, 0]
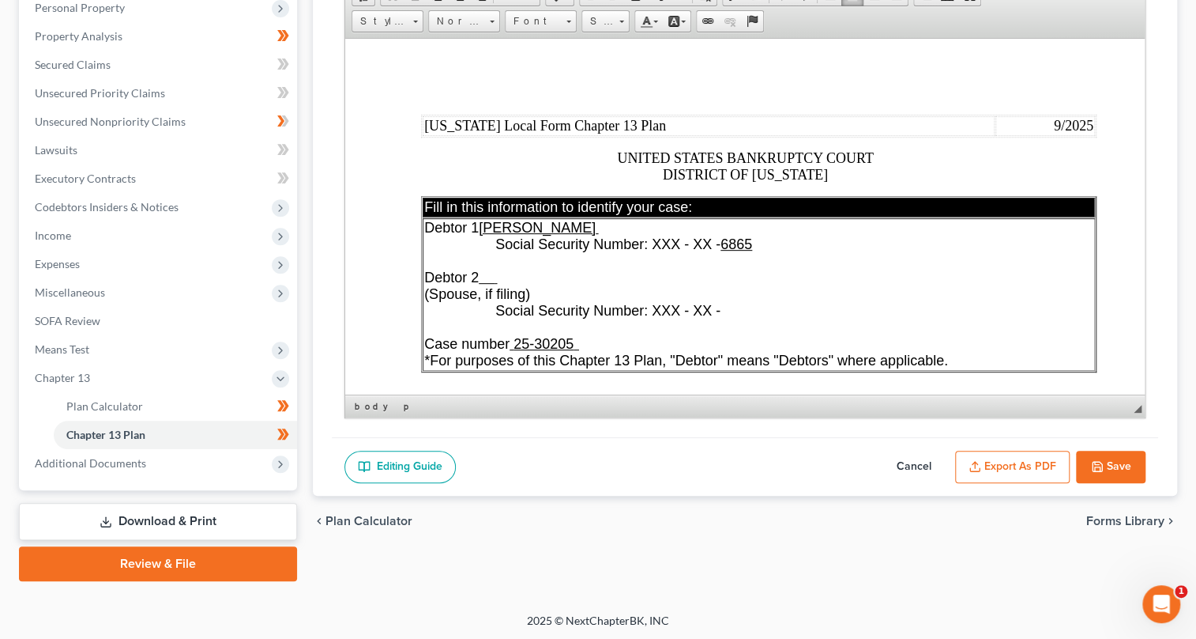
click at [1095, 243] on td "Debtor 1 [PERSON_NAME] Social Security Number: XXX - XX - 6865 Debtor 2 (Spouse…" at bounding box center [758, 293] width 673 height 153
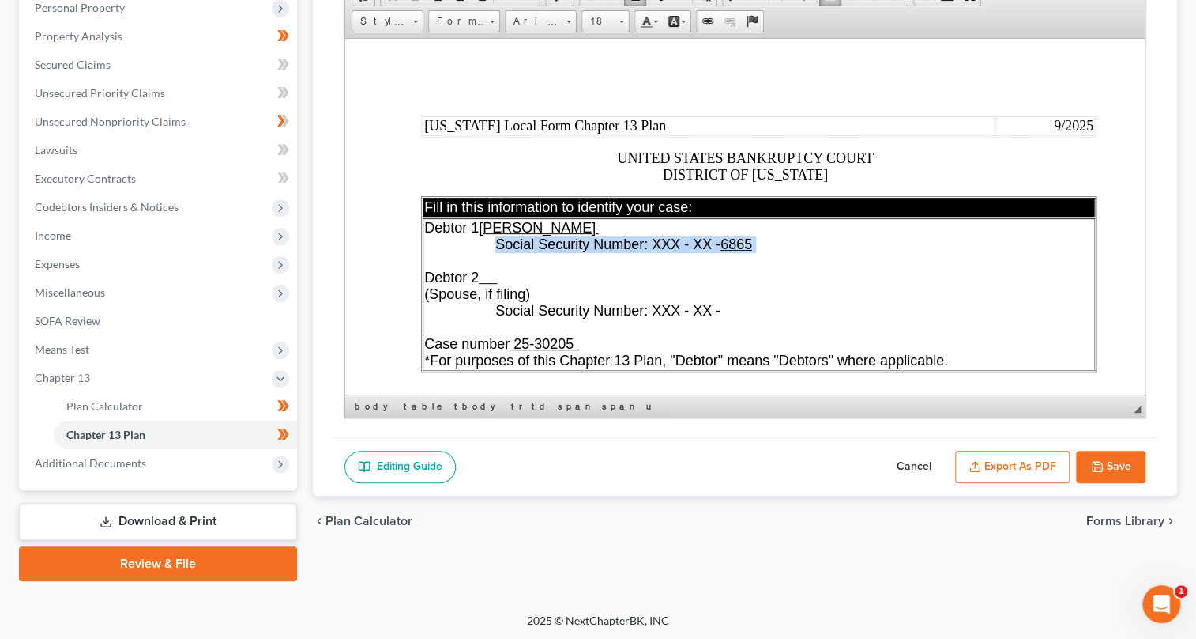
drag, startPoint x: 1092, startPoint y: 244, endPoint x: 1021, endPoint y: 258, distance: 72.4
click at [1021, 258] on td "Debtor 1 [PERSON_NAME] Social Security Number: XXX - XX - 6865 Debtor 2 (Spouse…" at bounding box center [758, 293] width 673 height 153
click at [1095, 278] on table "Fill in this information to identify your case: Debtor 1 [PERSON_NAME] Social S…" at bounding box center [758, 283] width 676 height 176
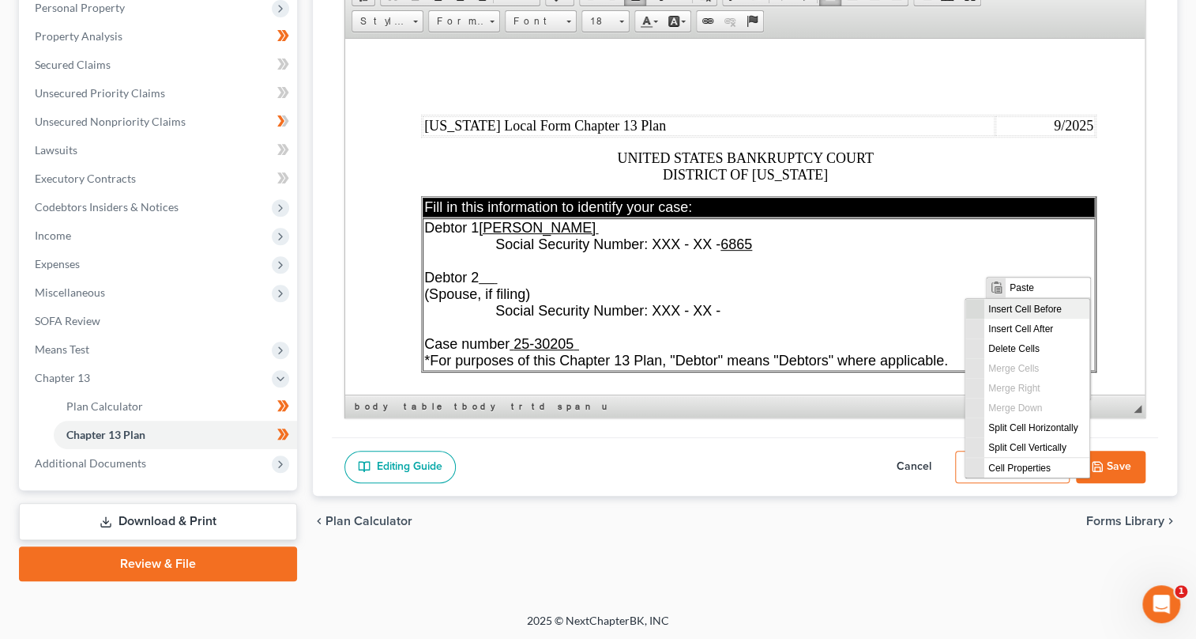
click at [1080, 308] on span "Insert Cell Before" at bounding box center [1036, 309] width 105 height 20
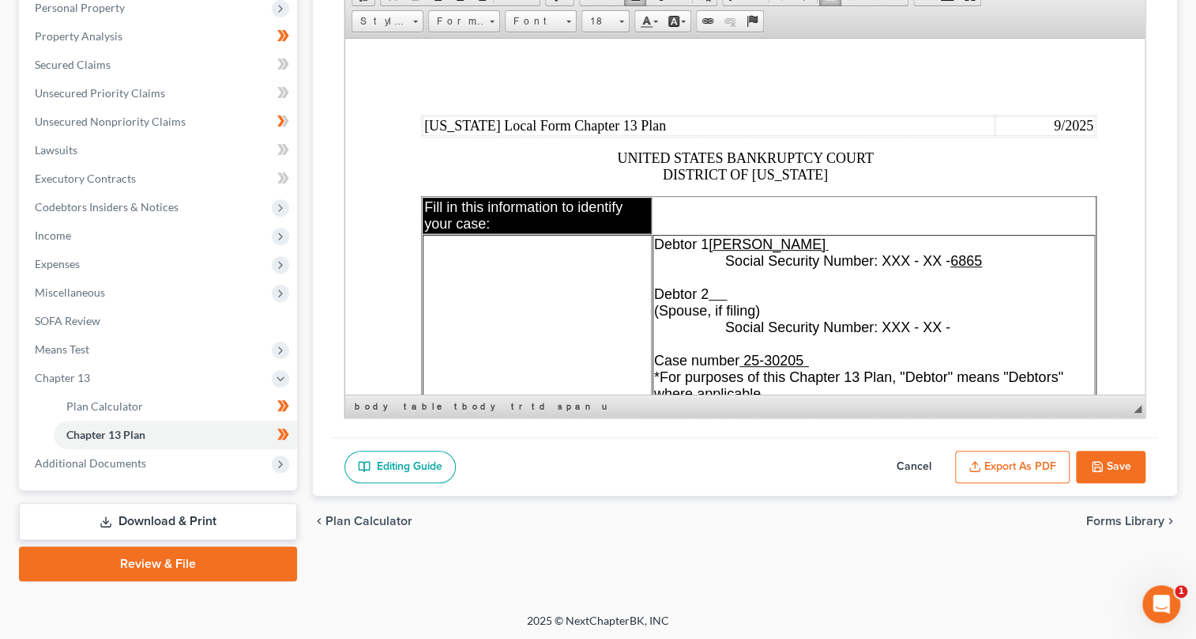
scroll to position [70, 0]
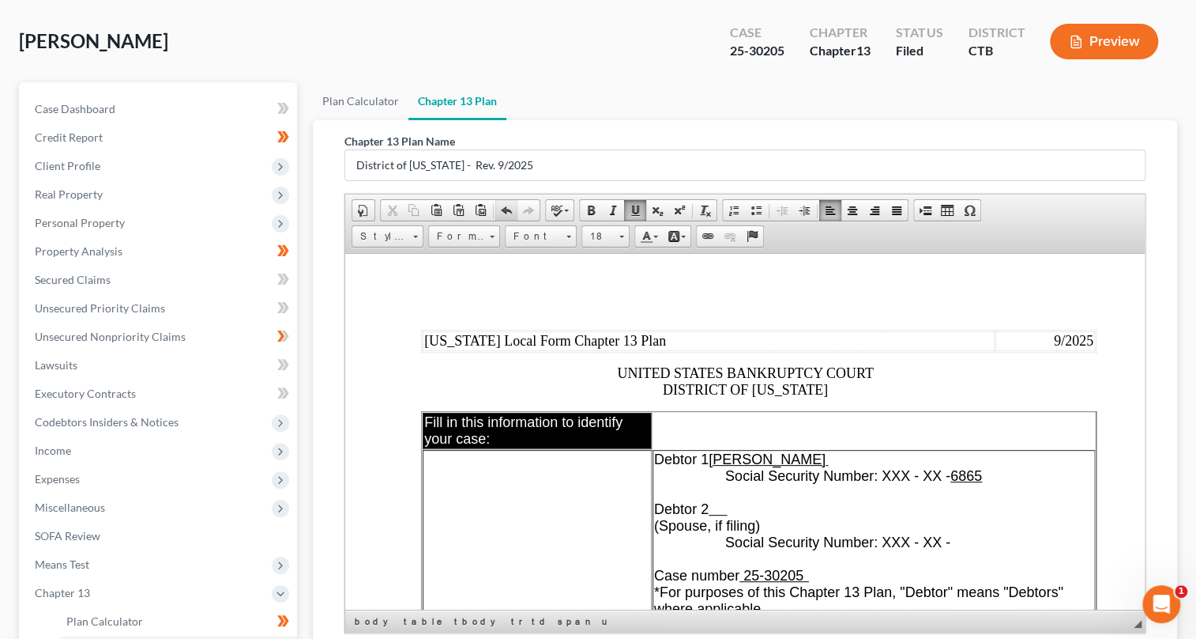
click at [506, 204] on span at bounding box center [506, 210] width 13 height 13
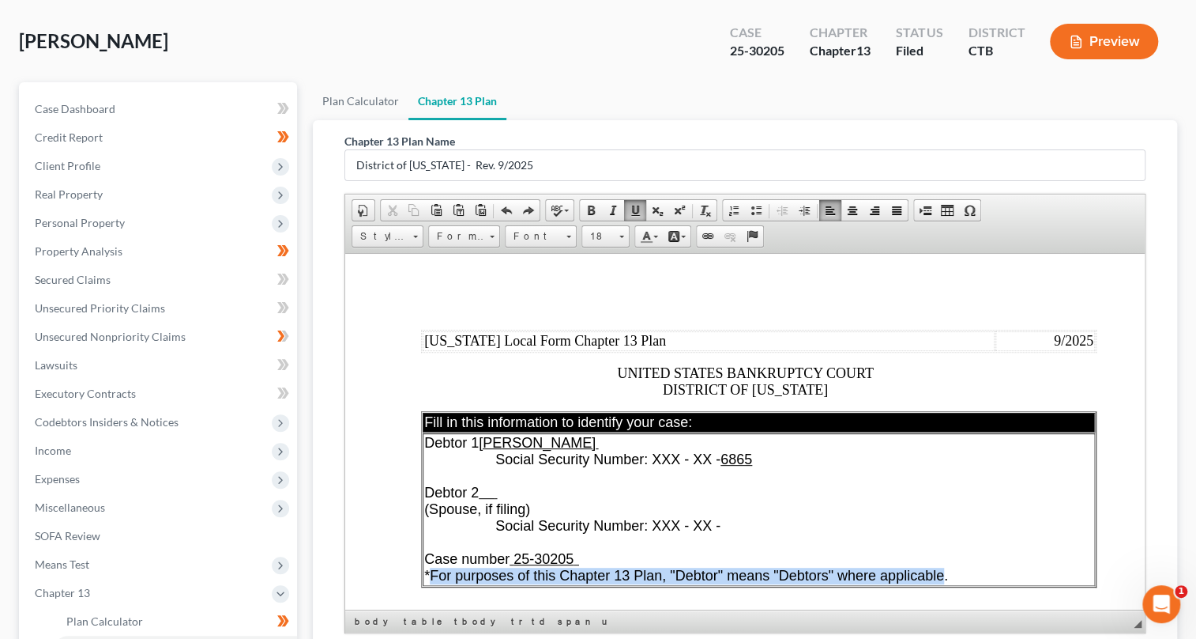
drag, startPoint x: 428, startPoint y: 574, endPoint x: 945, endPoint y: 569, distance: 516.9
click at [945, 569] on span "*For purposes of this Chapter 13 Plan, "Debtor" means "Debtors" where applicabl…" at bounding box center [686, 575] width 524 height 16
click at [620, 236] on span at bounding box center [622, 234] width 4 height 15
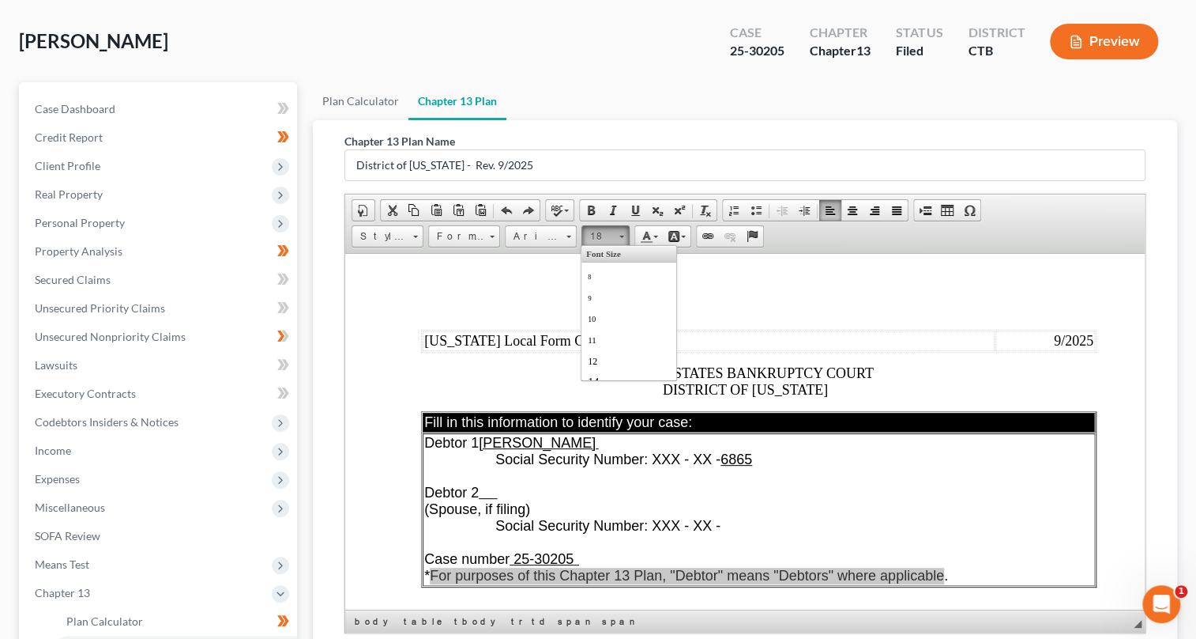
scroll to position [119, 0]
click at [609, 251] on link "12" at bounding box center [628, 241] width 90 height 21
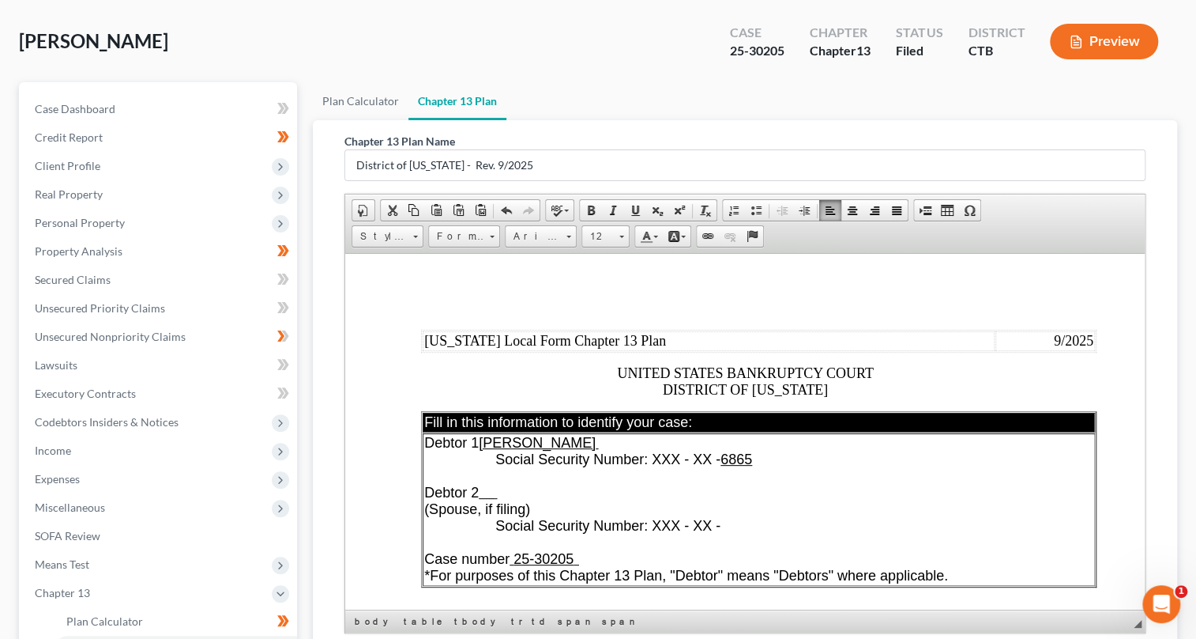
scroll to position [0, 0]
click at [810, 514] on td "Debtor 1 [PERSON_NAME] Social Security Number: XXX - XX - 6865 Debtor 2 (Spouse…" at bounding box center [758, 508] width 673 height 153
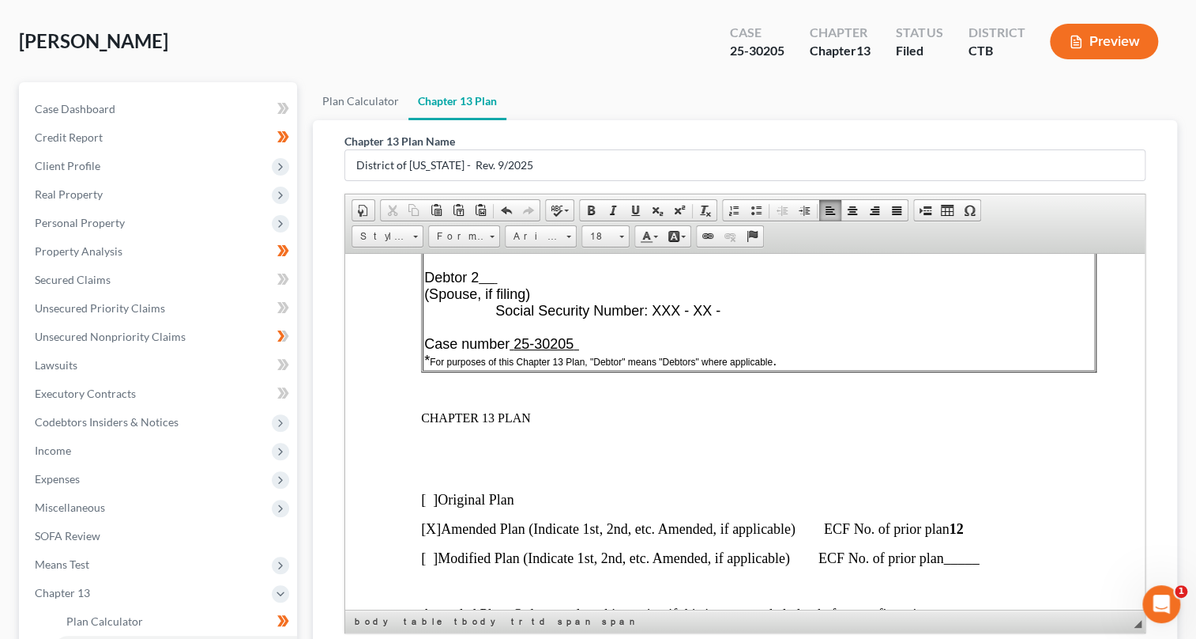
scroll to position [287, 0]
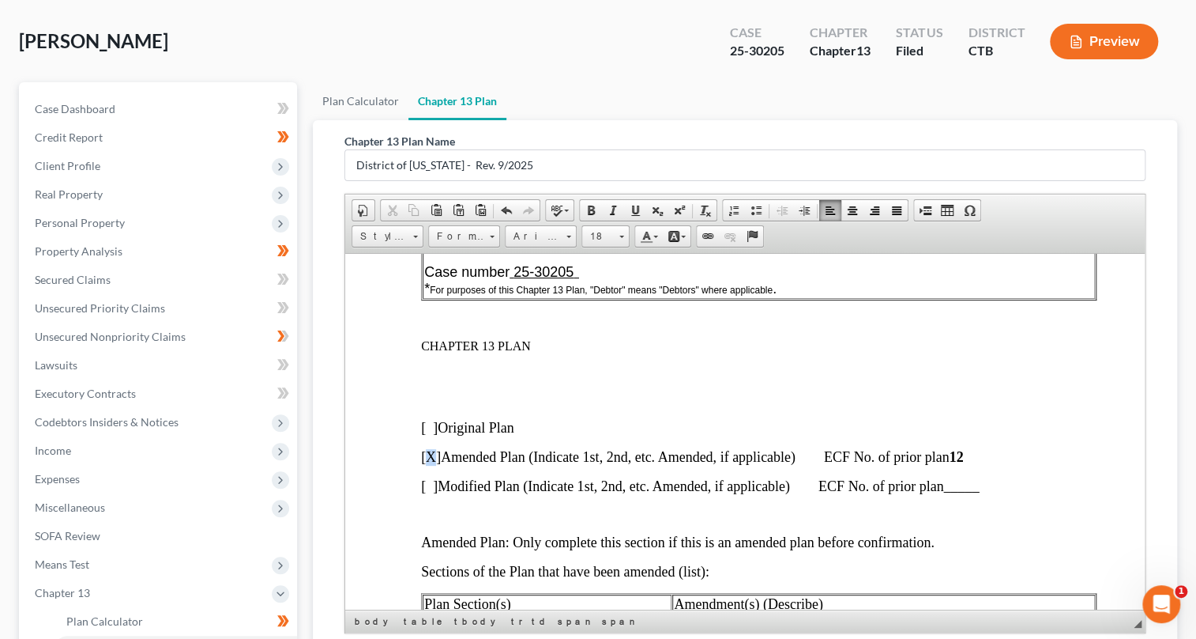
click at [433, 462] on span "[X]" at bounding box center [430, 456] width 20 height 16
click at [586, 204] on span at bounding box center [591, 210] width 13 height 13
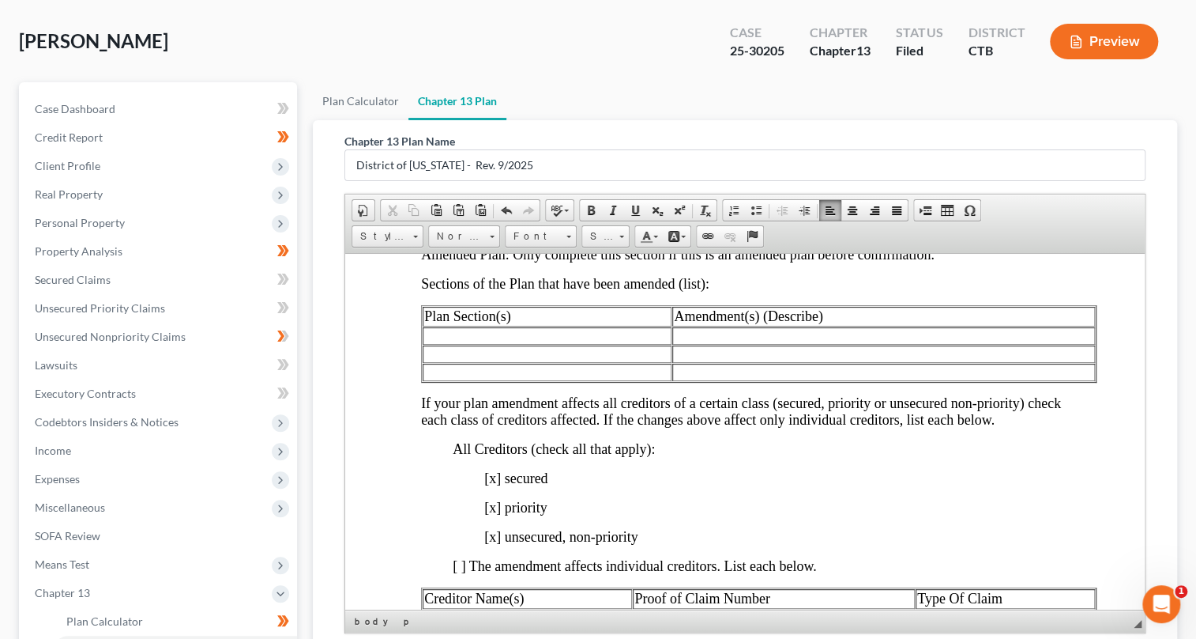
scroll to position [646, 0]
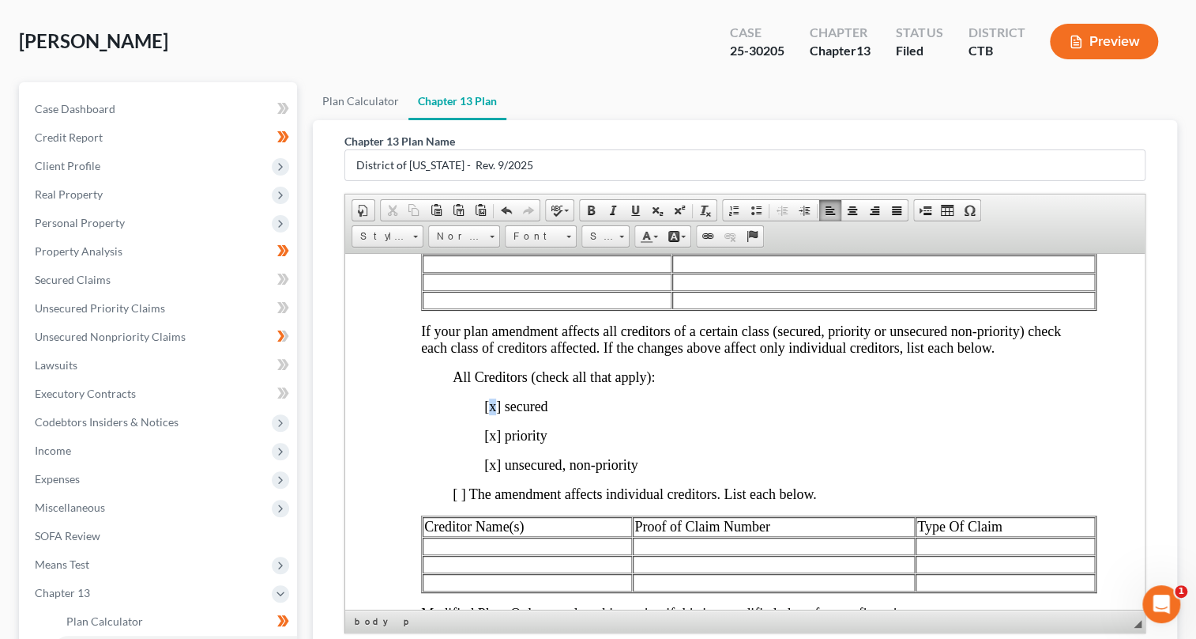
drag, startPoint x: 487, startPoint y: 413, endPoint x: 495, endPoint y: 413, distance: 7.9
click at [495, 413] on span "[x] secured" at bounding box center [515, 406] width 63 height 16
click at [588, 205] on span at bounding box center [591, 210] width 13 height 13
click at [495, 443] on span "[x] priority" at bounding box center [515, 435] width 62 height 16
click at [593, 205] on span at bounding box center [591, 210] width 13 height 13
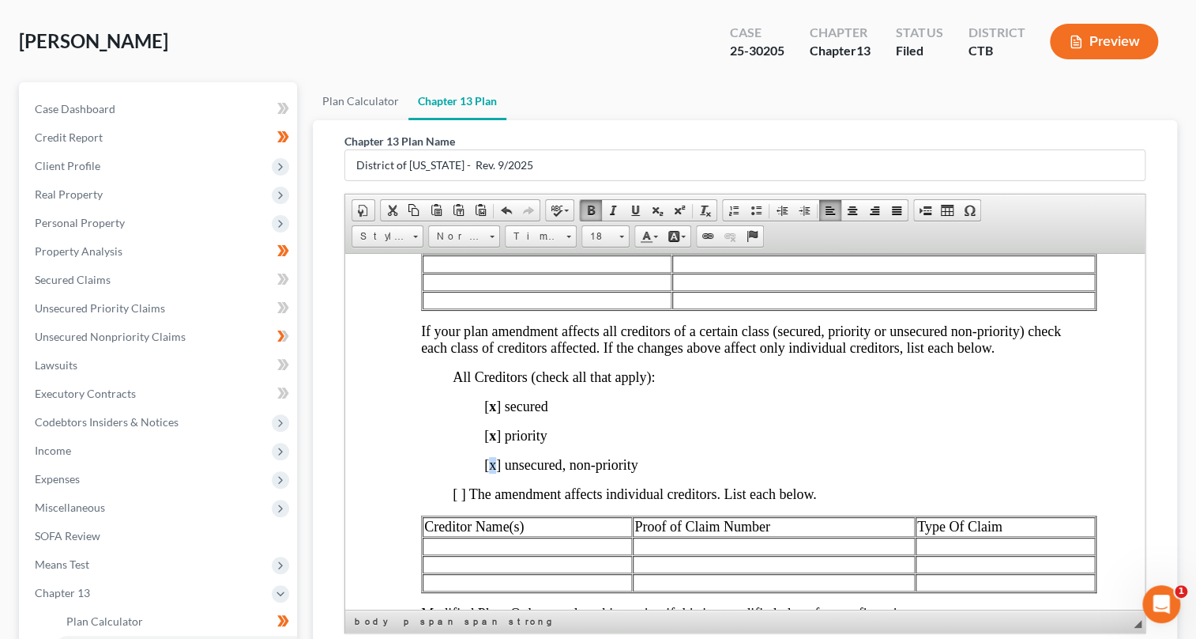
click at [493, 472] on span "[x] unsecured, non-priority" at bounding box center [560, 464] width 153 height 16
drag, startPoint x: 582, startPoint y: 204, endPoint x: 589, endPoint y: 222, distance: 19.2
click at [585, 204] on span at bounding box center [591, 210] width 13 height 13
click at [623, 385] on p "All Creditors (check all that apply):" at bounding box center [760, 376] width 617 height 17
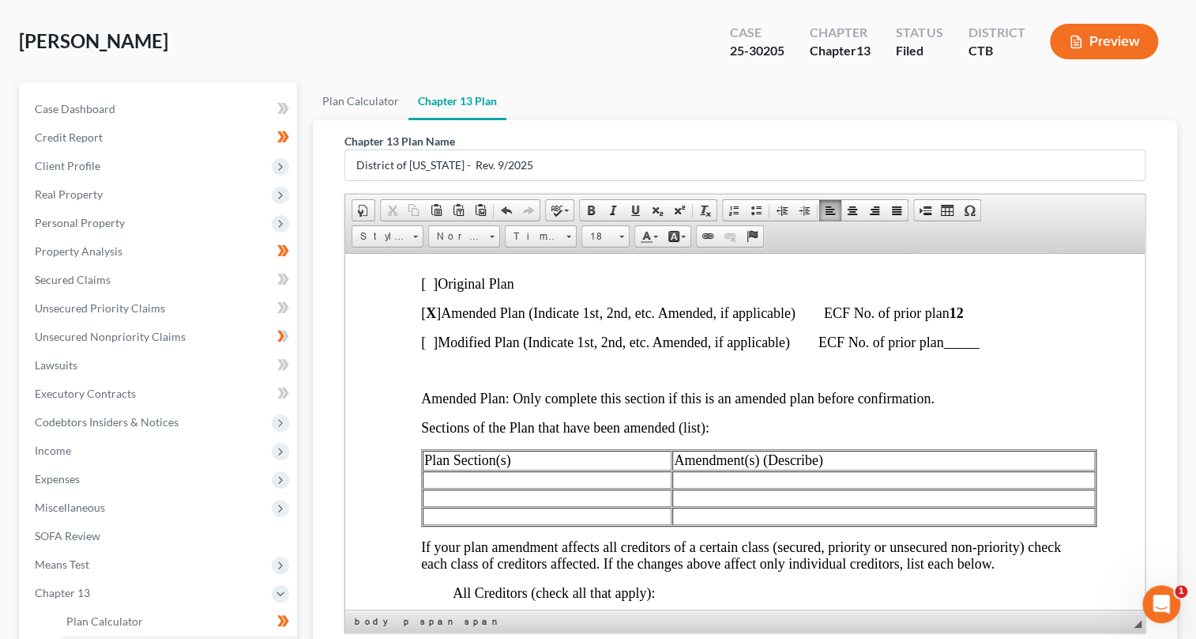
scroll to position [359, 0]
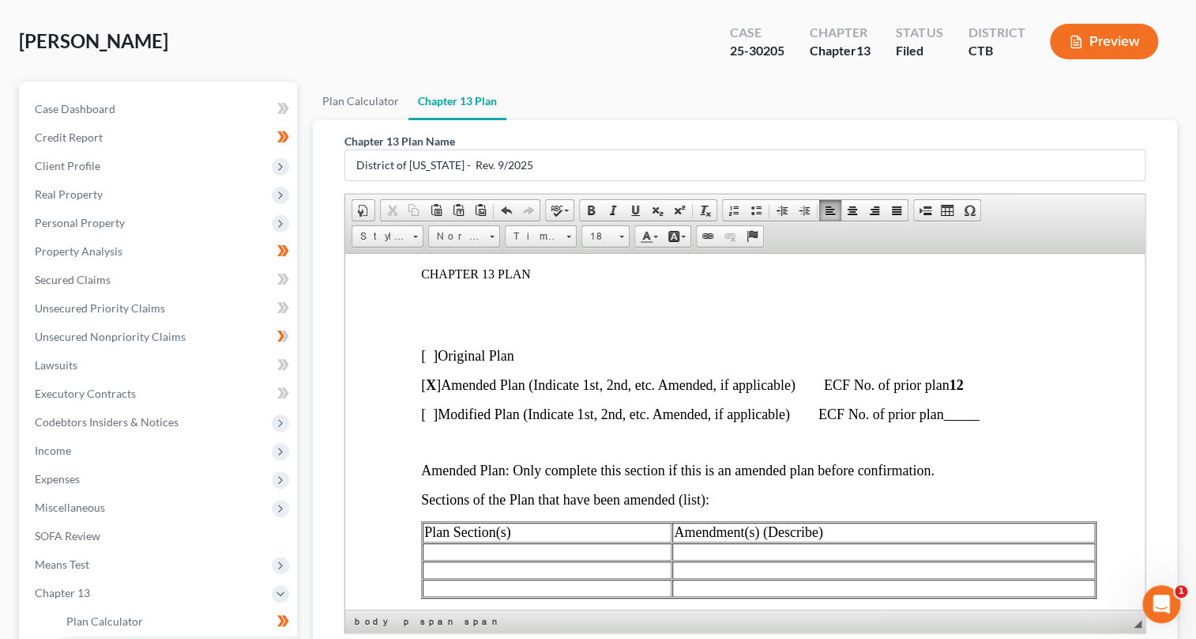
click at [445, 392] on span "[ X ] Amended Plan (Indicate 1st, 2nd, etc. Amended, if applicable) ECF No. of …" at bounding box center [691, 384] width 542 height 16
drag, startPoint x: 463, startPoint y: 390, endPoint x: 443, endPoint y: 391, distance: 20.6
click at [443, 391] on span "[ X ] 1ST Amended Plan (Indicate 1st, 2nd, etc. Amended, if applicable) ECF No.…" at bounding box center [704, 384] width 569 height 16
click at [586, 204] on span at bounding box center [591, 210] width 13 height 13
click at [570, 307] on p at bounding box center [744, 300] width 649 height 14
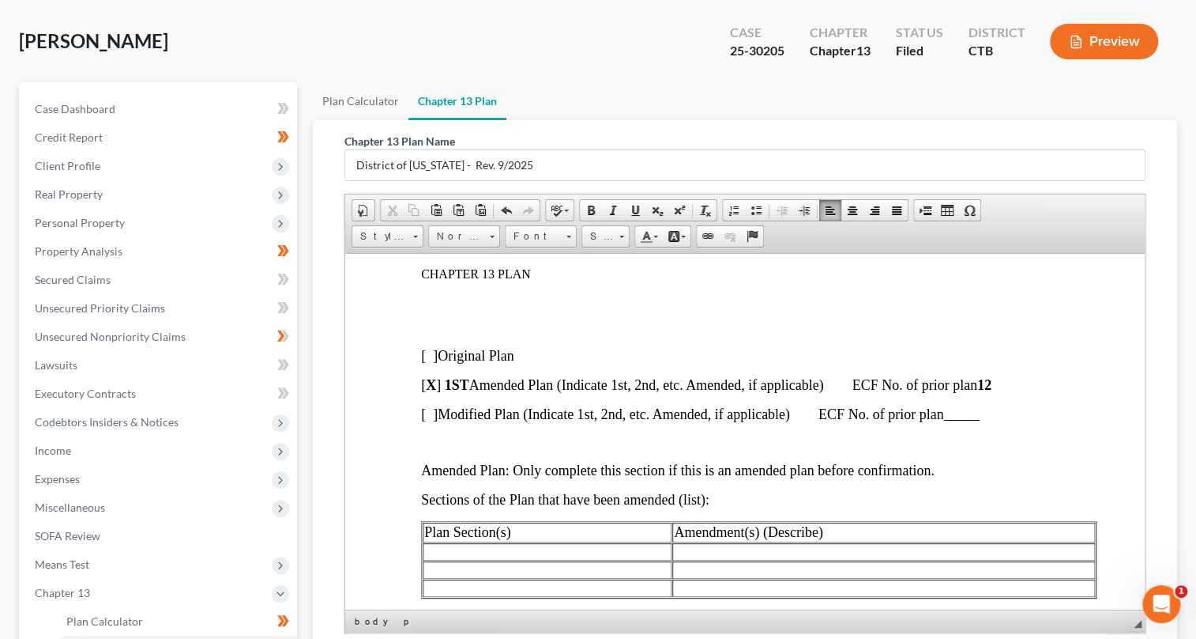
click at [468, 390] on span "[ X ] 1ST Amended Plan (Indicate 1st, 2nd, etc. Amended, if applicable) ECF No.…" at bounding box center [705, 384] width 571 height 16
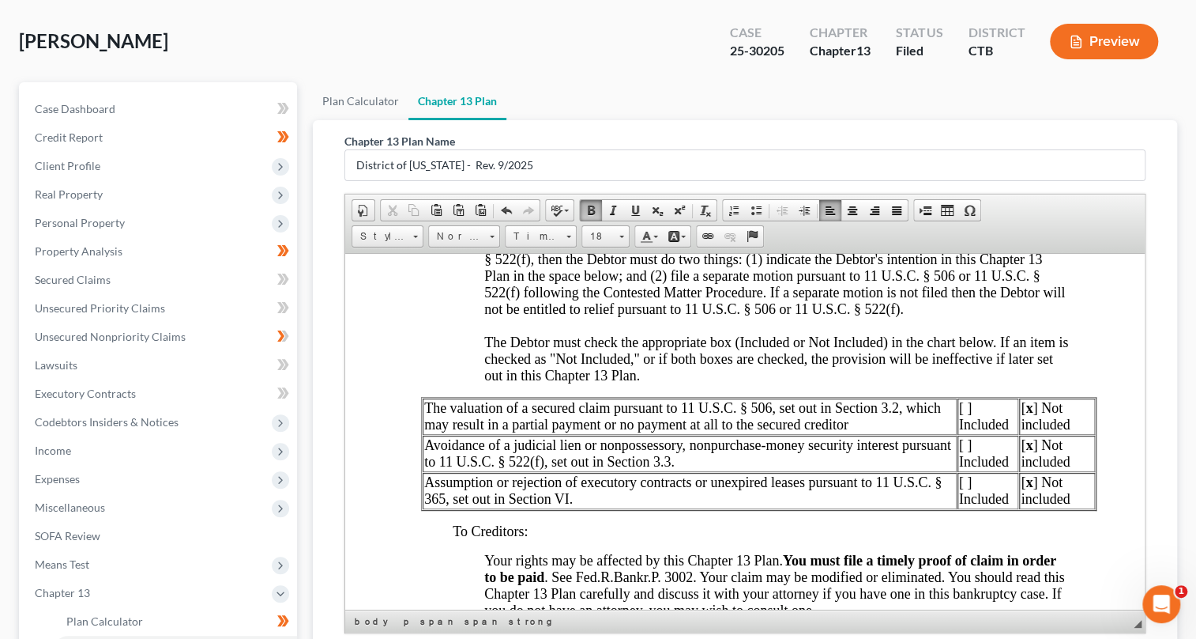
scroll to position [1581, 0]
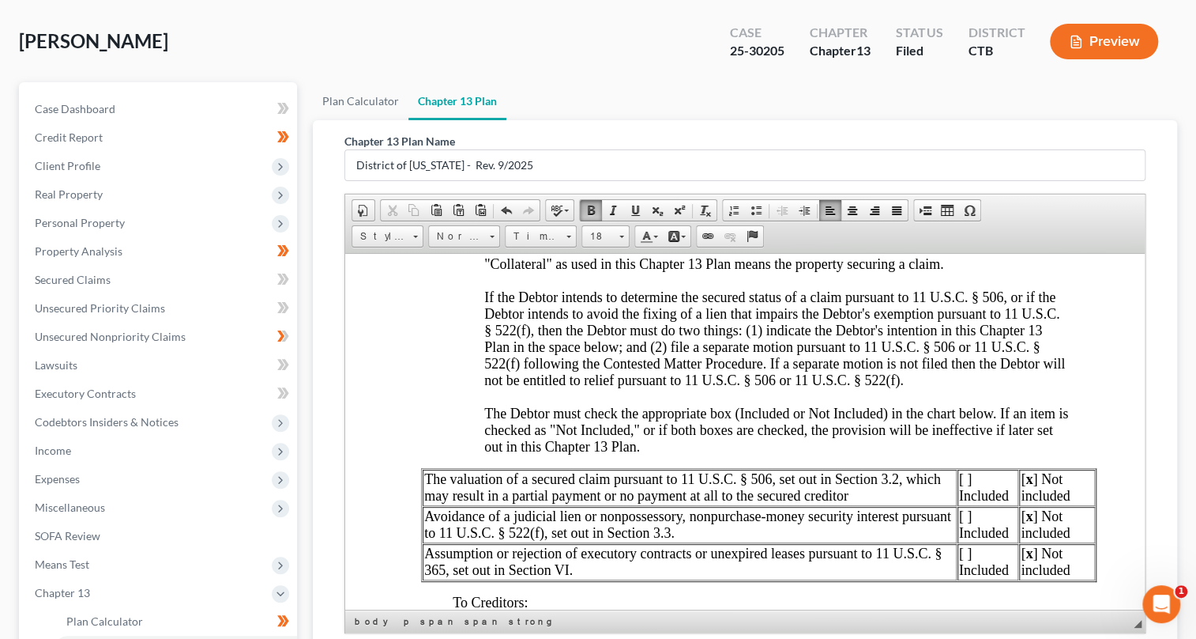
click at [813, 377] on span "If the Debtor intends to determine the secured status of a claim pursuant to 11…" at bounding box center [776, 370] width 584 height 165
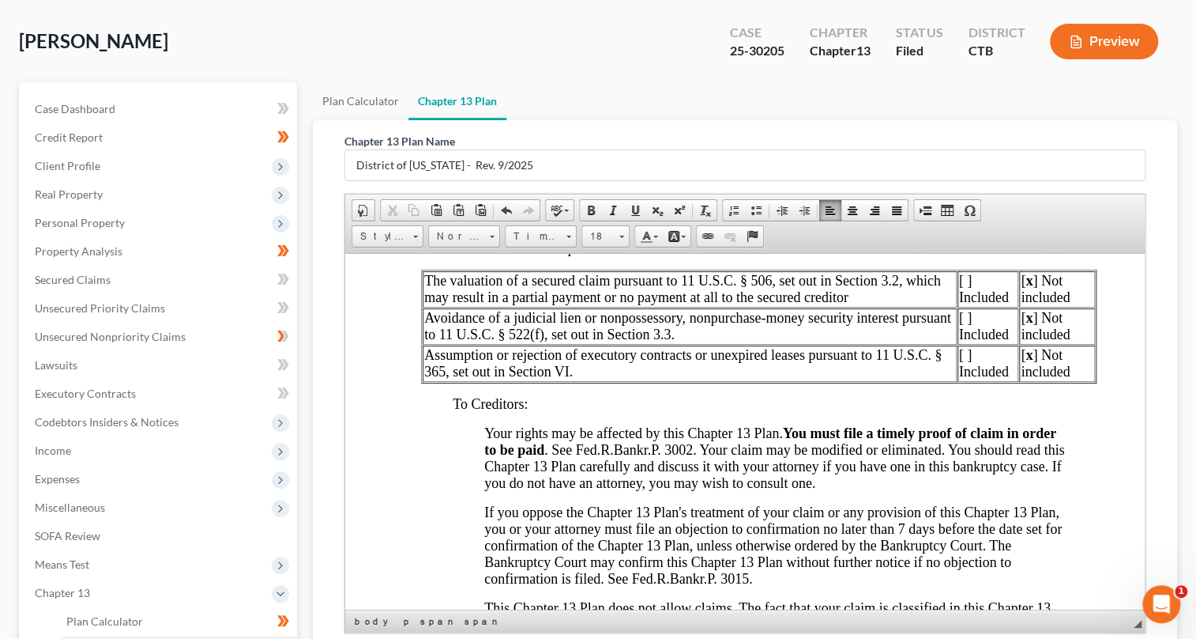
scroll to position [1186, 0]
drag, startPoint x: 590, startPoint y: 458, endPoint x: 612, endPoint y: 460, distance: 22.2
click at [612, 460] on span "Your rights may be affected by this Chapter 13 Plan. You must file a timely pro…" at bounding box center [774, 457] width 581 height 66
click at [616, 204] on span at bounding box center [613, 210] width 13 height 13
click at [676, 412] on p "To Creditors:" at bounding box center [760, 403] width 617 height 17
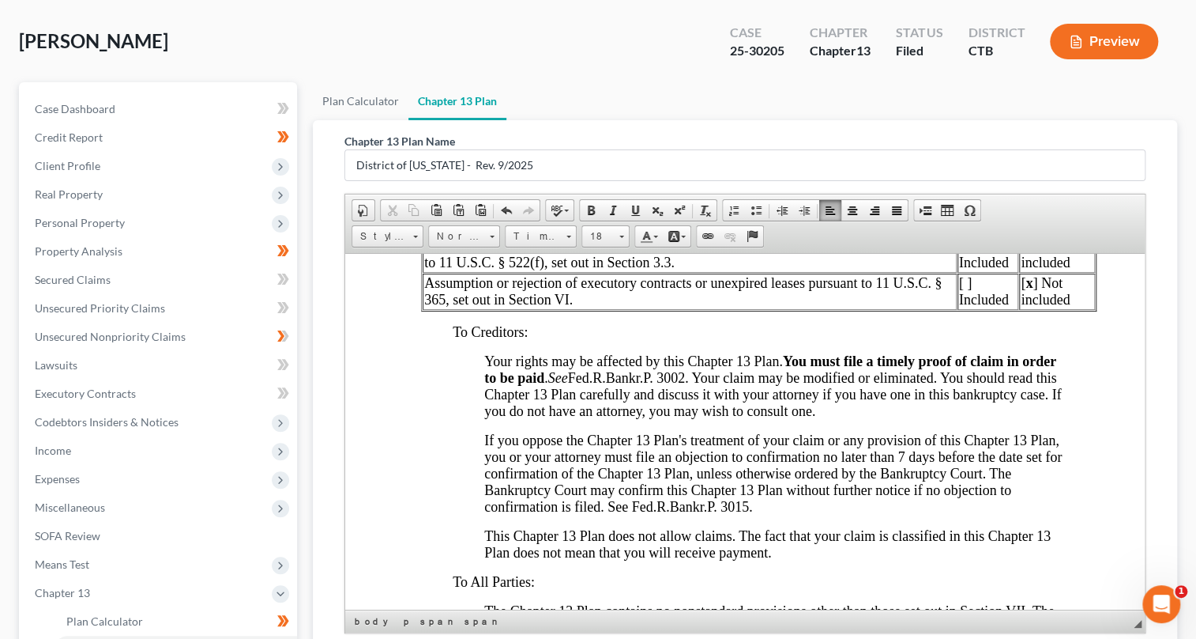
scroll to position [1939, 0]
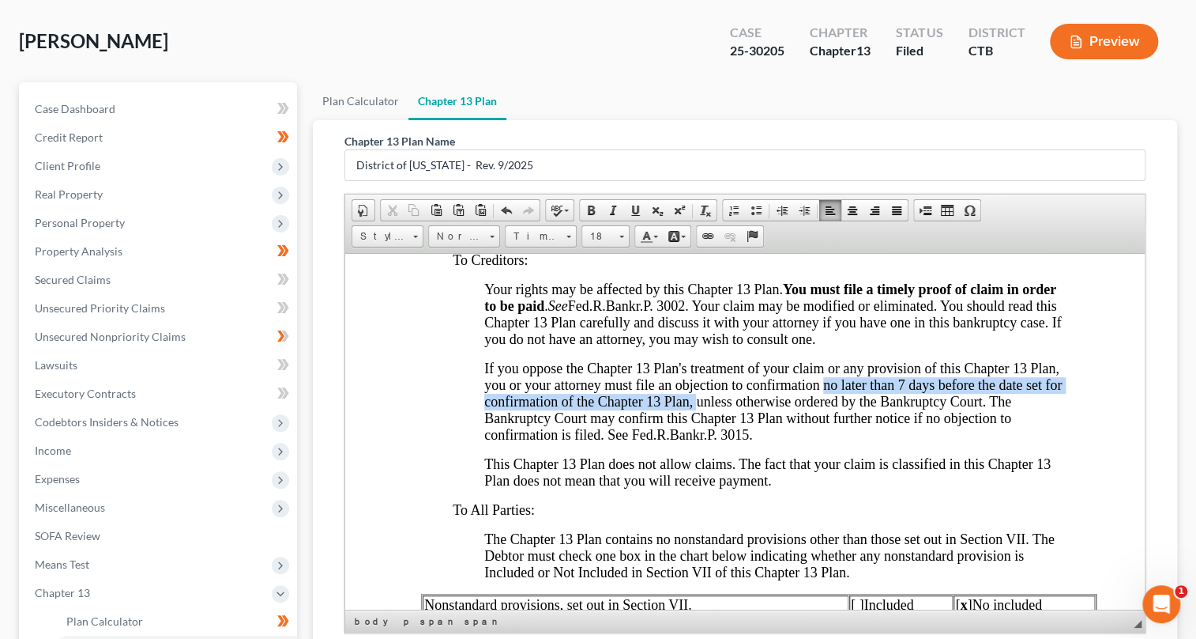
drag, startPoint x: 857, startPoint y: 395, endPoint x: 744, endPoint y: 419, distance: 114.7
click at [737, 418] on span "If you oppose the Chapter 13 Plan's treatment of your claim or any provision of…" at bounding box center [773, 401] width 578 height 82
click at [585, 206] on span at bounding box center [591, 210] width 13 height 13
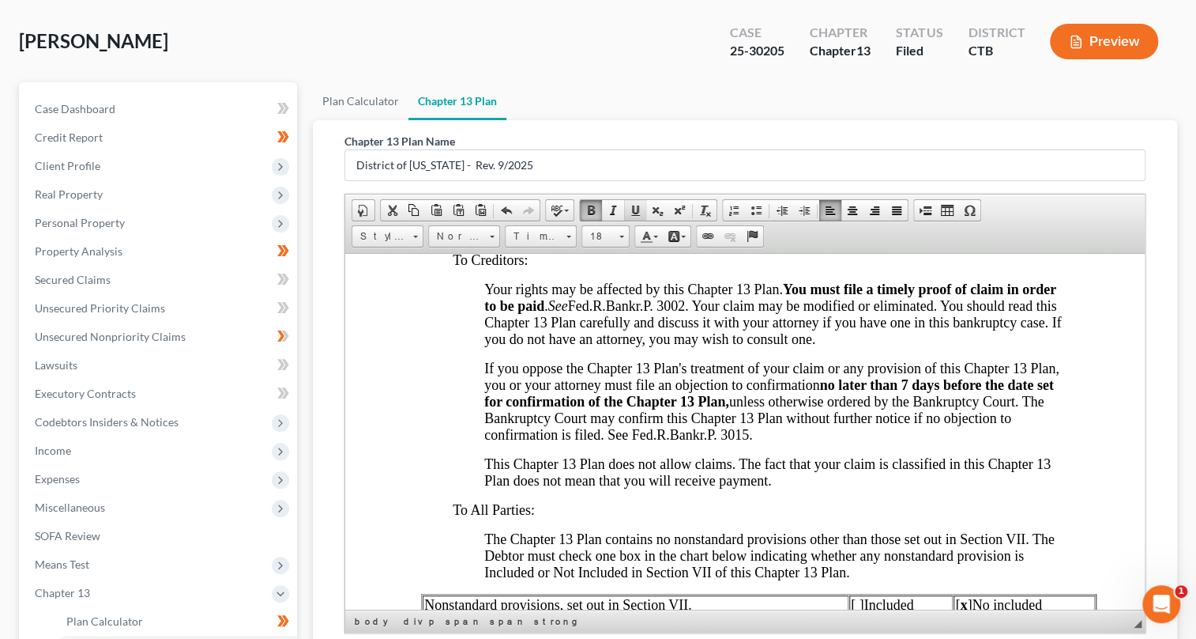
click at [631, 206] on span at bounding box center [635, 210] width 13 height 13
click at [755, 307] on span "Your rights may be affected by this Chapter 13 Plan. You must file a timely pro…" at bounding box center [772, 314] width 577 height 66
click at [779, 409] on strong "no later than 7 days before the date set for confirmation of the Chapter 13 Pla…" at bounding box center [769, 392] width 570 height 32
click at [591, 209] on span at bounding box center [591, 210] width 13 height 13
click at [633, 207] on span at bounding box center [635, 210] width 13 height 13
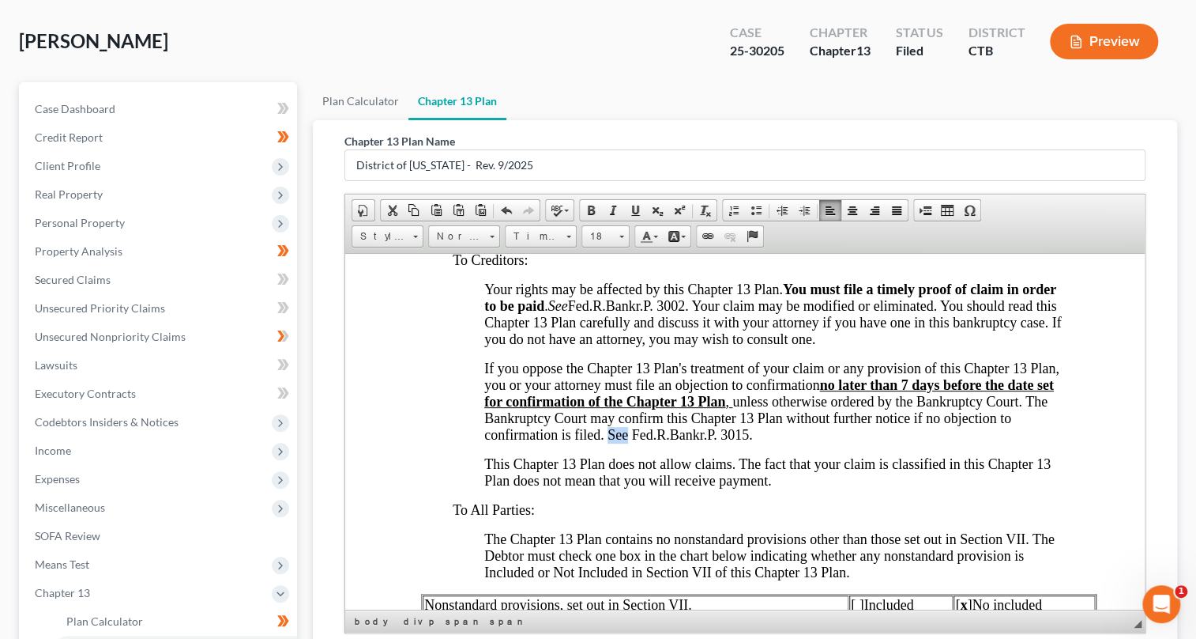
drag, startPoint x: 697, startPoint y: 446, endPoint x: 677, endPoint y: 446, distance: 19.8
click at [677, 442] on span "If you oppose the Chapter 13 Plan's treatment of your claim or any provision of…" at bounding box center [771, 401] width 575 height 82
click at [609, 205] on span at bounding box center [613, 210] width 13 height 13
click at [857, 443] on p "If you oppose the Chapter 13 Plan's treatment of your claim or any provision of…" at bounding box center [777, 401] width 586 height 83
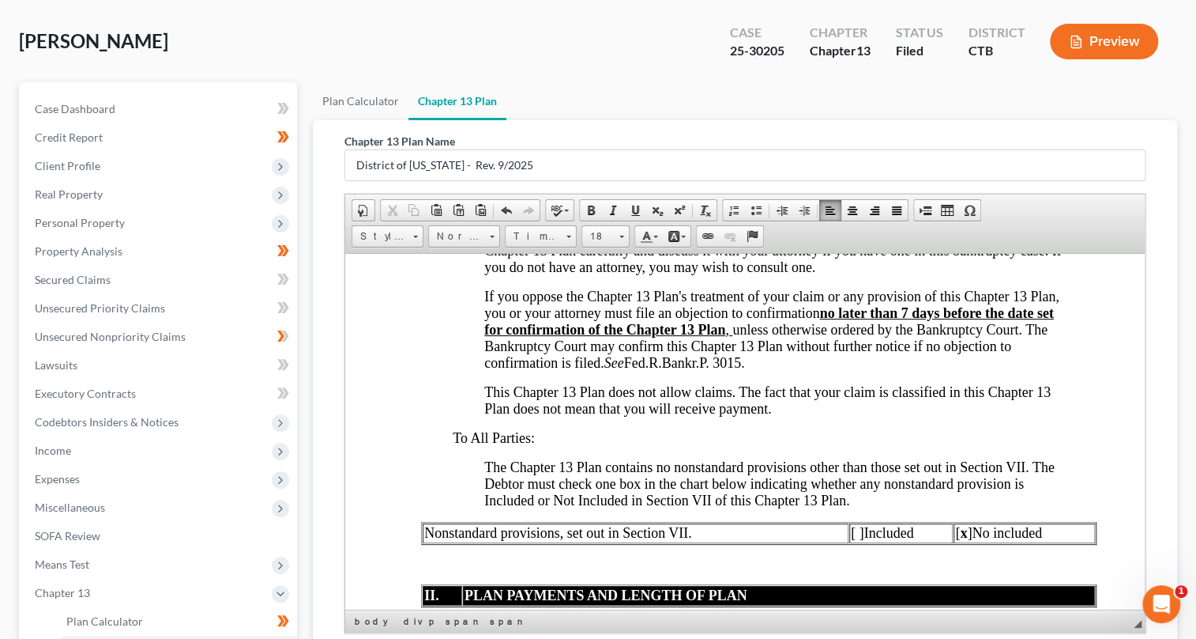
click at [694, 477] on span "The Chapter 13 Plan contains no nonstandard provisions other than those set out…" at bounding box center [769, 482] width 571 height 49
click at [935, 494] on span "The Chapter 13 Plan contains no non-standard provisions other than those set ou…" at bounding box center [771, 482] width 575 height 49
click at [936, 498] on span "The Chapter 13 Plan contains no non-standard provisions other than those set ou…" at bounding box center [771, 482] width 575 height 49
click at [933, 497] on span "The Chapter 13 Plan contains no non-standard provisions other than those set ou…" at bounding box center [771, 482] width 575 height 49
click at [929, 495] on span "The Chapter 13 Plan contains no non-standard provisions other than those set ou…" at bounding box center [771, 482] width 575 height 49
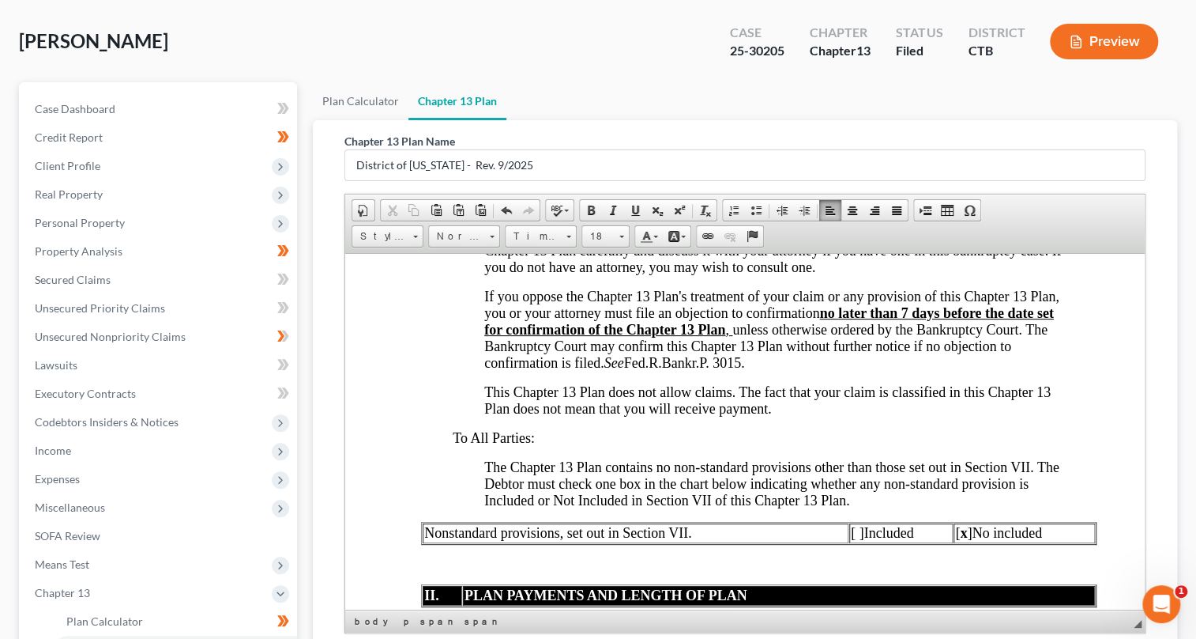
click at [449, 540] on span "Nonstandard provisions, set out in Section VII." at bounding box center [558, 532] width 268 height 16
click at [989, 540] on span "[ x ] No included" at bounding box center [999, 532] width 86 height 16
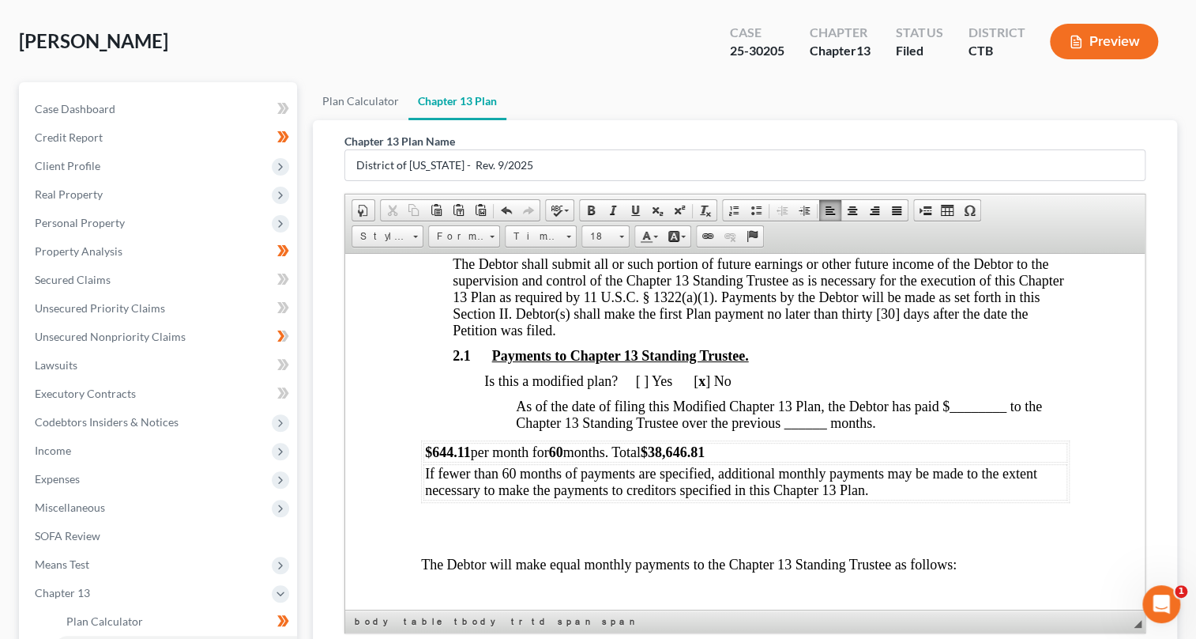
scroll to position [2299, 0]
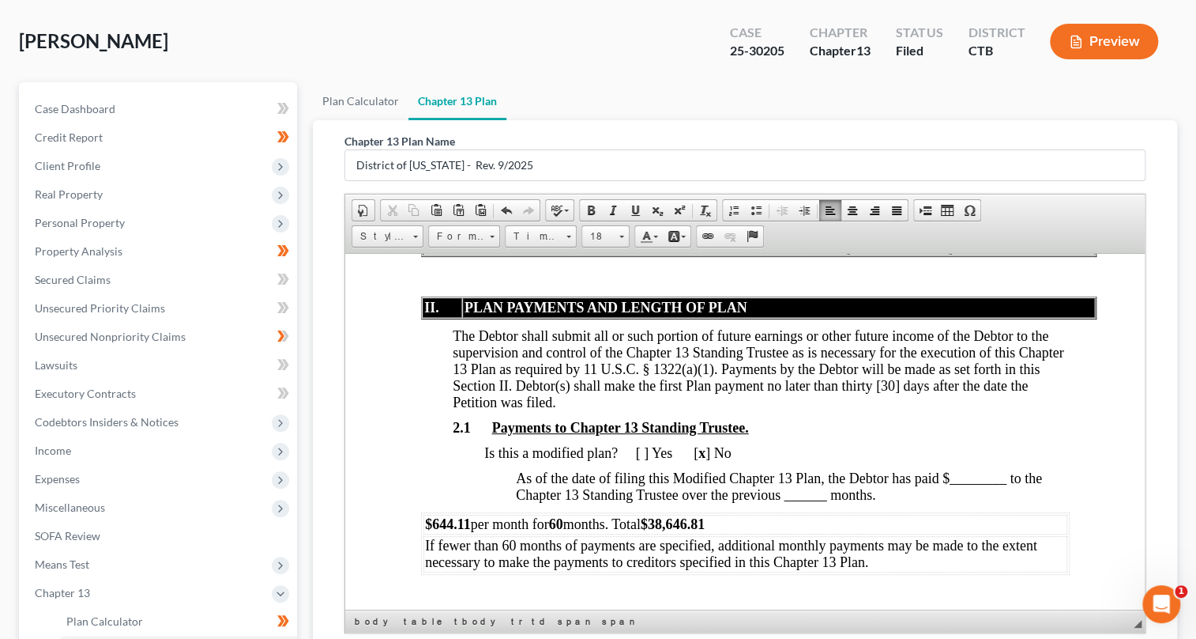
click at [884, 501] on p "As of the date of filing this Modified Chapter 13 Plan, the Debtor has paid $__…" at bounding box center [792, 485] width 554 height 33
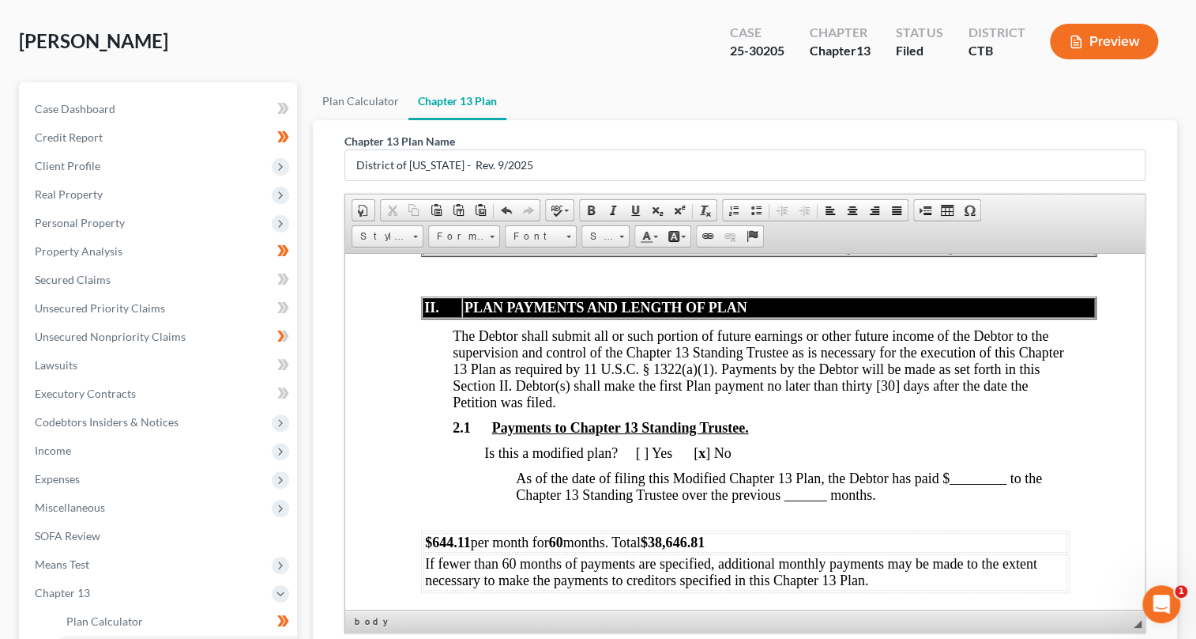
click at [424, 549] on strong "$644.11" at bounding box center [447, 541] width 46 height 16
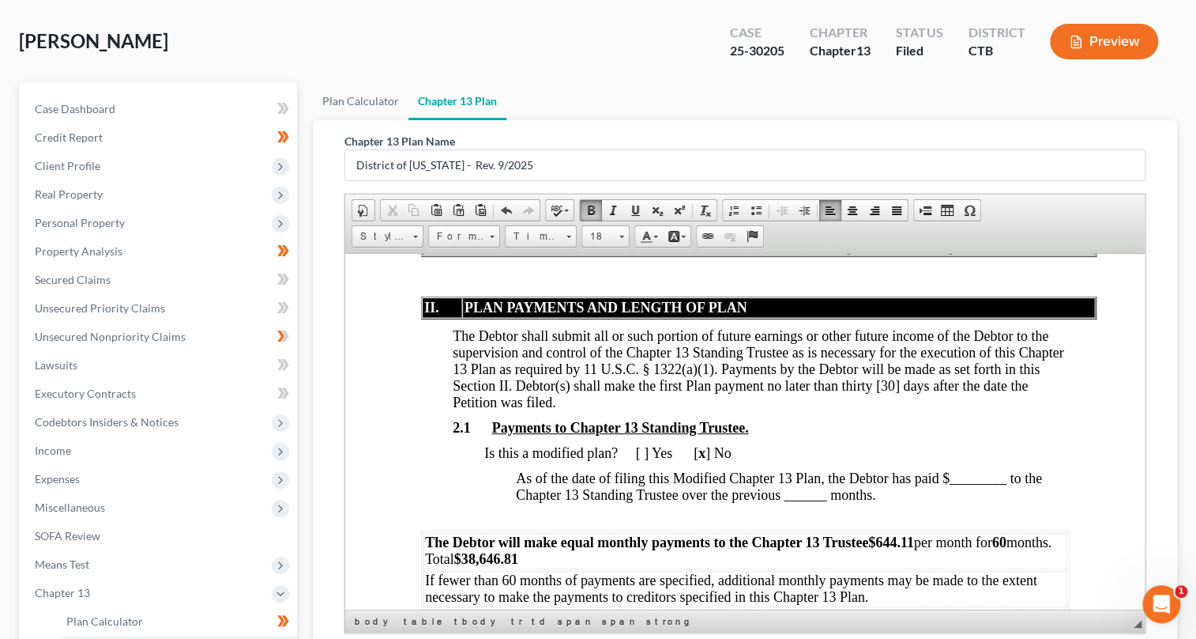
click at [823, 549] on strong "The Debtor will make equal monthly payments to the Chapter 13 Trustee$644.11" at bounding box center [668, 541] width 489 height 16
click at [936, 549] on strong "The Debtor will make equal monthly payments to the Chapter 13 Standing Trustee$…" at bounding box center [701, 541] width 554 height 16
click at [934, 549] on strong "The Debtor will make equal monthly payments to the Chapter 13 Standing Trustee$…" at bounding box center [701, 541] width 554 height 16
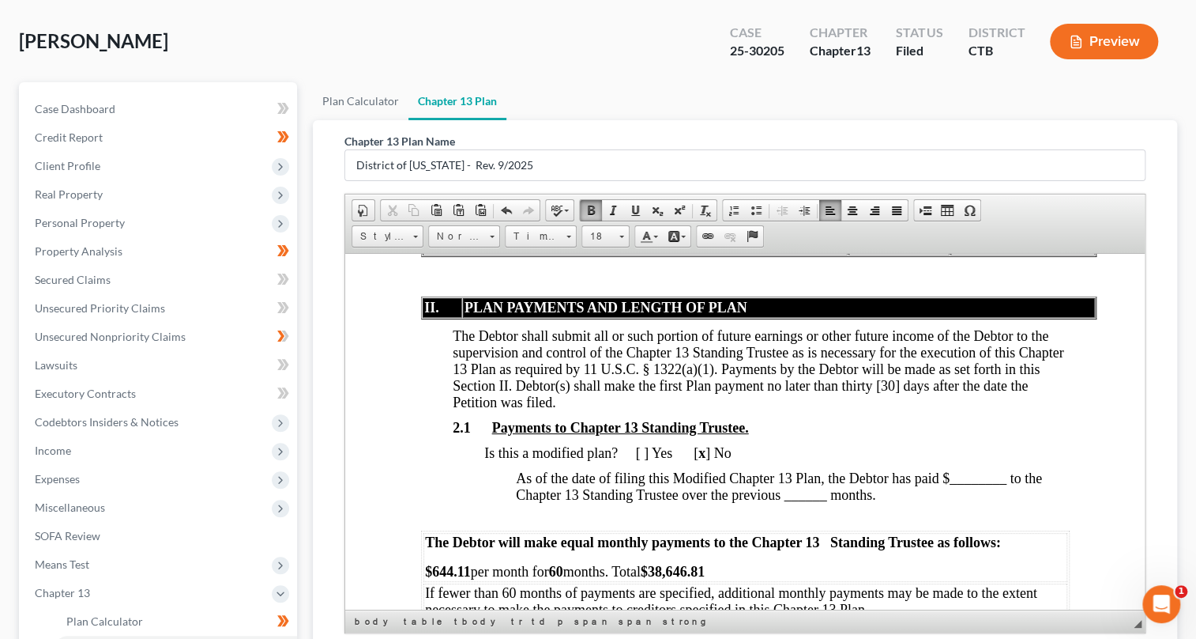
scroll to position [2371, 0]
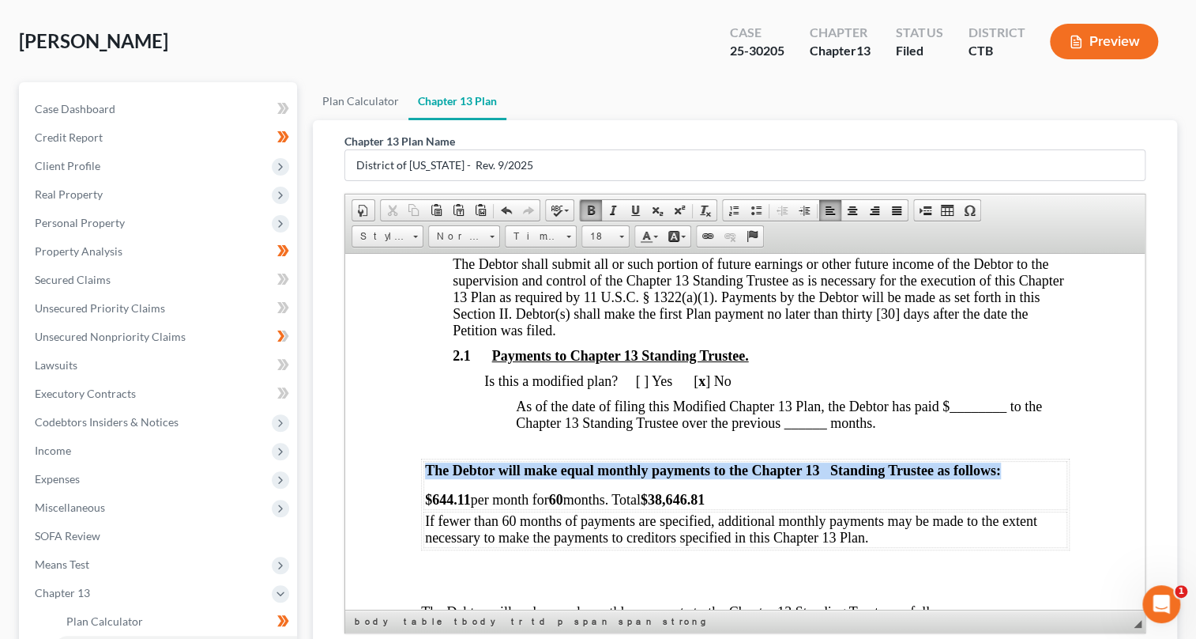
drag, startPoint x: 424, startPoint y: 480, endPoint x: 1032, endPoint y: 482, distance: 607.7
click at [1032, 478] on p "The Debtor will make equal monthly payments to the Chapter 13 Standing Trustee …" at bounding box center [744, 470] width 641 height 17
click at [586, 208] on span at bounding box center [591, 210] width 13 height 13
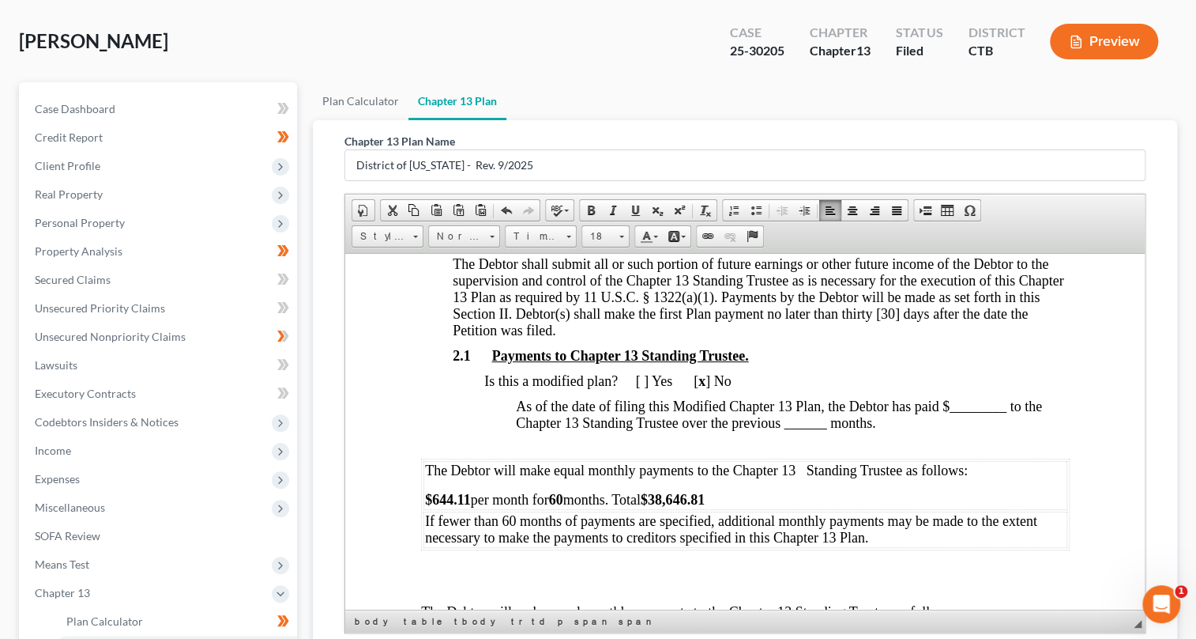
click at [801, 477] on span "The Debtor will make equal monthly payments to the Chapter 13 Standing Trustee …" at bounding box center [695, 470] width 543 height 16
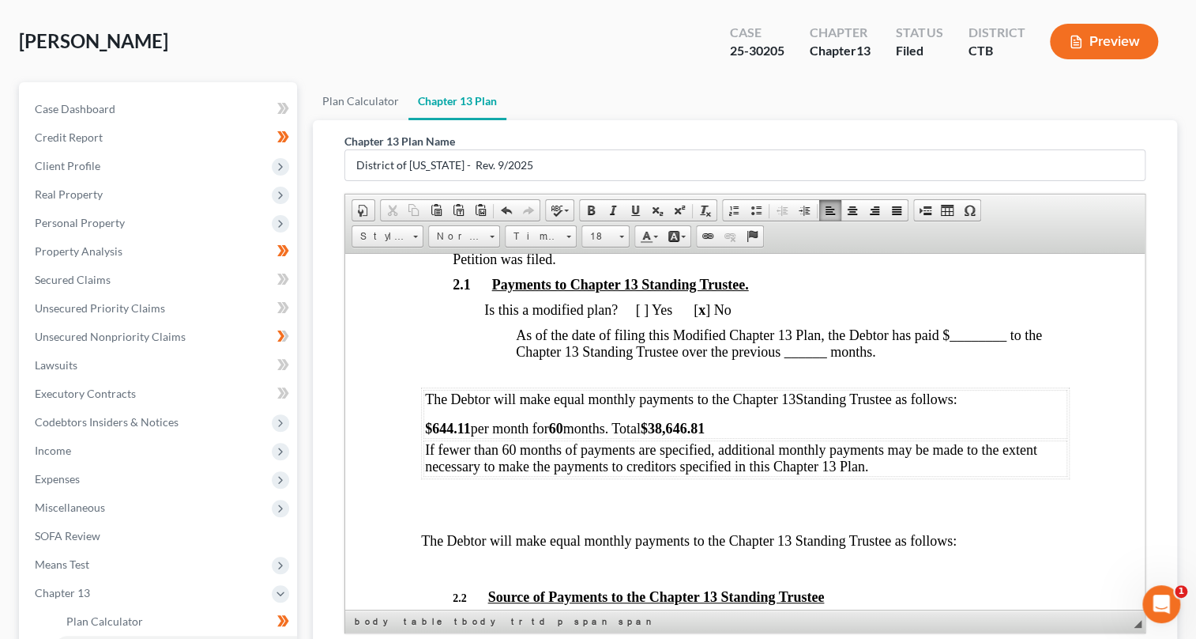
scroll to position [2514, 0]
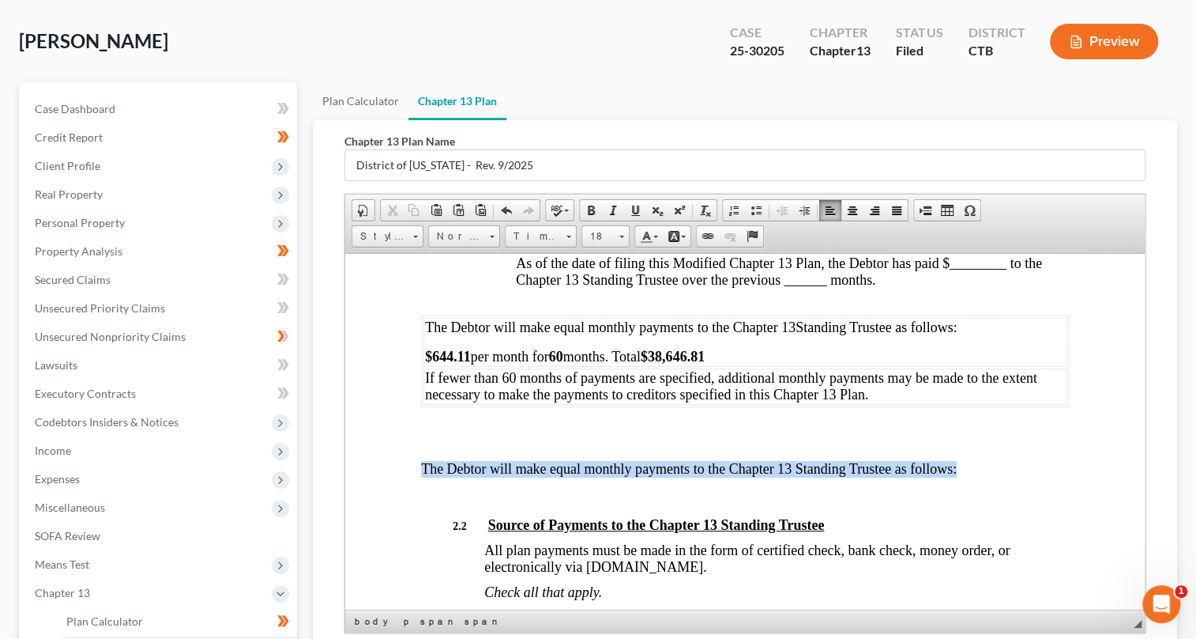
drag, startPoint x: 417, startPoint y: 477, endPoint x: 978, endPoint y: 471, distance: 561.1
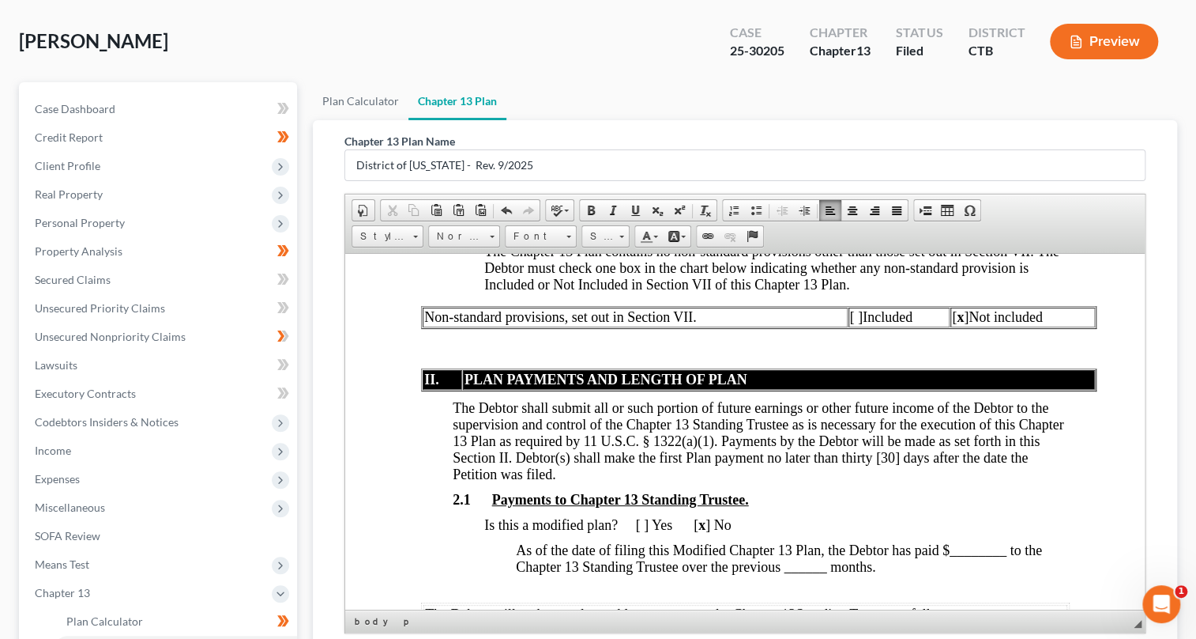
scroll to position [2371, 0]
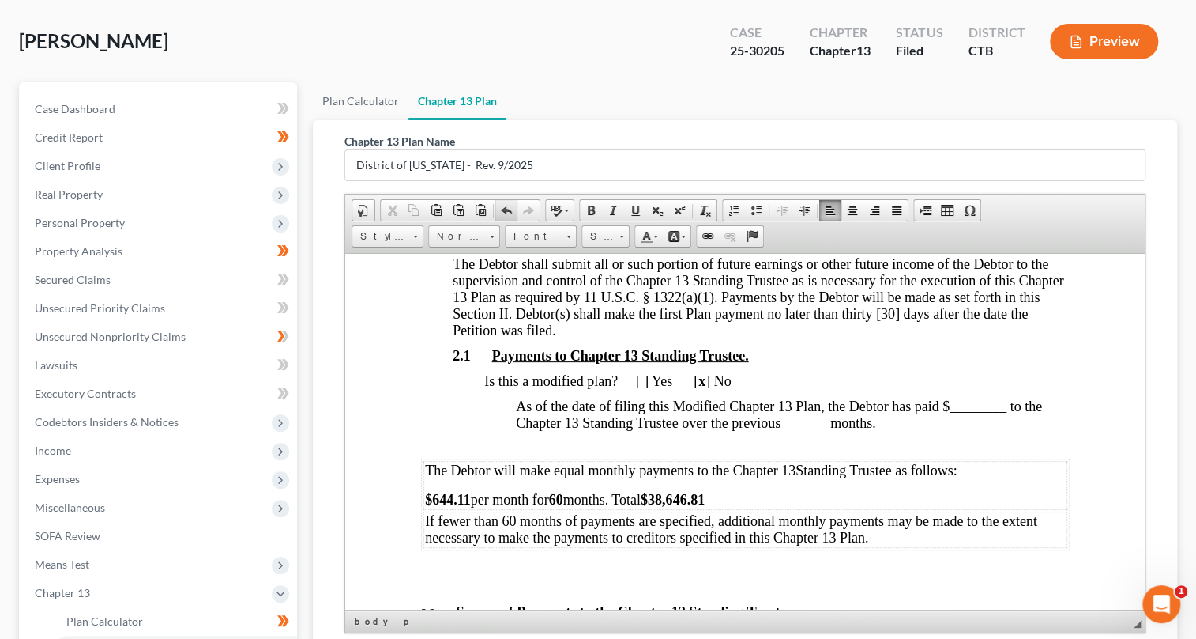
click at [507, 208] on span at bounding box center [506, 210] width 13 height 13
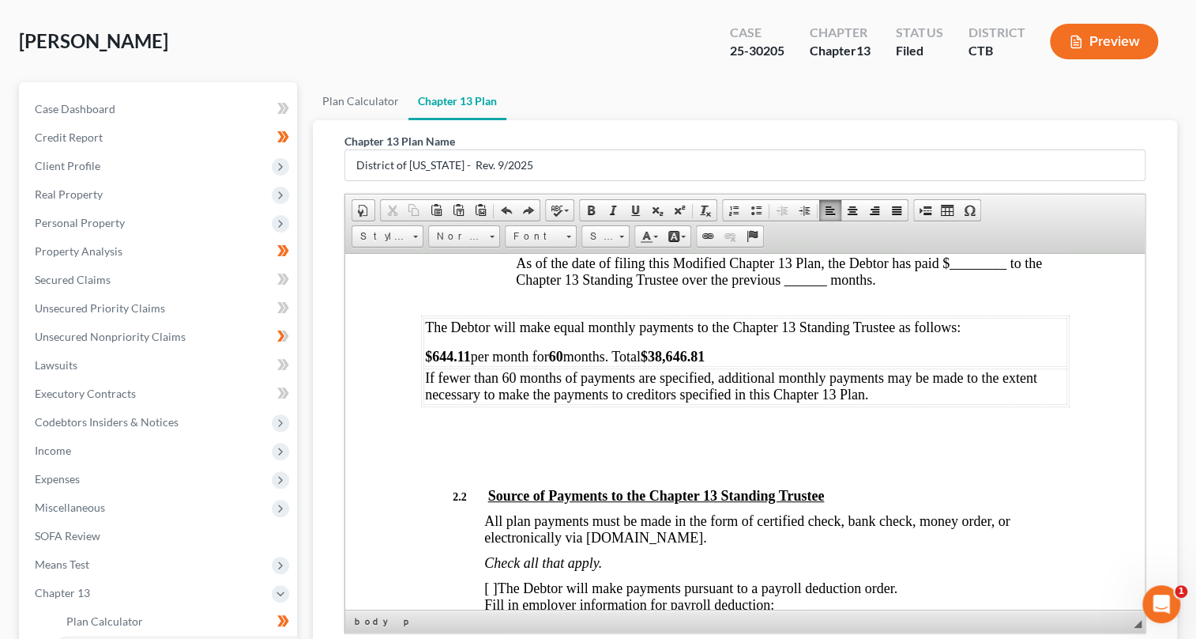
click at [447, 429] on p at bounding box center [744, 426] width 649 height 14
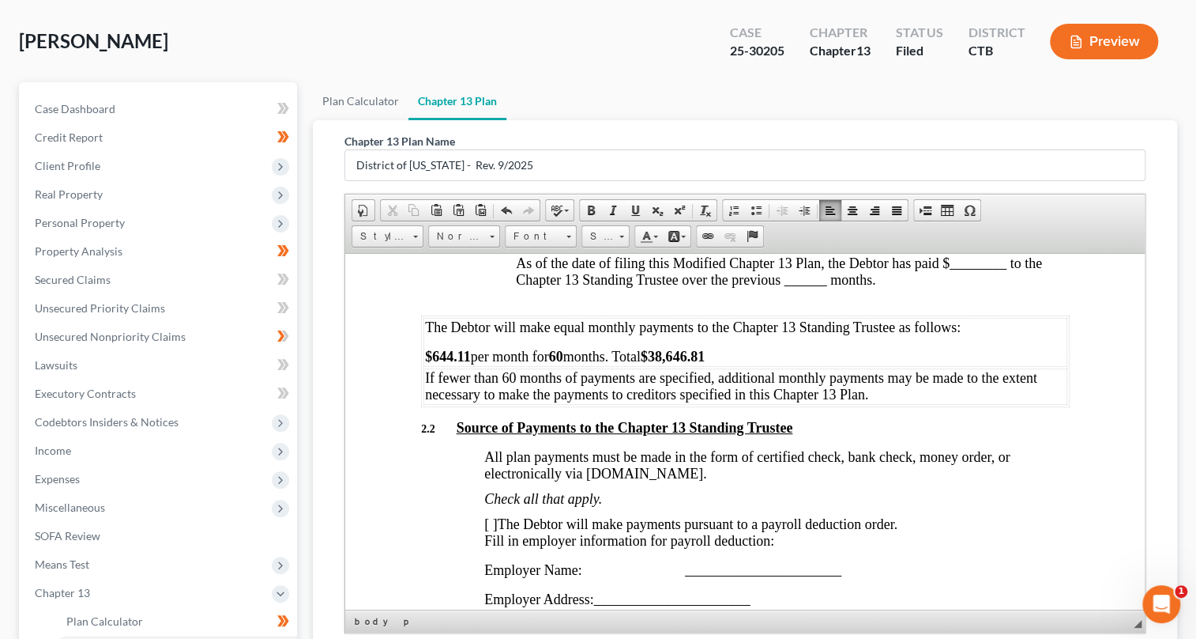
scroll to position [0, 0]
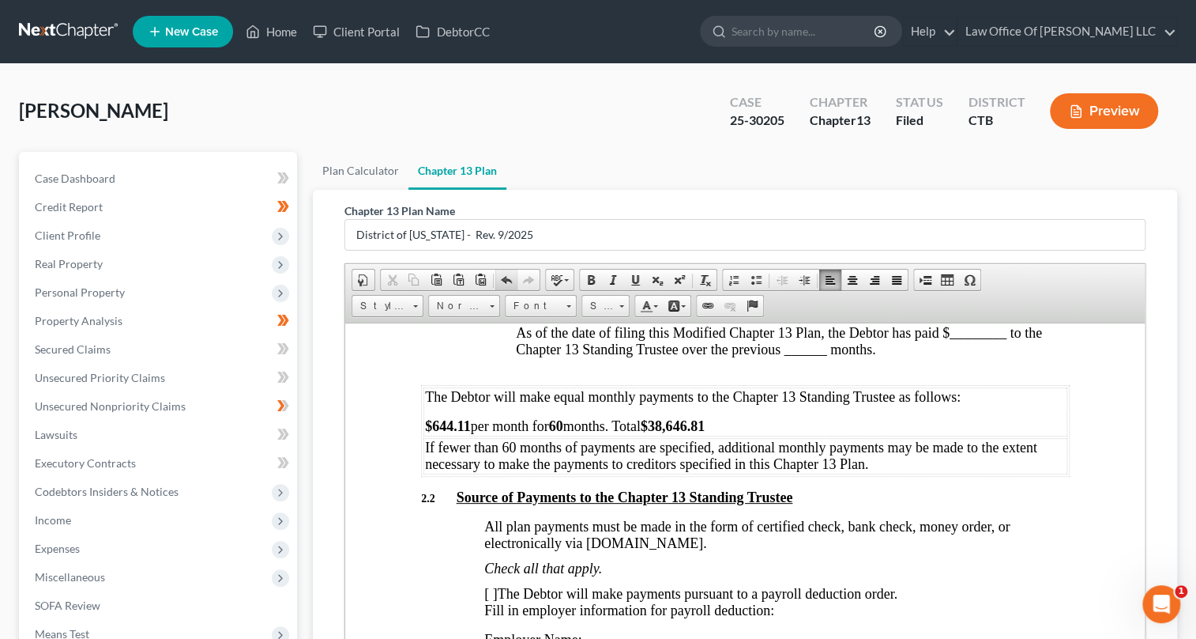
click at [505, 281] on span at bounding box center [506, 279] width 13 height 13
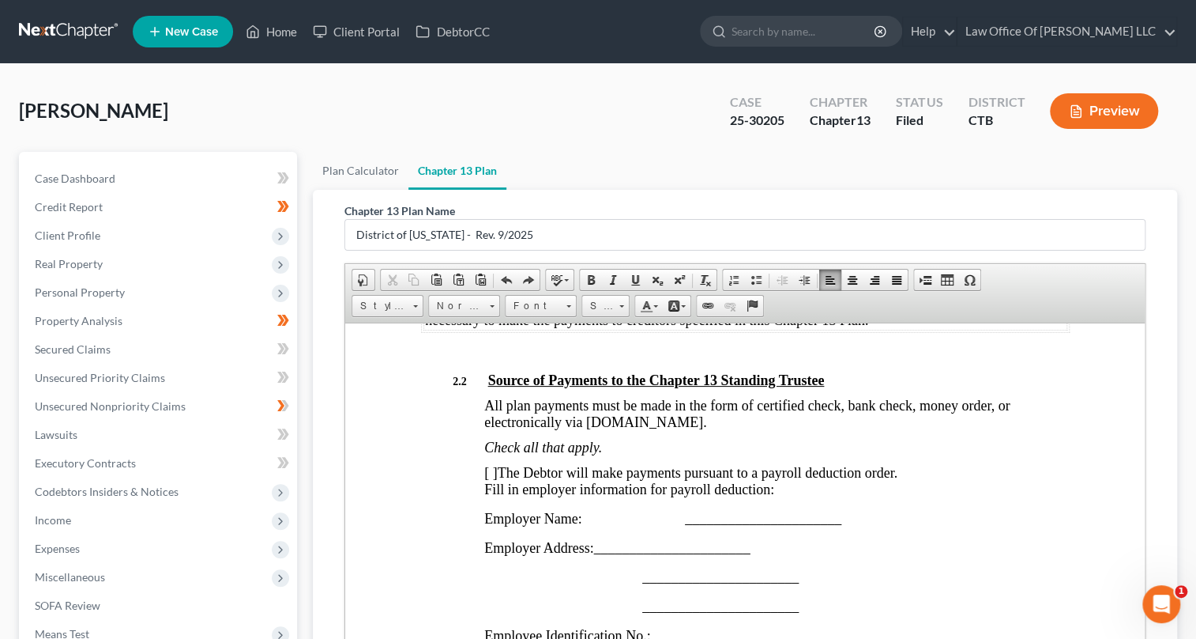
scroll to position [2586, 0]
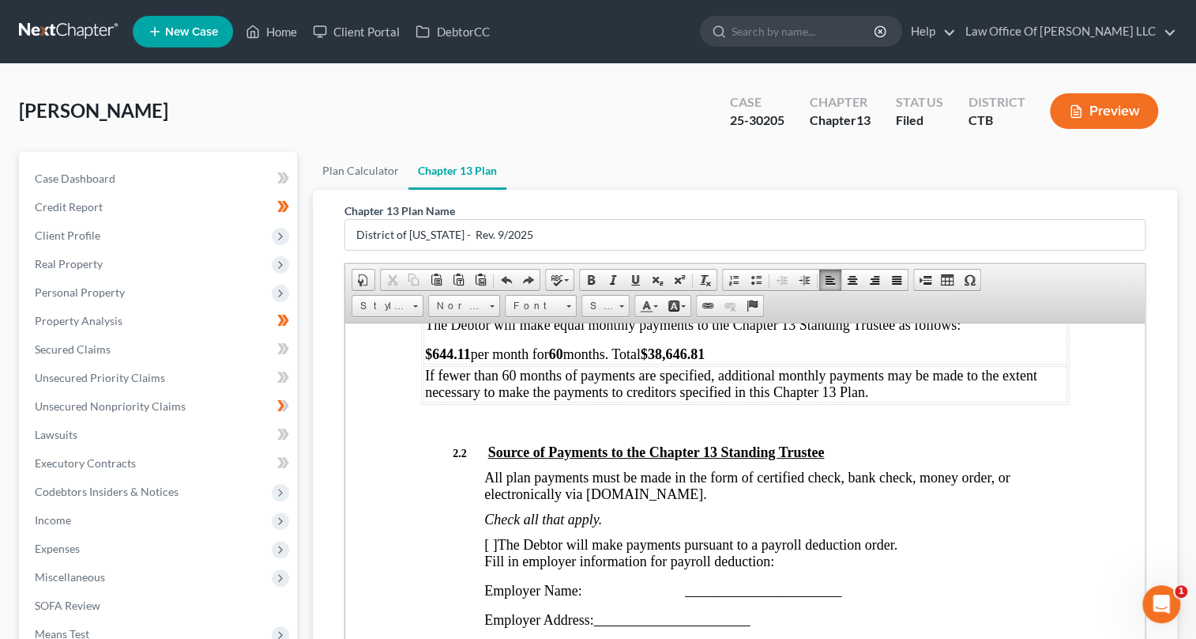
drag, startPoint x: 613, startPoint y: 433, endPoint x: 628, endPoint y: 433, distance: 15.0
click at [617, 431] on p at bounding box center [744, 423] width 649 height 14
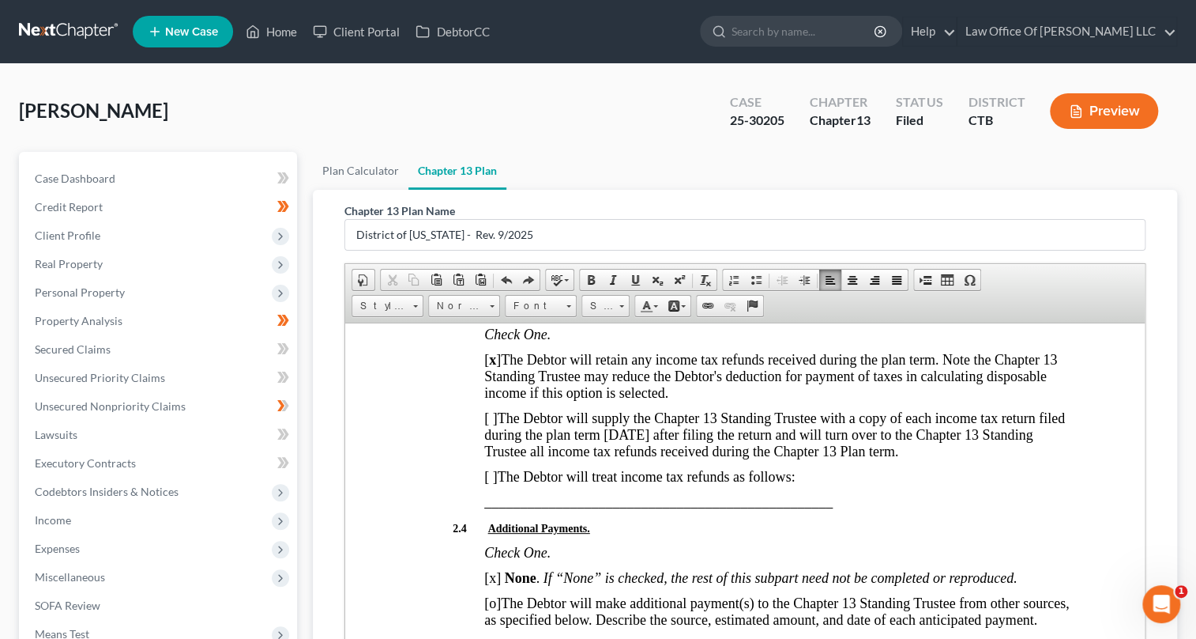
scroll to position [3304, 0]
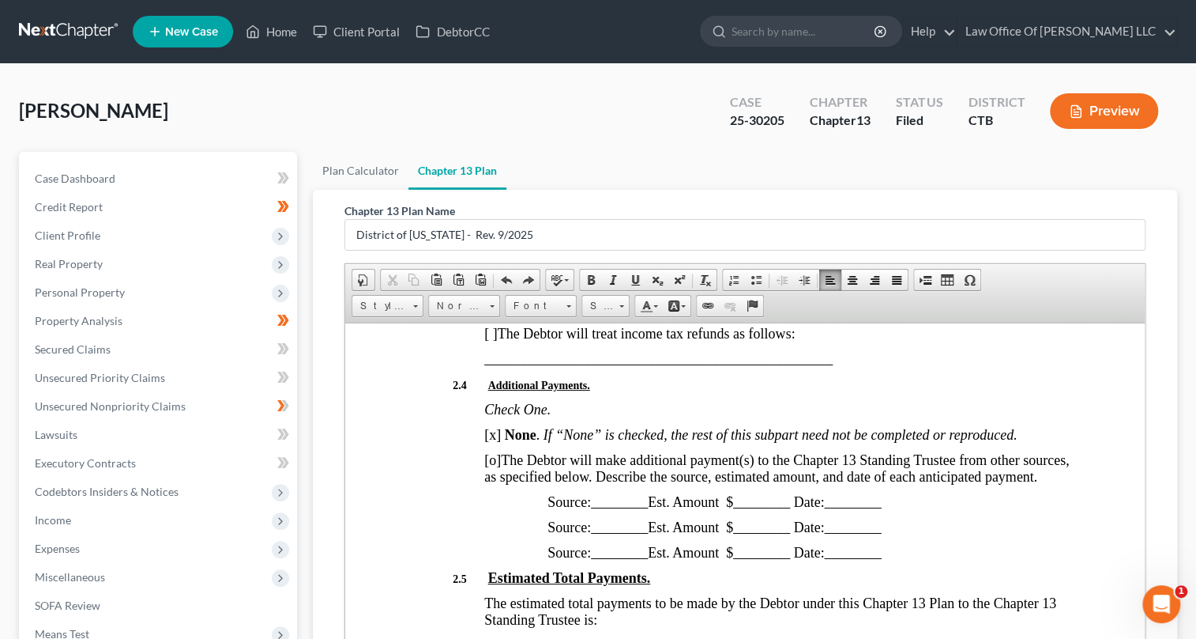
click at [494, 467] on span "[o]" at bounding box center [492, 459] width 17 height 16
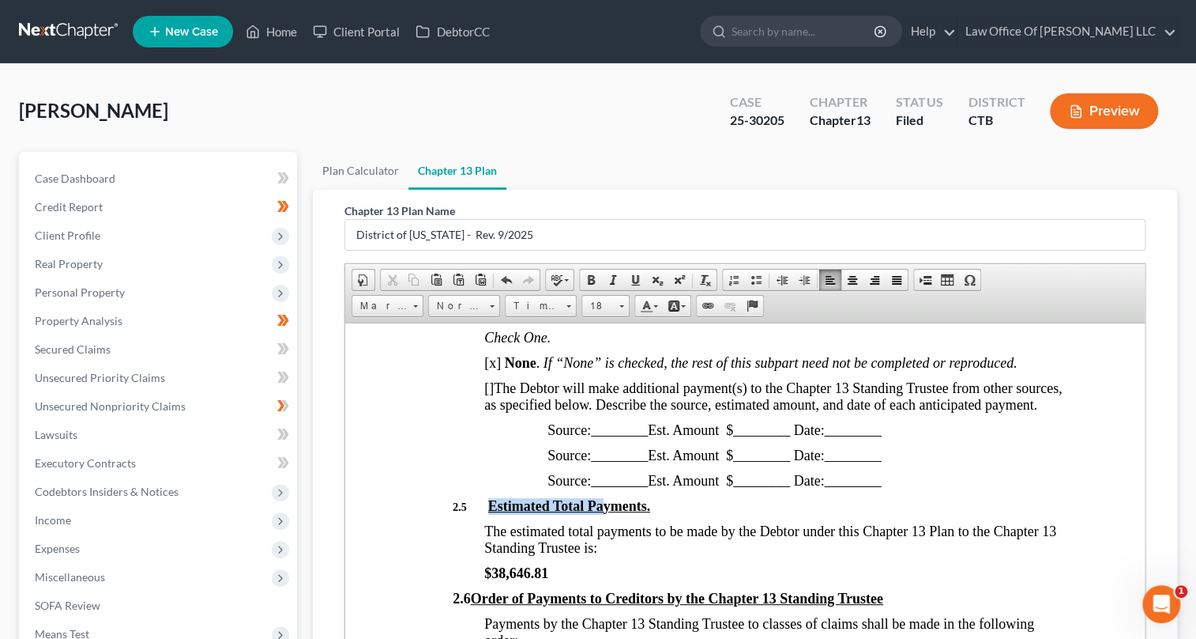
drag, startPoint x: 488, startPoint y: 529, endPoint x: 605, endPoint y: 527, distance: 116.2
click at [605, 513] on u "Estimated Total Payments." at bounding box center [569, 505] width 163 height 16
click at [778, 514] on p "2.5 Estimated Total Payments." at bounding box center [760, 505] width 617 height 17
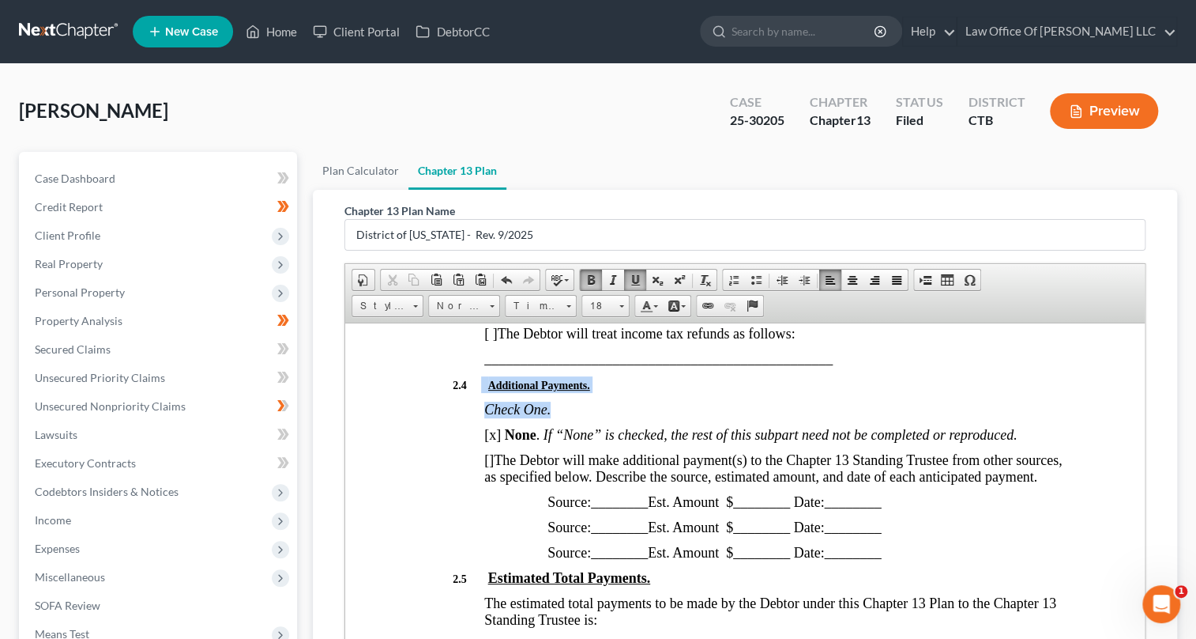
drag, startPoint x: 479, startPoint y: 394, endPoint x: 622, endPoint y: 404, distance: 143.4
click at [612, 392] on p "2.4 Additional Payments." at bounding box center [760, 383] width 617 height 17
drag, startPoint x: 483, startPoint y: 394, endPoint x: 626, endPoint y: 396, distance: 143.1
click at [626, 392] on p "2.4 Additional Payments." at bounding box center [760, 383] width 617 height 17
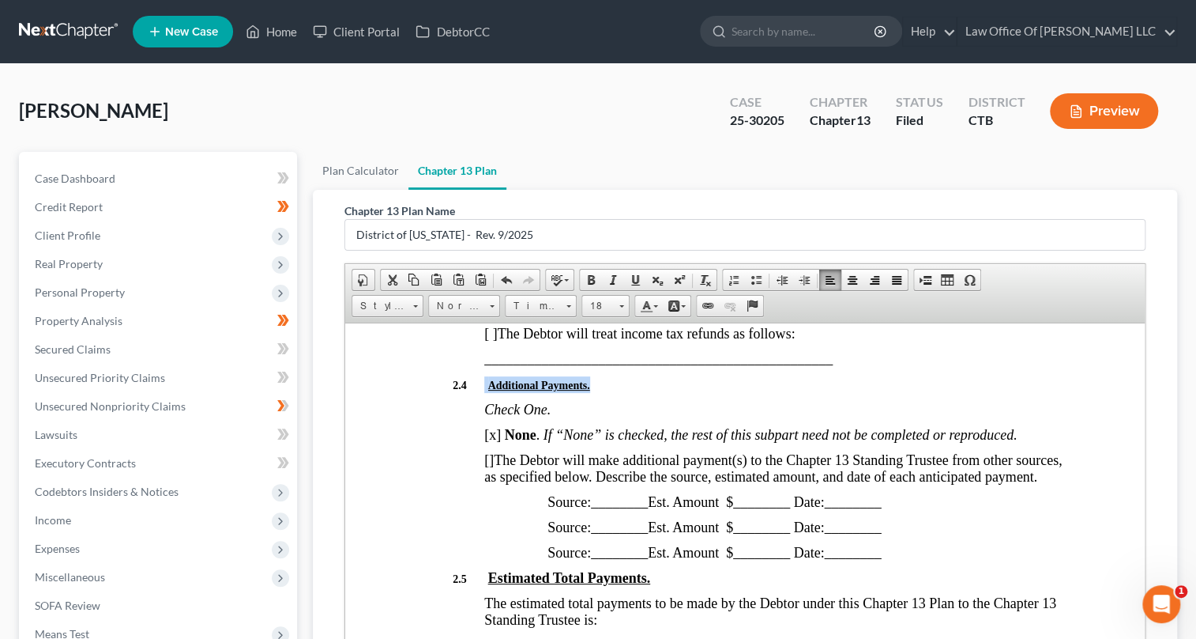
click at [633, 392] on p "2.4 Additional Payments." at bounding box center [760, 383] width 617 height 17
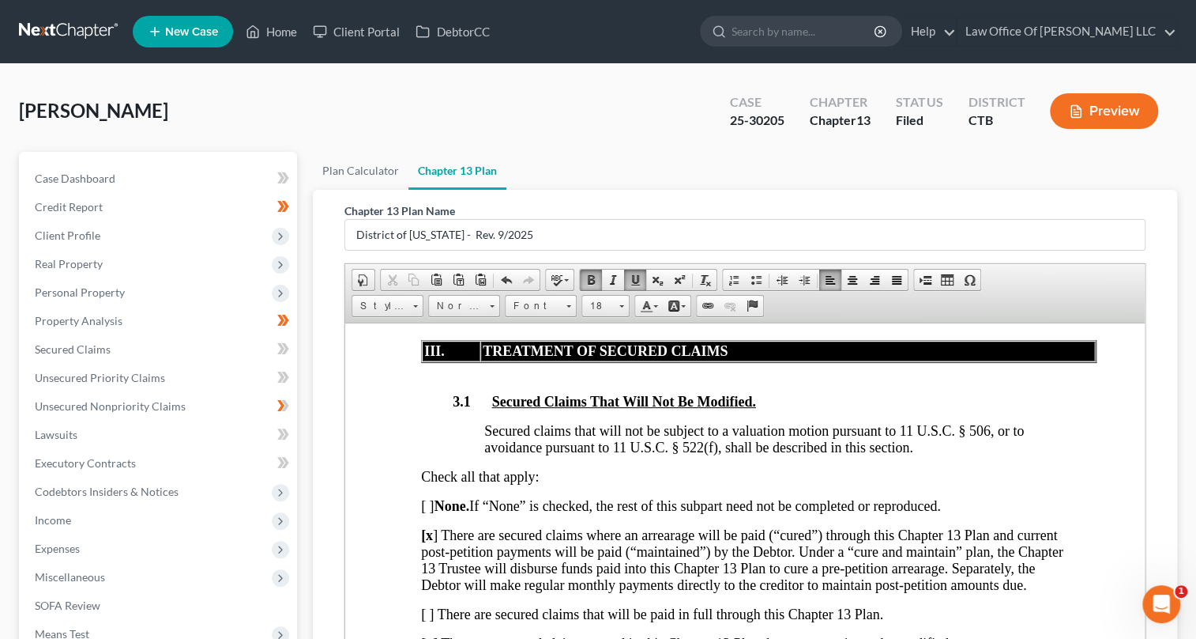
scroll to position [3951, 0]
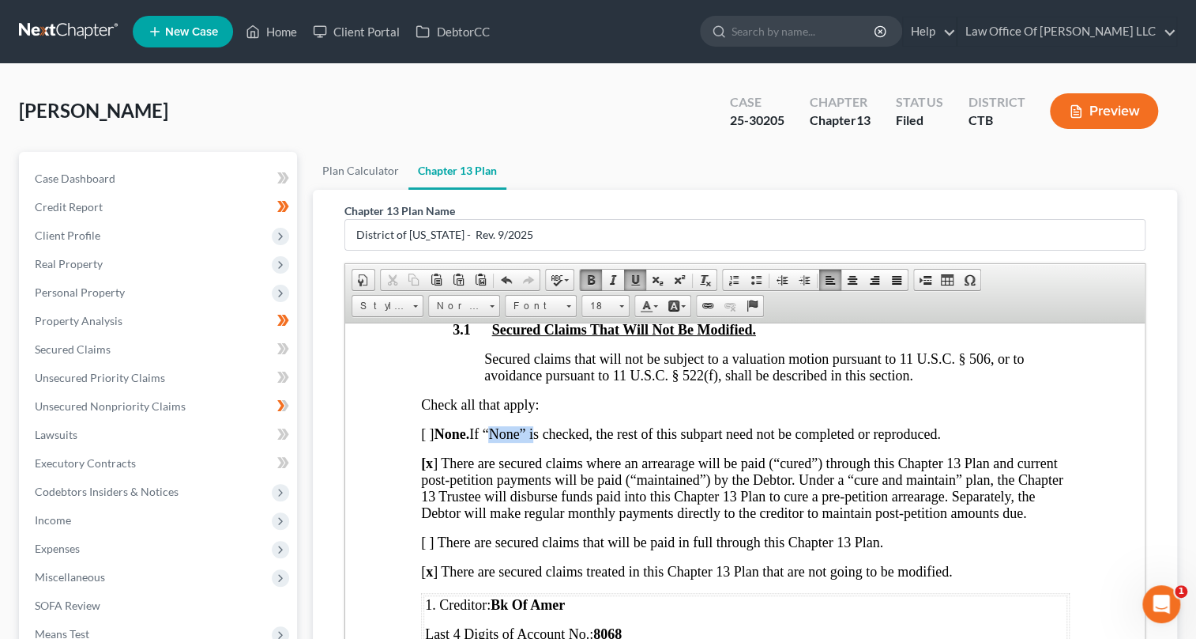
drag, startPoint x: 490, startPoint y: 458, endPoint x: 536, endPoint y: 457, distance: 45.8
click at [536, 441] on span "[ ] None. If “None” is checked, the rest of this subpart need not be completed …" at bounding box center [680, 433] width 520 height 16
click at [614, 273] on span at bounding box center [613, 279] width 13 height 13
click at [655, 382] on span "Secured claims that will not be subject to a valuation motion pursuant to 11 U.…" at bounding box center [754, 366] width 540 height 32
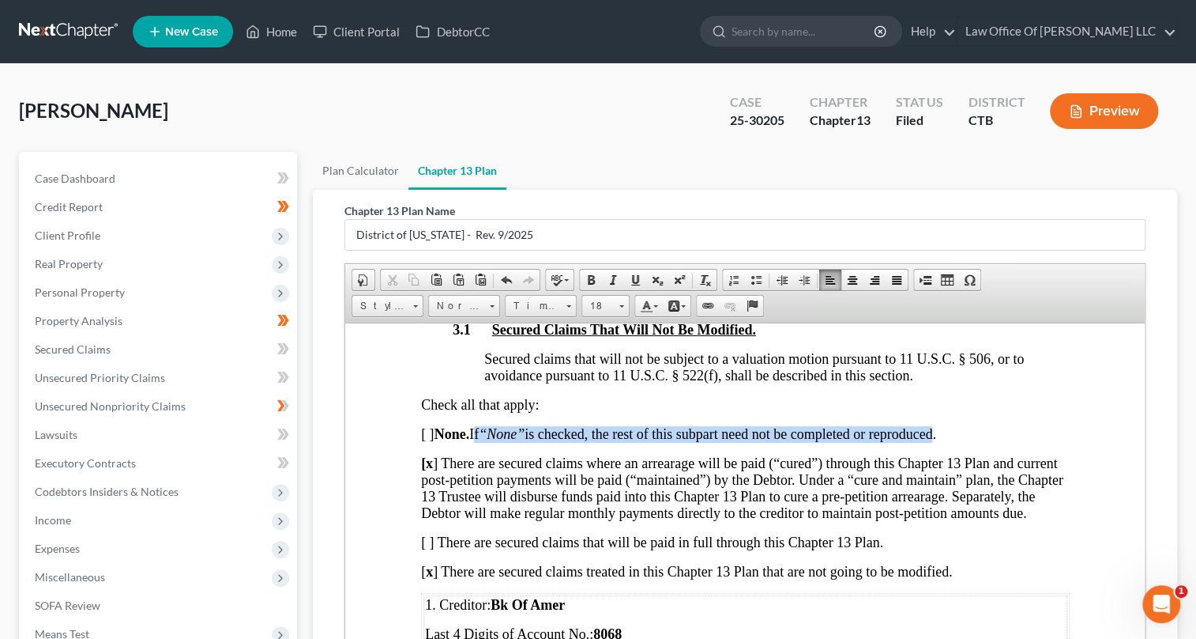
drag, startPoint x: 474, startPoint y: 458, endPoint x: 943, endPoint y: 455, distance: 468.6
click at [936, 441] on span "[ ] None. If “None” is checked, the rest of this subpart need not be completed …" at bounding box center [677, 433] width 515 height 16
click at [613, 279] on span at bounding box center [613, 279] width 13 height 13
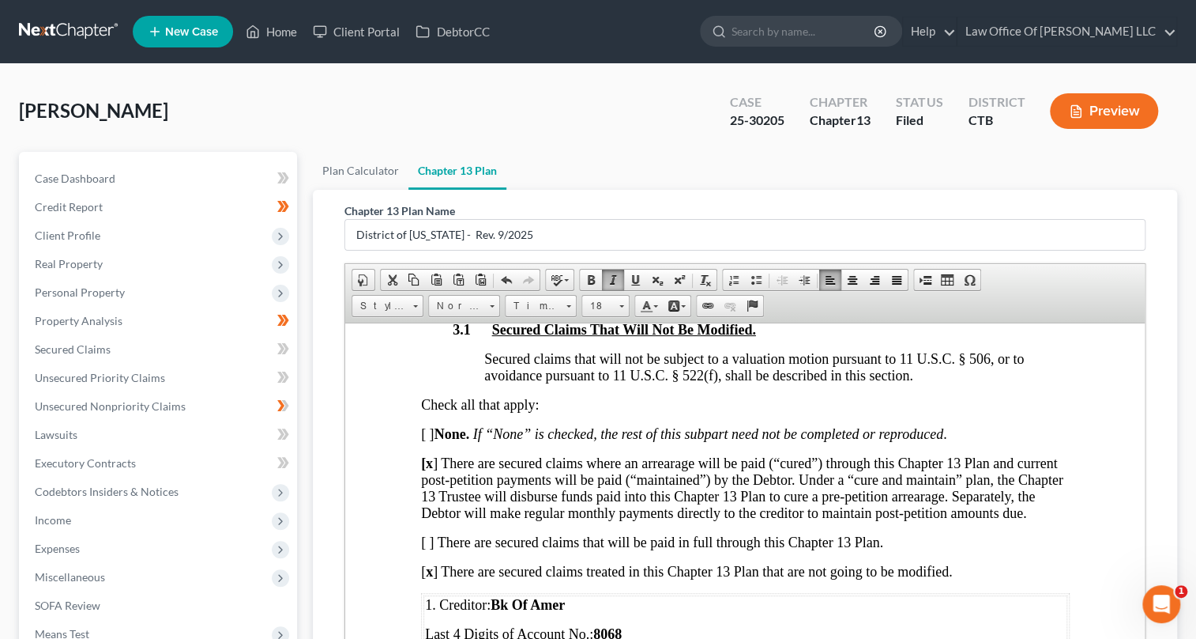
click at [823, 382] on span "Secured claims that will not be subject to a valuation motion pursuant to 11 U.…" at bounding box center [754, 366] width 540 height 32
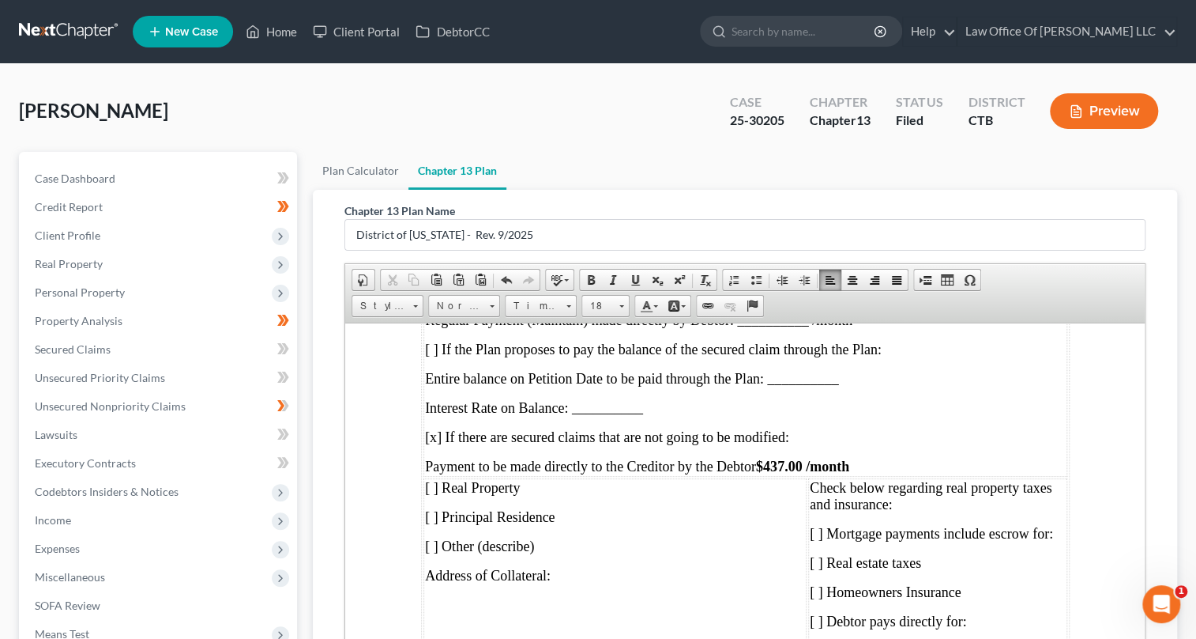
scroll to position [4454, 0]
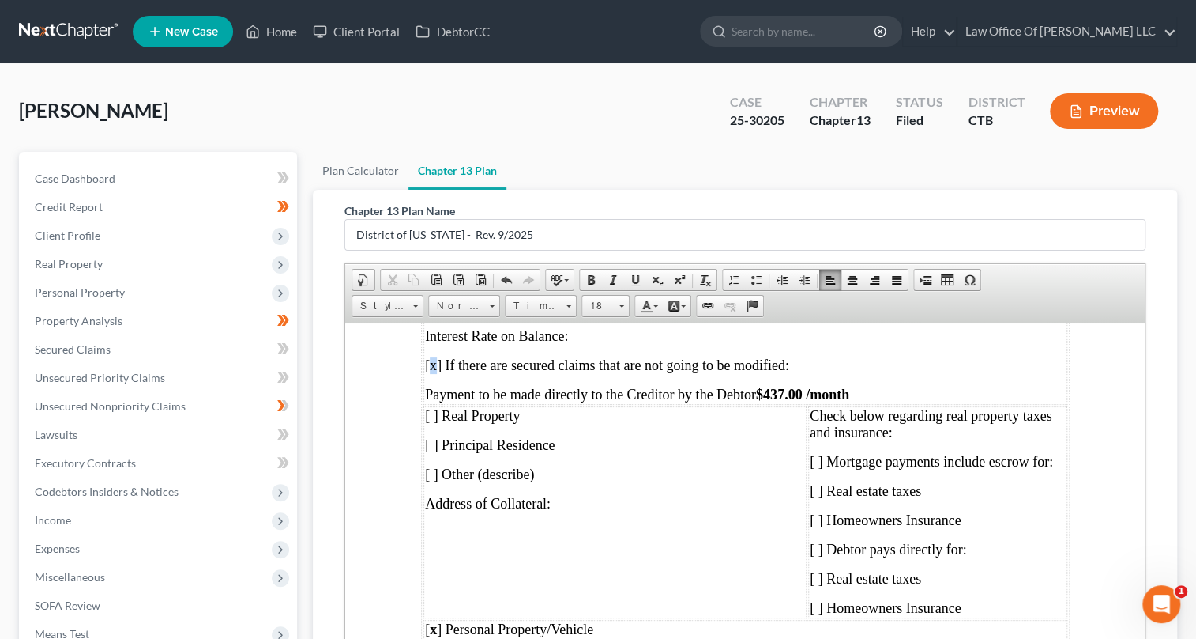
click at [430, 372] on span "[x] If there are secured claims that are not going to be modified:" at bounding box center [606, 364] width 364 height 16
click at [588, 269] on link "Bold" at bounding box center [591, 279] width 22 height 21
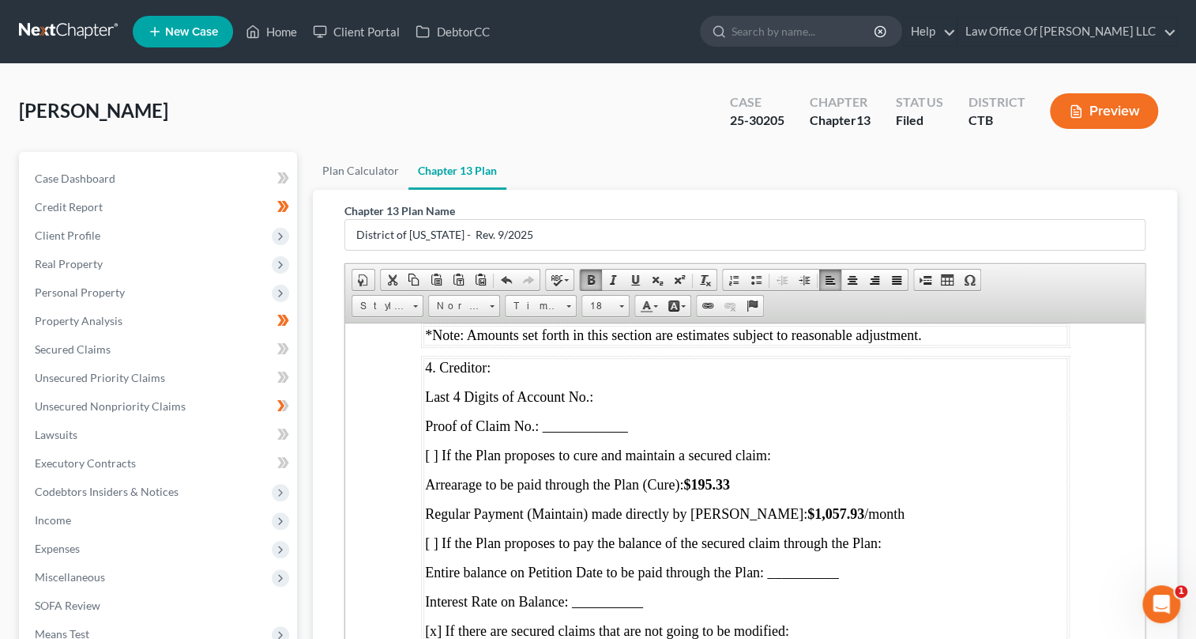
scroll to position [6178, 0]
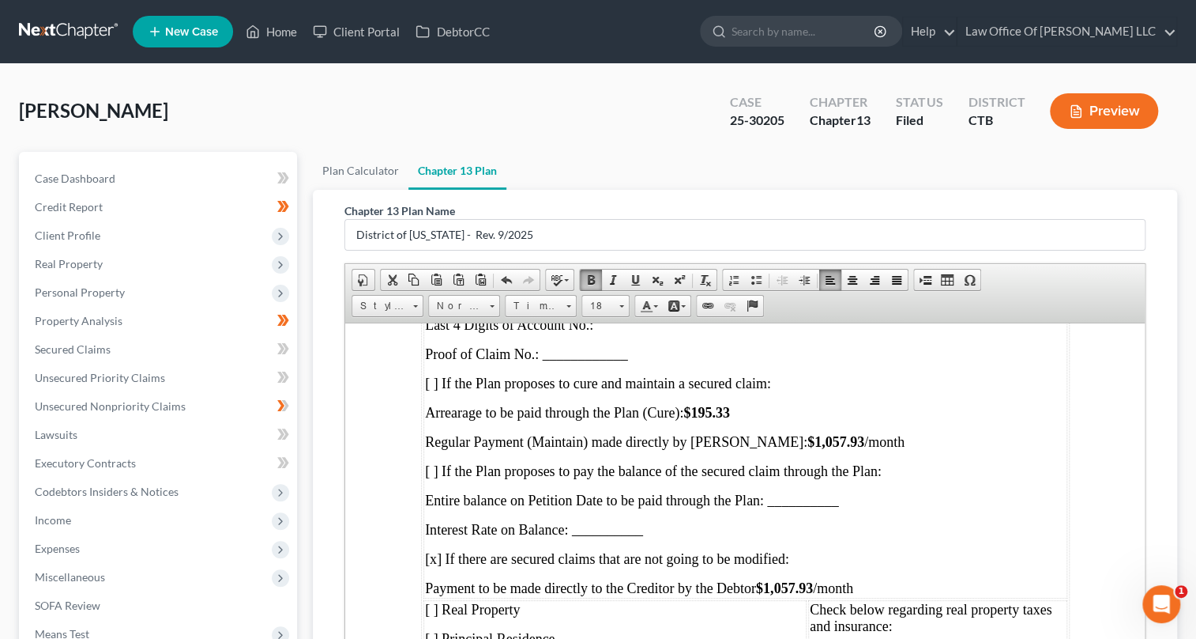
drag, startPoint x: 698, startPoint y: 443, endPoint x: 773, endPoint y: 441, distance: 75.1
click at [773, 420] on p "Arrearage to be paid through the Plan (Cure): $195.33" at bounding box center [744, 412] width 641 height 17
drag, startPoint x: 749, startPoint y: 471, endPoint x: 804, endPoint y: 468, distance: 54.6
click at [807, 449] on strong "$1,057.93" at bounding box center [835, 441] width 57 height 16
click at [803, 450] on td "4. Creditor: Last 4 Digits of Account No.: Proof of Claim No.: ____________ [ ]…" at bounding box center [745, 441] width 644 height 312
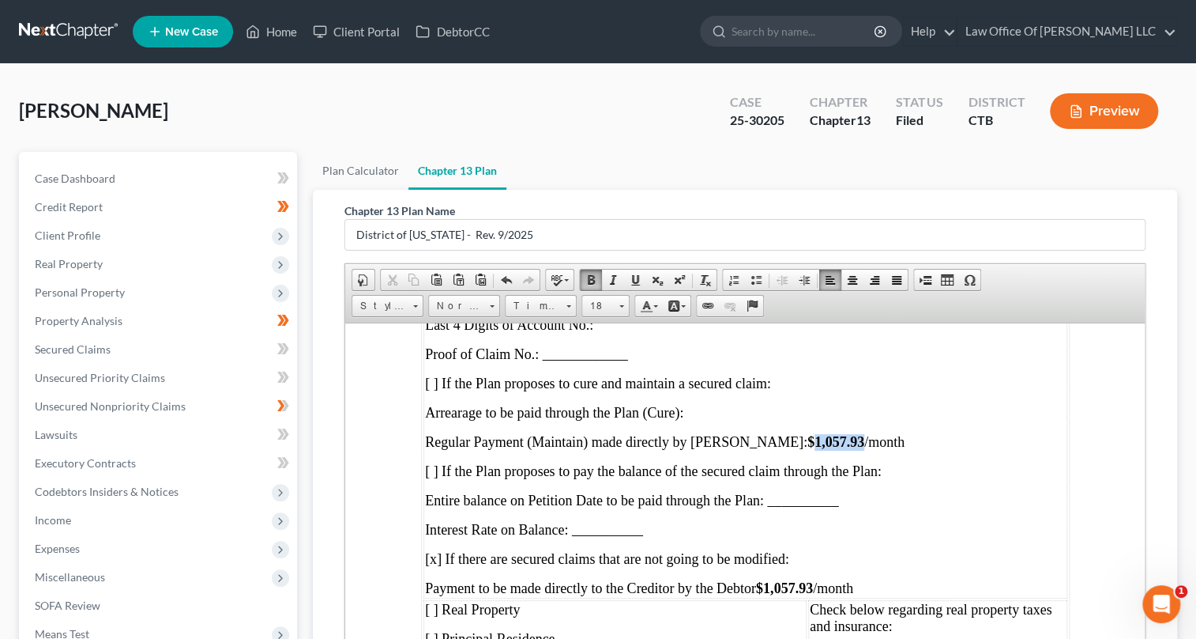
drag, startPoint x: 758, startPoint y: 470, endPoint x: 804, endPoint y: 470, distance: 46.6
click at [807, 449] on strong "$1,057.93" at bounding box center [835, 441] width 57 height 16
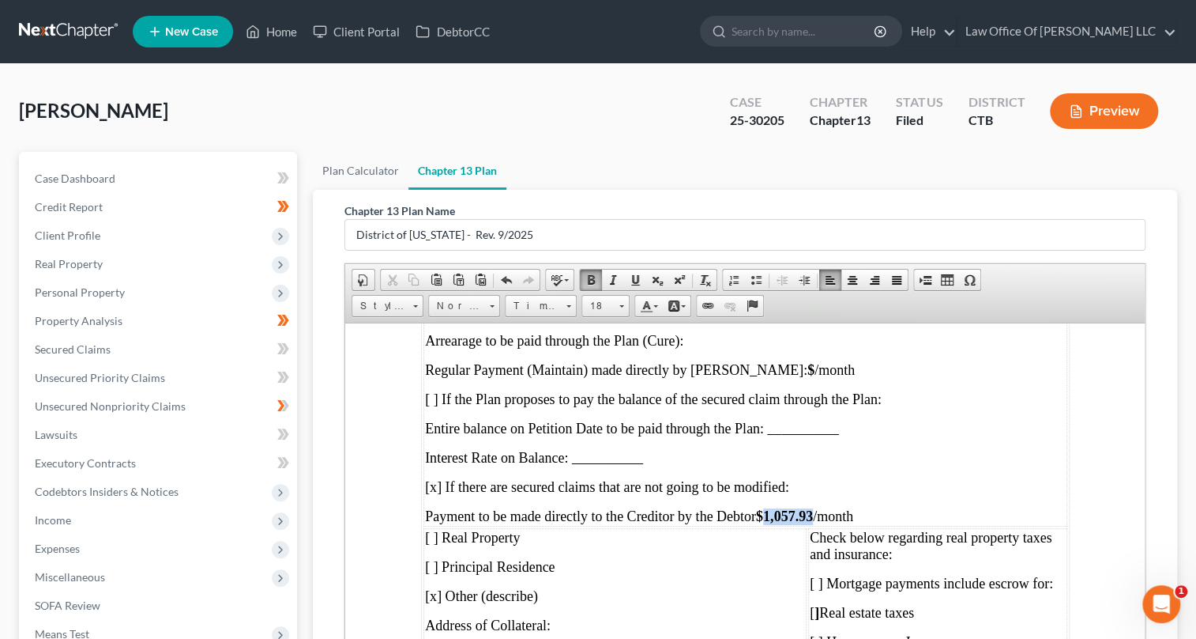
drag, startPoint x: 781, startPoint y: 544, endPoint x: 828, endPoint y: 536, distance: 48.1
click at [828, 526] on td "4. Creditor: Last 4 Digits of Account No.: Proof of Claim No.: ____________ [ ]…" at bounding box center [745, 369] width 644 height 312
click at [434, 494] on span "[x] If there are secured claims that are not going to be modified:" at bounding box center [606, 486] width 364 height 16
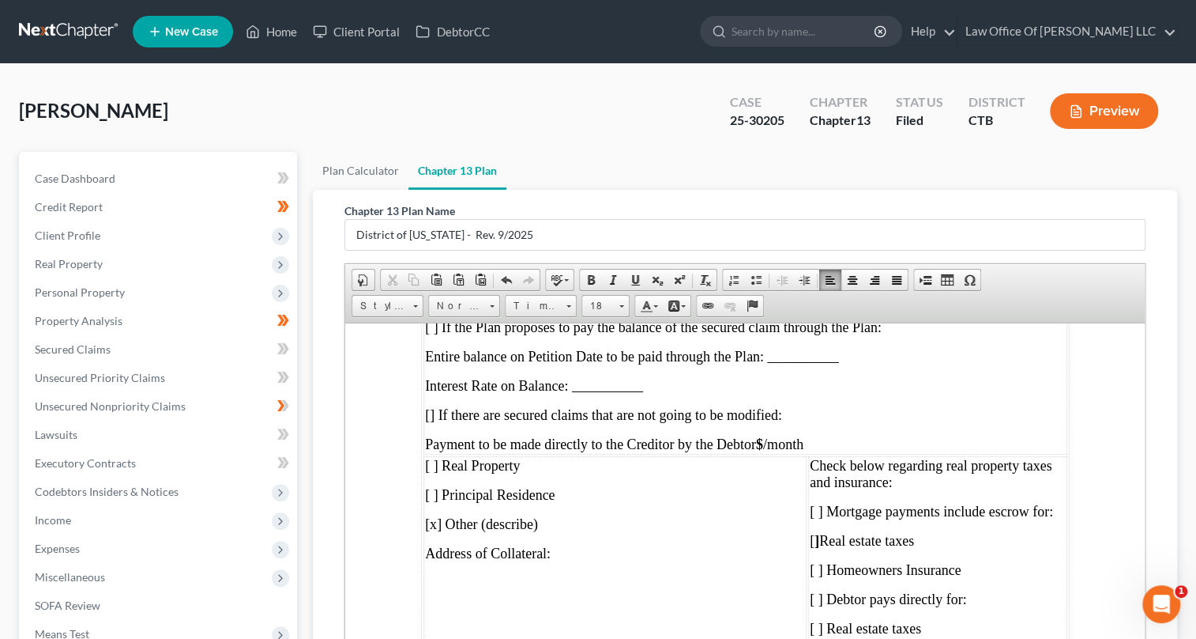
click at [453, 531] on span "[x] Other (describe)" at bounding box center [480, 523] width 113 height 16
click at [452, 531] on span "[x] Other (describe)" at bounding box center [480, 523] width 113 height 16
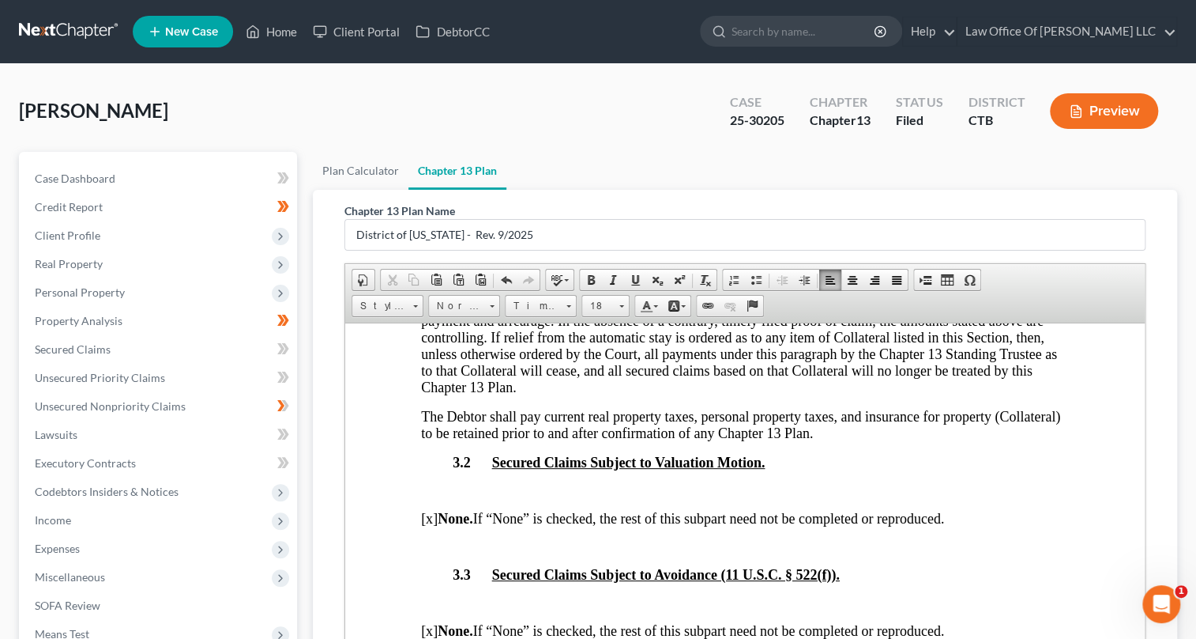
scroll to position [6897, 0]
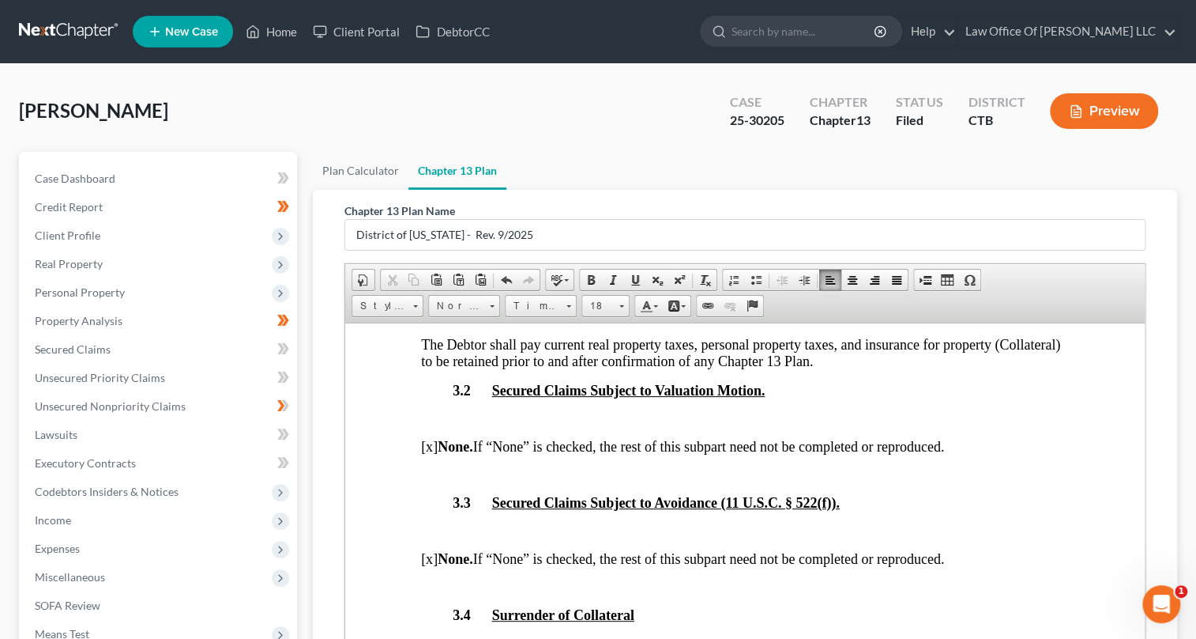
drag, startPoint x: 479, startPoint y: 473, endPoint x: 982, endPoint y: 465, distance: 502.7
click at [982, 454] on p "[x] None. If “None” is checked, the rest of this subpart need not be completed …" at bounding box center [744, 446] width 649 height 17
click at [612, 282] on span at bounding box center [613, 279] width 13 height 13
click at [963, 454] on p "[x] None. If “None” is checked, the rest of this subpart need not be completed …" at bounding box center [744, 446] width 649 height 17
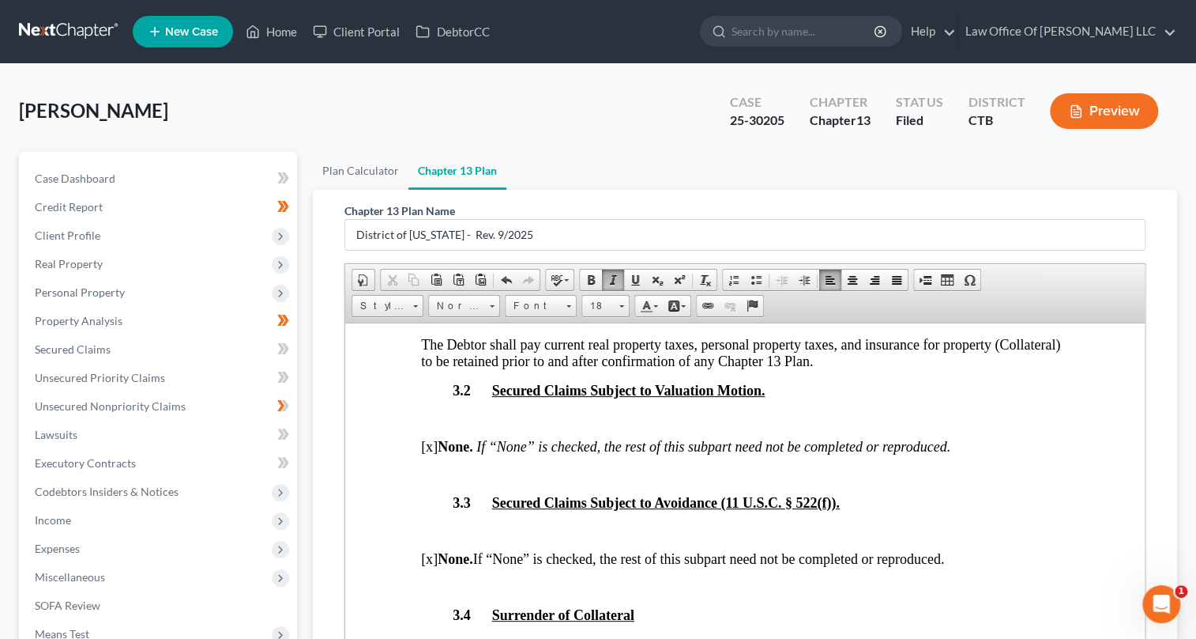
click at [421, 481] on p at bounding box center [744, 474] width 649 height 14
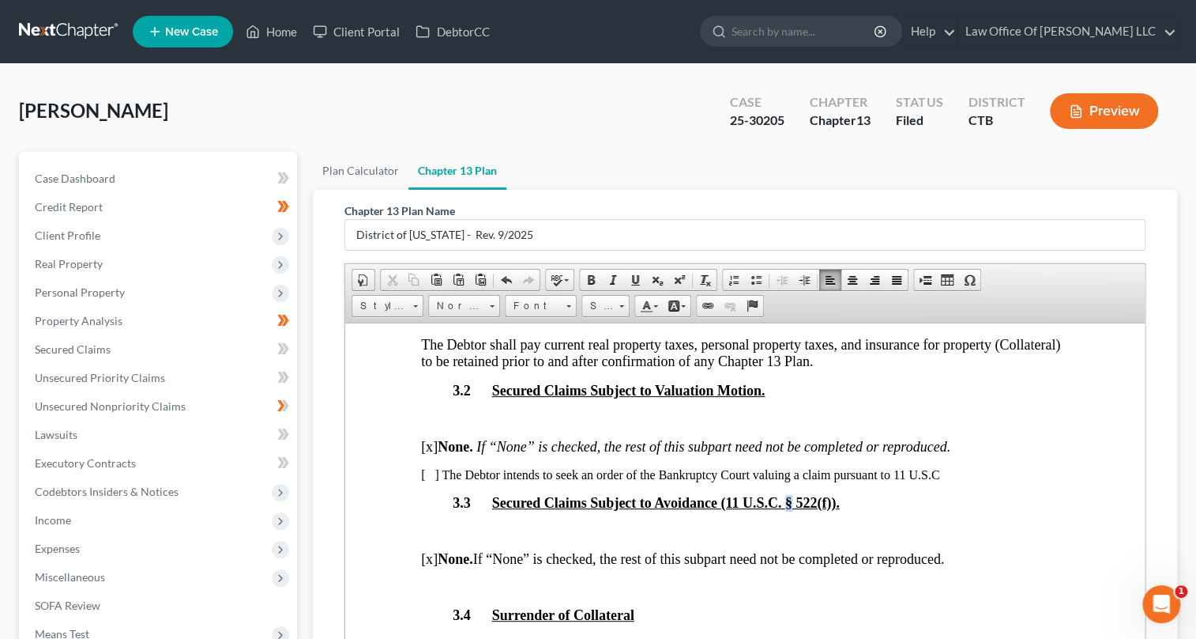
click at [787, 510] on span "Secured Claims Subject to Avoidance (11 U.S.C. § 522(f))." at bounding box center [666, 502] width 348 height 16
drag, startPoint x: 816, startPoint y: 554, endPoint x: 1344, endPoint y: 707, distance: 549.7
click at [816, 554] on span "Copy" at bounding box center [849, 559] width 84 height 20
copy span "§"
click at [939, 481] on p "[ ] The Debtor intends to seek an order of the Bankruptcy Court valuing a claim…" at bounding box center [744, 474] width 649 height 14
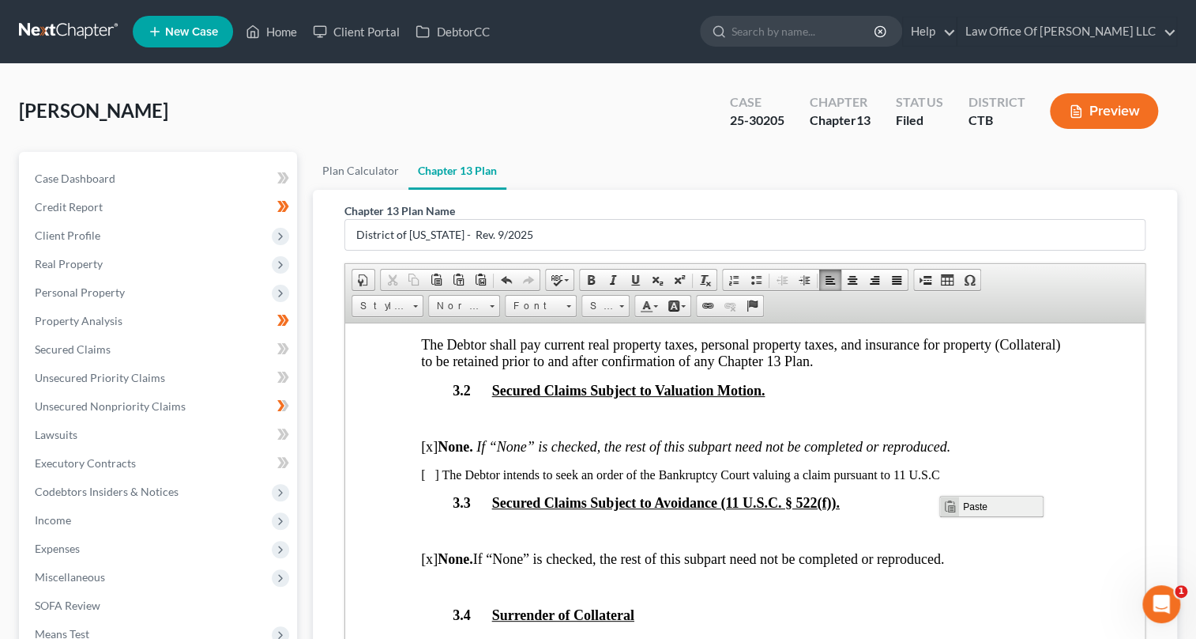
click at [960, 507] on span "Paste" at bounding box center [1001, 506] width 84 height 20
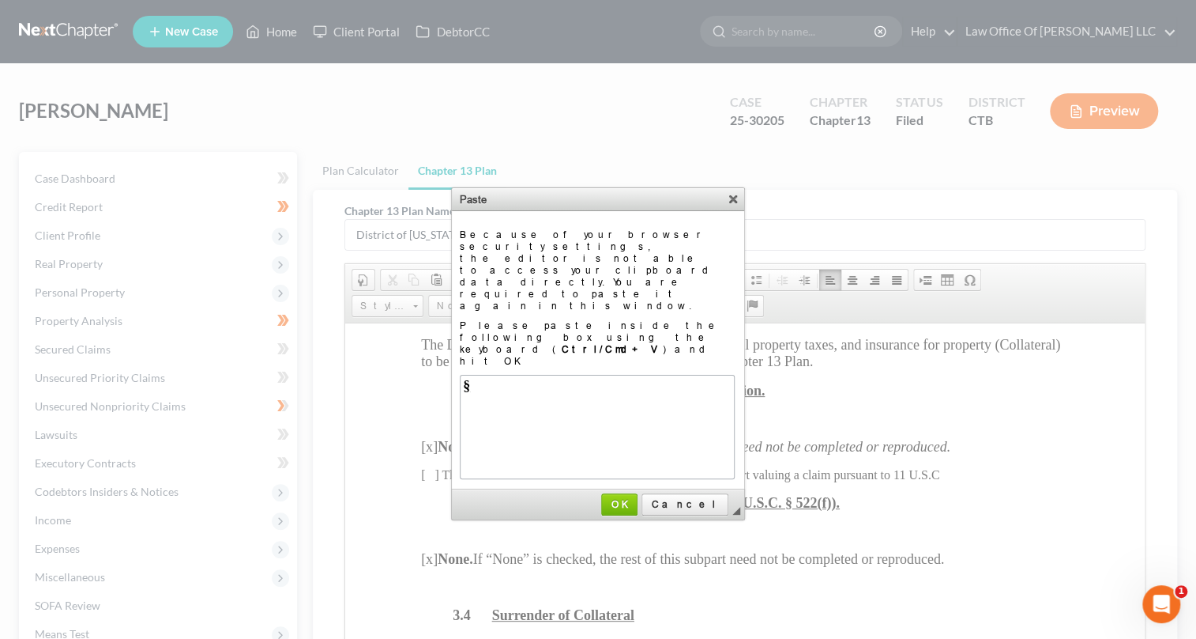
scroll to position [0, 0]
drag, startPoint x: 660, startPoint y: 435, endPoint x: 324, endPoint y: 116, distance: 462.9
click at [636, 498] on span "OK" at bounding box center [619, 504] width 33 height 12
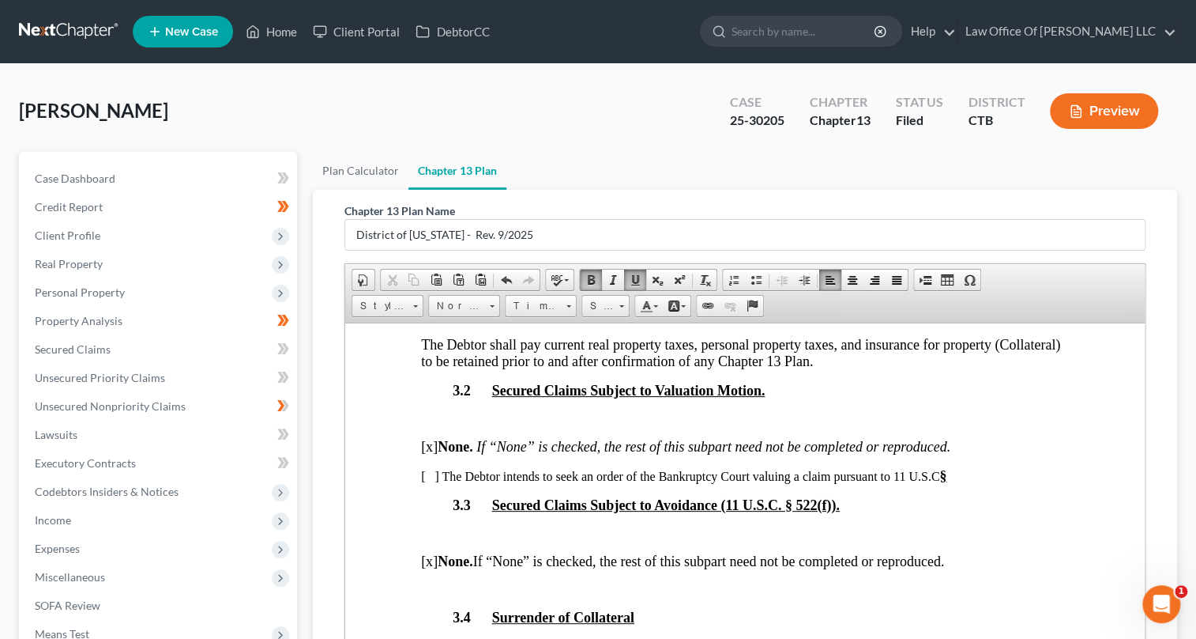
click at [939, 483] on span "§" at bounding box center [942, 475] width 7 height 16
drag, startPoint x: 944, startPoint y: 504, endPoint x: 961, endPoint y: 504, distance: 17.4
click at [961, 484] on p "[ ] The Debtor intends to seek an order of the Bankruptcy Court valuing a claim…" at bounding box center [744, 475] width 649 height 17
click at [586, 273] on span at bounding box center [591, 279] width 13 height 13
click at [955, 484] on p "[ ] The Debtor intends to seek an order of the Bankruptcy Court valuing a claim…" at bounding box center [744, 475] width 649 height 17
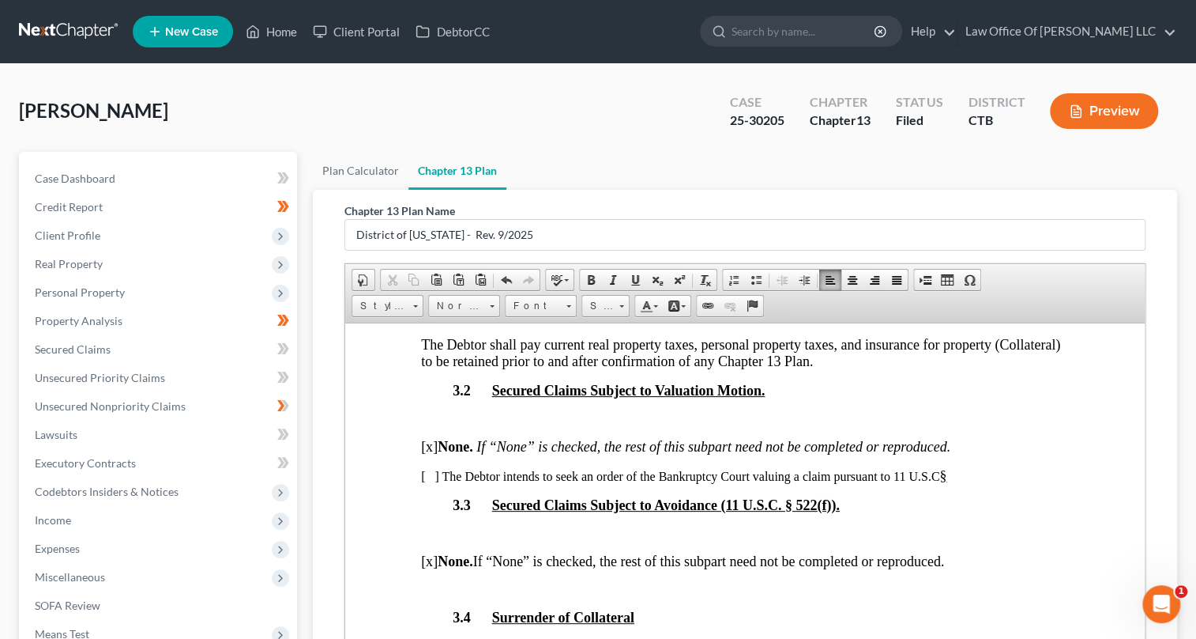
click at [936, 484] on p "[ ] The Debtor intends to seek an order of the Bankruptcy Court valuing a claim…" at bounding box center [744, 475] width 649 height 17
click at [949, 483] on span "§" at bounding box center [945, 475] width 7 height 16
drag, startPoint x: 976, startPoint y: 506, endPoint x: 949, endPoint y: 507, distance: 26.9
click at [949, 483] on span "§506." at bounding box center [958, 475] width 32 height 16
click at [631, 281] on span at bounding box center [635, 279] width 13 height 13
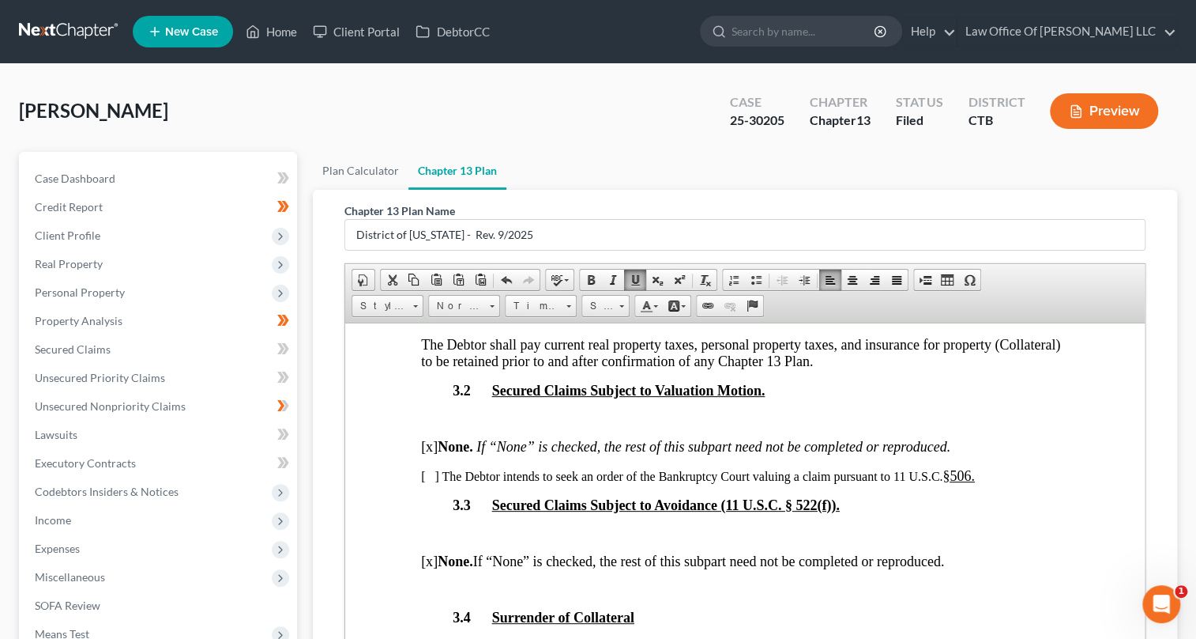
click at [631, 273] on span at bounding box center [635, 279] width 13 height 13
click at [953, 483] on span "506." at bounding box center [961, 475] width 25 height 16
click at [632, 275] on span at bounding box center [635, 279] width 13 height 13
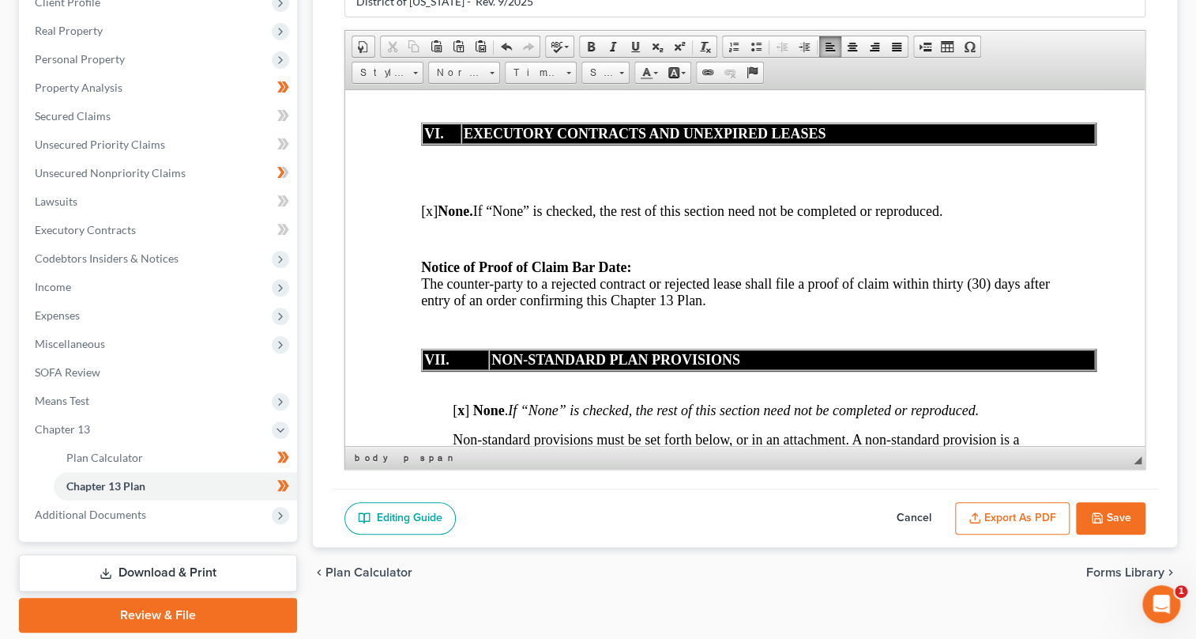
scroll to position [284, 0]
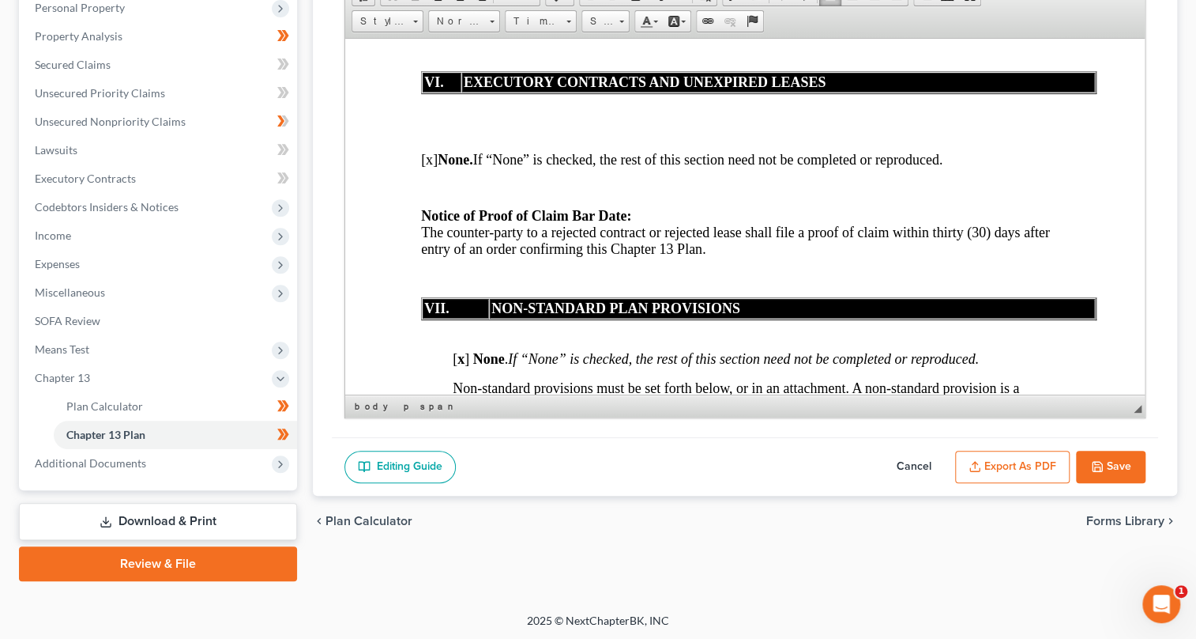
click at [1097, 462] on icon "button" at bounding box center [1097, 466] width 9 height 9
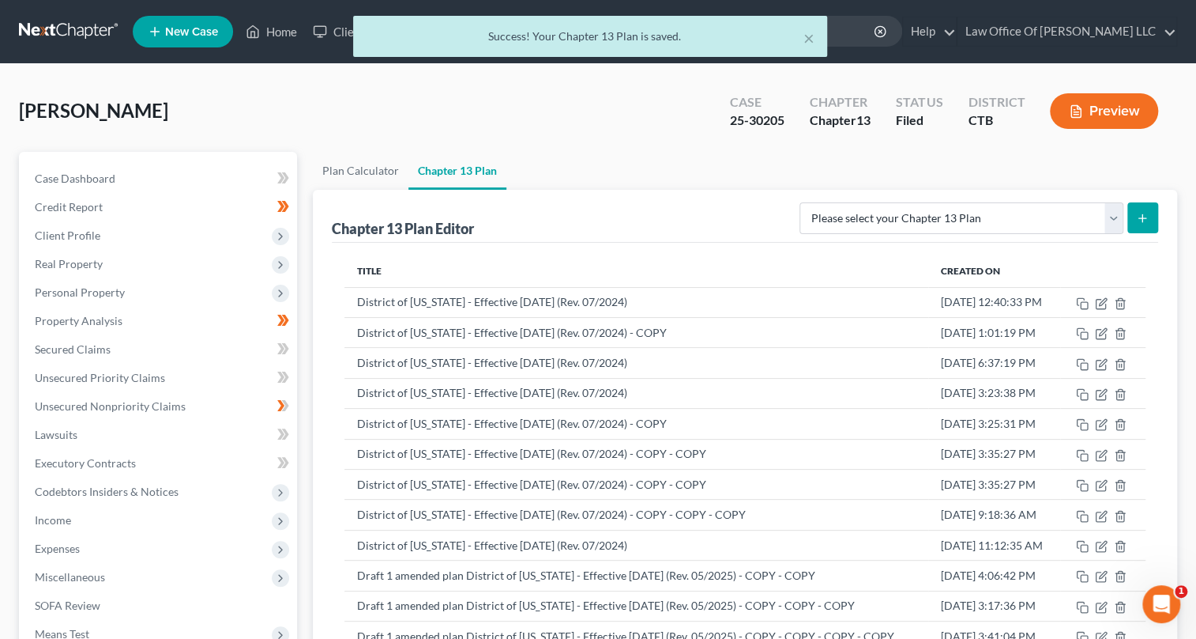
scroll to position [364, 0]
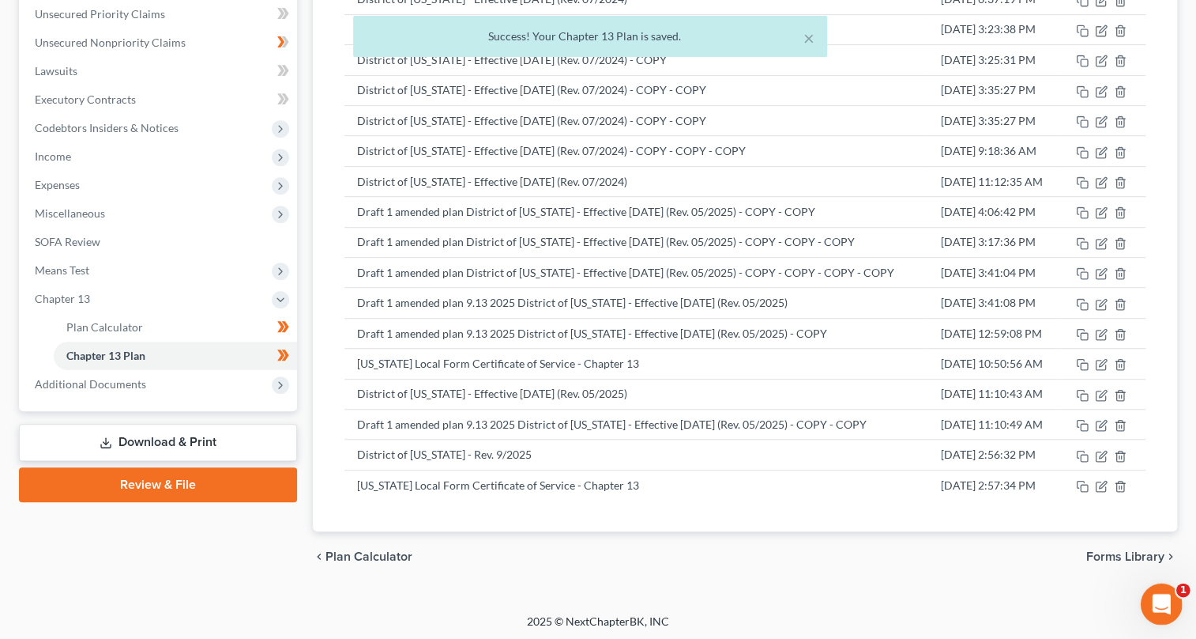
click at [1162, 597] on icon "Open Intercom Messenger" at bounding box center [1160, 602] width 26 height 26
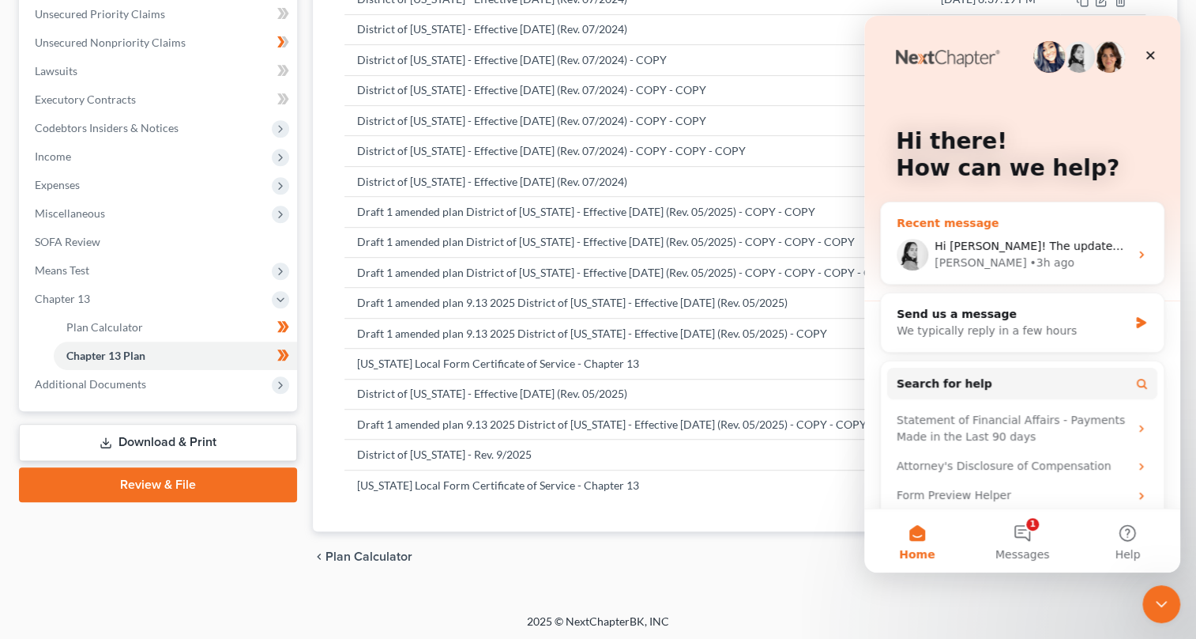
click at [1030, 266] on div "• 3h ago" at bounding box center [1052, 262] width 45 height 17
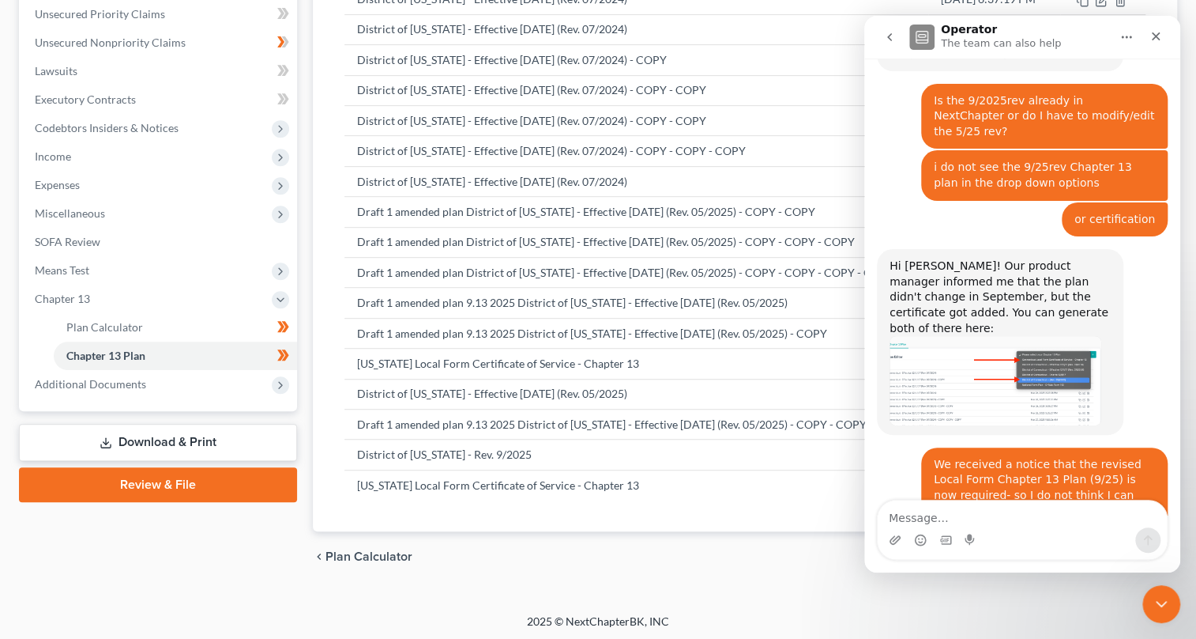
scroll to position [1161, 0]
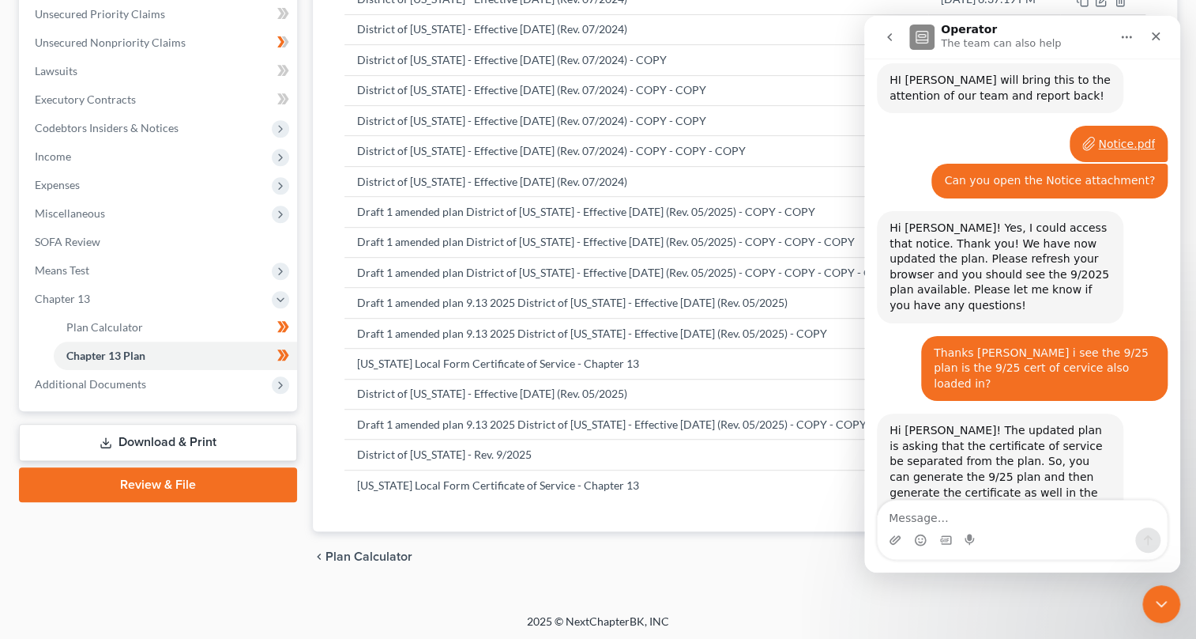
click at [948, 522] on textarea "Message…" at bounding box center [1022, 513] width 289 height 27
type textarea "This is not the 9/2025 plan"
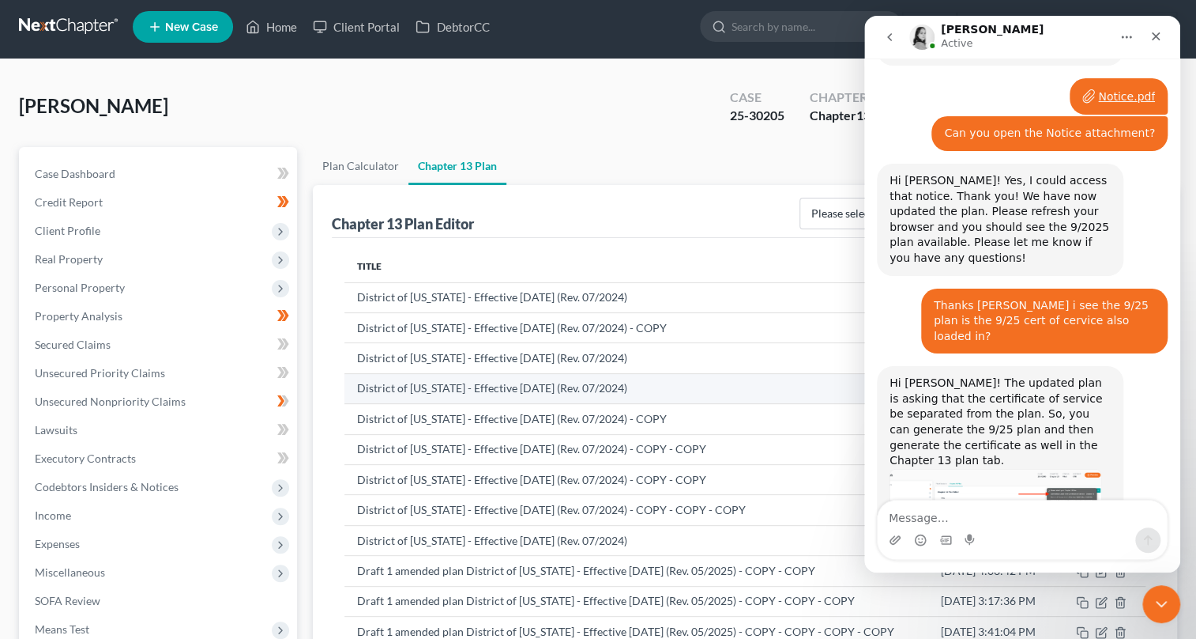
scroll to position [0, 0]
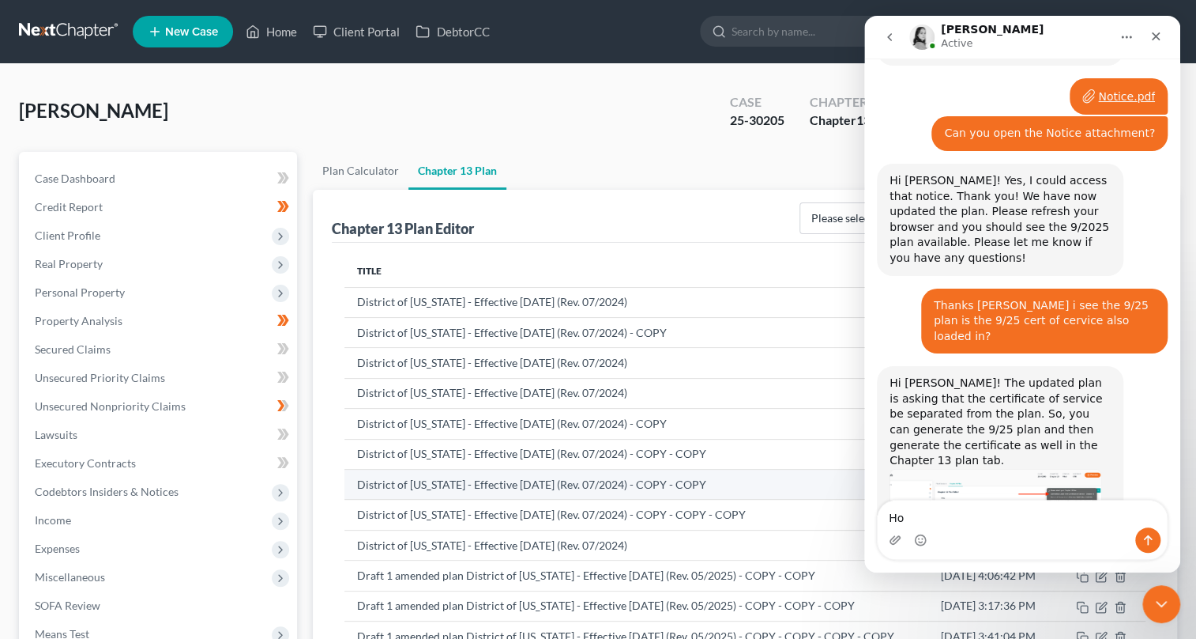
type textarea "H"
click at [1160, 34] on icon "Close" at bounding box center [1156, 36] width 13 height 13
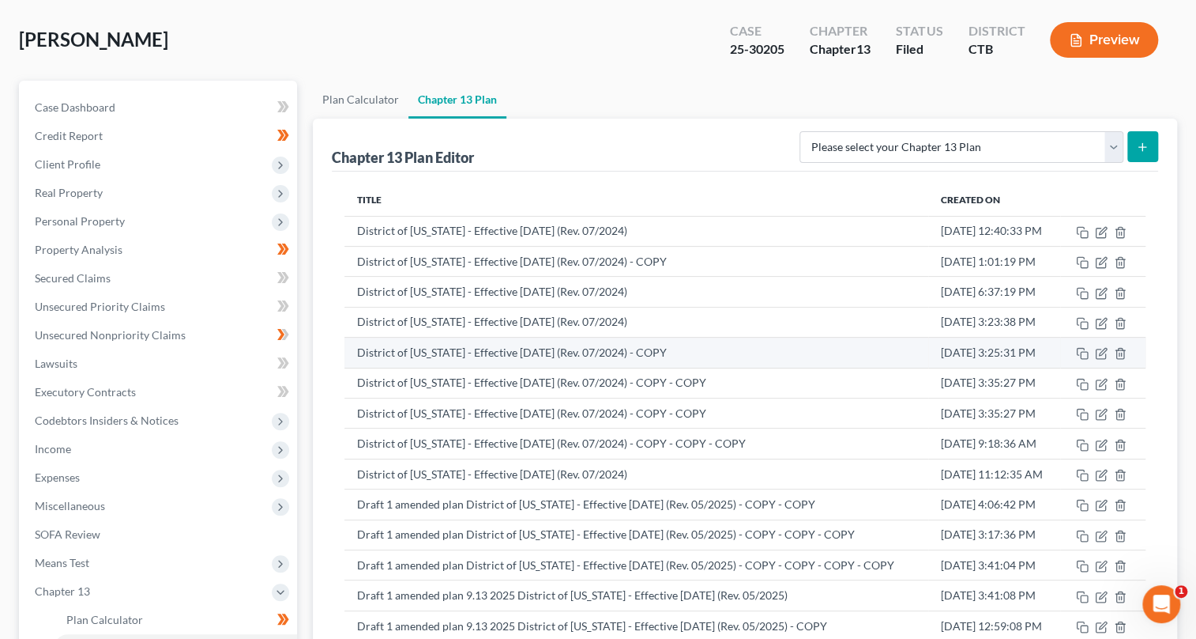
scroll to position [143, 0]
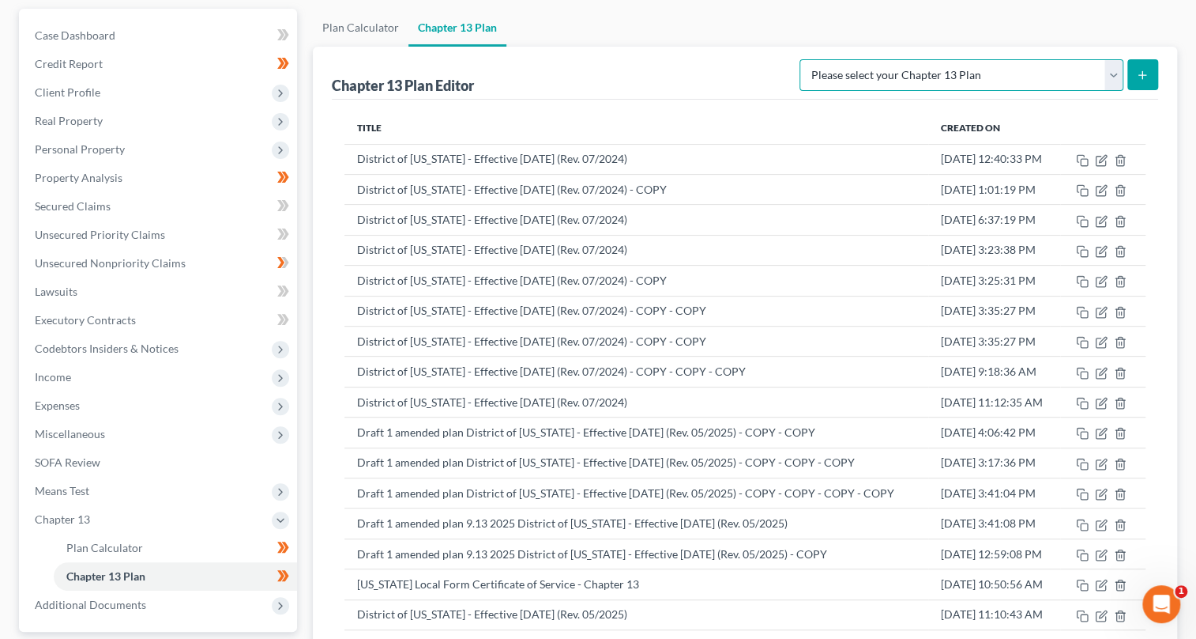
click at [1114, 77] on select "Please select your Chapter 13 Plan [US_STATE] Local Form Certificate of Service…" at bounding box center [962, 75] width 324 height 32
click at [695, 103] on div "Title Created On District of [US_STATE] - Effective [DATE] (Rev. 07/2024) [DATE…" at bounding box center [745, 426] width 827 height 653
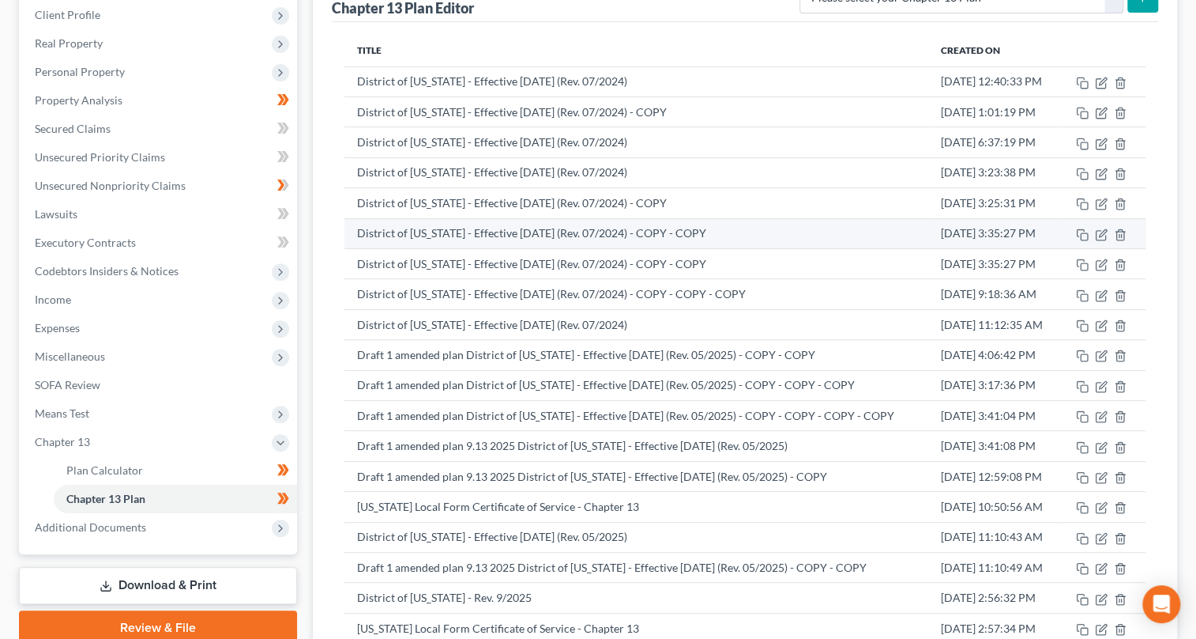
scroll to position [149, 0]
